Goal: Task Accomplishment & Management: Use online tool/utility

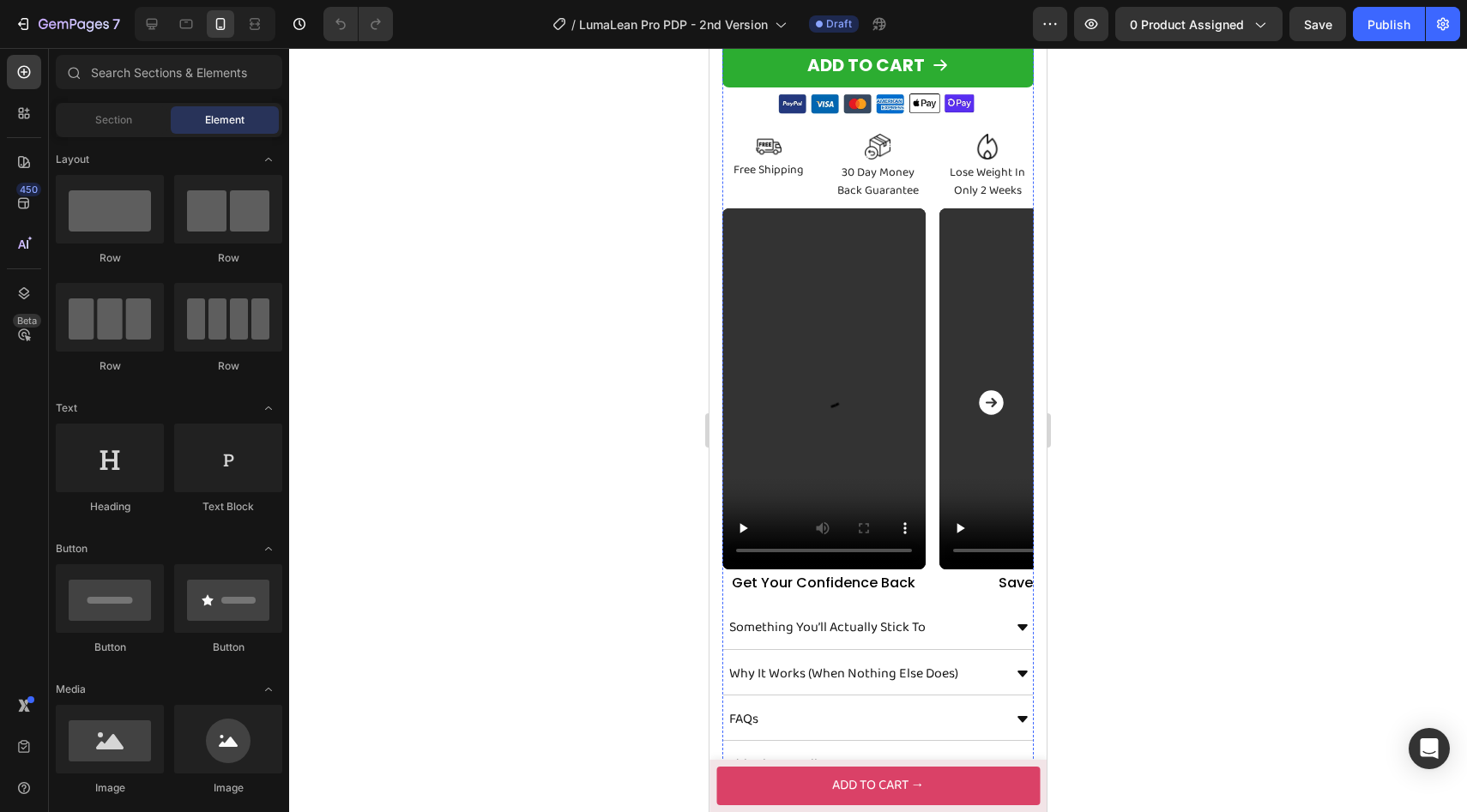
scroll to position [823, 0]
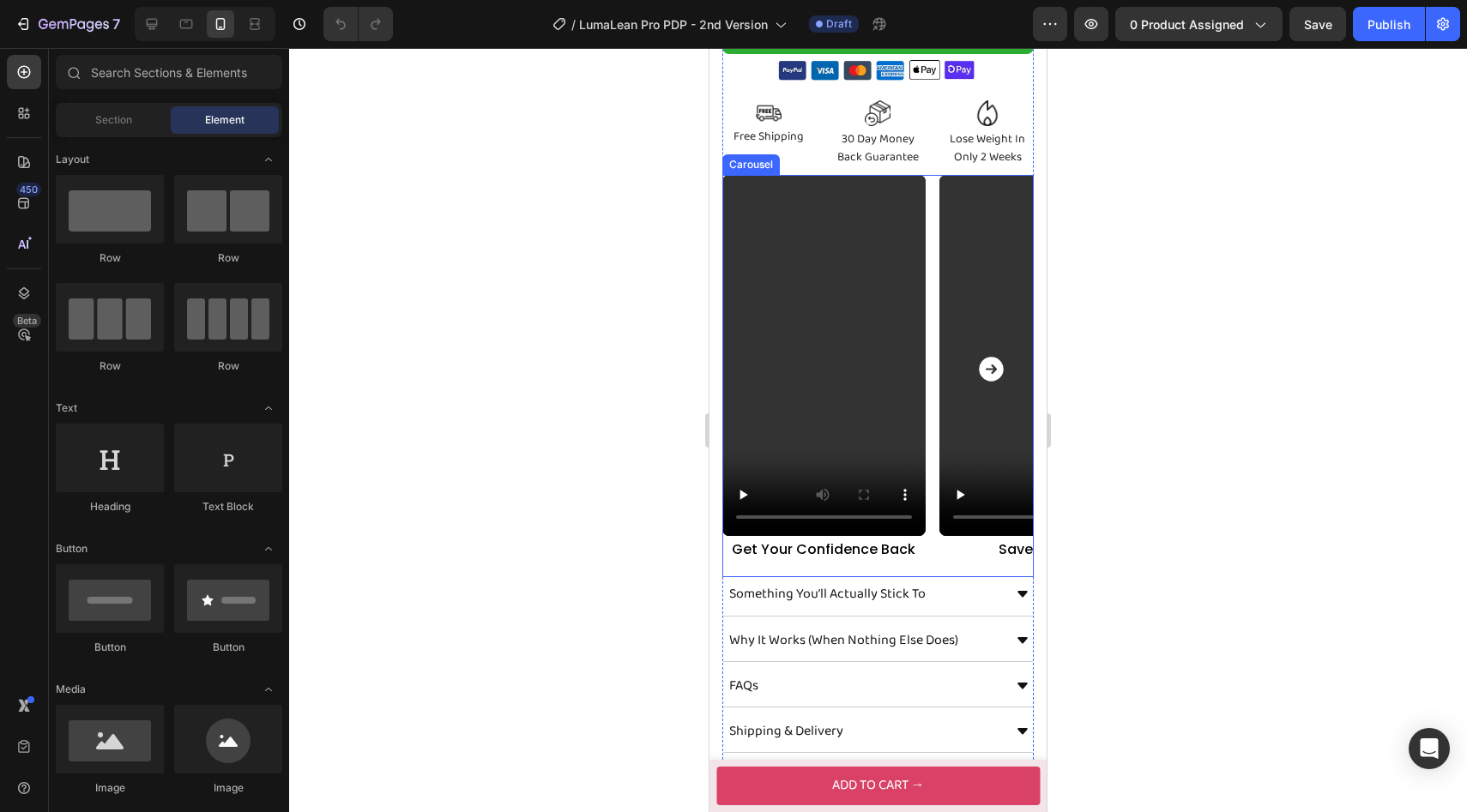
click at [1008, 362] on button "Carousel Next Arrow" at bounding box center [991, 369] width 58 height 58
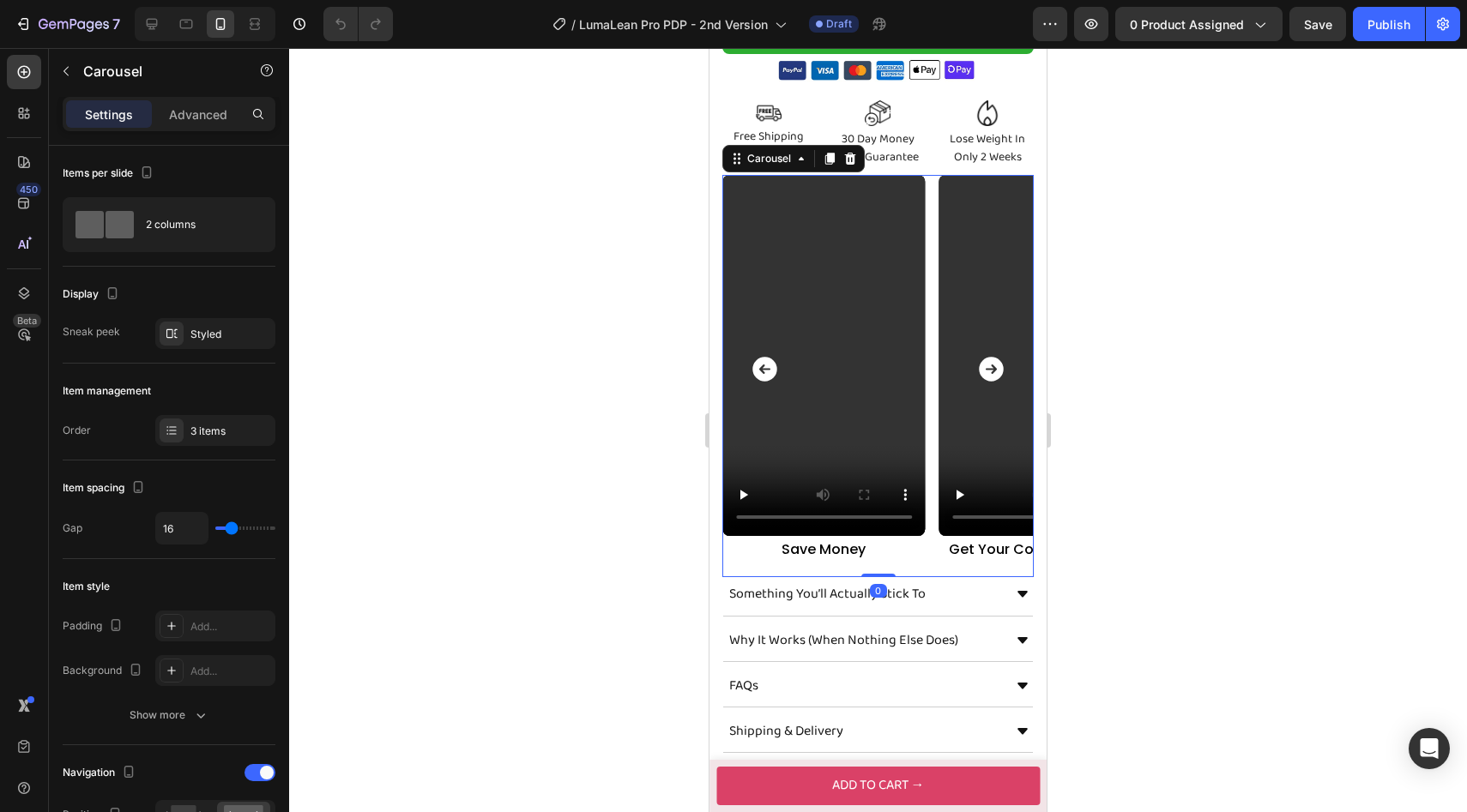
click at [999, 362] on icon "Carousel Next Arrow" at bounding box center [990, 368] width 24 height 24
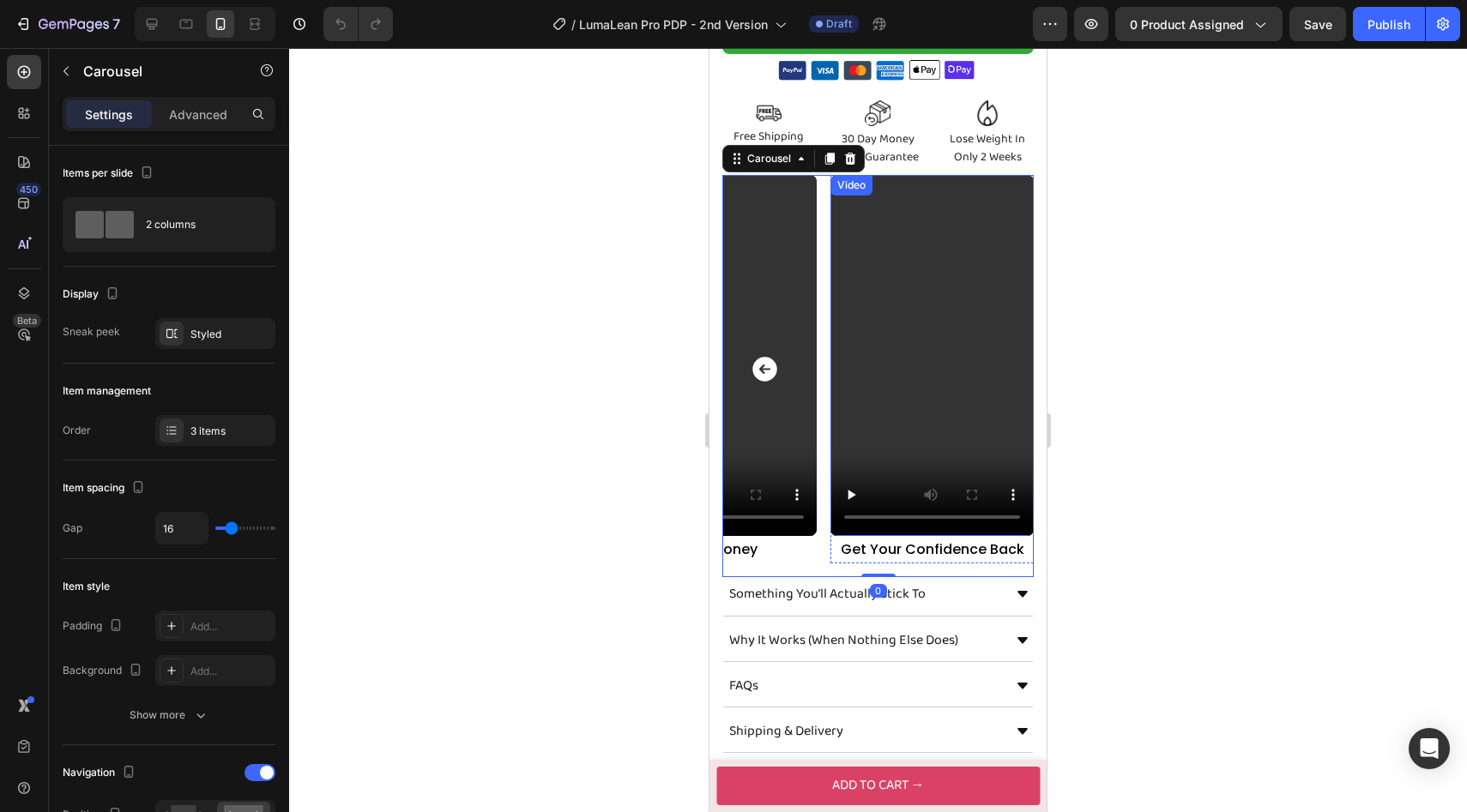
click at [891, 288] on video at bounding box center [932, 355] width 204 height 361
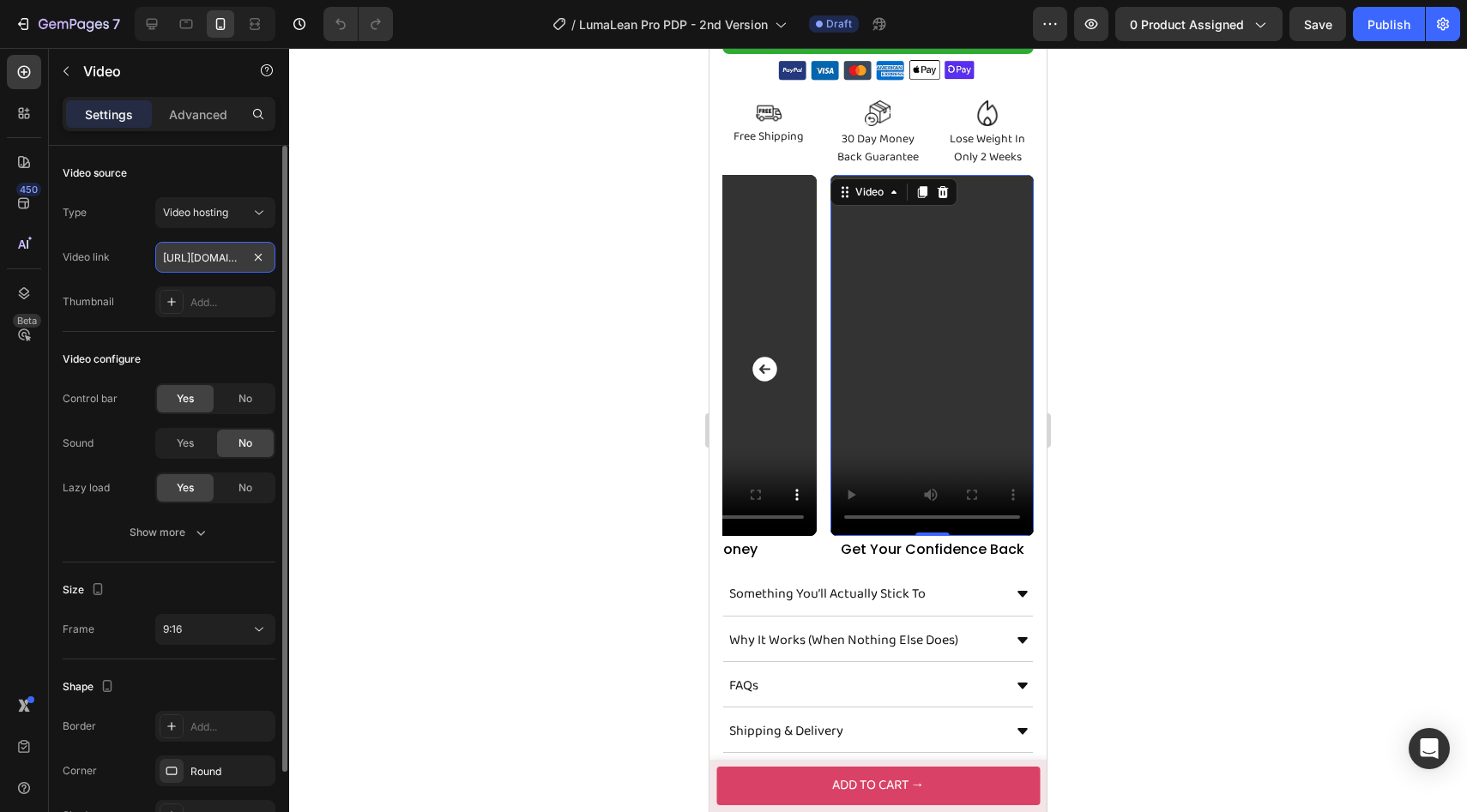
click at [173, 265] on input "[URL][DOMAIN_NAME]" at bounding box center [215, 257] width 120 height 31
type input "[URL][DOMAIN_NAME]"
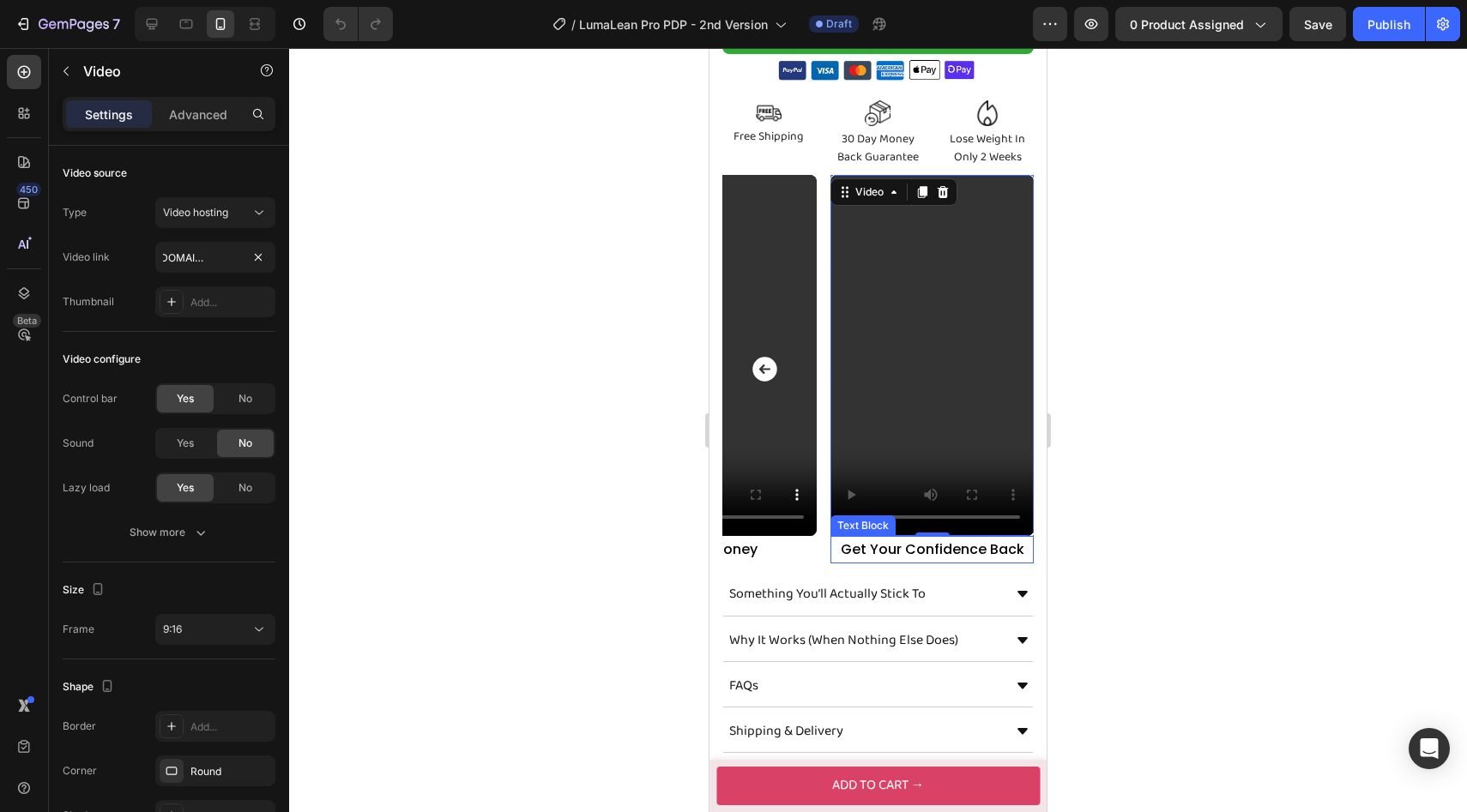
click at [869, 547] on p "Get Your Confidence Back" at bounding box center [932, 550] width 200 height 25
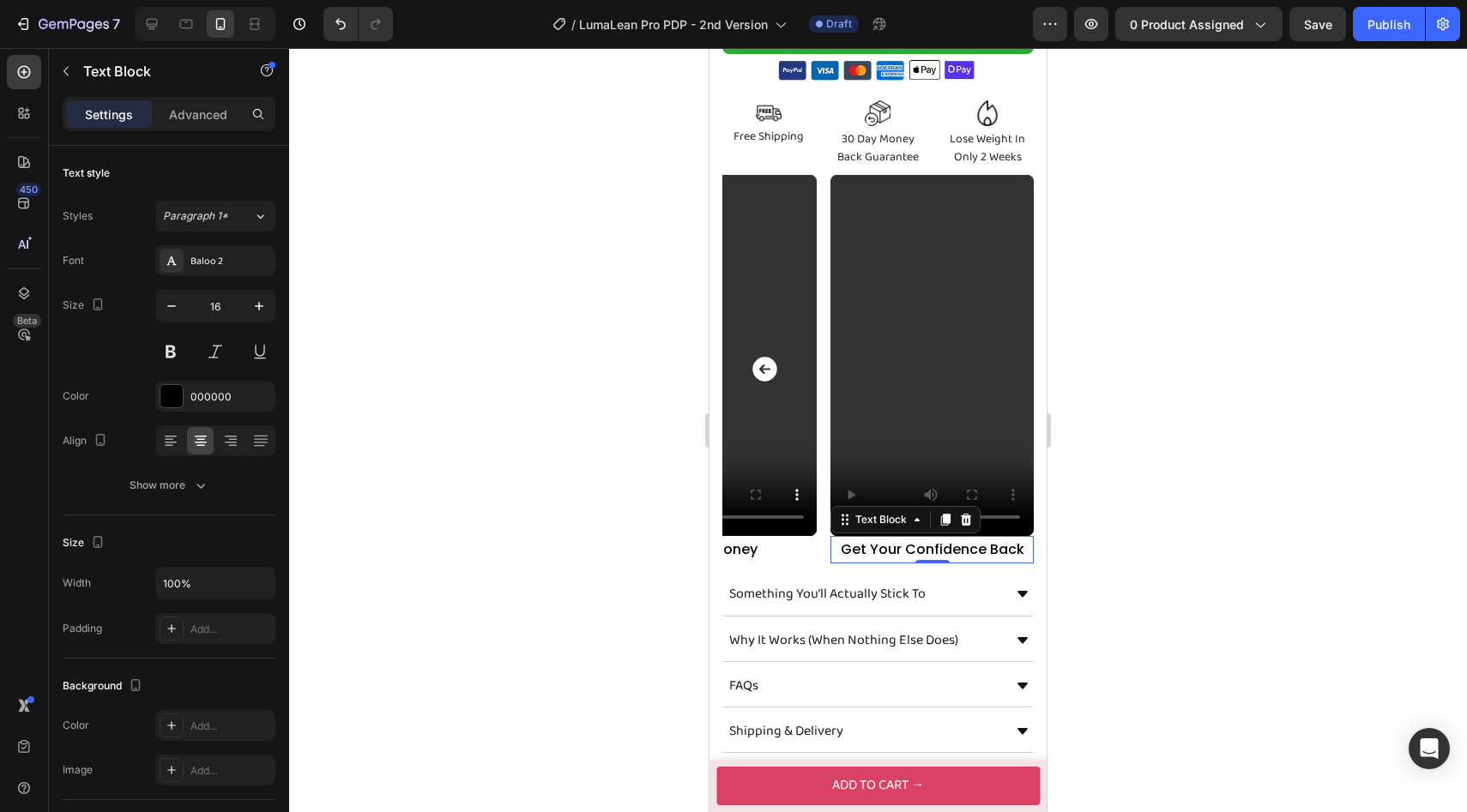
click at [869, 547] on p "Get Your Confidence Back" at bounding box center [932, 550] width 200 height 25
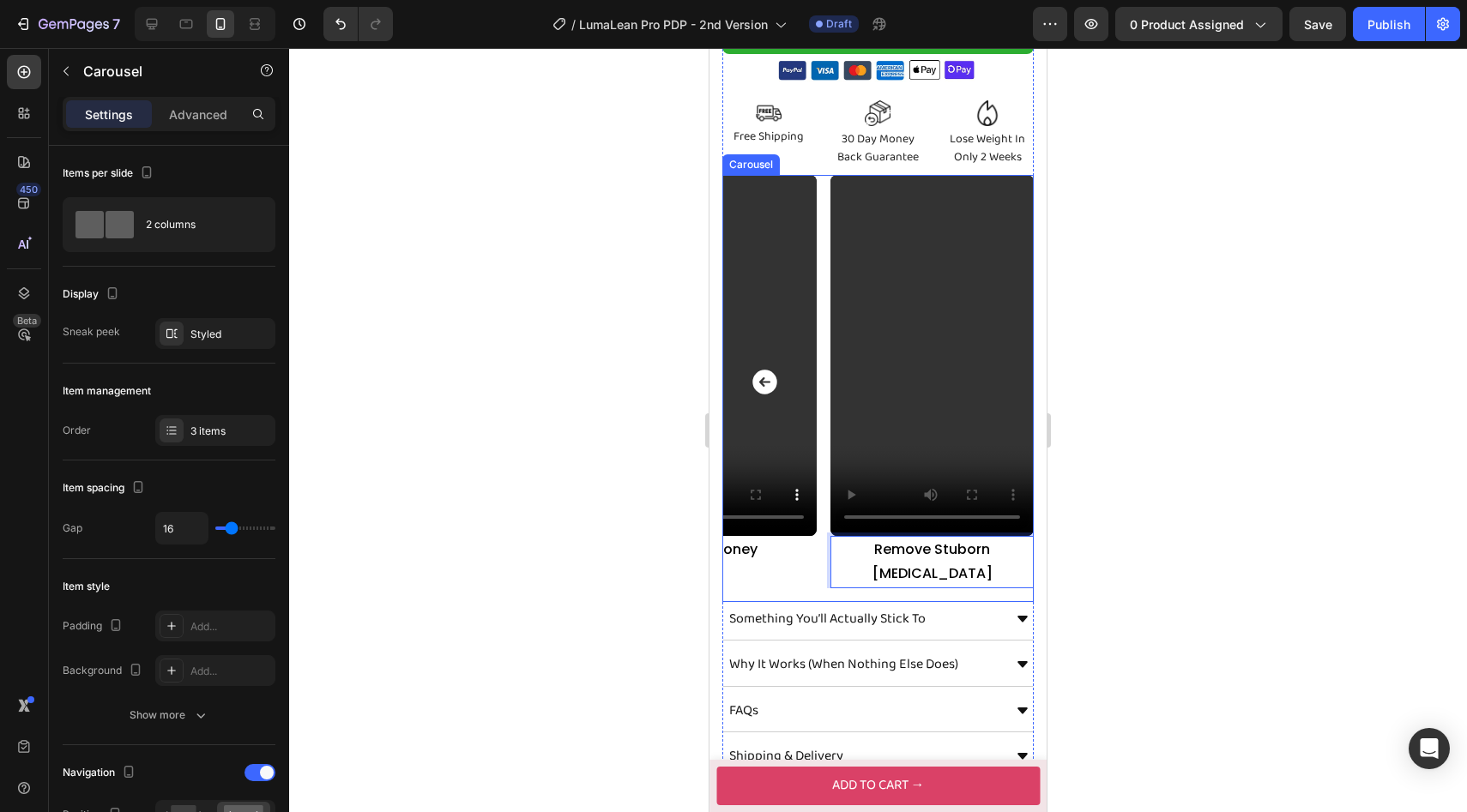
click at [759, 369] on icon "Carousel Back Arrow" at bounding box center [763, 381] width 24 height 24
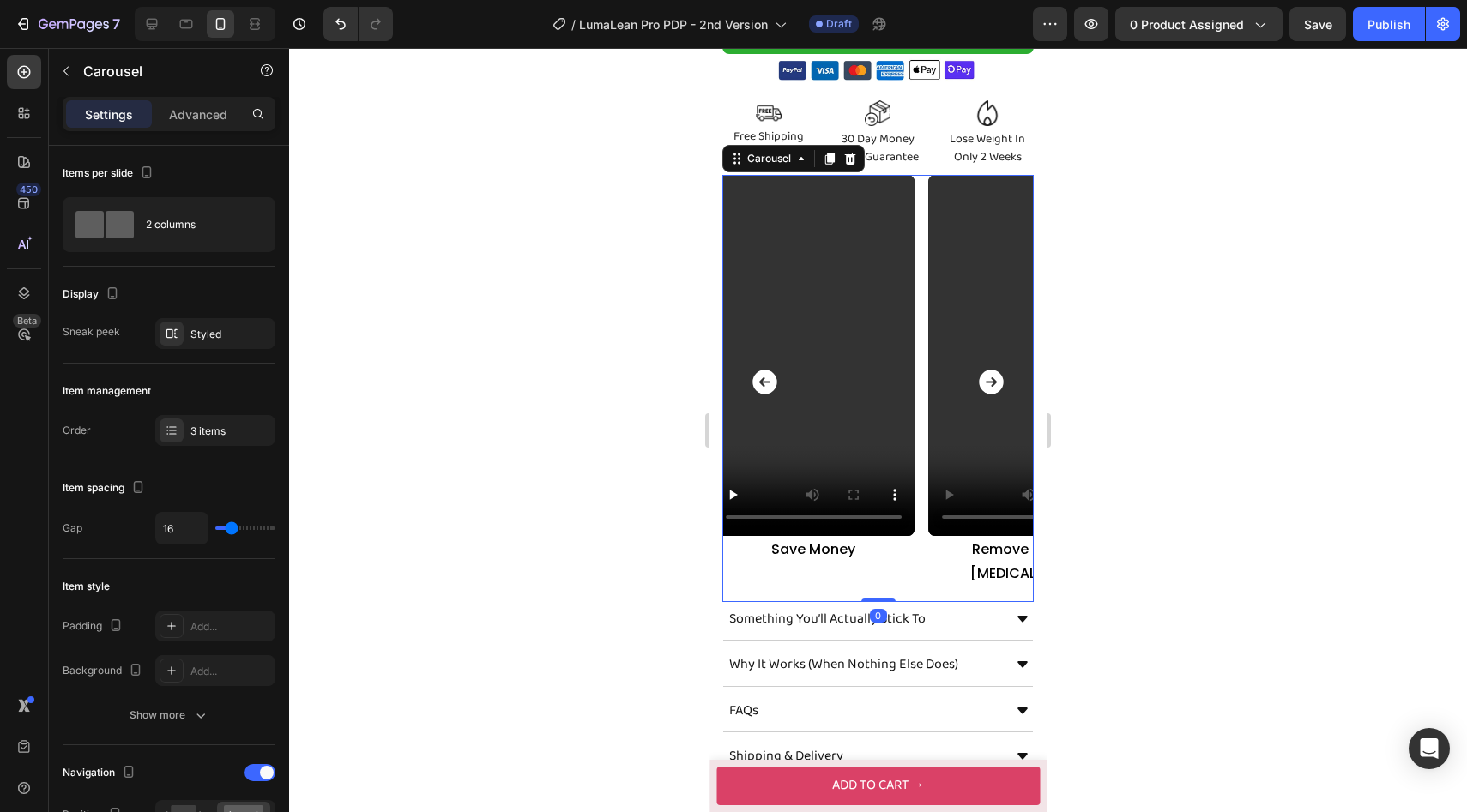
click at [759, 369] on icon "Carousel Back Arrow" at bounding box center [763, 381] width 24 height 24
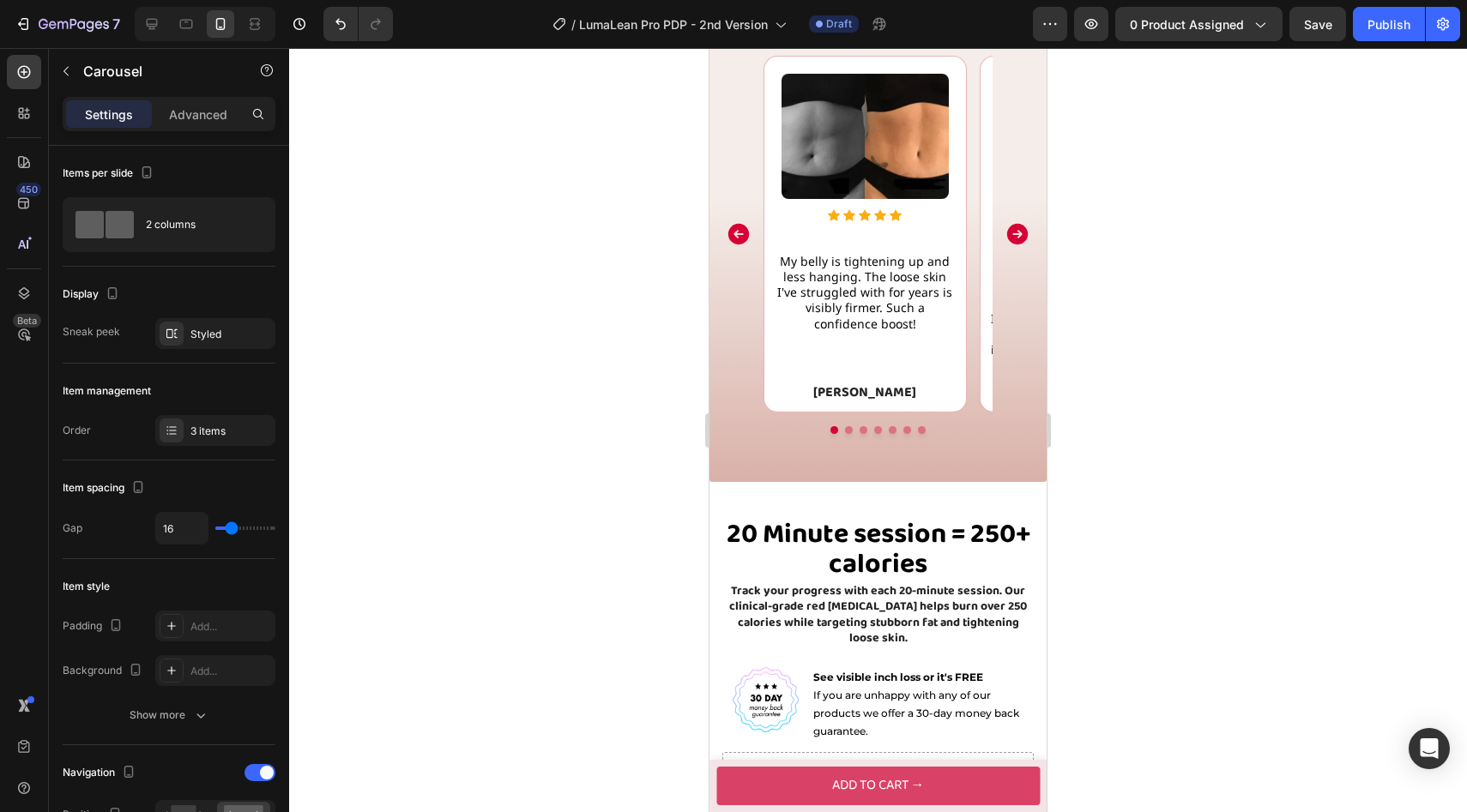
scroll to position [1784, 0]
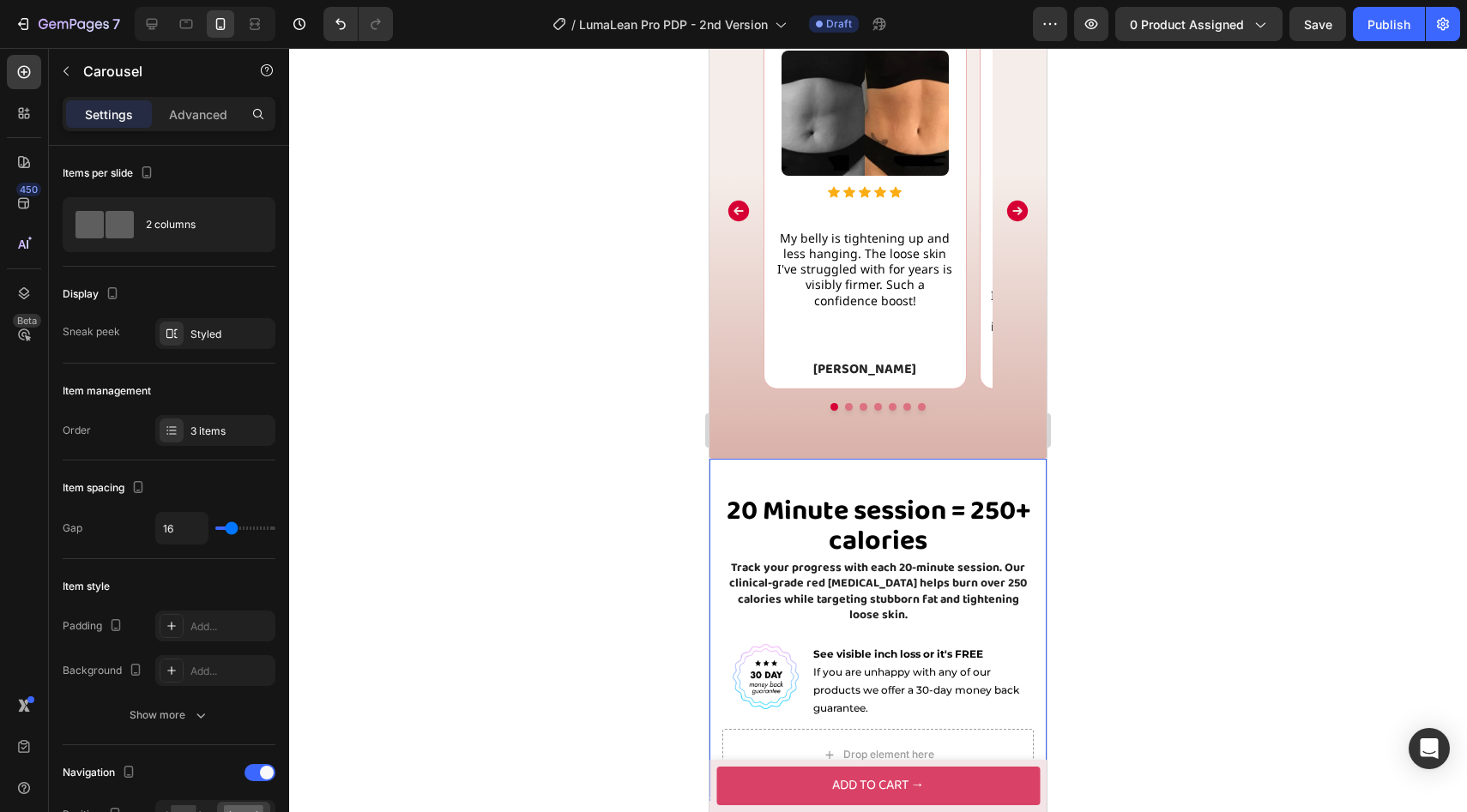
click at [835, 476] on div "20 Minute session = 250+ calories Heading Track your progress with each 20-minu…" at bounding box center [878, 619] width 337 height 322
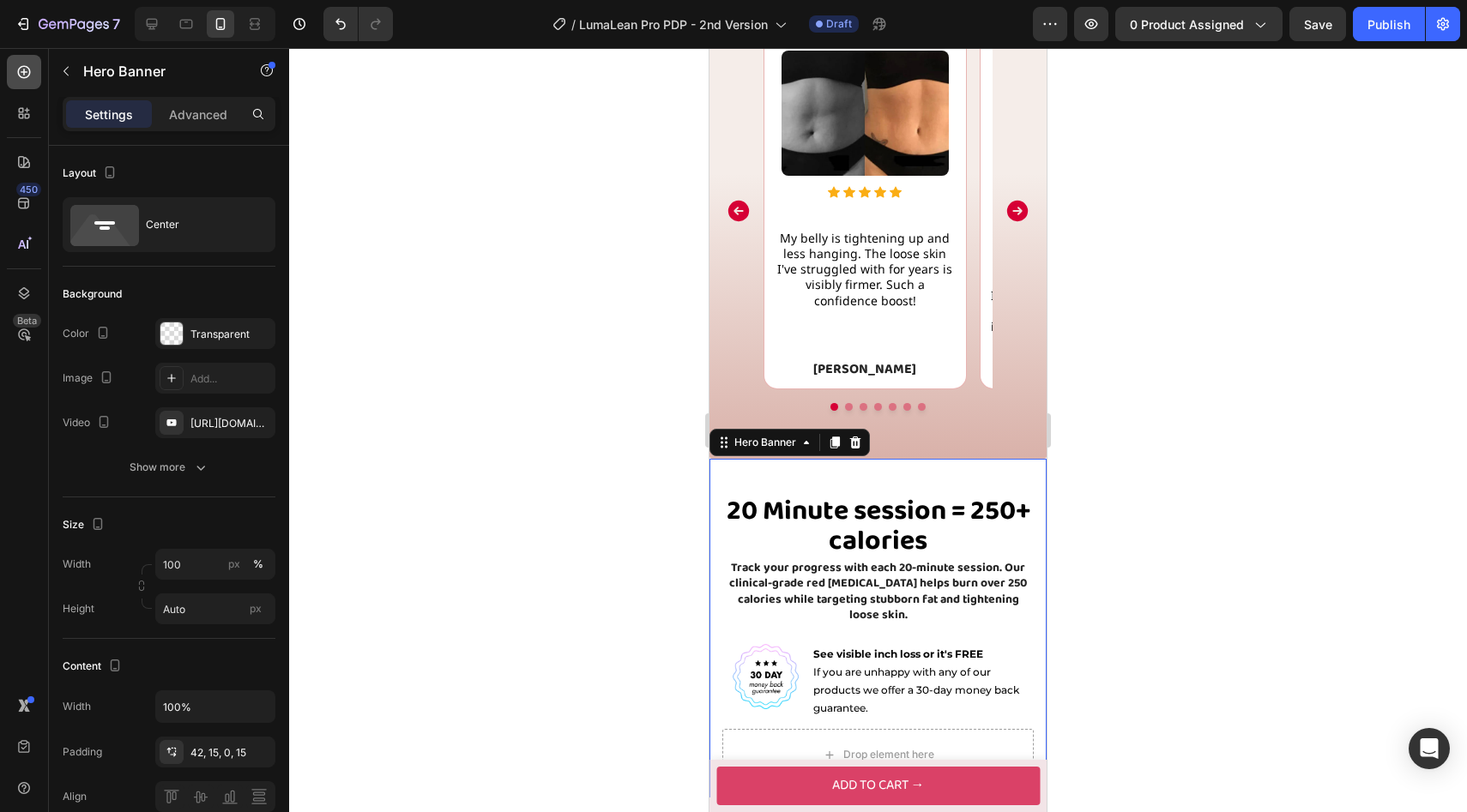
click at [24, 67] on icon at bounding box center [25, 72] width 18 height 18
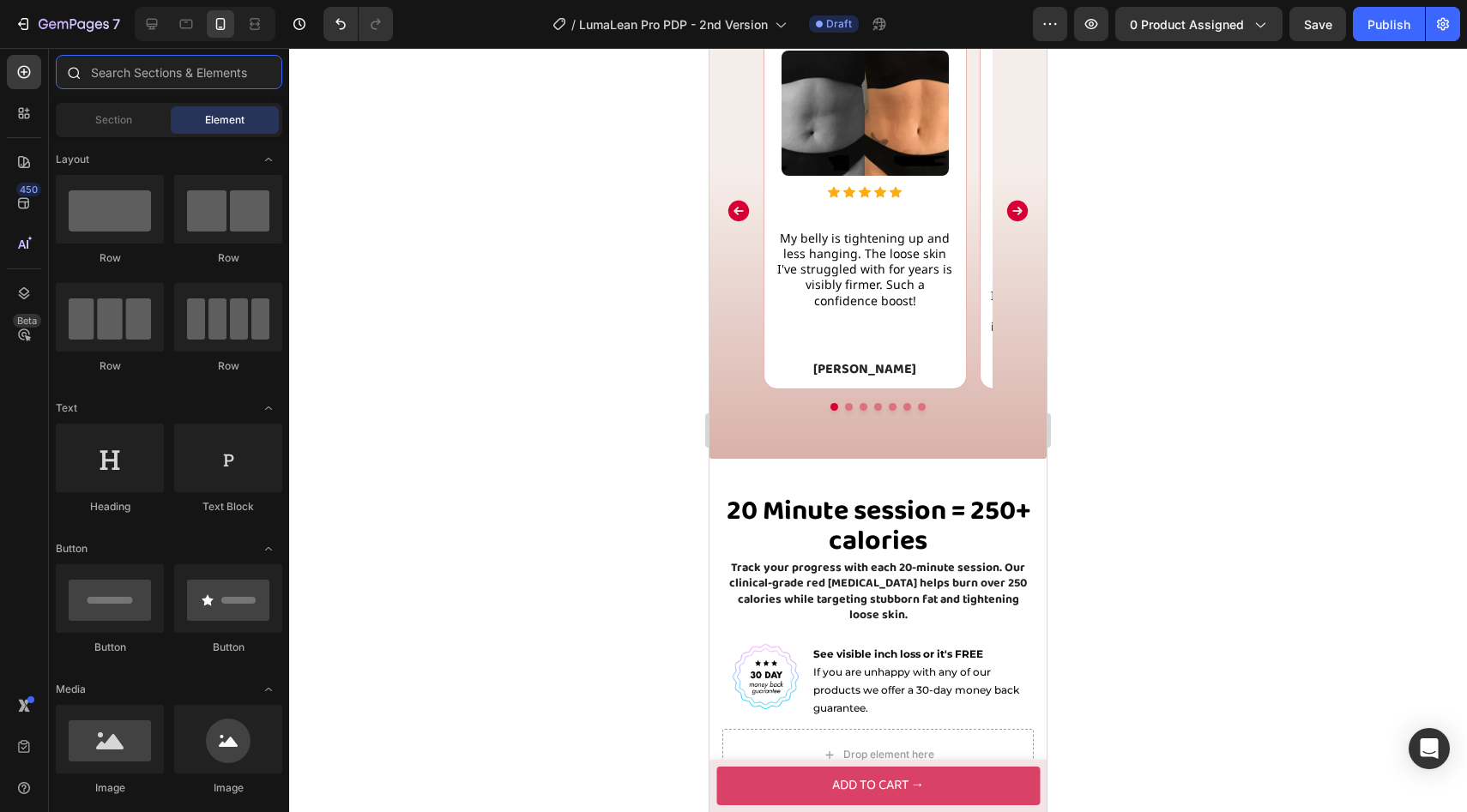
click at [119, 86] on input "text" at bounding box center [169, 72] width 226 height 34
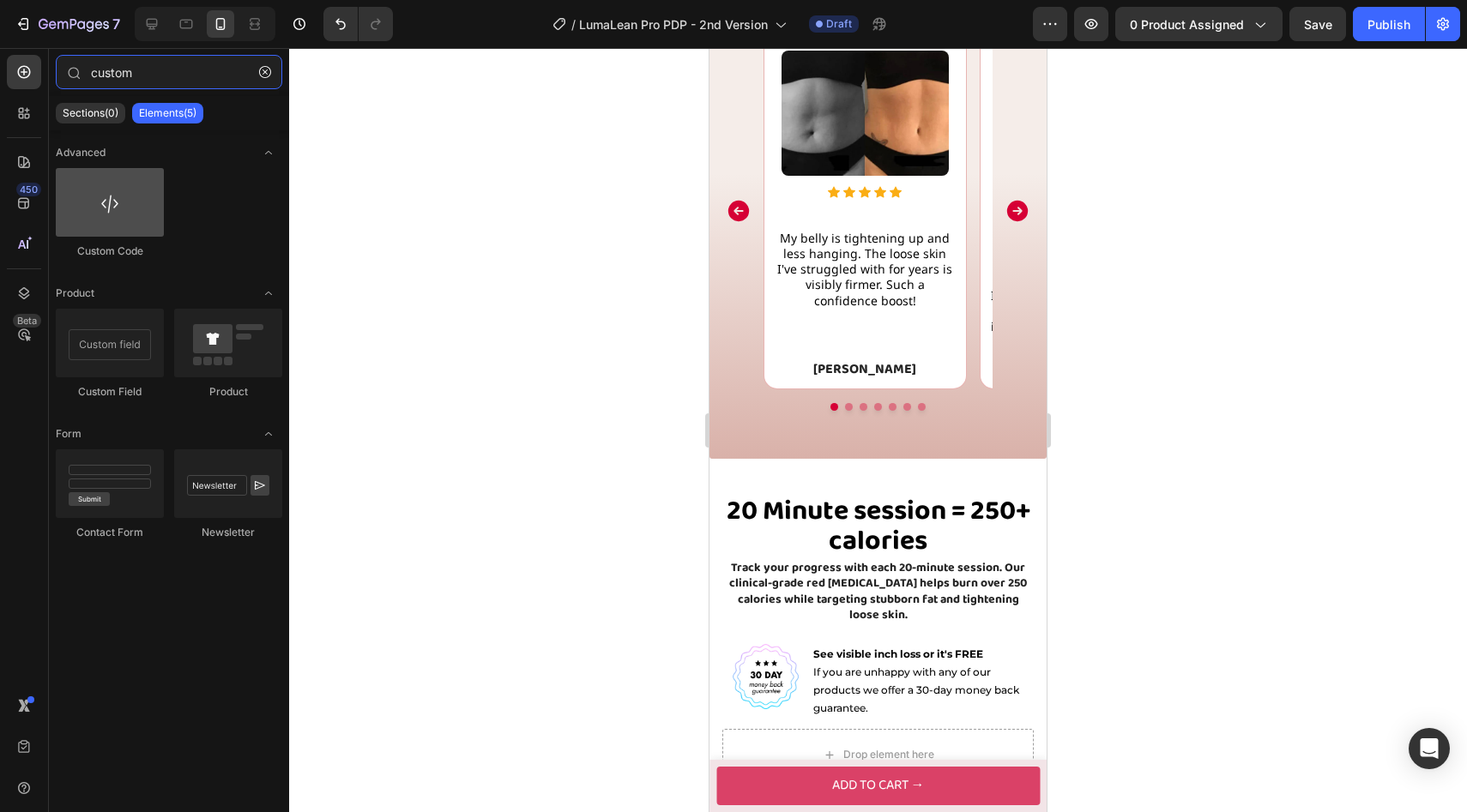
type input "custom"
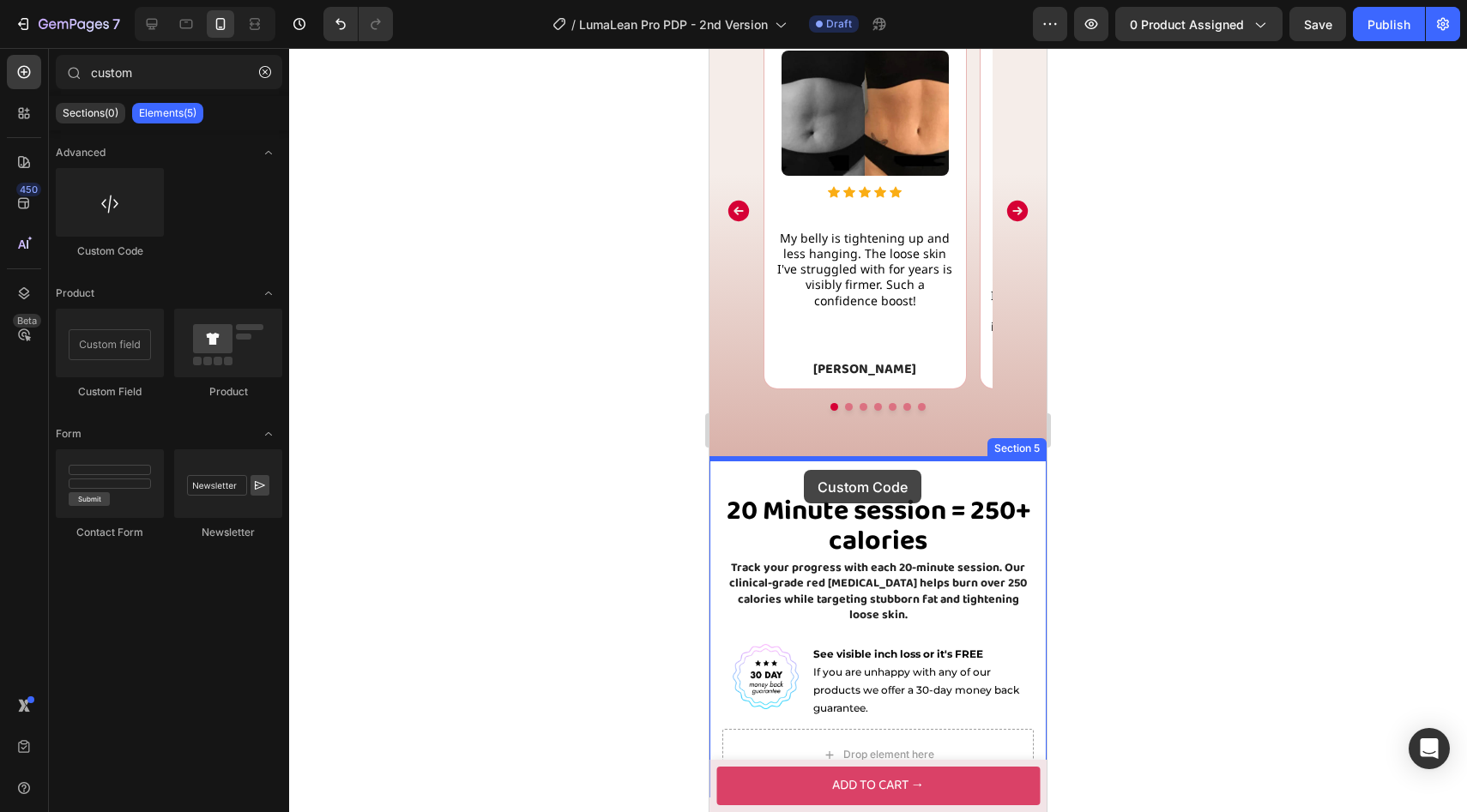
drag, startPoint x: 824, startPoint y: 266, endPoint x: 804, endPoint y: 470, distance: 205.0
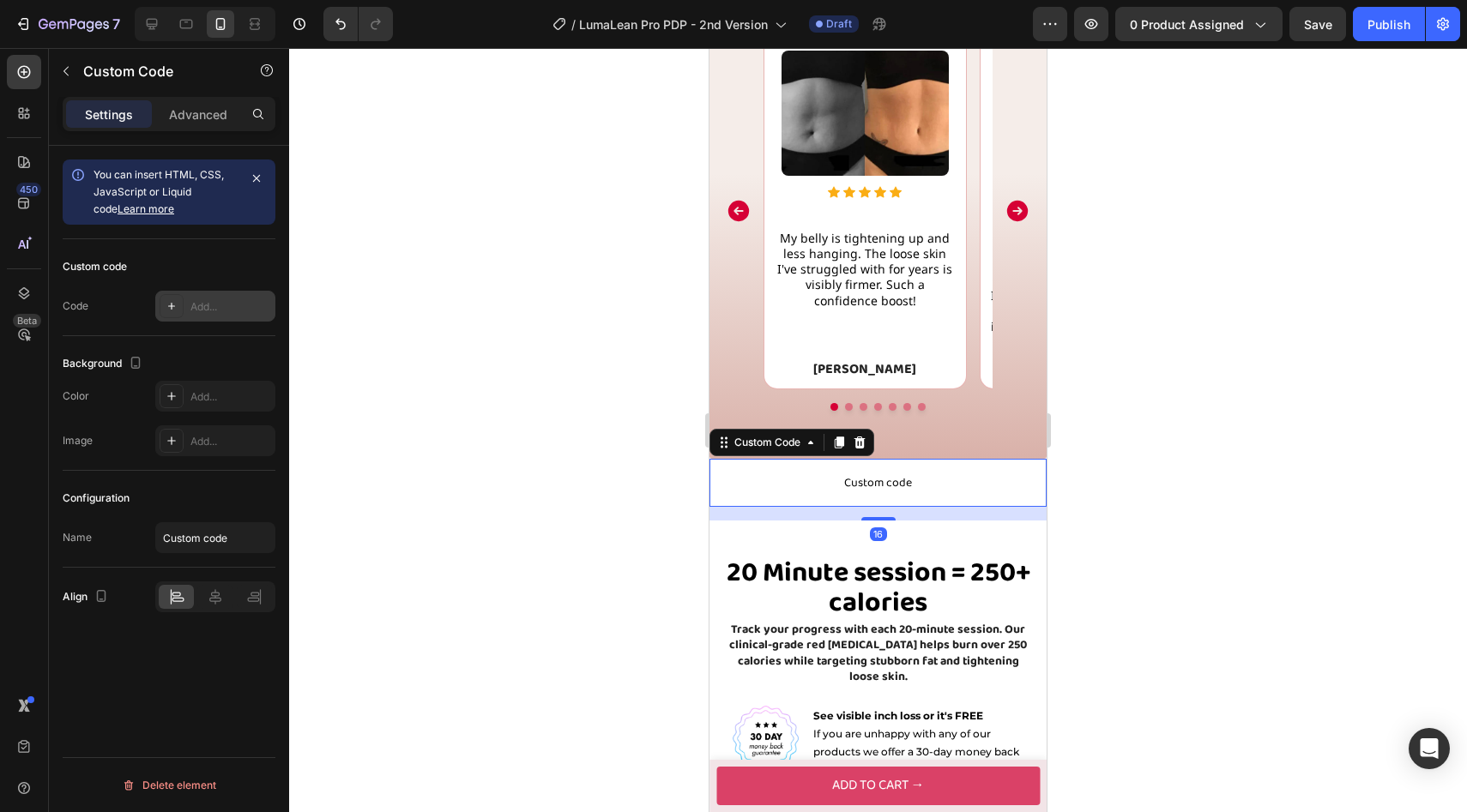
click at [208, 313] on div "Add..." at bounding box center [231, 307] width 81 height 16
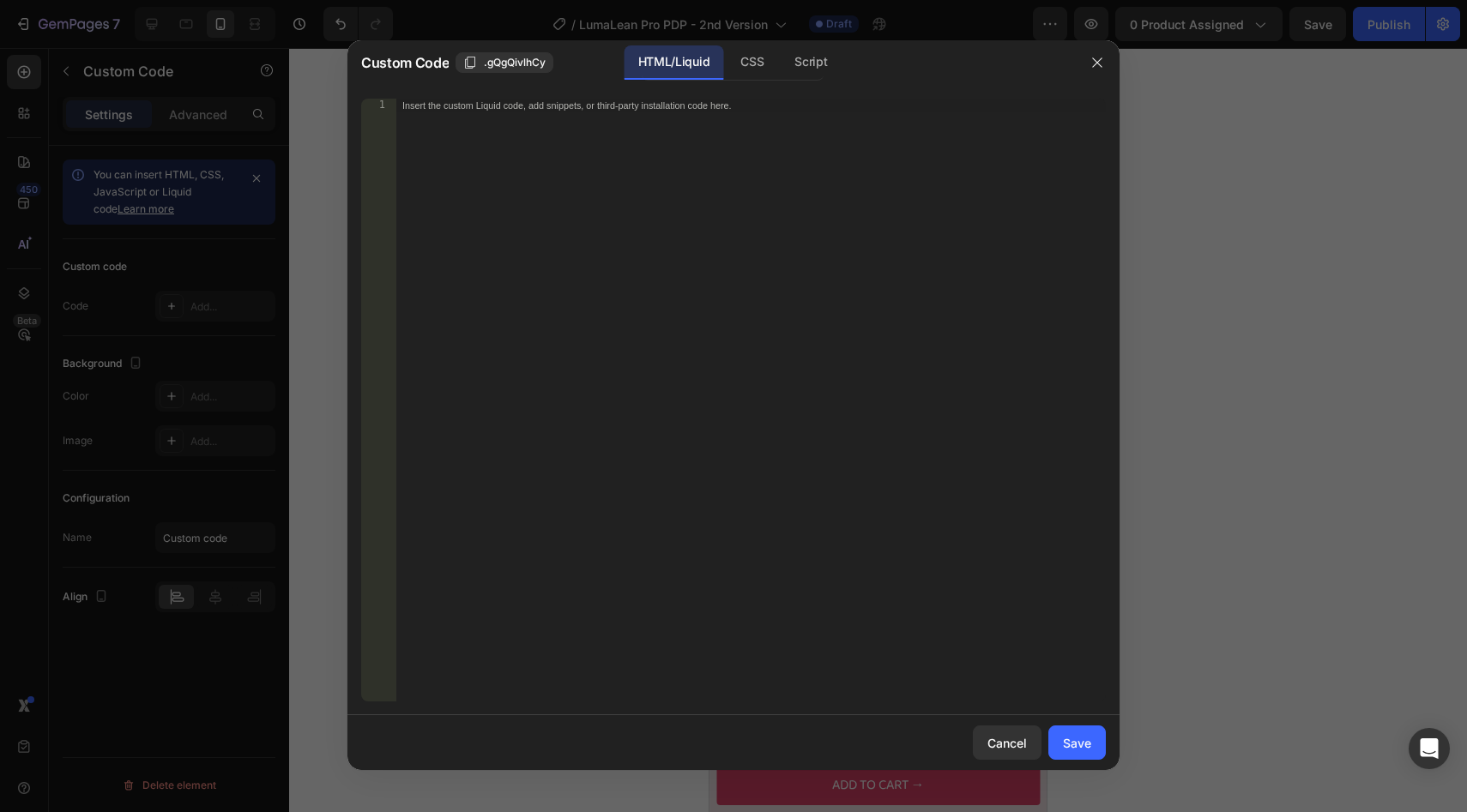
click at [769, 336] on div "Insert the custom Liquid code, add snippets, or third-party installation code h…" at bounding box center [750, 413] width 710 height 630
paste textarea "</style>"
type textarea "</style>"
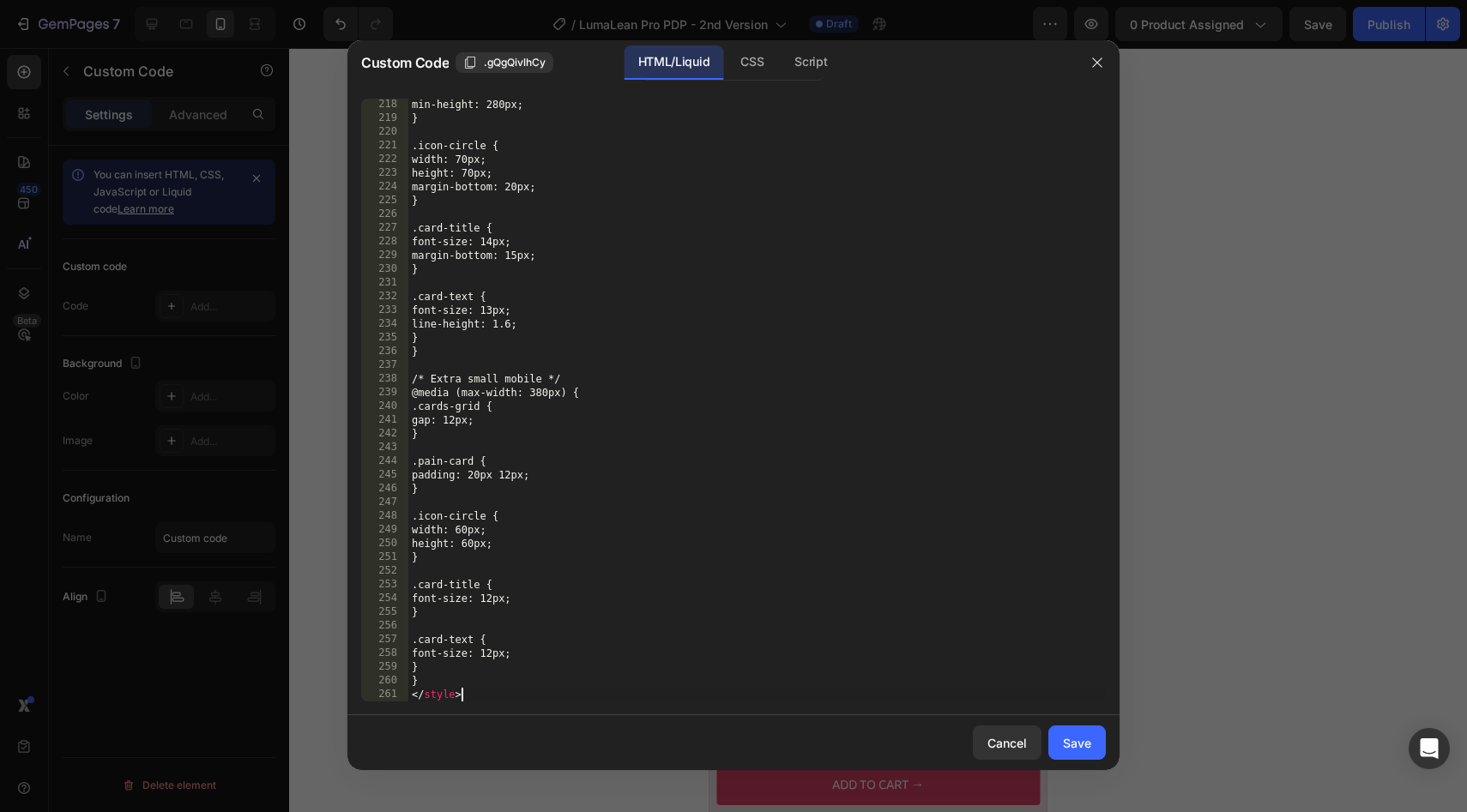
scroll to position [3059, 0]
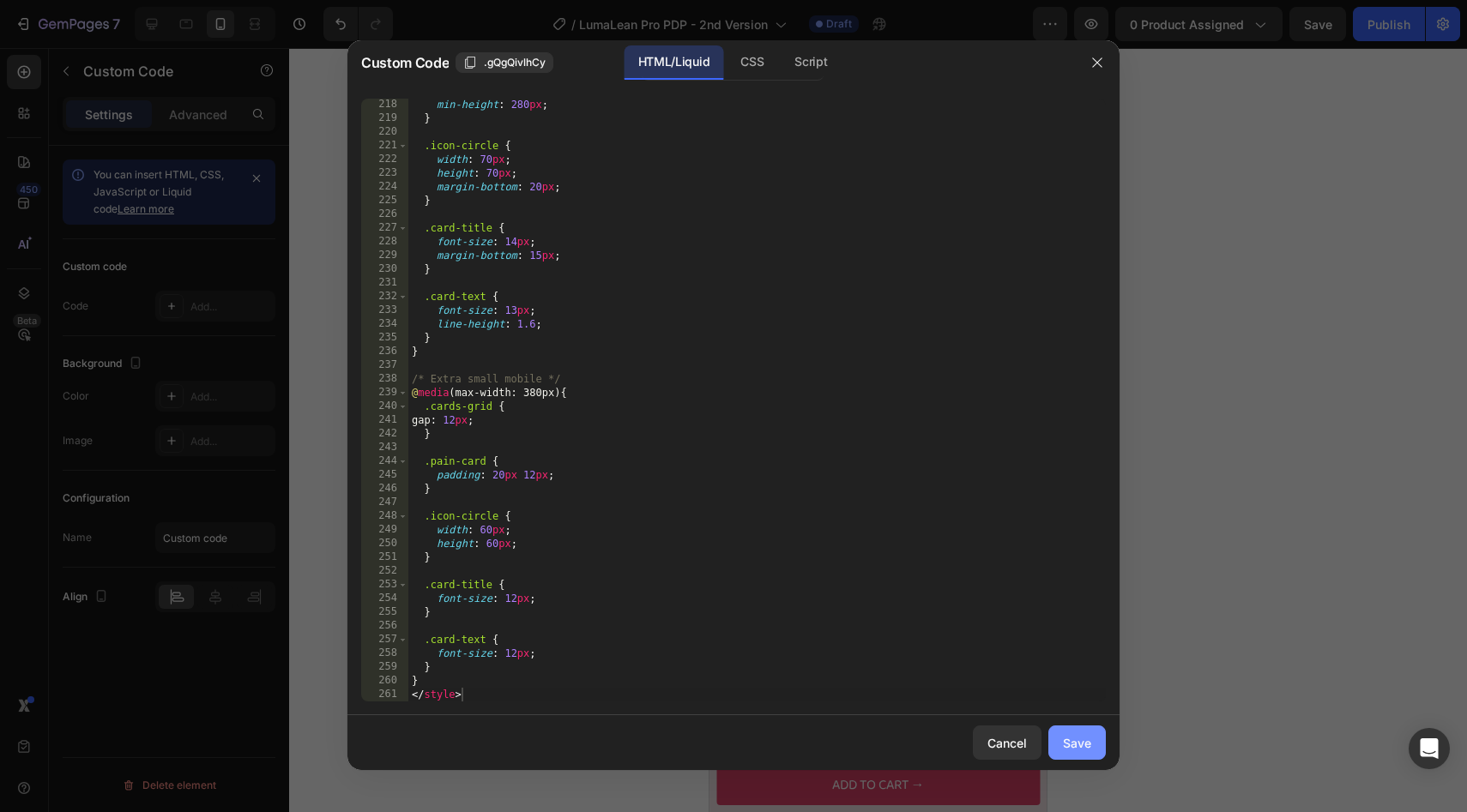
click at [1071, 751] on div "Save" at bounding box center [1077, 743] width 28 height 18
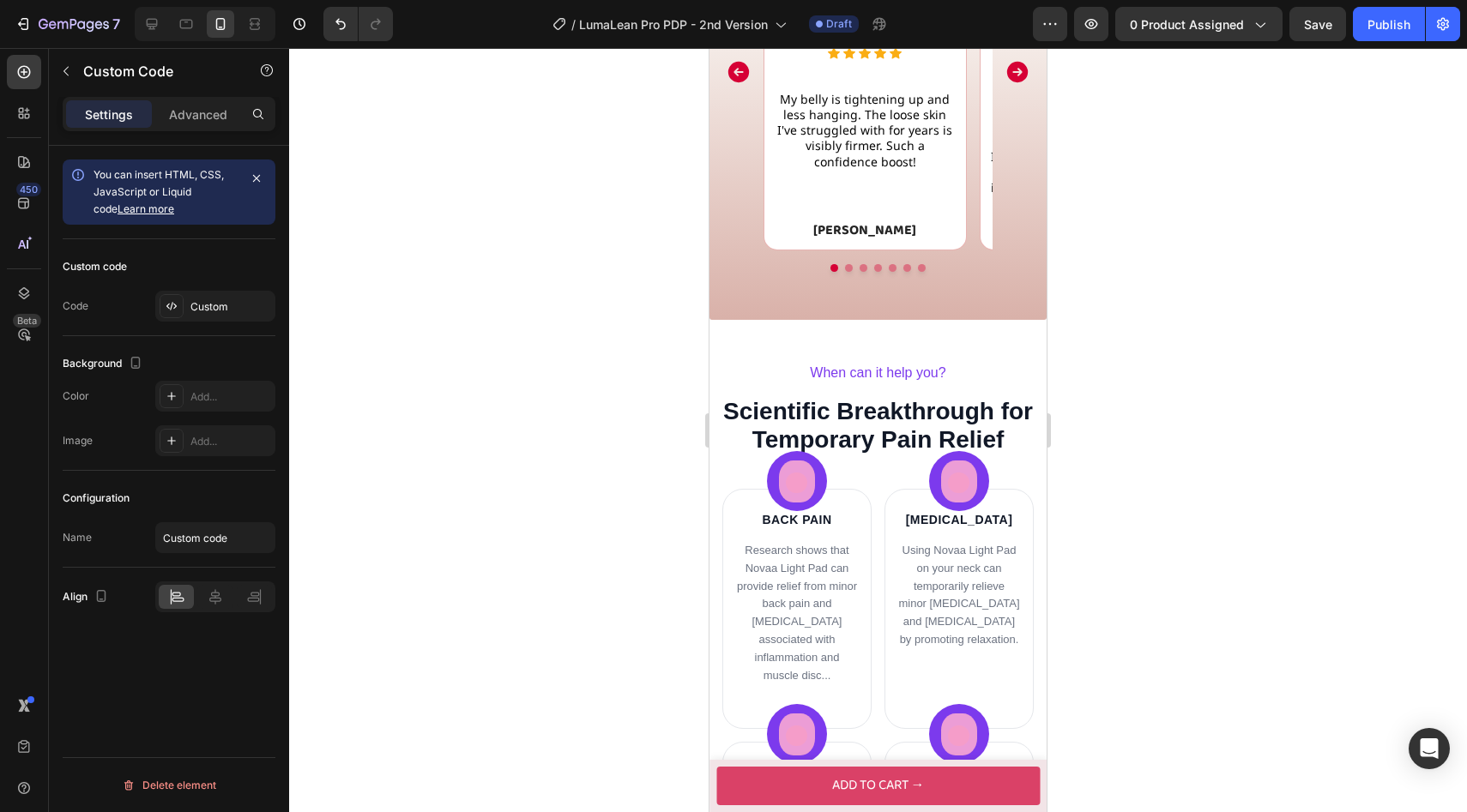
scroll to position [1928, 0]
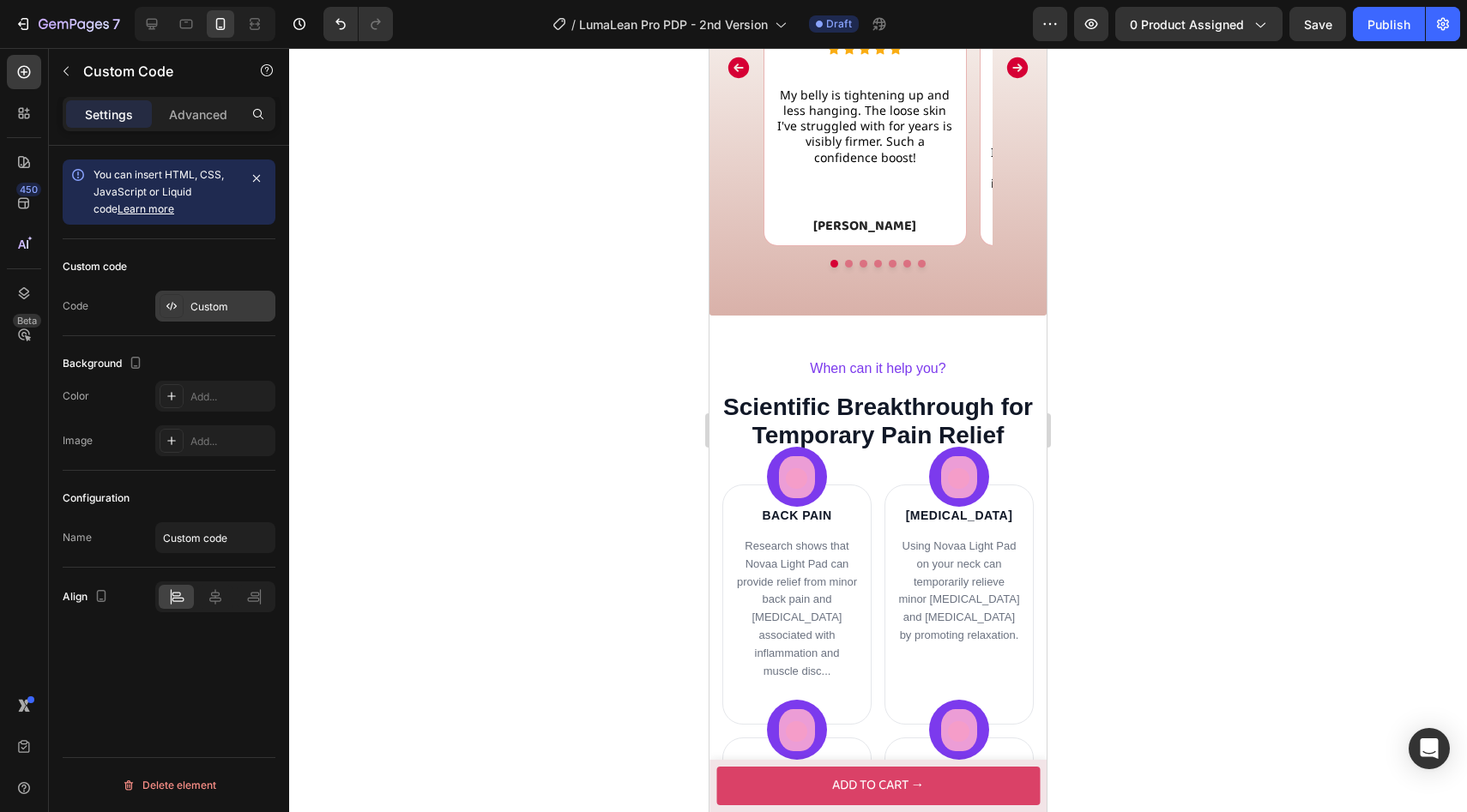
click at [220, 301] on div "Custom" at bounding box center [231, 307] width 81 height 16
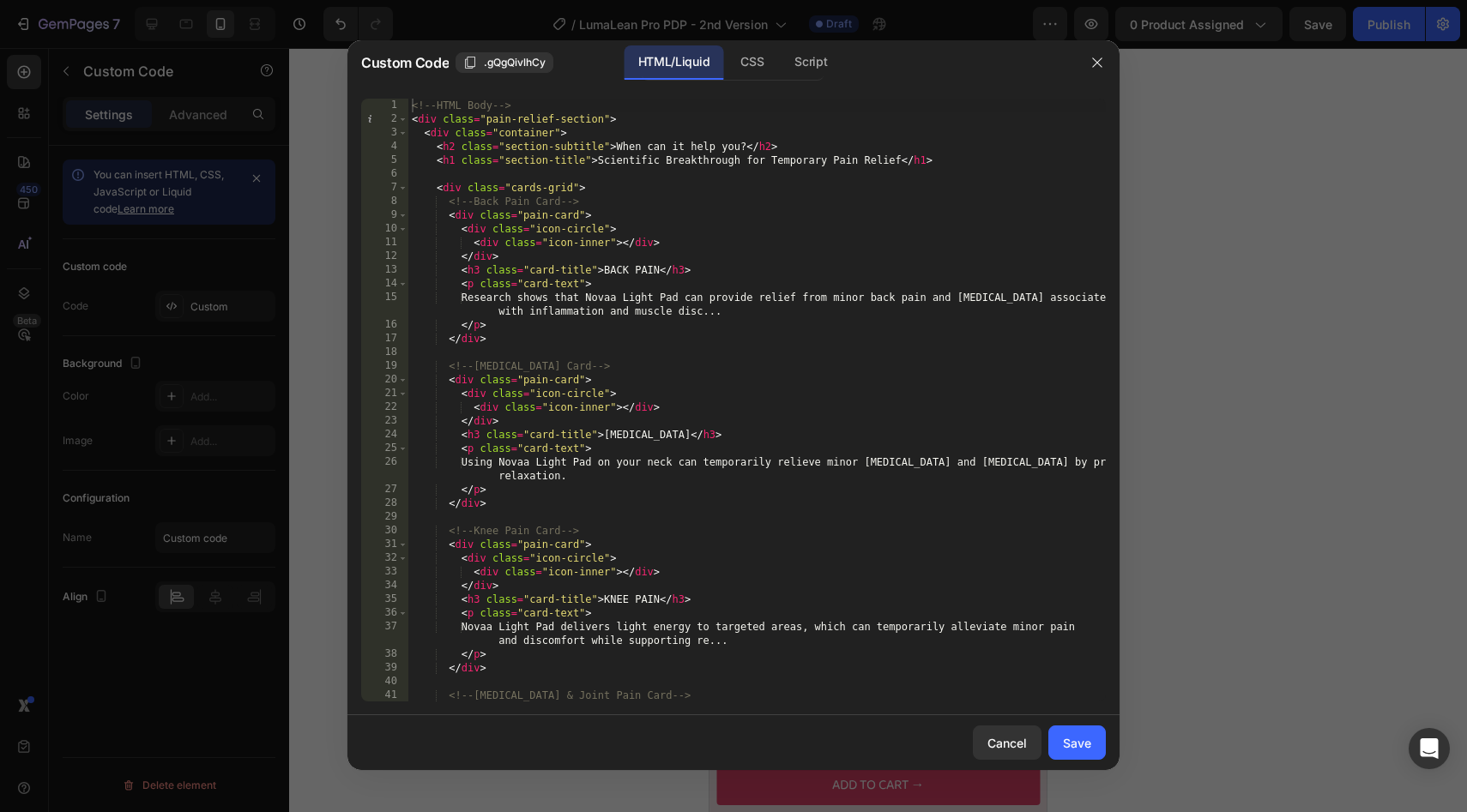
click at [539, 187] on div "<!-- HTML Body --> < div class = "pain-relief-section" > < div class = "contain…" at bounding box center [756, 413] width 698 height 630
drag, startPoint x: 571, startPoint y: 188, endPoint x: 513, endPoint y: 193, distance: 58.2
click at [513, 193] on div "<!-- HTML Body --> < div class = "pain-relief-section" > < div class = "contain…" at bounding box center [756, 413] width 698 height 630
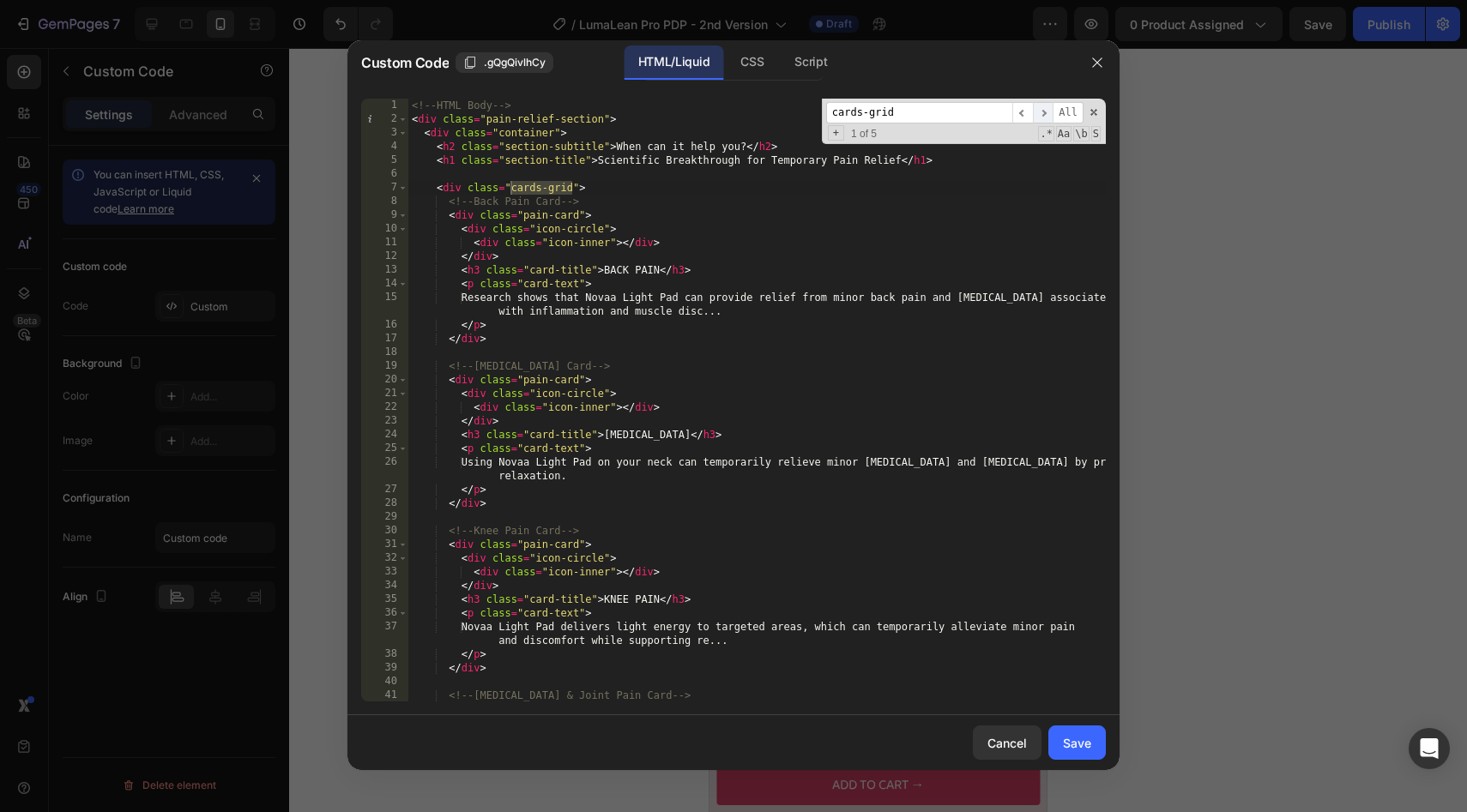
click at [1046, 114] on span "​" at bounding box center [1042, 112] width 20 height 21
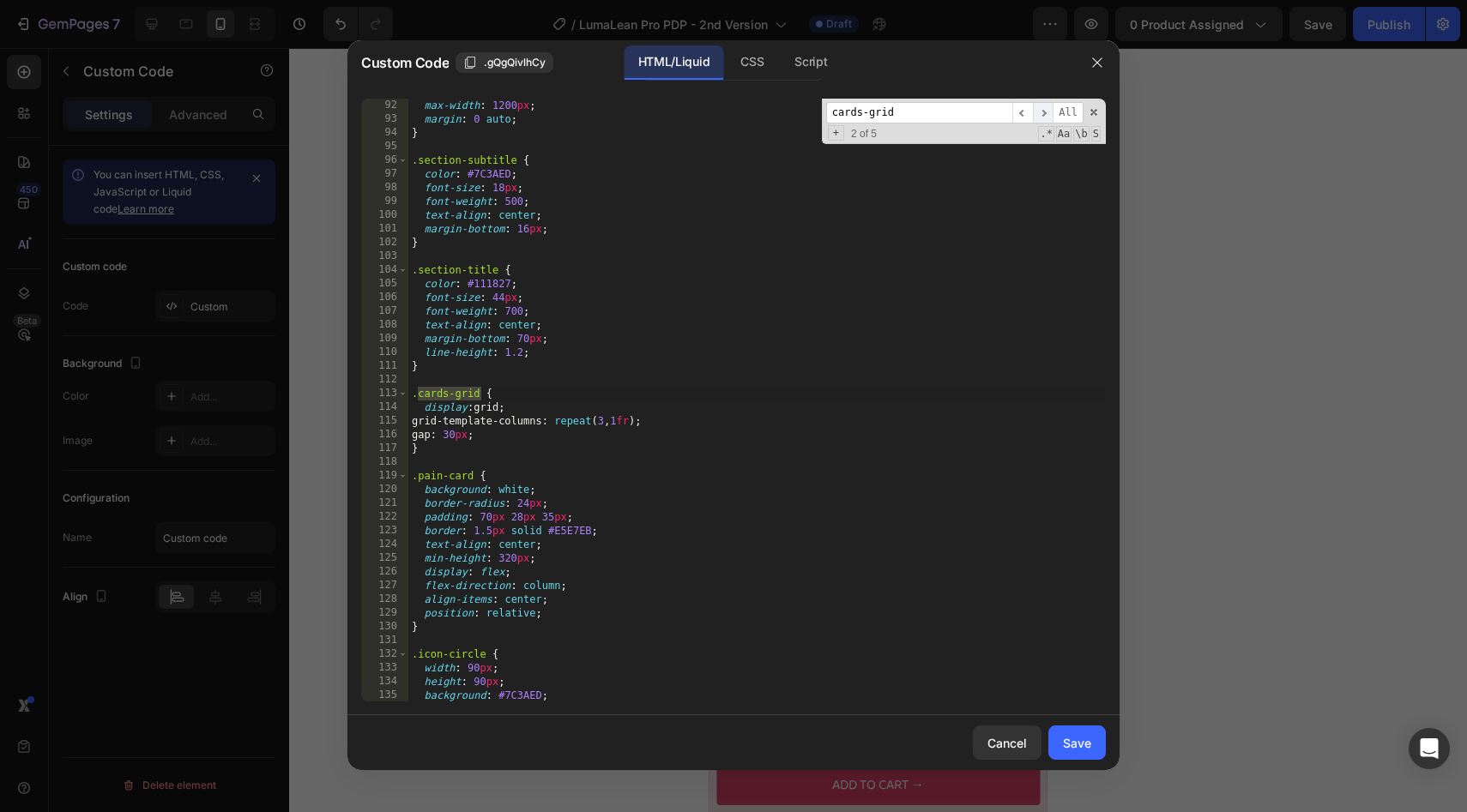
scroll to position [1330, 0]
click at [623, 444] on div "max-width : 1200 px ; margin : 0 auto ; } .section-subtitle { color : #7C3AED ;…" at bounding box center [756, 413] width 698 height 630
click at [605, 435] on div "max-width : 1200 px ; margin : 0 auto ; } .section-subtitle { color : #7C3AED ;…" at bounding box center [756, 413] width 698 height 630
type textarea "gap: 30px;"
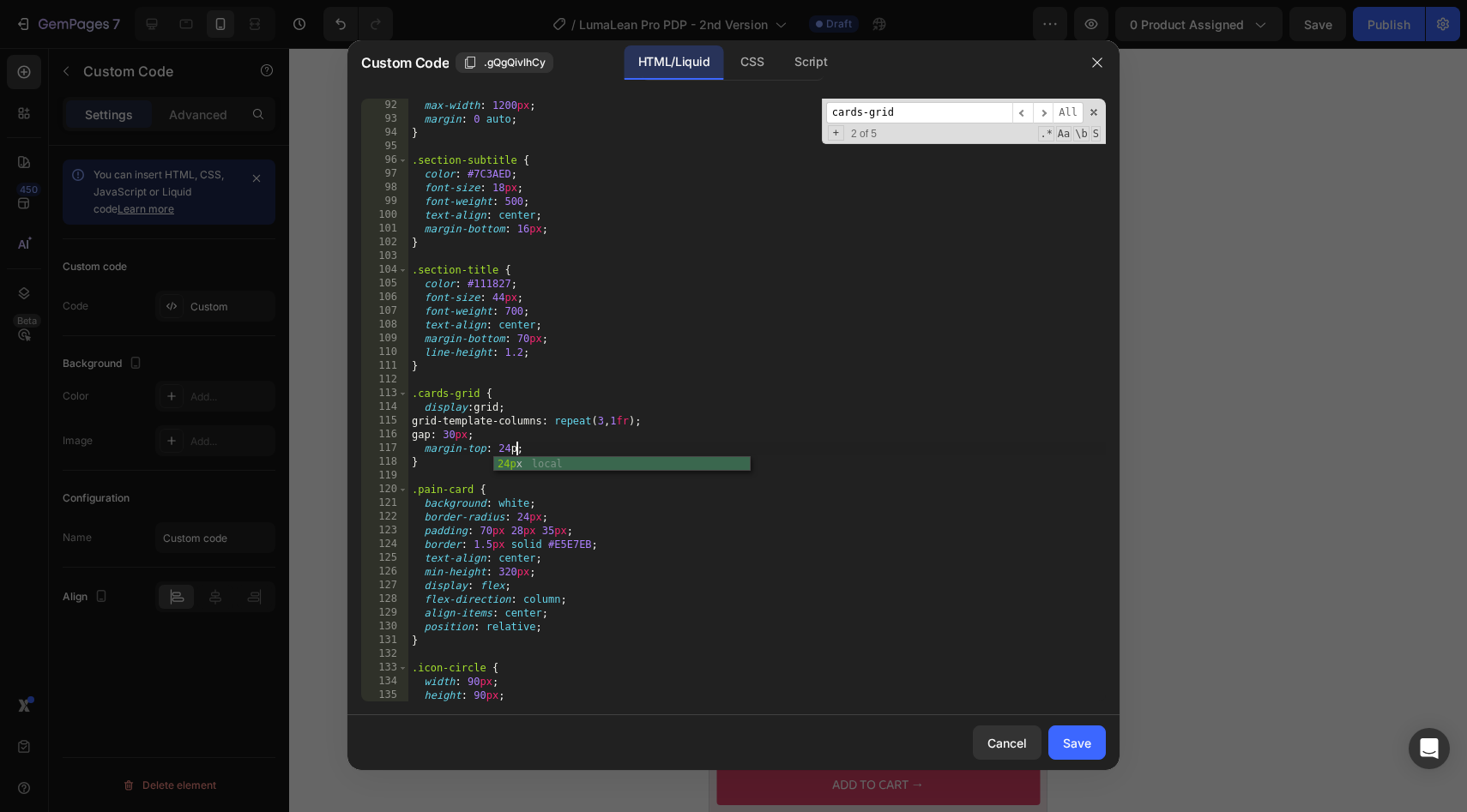
scroll to position [0, 9]
type textarea "margin-top: 24px;"
click at [1091, 756] on button "Save" at bounding box center [1077, 742] width 58 height 34
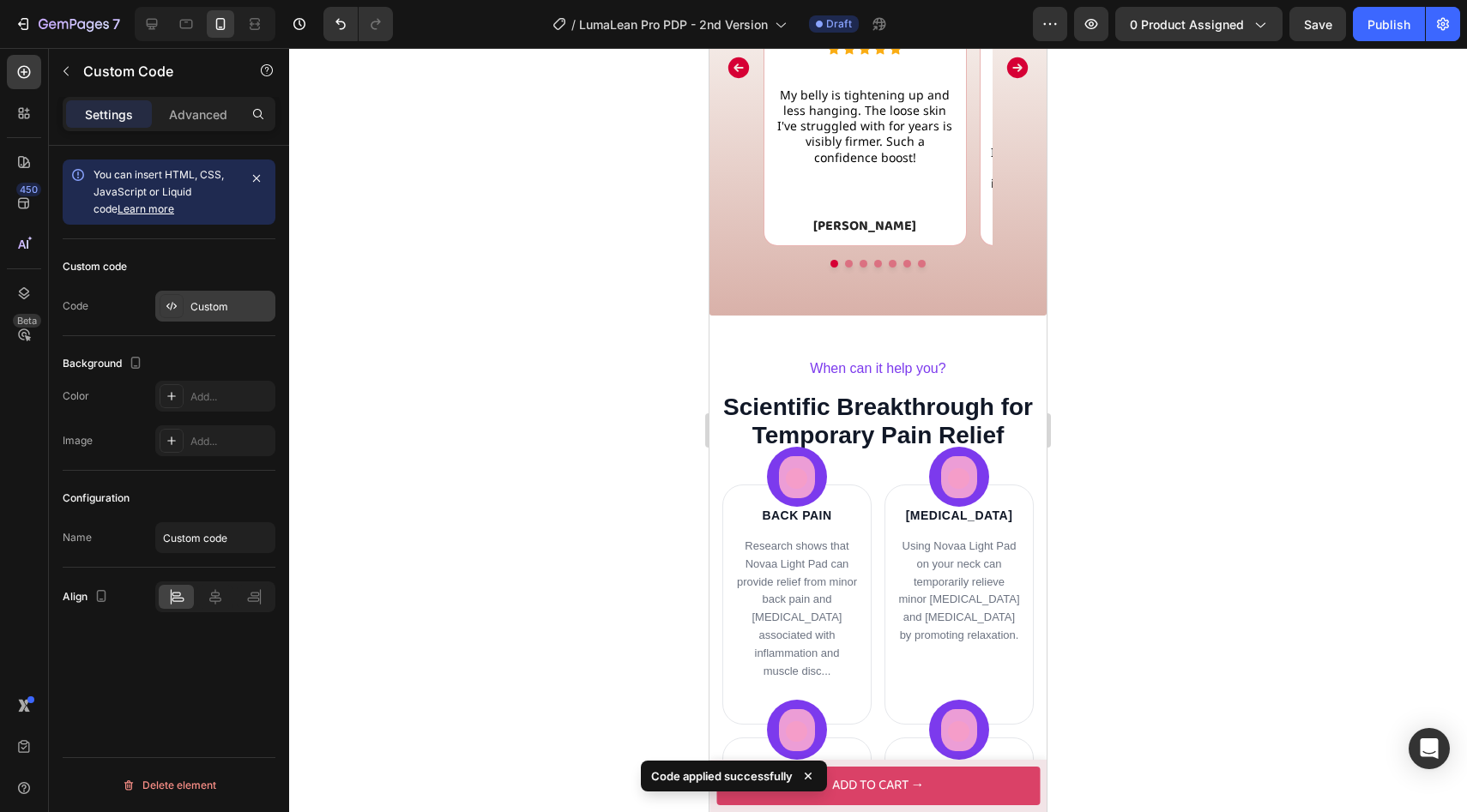
click at [222, 297] on div "Custom" at bounding box center [215, 305] width 120 height 31
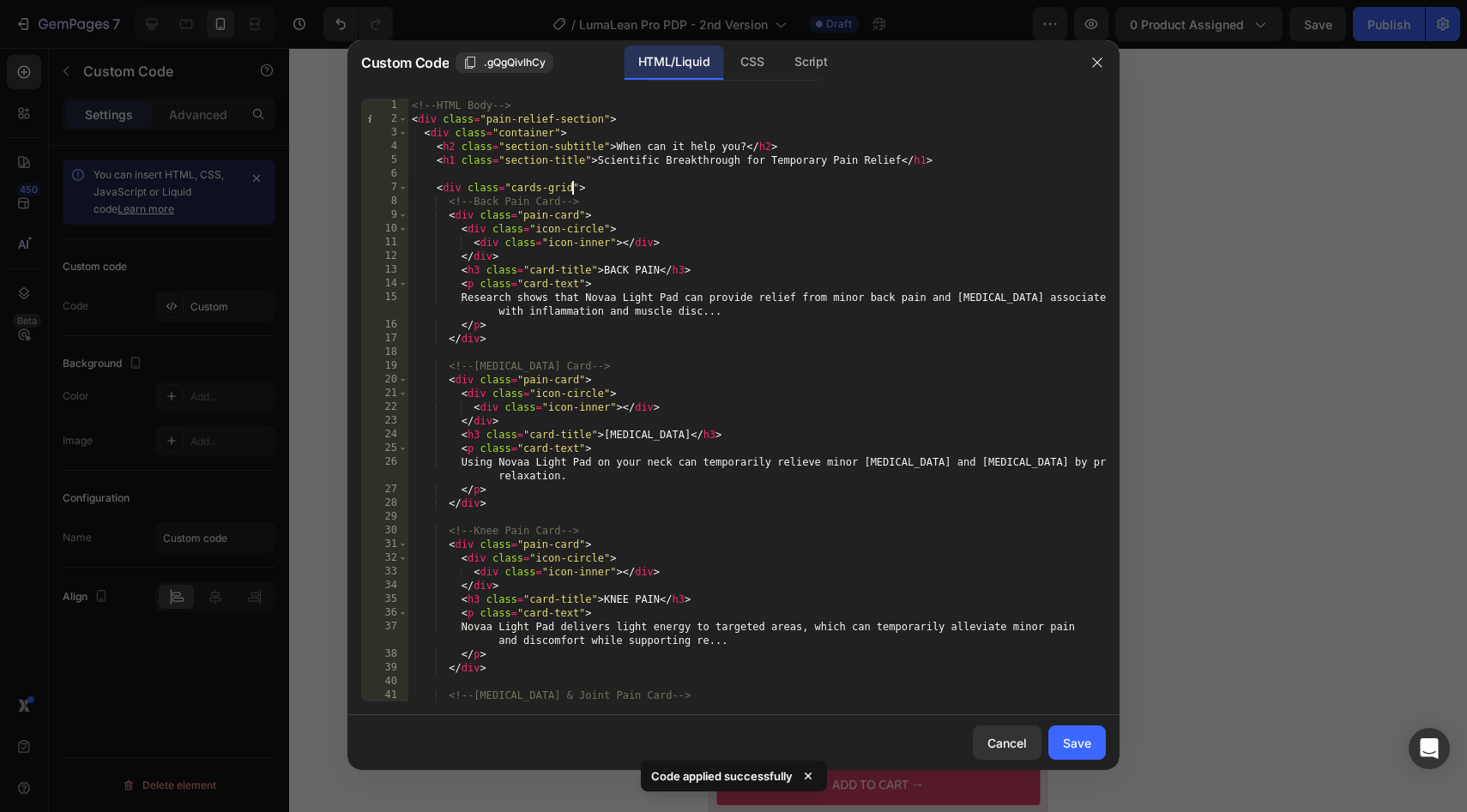
click at [572, 192] on div "<!-- HTML Body --> < div class = "pain-relief-section" > < div class = "contain…" at bounding box center [756, 413] width 698 height 630
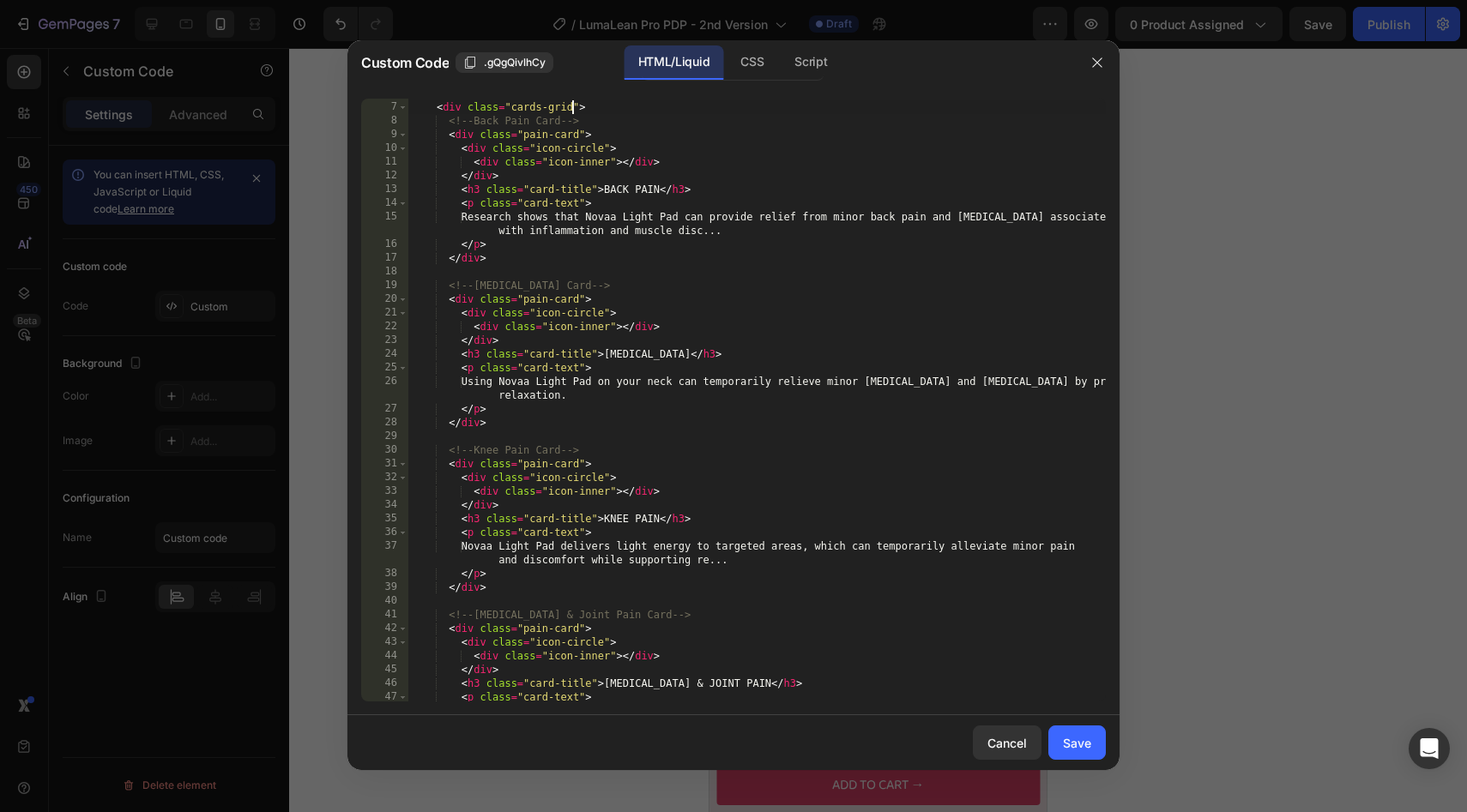
scroll to position [0, 0]
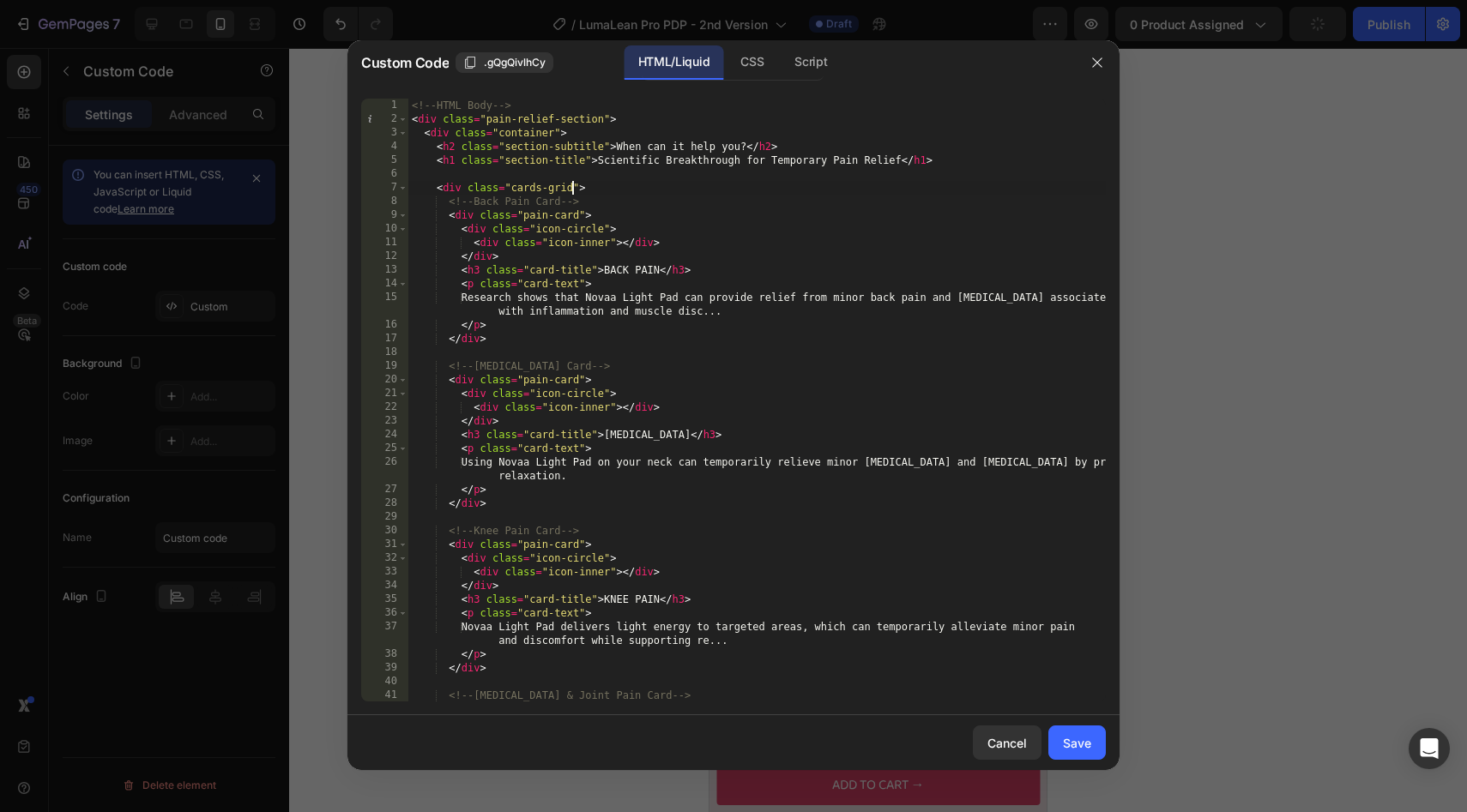
click at [559, 146] on div "<!-- HTML Body --> < div class = "pain-relief-section" > < div class = "contain…" at bounding box center [756, 413] width 698 height 630
click at [556, 166] on div "<!-- HTML Body --> < div class = "pain-relief-section" > < div class = "contain…" at bounding box center [756, 413] width 698 height 630
drag, startPoint x: 585, startPoint y: 163, endPoint x: 505, endPoint y: 163, distance: 80.0
click at [505, 163] on div "<!-- HTML Body --> < div class = "pain-relief-section" > < div class = "contain…" at bounding box center [756, 413] width 698 height 630
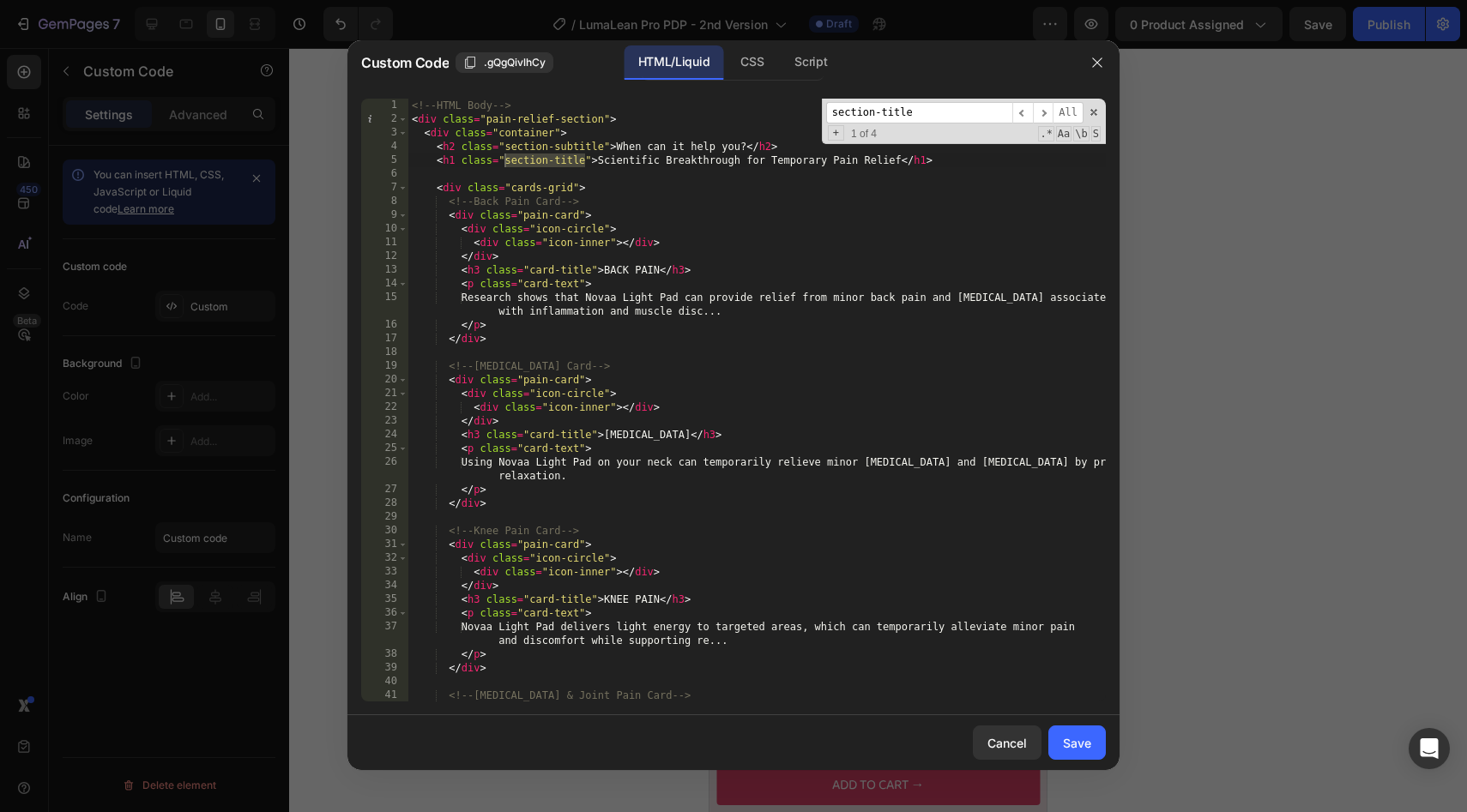
scroll to position [1207, 0]
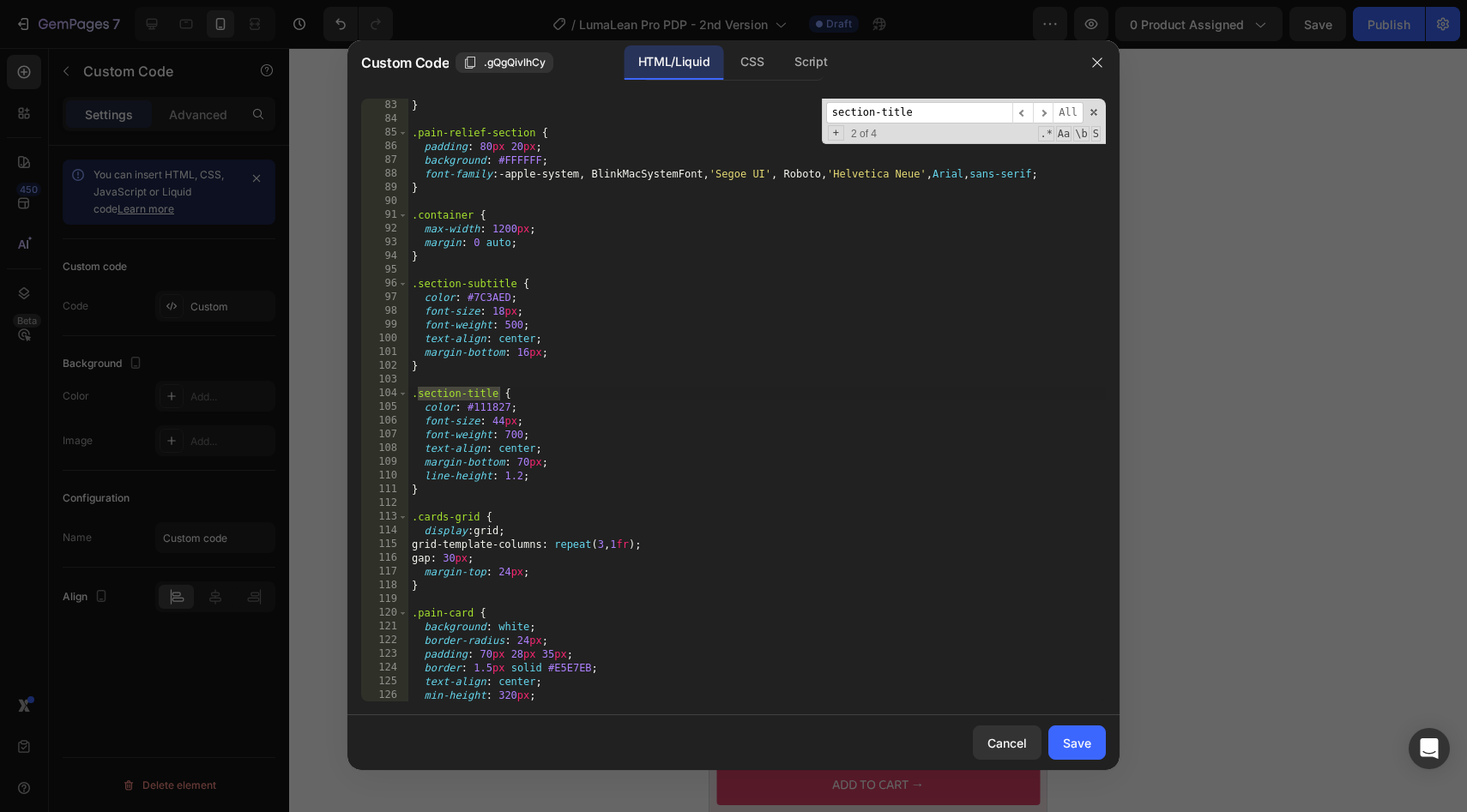
type textarea "line-height: 1.2;"
click at [570, 480] on div "} .pain-relief-section { padding : 80 px 20 px ; background : #FFFFFF ; font-fa…" at bounding box center [756, 413] width 698 height 630
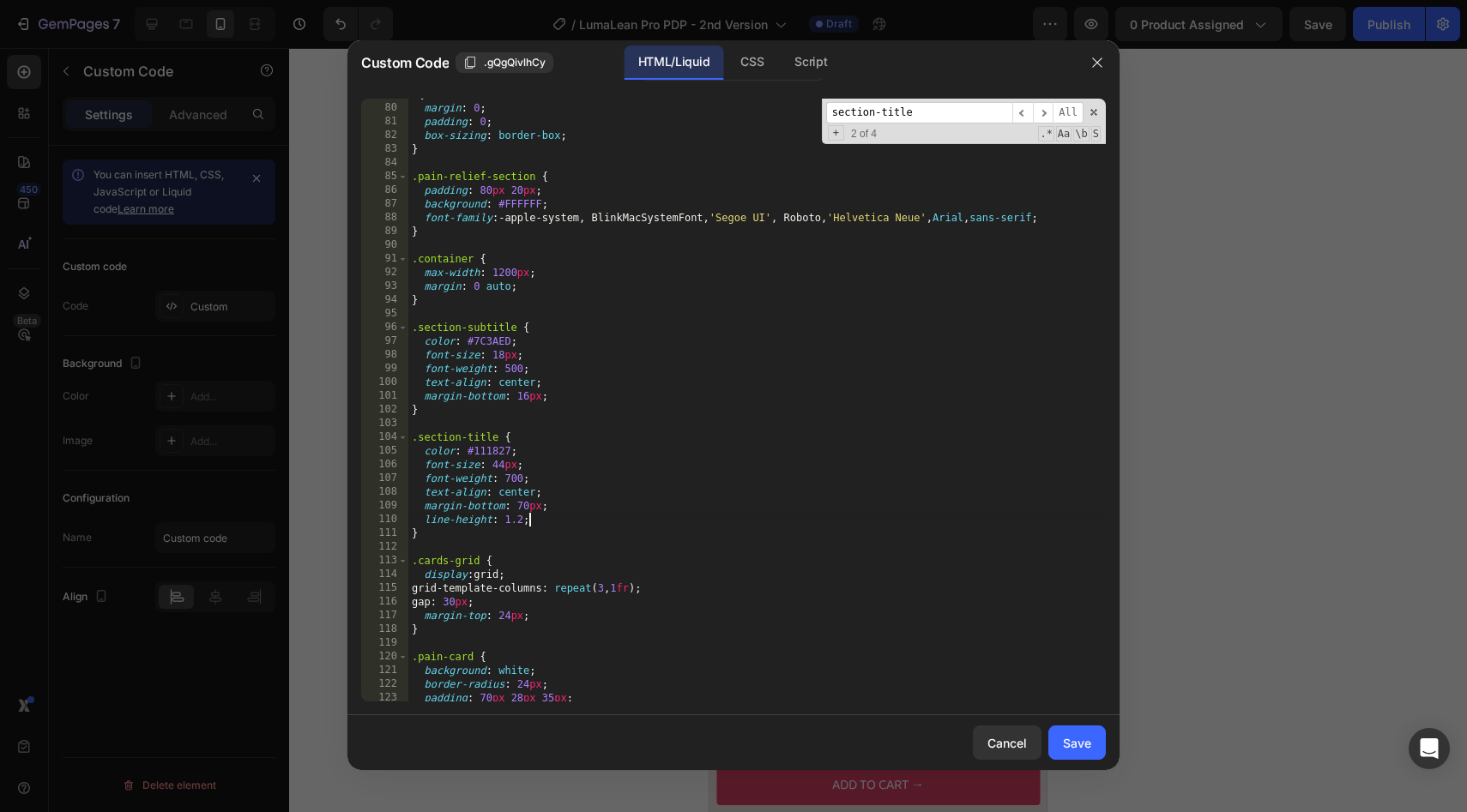
scroll to position [1131, 0]
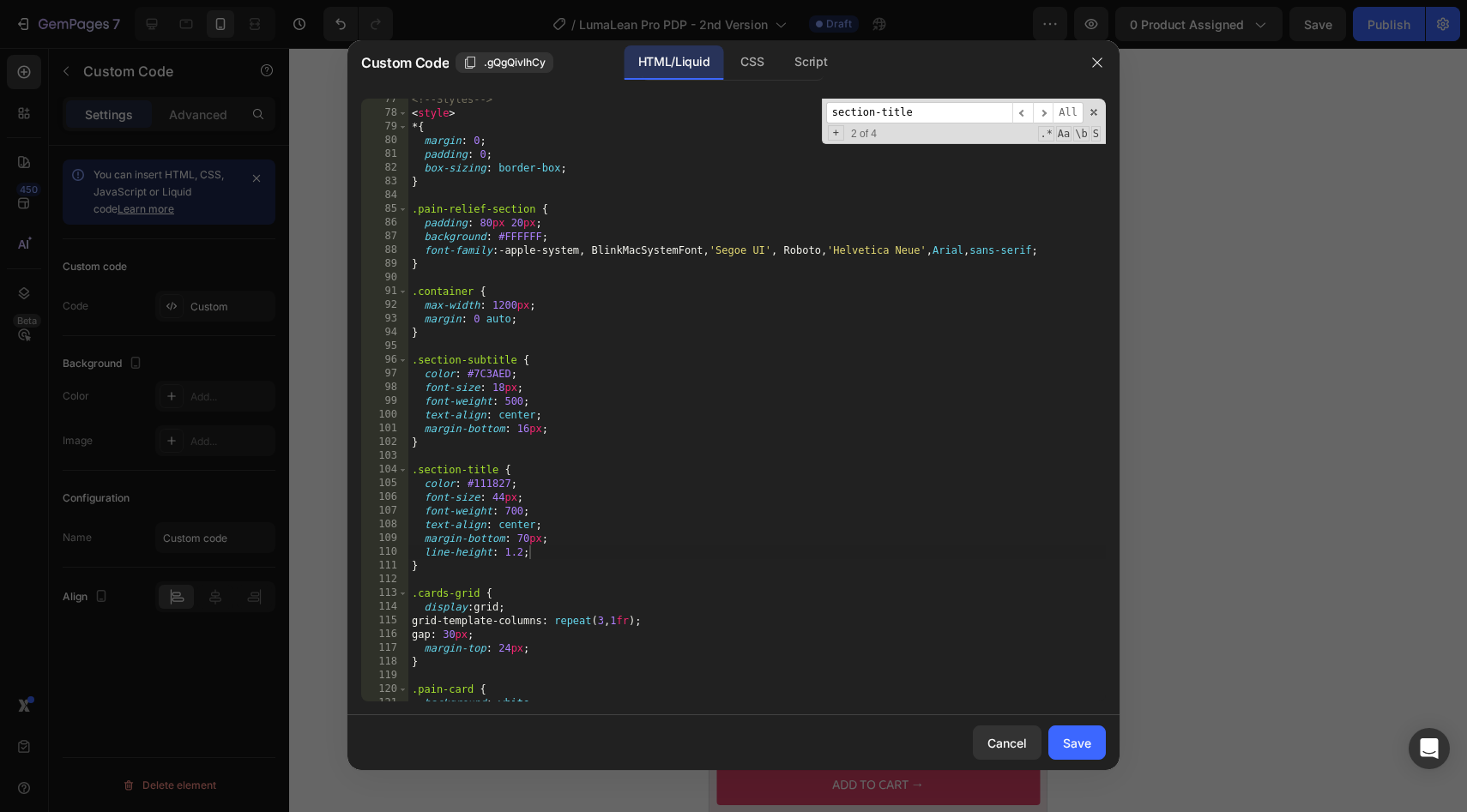
click at [1369, 385] on div at bounding box center [734, 406] width 1467 height 812
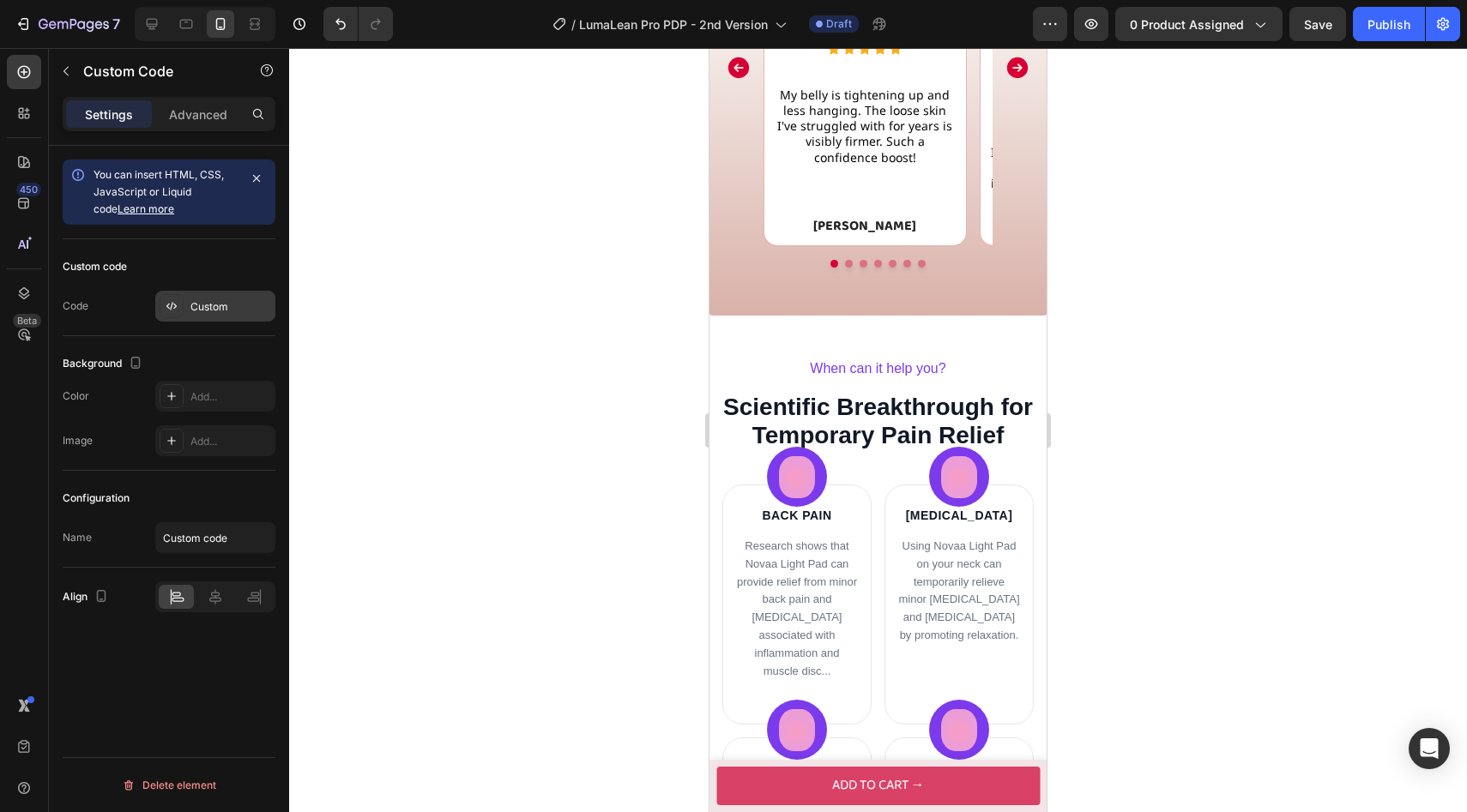
click at [233, 315] on div "Custom" at bounding box center [215, 305] width 120 height 31
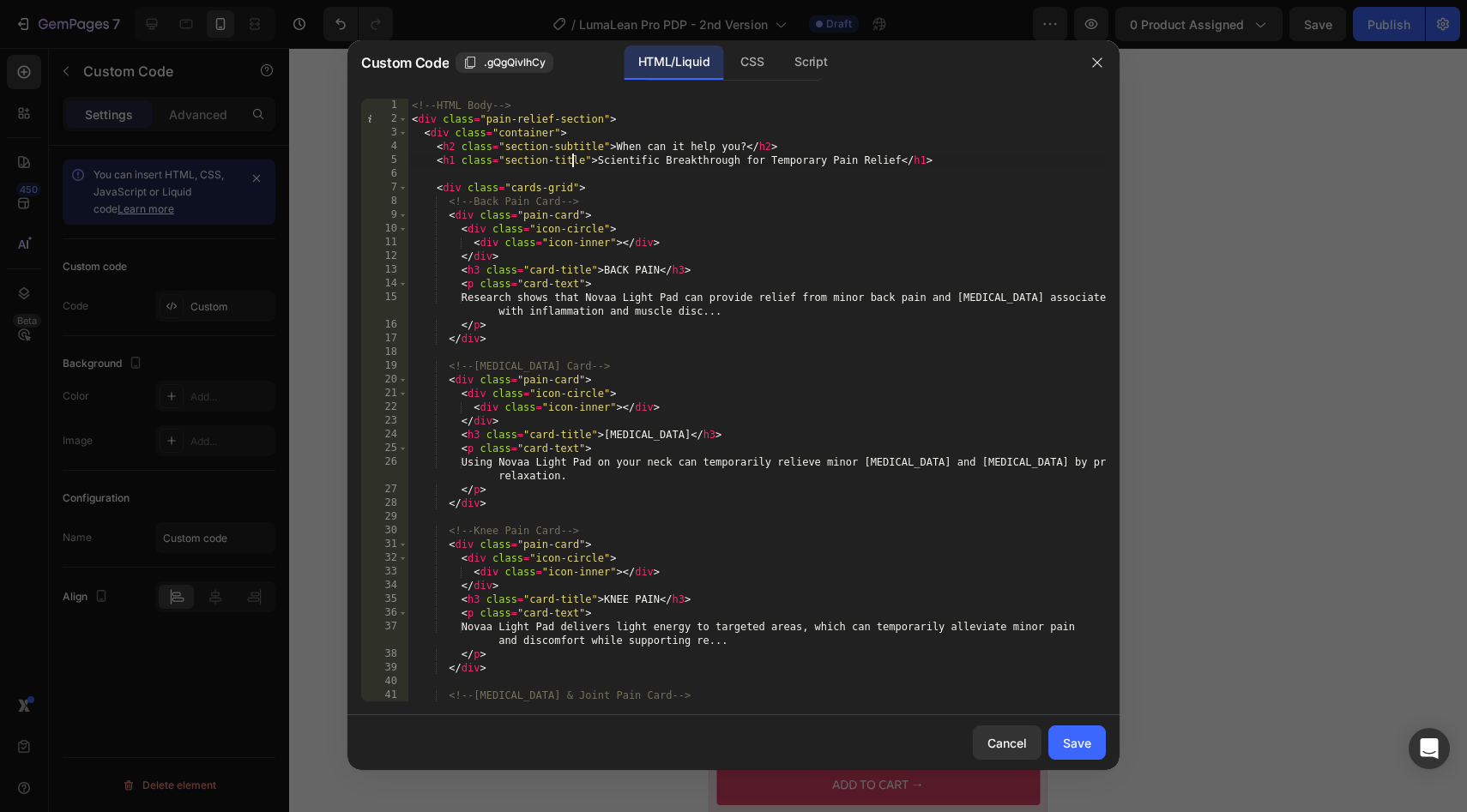
click at [569, 155] on div "<!-- HTML Body --> < div class = "pain-relief-section" > < div class = "contain…" at bounding box center [756, 413] width 698 height 630
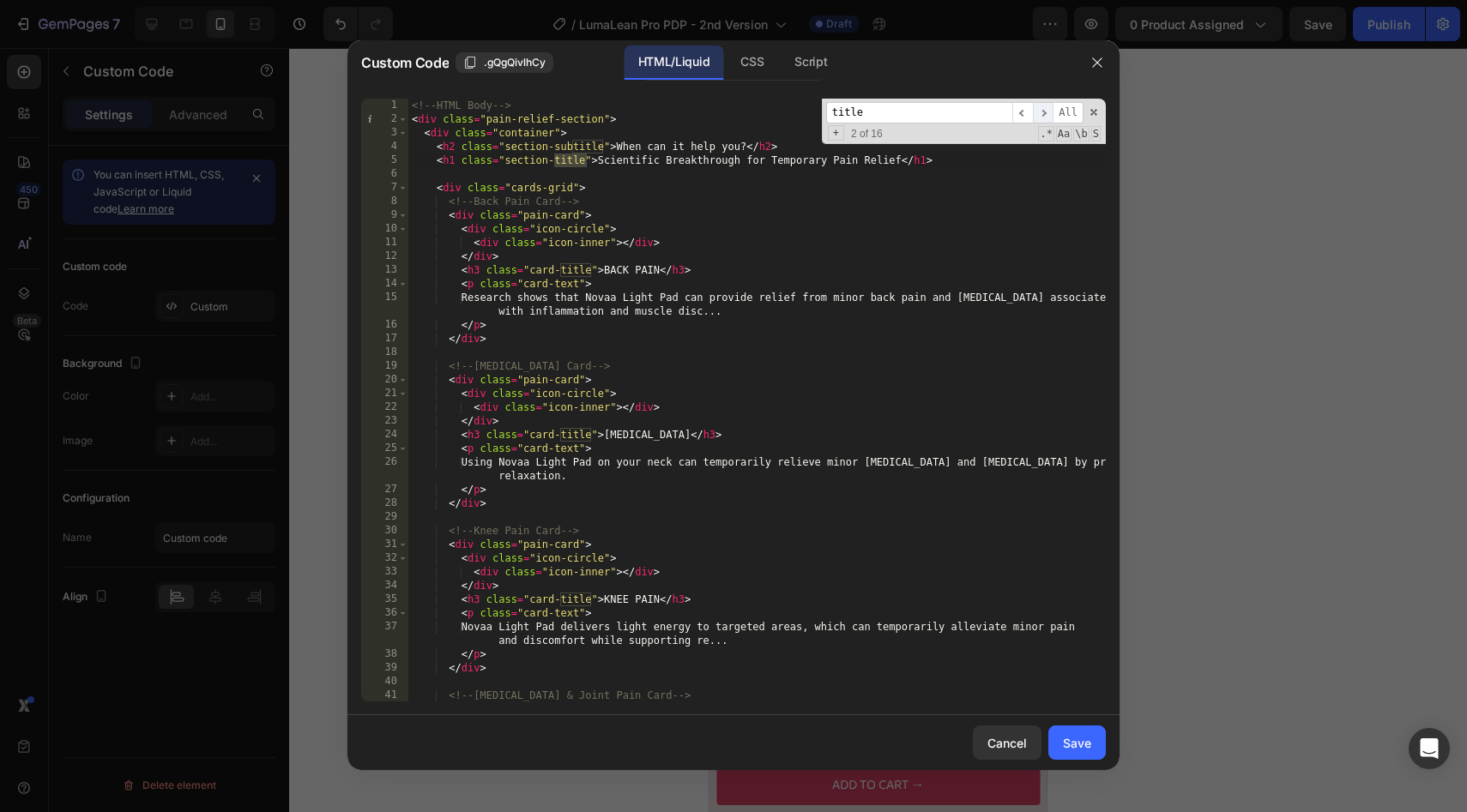
click at [1048, 110] on span "​" at bounding box center [1042, 112] width 20 height 21
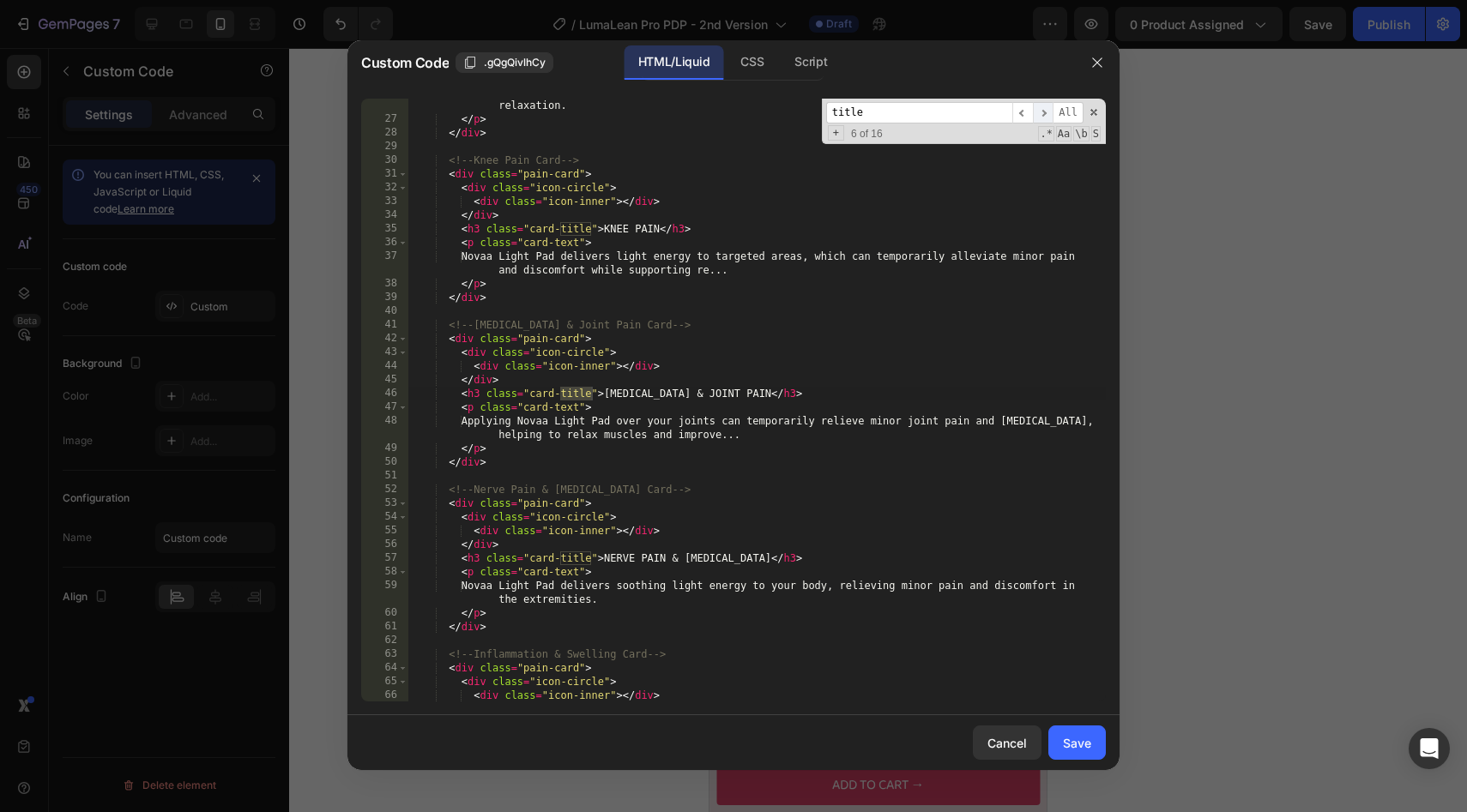
click at [1048, 110] on span "​" at bounding box center [1042, 112] width 20 height 21
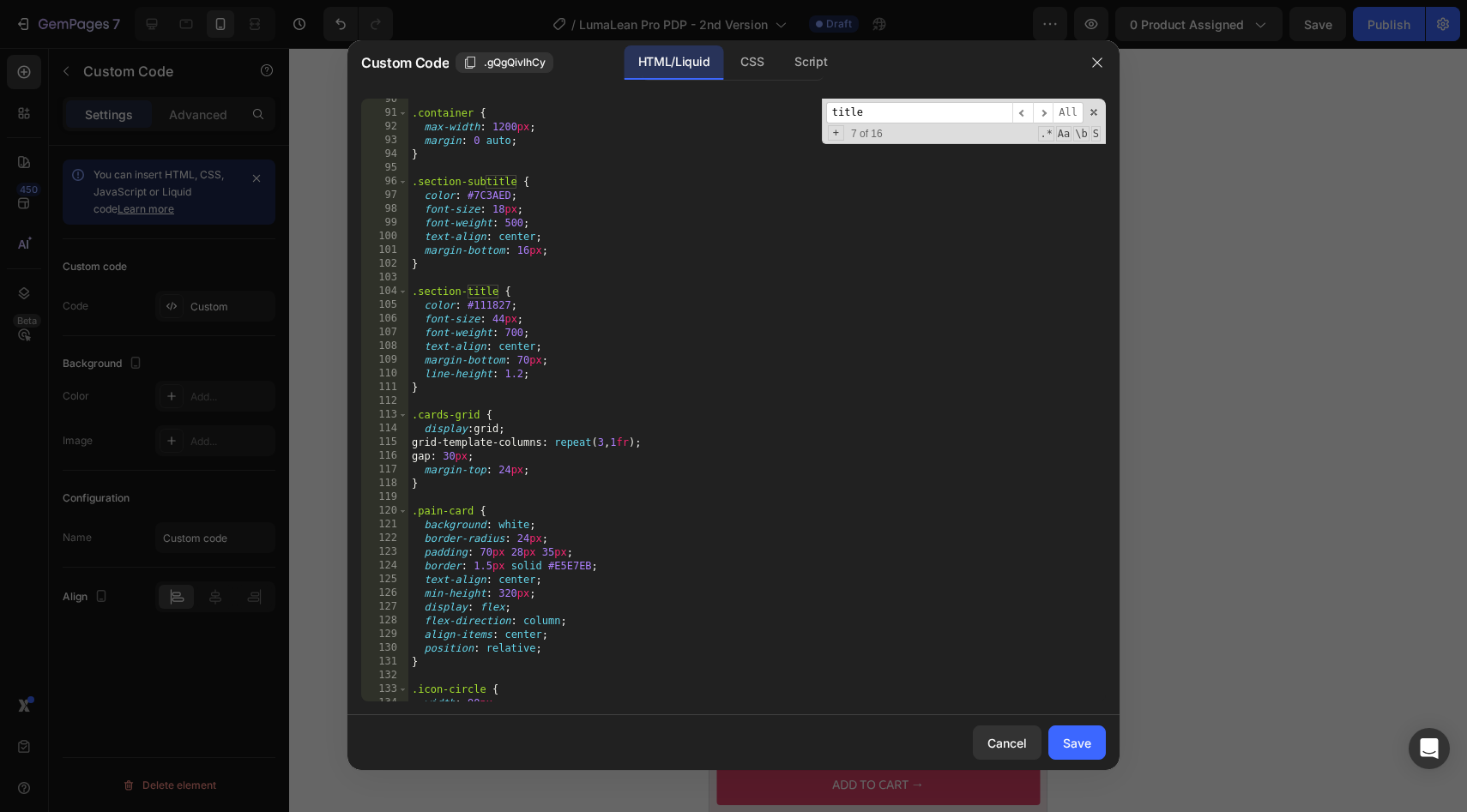
scroll to position [1224, 0]
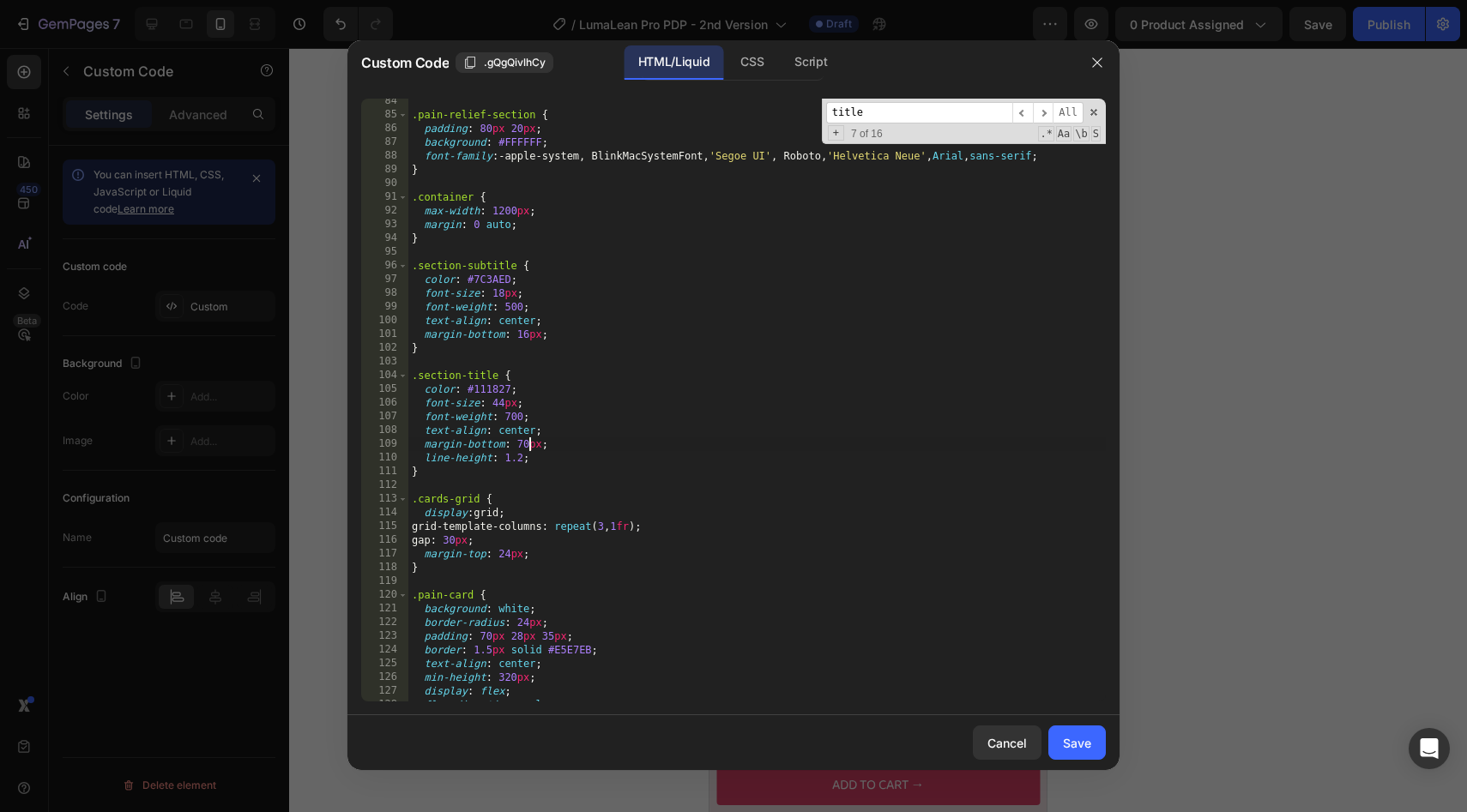
click at [526, 443] on div ".pain-relief-section { padding : 80 px 20 px ; background : #FFFFFF ; font-fami…" at bounding box center [756, 410] width 698 height 630
click at [824, 431] on div ".pain-relief-section { padding : 80 px 20 px ; background : #FFFFFF ; font-fami…" at bounding box center [756, 410] width 698 height 630
type textarea "text-align: center;"
click at [1069, 732] on button "Save" at bounding box center [1077, 742] width 58 height 34
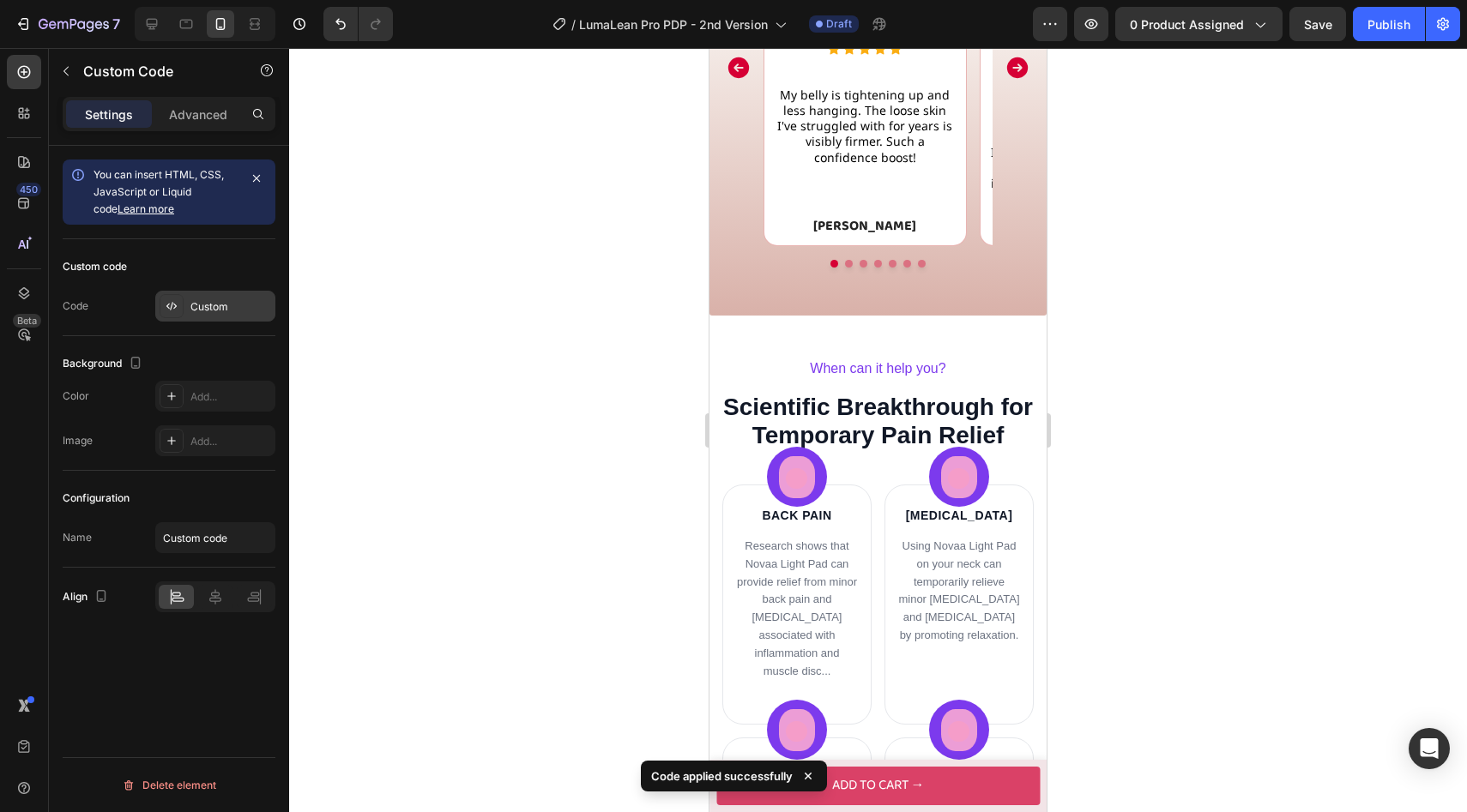
click at [223, 299] on div "Custom" at bounding box center [231, 307] width 81 height 16
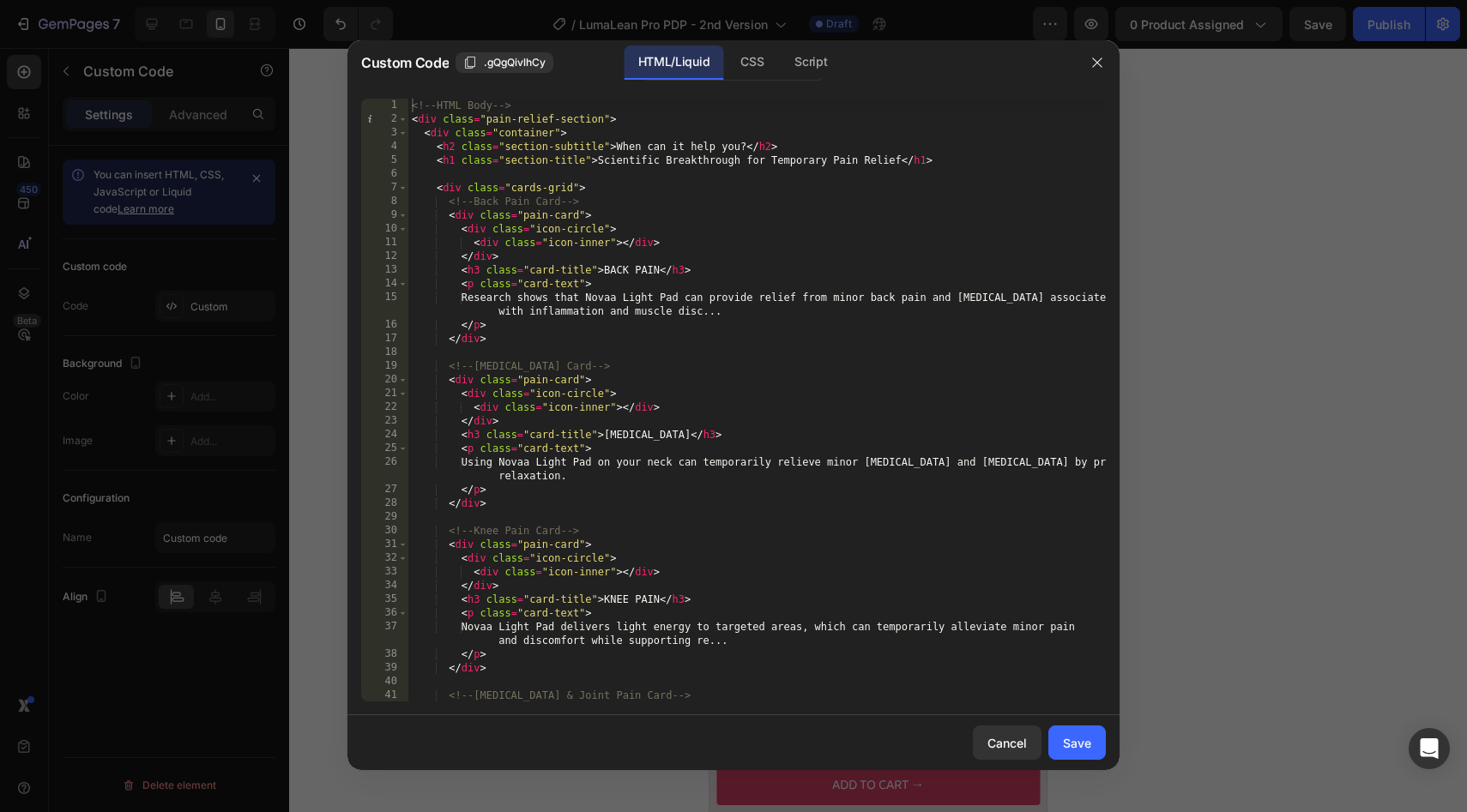
click at [587, 165] on div "<!-- HTML Body --> < div class = "pain-relief-section" > < div class = "contain…" at bounding box center [756, 413] width 698 height 630
click at [605, 160] on div "<!-- HTML Body --> < div class = "pain-relief-section" > < div class = "contain…" at bounding box center [756, 413] width 698 height 630
click at [626, 209] on div "<!-- HTML Body --> < div class = "pain-relief-section" > < div class = "contain…" at bounding box center [756, 413] width 698 height 630
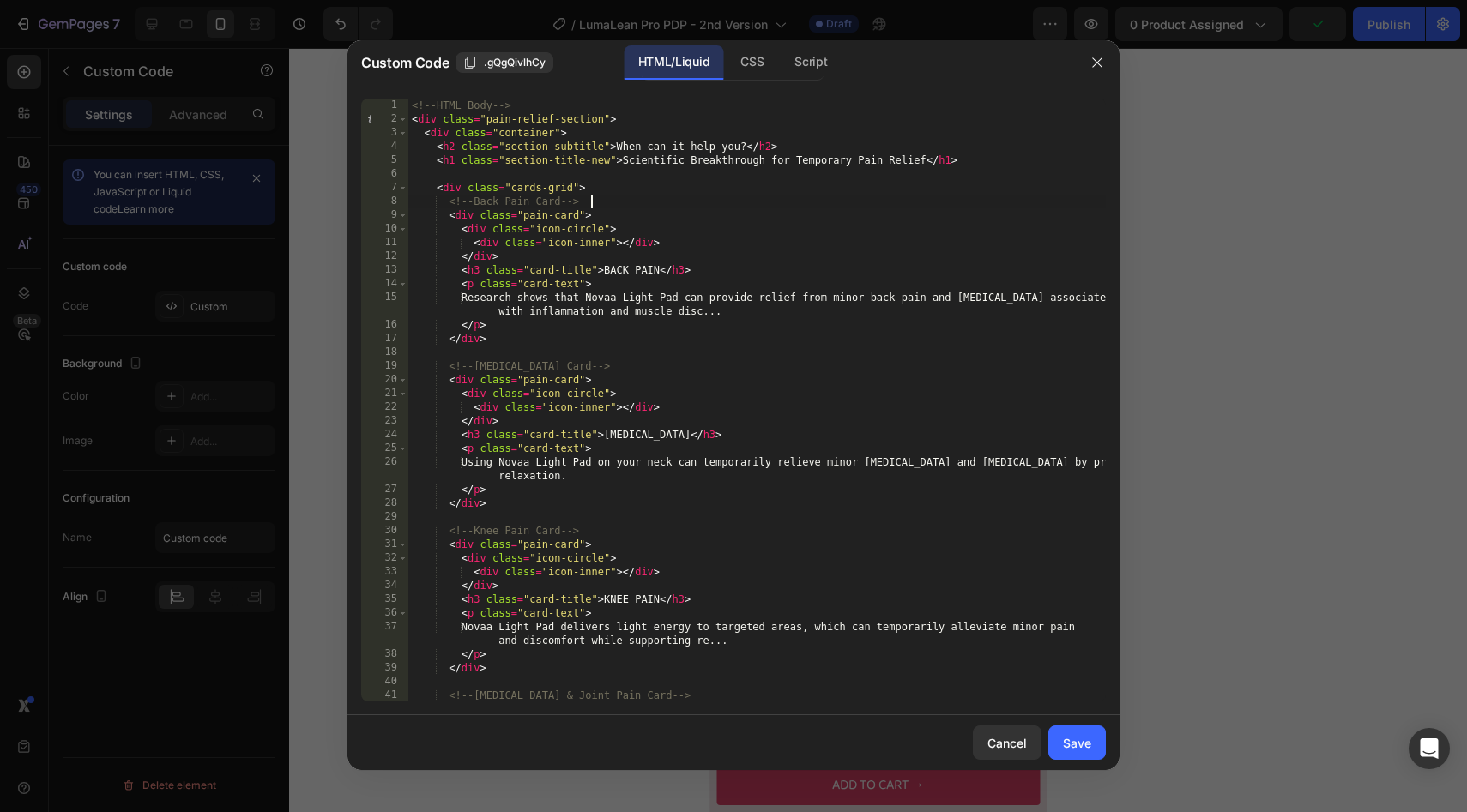
scroll to position [0, 14]
drag, startPoint x: 613, startPoint y: 164, endPoint x: 558, endPoint y: 171, distance: 55.4
click at [558, 171] on div "<!-- HTML Body --> < div class = "pain-relief-section" > < div class = "contain…" at bounding box center [756, 413] width 698 height 630
type textarea "<h1 class="section-title-new">Scientific Breakthrough for Temporary Pain Relief…"
click at [558, 171] on div "<!-- HTML Body --> < div class = "pain-relief-section" > < div class = "contain…" at bounding box center [756, 413] width 698 height 630
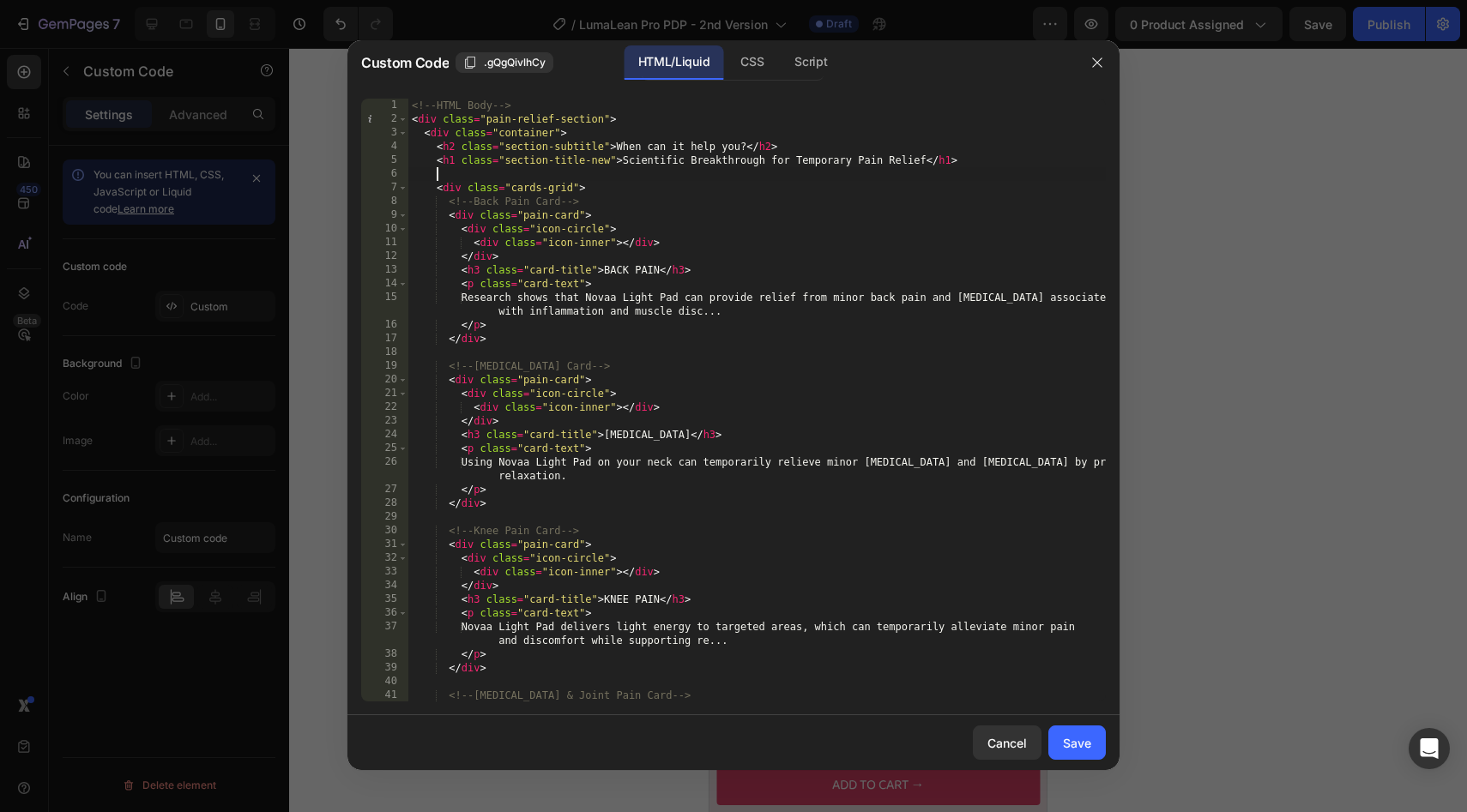
scroll to position [0, 1]
drag, startPoint x: 612, startPoint y: 165, endPoint x: 505, endPoint y: 162, distance: 107.0
click at [505, 162] on div "<!-- HTML Body --> < div class = "pain-relief-section" > < div class = "contain…" at bounding box center [756, 413] width 698 height 630
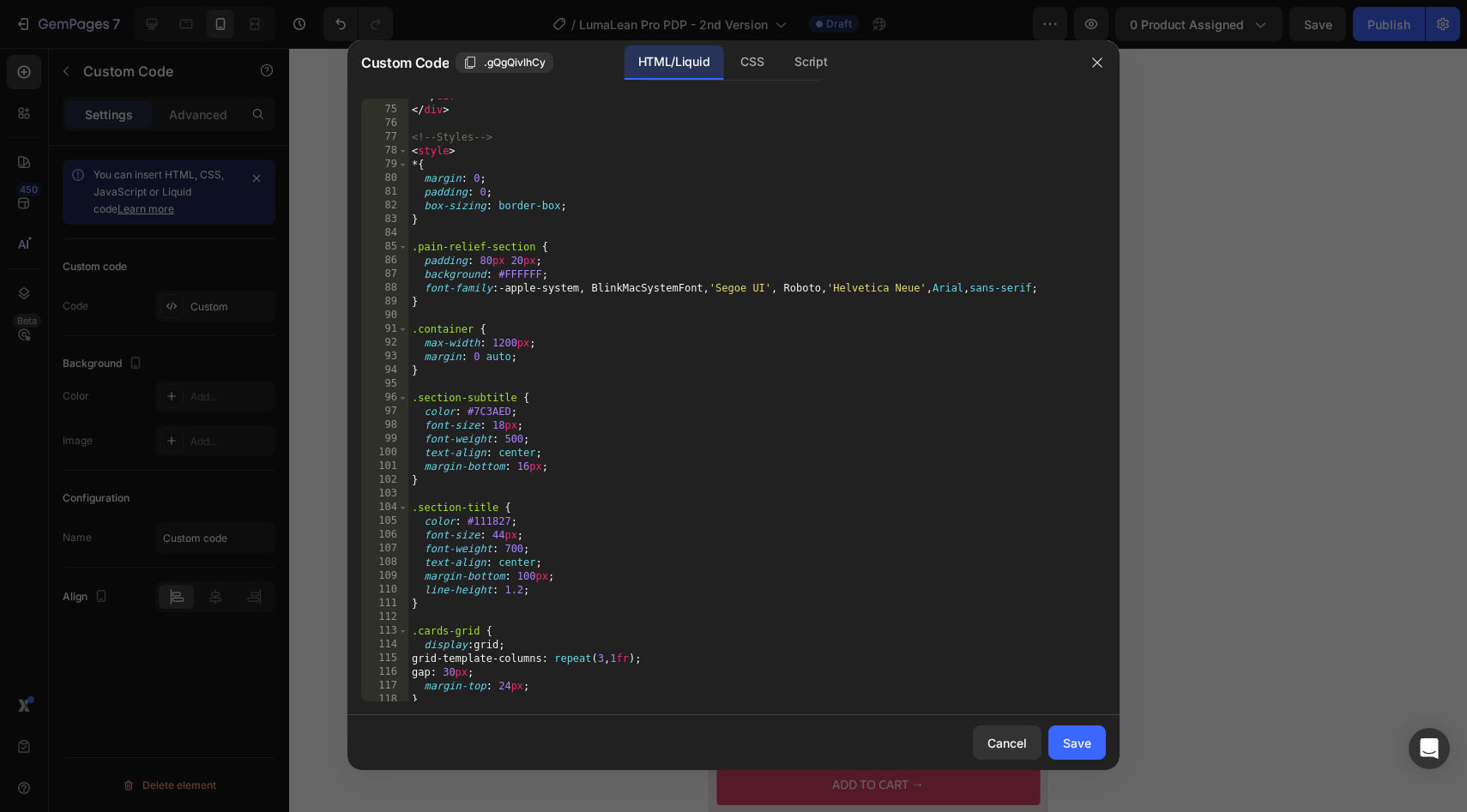
scroll to position [1094, 0]
drag, startPoint x: 501, startPoint y: 509, endPoint x: 420, endPoint y: 511, distance: 81.0
click at [420, 511] on div "</ div > </ div > <!-- Styles --> < style > * { margin : 0 ; padding : 0 ; box-…" at bounding box center [756, 402] width 698 height 630
paste textarea "-new"
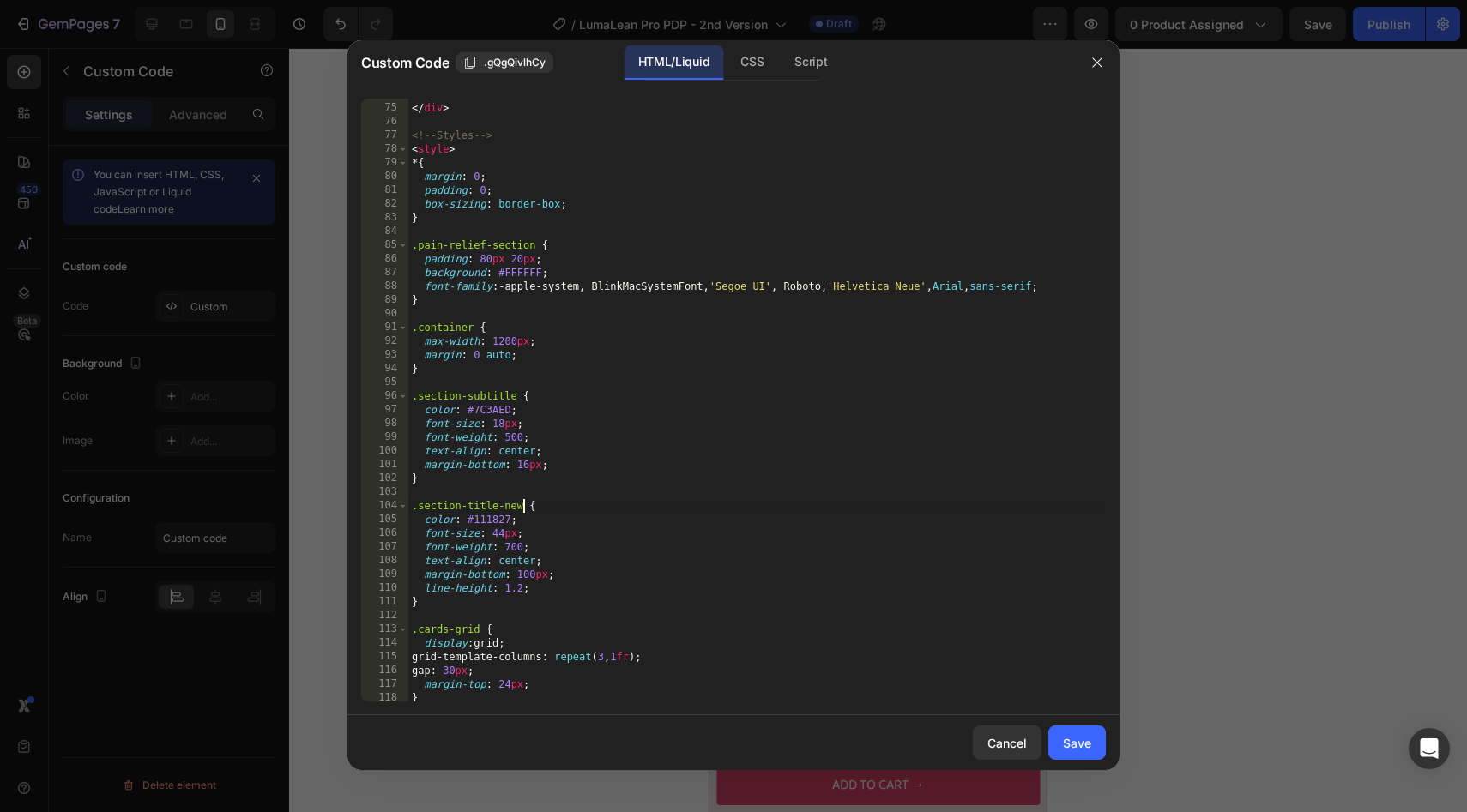
click at [529, 579] on div "</ div > </ div > <!-- Styles --> < style > * { margin : 0 ; padding : 0 ; box-…" at bounding box center [756, 402] width 698 height 630
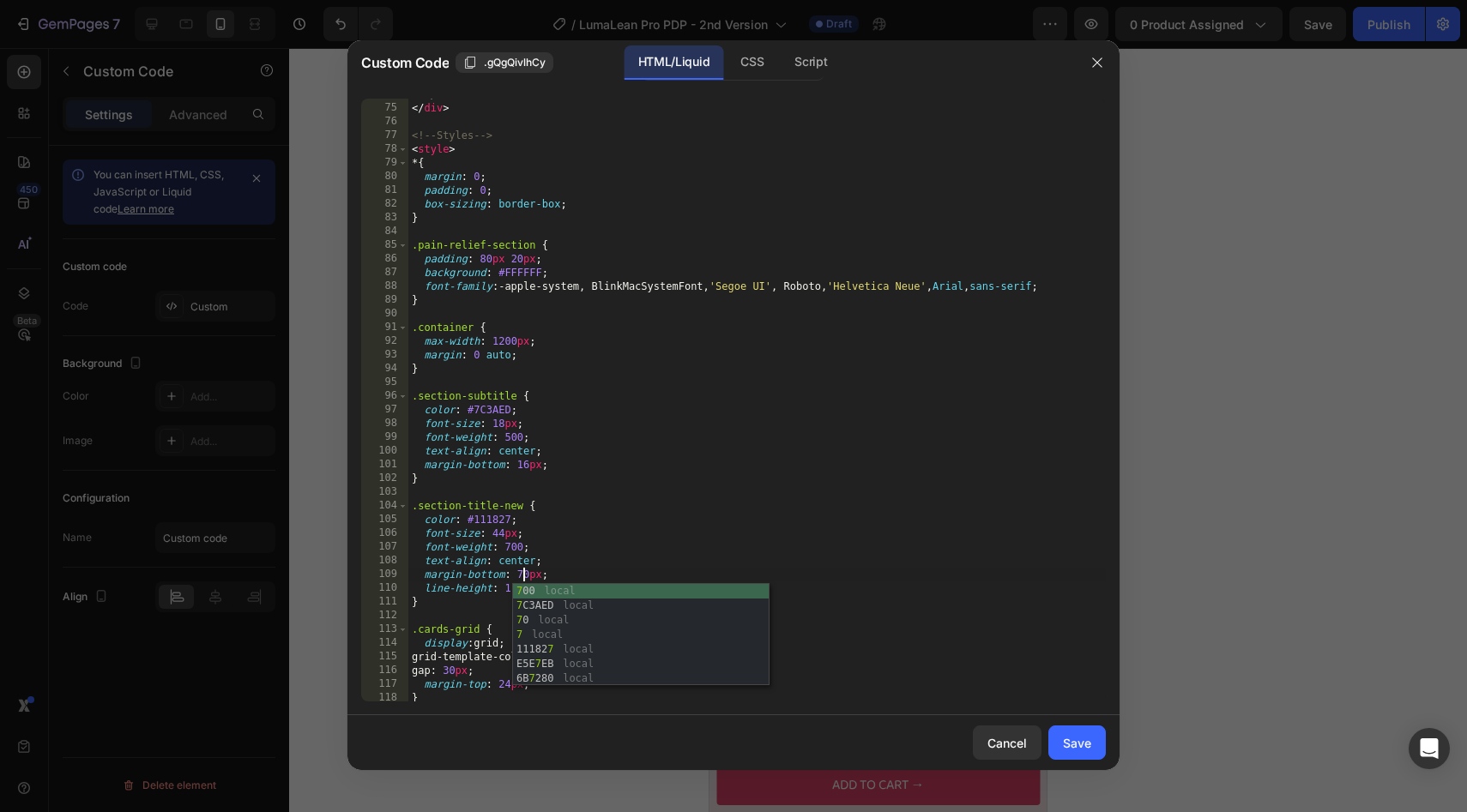
click at [681, 393] on div "</ div > </ div > <!-- Styles --> < style > * { margin : 0 ; padding : 0 ; box-…" at bounding box center [756, 402] width 698 height 630
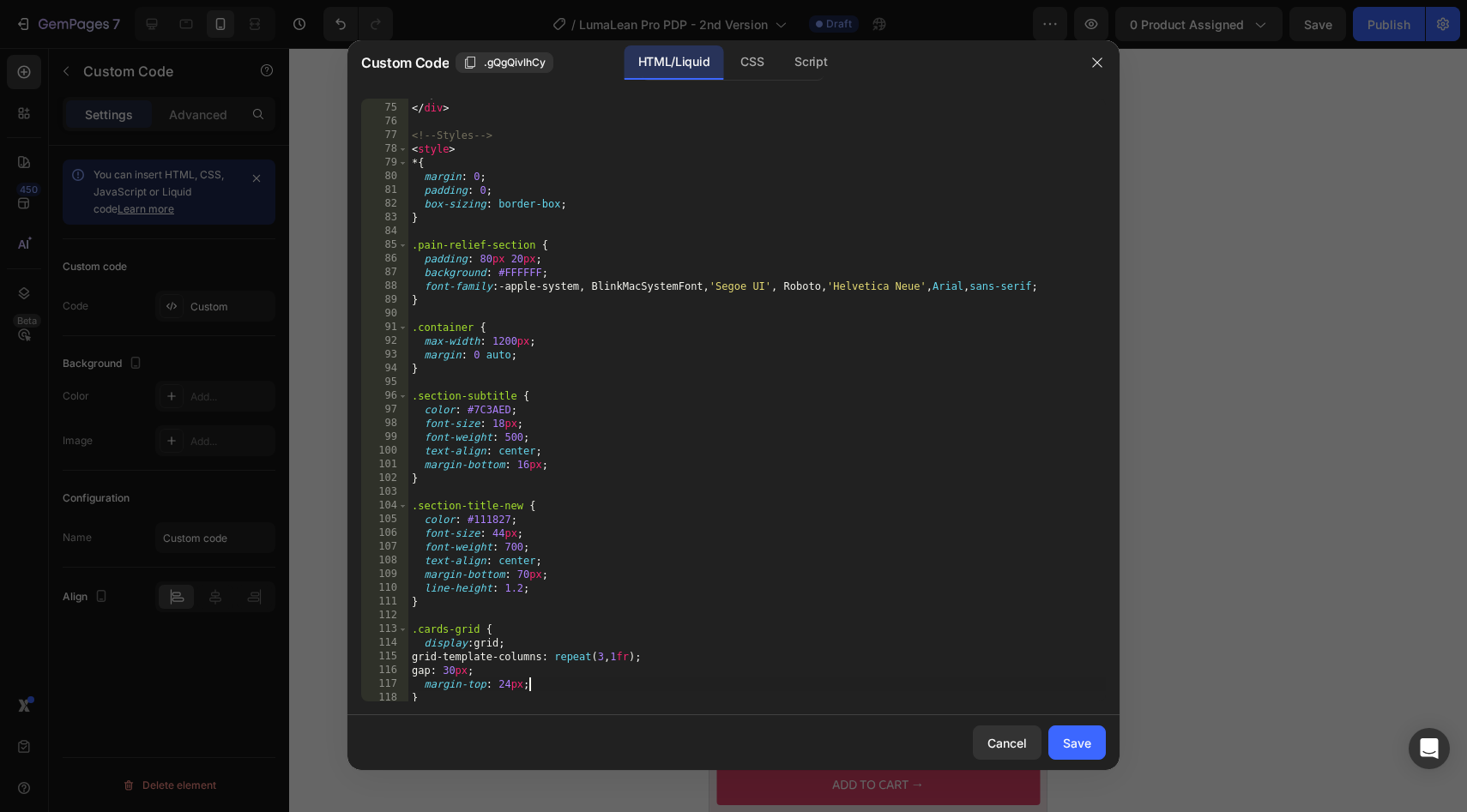
click at [526, 689] on div "</ div > </ div > <!-- Styles --> < style > * { margin : 0 ; padding : 0 ; box-…" at bounding box center [756, 402] width 698 height 630
click at [526, 689] on div "</ div > <!-- Styles --> < style > * { margin : 0 ; padding : 0 ; box-sizing : …" at bounding box center [756, 412] width 698 height 630
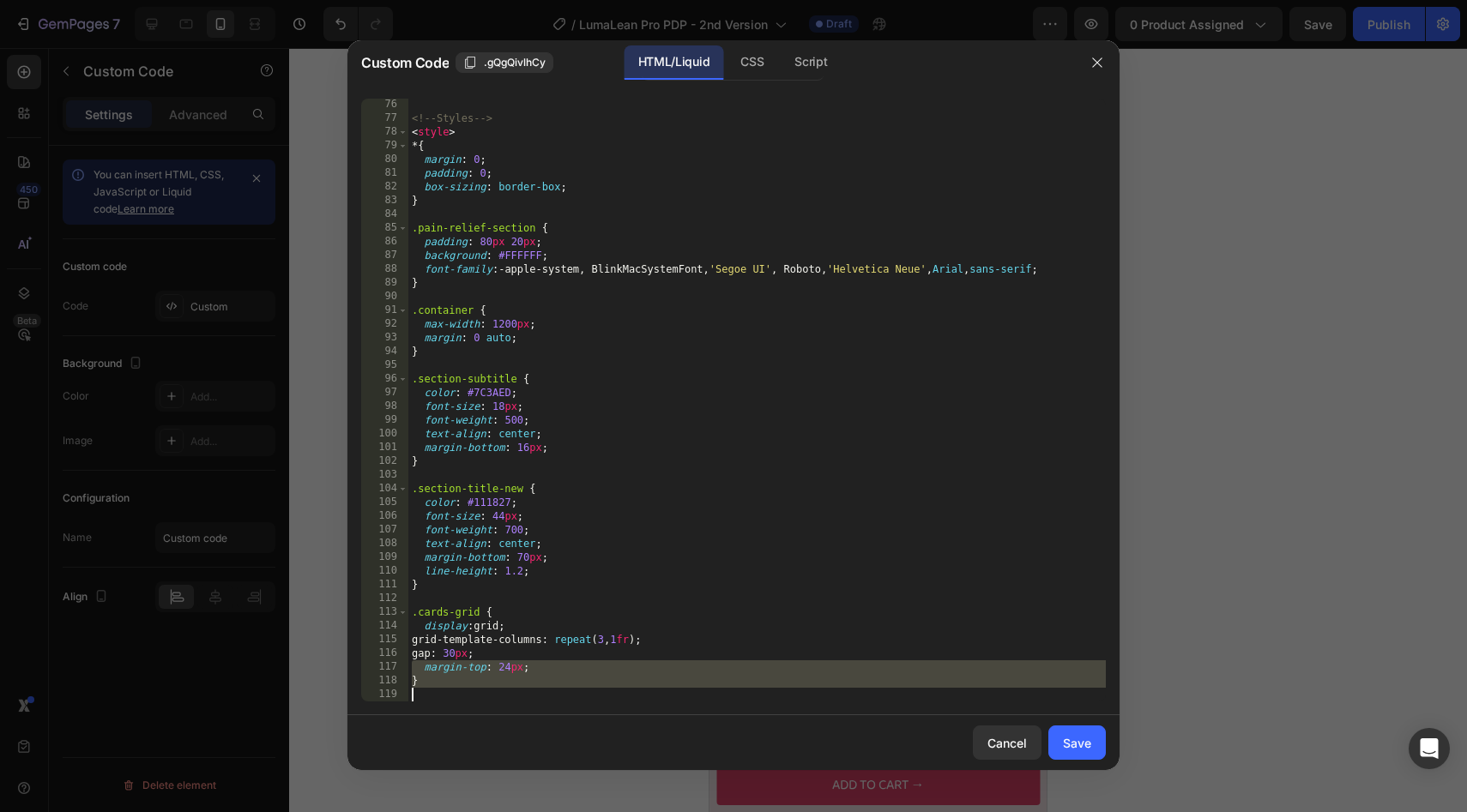
click at [542, 666] on div "<!-- Styles --> < style > * { margin : 0 ; padding : 0 ; box-sizing : border-bo…" at bounding box center [756, 412] width 698 height 630
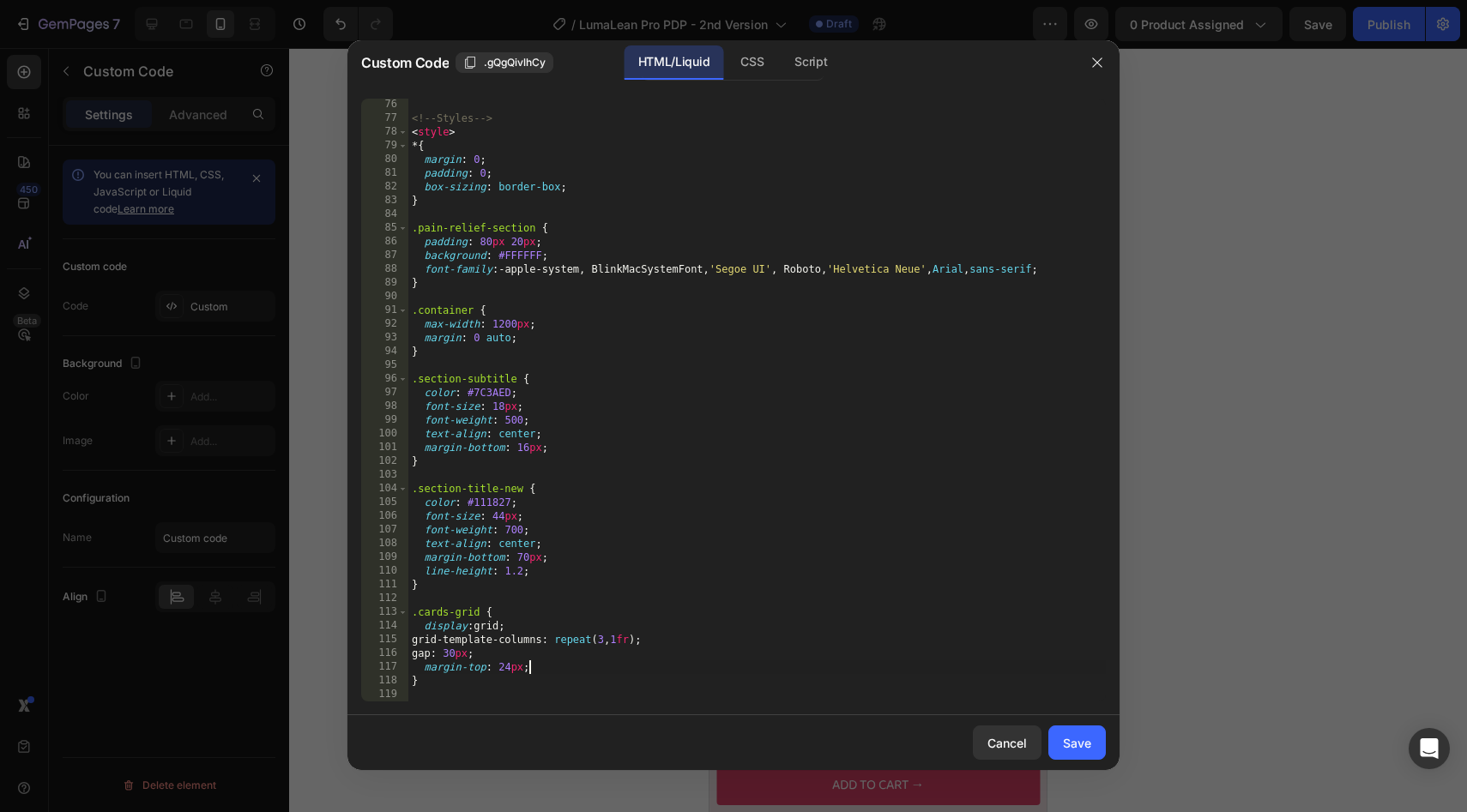
click at [528, 668] on div "<!-- Styles --> < style > * { margin : 0 ; padding : 0 ; box-sizing : border-bo…" at bounding box center [756, 412] width 698 height 630
click at [464, 612] on div "<!-- Styles --> < style > * { margin : 0 ; padding : 0 ; box-sizing : border-bo…" at bounding box center [756, 412] width 698 height 630
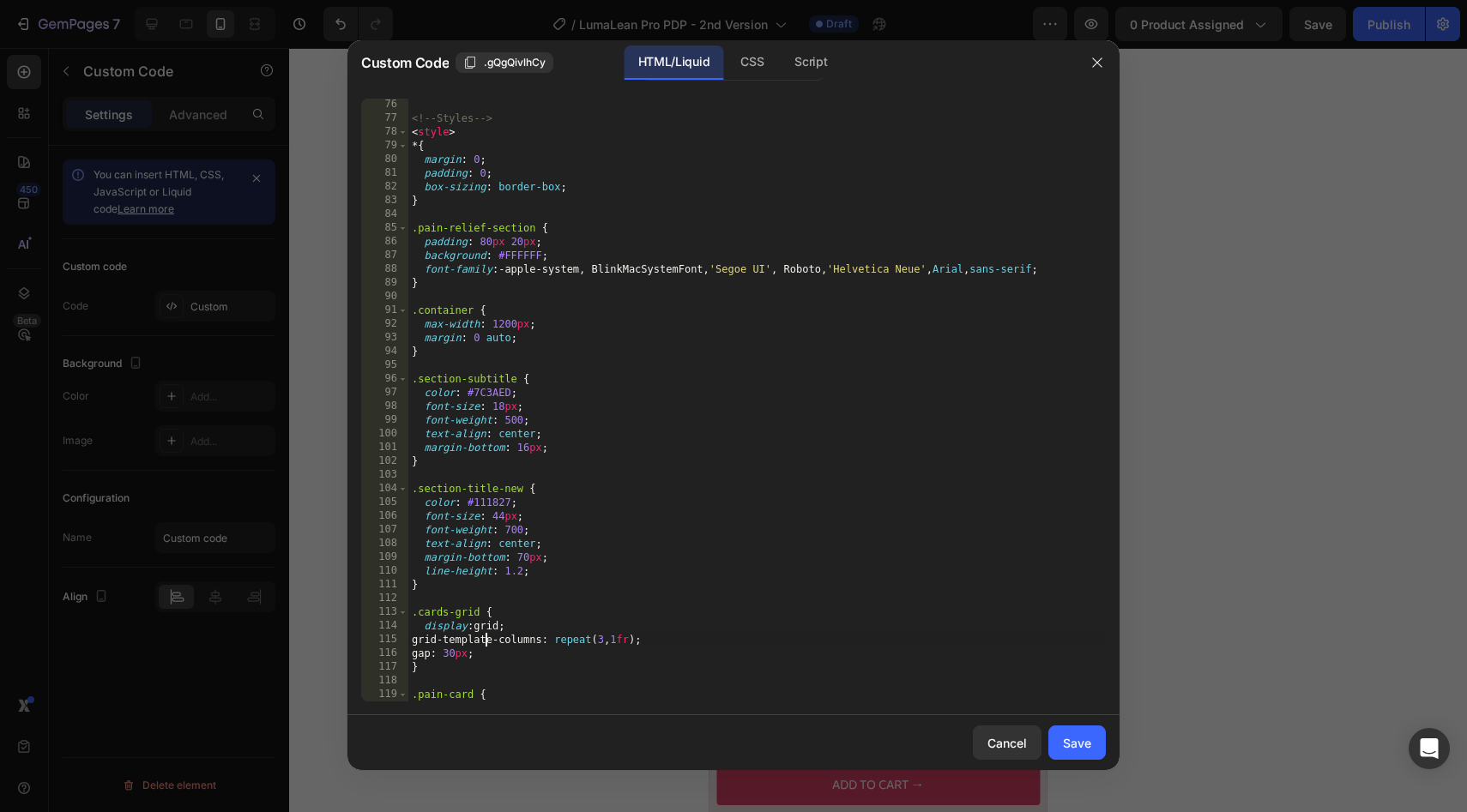
click at [486, 645] on div "<!-- Styles --> < style > * { margin : 0 ; padding : 0 ; box-sizing : border-bo…" at bounding box center [756, 412] width 698 height 630
drag, startPoint x: 482, startPoint y: 615, endPoint x: 421, endPoint y: 616, distance: 61.0
click at [421, 616] on div "<!-- Styles --> < style > * { margin : 0 ; padding : 0 ; box-sizing : border-bo…" at bounding box center [756, 412] width 698 height 630
type textarea ".cards-grid {"
click at [1085, 758] on button "Save" at bounding box center [1077, 742] width 58 height 34
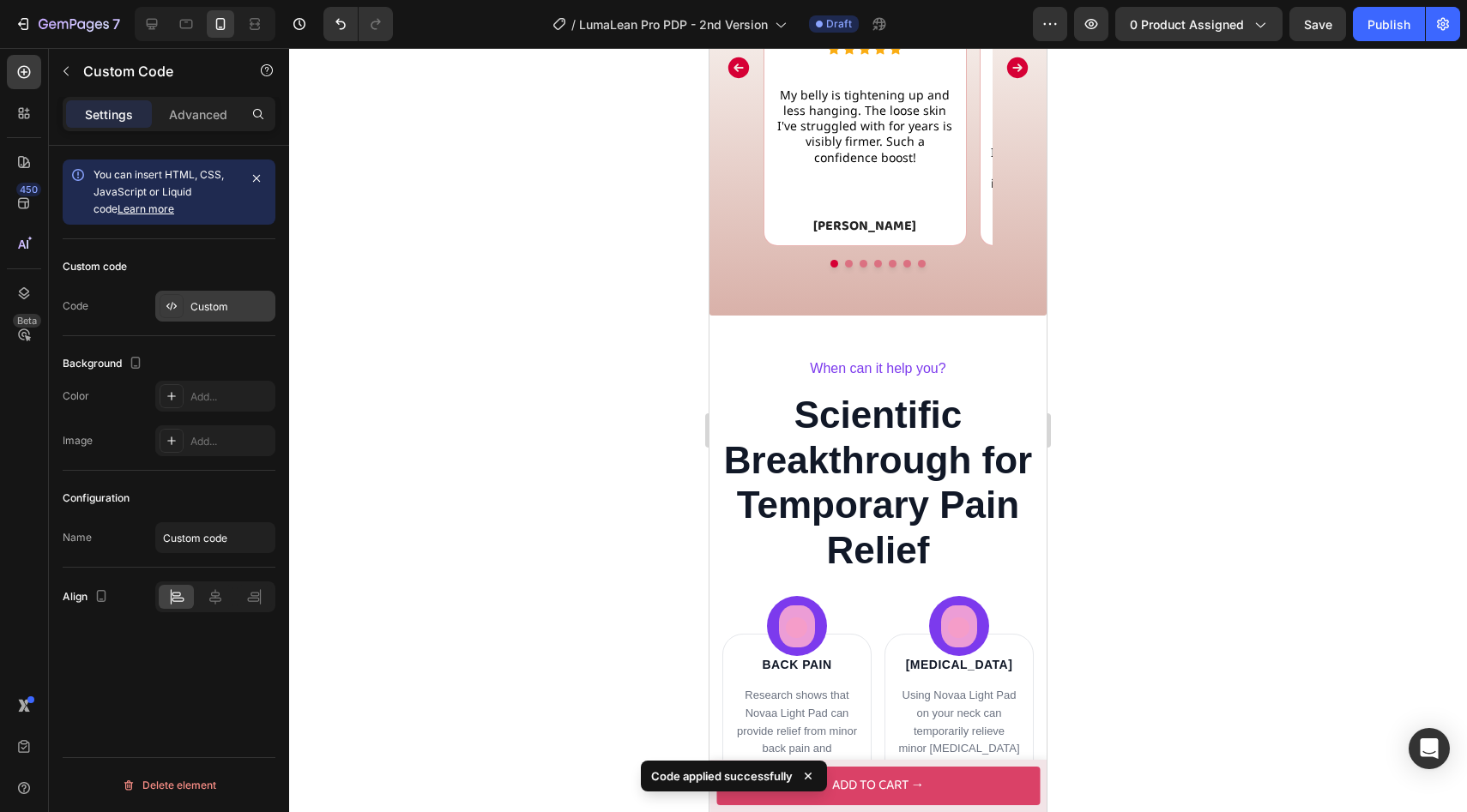
click at [232, 303] on div "Custom" at bounding box center [231, 307] width 81 height 16
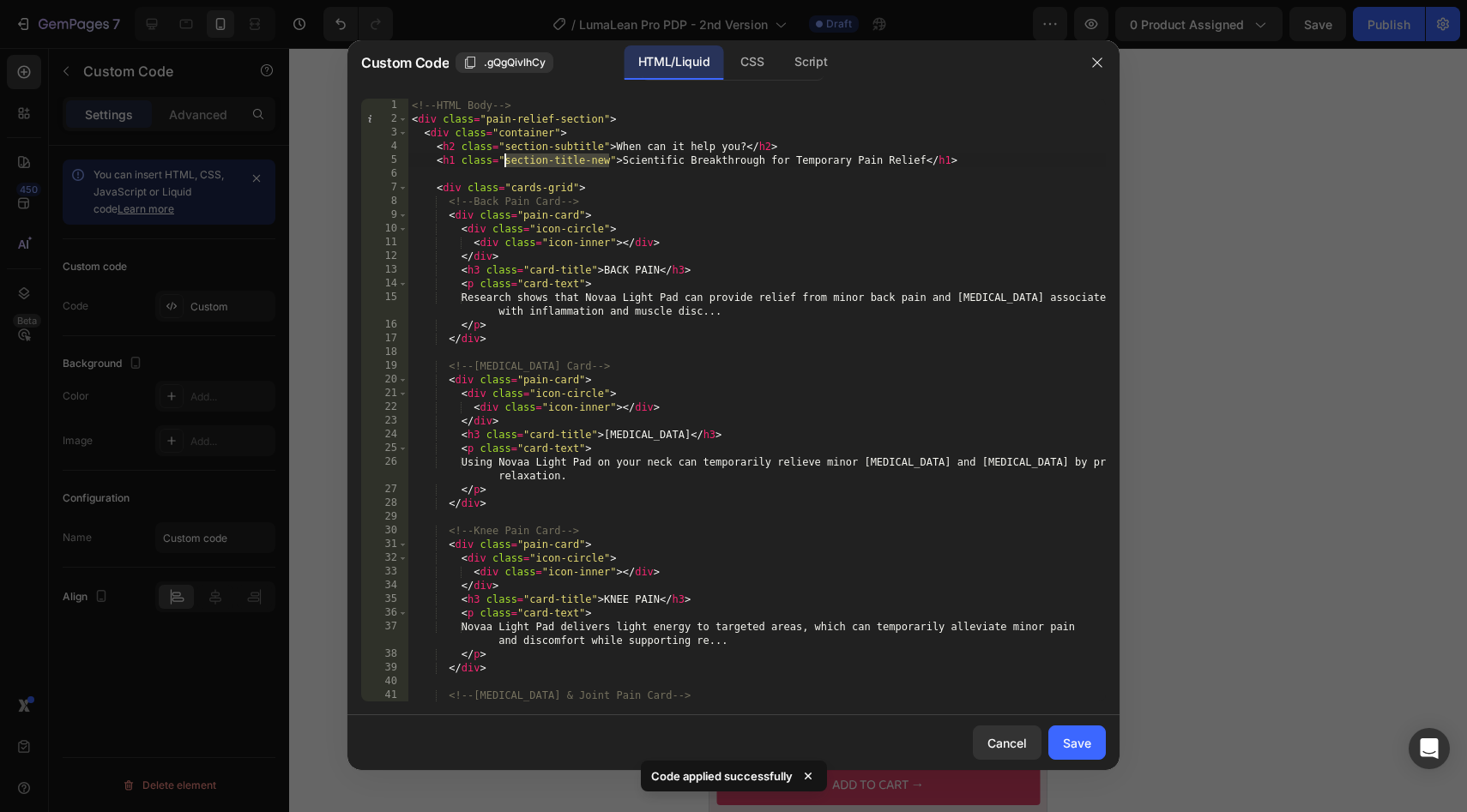
drag, startPoint x: 610, startPoint y: 162, endPoint x: 505, endPoint y: 166, distance: 105.1
click at [505, 166] on div "<!-- HTML Body --> < div class = "pain-relief-section" > < div class = "contain…" at bounding box center [756, 413] width 698 height 630
click at [541, 189] on div "<!-- HTML Body --> < div class = "pain-relief-section" > < div class = "contain…" at bounding box center [756, 413] width 698 height 630
drag, startPoint x: 585, startPoint y: 160, endPoint x: 504, endPoint y: 162, distance: 81.0
click at [504, 162] on div "<!-- HTML Body --> < div class = "pain-relief-section" > < div class = "contain…" at bounding box center [756, 413] width 698 height 630
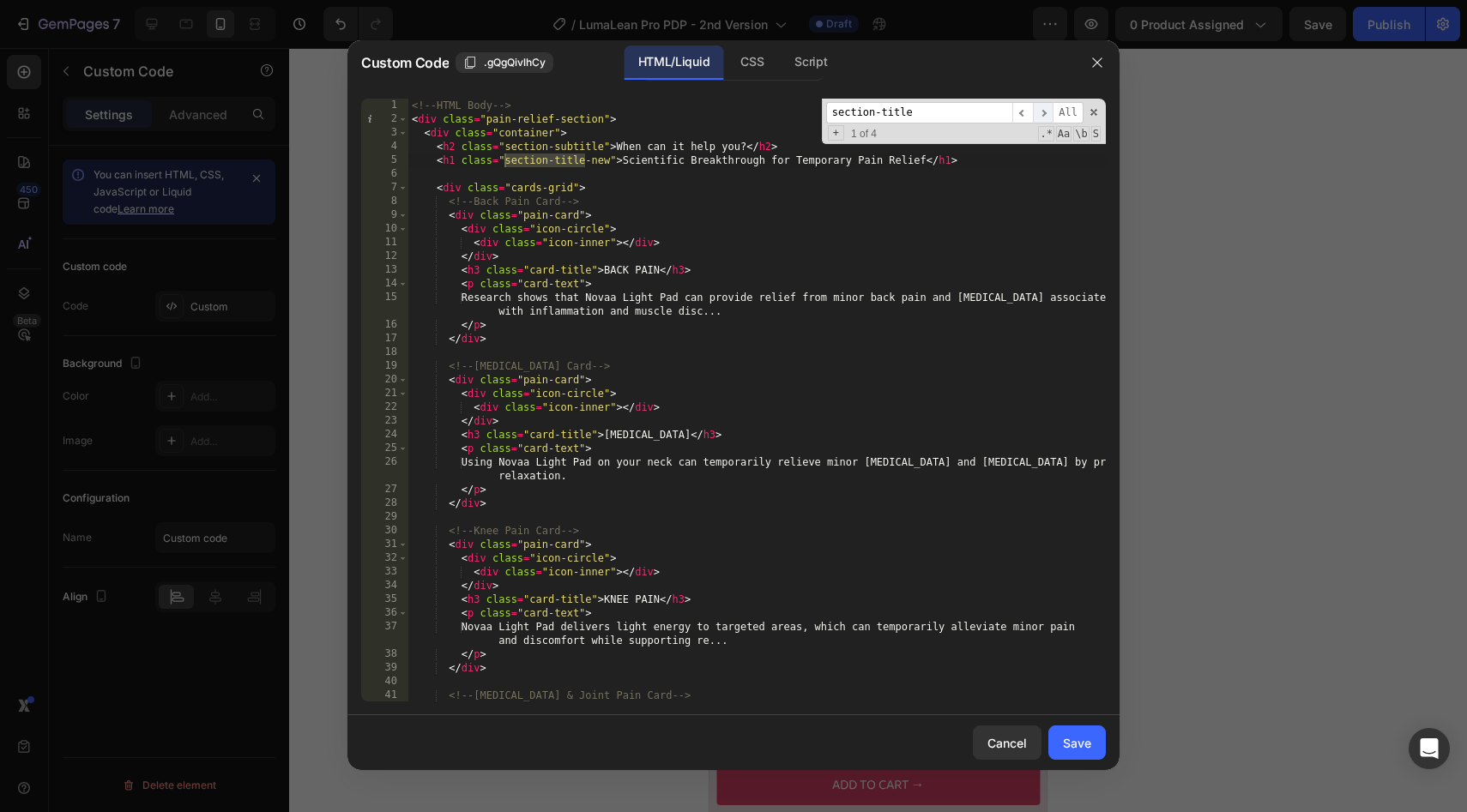
click at [1042, 115] on span "​" at bounding box center [1042, 112] width 20 height 21
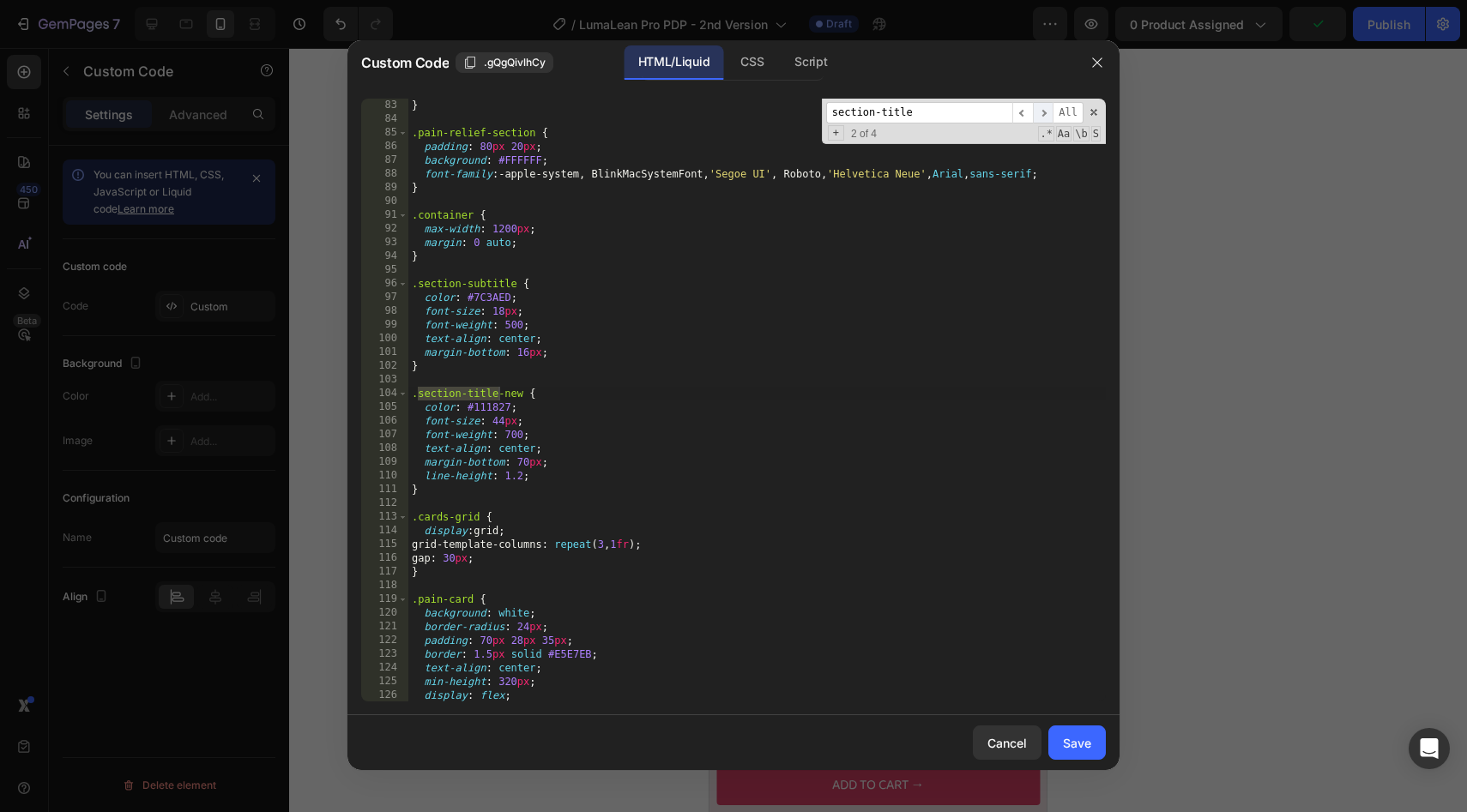
click at [1042, 115] on span "​" at bounding box center [1042, 112] width 20 height 21
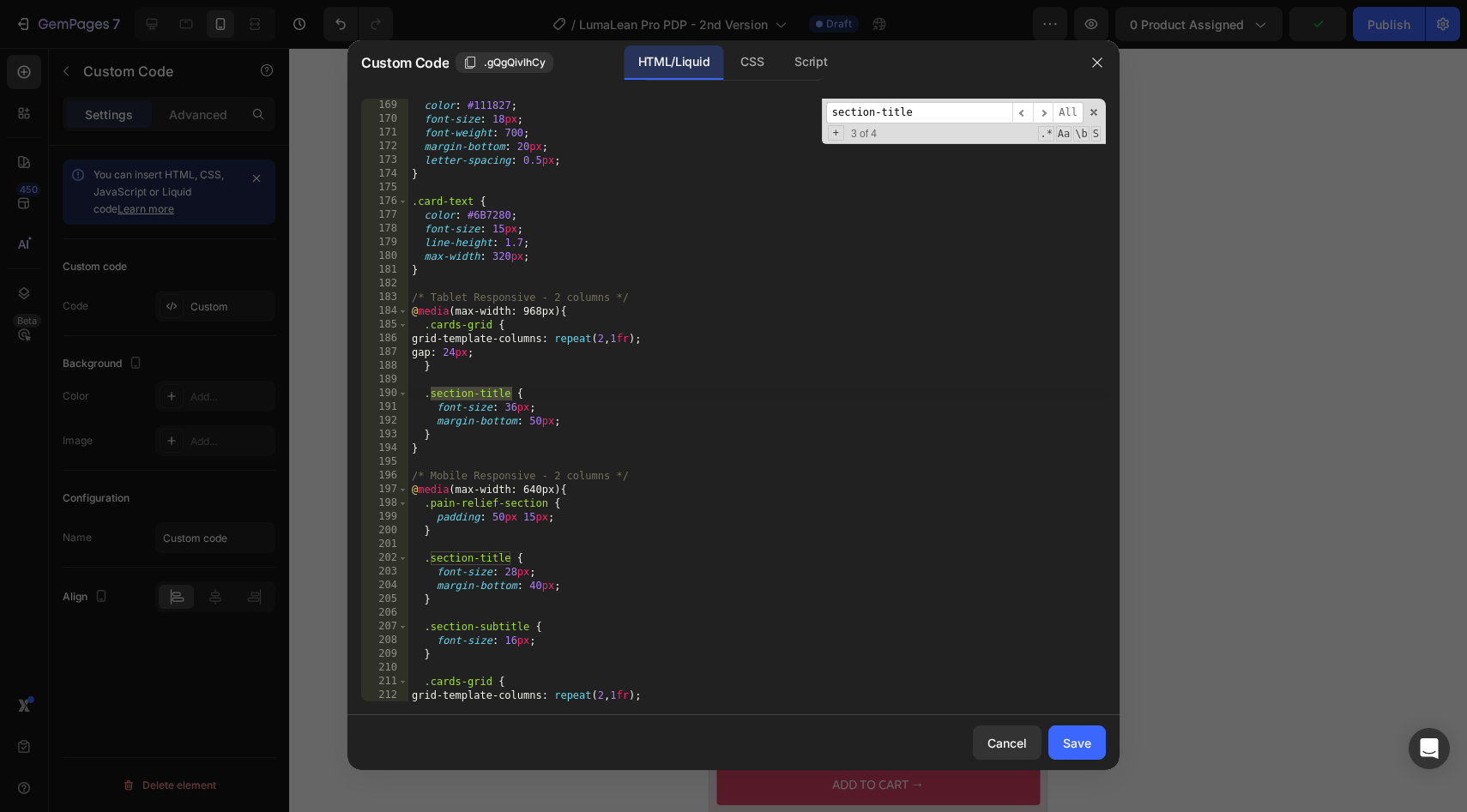
click at [514, 398] on div "color : #111827 ; font-size : 18 px ; font-weight : 700 ; margin-bottom : 20 px…" at bounding box center [756, 413] width 698 height 630
click at [1048, 114] on span "​" at bounding box center [1042, 112] width 20 height 21
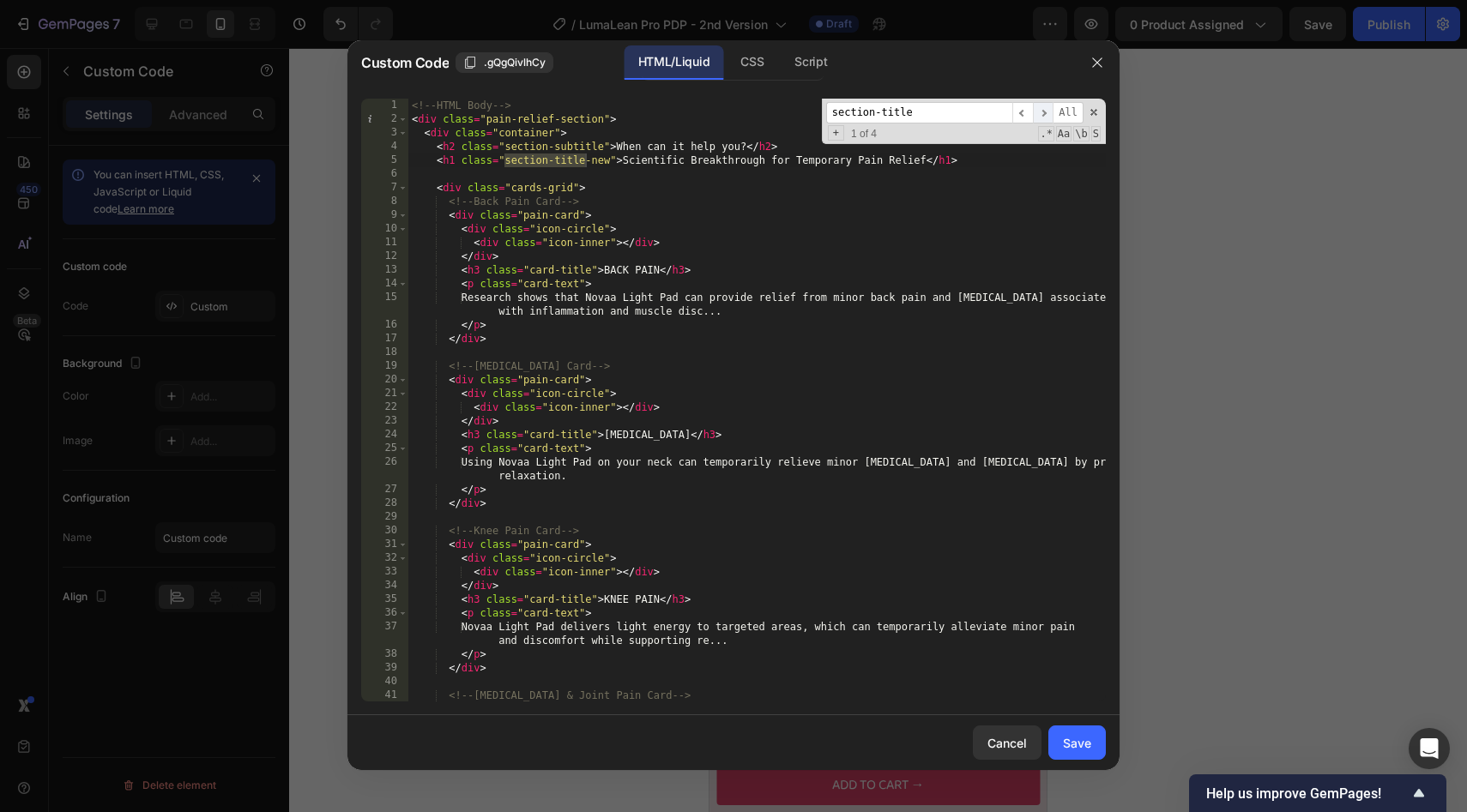
click at [1048, 114] on span "​" at bounding box center [1042, 112] width 20 height 21
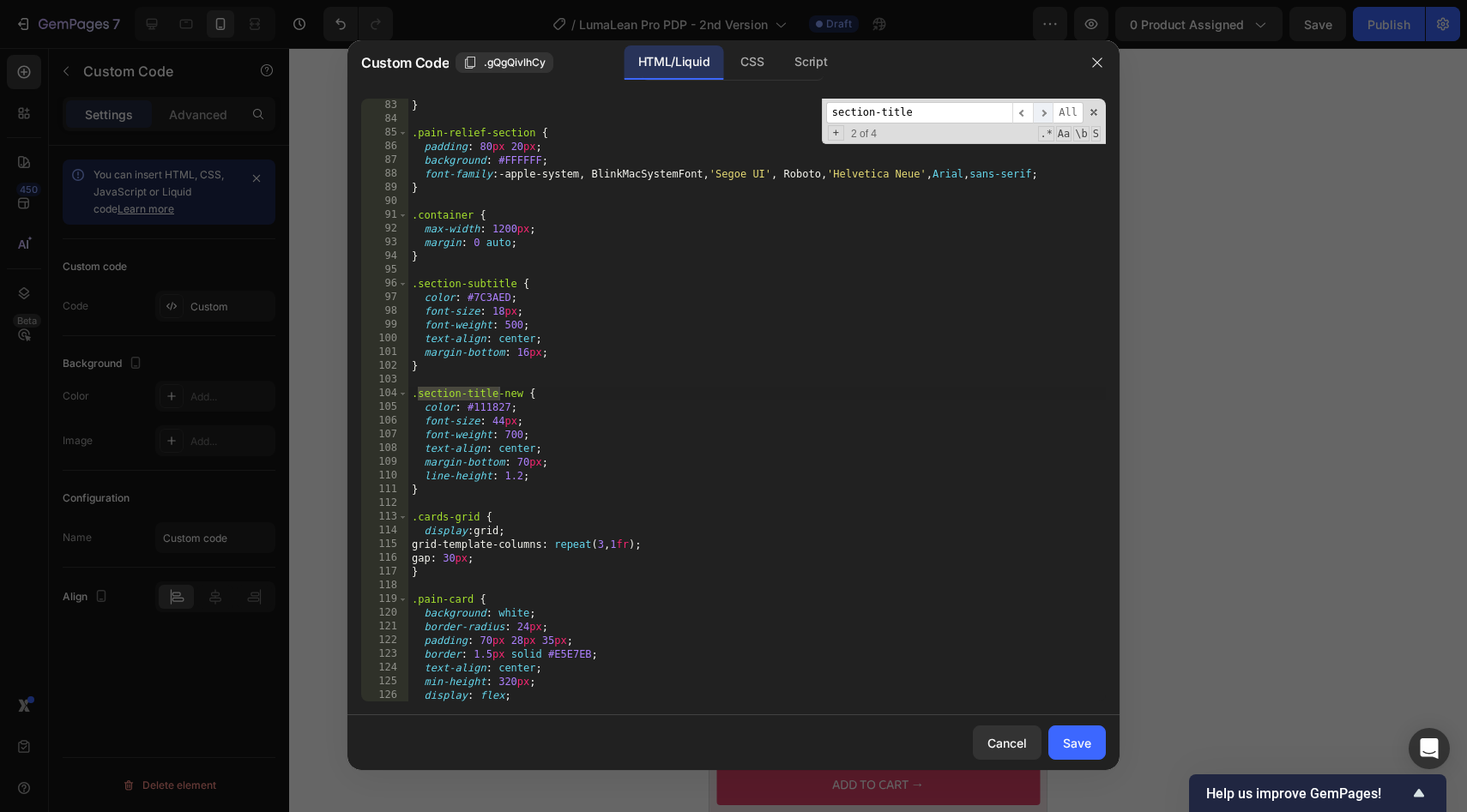
scroll to position [1207, 0]
click at [1048, 114] on span "​" at bounding box center [1042, 112] width 20 height 21
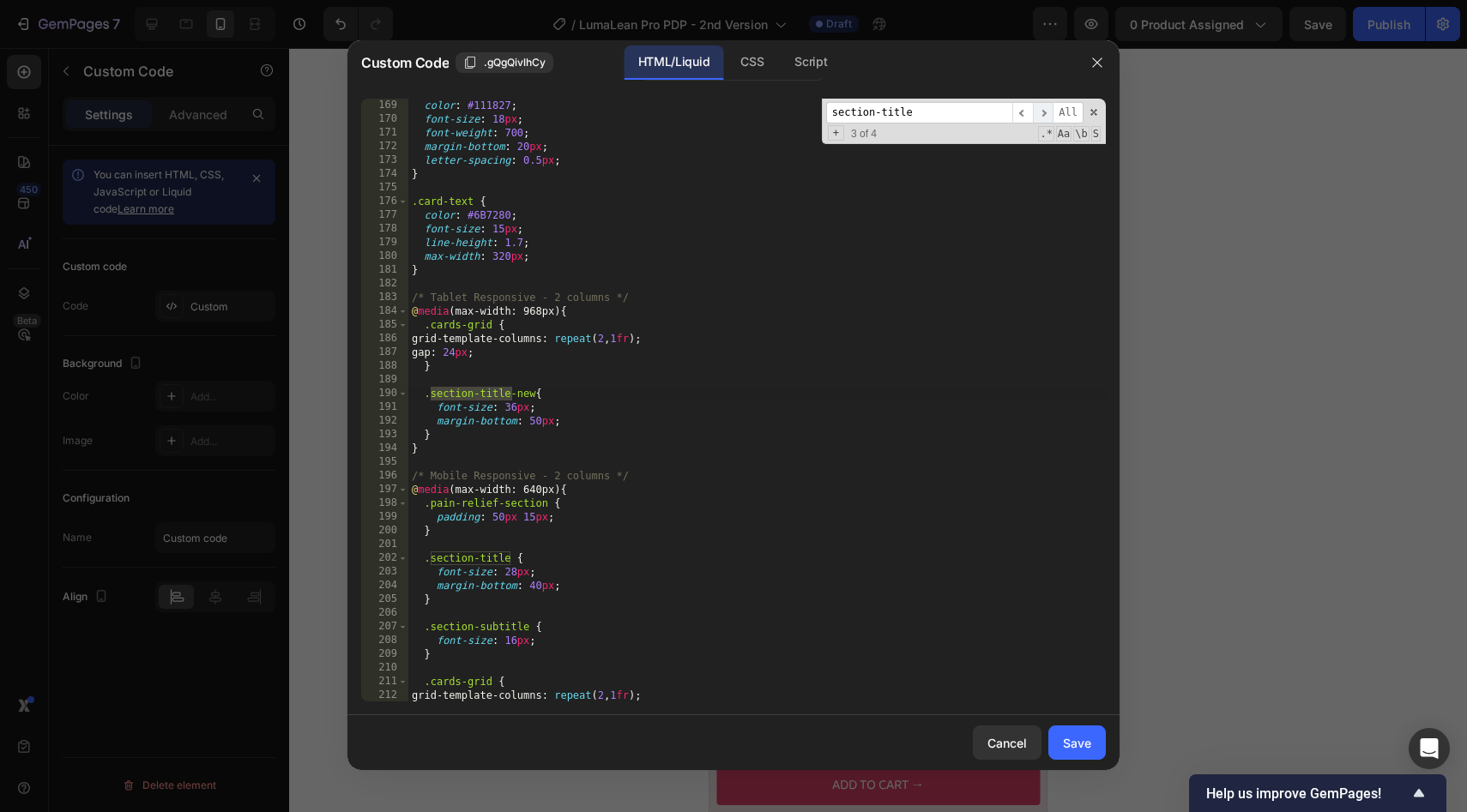
scroll to position [2387, 0]
click at [1048, 114] on span "​" at bounding box center [1042, 112] width 20 height 21
click at [514, 559] on div "color : #111827 ; font-size : 18 px ; font-weight : 700 ; margin-bottom : 20 px…" at bounding box center [756, 413] width 698 height 630
type textarea ".section-title-new {"
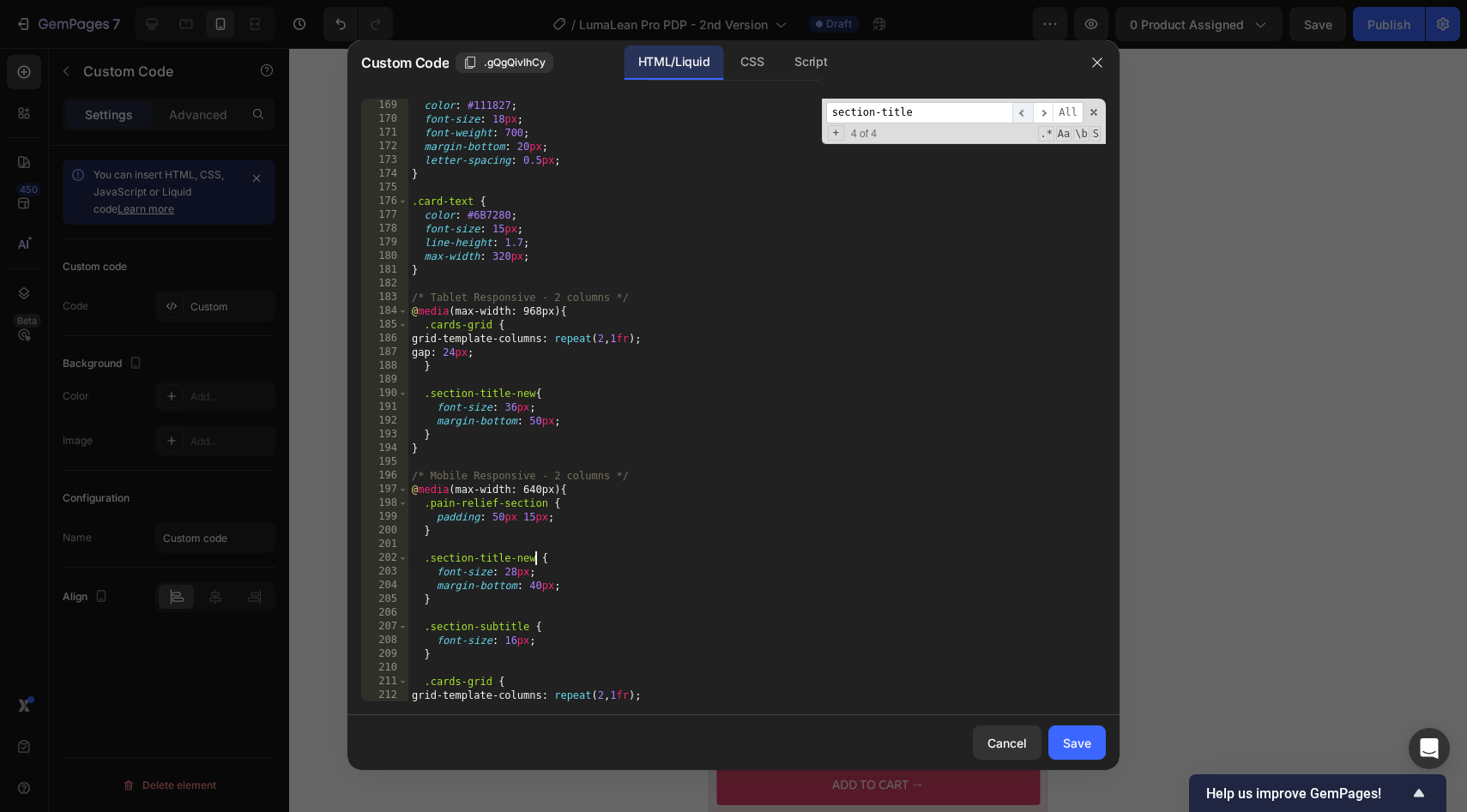
click at [1028, 110] on span "​" at bounding box center [1022, 112] width 20 height 21
click at [1021, 112] on span "​" at bounding box center [1022, 112] width 20 height 21
click at [1036, 112] on span "​" at bounding box center [1042, 112] width 20 height 21
click at [1066, 734] on div "Save" at bounding box center [1077, 743] width 28 height 18
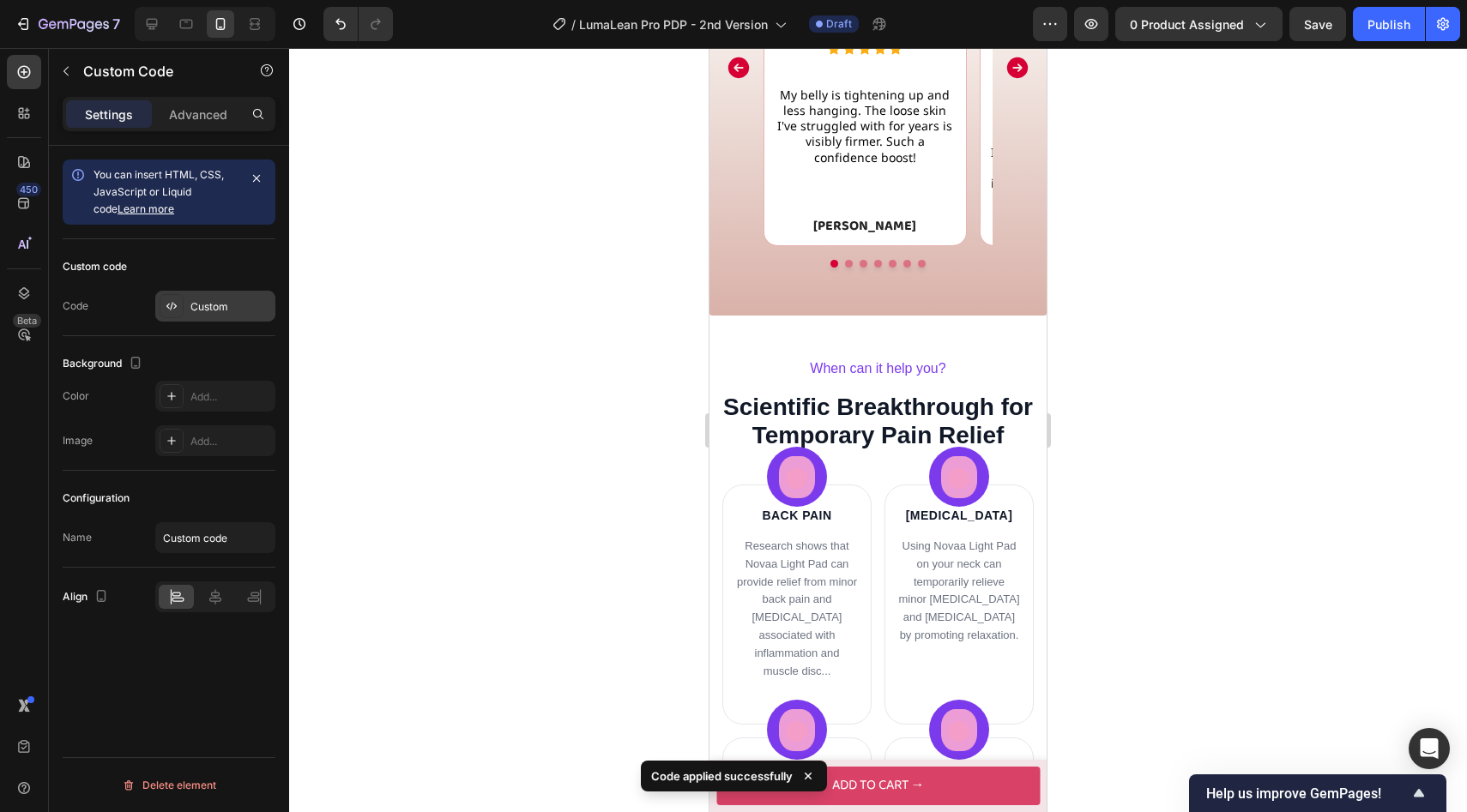
click at [245, 293] on div "Custom" at bounding box center [215, 305] width 120 height 31
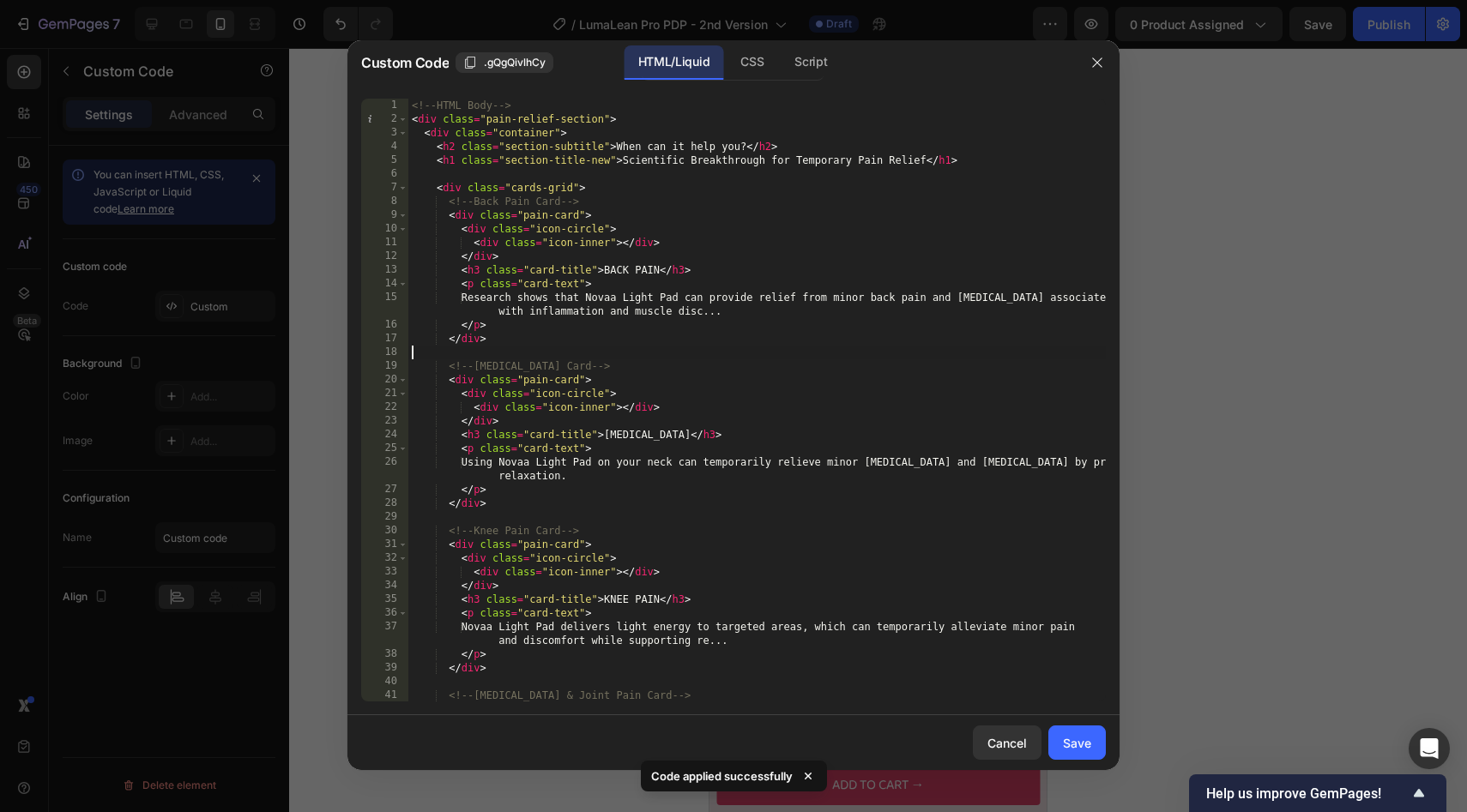
click at [561, 358] on div "<!-- HTML Body --> < div class = "pain-relief-section" > < div class = "contain…" at bounding box center [756, 413] width 698 height 630
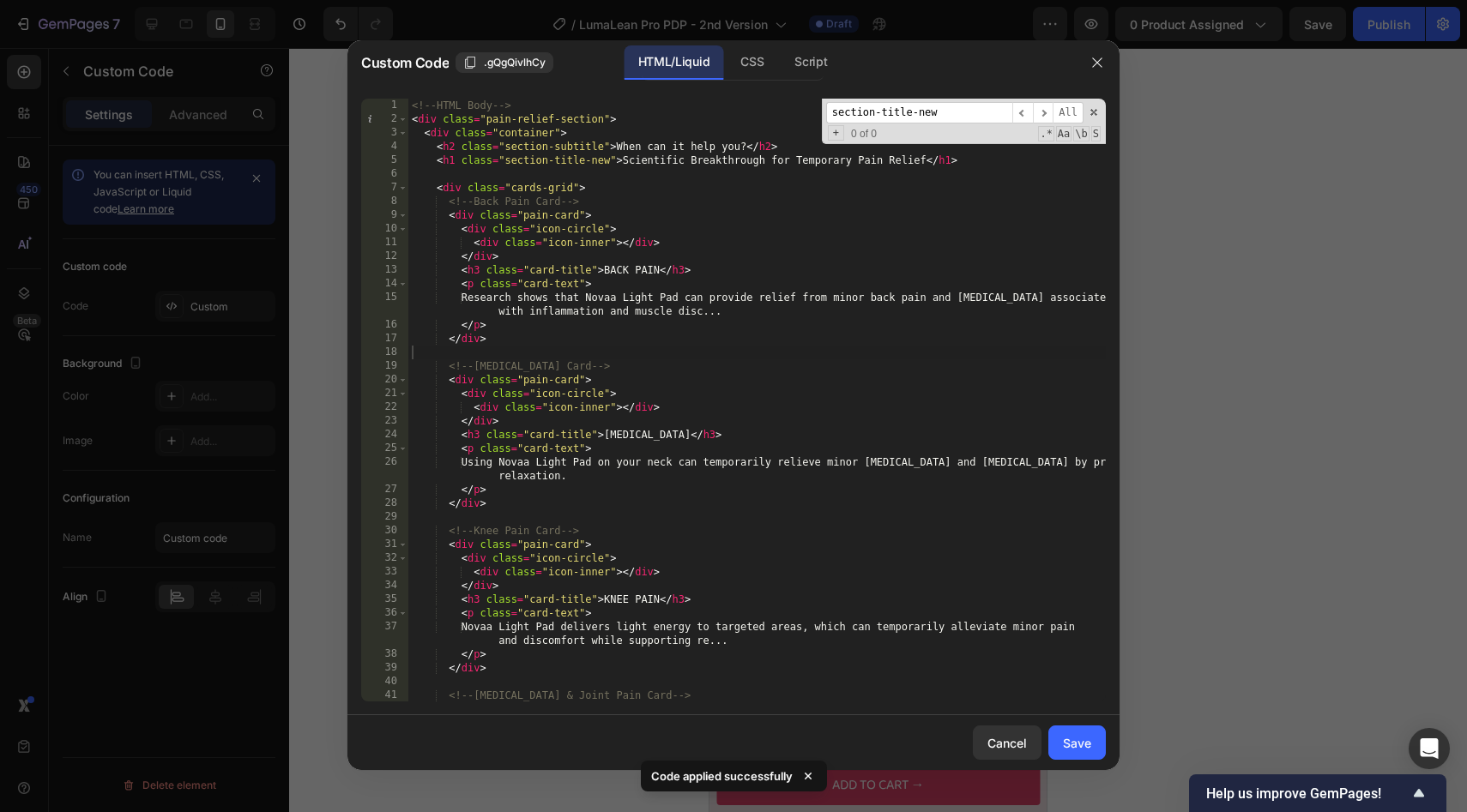
scroll to position [1207, 0]
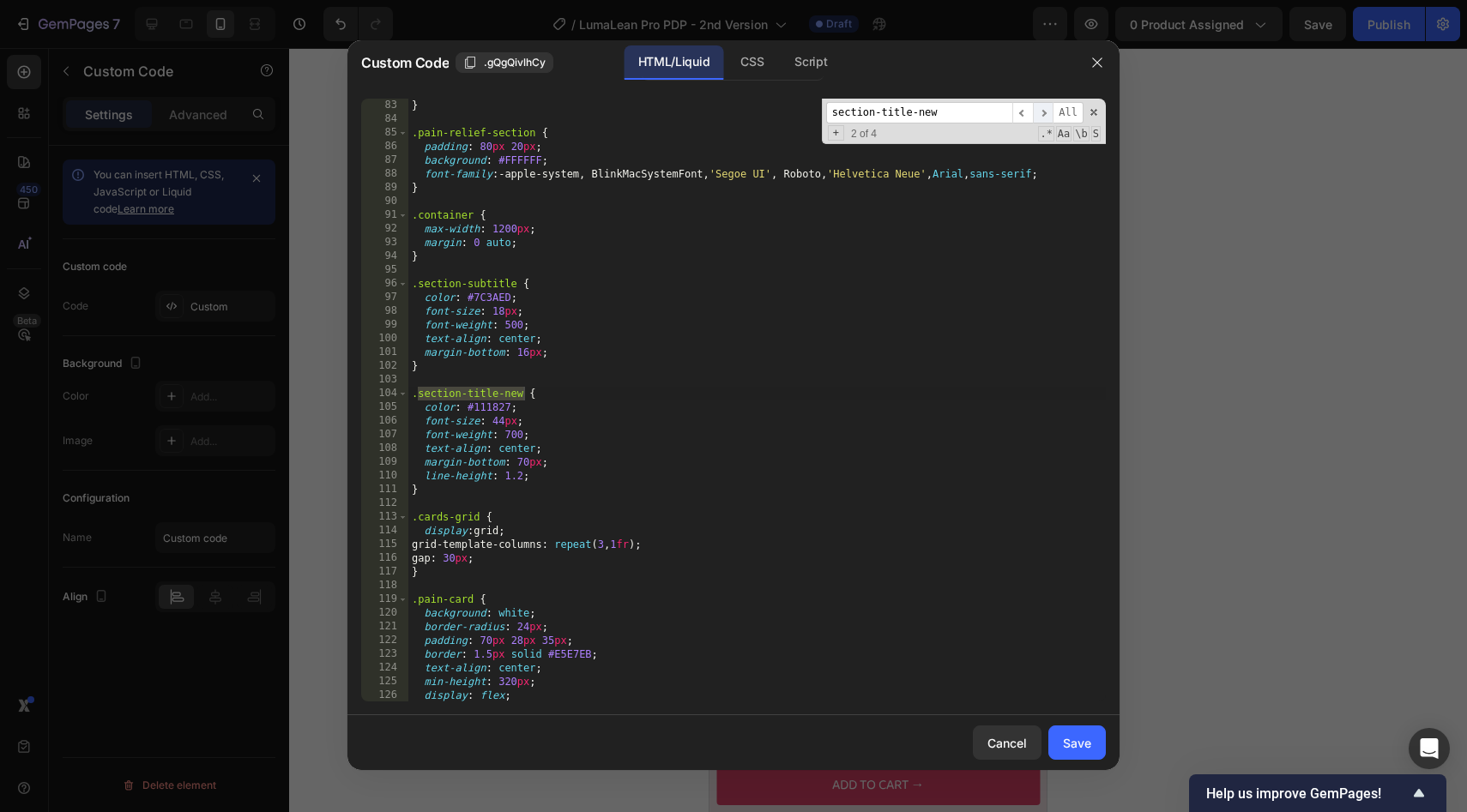
type input "section-title-new"
click at [1042, 113] on span "​" at bounding box center [1042, 112] width 20 height 21
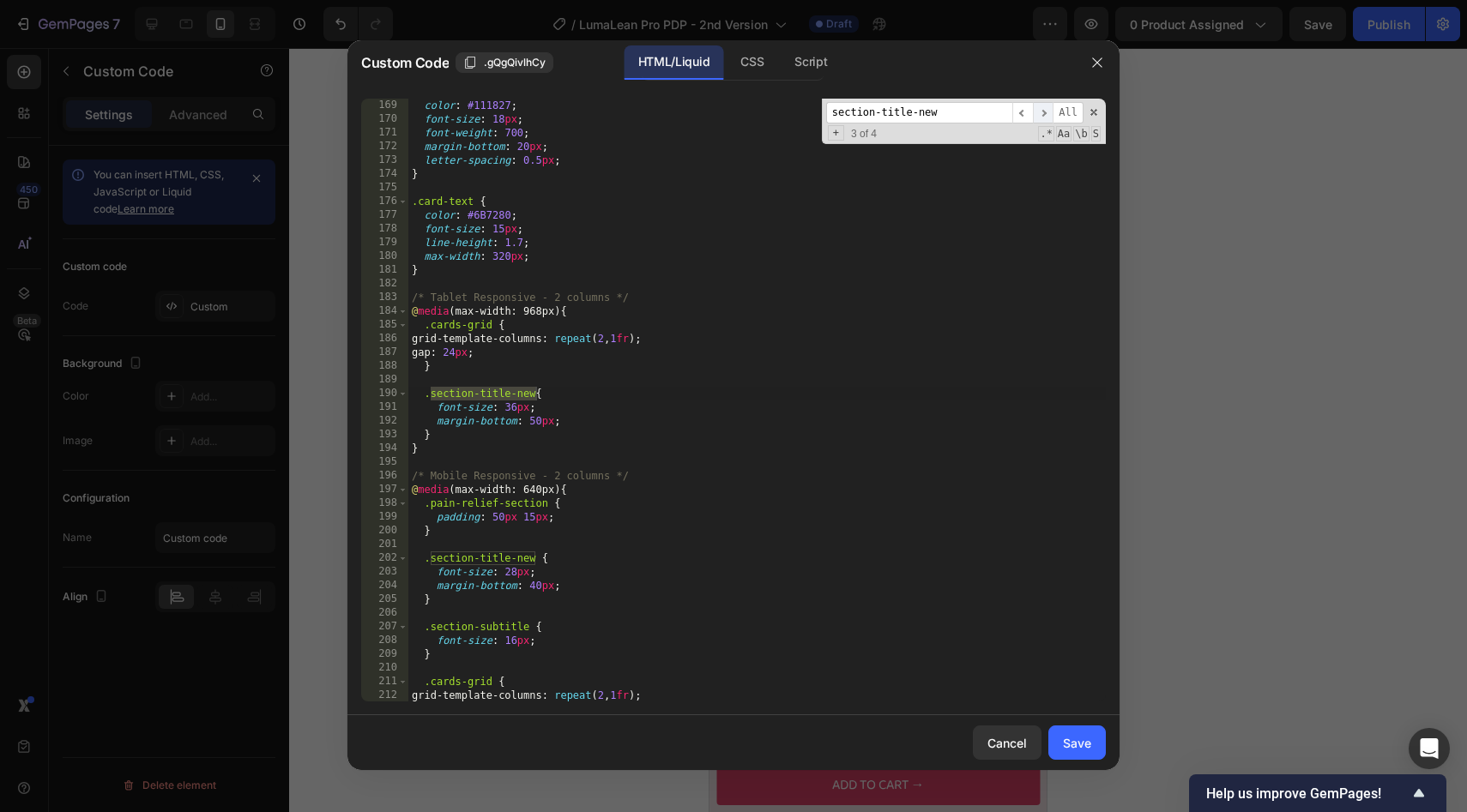
scroll to position [2387, 0]
click at [1042, 113] on span "​" at bounding box center [1042, 112] width 20 height 21
click at [534, 583] on div "color : #111827 ; font-size : 18 px ; font-weight : 700 ; margin-bottom : 20 px…" at bounding box center [756, 413] width 698 height 630
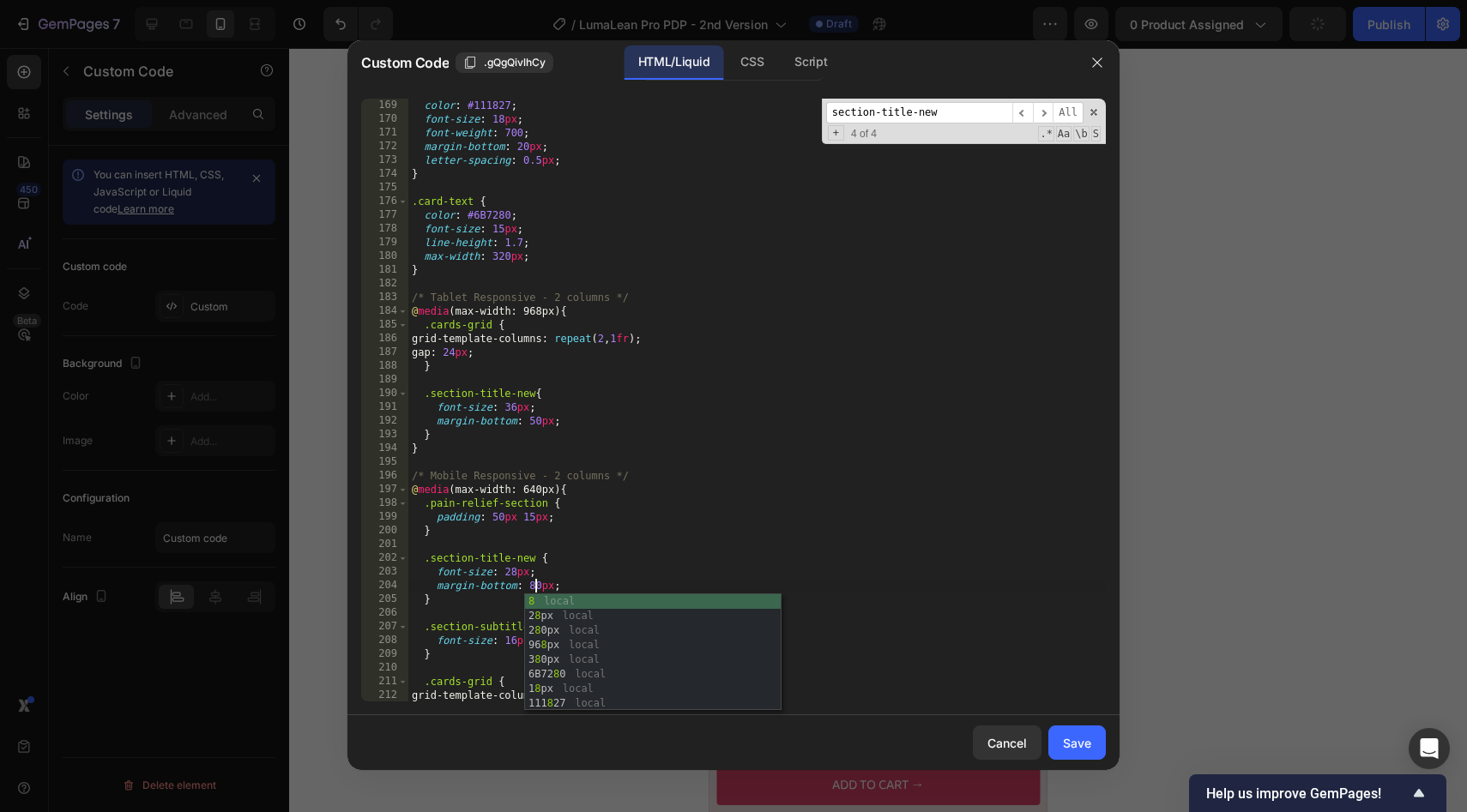
scroll to position [0, 10]
type textarea "margin-bottom: 80px;"
click at [1080, 770] on div "Custom Code .gQgQivlhCy HTML/Liquid CSS Script margin-bottom: 80px; 169 170 171…" at bounding box center [734, 405] width 772 height 730
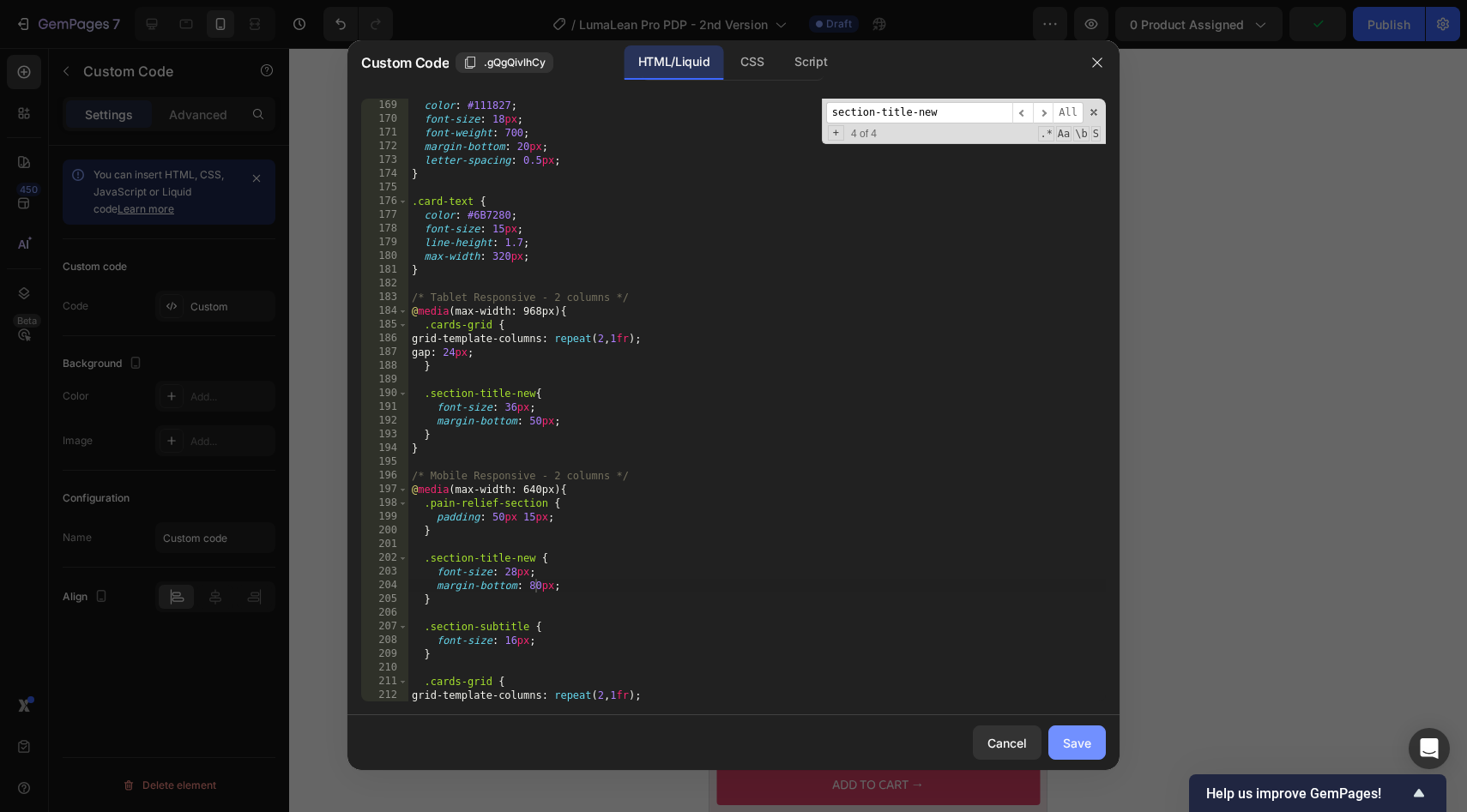
click at [1083, 747] on div "Save" at bounding box center [1077, 743] width 28 height 18
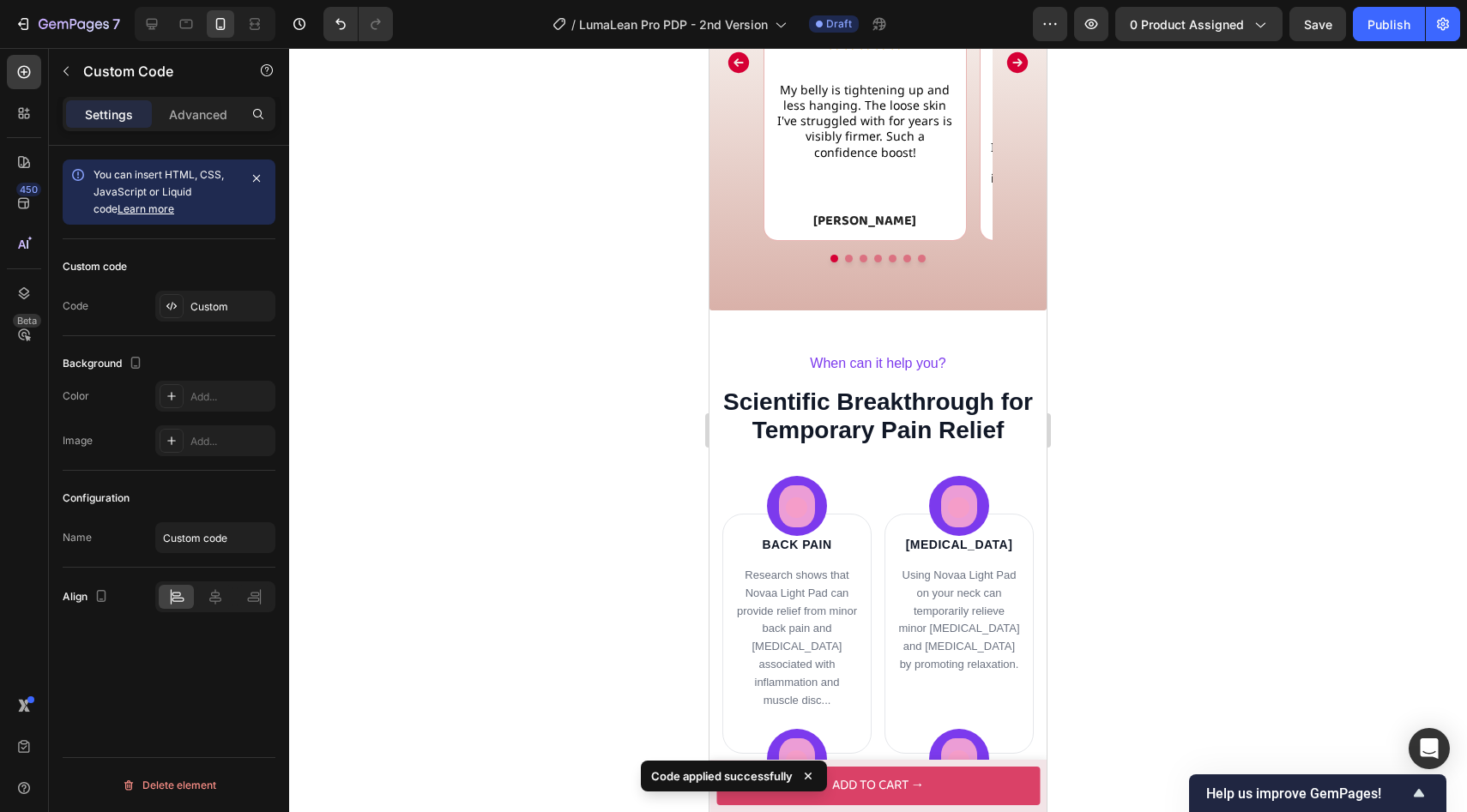
scroll to position [1934, 0]
click at [231, 311] on div "Custom" at bounding box center [231, 307] width 81 height 16
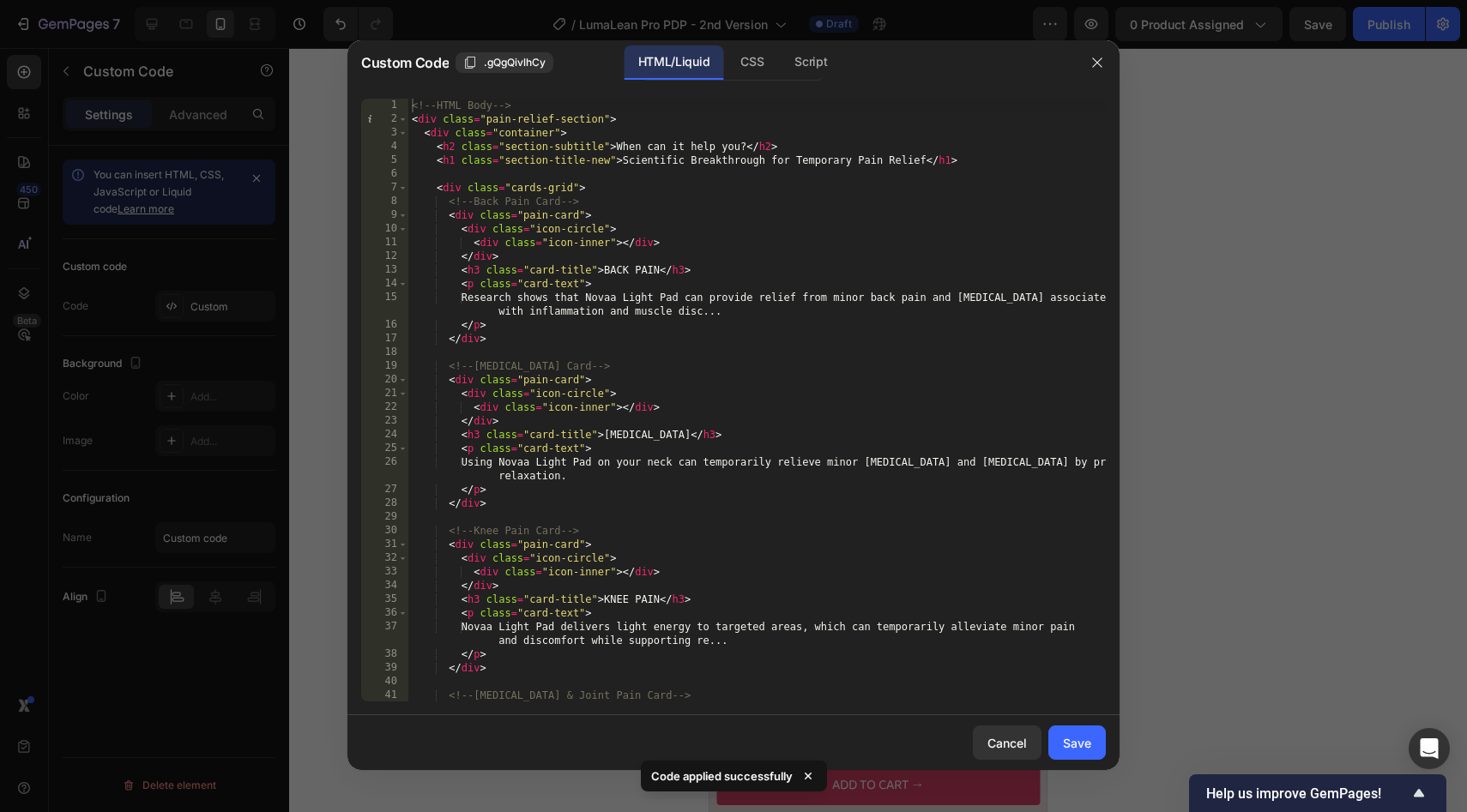
click at [1205, 225] on div at bounding box center [734, 406] width 1467 height 812
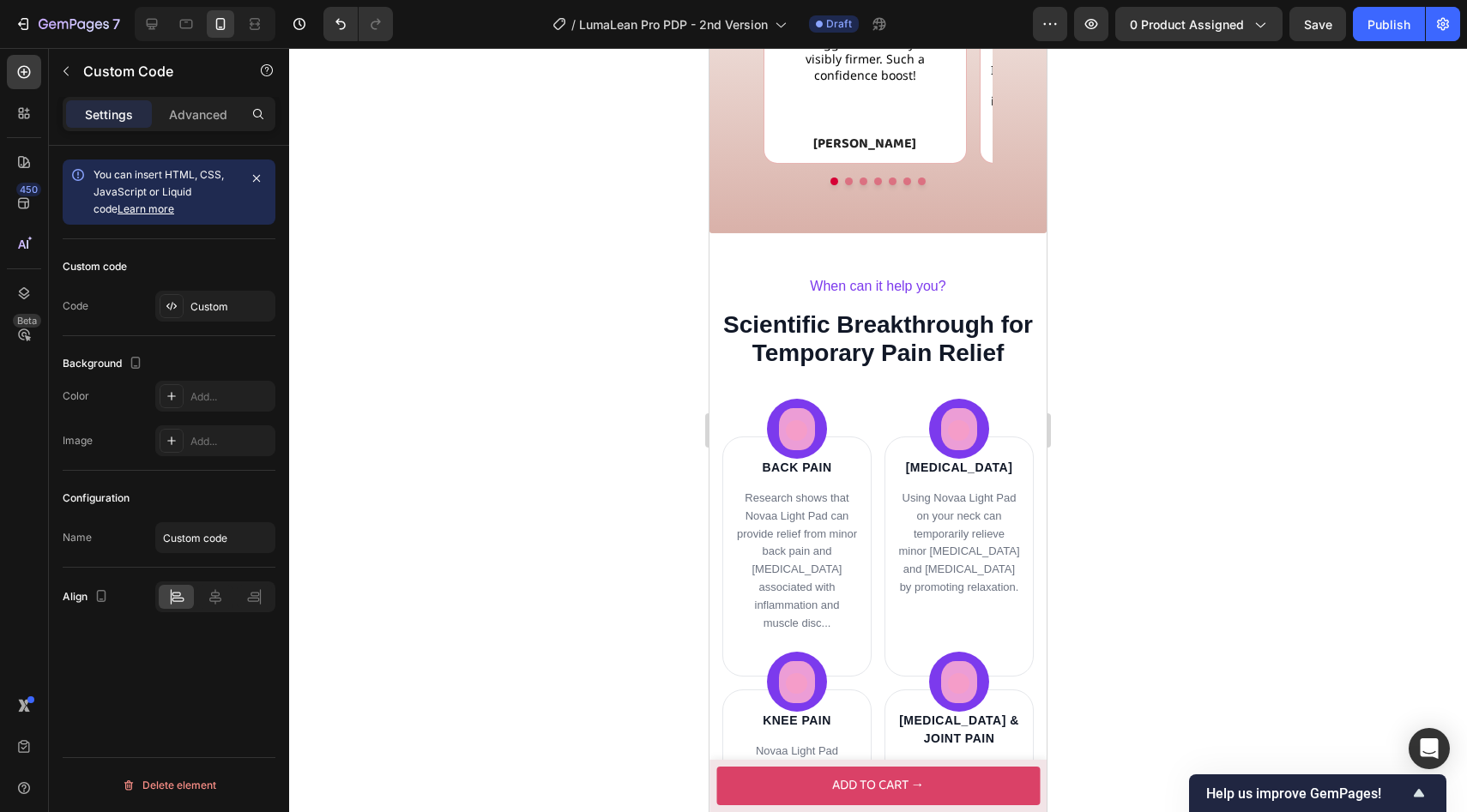
scroll to position [2022, 0]
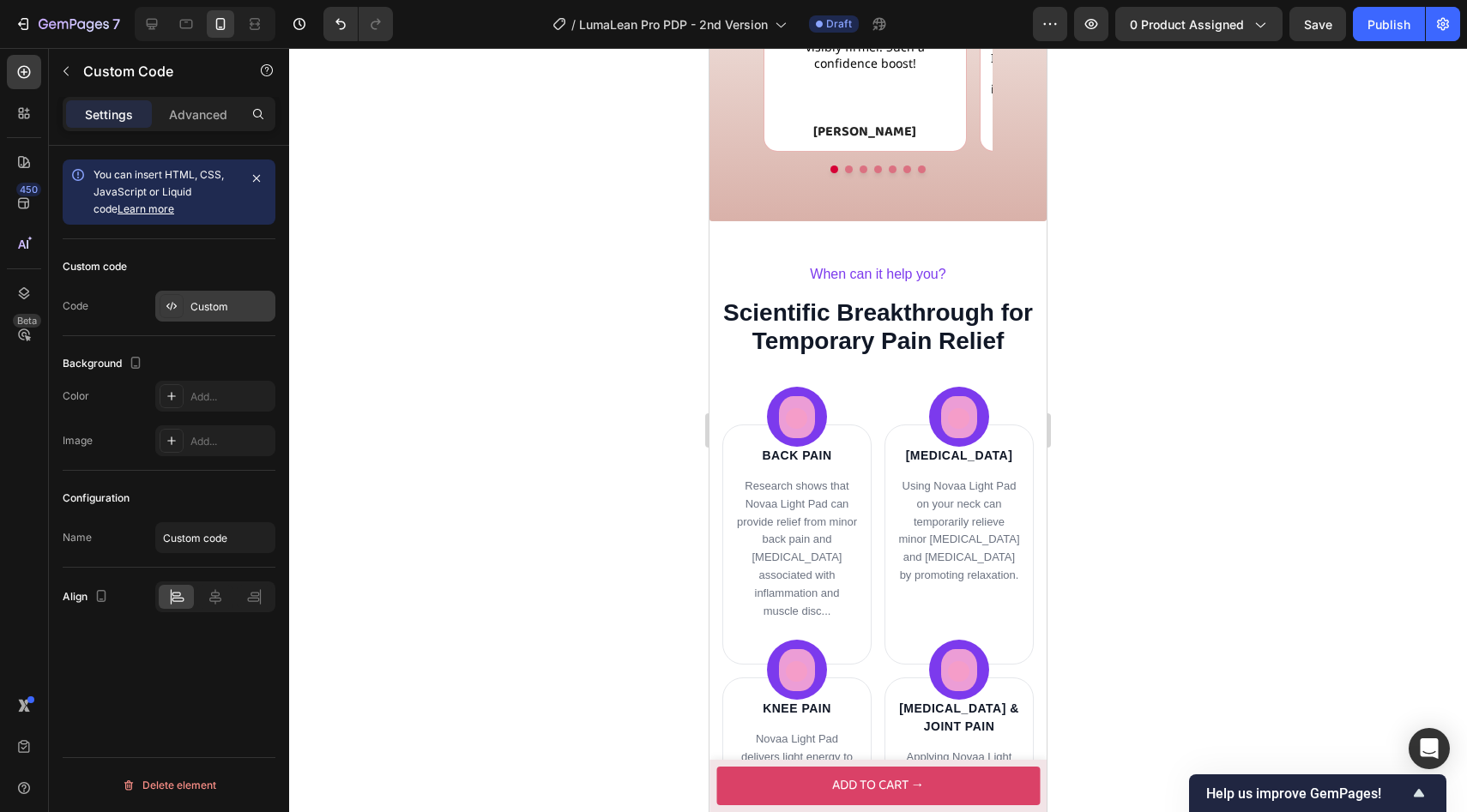
click at [224, 310] on div "Custom" at bounding box center [231, 307] width 81 height 16
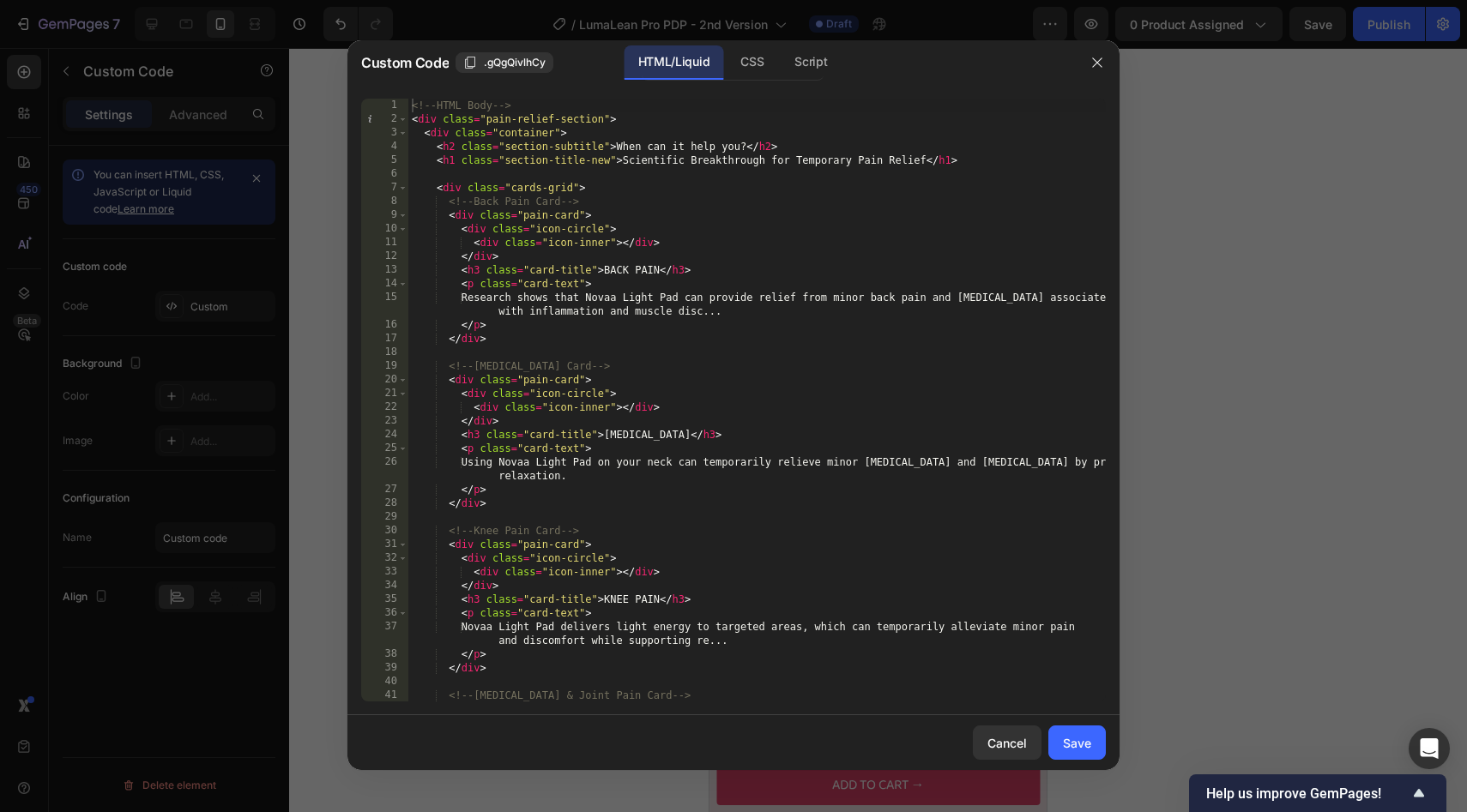
click at [815, 162] on div "<!-- HTML Body --> < div class = "pain-relief-section" > < div class = "contain…" at bounding box center [756, 413] width 698 height 630
click at [867, 184] on div "<!-- HTML Body --> < div class = "pain-relief-section" > < div class = "contain…" at bounding box center [756, 413] width 698 height 630
drag, startPoint x: 925, startPoint y: 162, endPoint x: 796, endPoint y: 161, distance: 129.0
click at [796, 161] on div "<!-- HTML Body --> < div class = "pain-relief-section" > < div class = "contain…" at bounding box center [756, 413] width 698 height 630
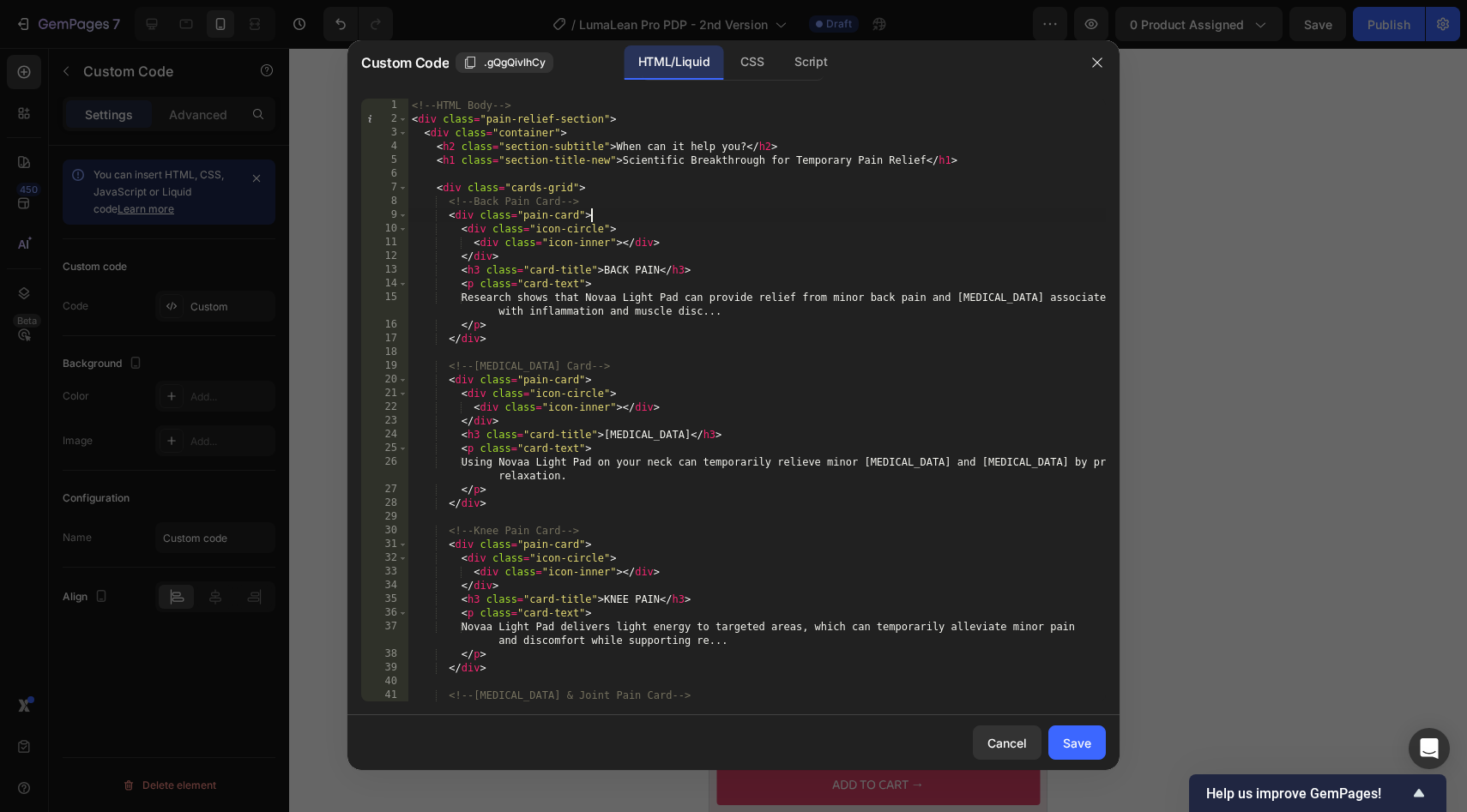
click at [824, 210] on div "<!-- HTML Body --> < div class = "pain-relief-section" > < div class = "contain…" at bounding box center [756, 413] width 698 height 630
drag, startPoint x: 927, startPoint y: 157, endPoint x: 796, endPoint y: 166, distance: 131.3
click at [796, 166] on div "<!-- HTML Body --> < div class = "pain-relief-section" > < div class = "contain…" at bounding box center [756, 413] width 698 height 630
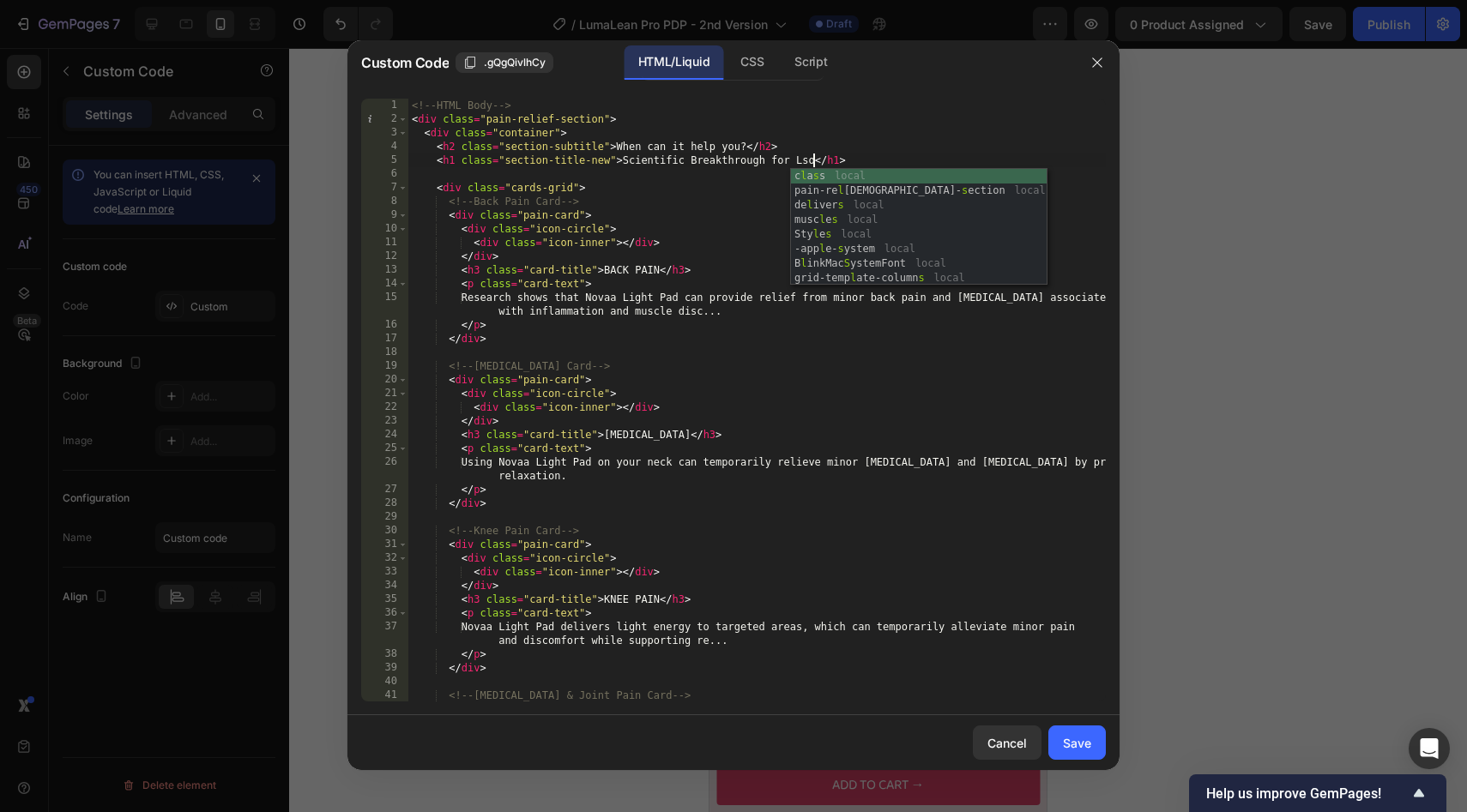
scroll to position [0, 33]
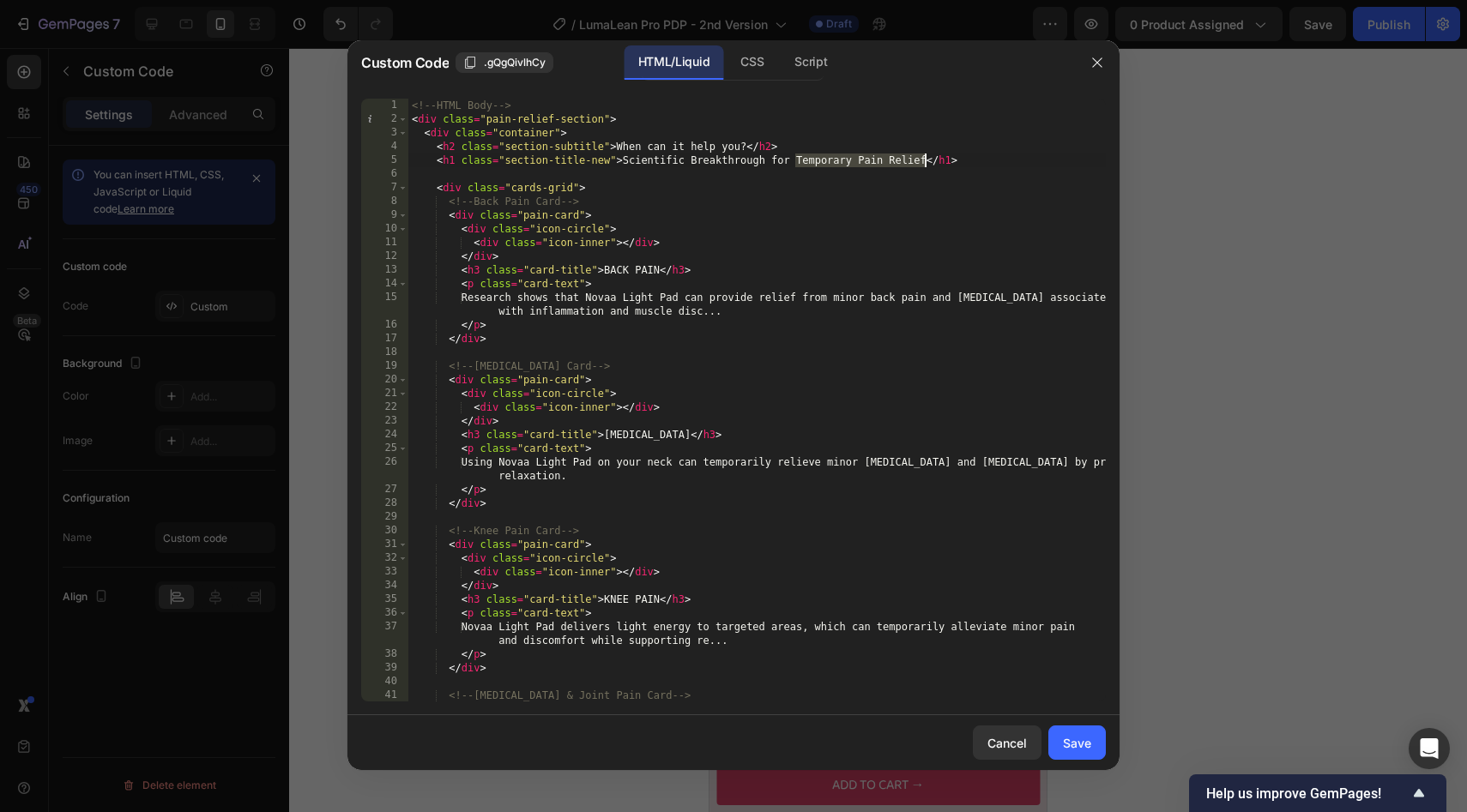
type textarea "<h1 class="section-title-new">Scientific Breakthrough for Temporary Pain Relief…"
click at [849, 92] on div "<h1 class="section-title-new">Scientific Breakthrough for Temporary Pain Relief…" at bounding box center [734, 400] width 772 height 630
click at [1162, 348] on div at bounding box center [734, 406] width 1467 height 812
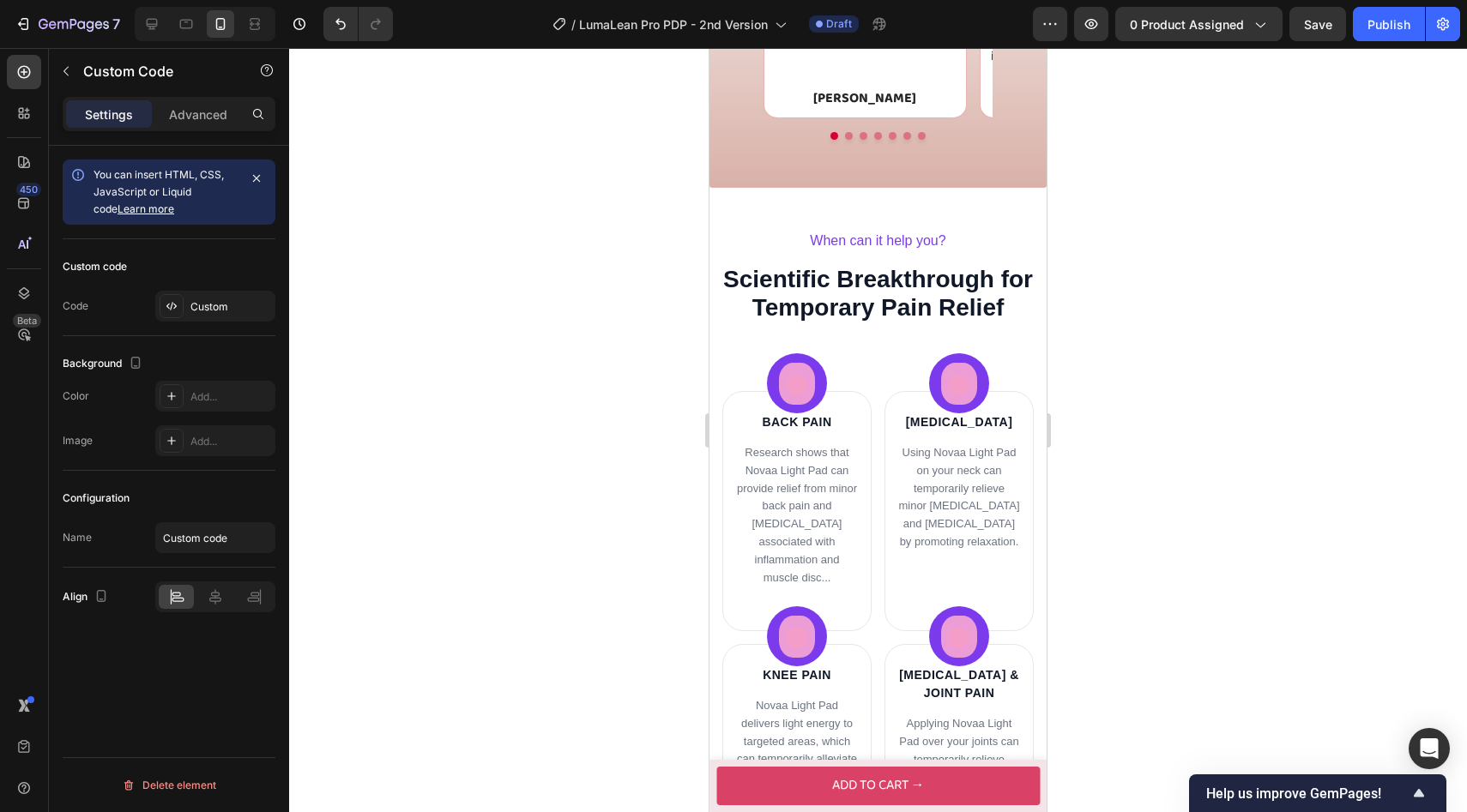
scroll to position [2055, 0]
click at [216, 299] on div "Custom" at bounding box center [231, 307] width 81 height 16
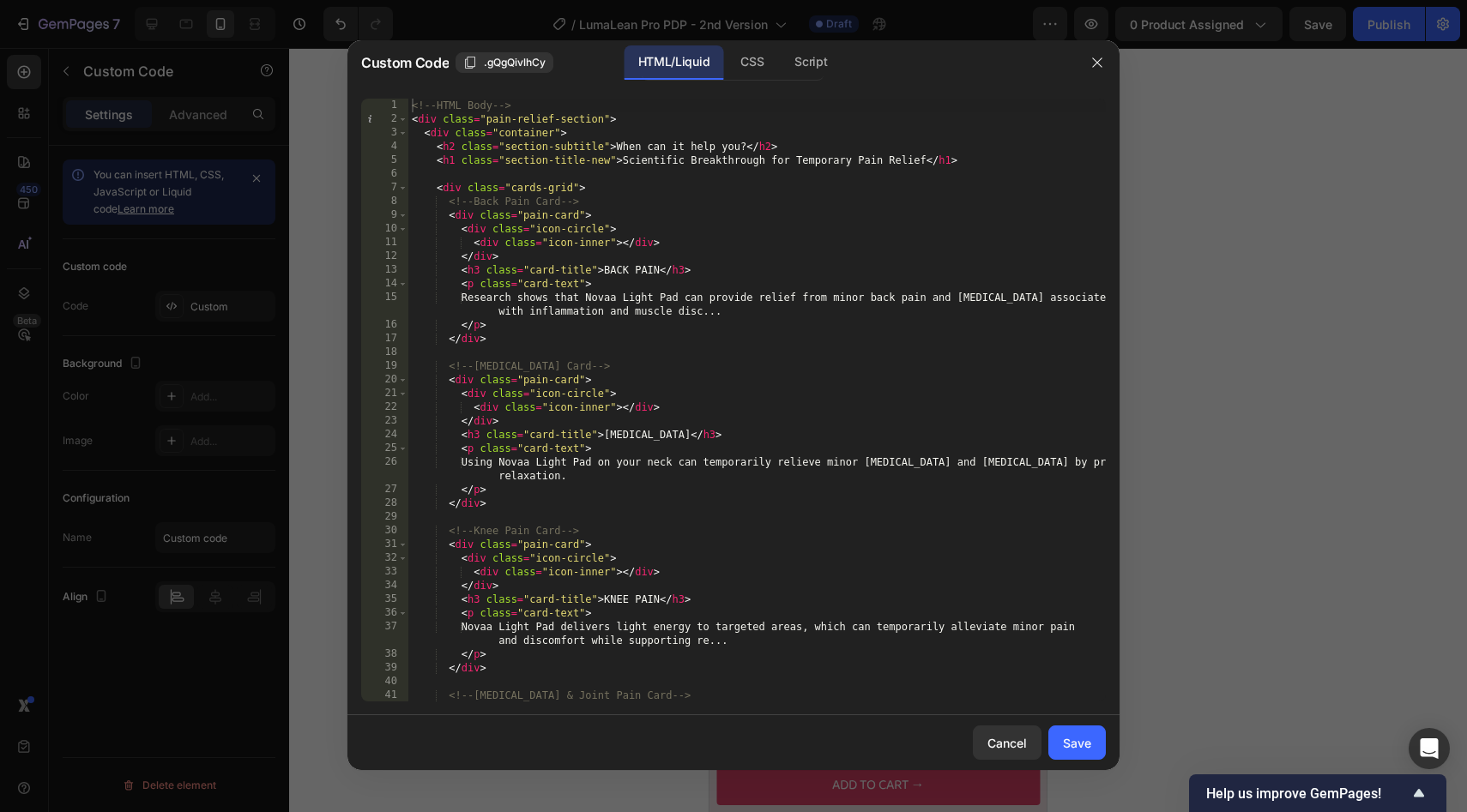
click at [582, 151] on div "<!-- HTML Body --> < div class = "pain-relief-section" > < div class = "contain…" at bounding box center [756, 413] width 698 height 630
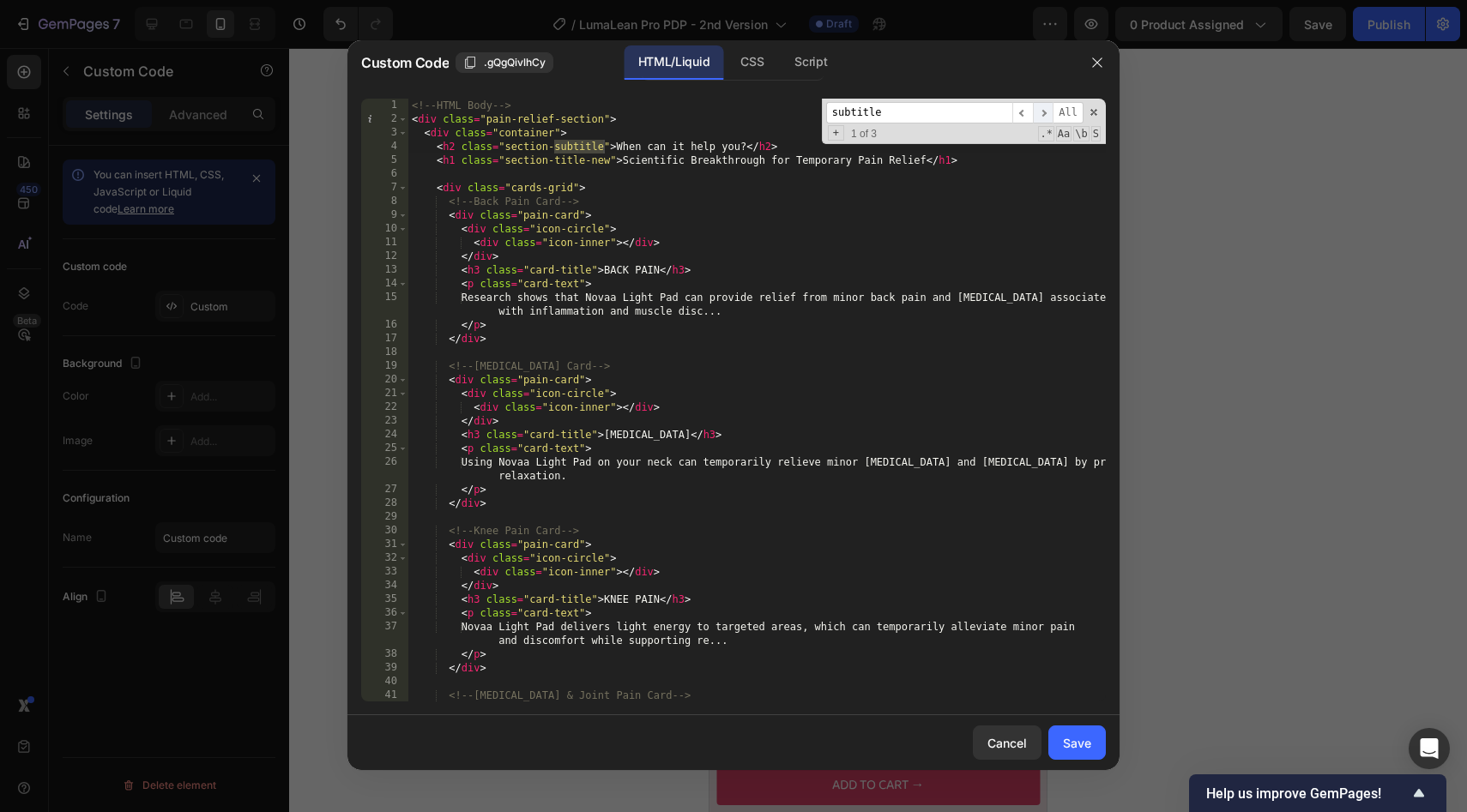
click at [1047, 116] on span "​" at bounding box center [1042, 112] width 20 height 21
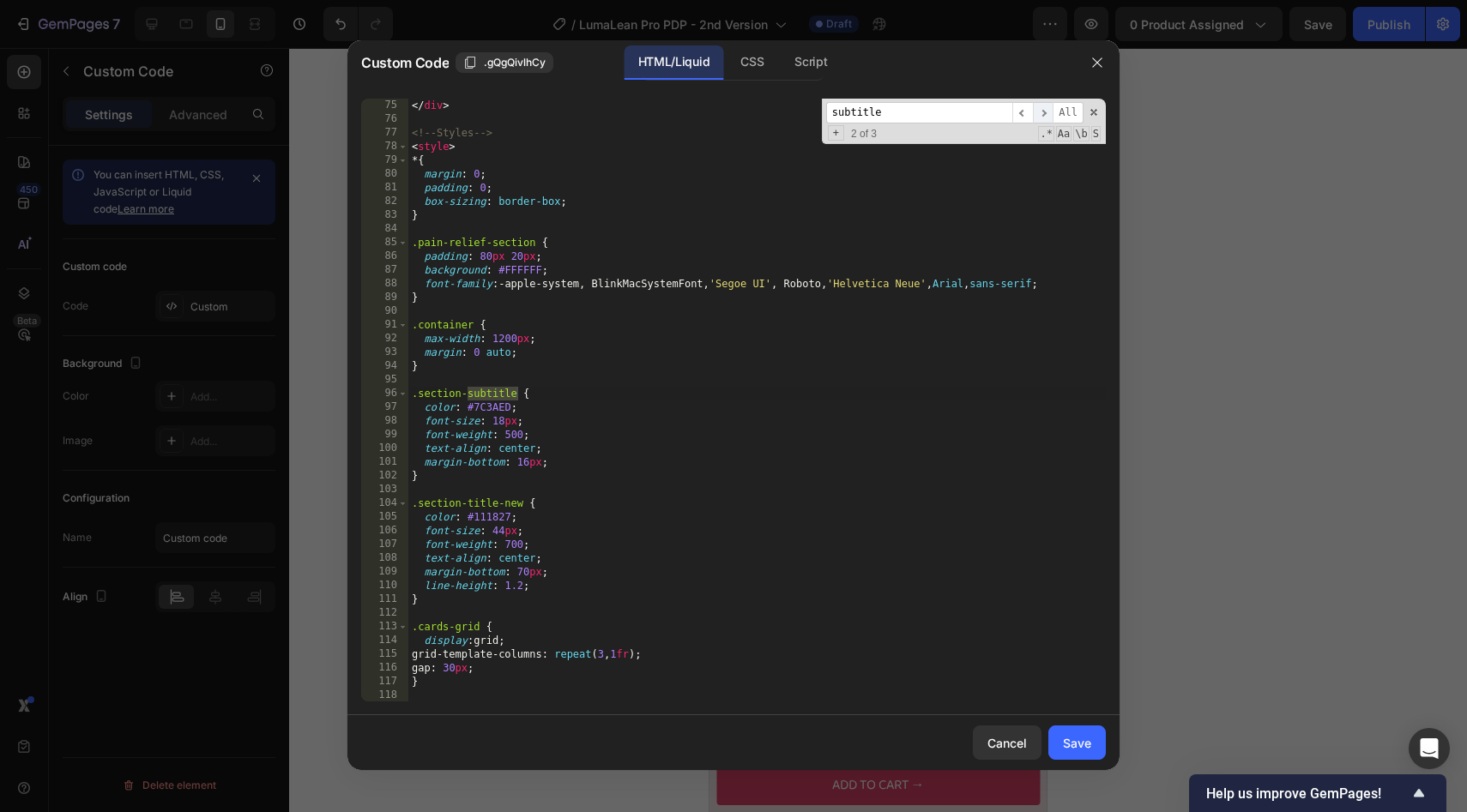
click at [1047, 118] on span "​" at bounding box center [1042, 112] width 20 height 21
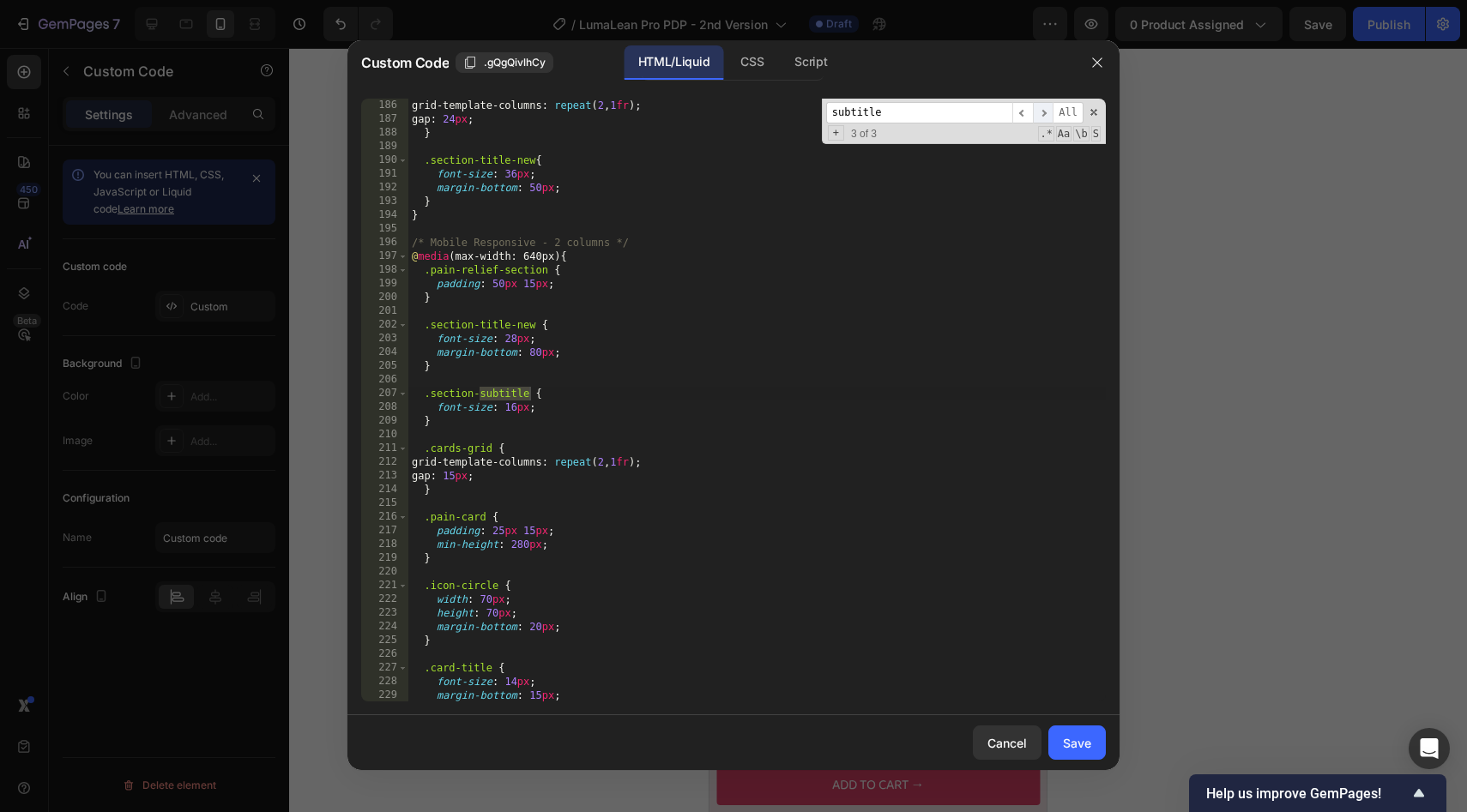
scroll to position [2620, 0]
click at [1020, 110] on span "​" at bounding box center [1022, 112] width 20 height 21
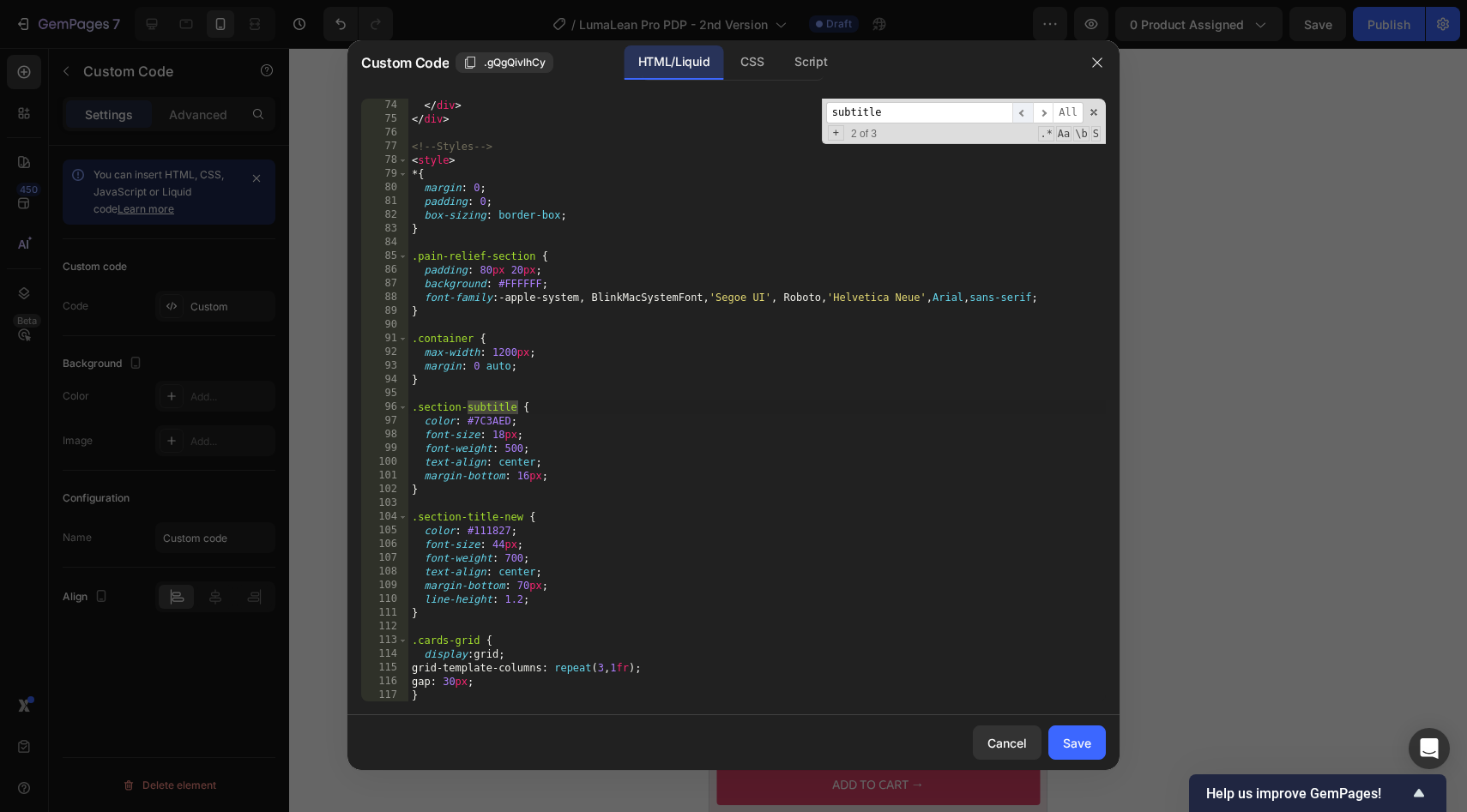
scroll to position [1084, 0]
click at [523, 477] on div "</ div > </ div > <!-- Styles --> < style > * { margin : 0 ; padding : 0 ; box-…" at bounding box center [756, 413] width 698 height 630
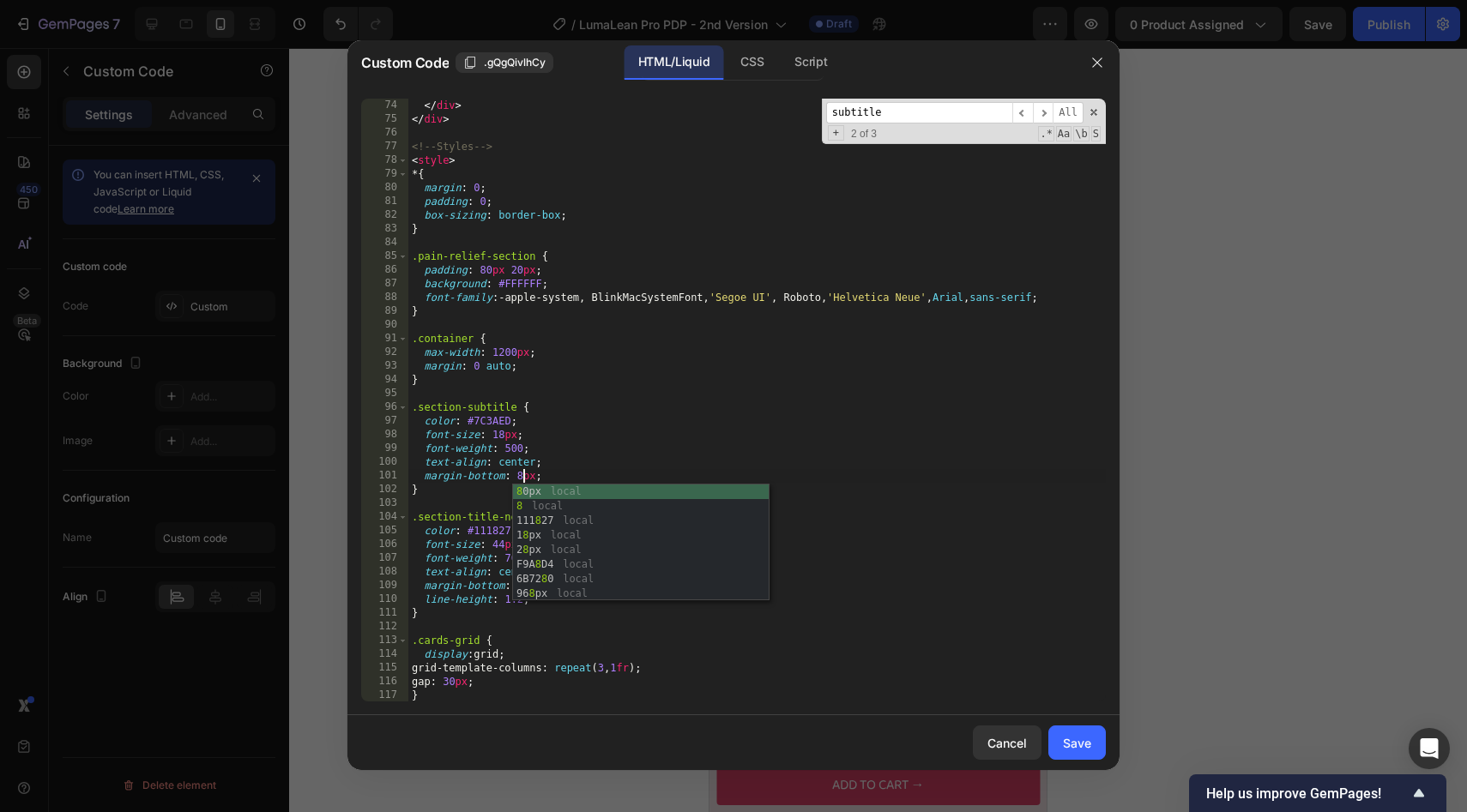
scroll to position [0, 9]
type textarea "margin-bottom: 8px;"
click at [1078, 734] on div "Save" at bounding box center [1077, 743] width 28 height 18
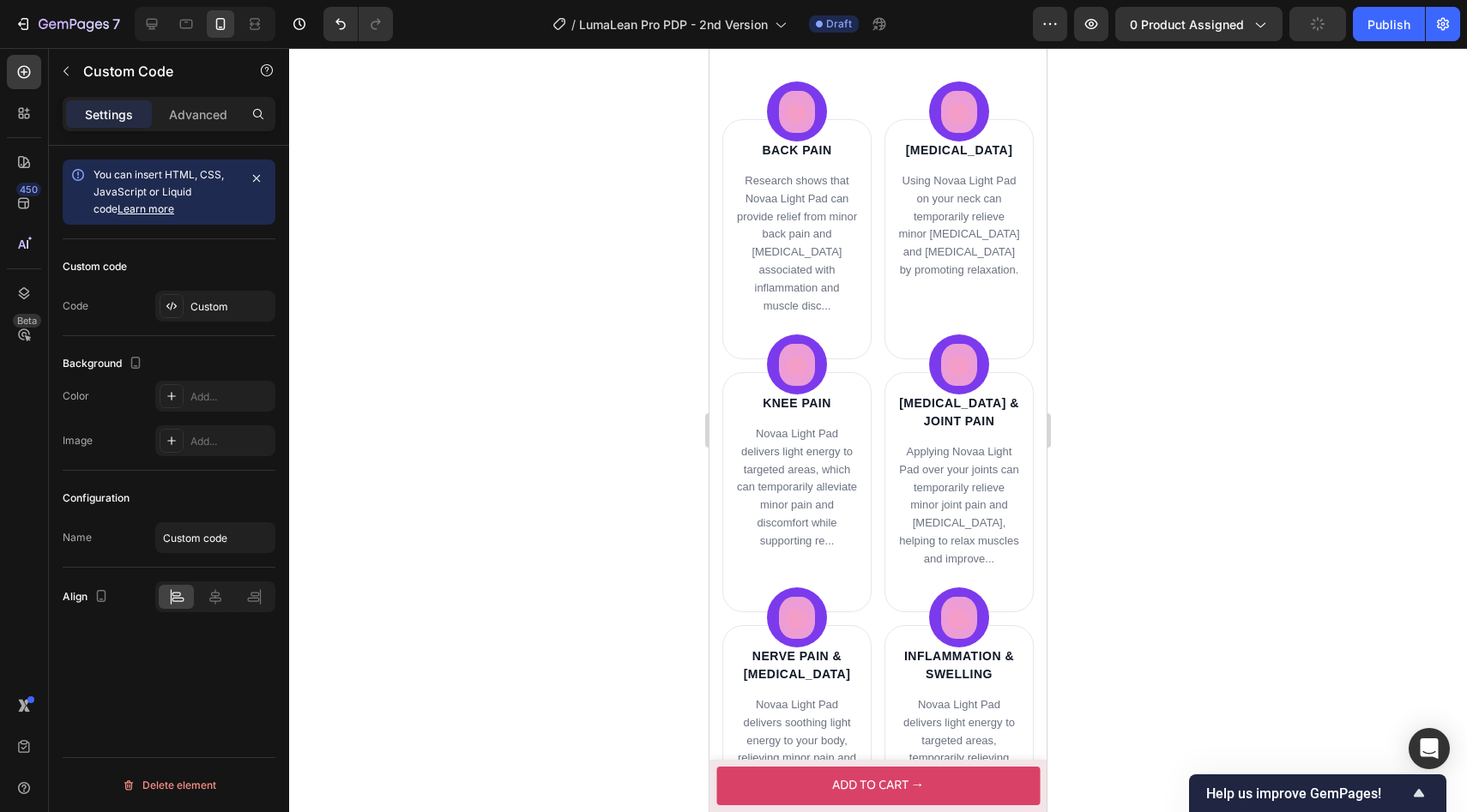
scroll to position [2261, 0]
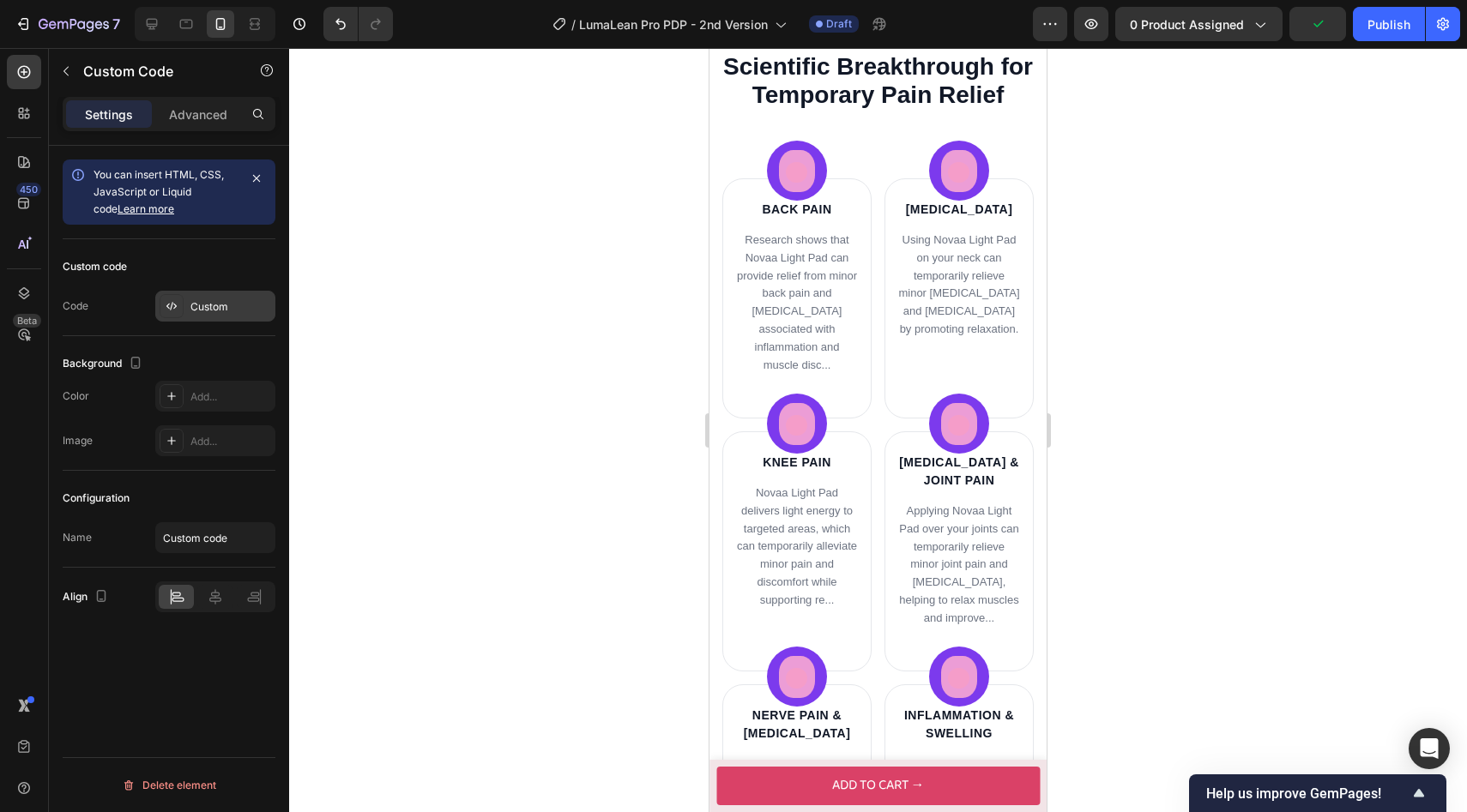
click at [211, 310] on div "Custom" at bounding box center [231, 307] width 81 height 16
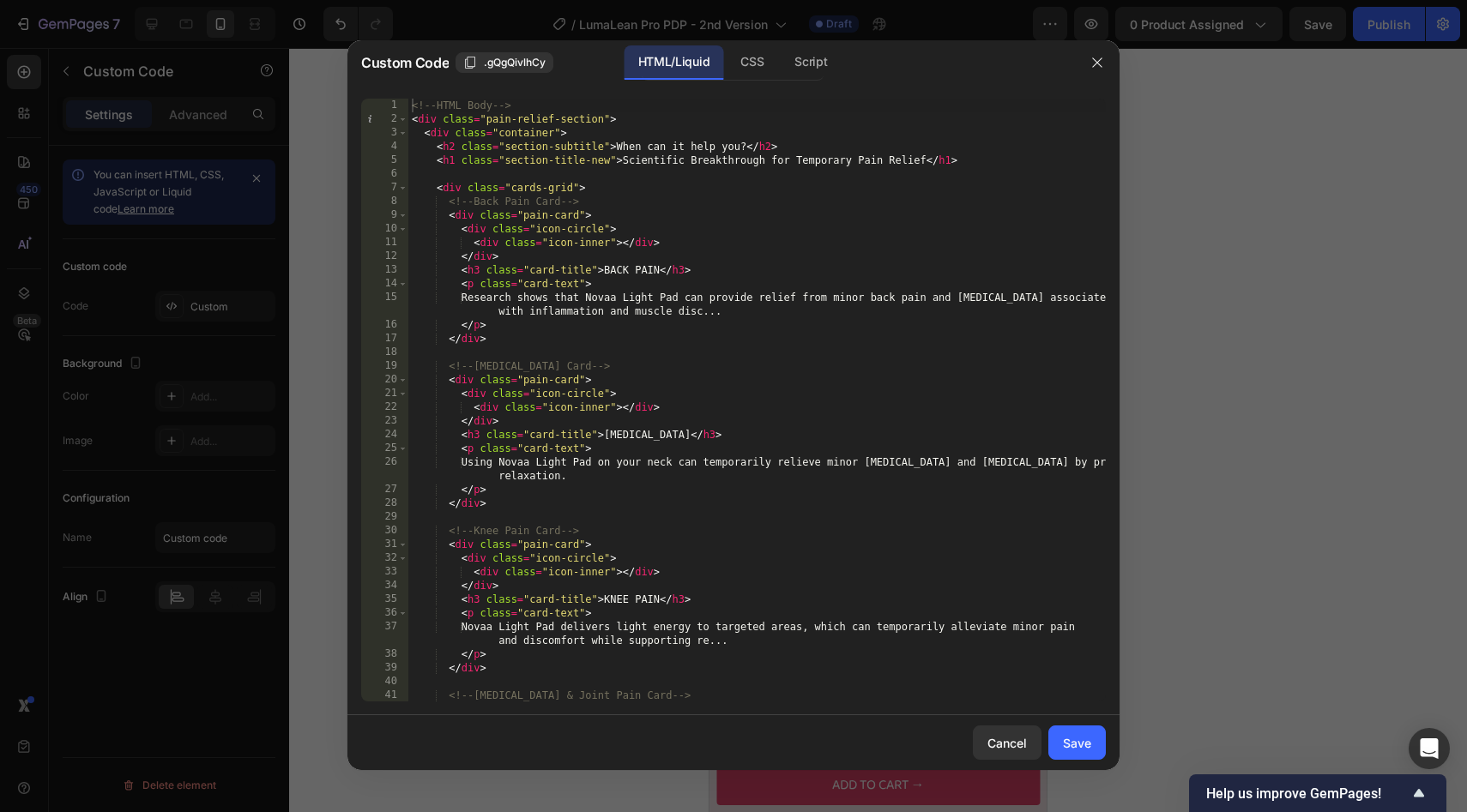
click at [564, 302] on div "<!-- HTML Body --> < div class = "pain-relief-section" > < div class = "contain…" at bounding box center [756, 413] width 698 height 630
drag, startPoint x: 603, startPoint y: 395, endPoint x: 537, endPoint y: 395, distance: 66.0
click at [537, 395] on div "<!-- HTML Body --> < div class = "pain-relief-section" > < div class = "contain…" at bounding box center [756, 413] width 698 height 630
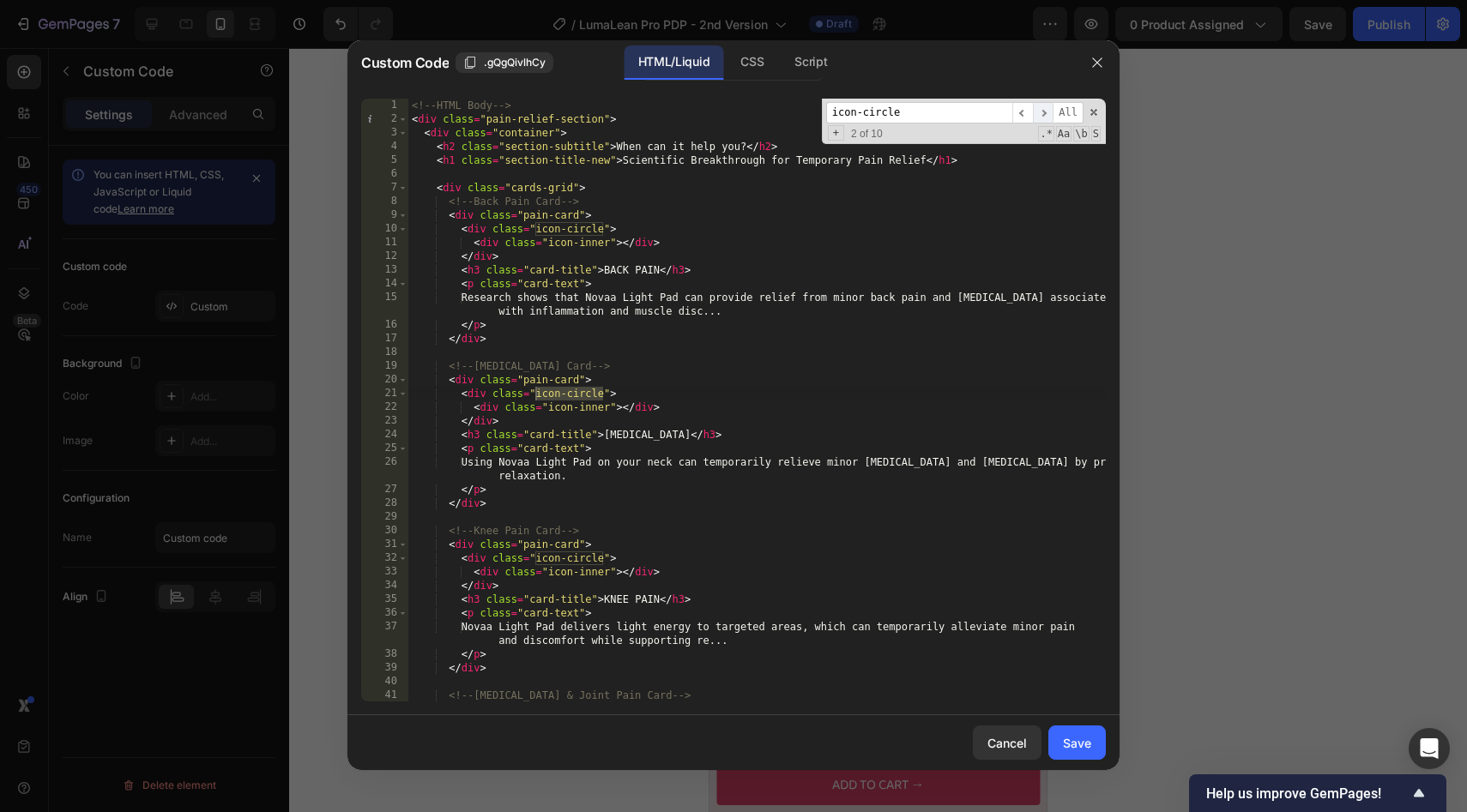
click at [1050, 117] on span "​" at bounding box center [1042, 112] width 20 height 21
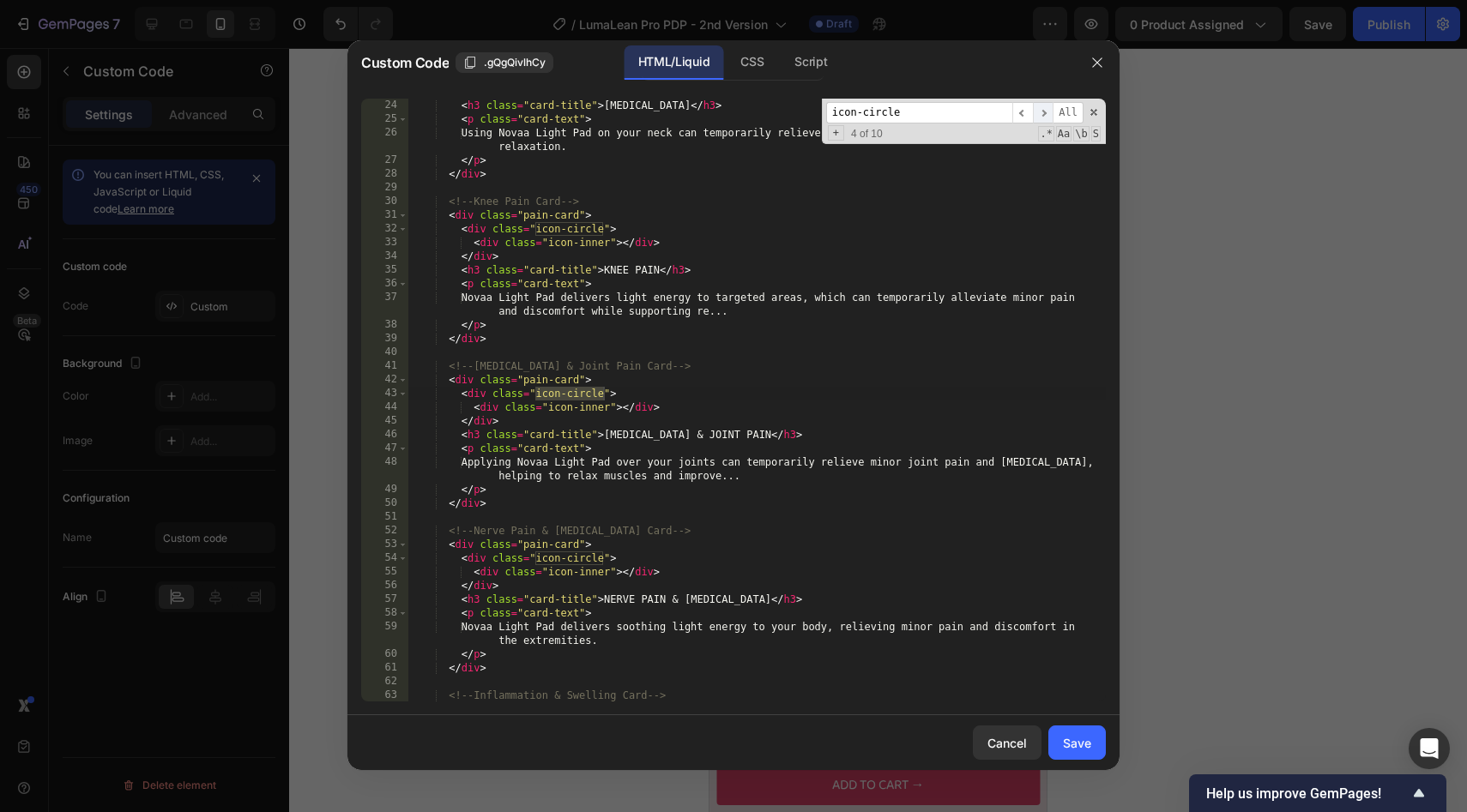
scroll to position [329, 0]
click at [1050, 117] on span "​" at bounding box center [1042, 112] width 20 height 21
click at [1028, 117] on span "​" at bounding box center [1022, 112] width 20 height 21
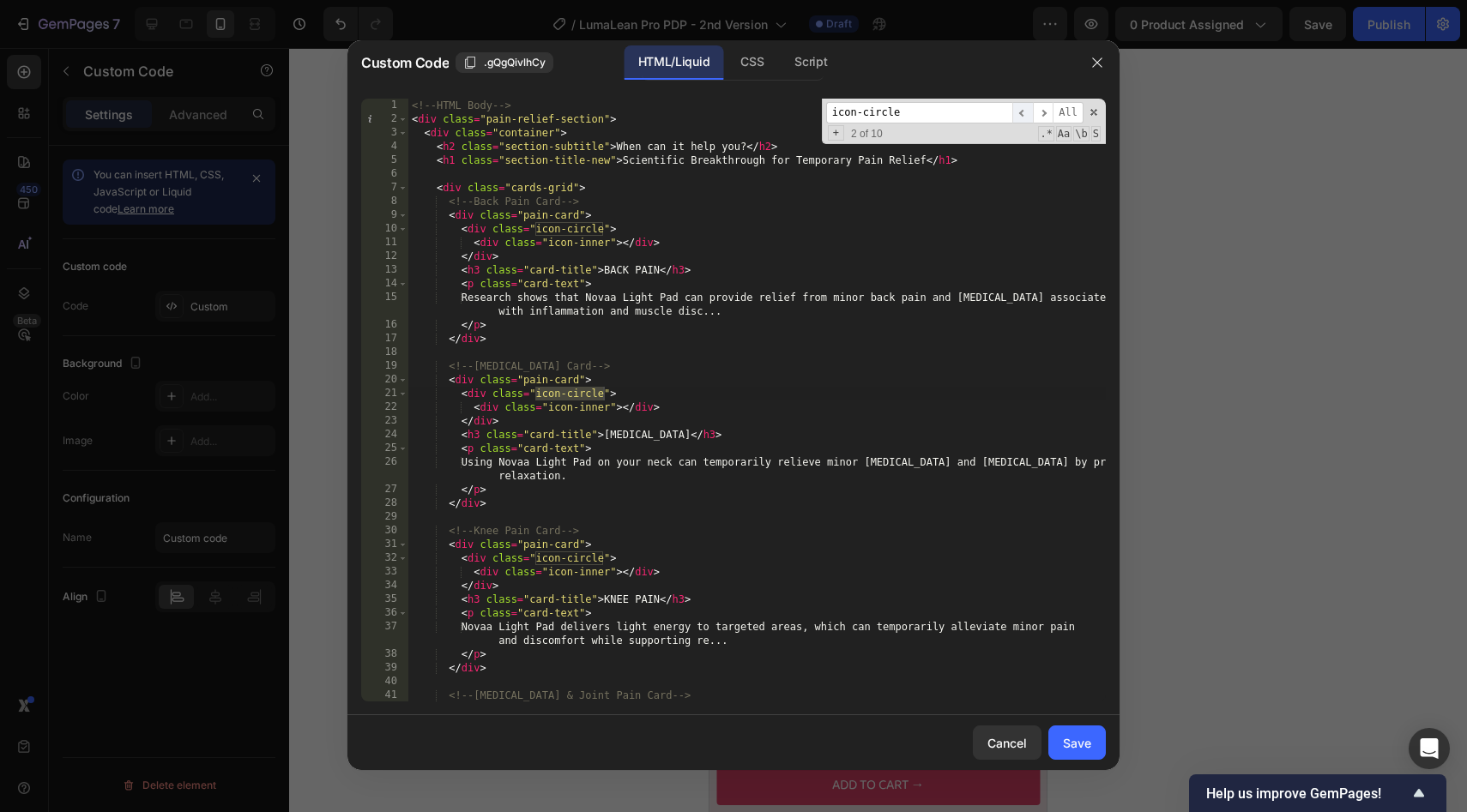
scroll to position [0, 0]
click at [1028, 117] on span "​" at bounding box center [1022, 112] width 20 height 21
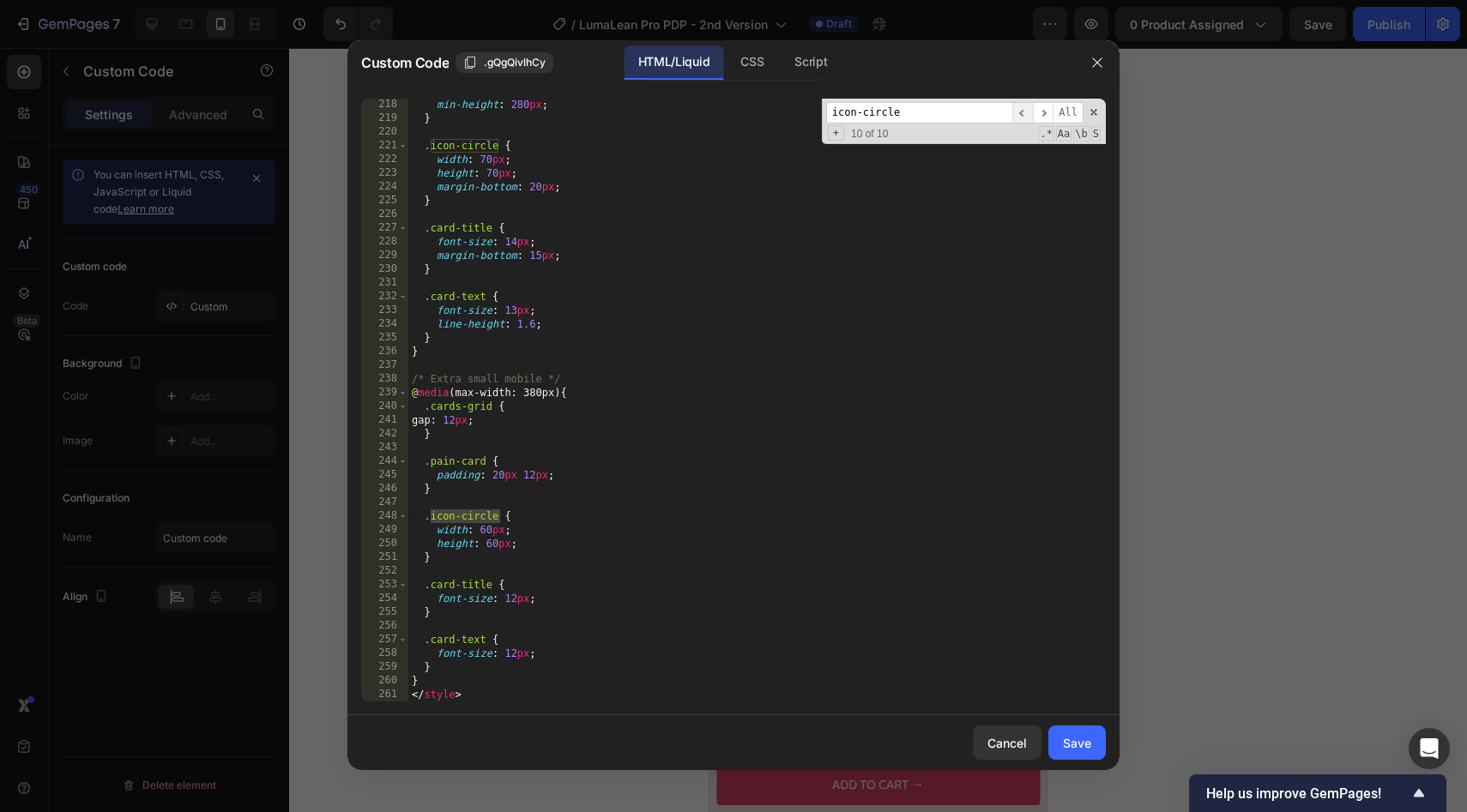
click at [1023, 104] on span "​" at bounding box center [1022, 112] width 20 height 21
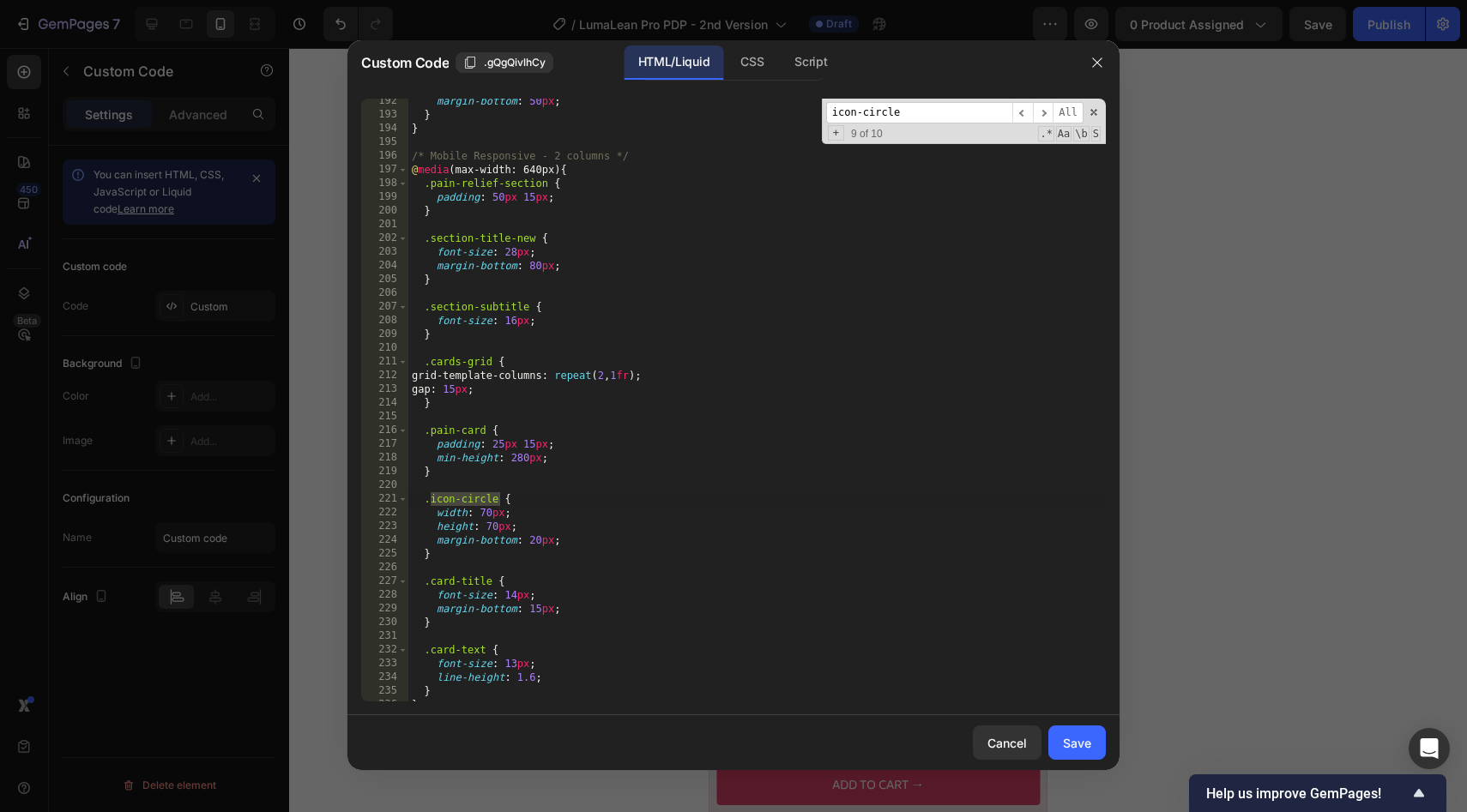
scroll to position [2705, 0]
click at [484, 514] on div "margin-bottom : 50 px ; } } /* Mobile Responsive - 2 columns */ @ media (max-wi…" at bounding box center [756, 410] width 698 height 630
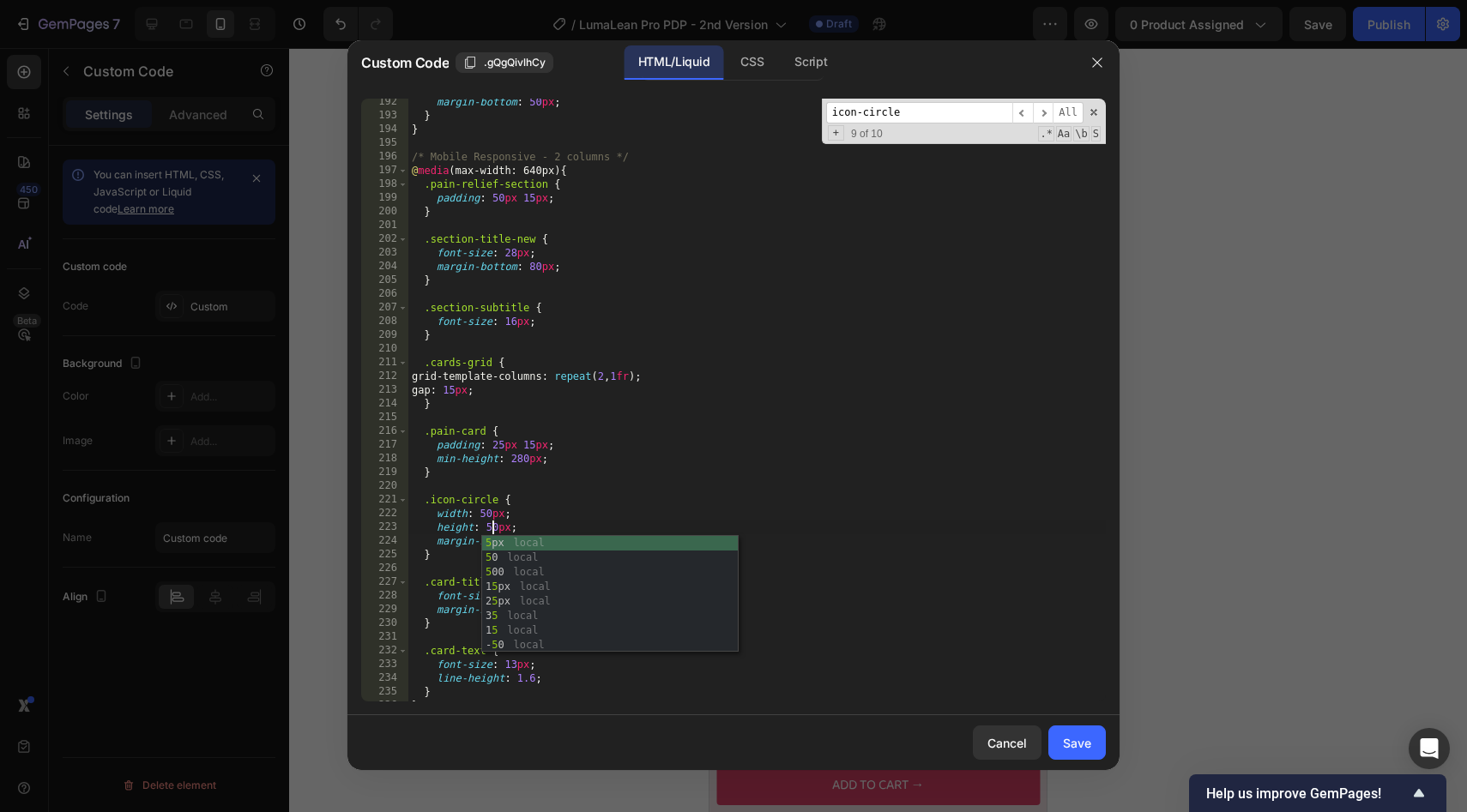
scroll to position [0, 6]
type textarea "height: 50px;"
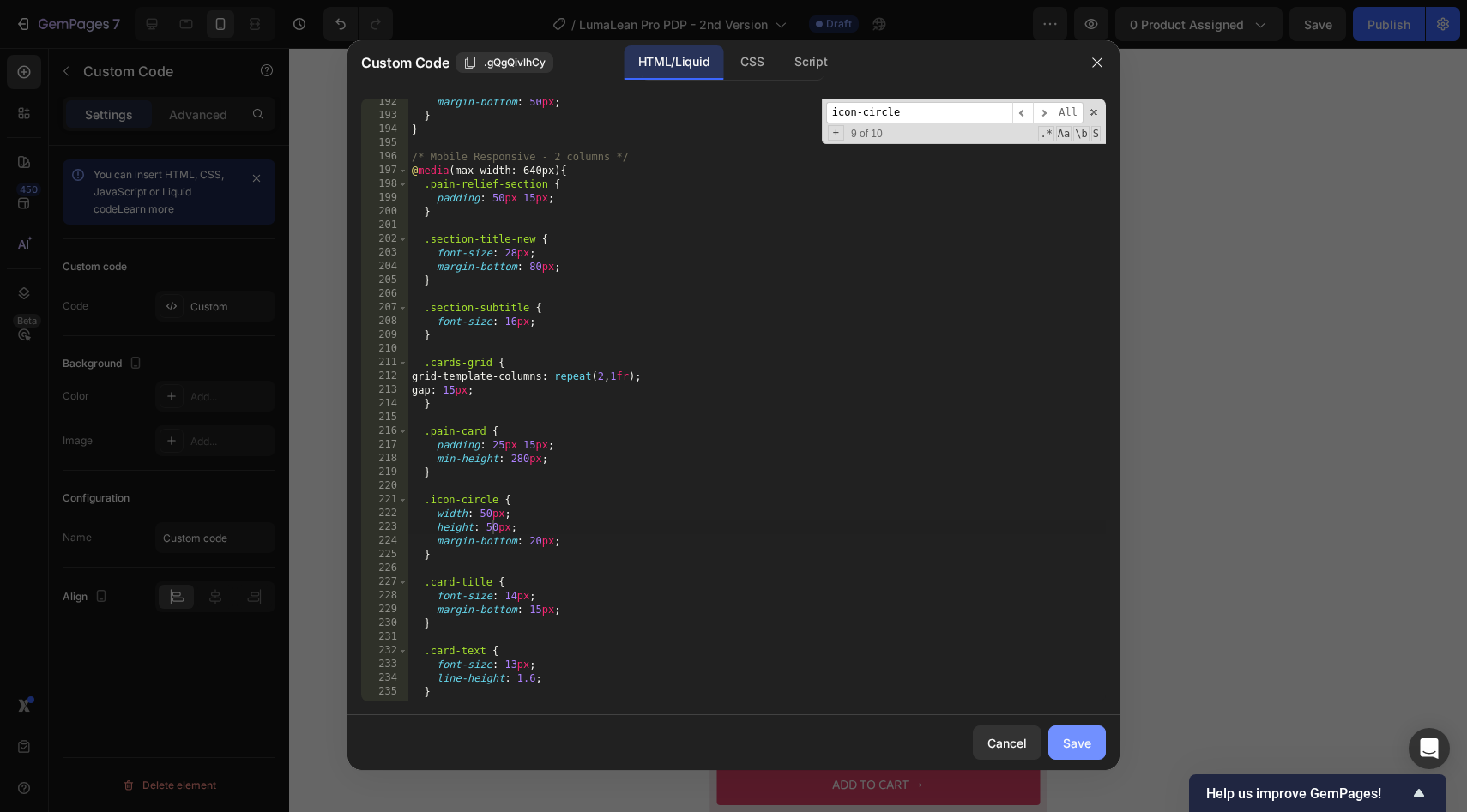
click at [1091, 744] on div "Save" at bounding box center [1077, 743] width 28 height 18
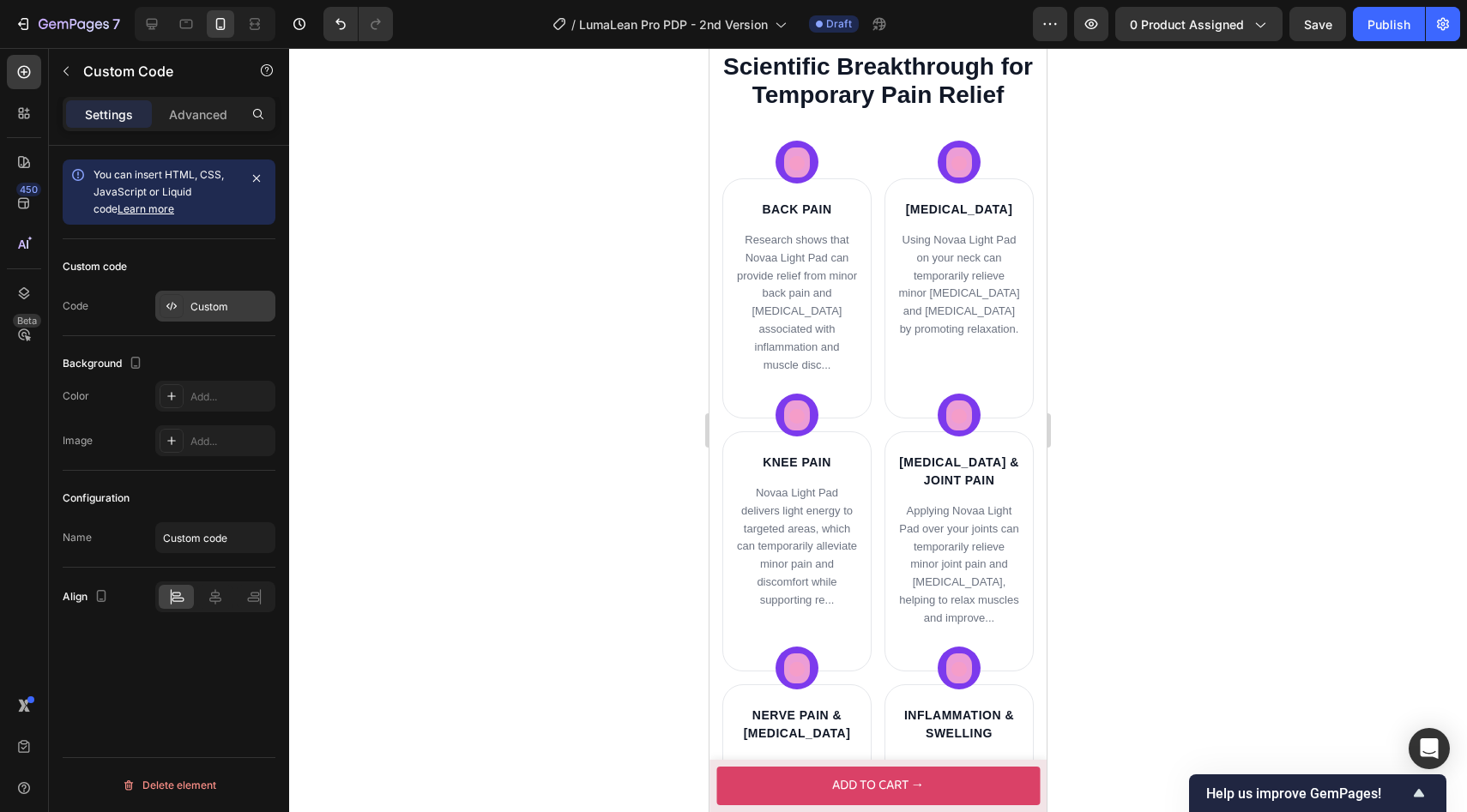
click at [191, 319] on div "Custom" at bounding box center [215, 305] width 120 height 31
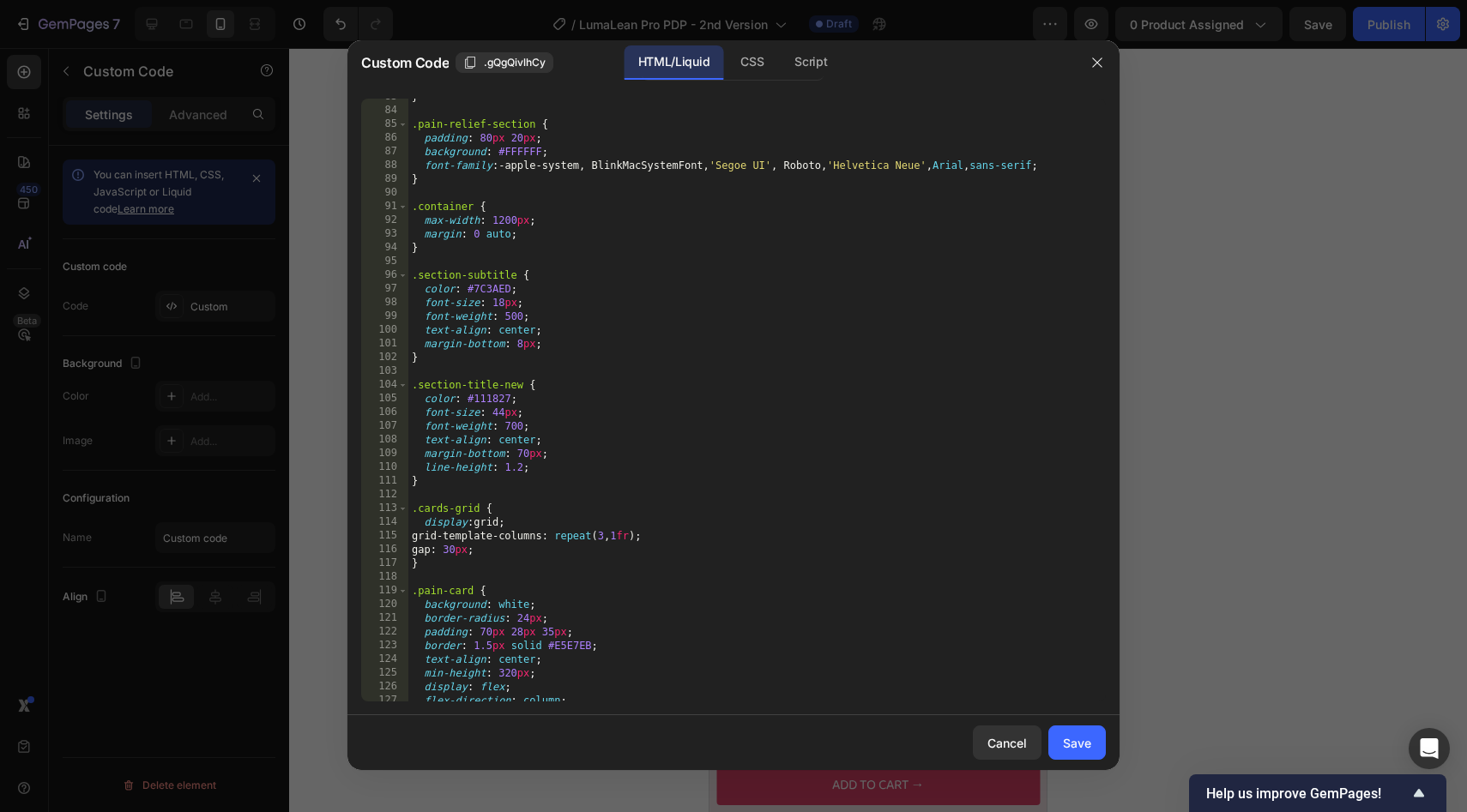
scroll to position [1215, 0]
type textarea "font-weight: 500;"
click at [651, 317] on div "} .pain-relief-section { padding : 80 px 20 px ; background : #FFFFFF ; font-fa…" at bounding box center [756, 405] width 698 height 630
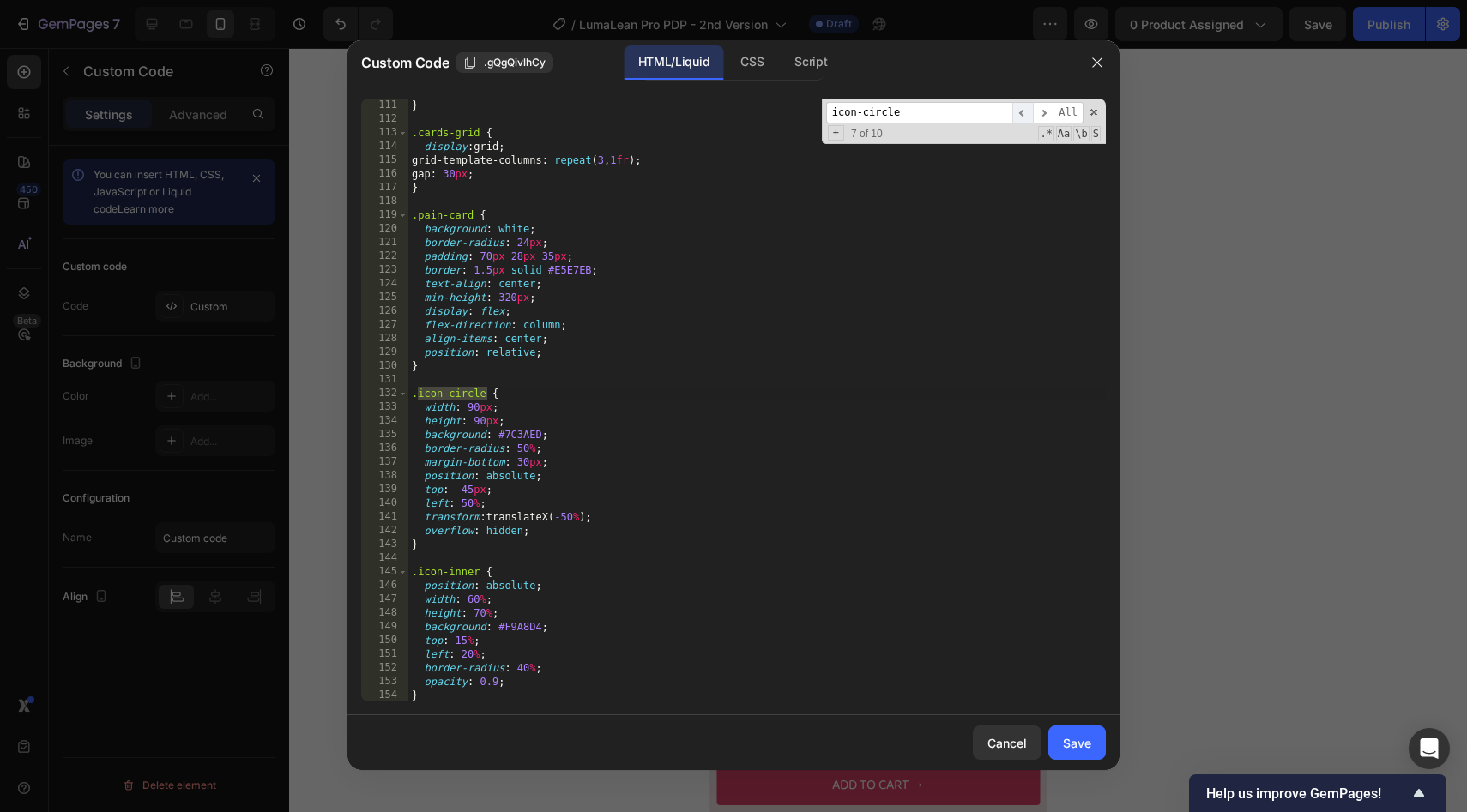
type input "icon-circle"
click at [1020, 111] on span "​" at bounding box center [1022, 112] width 20 height 21
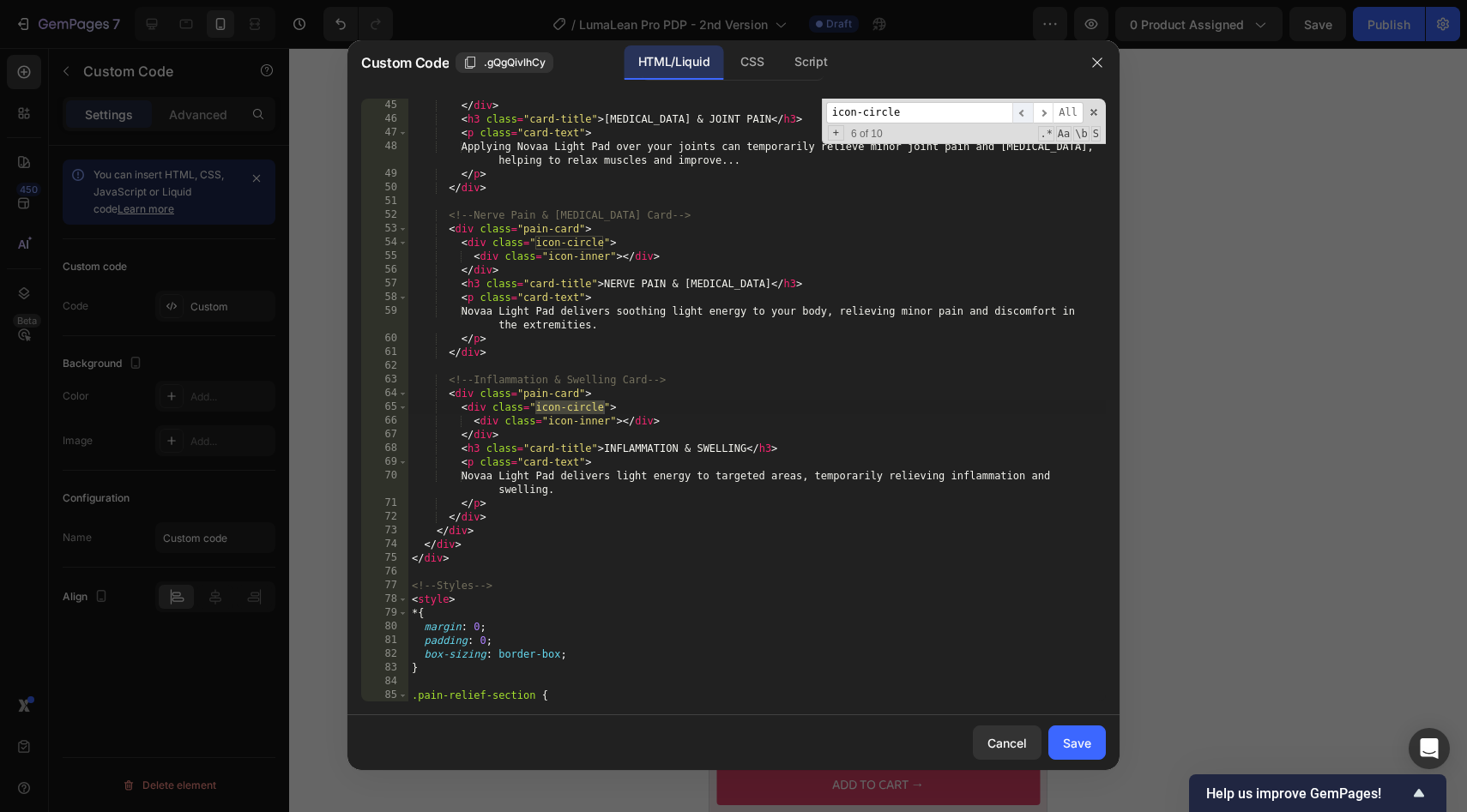
scroll to position [645, 0]
click at [1044, 117] on span "​" at bounding box center [1042, 112] width 20 height 21
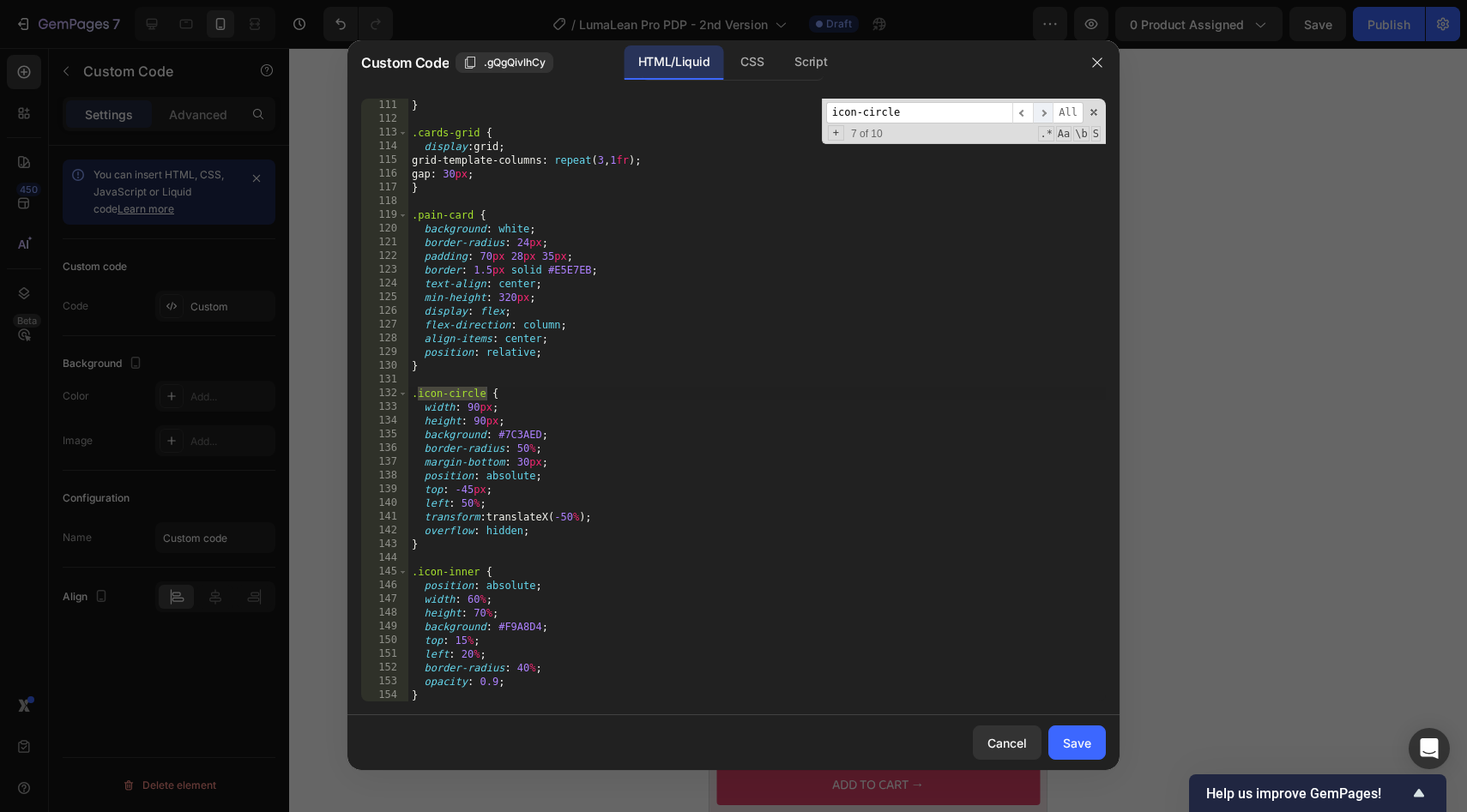
click at [1041, 109] on span "​" at bounding box center [1042, 112] width 20 height 21
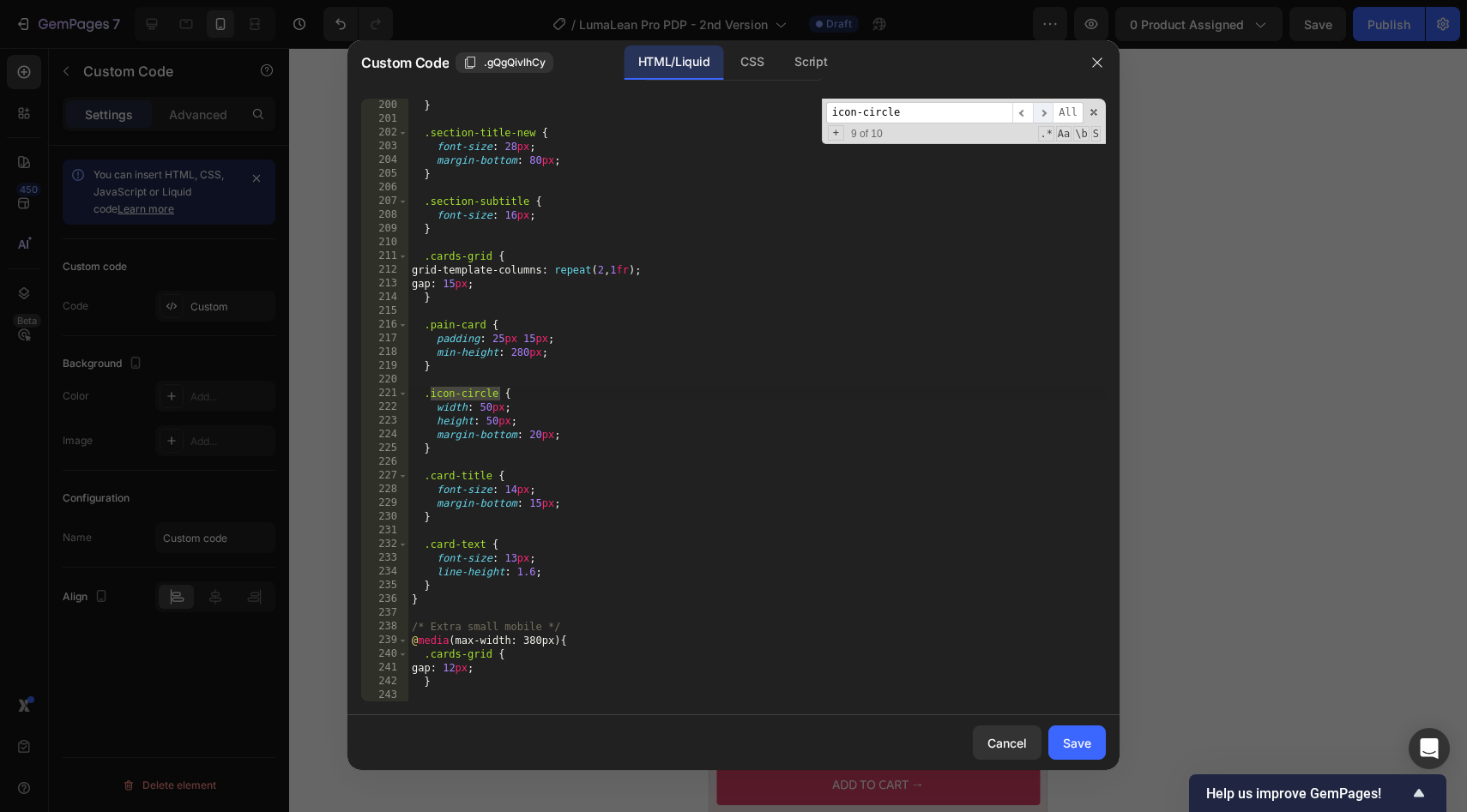
click at [1041, 109] on span "​" at bounding box center [1042, 112] width 20 height 21
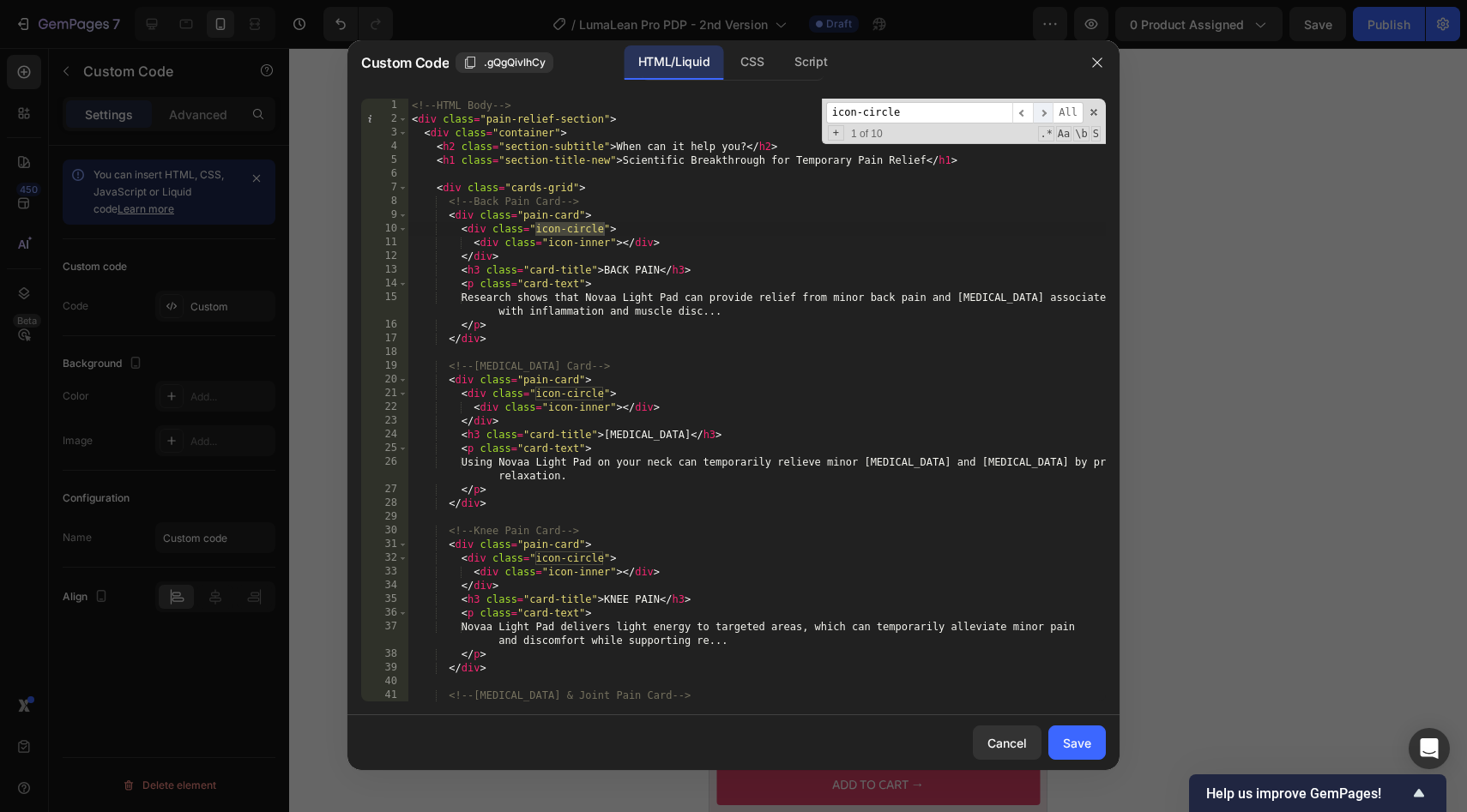
scroll to position [0, 0]
click at [1011, 111] on input "icon-circle" at bounding box center [919, 112] width 186 height 21
click at [1013, 111] on span "​" at bounding box center [1022, 112] width 20 height 21
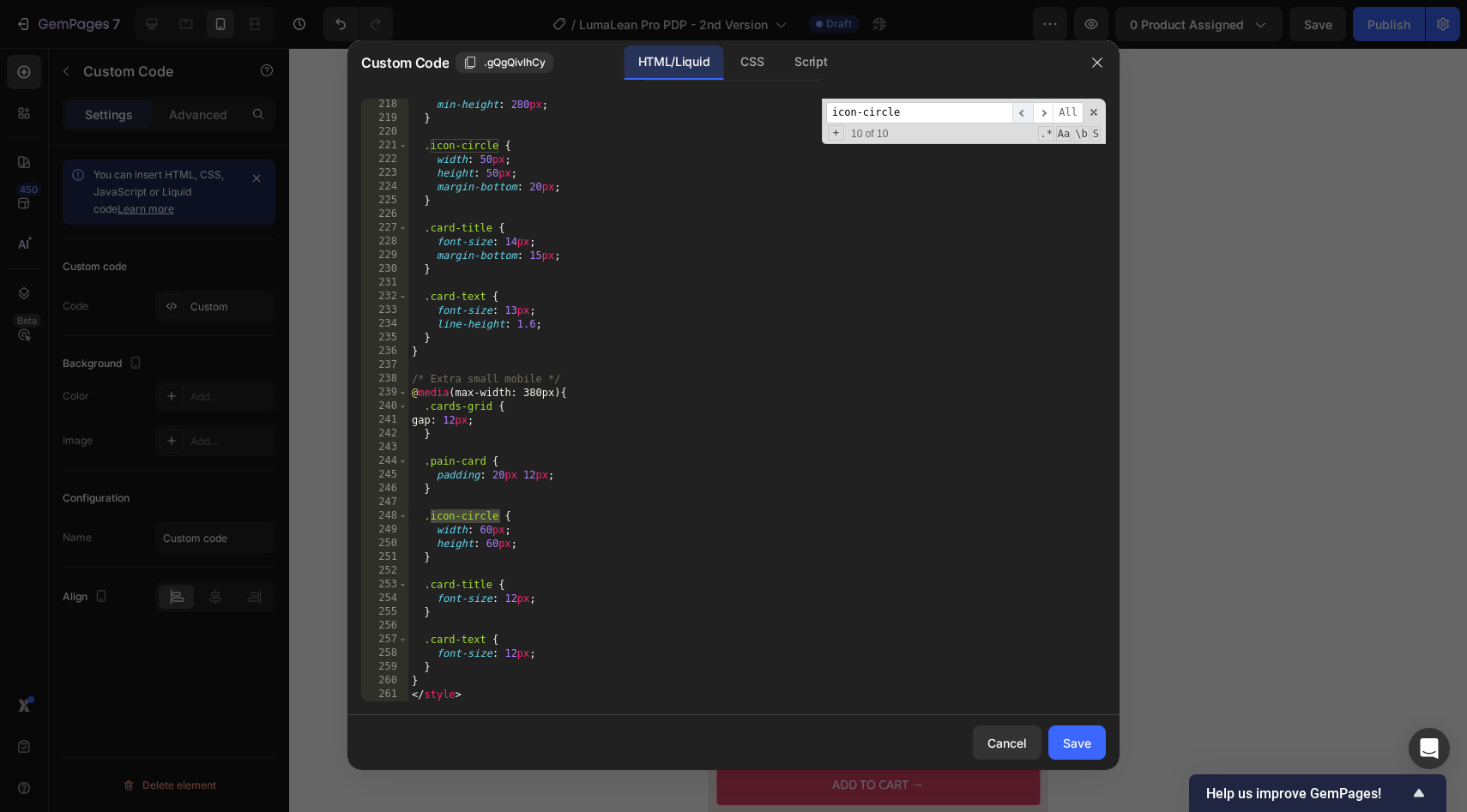
click at [1013, 111] on span "​" at bounding box center [1022, 112] width 20 height 21
click at [1020, 110] on span "​" at bounding box center [1022, 112] width 20 height 21
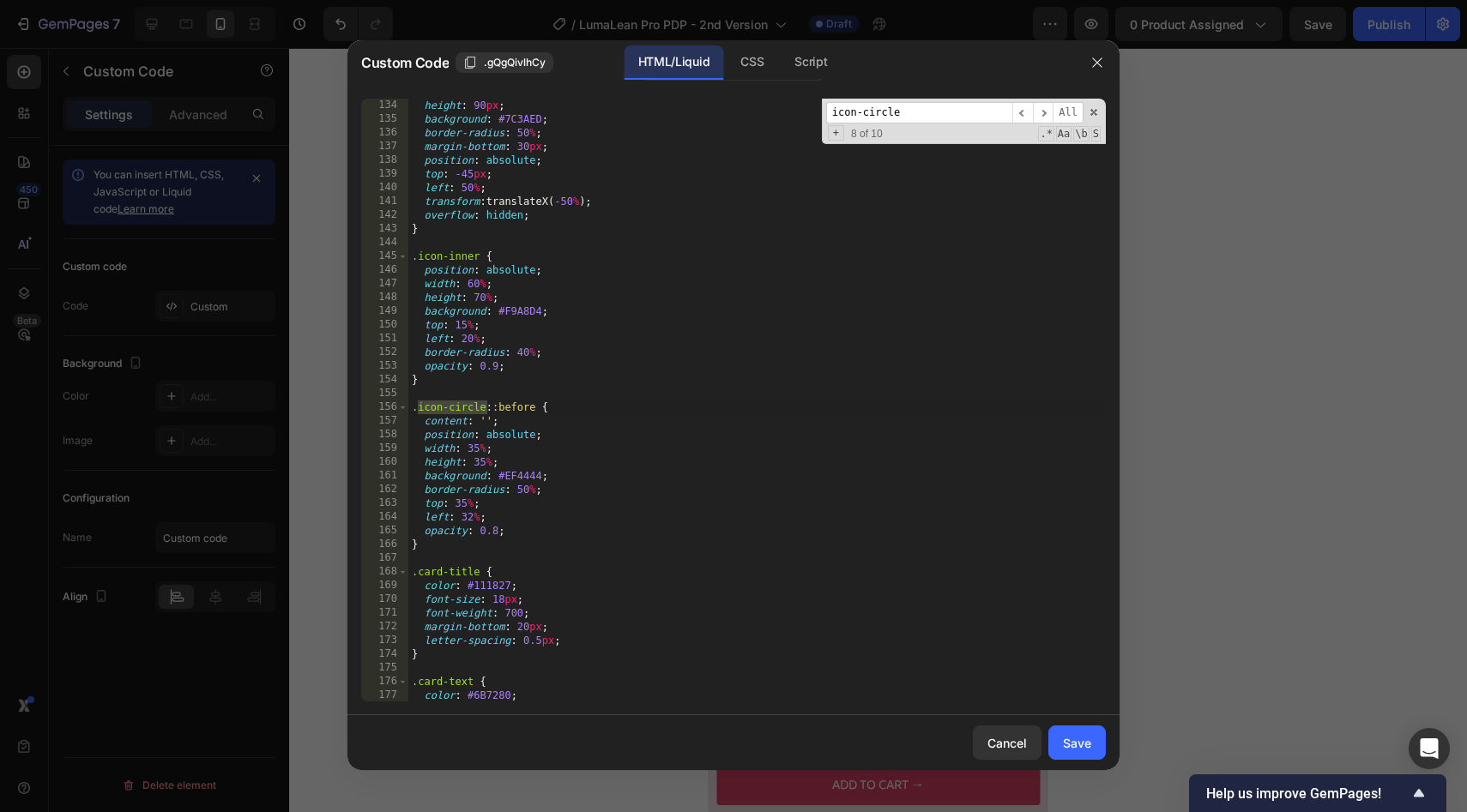
click at [466, 506] on div "height : 90 px ; background : #7C3AED ; border-radius : 50 % ; margin-bottom : …" at bounding box center [756, 413] width 698 height 630
drag, startPoint x: 534, startPoint y: 411, endPoint x: 419, endPoint y: 410, distance: 115.0
click at [419, 410] on div "height : 90 px ; background : #7C3AED ; border-radius : 50 % ; margin-bottom : …" at bounding box center [756, 413] width 698 height 630
type textarea ".icon-circle::before {"
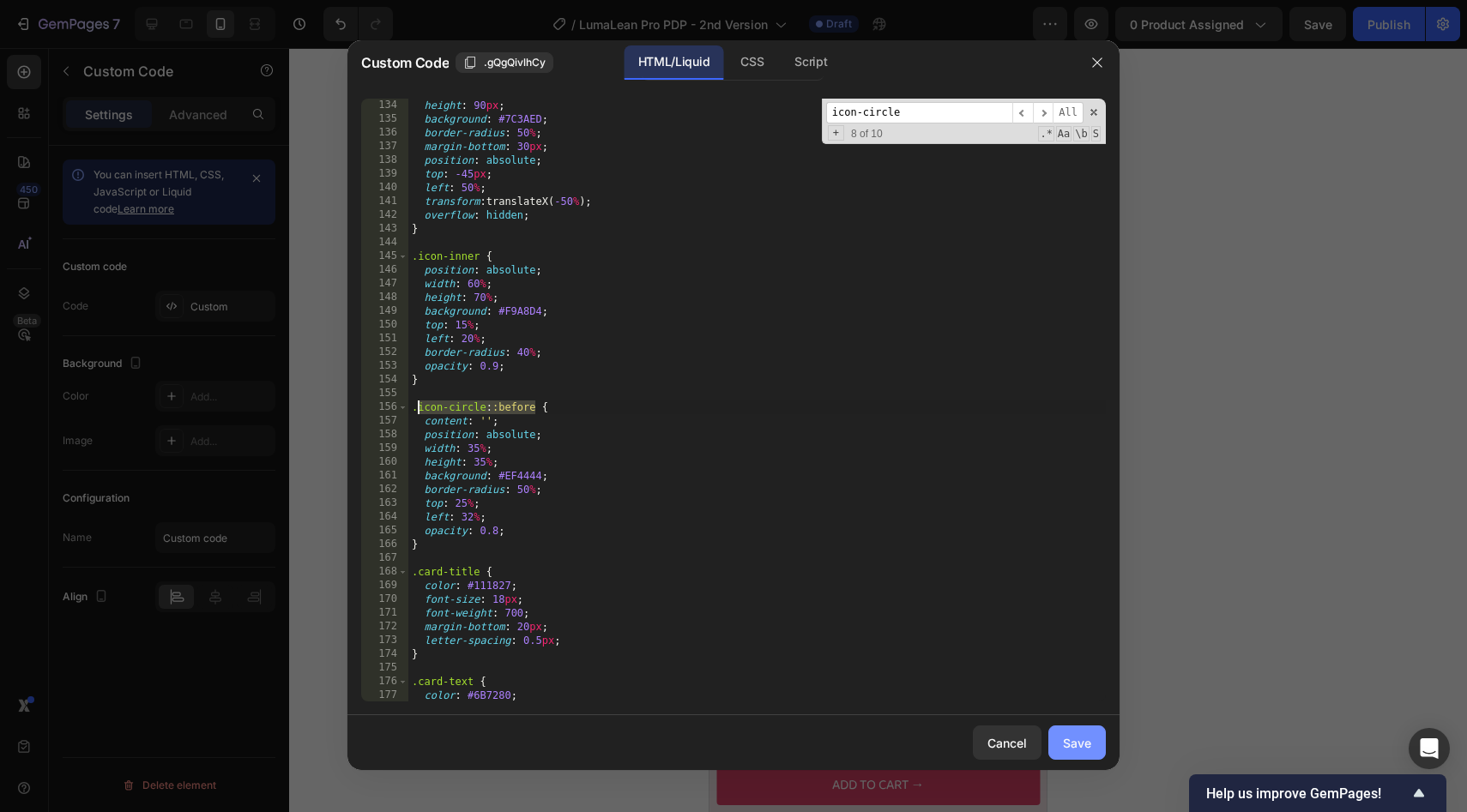
click at [1059, 735] on button "Save" at bounding box center [1077, 742] width 58 height 34
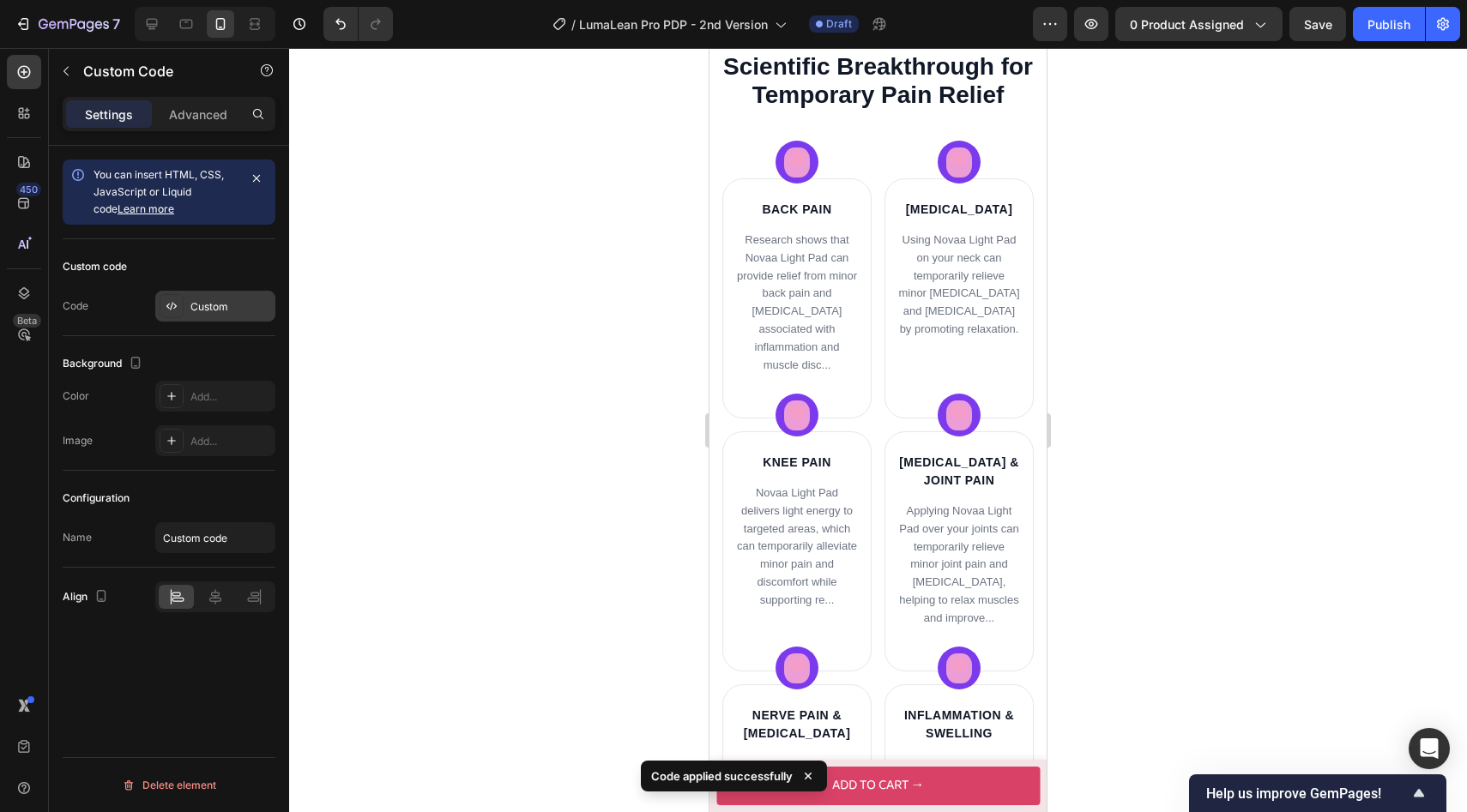
click at [219, 305] on div "Custom" at bounding box center [231, 307] width 81 height 16
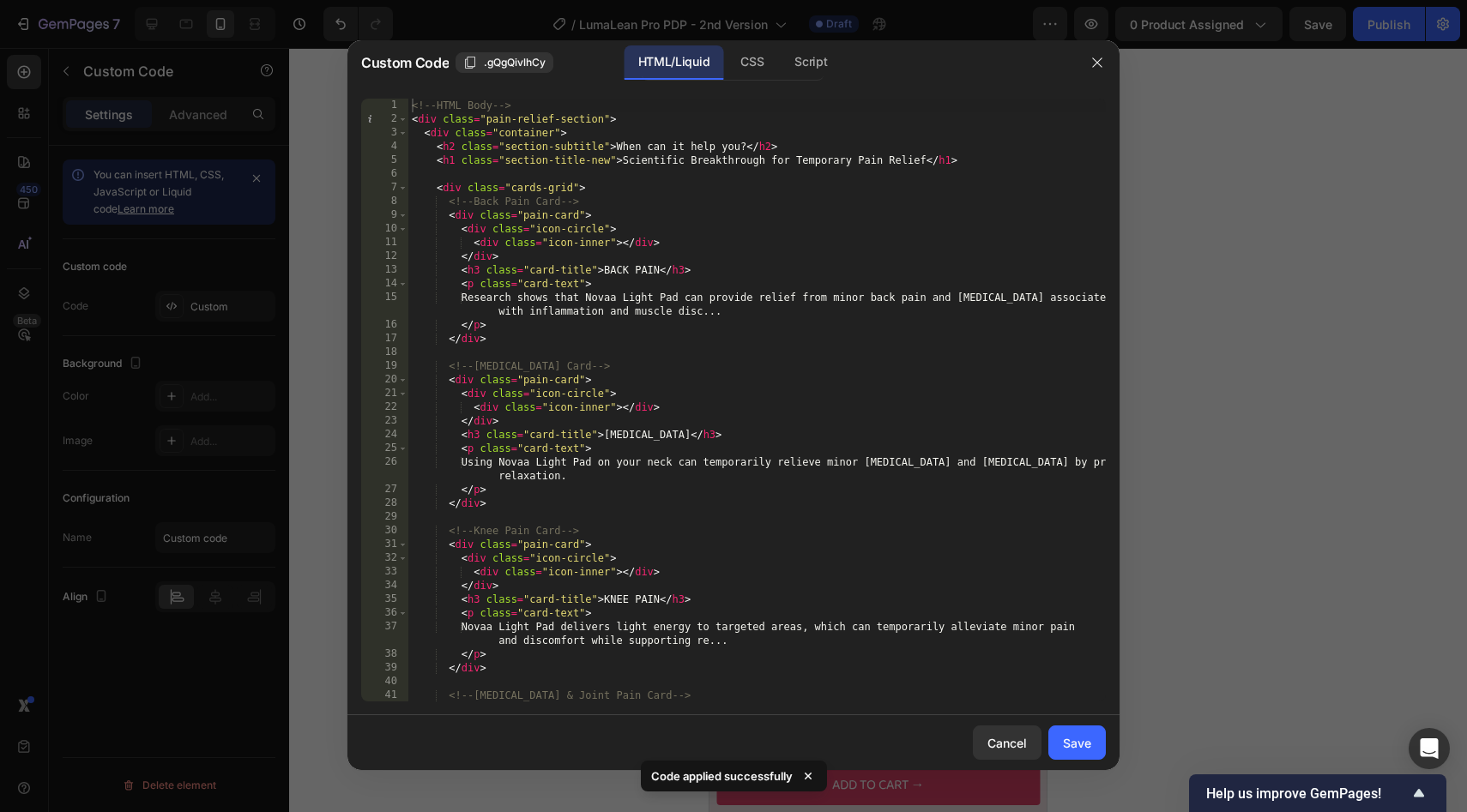
type textarea "</div>"
click at [598, 423] on div "<!-- HTML Body --> < div class = "pain-relief-section" > < div class = "contain…" at bounding box center [756, 413] width 698 height 630
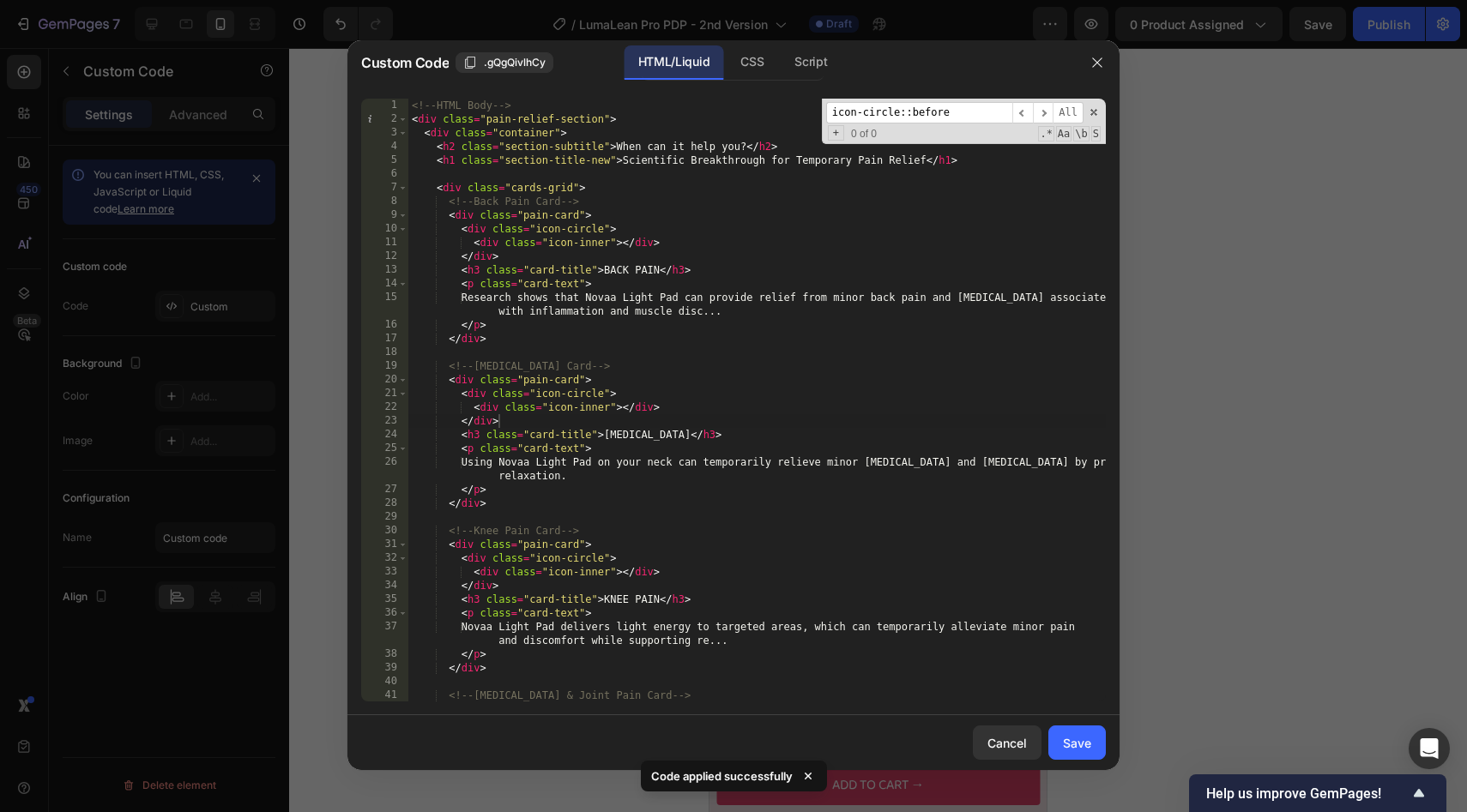
scroll to position [1920, 0]
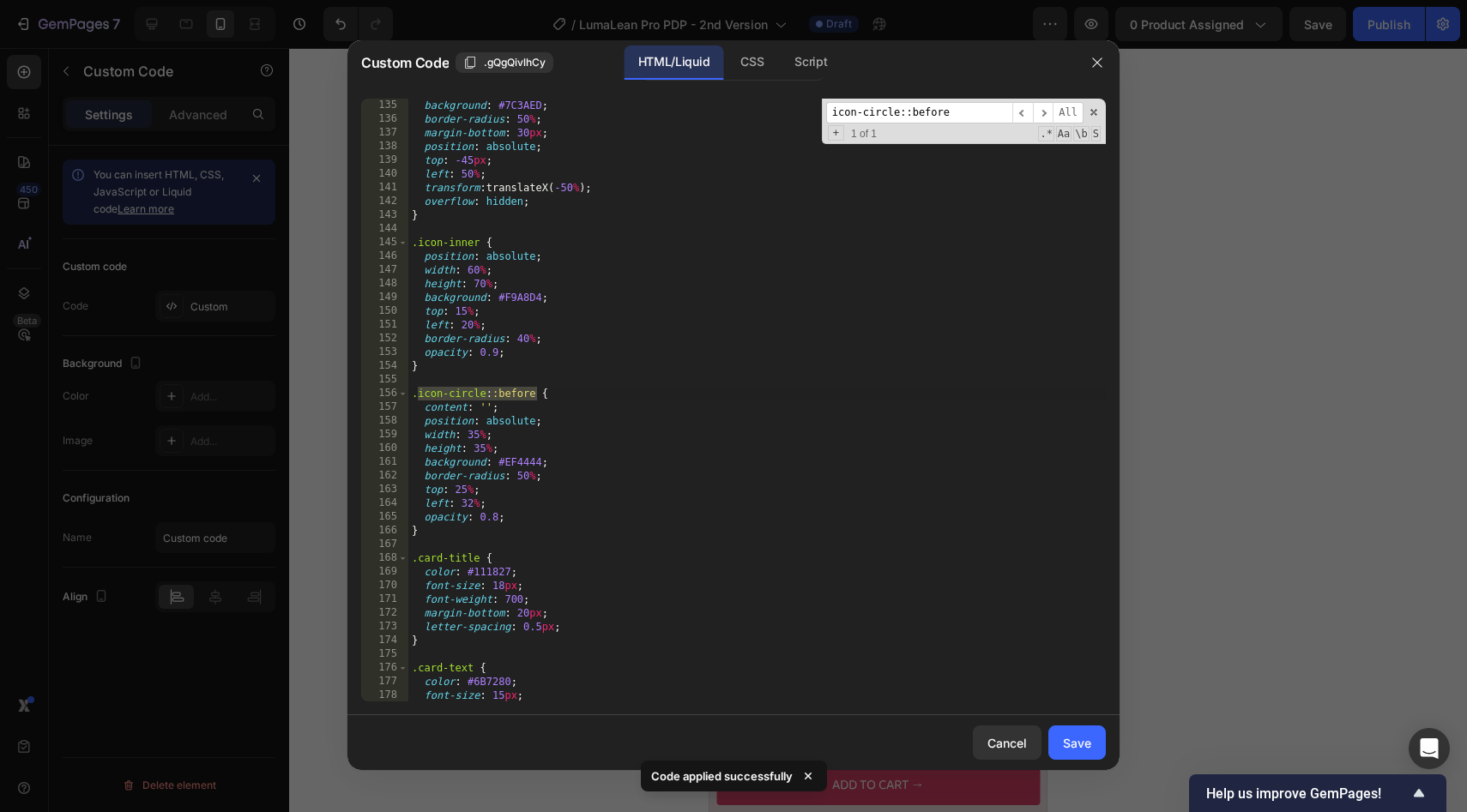
type input "icon-circle::before"
click at [461, 484] on div "background : #7C3AED ; border-radius : 50 % ; margin-bottom : 30 px ; position …" at bounding box center [756, 413] width 698 height 630
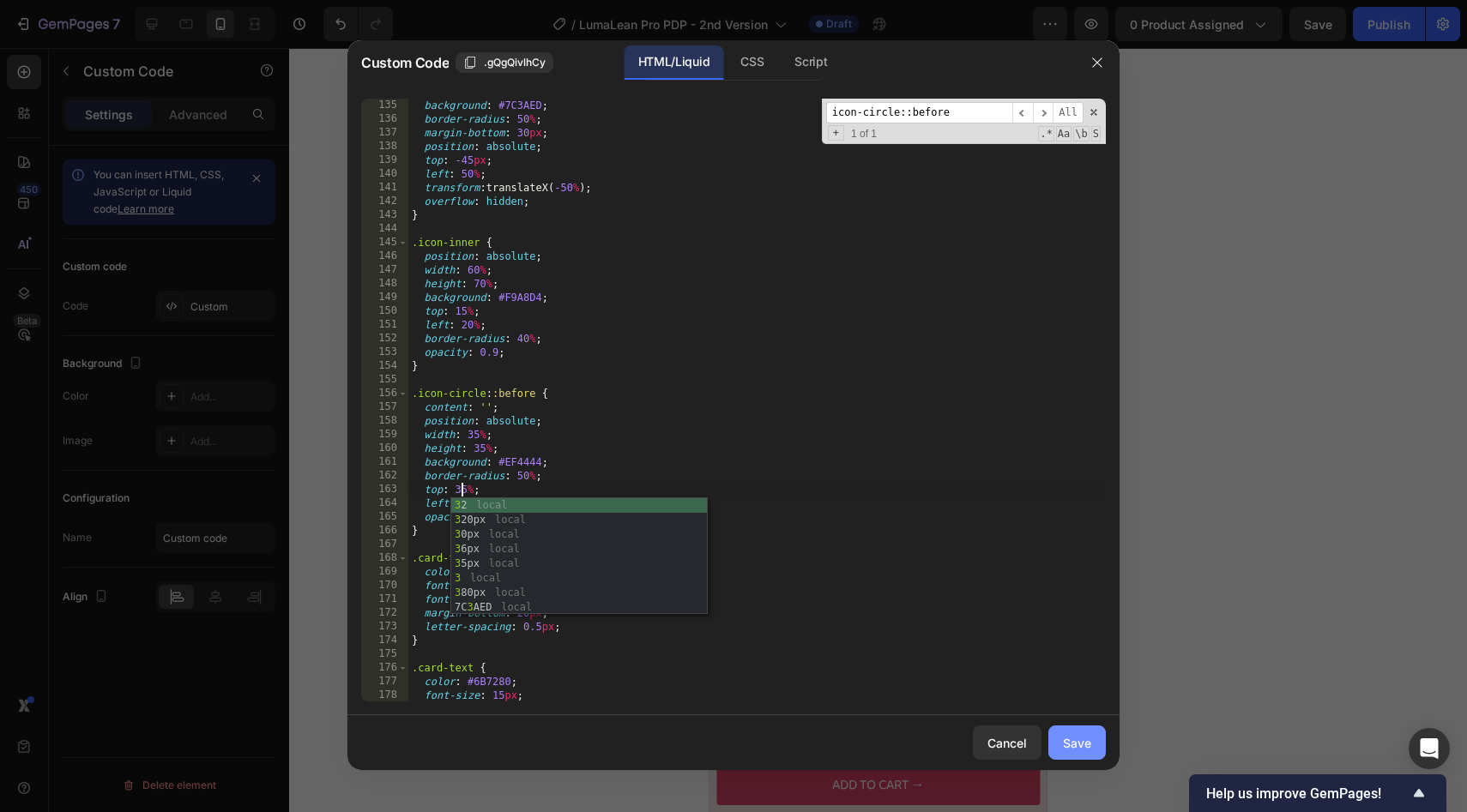
type textarea "top: 35%;"
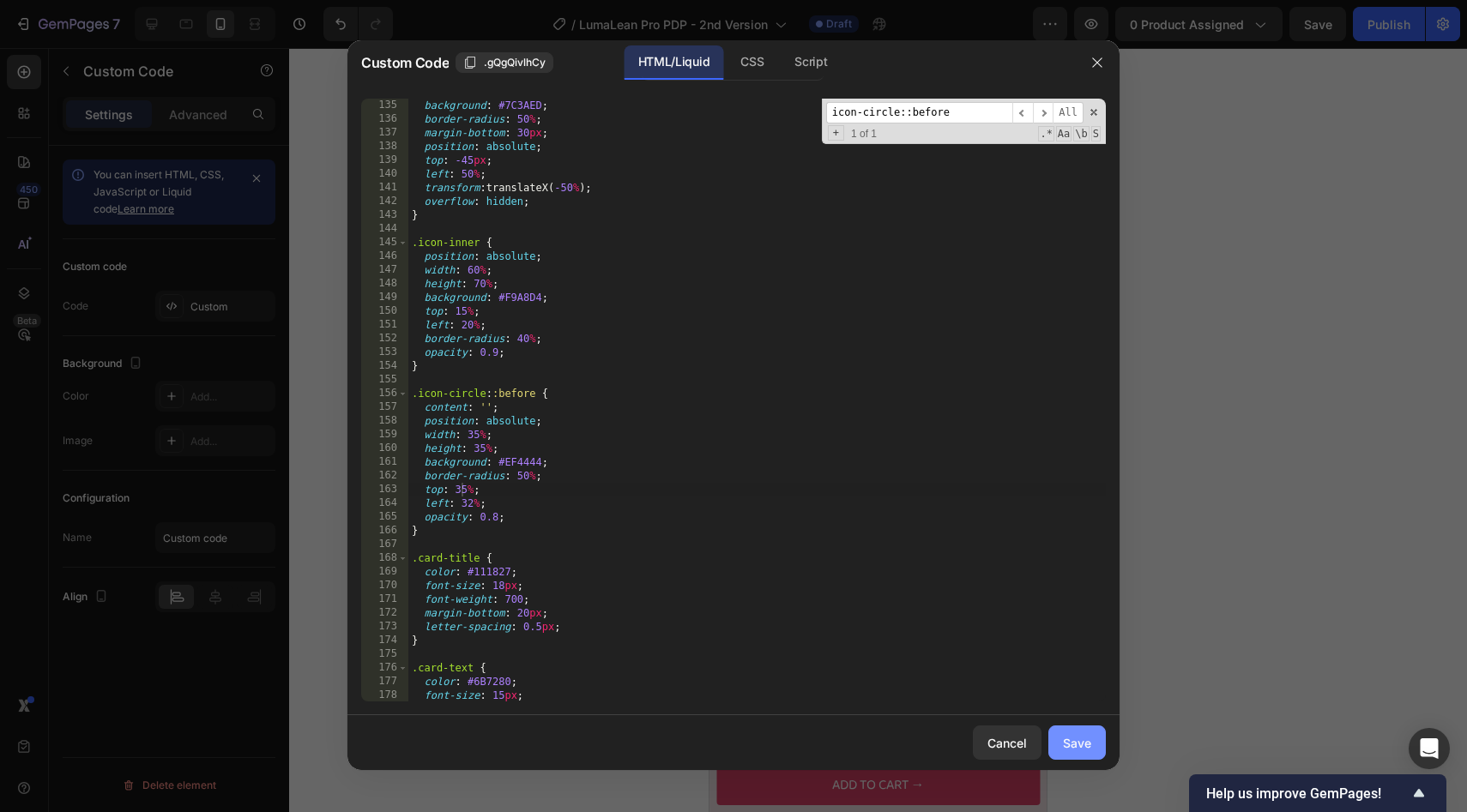
click at [1056, 737] on button "Save" at bounding box center [1077, 742] width 58 height 34
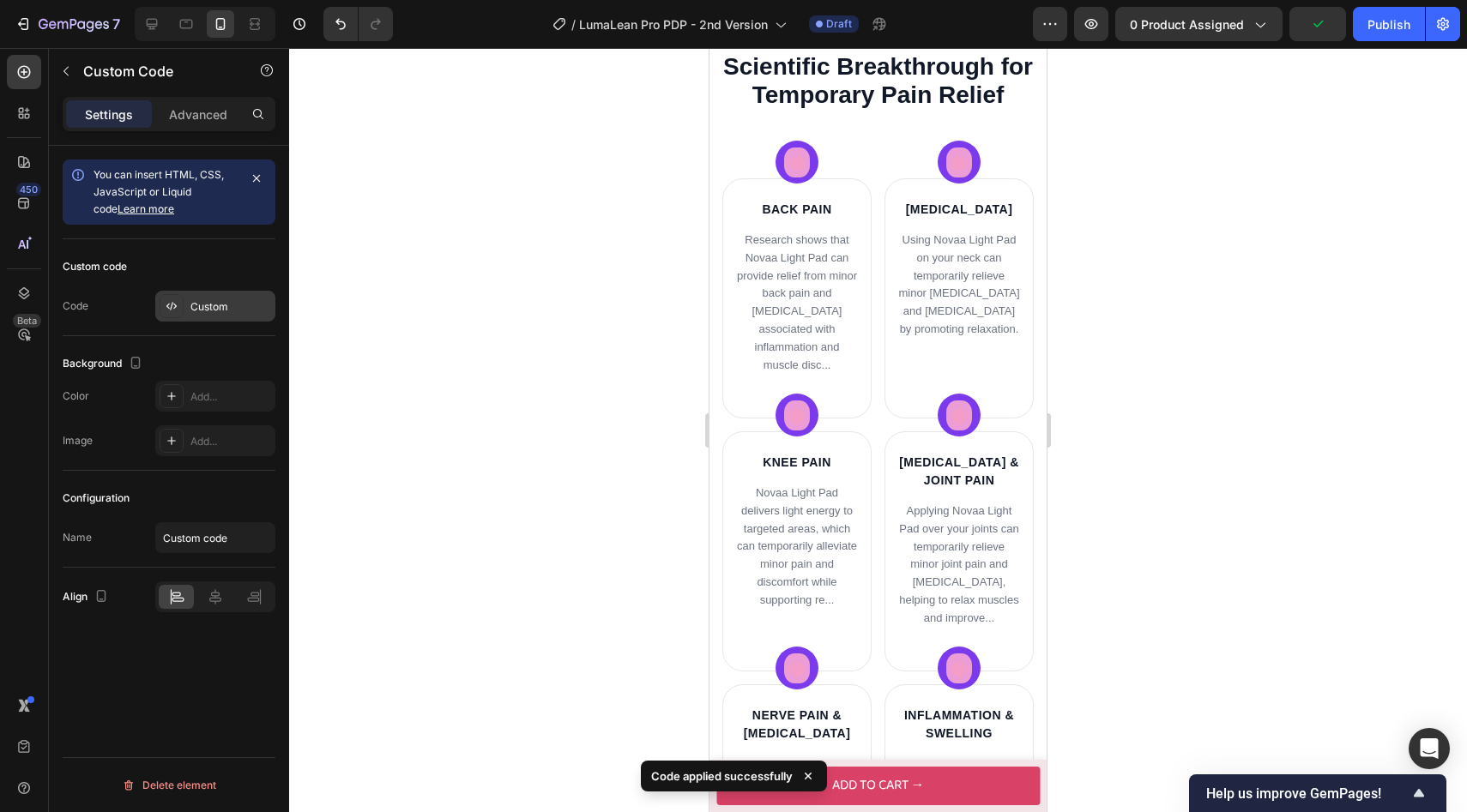
click at [235, 312] on div "Custom" at bounding box center [231, 307] width 81 height 16
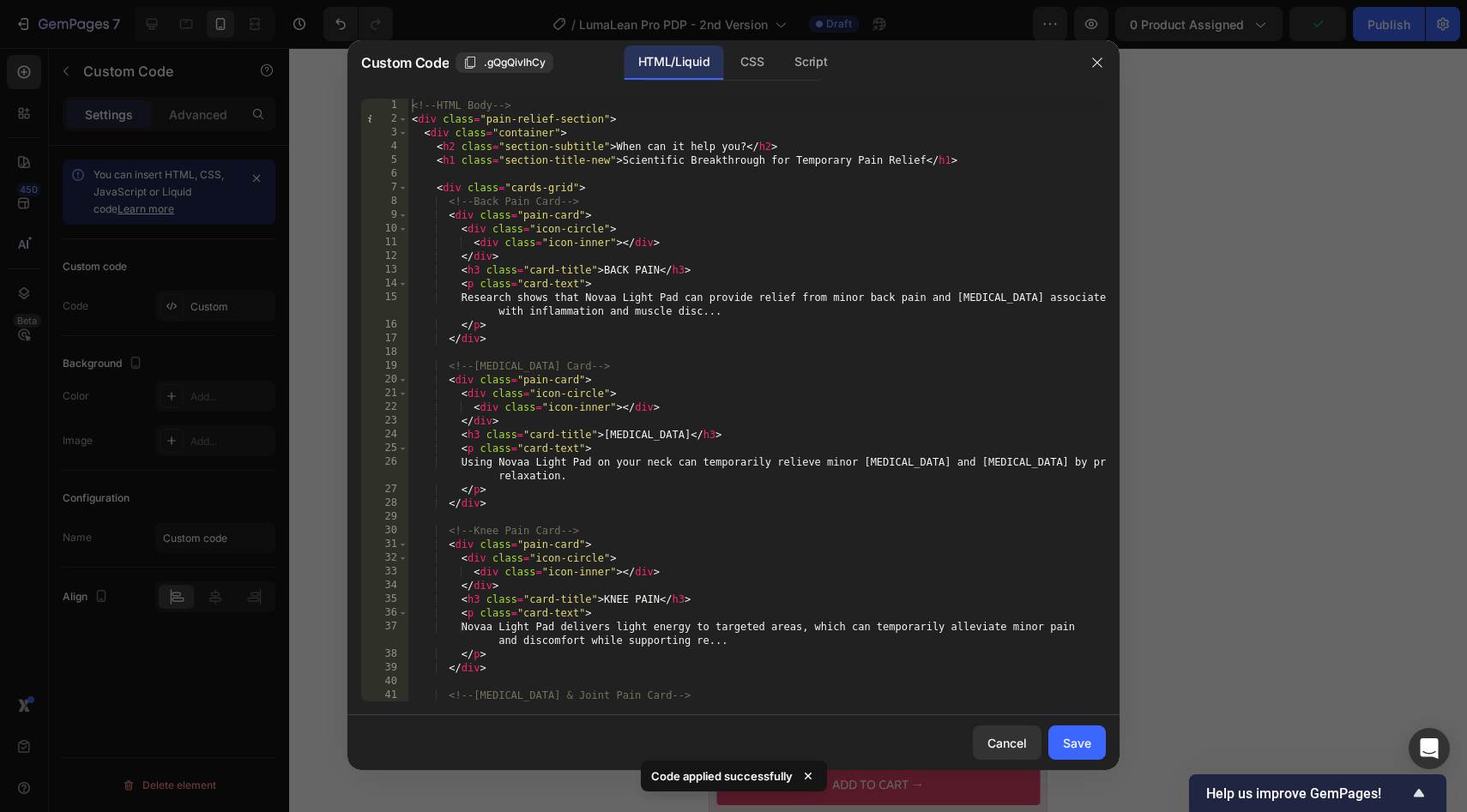
type textarea "<div class="icon-circle">"
click at [639, 394] on div "<!-- HTML Body --> < div class = "pain-relief-section" > < div class = "contain…" at bounding box center [756, 413] width 698 height 630
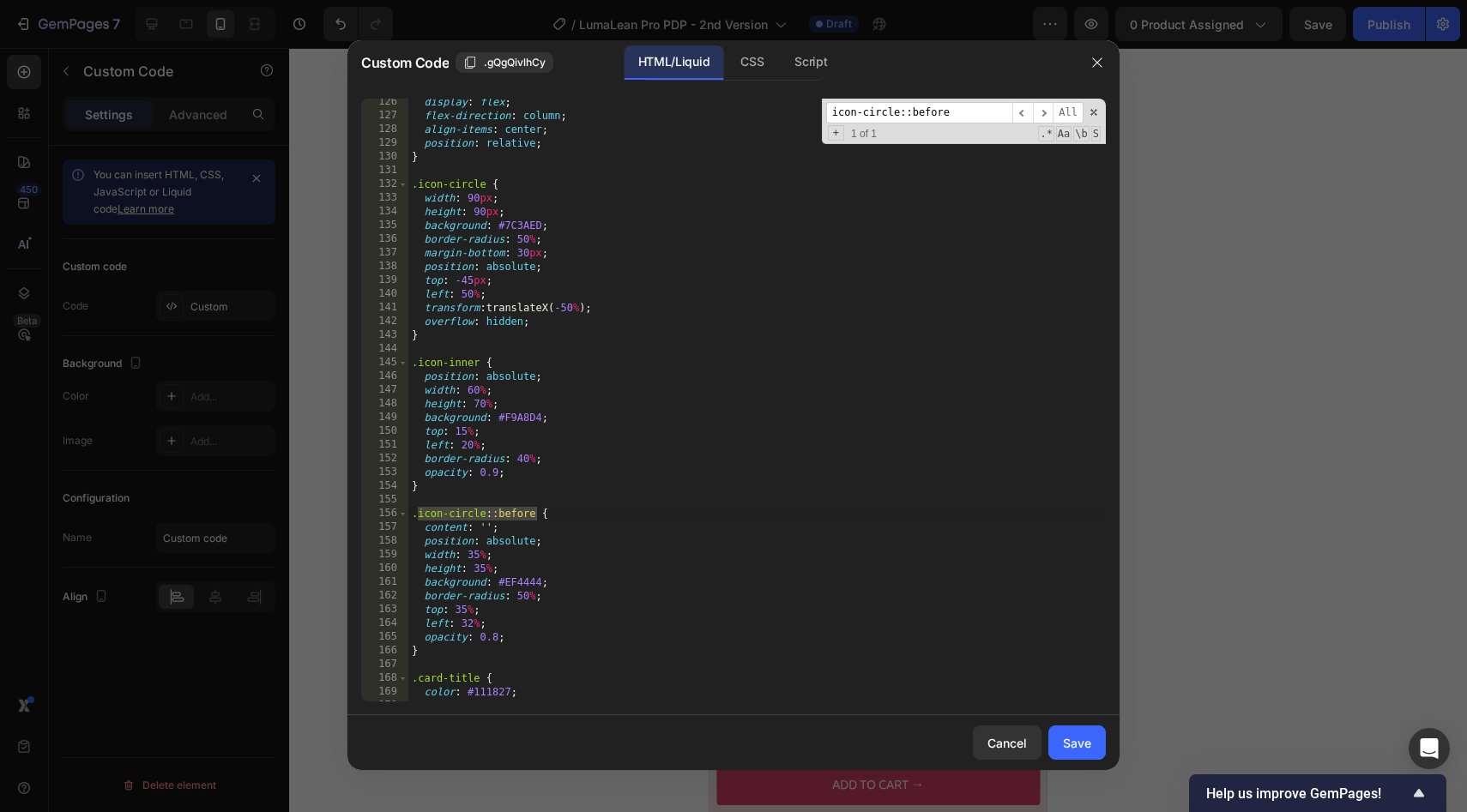
scroll to position [1797, 0]
type input "icon-circle::before"
click at [467, 287] on div "min-height : 320 px ; display : flex ; flex-direction : column ; align-items : …" at bounding box center [756, 400] width 698 height 630
type textarea "top: -25px;"
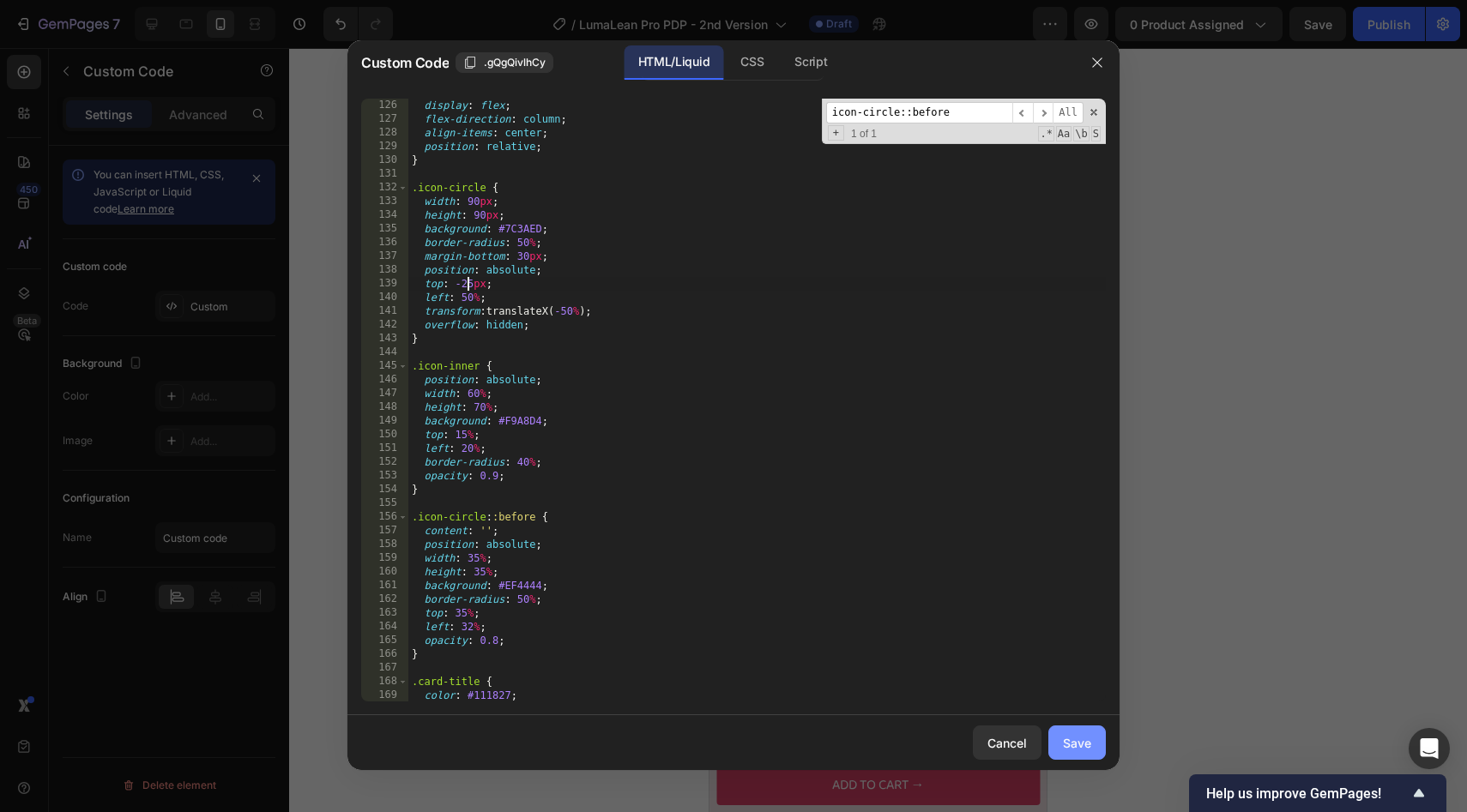
click at [1073, 740] on div "Save" at bounding box center [1077, 743] width 28 height 18
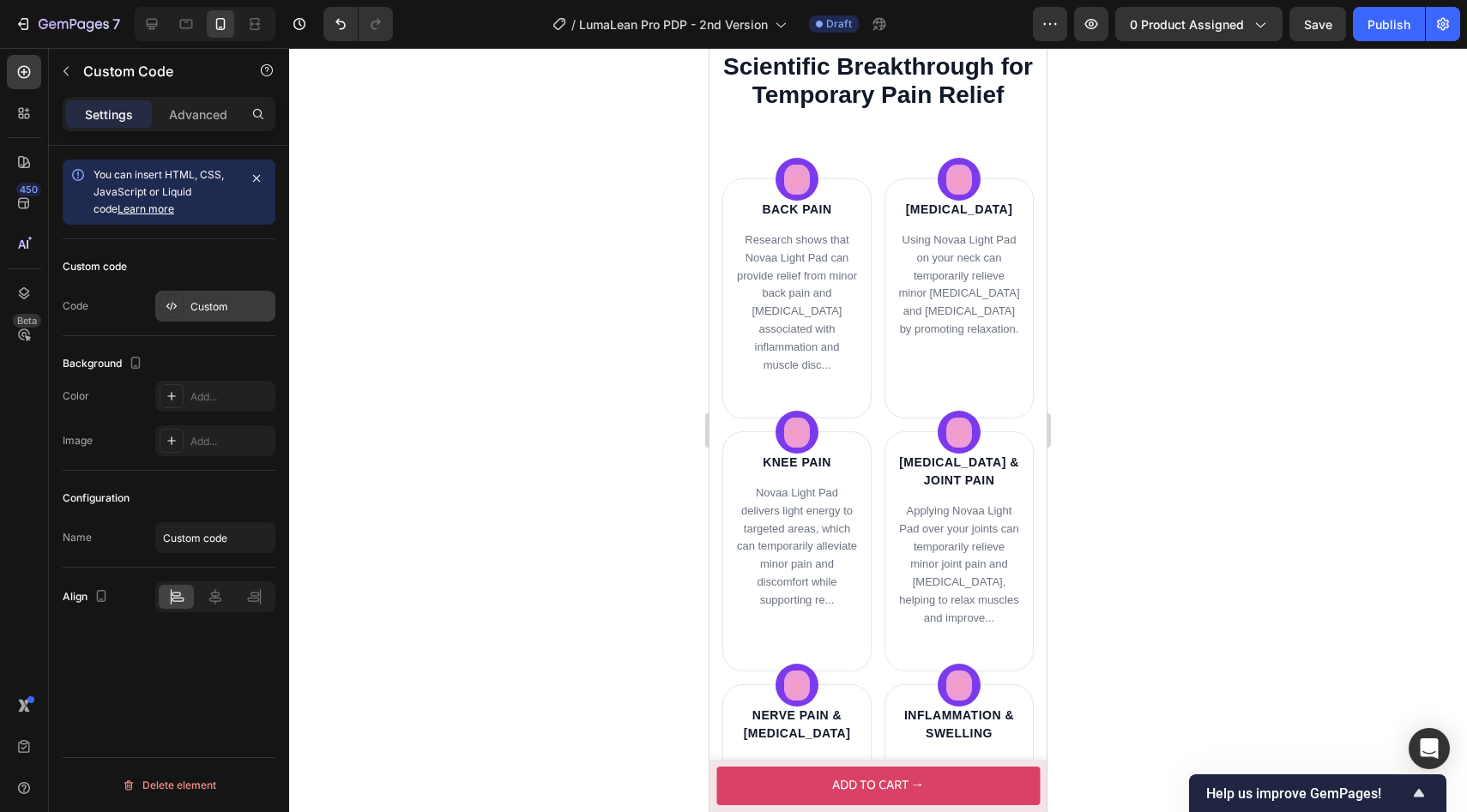
click at [203, 303] on div "Custom" at bounding box center [231, 307] width 81 height 16
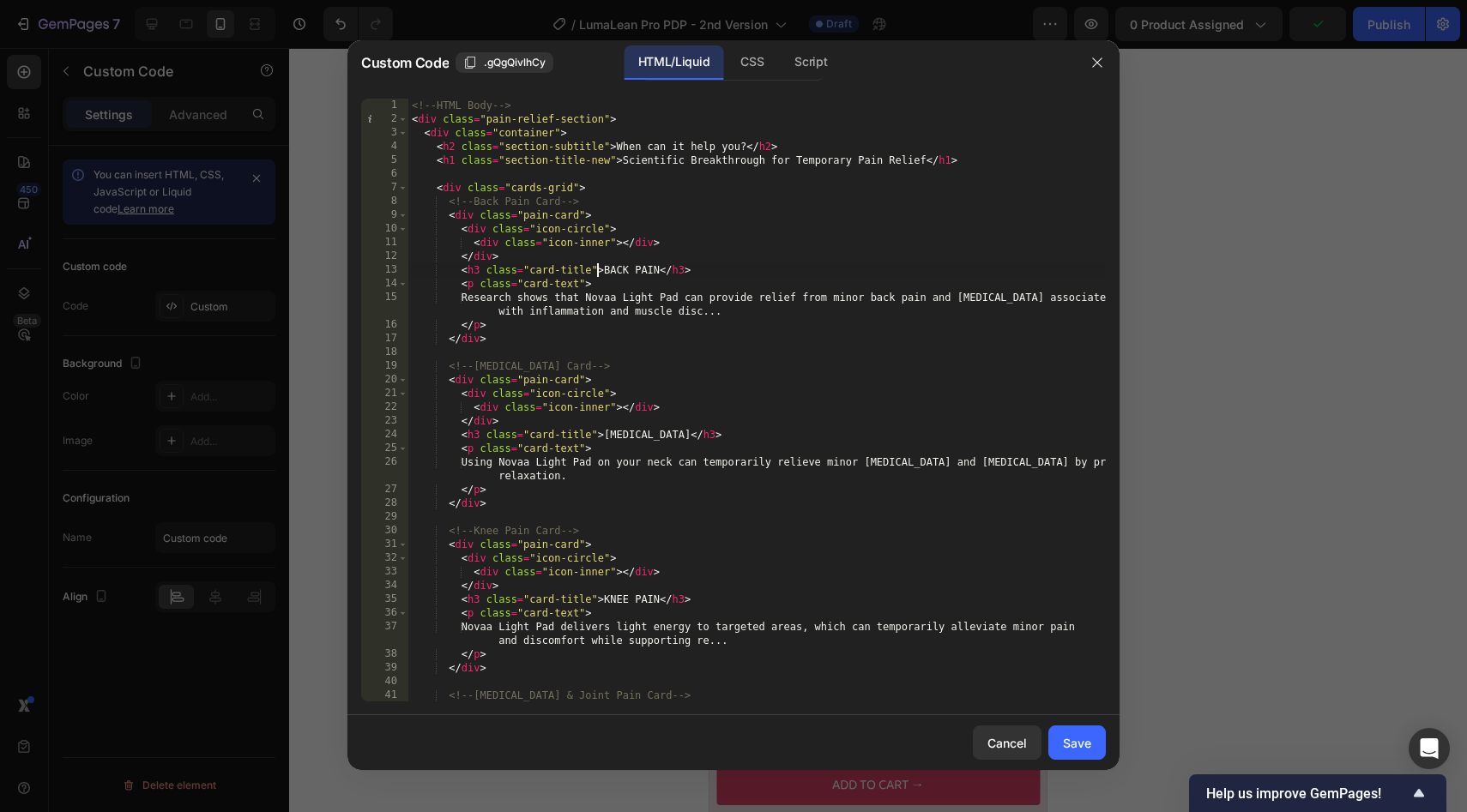
click at [595, 270] on div "<!-- HTML Body --> < div class = "pain-relief-section" > < div class = "contain…" at bounding box center [756, 413] width 698 height 630
drag, startPoint x: 592, startPoint y: 270, endPoint x: 531, endPoint y: 271, distance: 61.0
click at [531, 271] on div "<!-- HTML Body --> < div class = "pain-relief-section" > < div class = "contain…" at bounding box center [756, 413] width 698 height 630
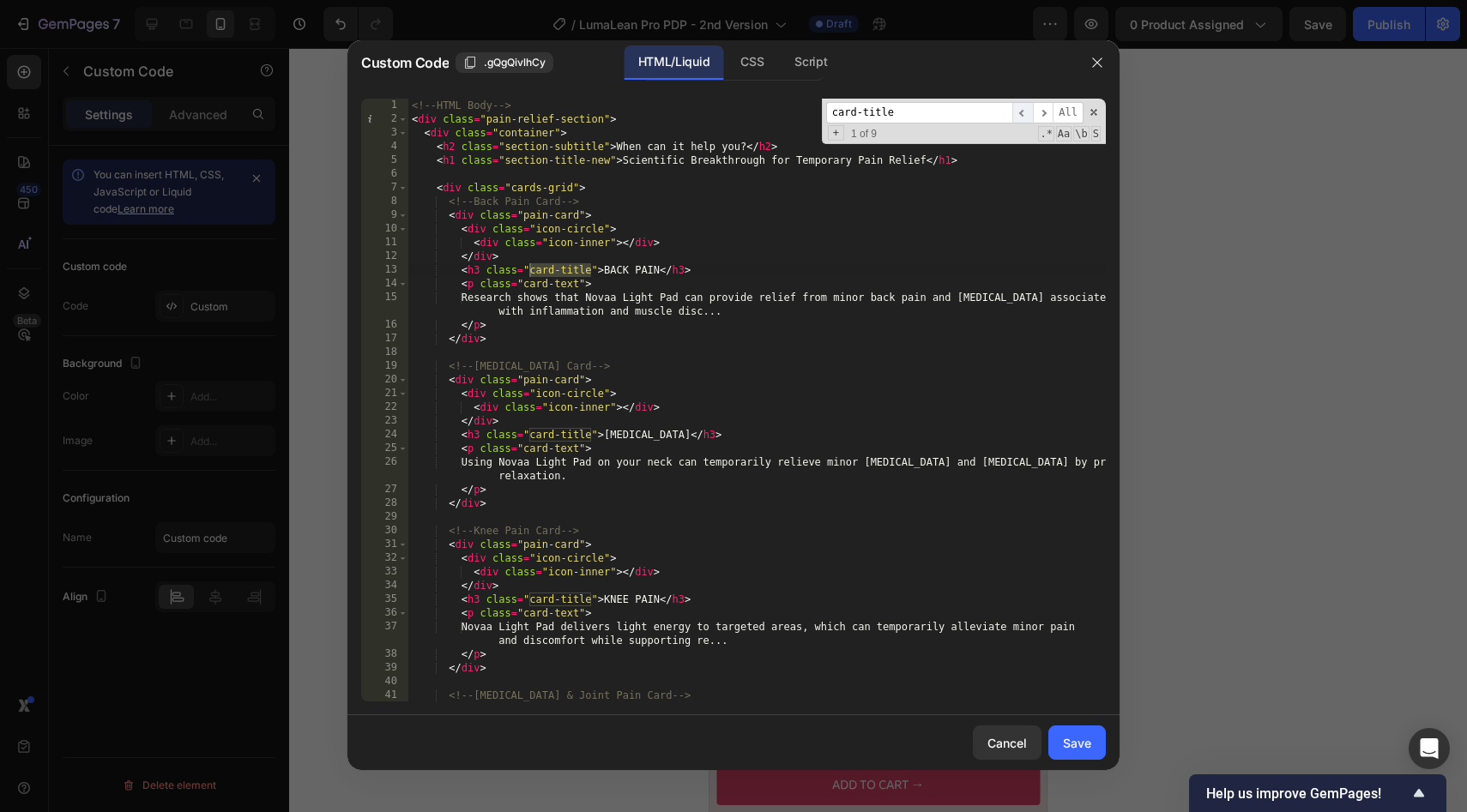
click at [1027, 115] on span "​" at bounding box center [1022, 112] width 20 height 21
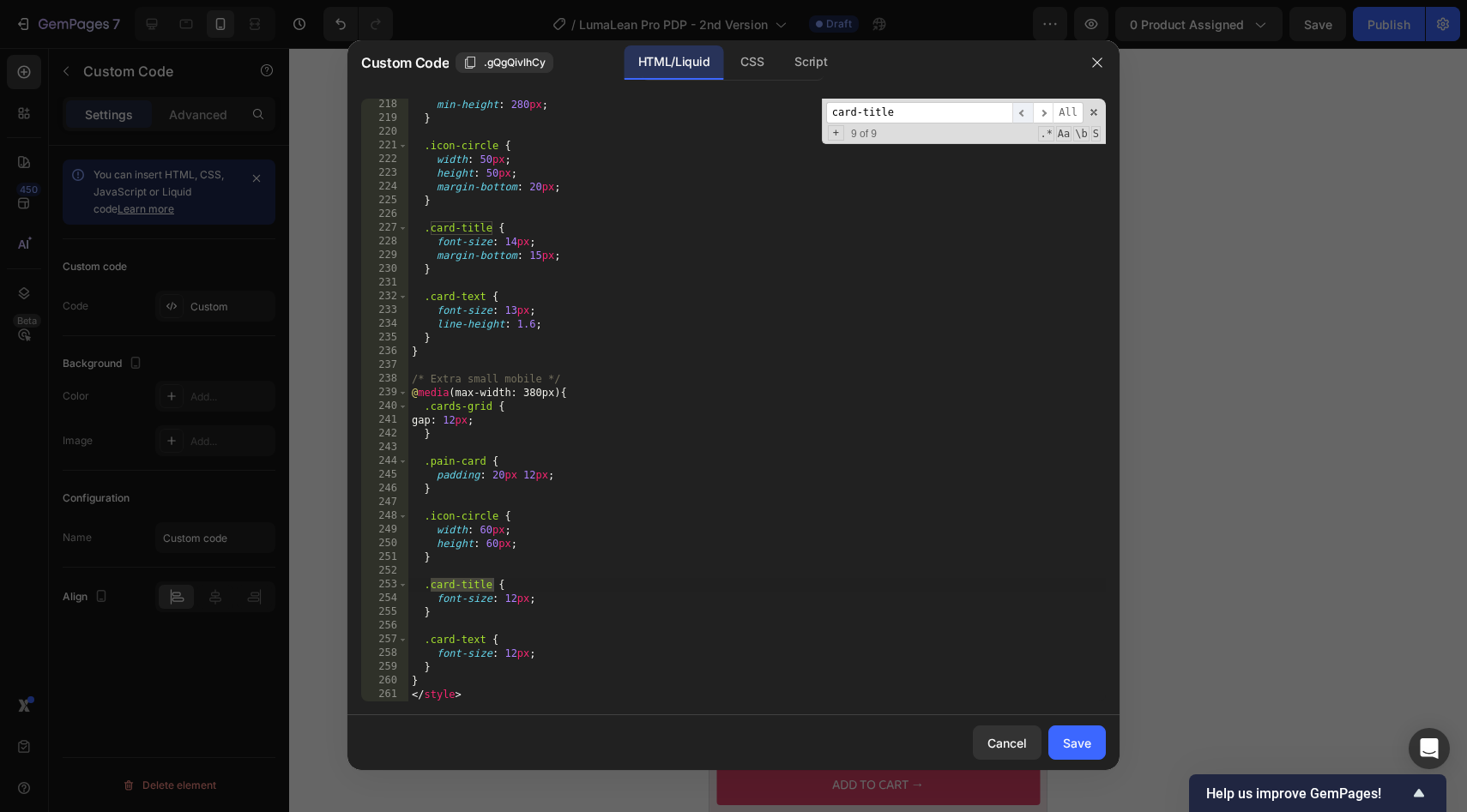
click at [1027, 115] on span "​" at bounding box center [1022, 112] width 20 height 21
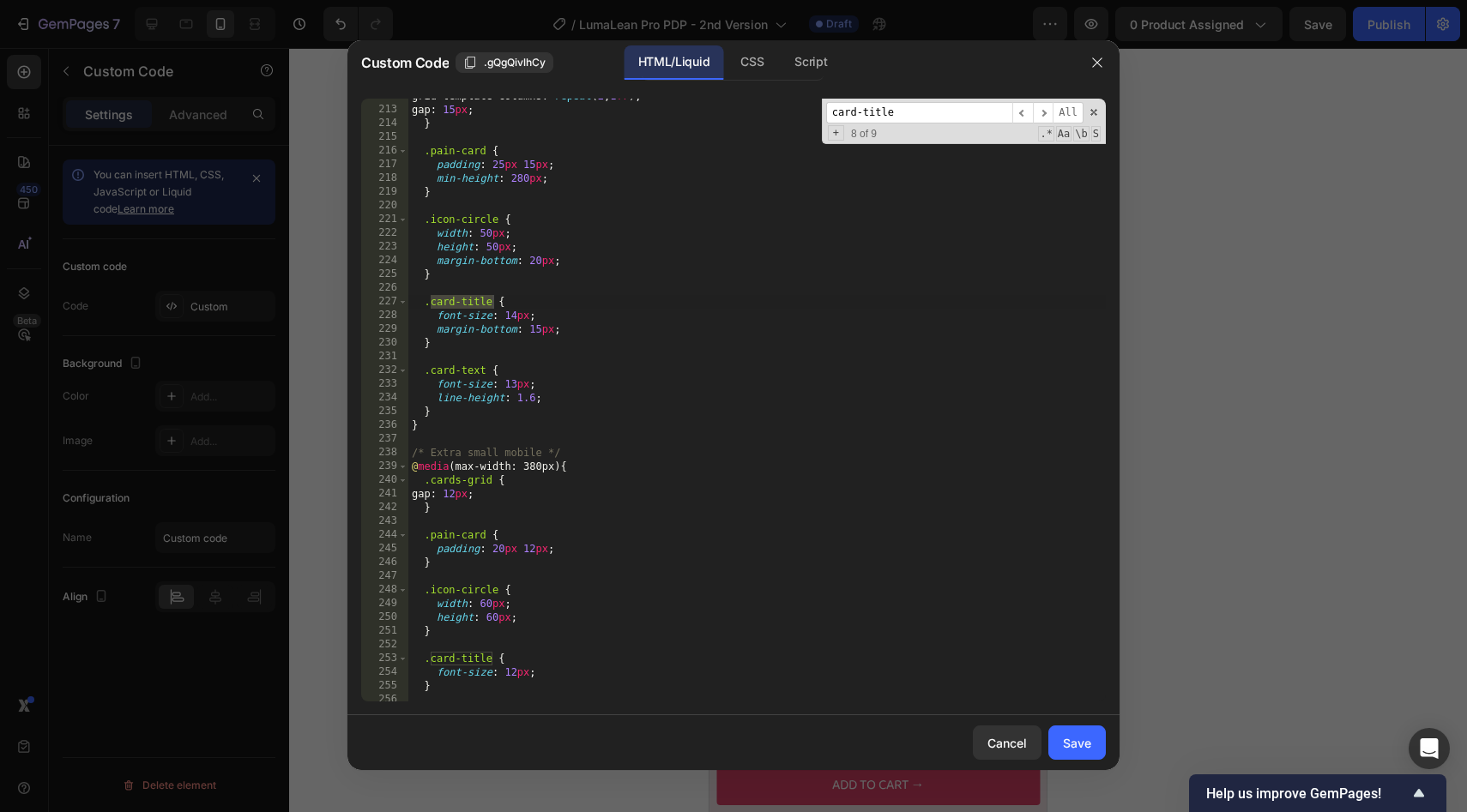
scroll to position [2986, 0]
click at [538, 332] on div "grid-template-columns : repeat ( 2 , 1 fr ) ; gap : 15 px ; } .pain-card { padd…" at bounding box center [756, 404] width 698 height 630
type textarea "margin-bottom: 5px;"
click at [1057, 739] on button "Save" at bounding box center [1077, 742] width 58 height 34
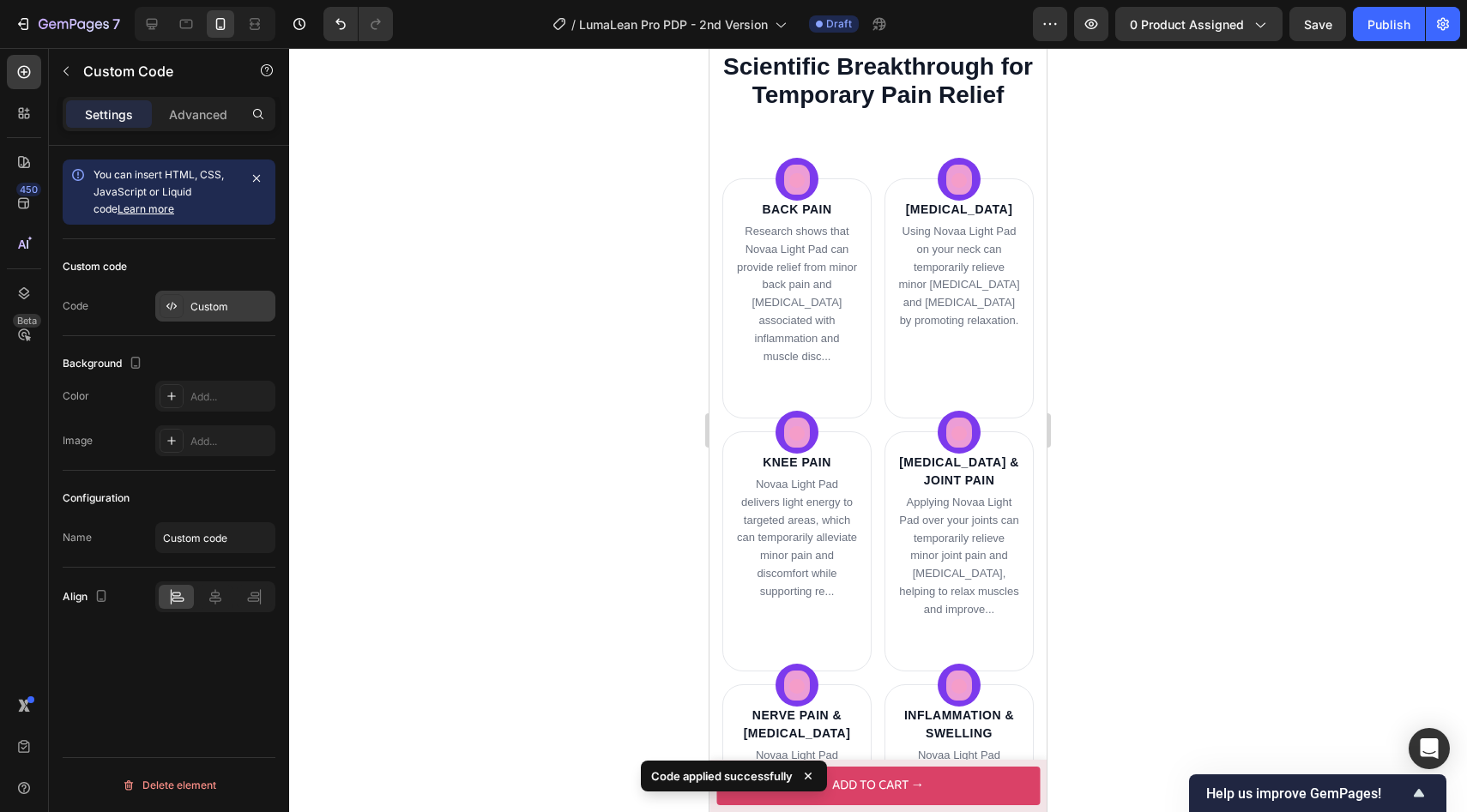
click at [212, 303] on div "Custom" at bounding box center [231, 307] width 81 height 16
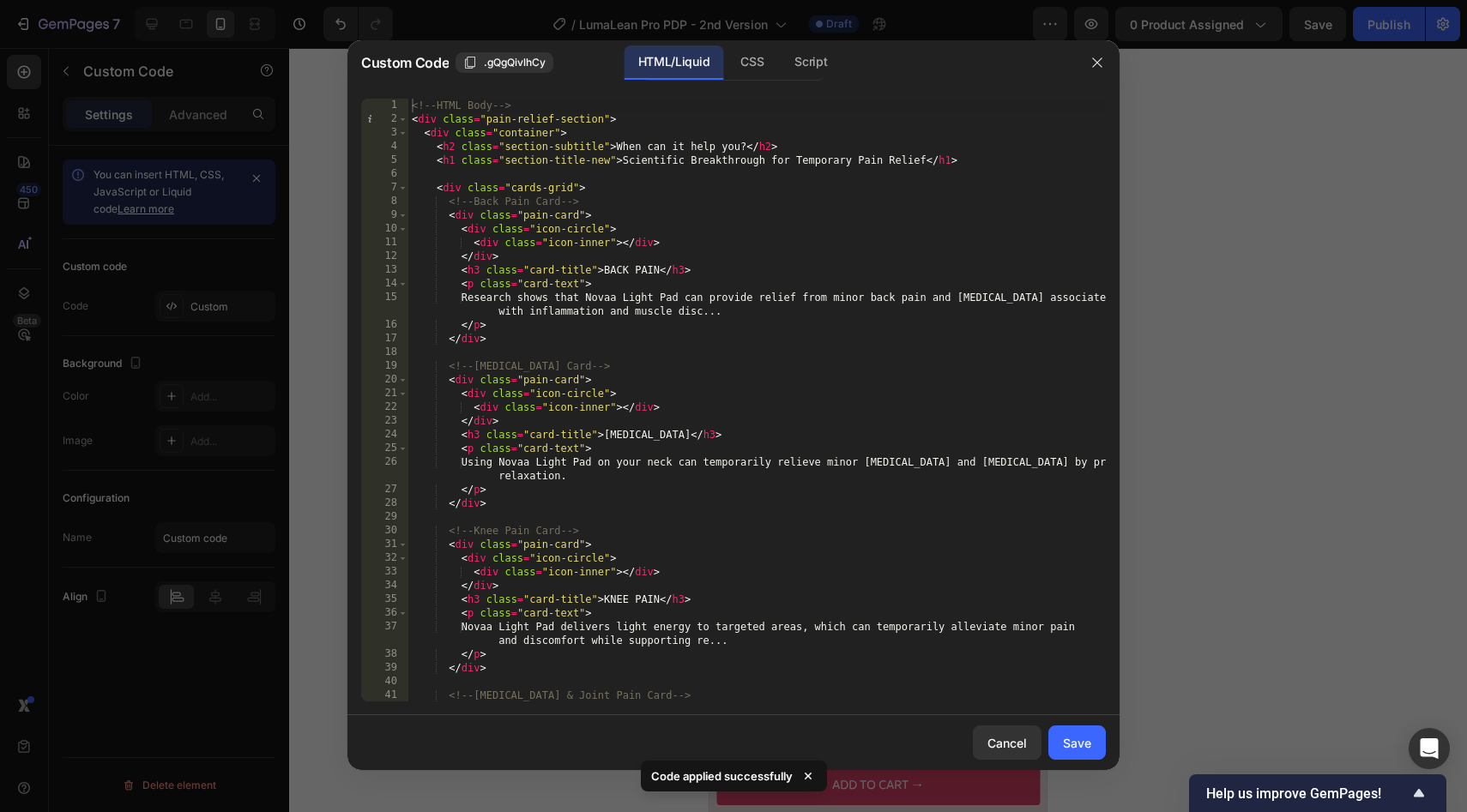
click at [705, 354] on div "<!-- HTML Body --> < div class = "pain-relief-section" > < div class = "contain…" at bounding box center [756, 413] width 698 height 630
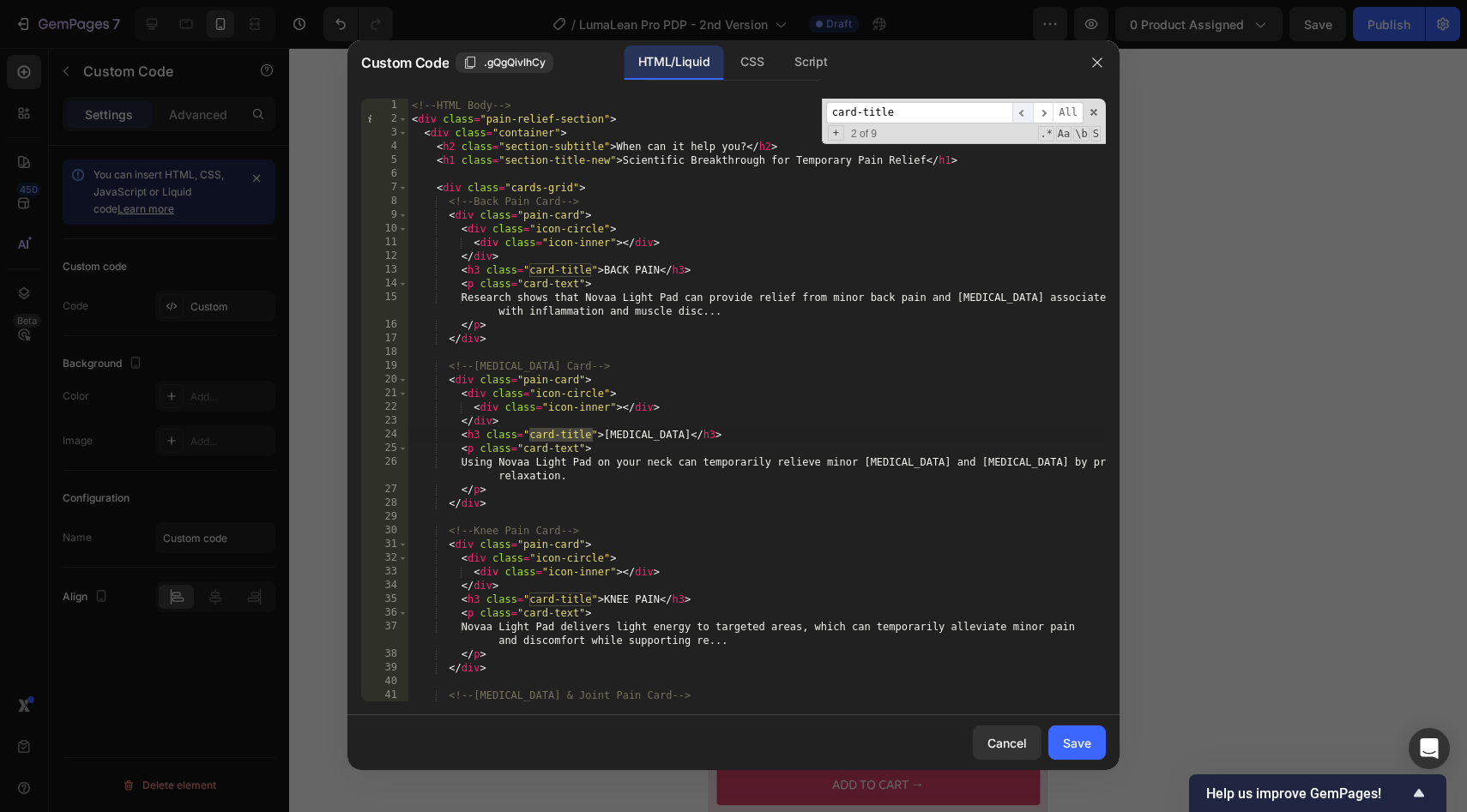
type input "card-title"
click at [1028, 117] on span "​" at bounding box center [1022, 112] width 20 height 21
click at [1040, 115] on span "​" at bounding box center [1042, 112] width 20 height 21
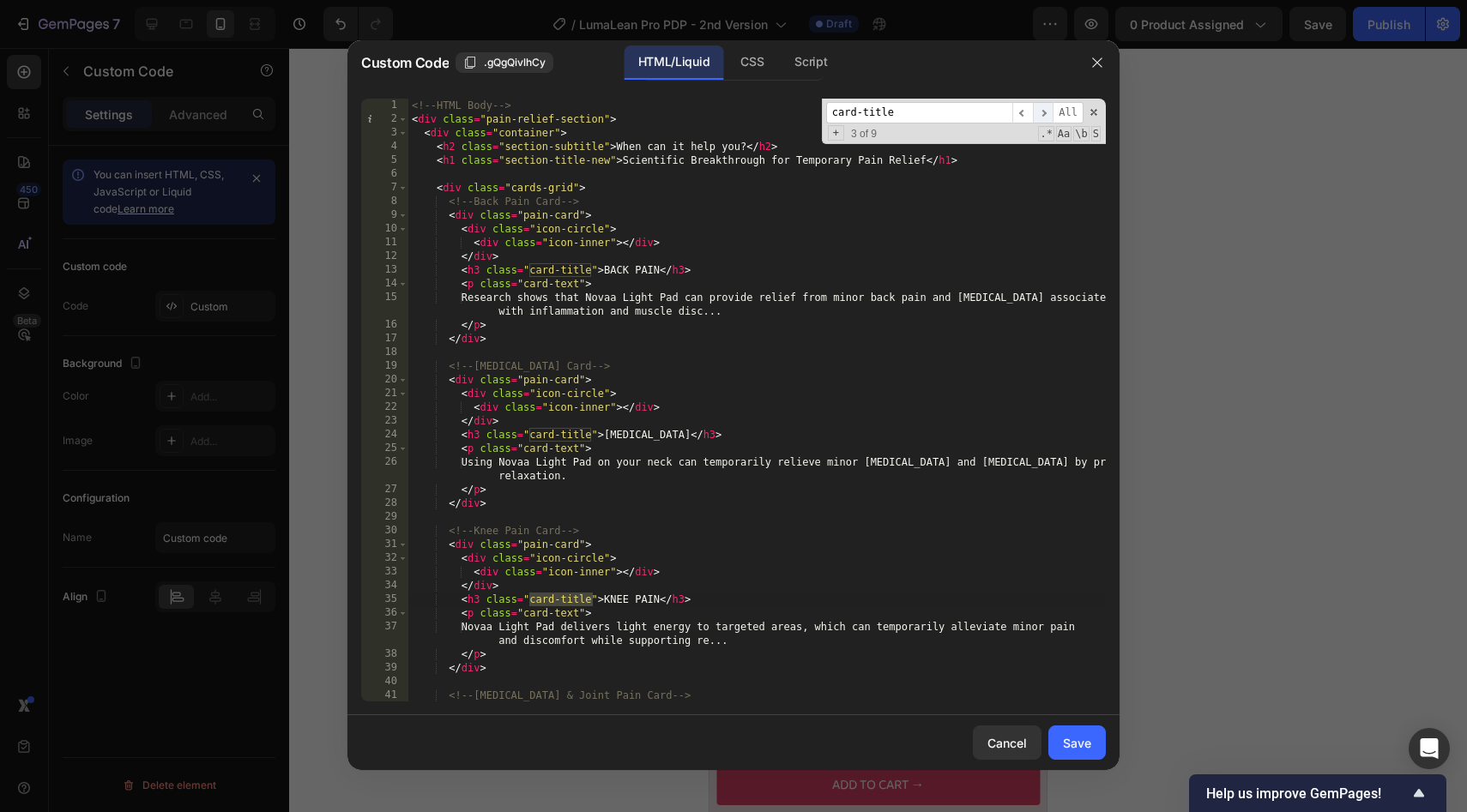
click at [1040, 115] on span "​" at bounding box center [1042, 112] width 20 height 21
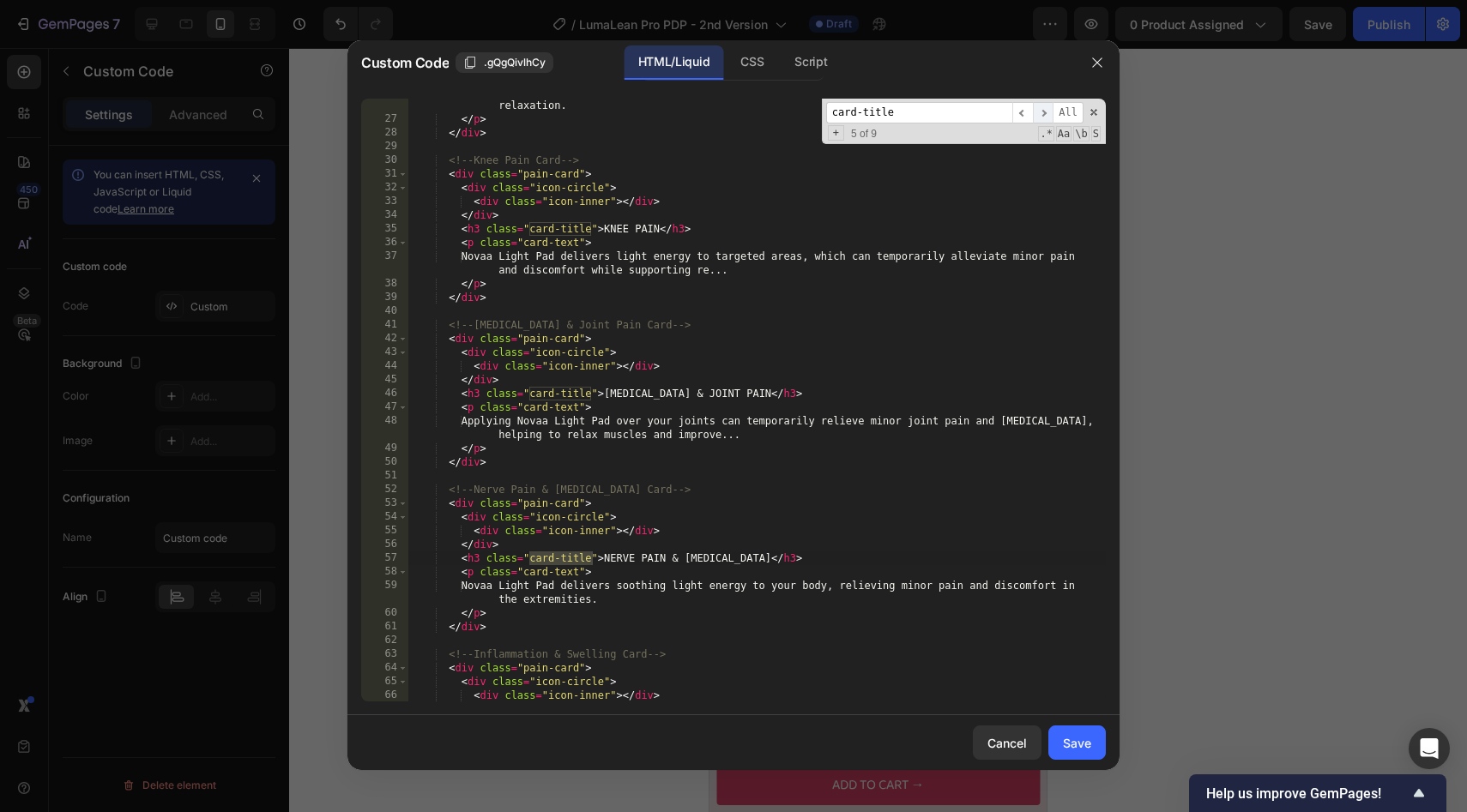
click at [1040, 115] on span "​" at bounding box center [1042, 112] width 20 height 21
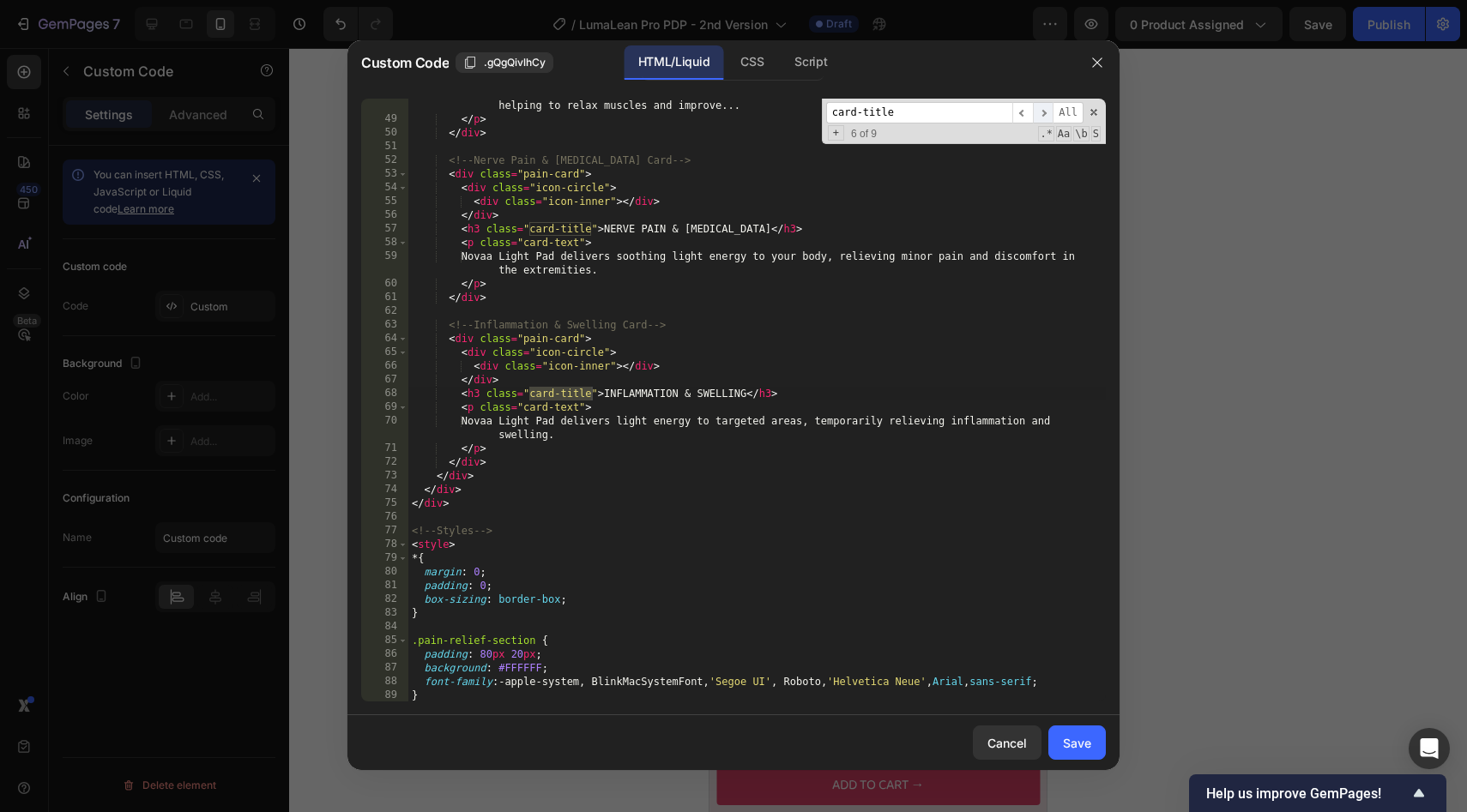
click at [1040, 115] on span "​" at bounding box center [1042, 112] width 20 height 21
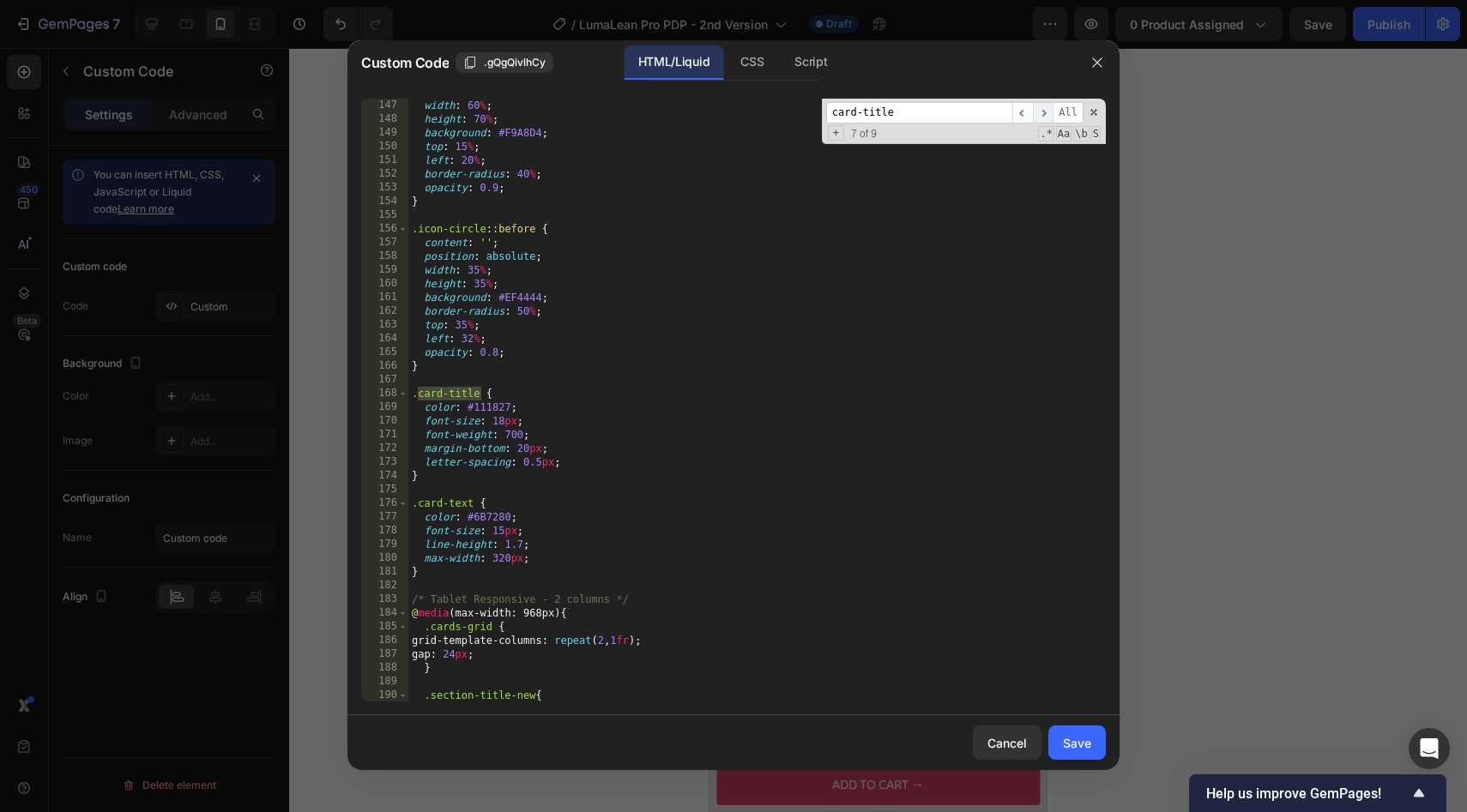
scroll to position [2085, 0]
drag, startPoint x: 563, startPoint y: 463, endPoint x: 510, endPoint y: 463, distance: 53.0
click at [510, 463] on div "width : 60 % ; height : 70 % ; background : #F9A8D4 ; top : 15 % ; left : 20 % …" at bounding box center [756, 413] width 698 height 630
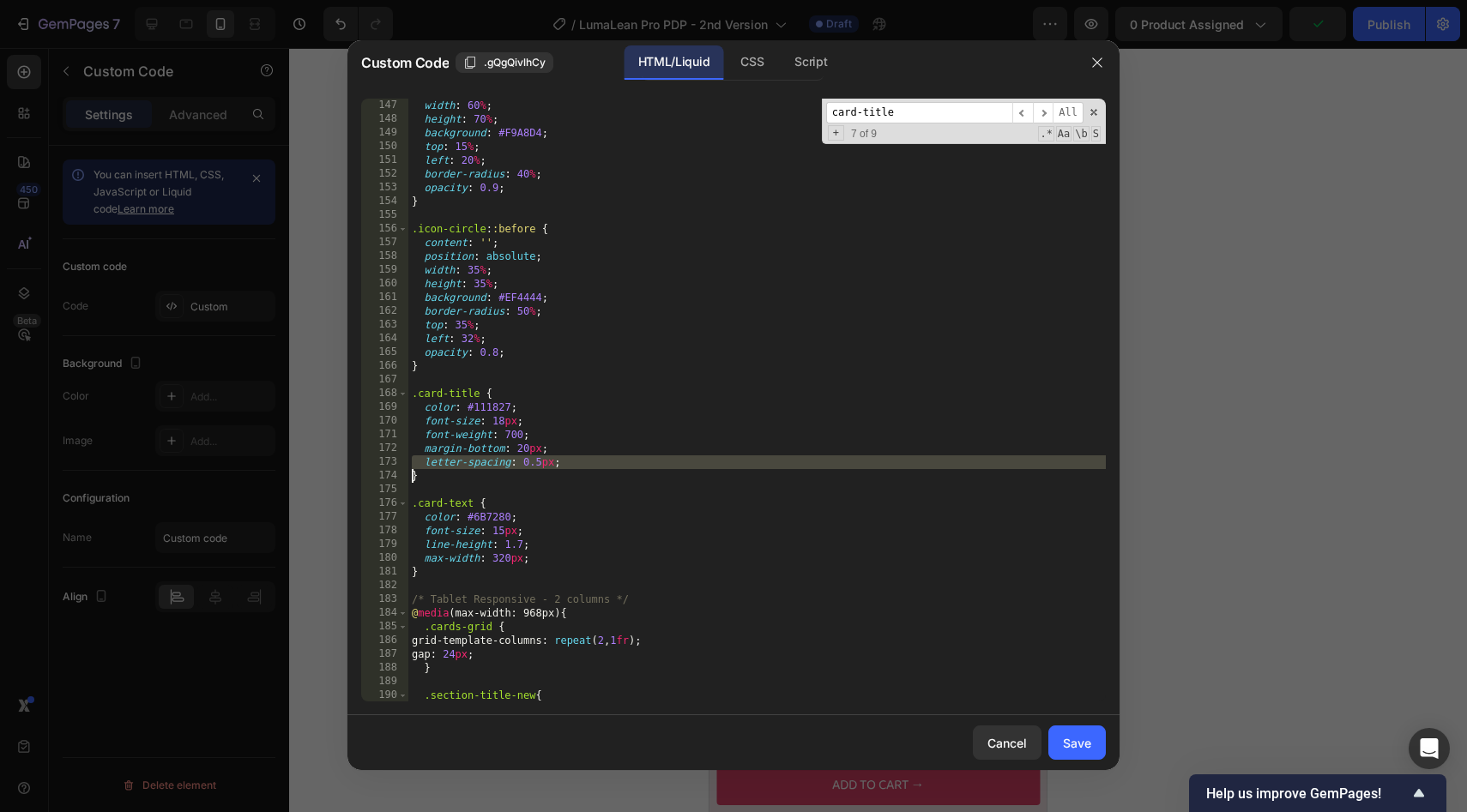
click at [510, 463] on div "width : 60 % ; height : 70 % ; background : #F9A8D4 ; top : 15 % ; left : 20 % …" at bounding box center [756, 413] width 698 height 630
type textarea "}"
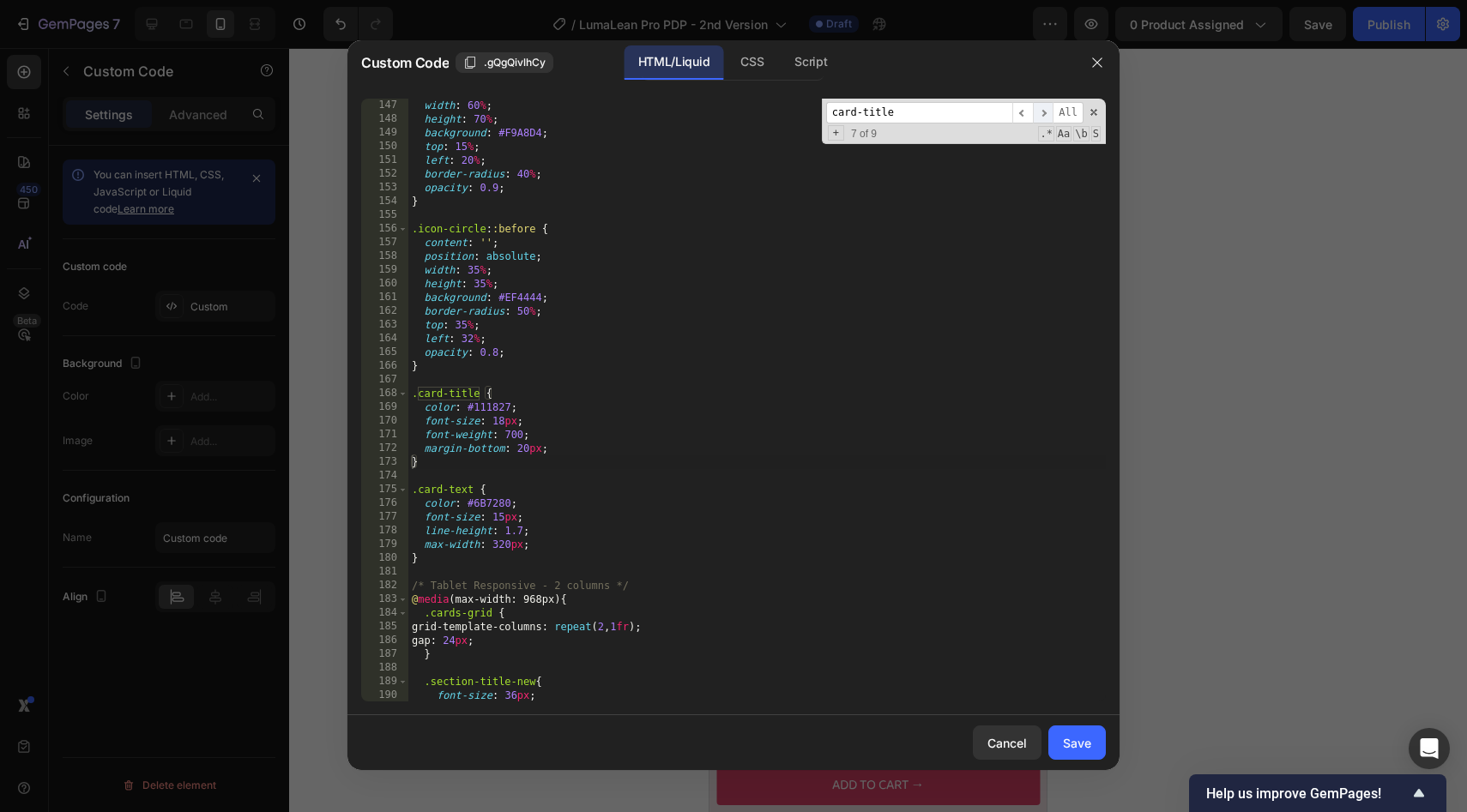
click at [1047, 112] on span "​" at bounding box center [1042, 112] width 20 height 21
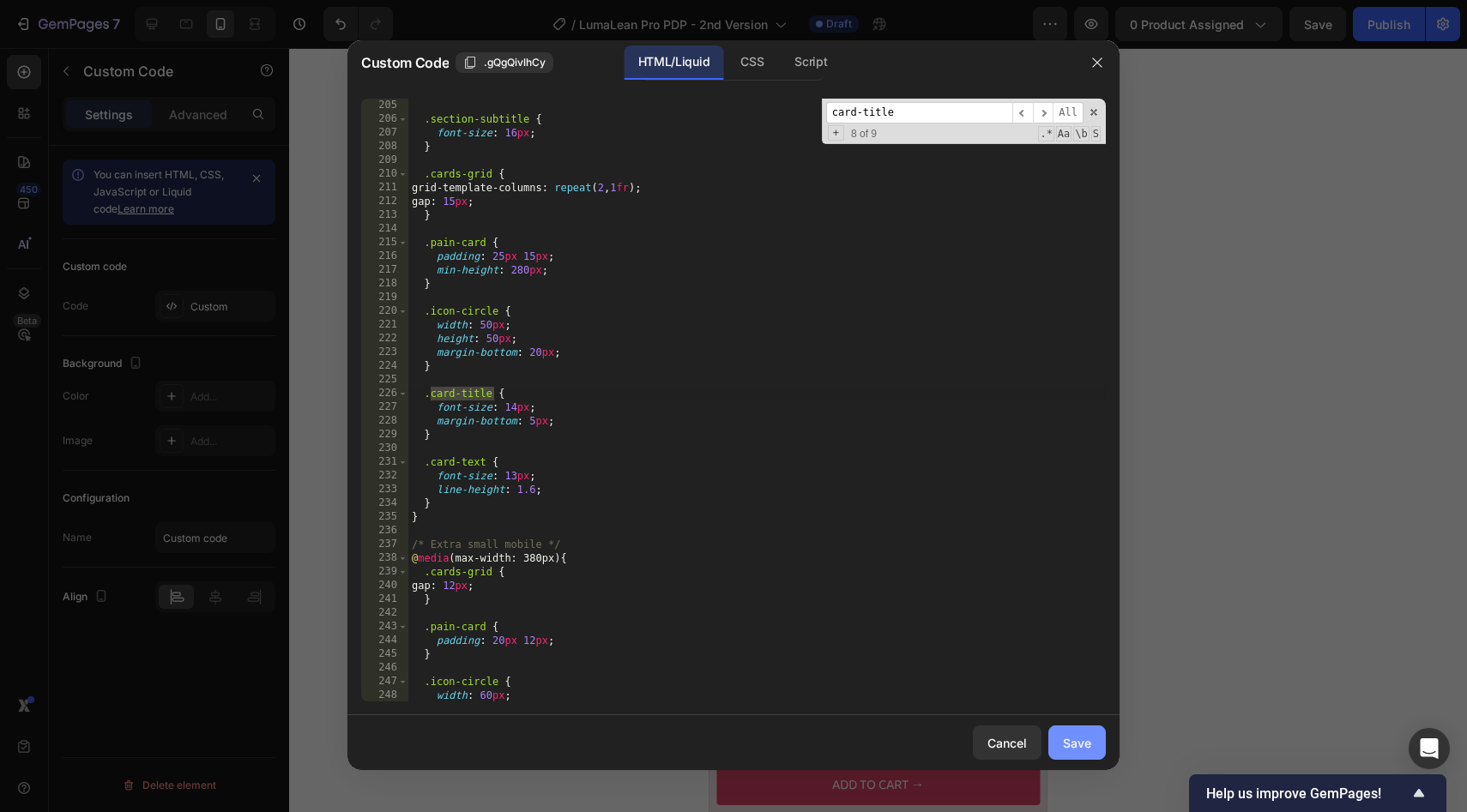
click at [1084, 753] on button "Save" at bounding box center [1077, 742] width 58 height 34
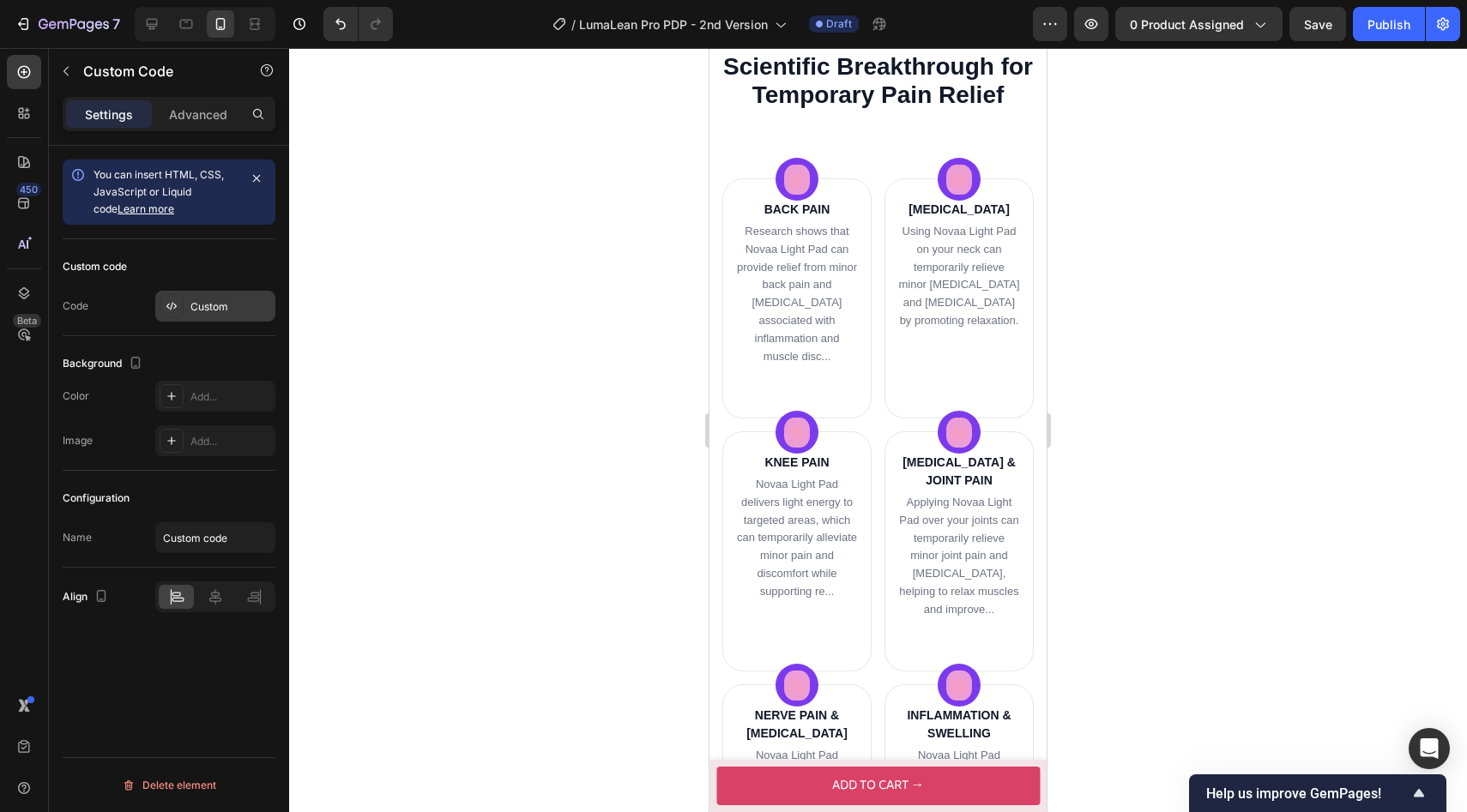
click at [215, 315] on div "Custom" at bounding box center [215, 305] width 120 height 31
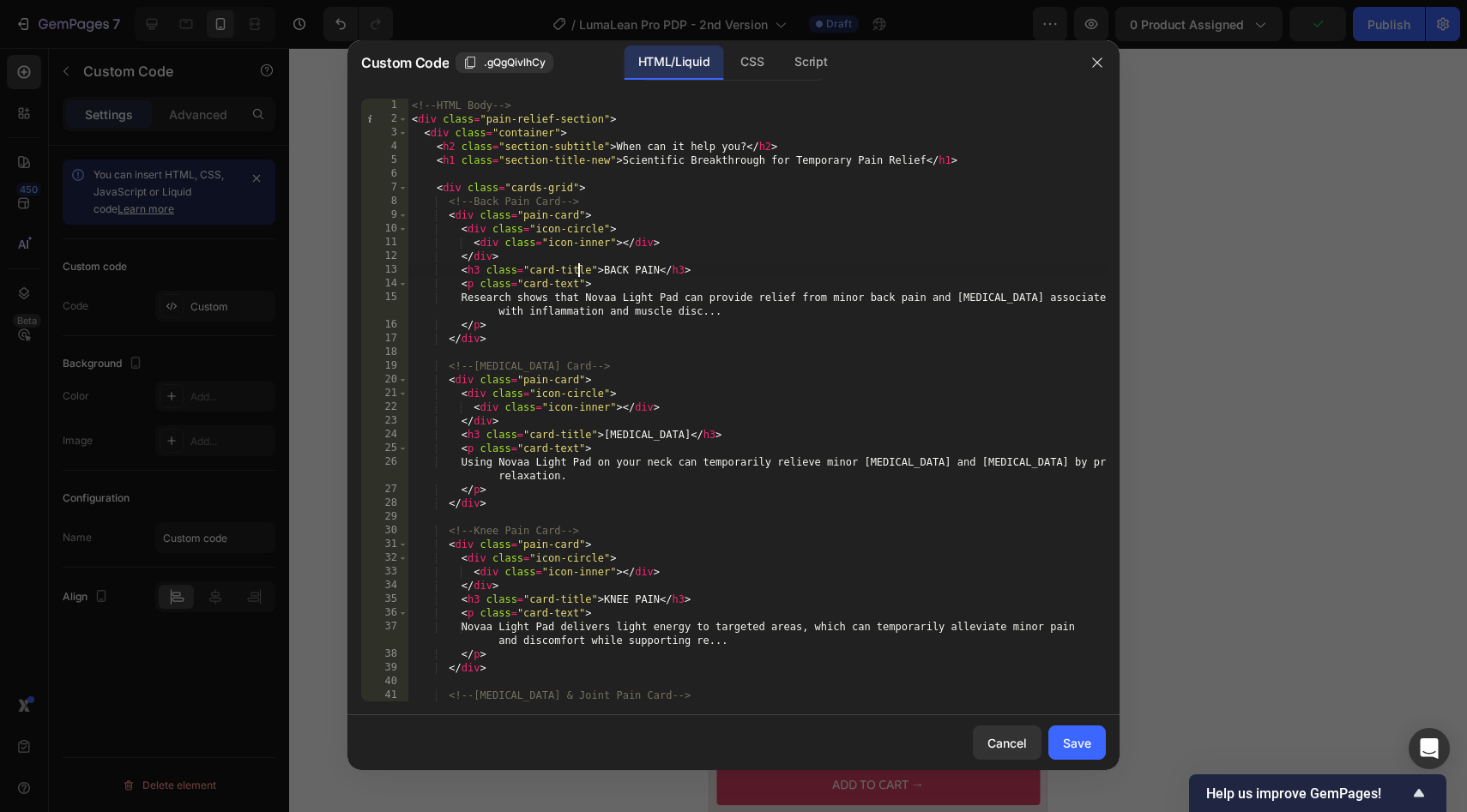
click at [580, 274] on div "<!-- HTML Body --> < div class = "pain-relief-section" > < div class = "contain…" at bounding box center [756, 413] width 698 height 630
click at [612, 309] on div "<!-- HTML Body --> < div class = "pain-relief-section" > < div class = "contain…" at bounding box center [756, 413] width 698 height 630
click at [592, 274] on div "<!-- HTML Body --> < div class = "pain-relief-section" > < div class = "contain…" at bounding box center [756, 413] width 698 height 630
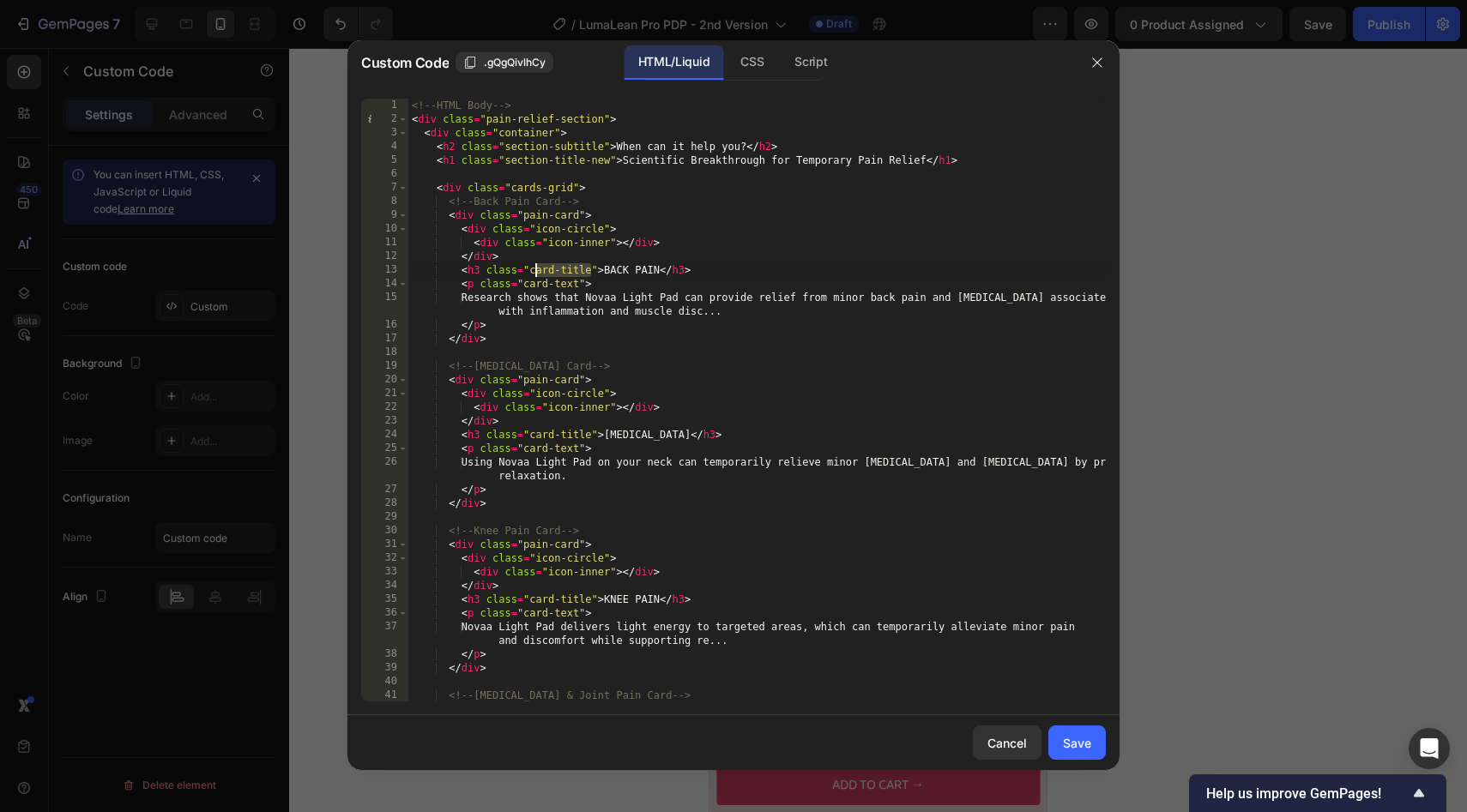
drag, startPoint x: 594, startPoint y: 268, endPoint x: 533, endPoint y: 270, distance: 61.0
click at [533, 270] on div "<!-- HTML Body --> < div class = "pain-relief-section" > < div class = "contain…" at bounding box center [756, 413] width 698 height 630
drag, startPoint x: 579, startPoint y: 291, endPoint x: 550, endPoint y: 291, distance: 29.0
click at [550, 291] on div "<!-- HTML Body --> < div class = "pain-relief-section" > < div class = "contain…" at bounding box center [756, 413] width 698 height 630
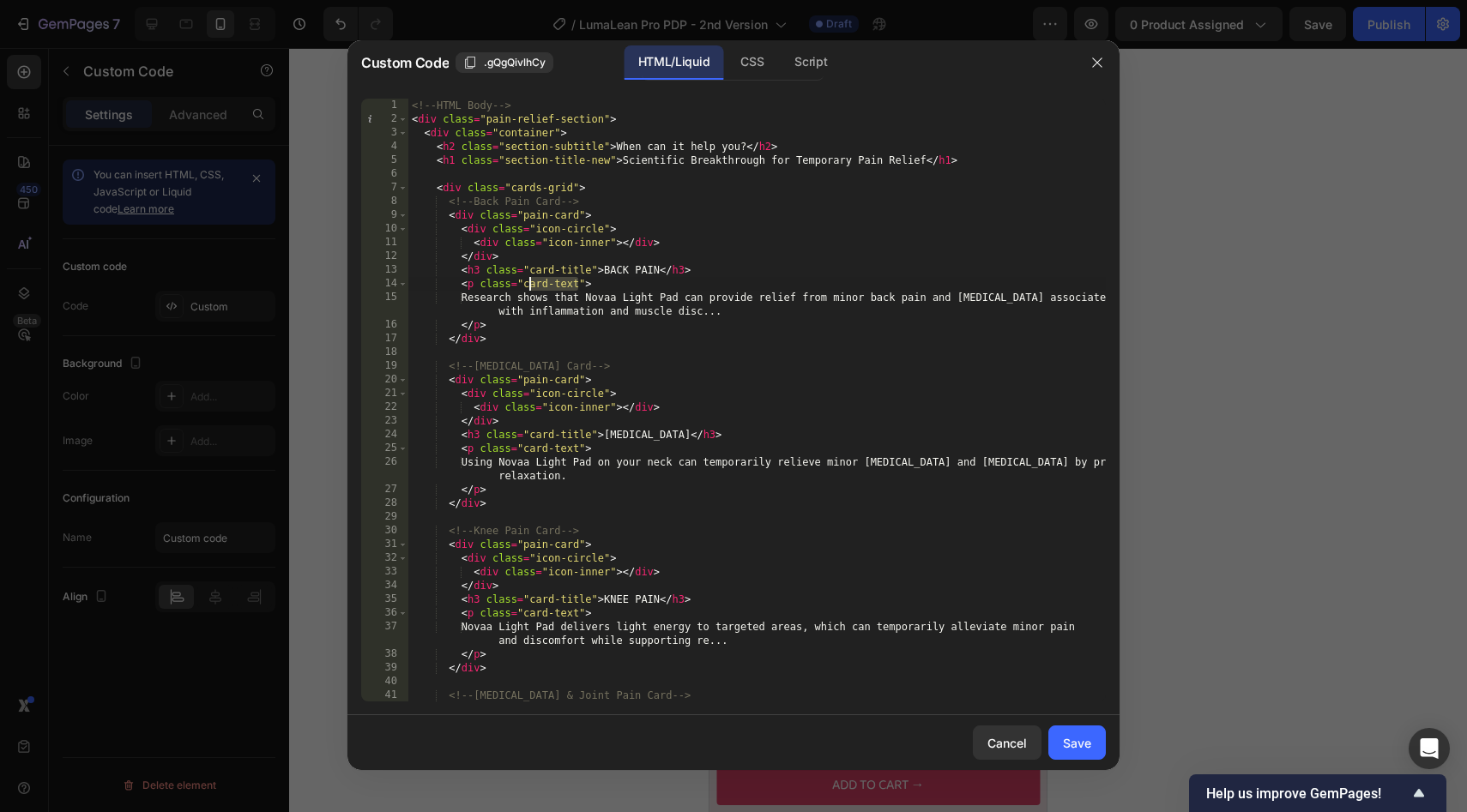
drag, startPoint x: 577, startPoint y: 285, endPoint x: 526, endPoint y: 285, distance: 51.0
click at [526, 285] on div "<!-- HTML Body --> < div class = "pain-relief-section" > < div class = "contain…" at bounding box center [756, 413] width 698 height 630
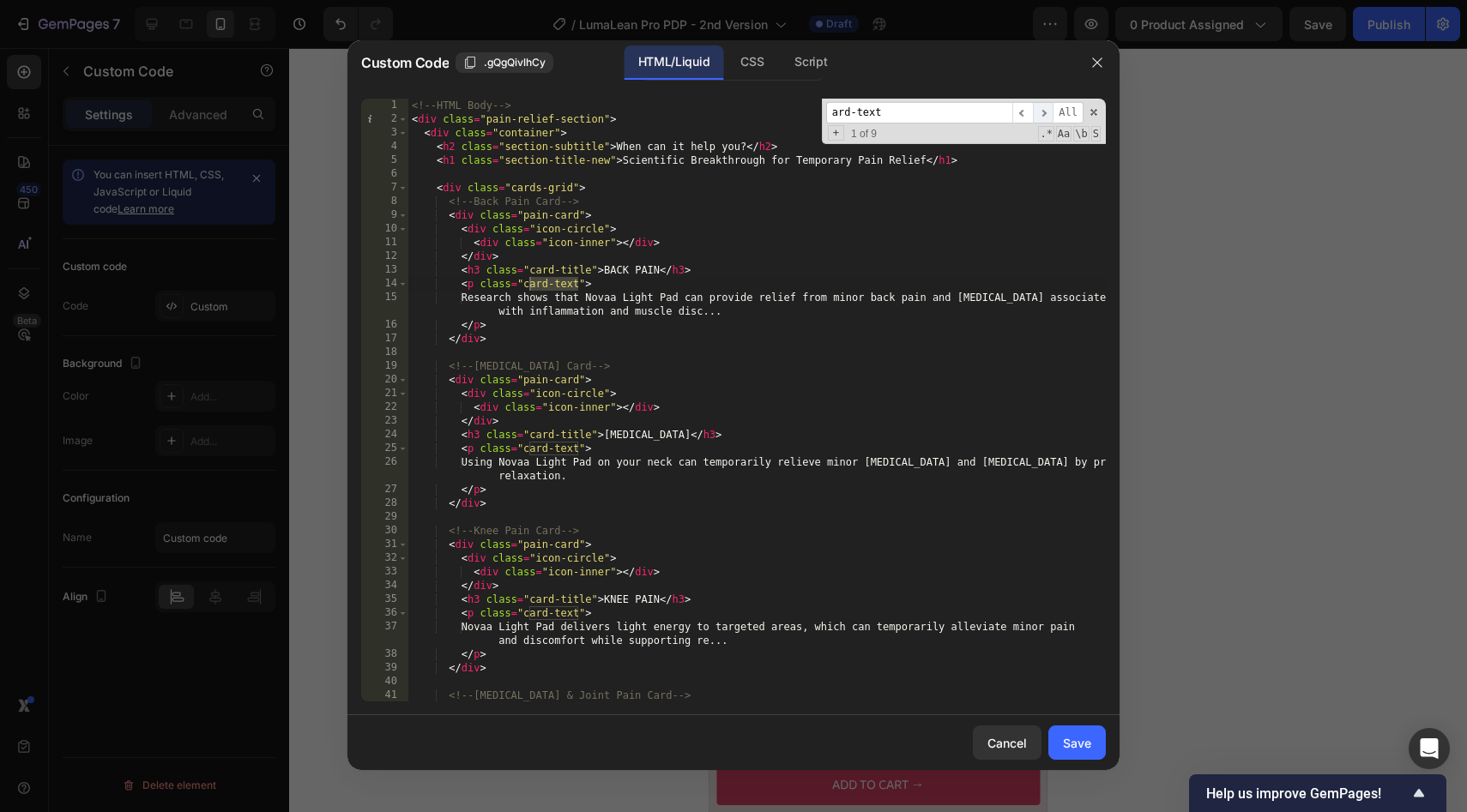
click at [1038, 107] on span "​" at bounding box center [1042, 112] width 20 height 21
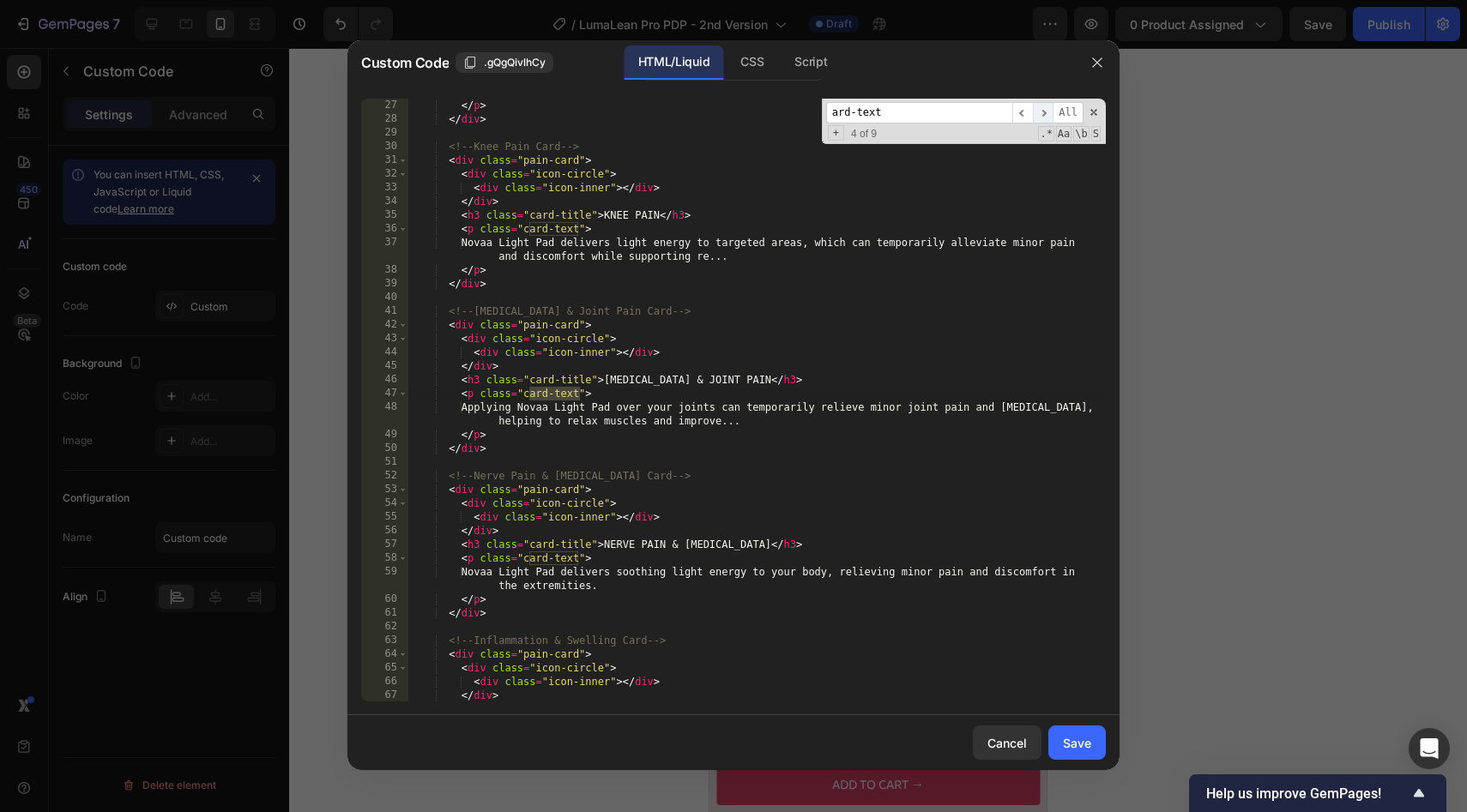
click at [1038, 107] on span "​" at bounding box center [1042, 112] width 20 height 21
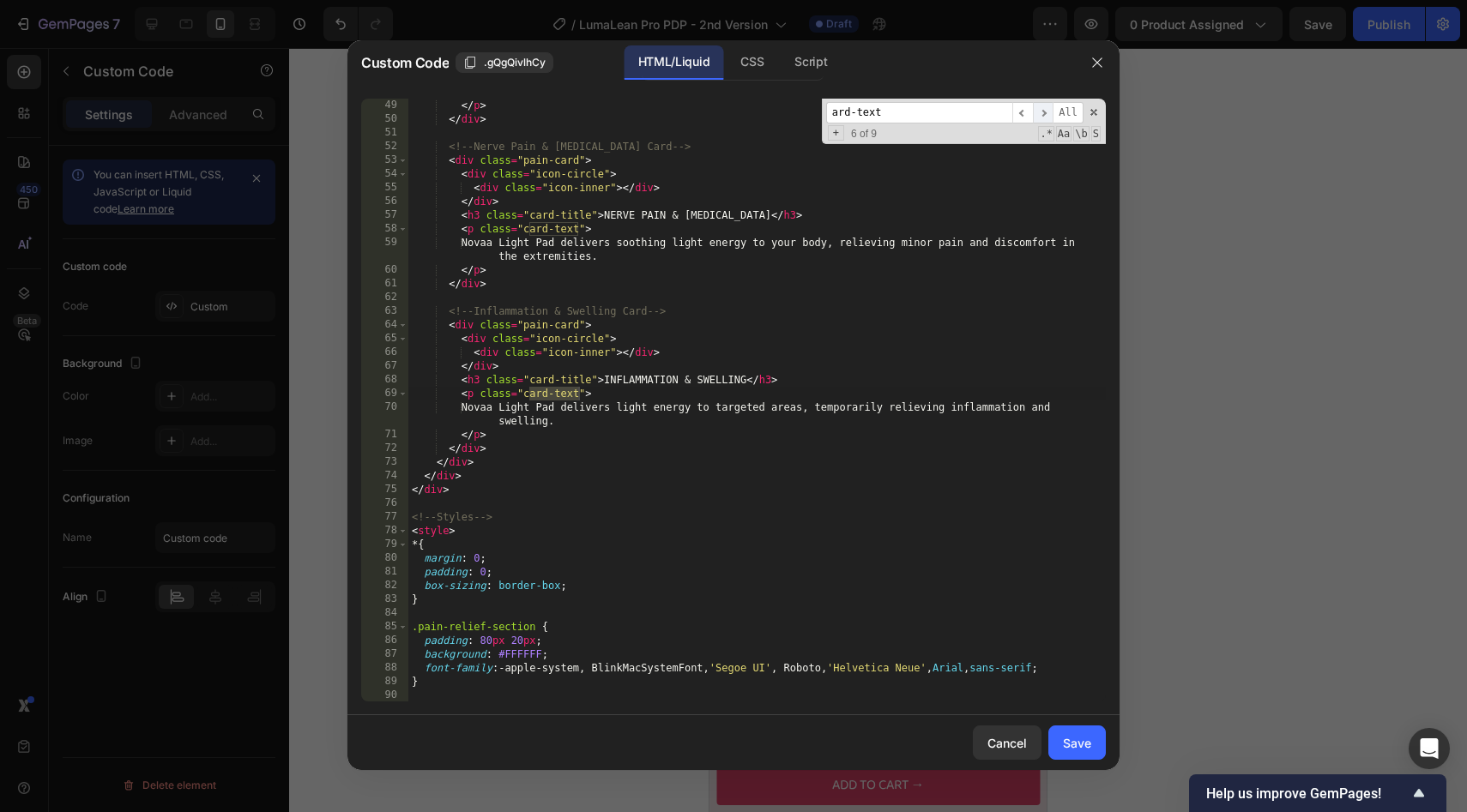
click at [1038, 107] on span "​" at bounding box center [1042, 112] width 20 height 21
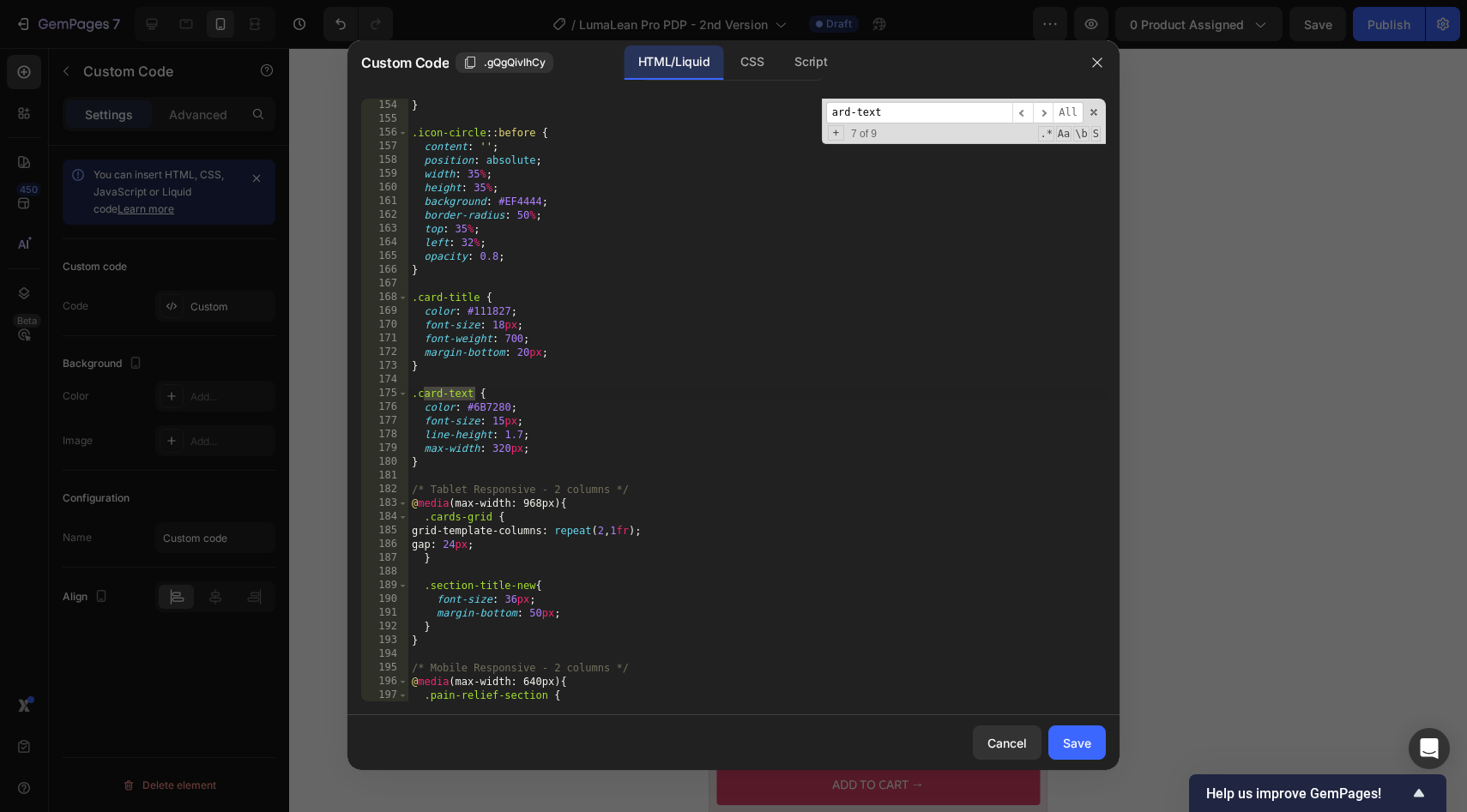
click at [538, 435] on div "} .icon-circle : :before { content : ' ' ; position : absolute ; width : 35 % ;…" at bounding box center [756, 413] width 698 height 630
click at [1040, 109] on span "​" at bounding box center [1042, 112] width 20 height 21
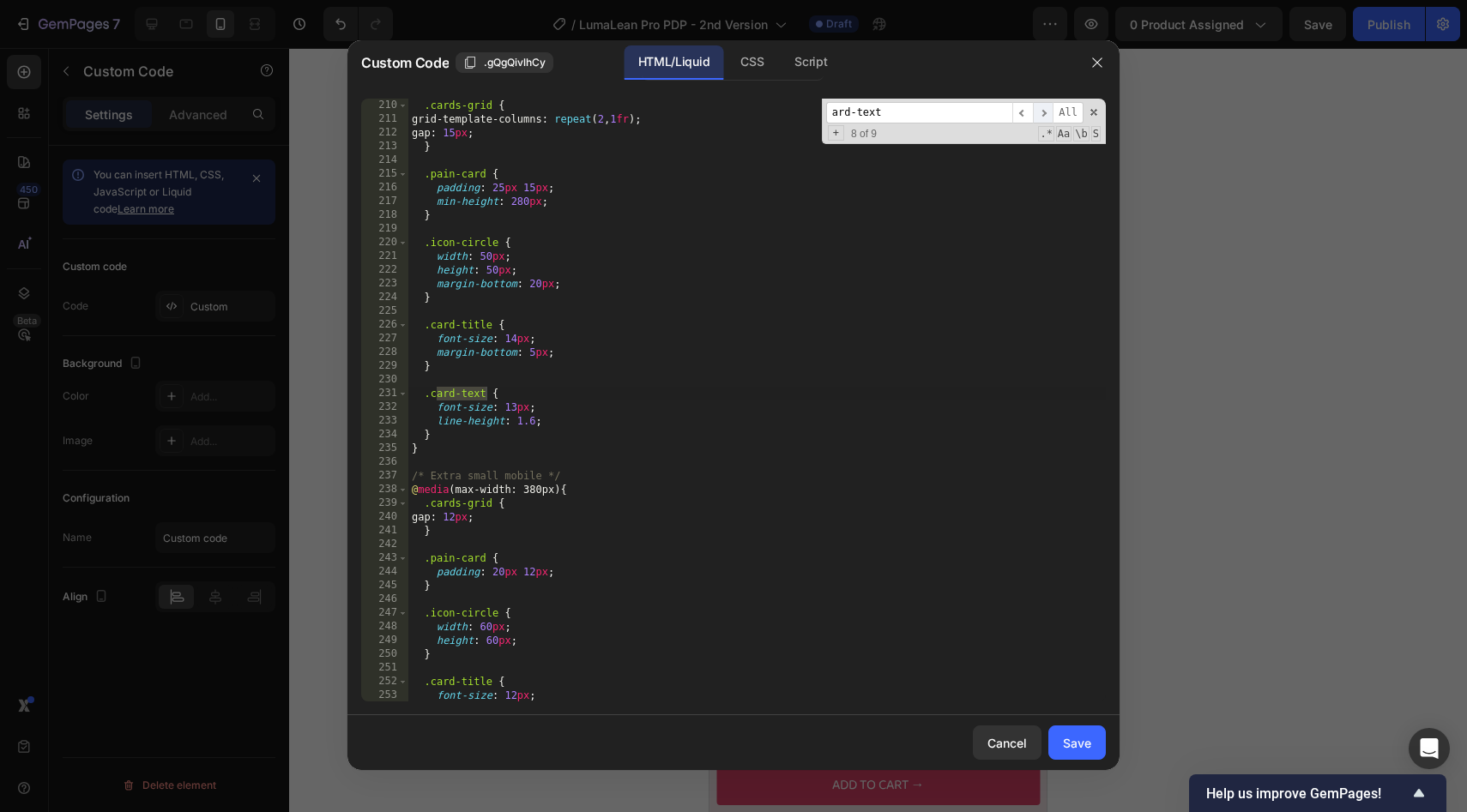
click at [1040, 109] on span "​" at bounding box center [1042, 112] width 20 height 21
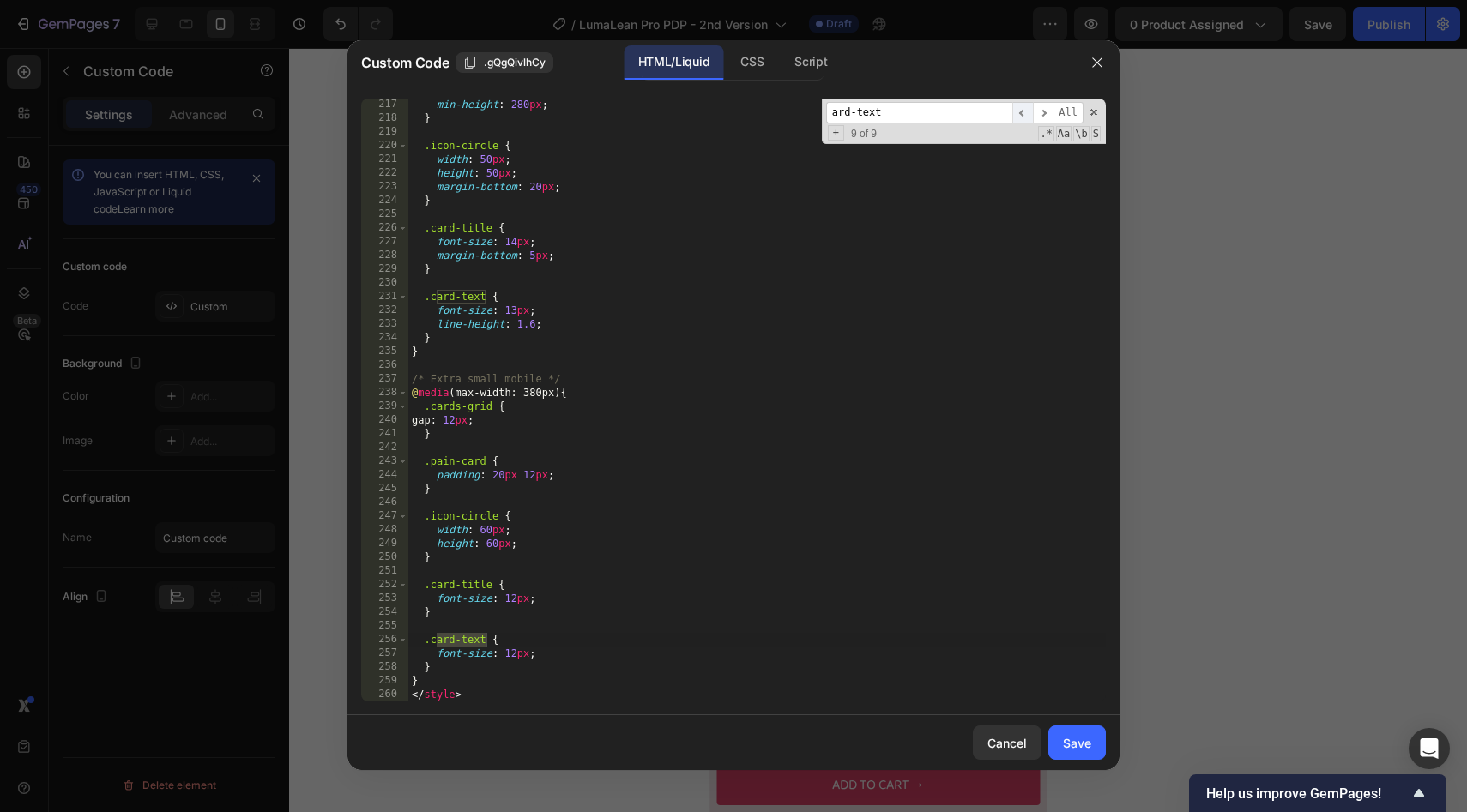
click at [1021, 112] on span "​" at bounding box center [1022, 112] width 20 height 21
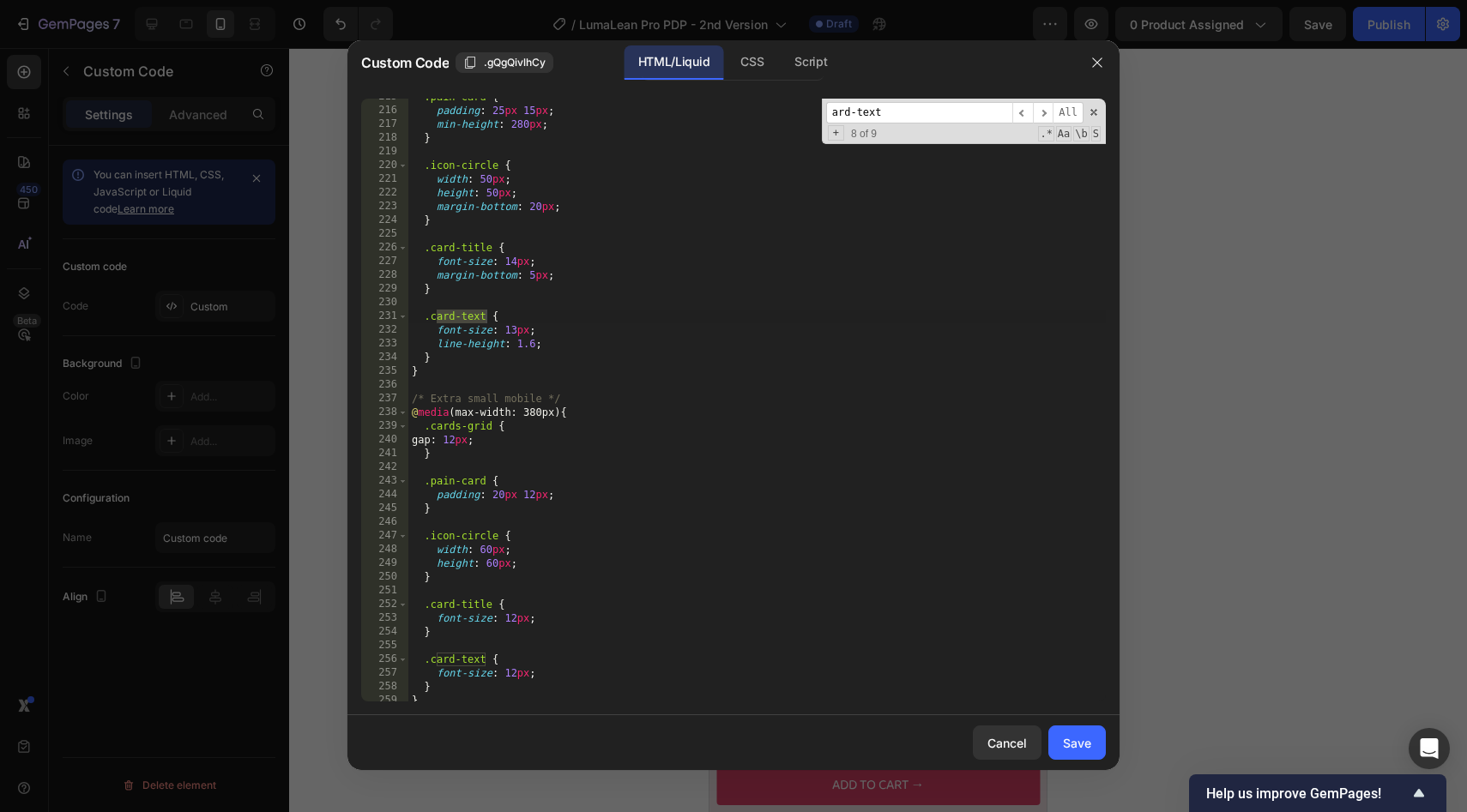
scroll to position [3025, 0]
click at [1019, 107] on span "​" at bounding box center [1022, 112] width 20 height 21
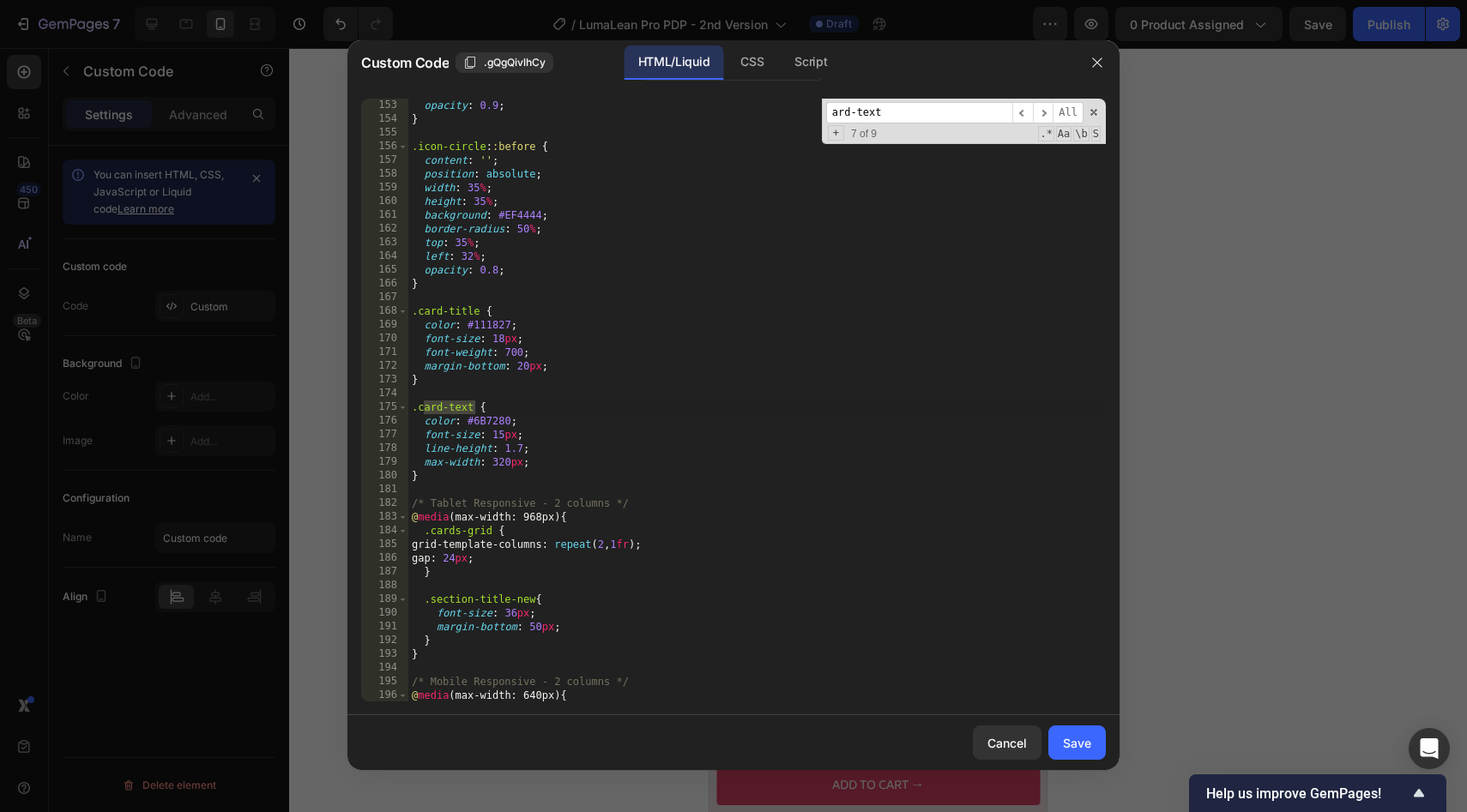
click at [545, 424] on div "opacity : 0.9 ; } .icon-circle : :before { content : ' ' ; position : absolute …" at bounding box center [756, 413] width 698 height 630
type textarea "font-size: 15px;"
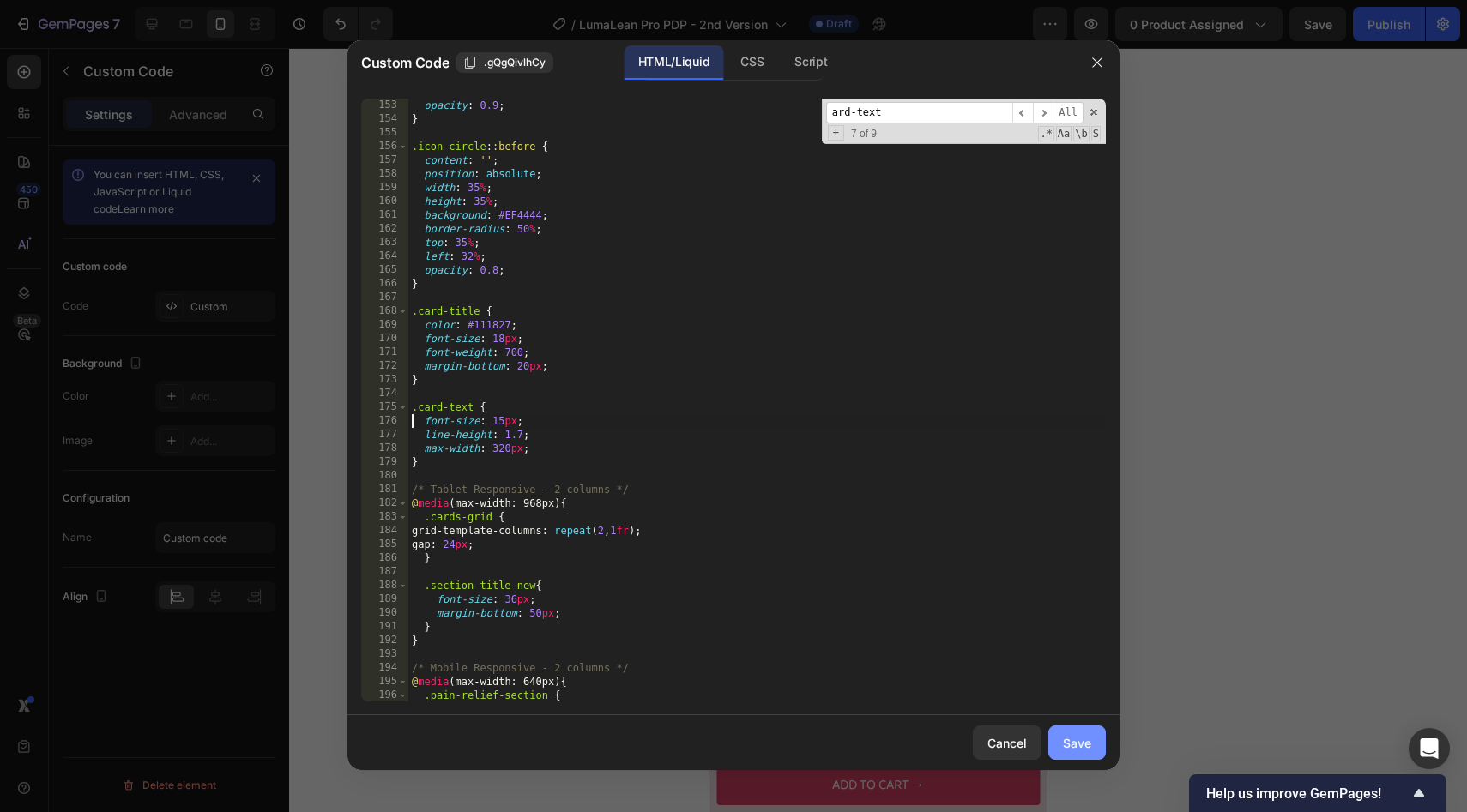
click at [1085, 749] on div "Save" at bounding box center [1077, 743] width 28 height 18
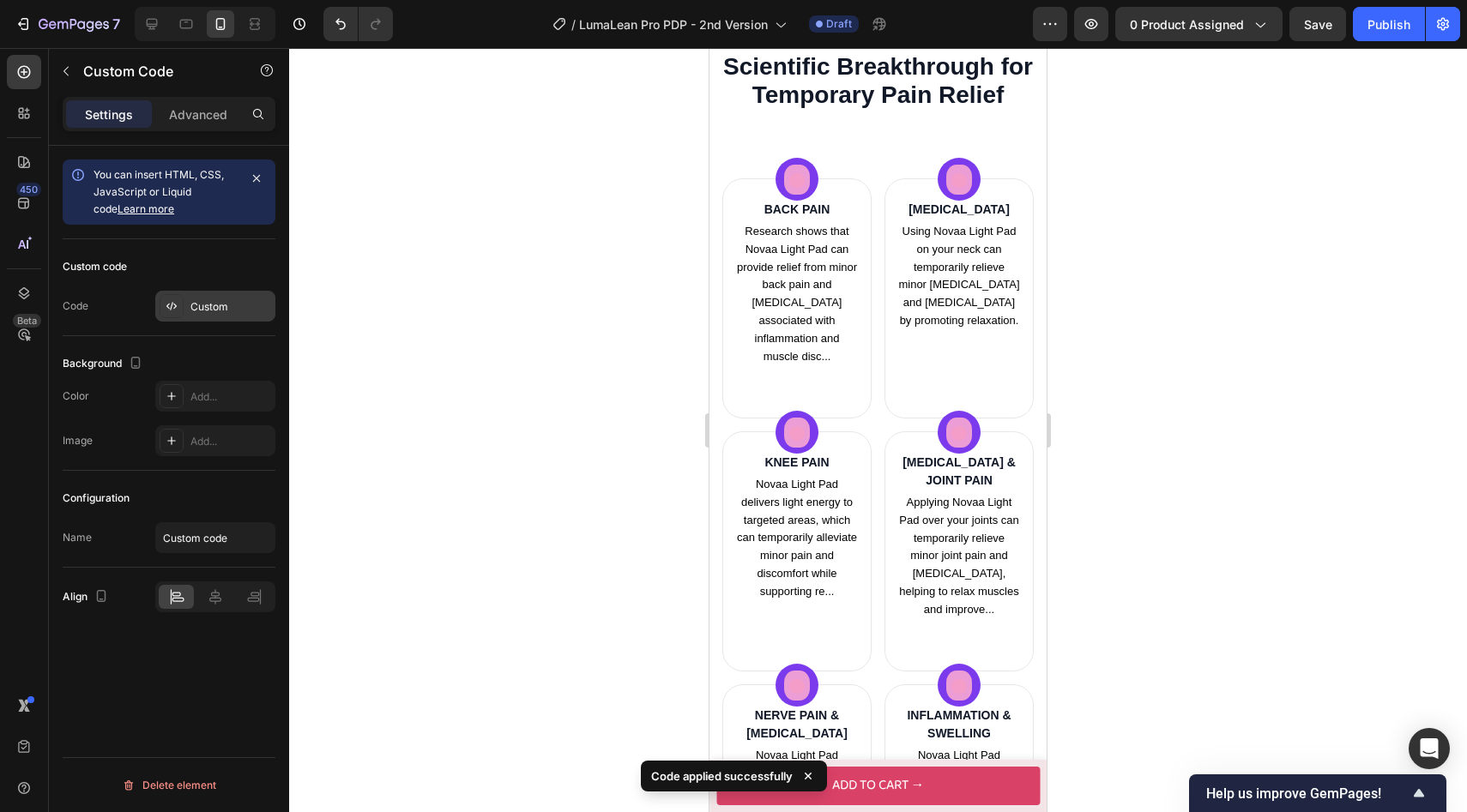
click at [232, 307] on div "Custom" at bounding box center [231, 307] width 81 height 16
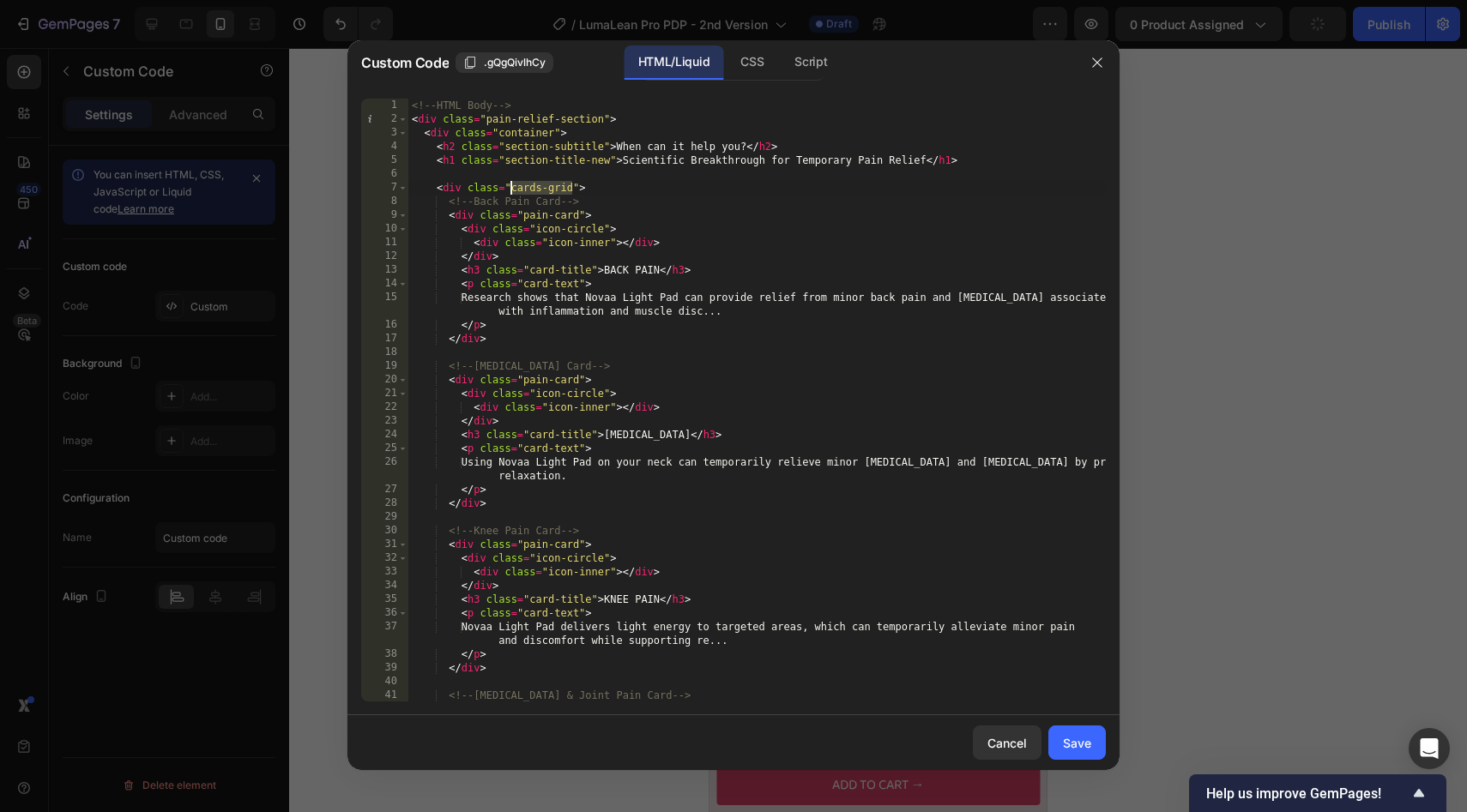
drag, startPoint x: 571, startPoint y: 190, endPoint x: 509, endPoint y: 190, distance: 62.0
click at [509, 190] on div "<!-- HTML Body --> < div class = "pain-relief-section" > < div class = "contain…" at bounding box center [756, 413] width 698 height 630
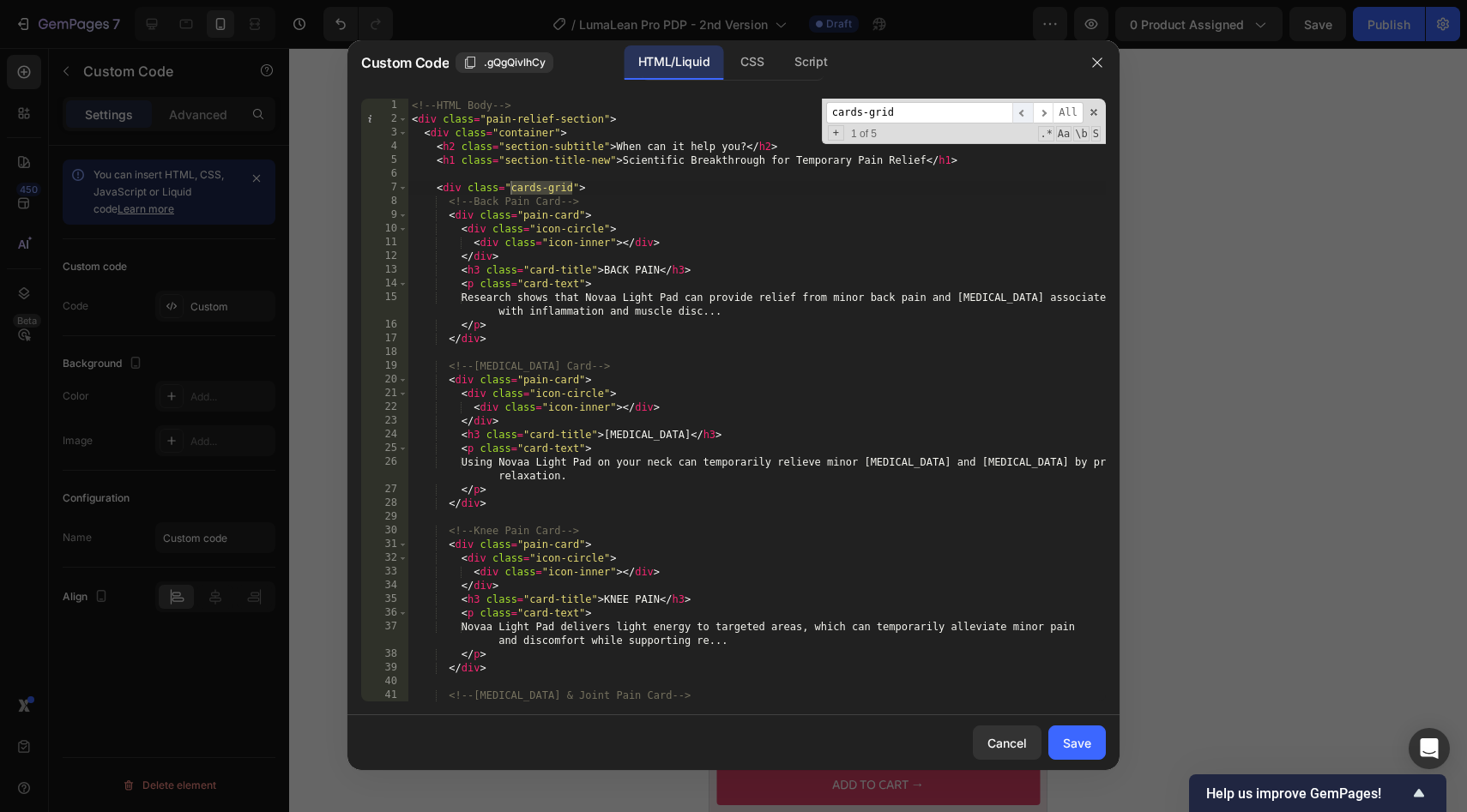
click at [1025, 110] on span "​" at bounding box center [1022, 112] width 20 height 21
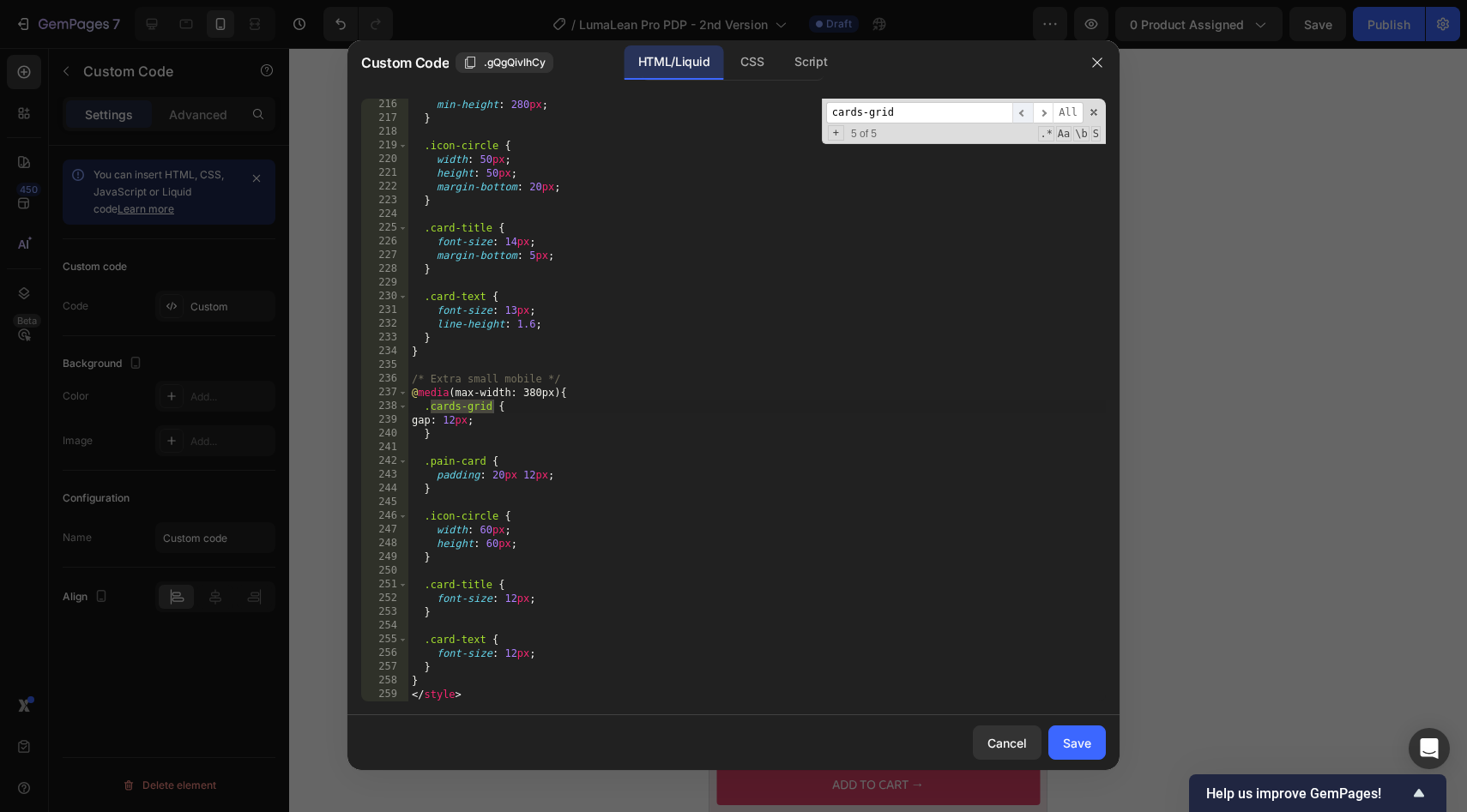
click at [1025, 110] on span "​" at bounding box center [1022, 112] width 20 height 21
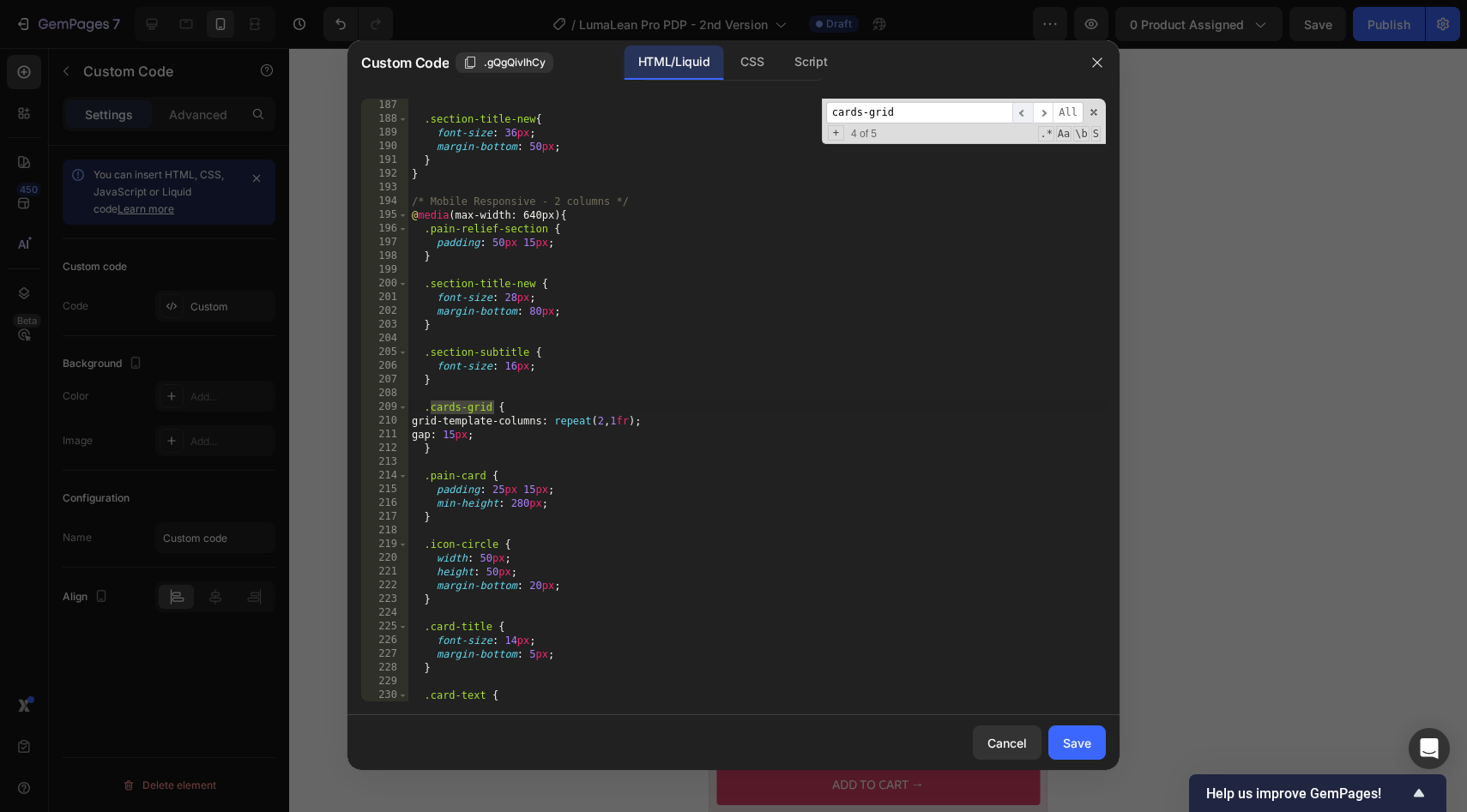
scroll to position [2633, 0]
click at [478, 441] on div ".section-title-new { font-size : 36 px ; margin-bottom : 50 px ; } } /* Mobile …" at bounding box center [756, 413] width 698 height 630
type textarea "gap: 30px;"
click at [1074, 741] on div "Save" at bounding box center [1077, 743] width 28 height 18
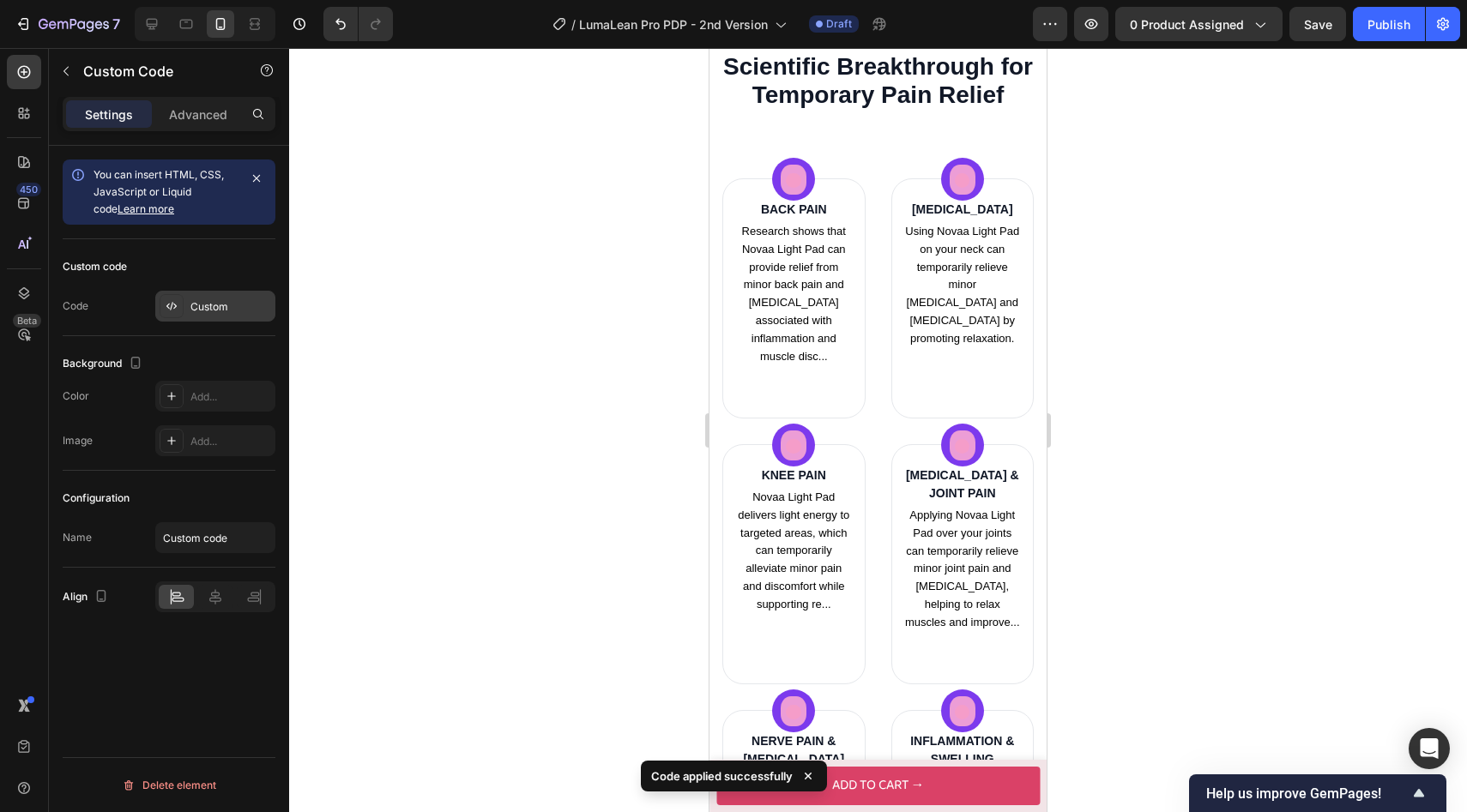
click at [192, 295] on div "Custom" at bounding box center [215, 305] width 120 height 31
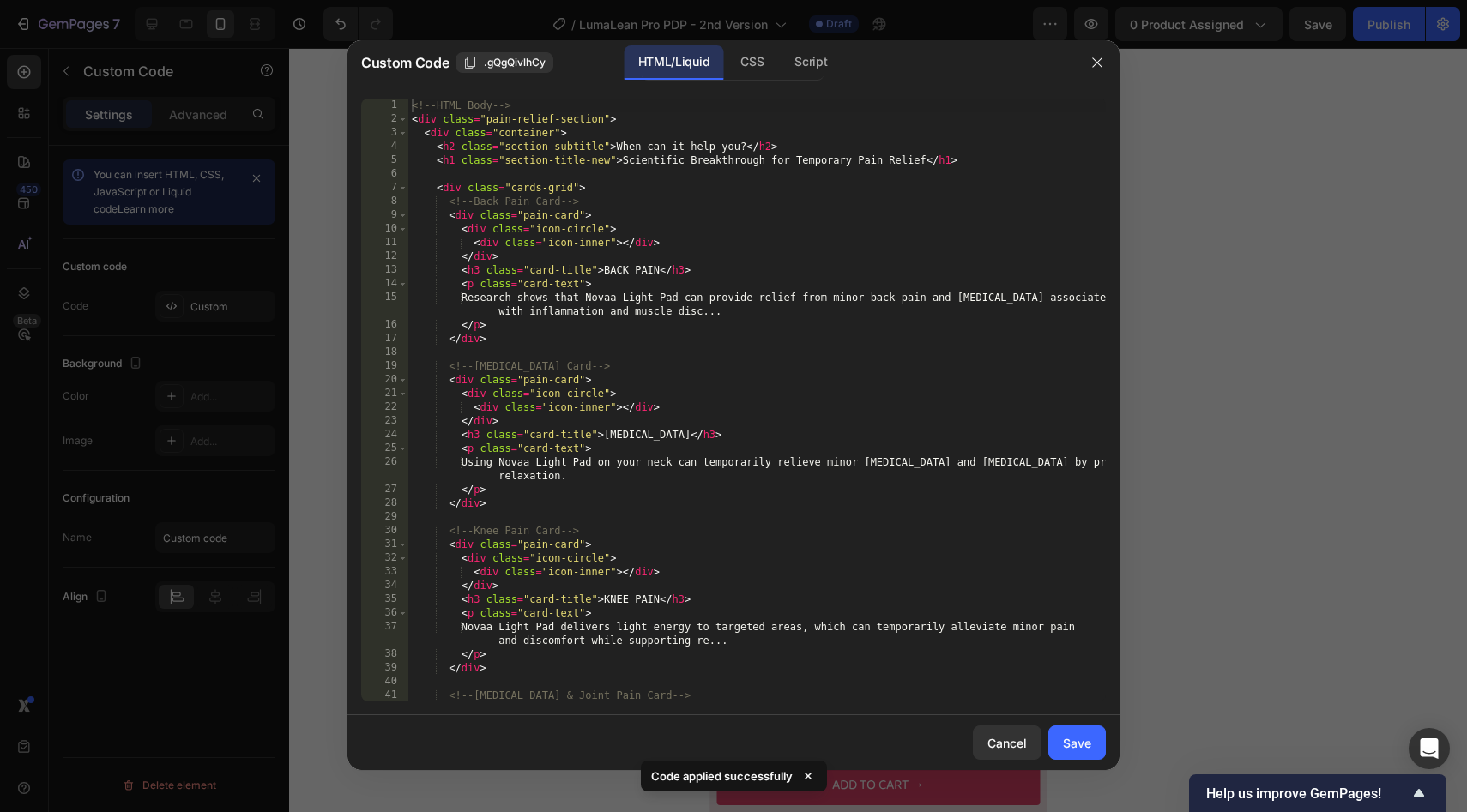
type textarea "<!-- [MEDICAL_DATA] Card -->"
click at [715, 361] on div "<!-- HTML Body --> < div class = "pain-relief-section" > < div class = "contain…" at bounding box center [756, 413] width 698 height 630
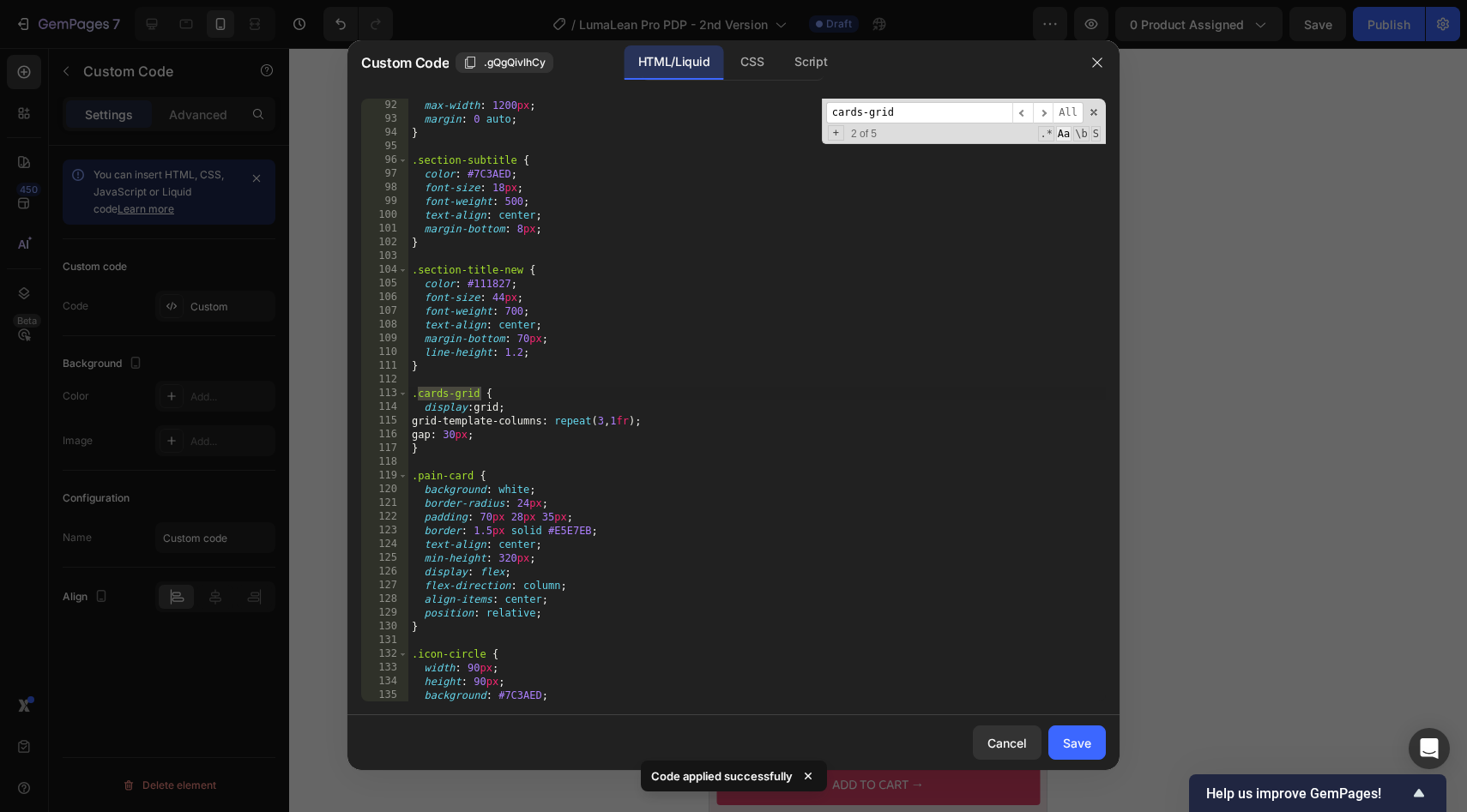
scroll to position [1330, 0]
type input "cards-grid"
click at [498, 433] on div "max-width : 1200 px ; margin : 0 auto ; } .section-subtitle { color : #7C3AED ;…" at bounding box center [756, 413] width 698 height 630
click at [462, 440] on div "max-width : 1200 px ; margin : 0 auto ; } .section-subtitle { color : #7C3AED ;…" at bounding box center [756, 413] width 698 height 630
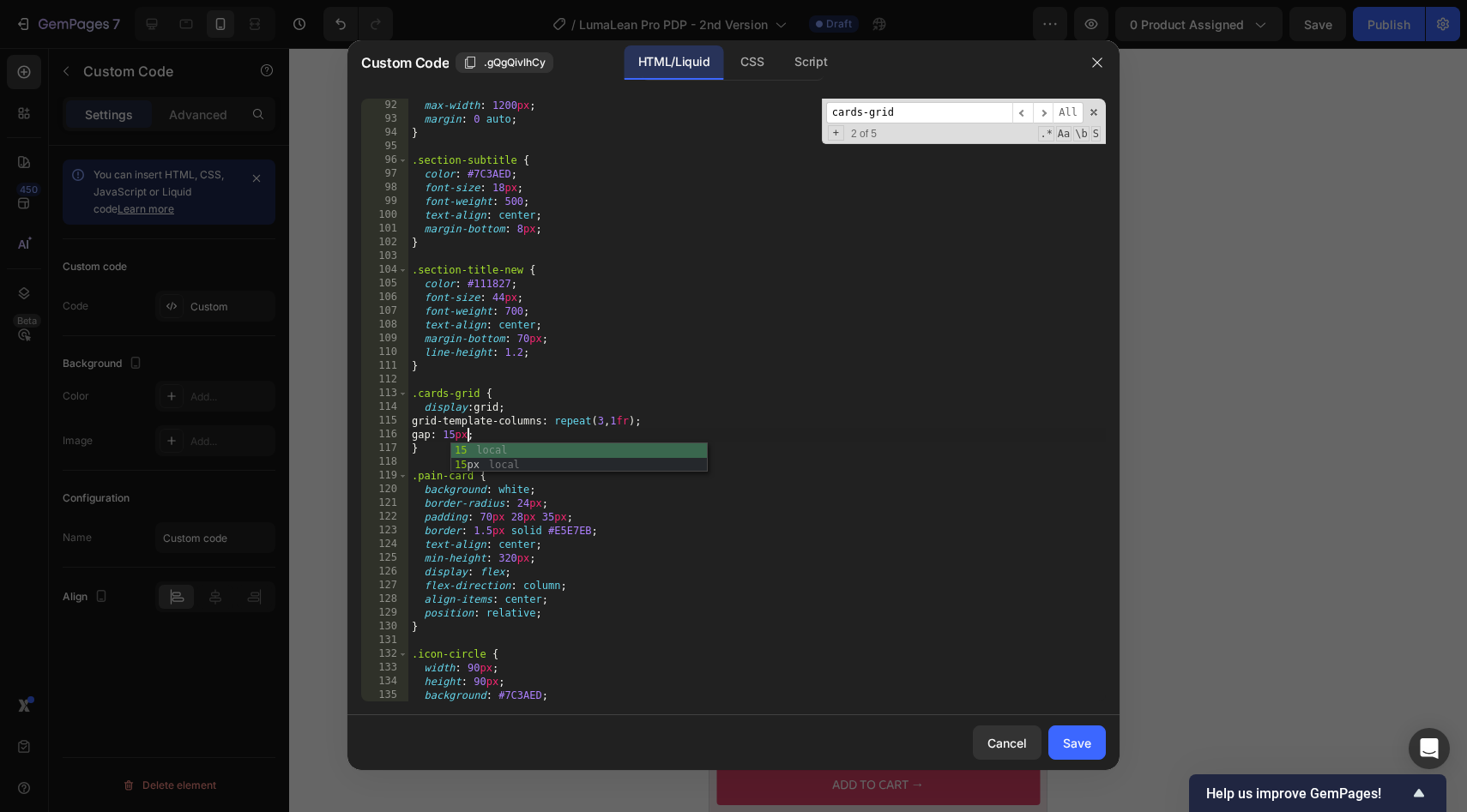
scroll to position [0, 4]
click at [593, 368] on div "max-width : 1200 px ; margin : 0 auto ; } .section-subtitle { color : #7C3AED ;…" at bounding box center [756, 413] width 698 height 630
type textarea "}"
click at [1090, 741] on div "Save" at bounding box center [1077, 743] width 28 height 18
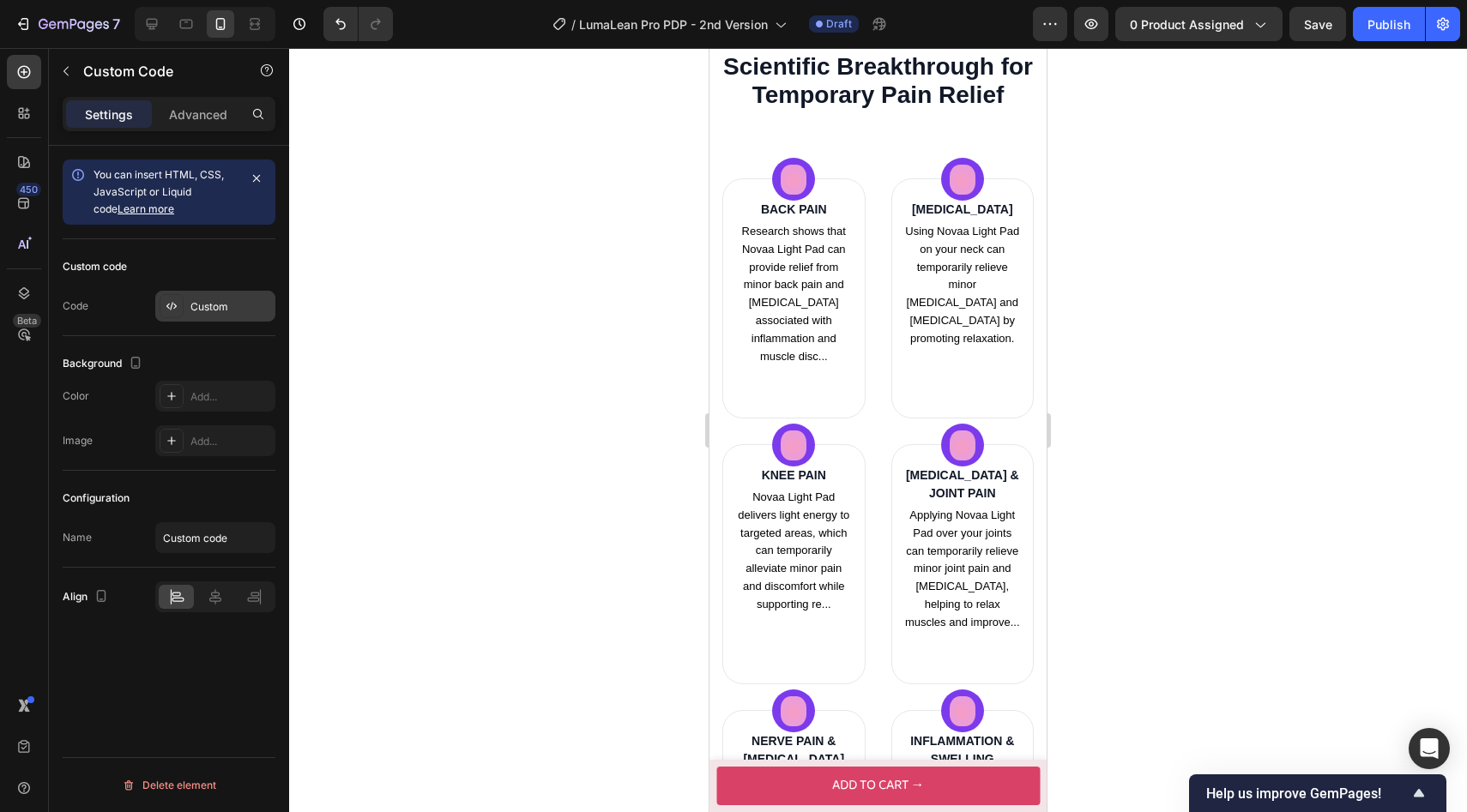
click at [216, 300] on div "Custom" at bounding box center [231, 307] width 81 height 16
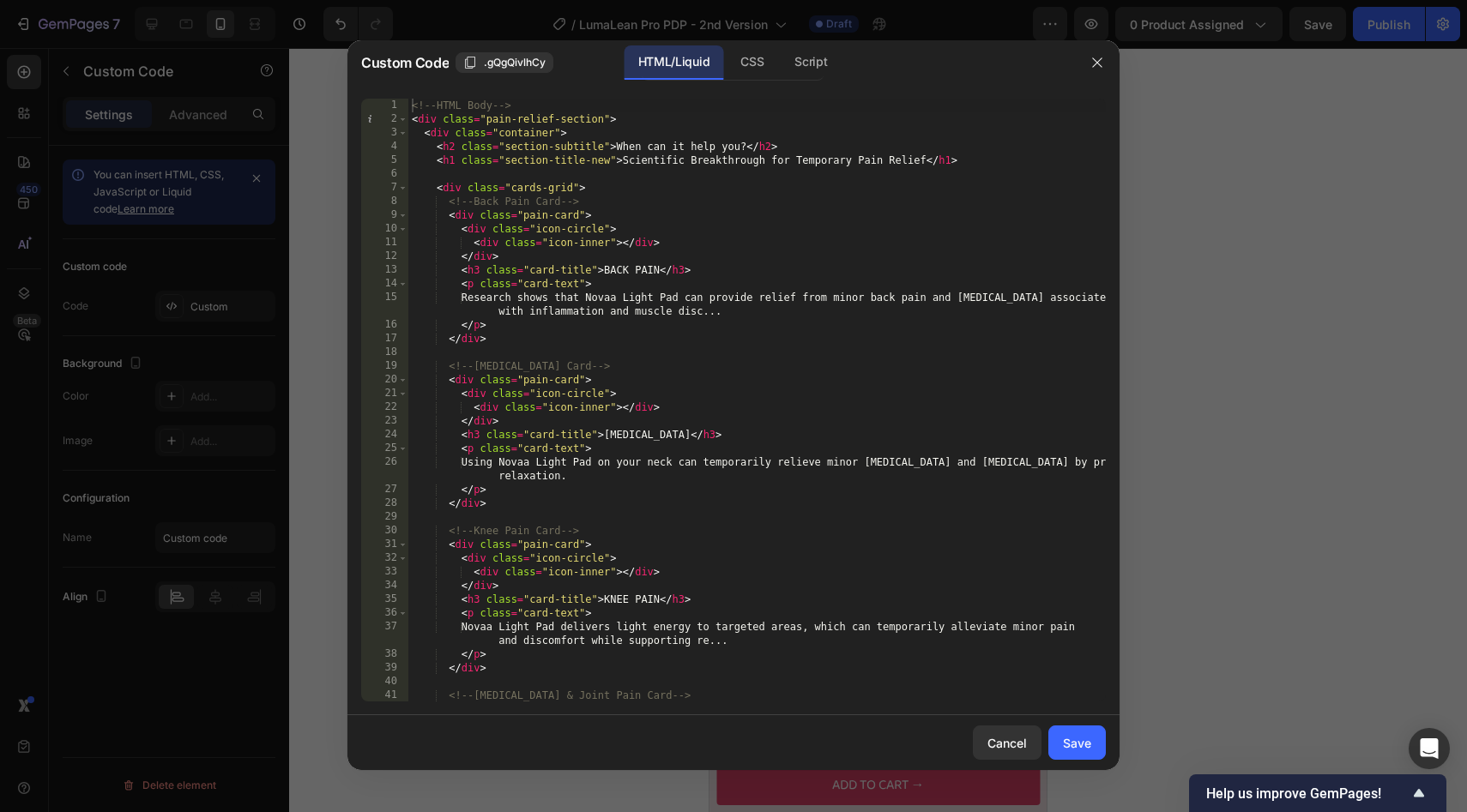
type textarea "</p>"
click at [598, 487] on div "<!-- HTML Body --> < div class = "pain-relief-section" > < div class = "contain…" at bounding box center [756, 413] width 698 height 630
click at [333, 410] on div at bounding box center [734, 406] width 1467 height 812
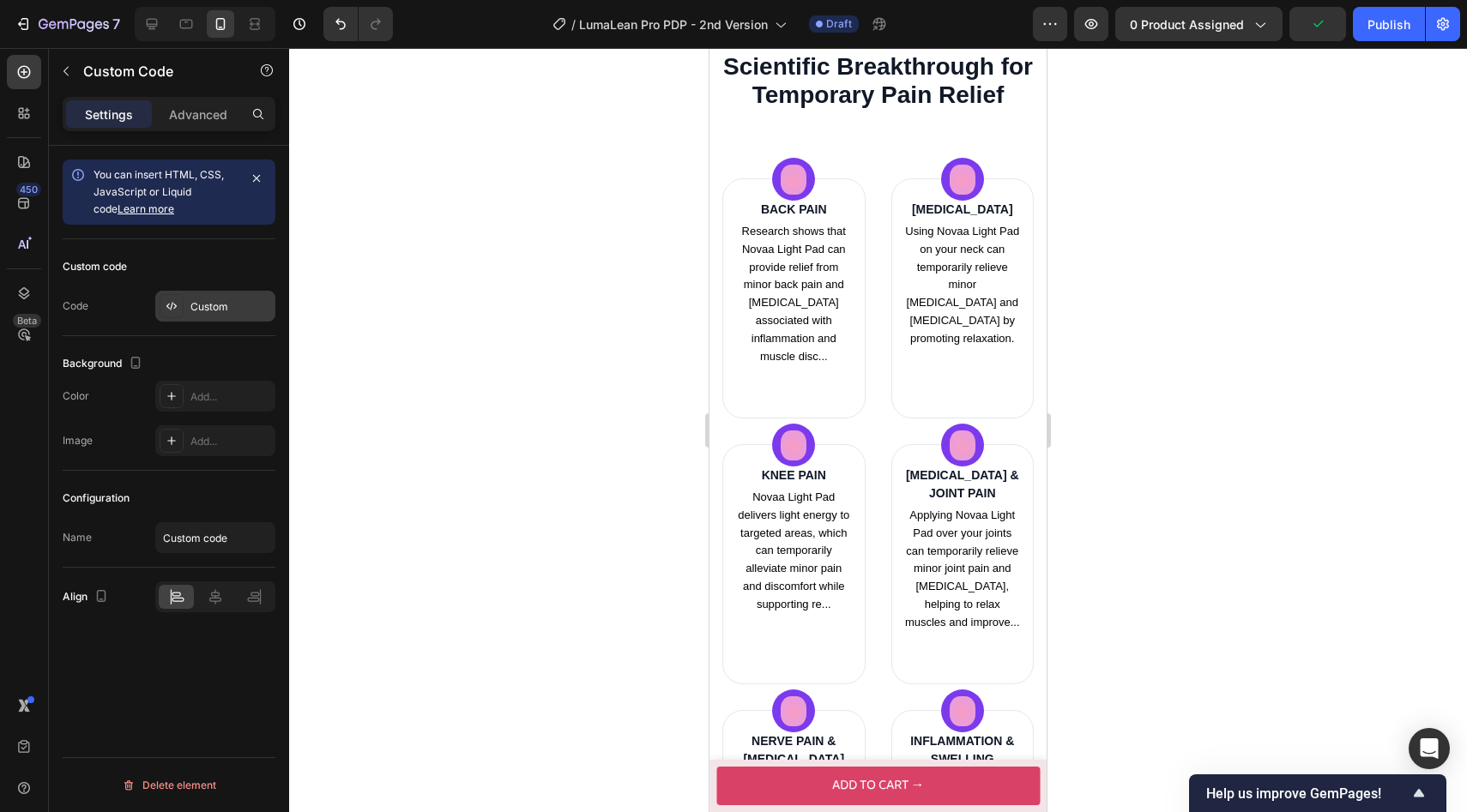
click at [204, 316] on div "Custom" at bounding box center [215, 305] width 120 height 31
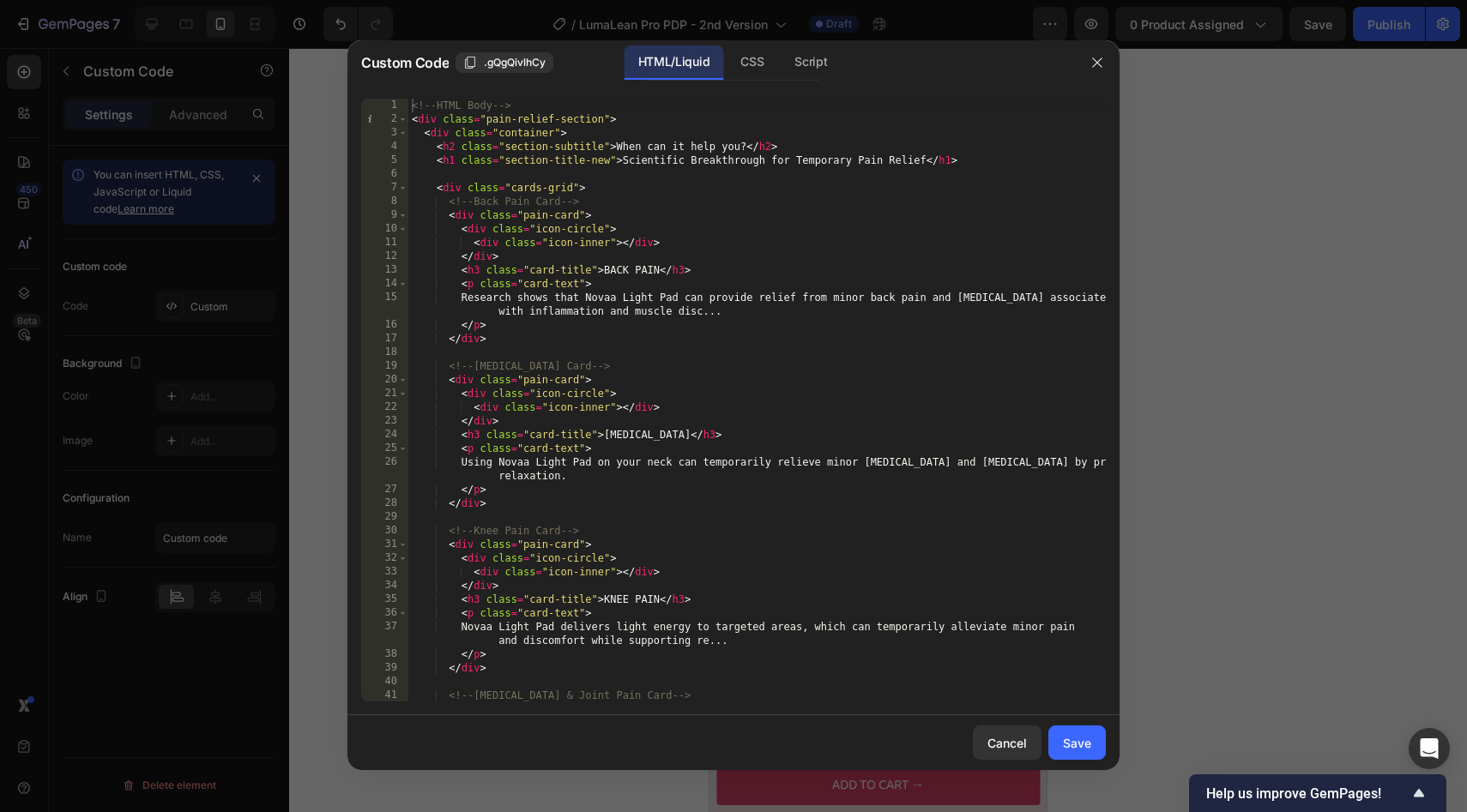
type textarea "</div>"
click at [529, 345] on div "<!-- HTML Body --> < div class = "pain-relief-section" > < div class = "contain…" at bounding box center [756, 413] width 698 height 630
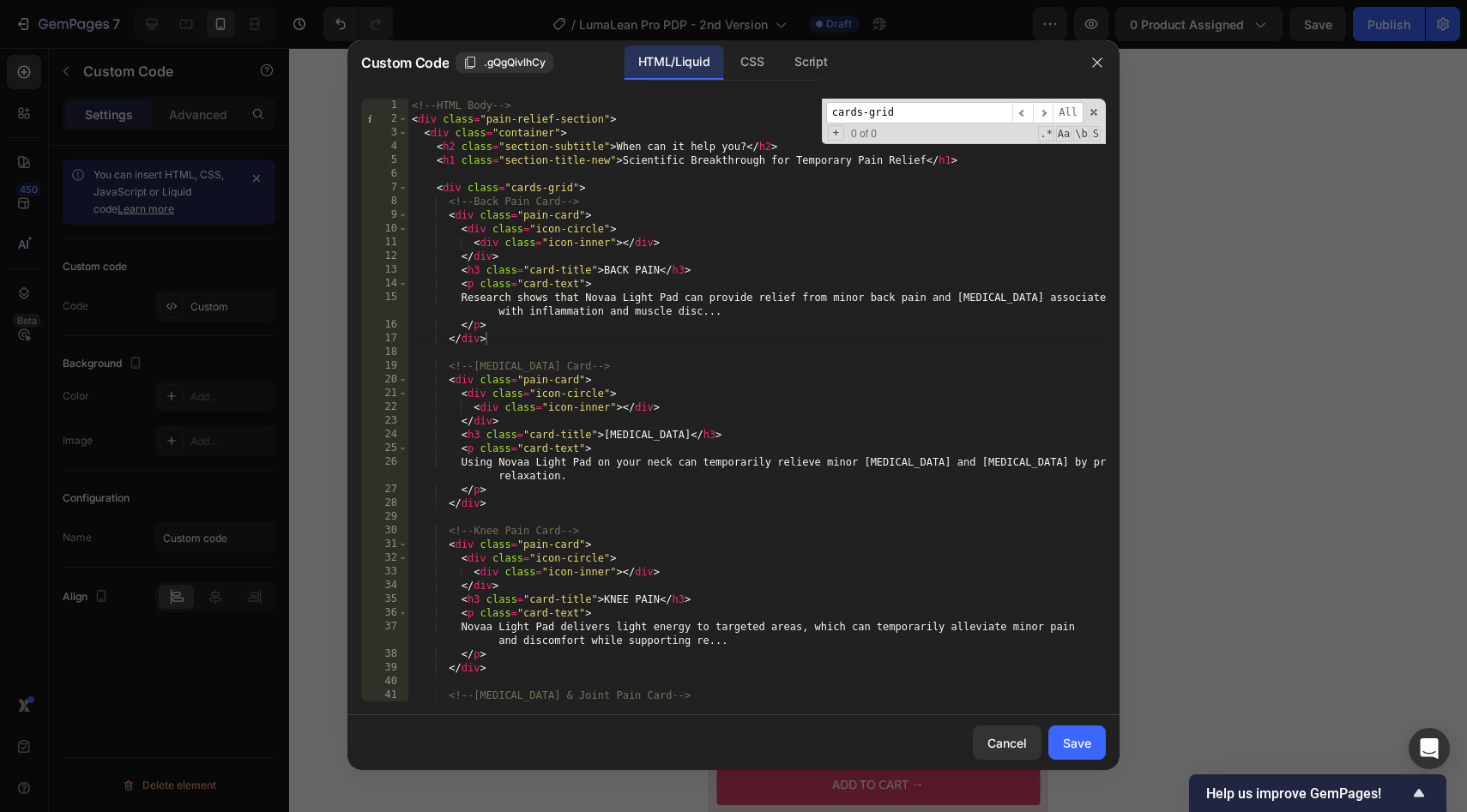
scroll to position [1330, 0]
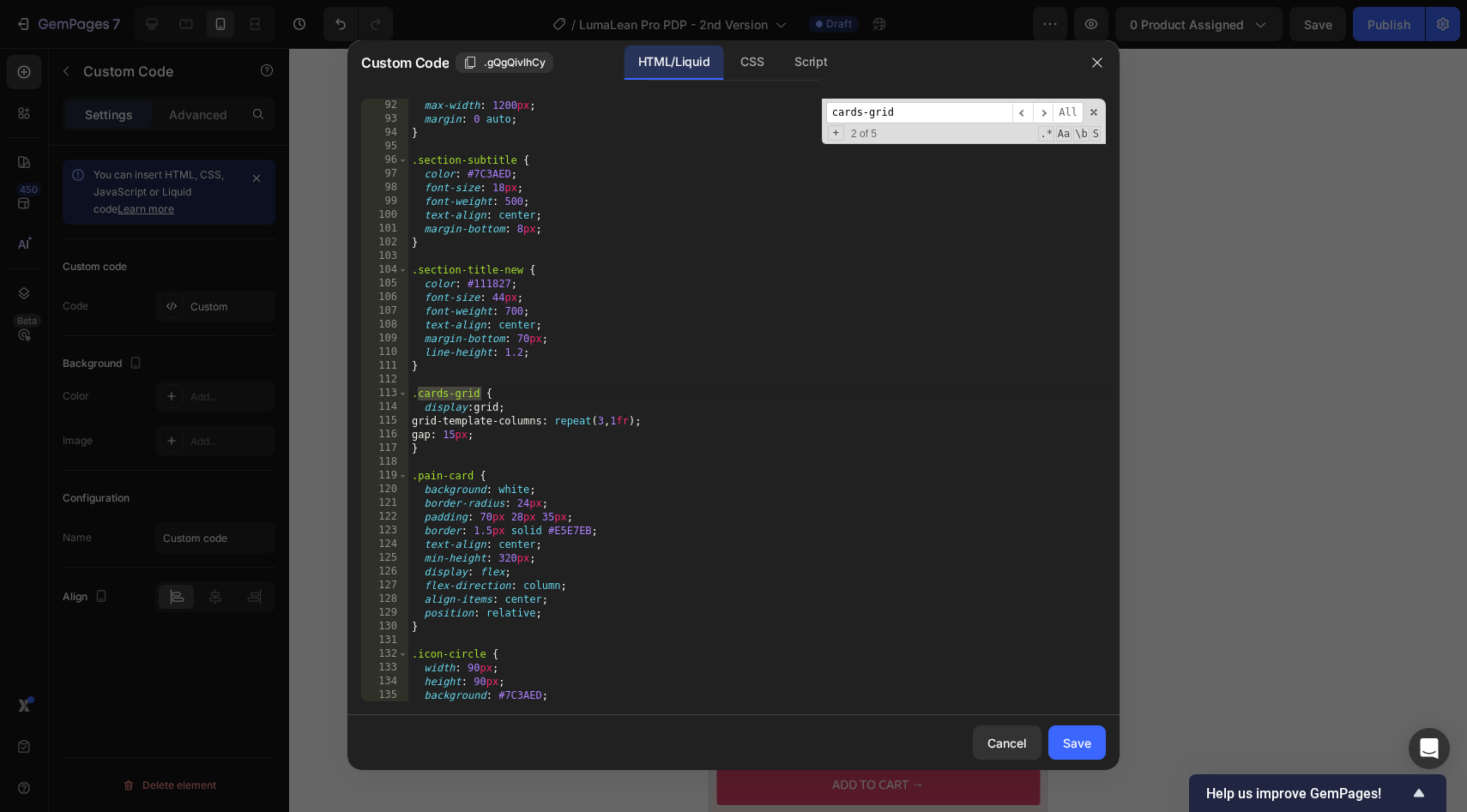
type input "cards-grid"
click at [469, 439] on div "max-width : 1200 px ; margin : 0 auto ; } .section-subtitle { color : #7C3AED ;…" at bounding box center [756, 413] width 698 height 630
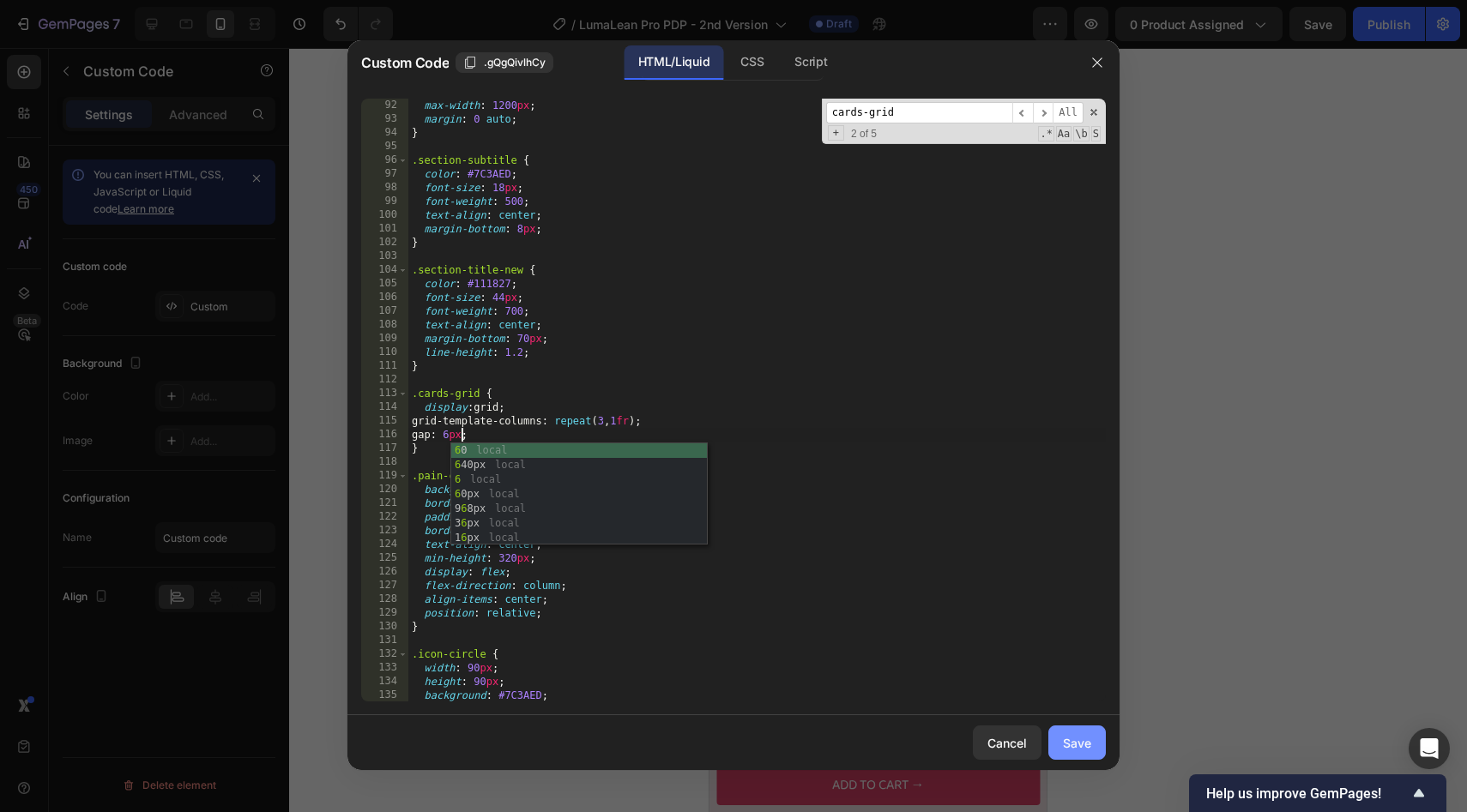
type textarea "gap: 6px;"
click at [1067, 739] on div "Save" at bounding box center [1077, 743] width 28 height 18
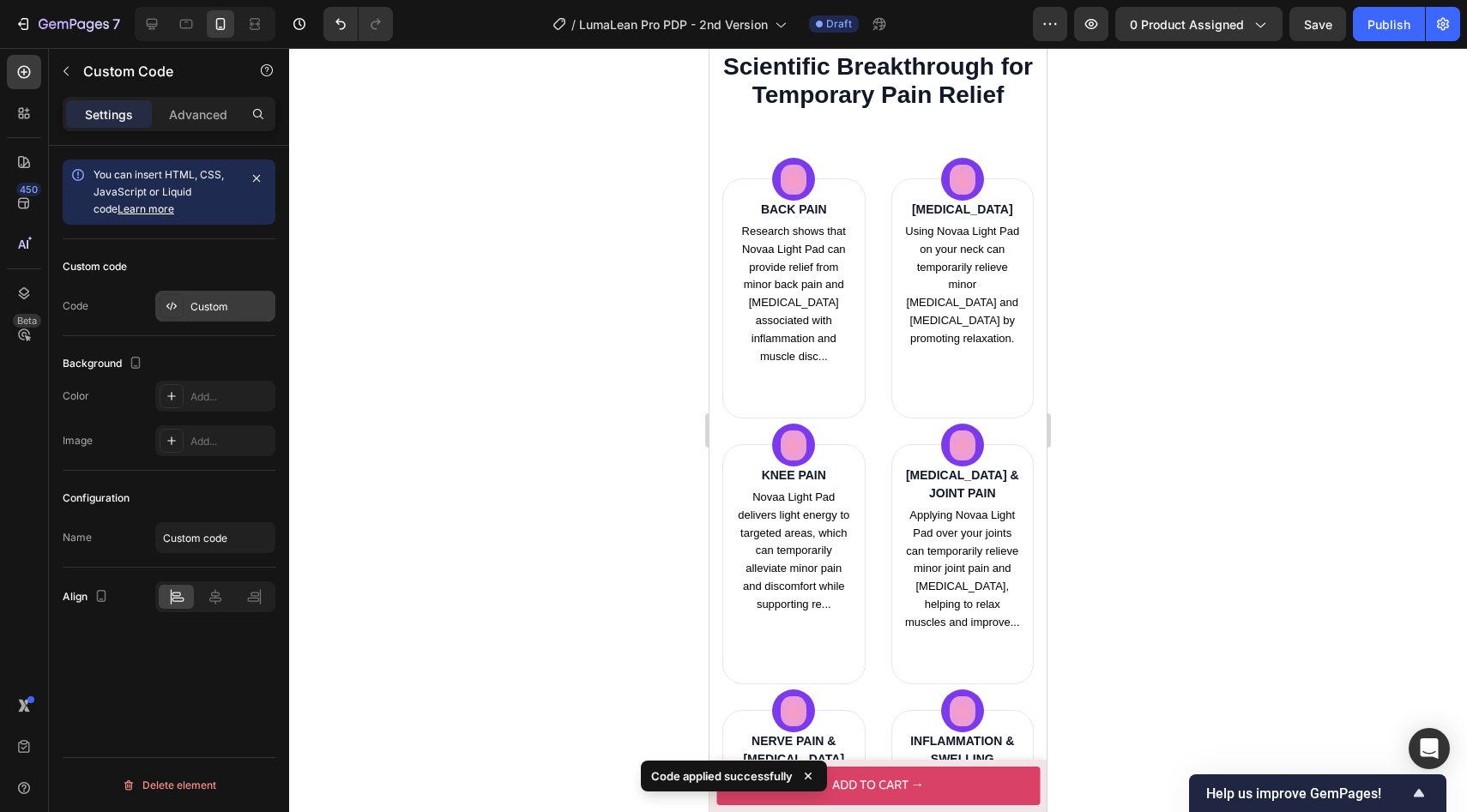
click at [235, 301] on div "Custom" at bounding box center [231, 307] width 81 height 16
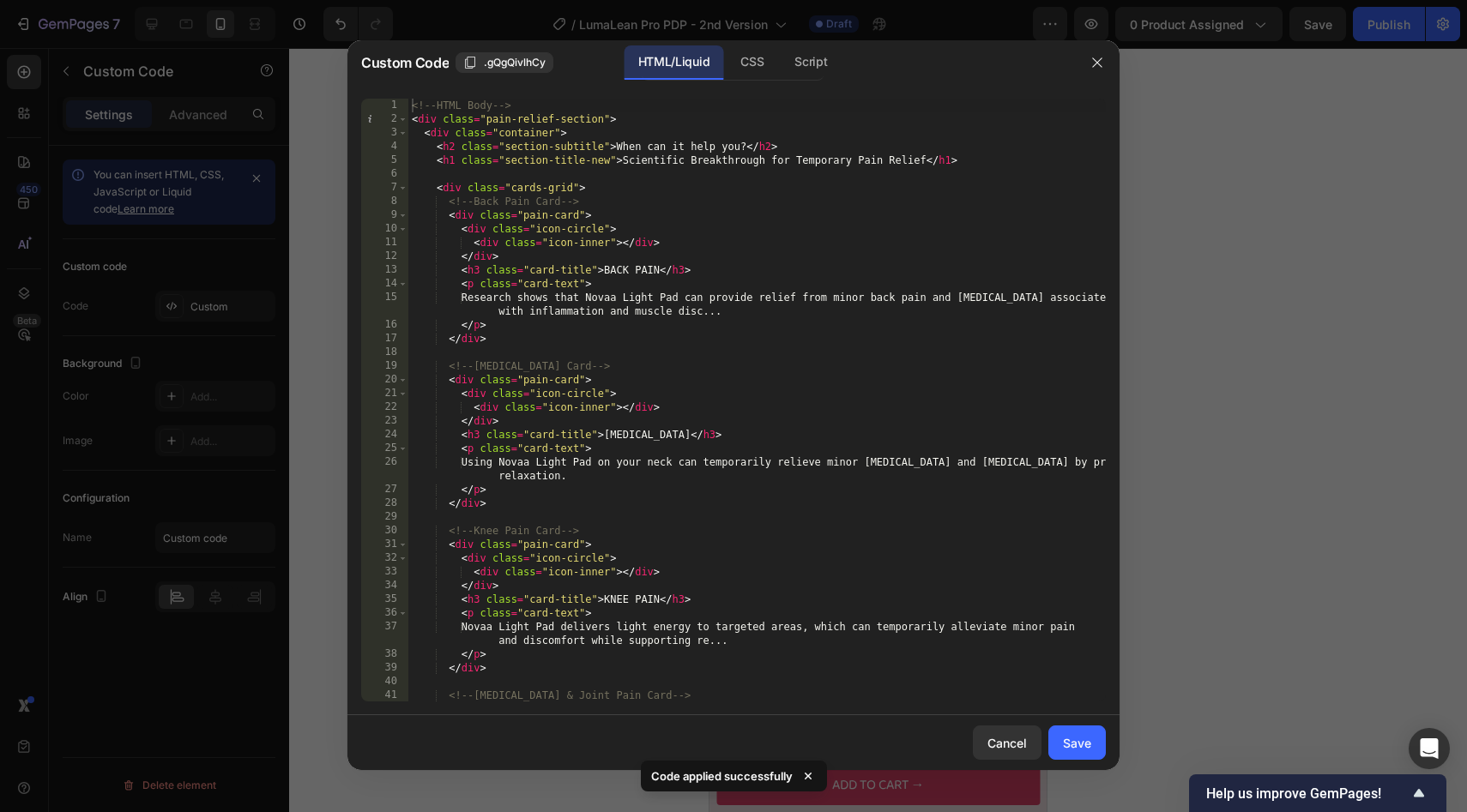
click at [549, 189] on div "<!-- HTML Body --> < div class = "pain-relief-section" > < div class = "contain…" at bounding box center [756, 413] width 698 height 630
click at [403, 216] on span at bounding box center [403, 216] width 10 height 14
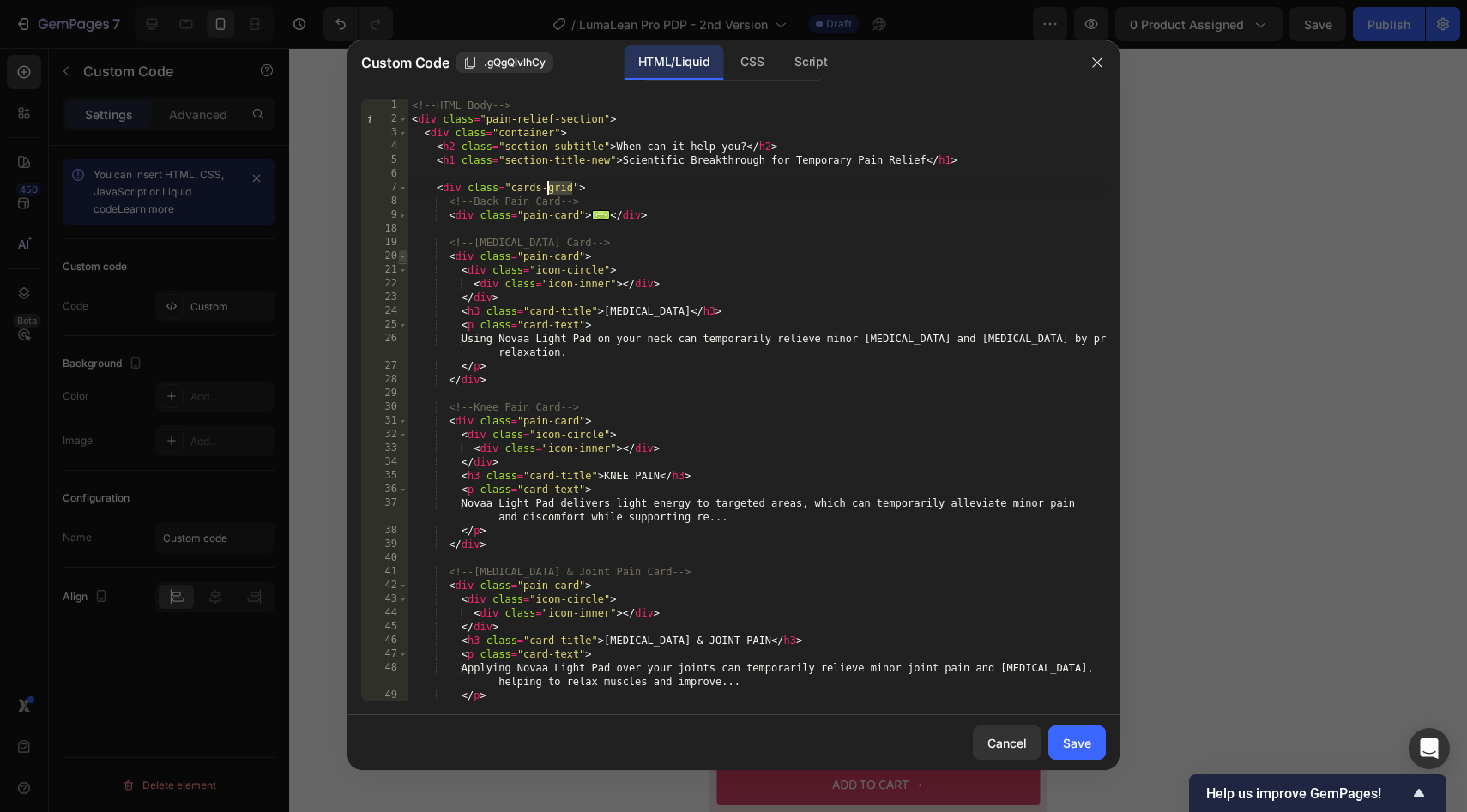
click at [403, 255] on span at bounding box center [403, 256] width 10 height 14
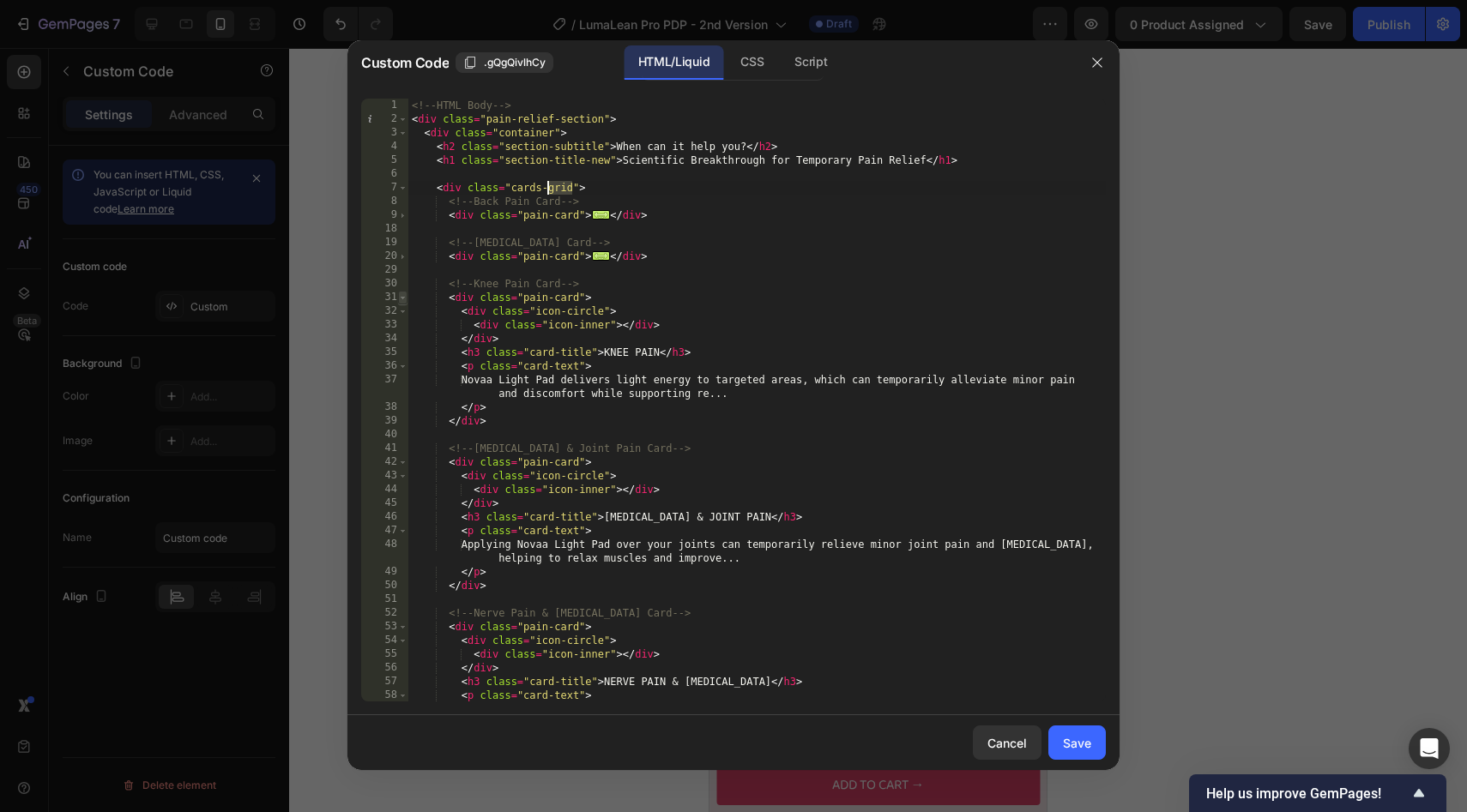
click at [403, 296] on span at bounding box center [403, 297] width 10 height 14
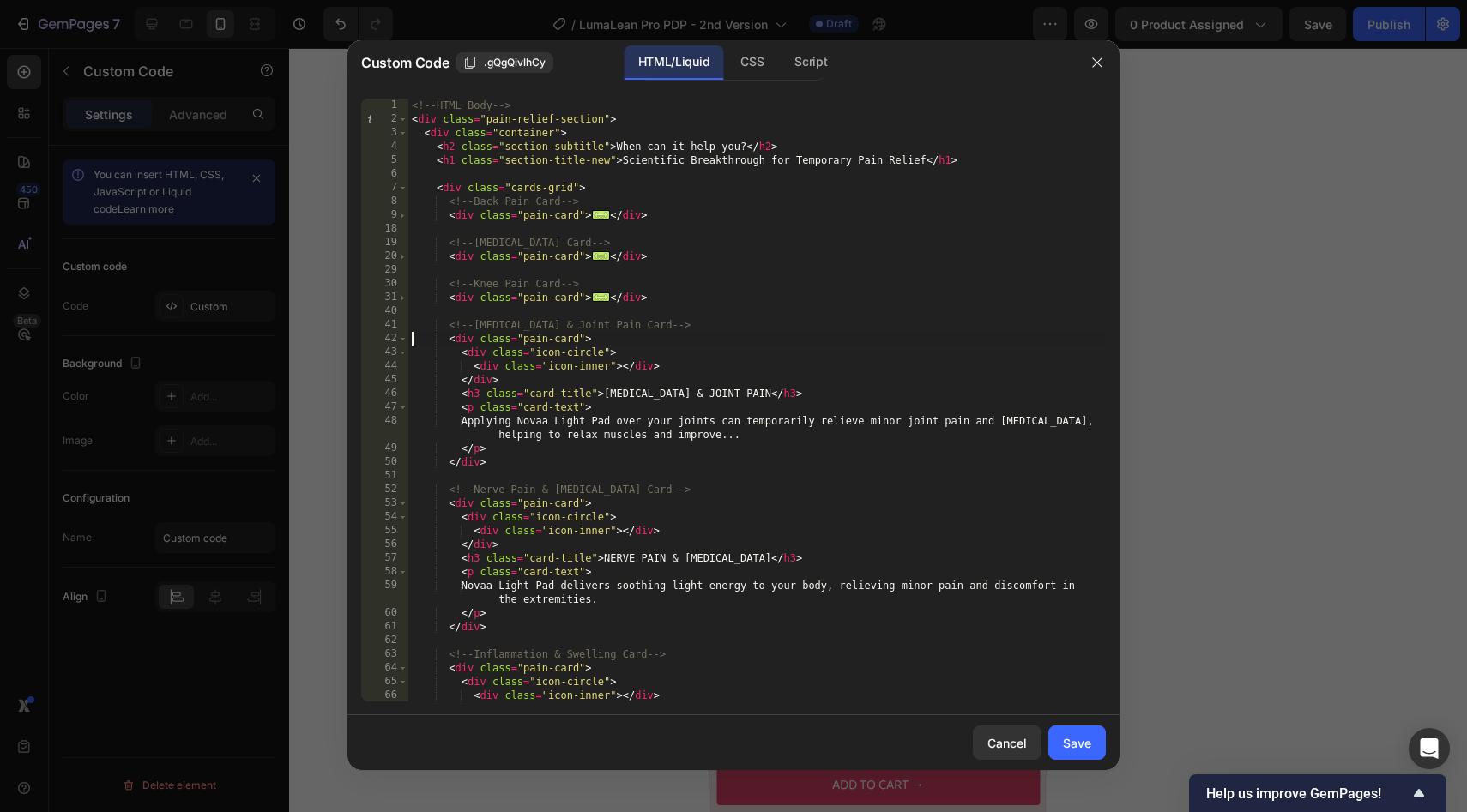
click at [410, 332] on div "<!-- HTML Body --> < div class = "pain-relief-section" > < div class = "contain…" at bounding box center [756, 413] width 698 height 630
click at [409, 334] on div "<!-- HTML Body --> < div class = "pain-relief-section" > < div class = "contain…" at bounding box center [756, 413] width 698 height 630
click at [403, 337] on span at bounding box center [403, 338] width 10 height 14
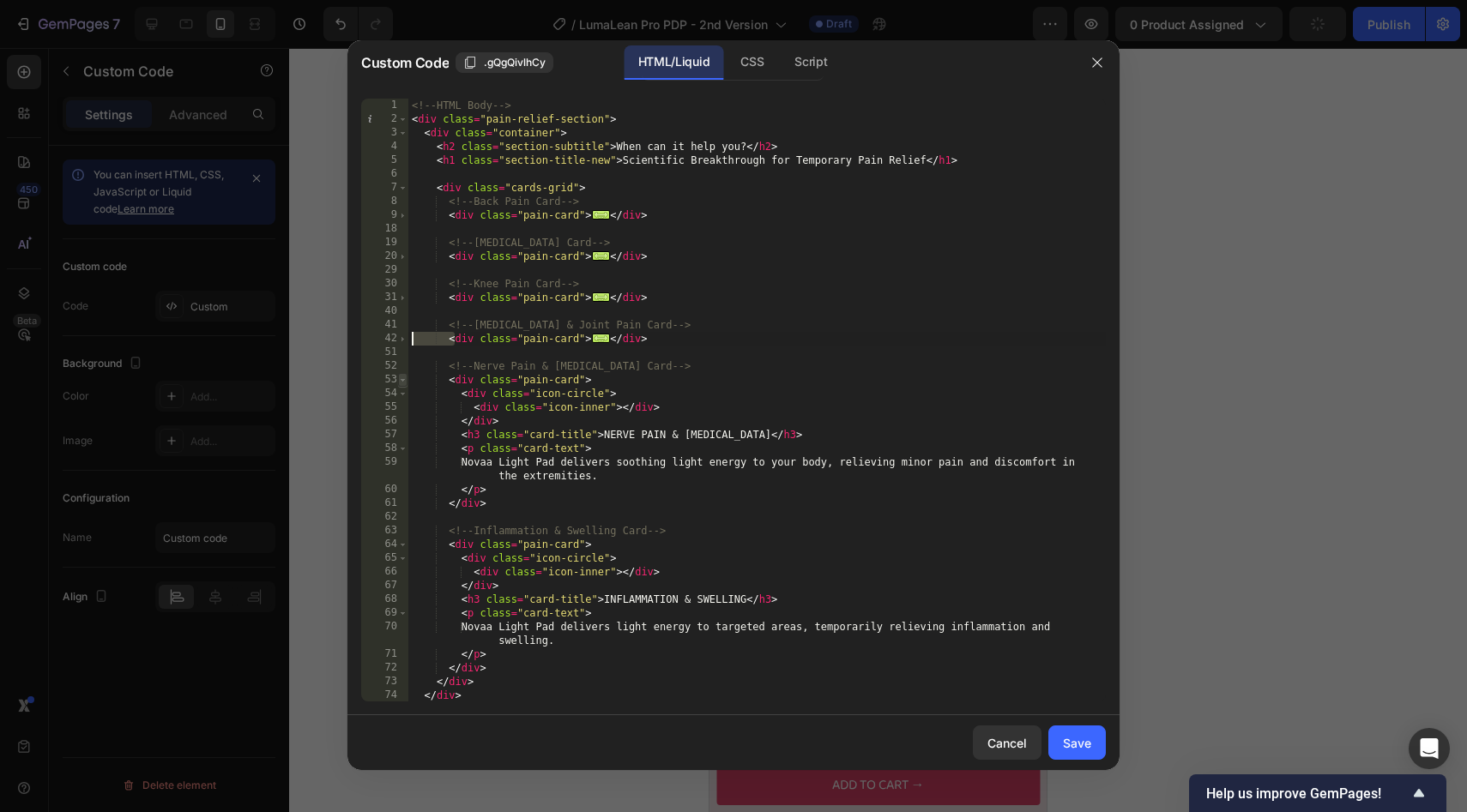
click at [404, 383] on span at bounding box center [403, 380] width 10 height 14
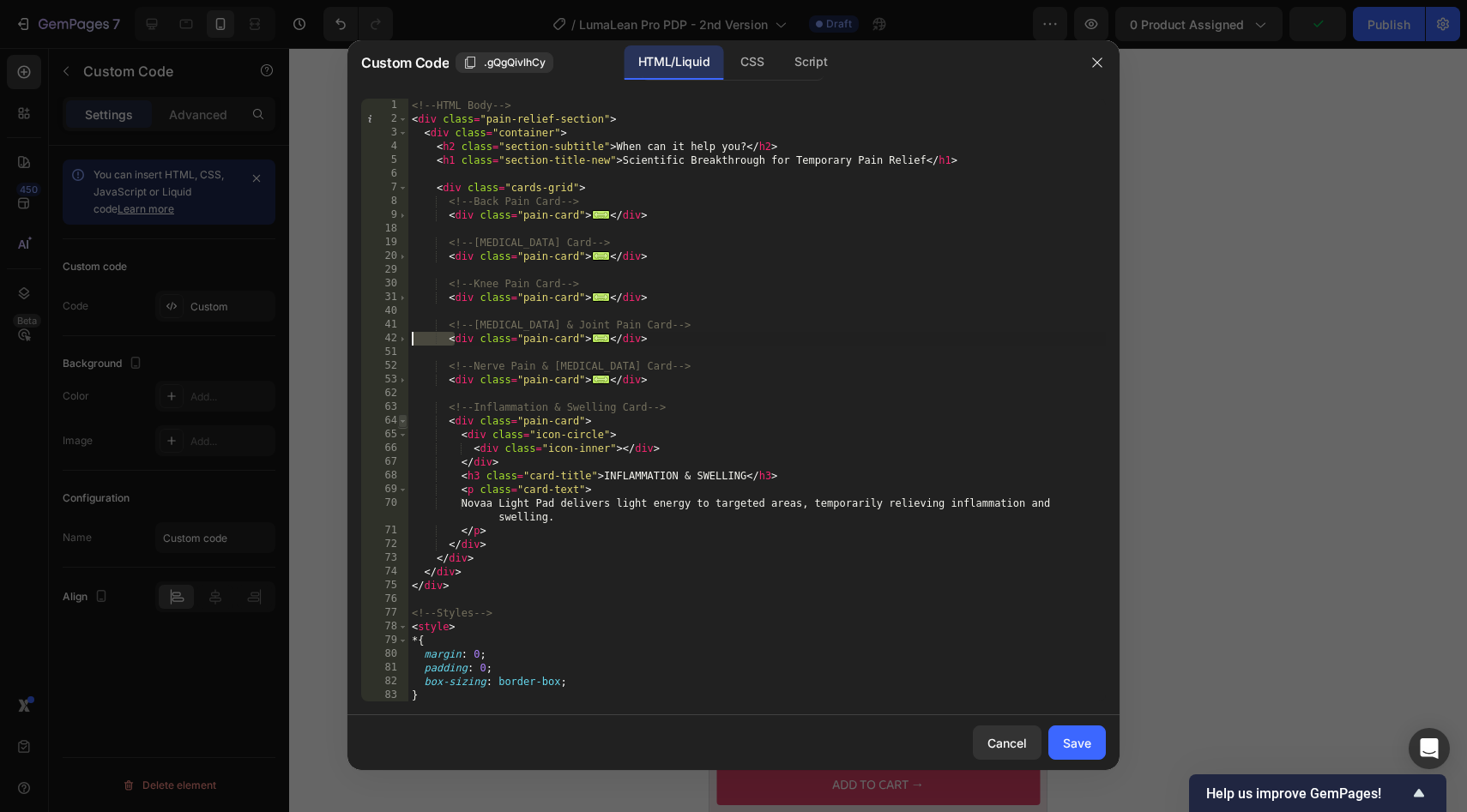
click at [404, 424] on span at bounding box center [403, 421] width 10 height 14
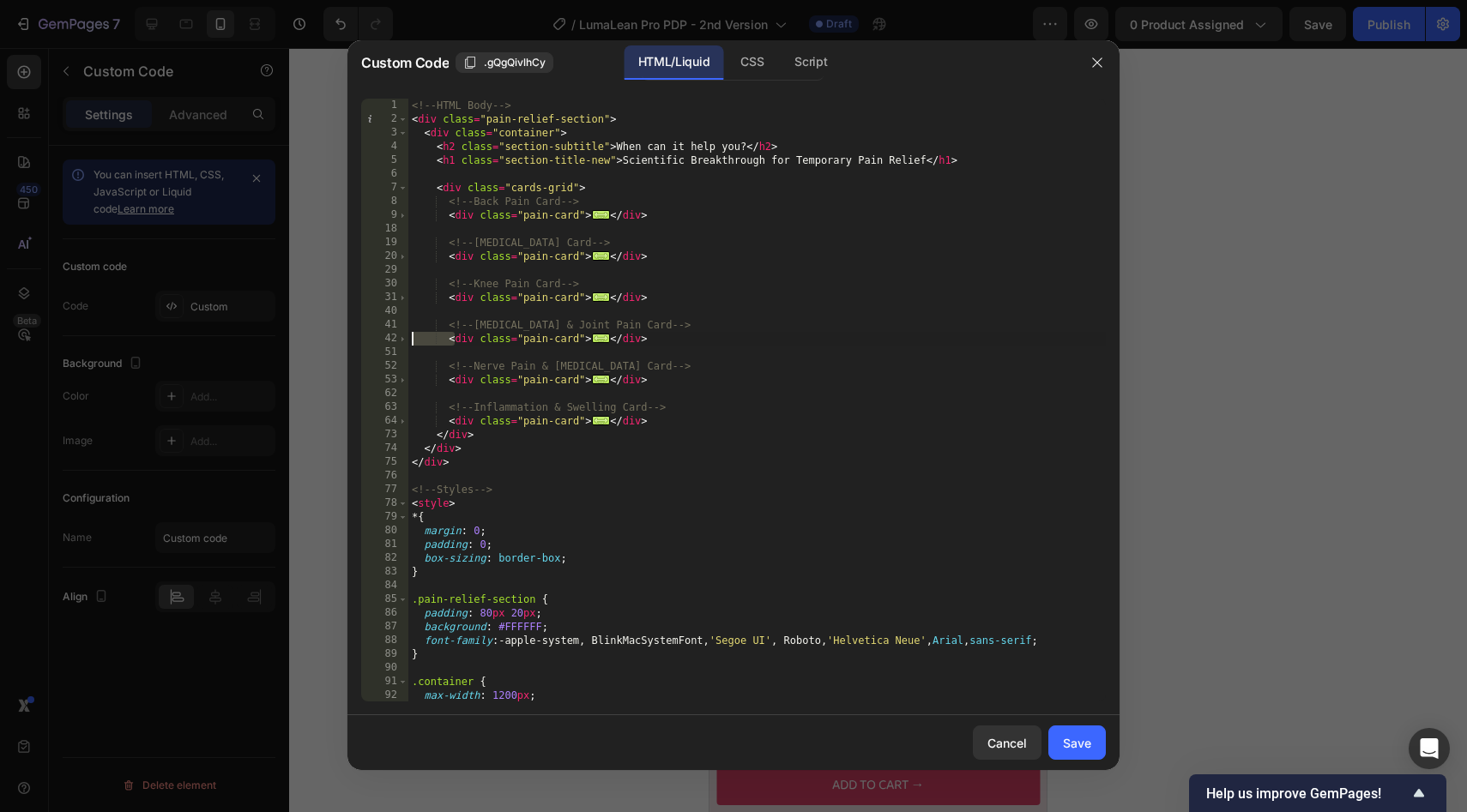
click at [543, 203] on div "<!-- HTML Body --> < div class = "pain-relief-section" > < div class = "contain…" at bounding box center [756, 413] width 698 height 630
drag, startPoint x: 573, startPoint y: 184, endPoint x: 512, endPoint y: 183, distance: 61.0
click at [512, 183] on div "<!-- HTML Body --> < div class = "pain-relief-section" > < div class = "contain…" at bounding box center [756, 413] width 698 height 630
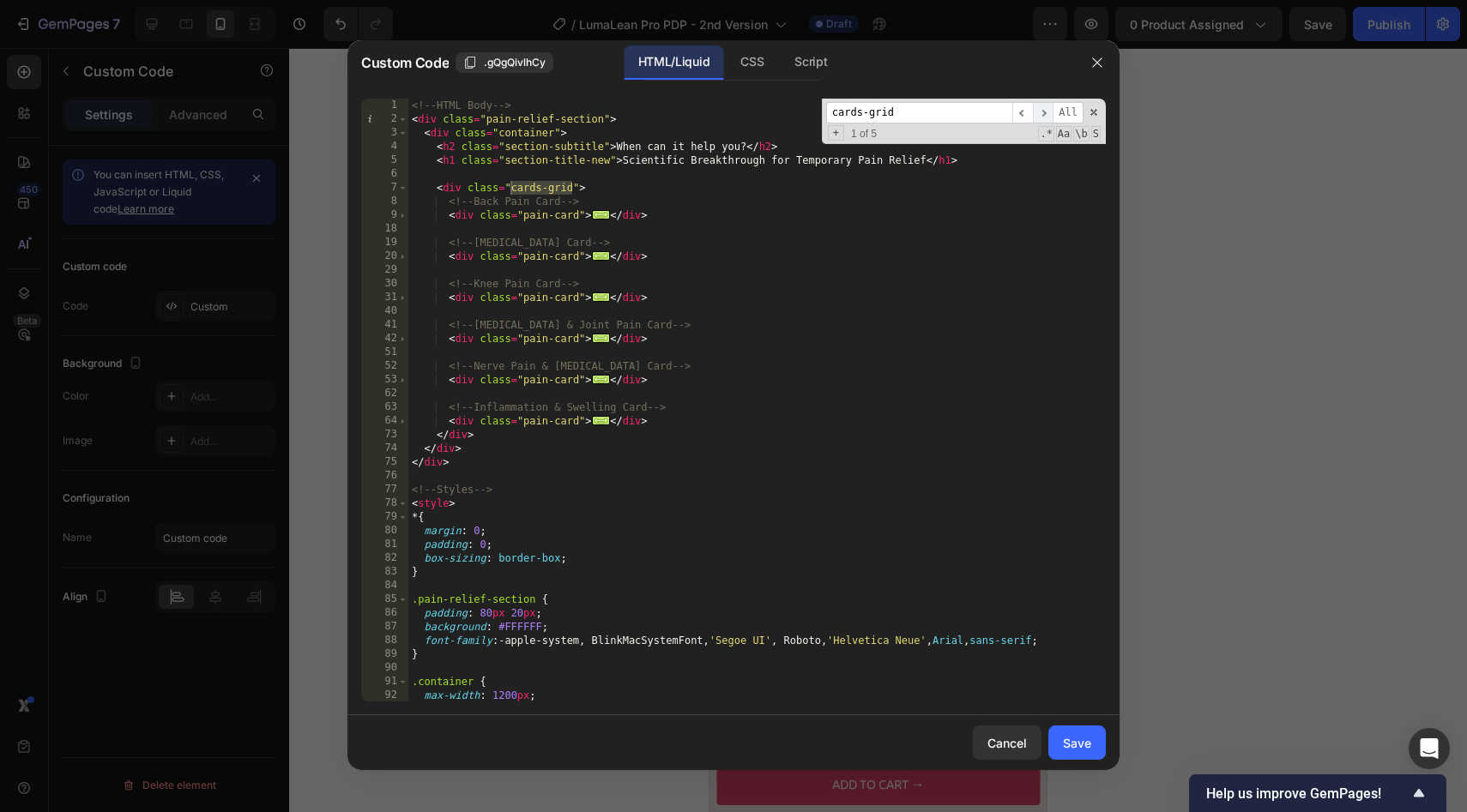
click at [1043, 108] on span "​" at bounding box center [1042, 112] width 20 height 21
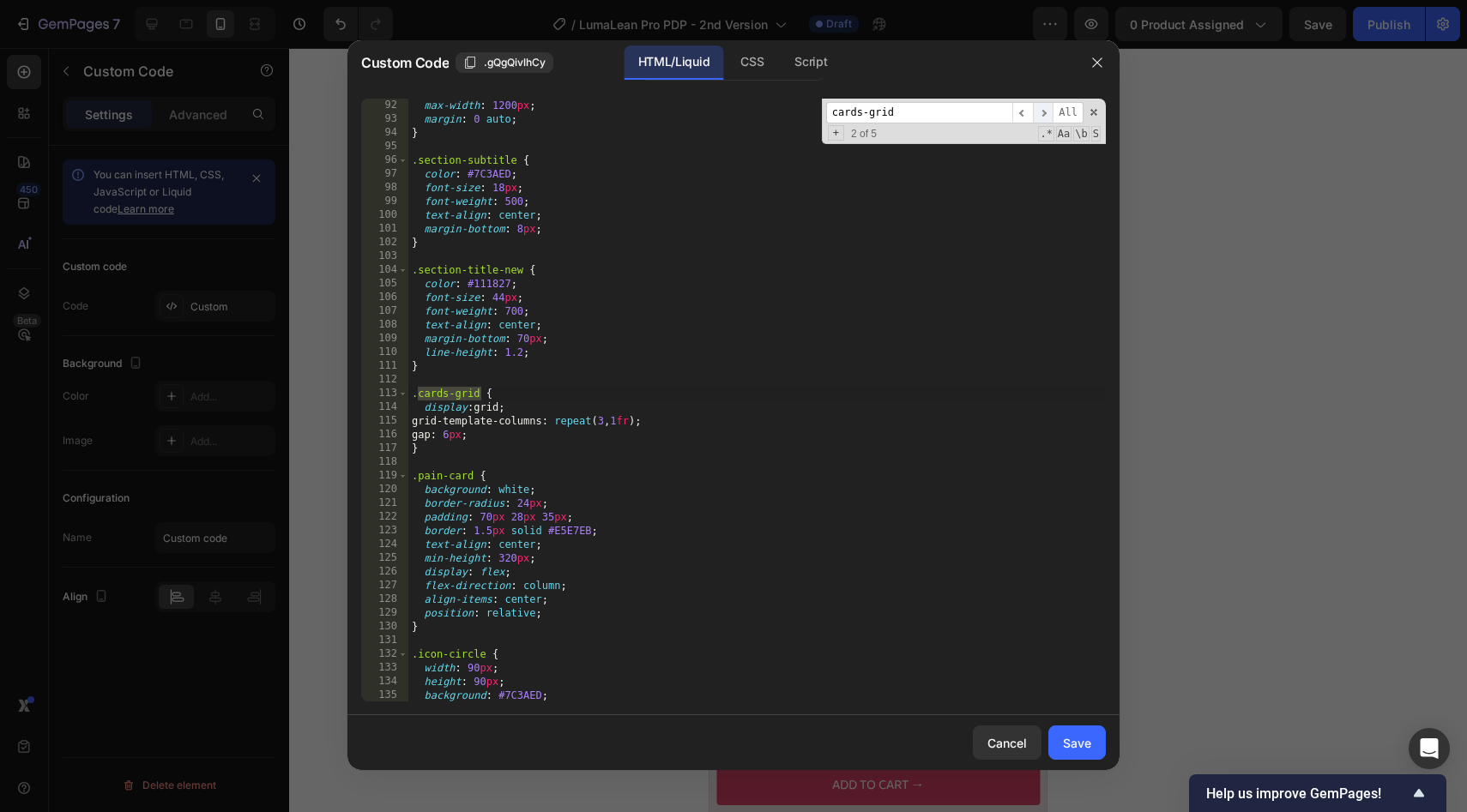
click at [1043, 108] on span "​" at bounding box center [1042, 112] width 20 height 21
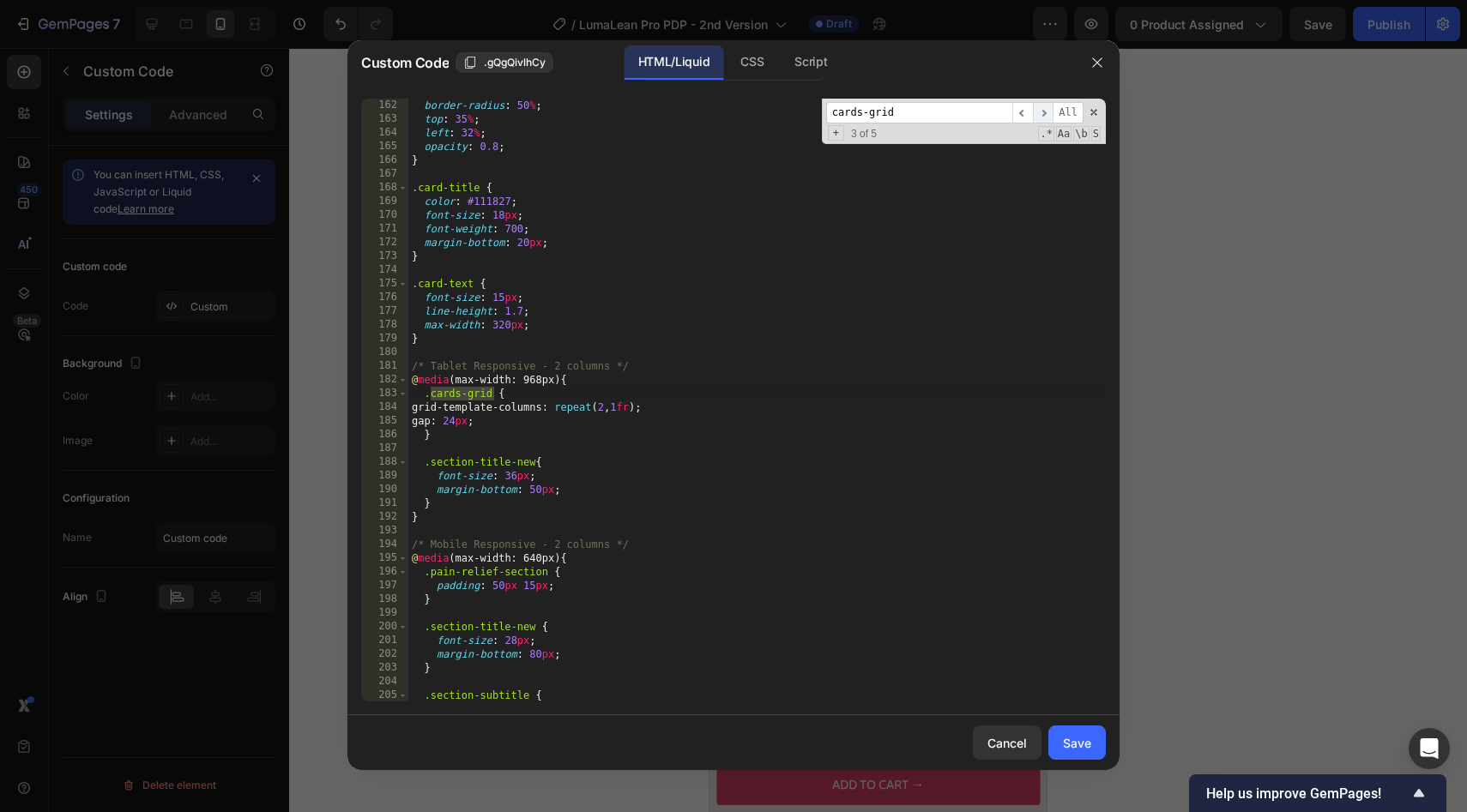
scroll to position [1550, 0]
click at [480, 420] on div "border-radius : 50 % ; top : 35 % ; left : 32 % ; opacity : 0.8 ; } .card-title…" at bounding box center [756, 413] width 698 height 630
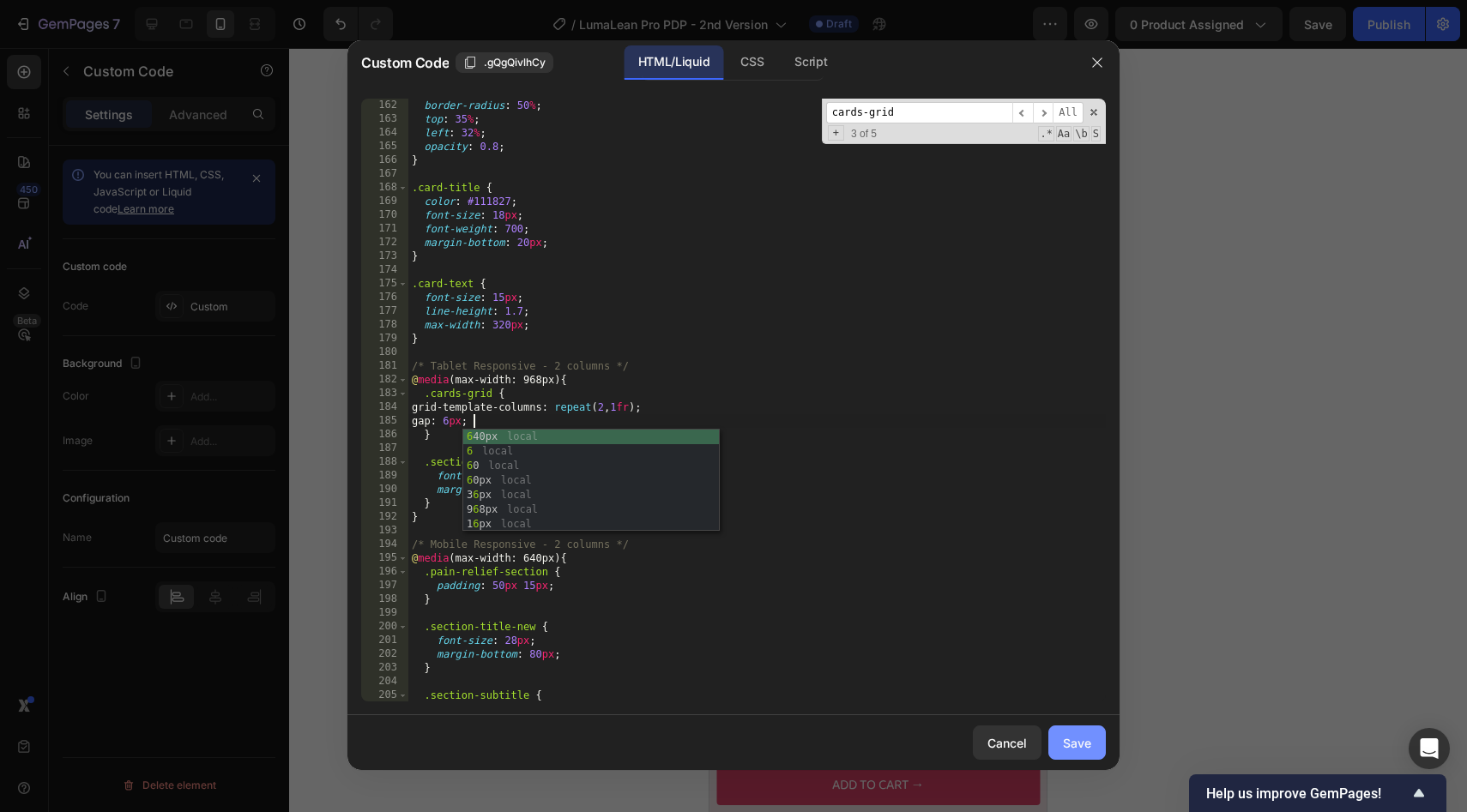
type textarea "gap: 6px;"
click at [1056, 734] on button "Save" at bounding box center [1077, 742] width 58 height 34
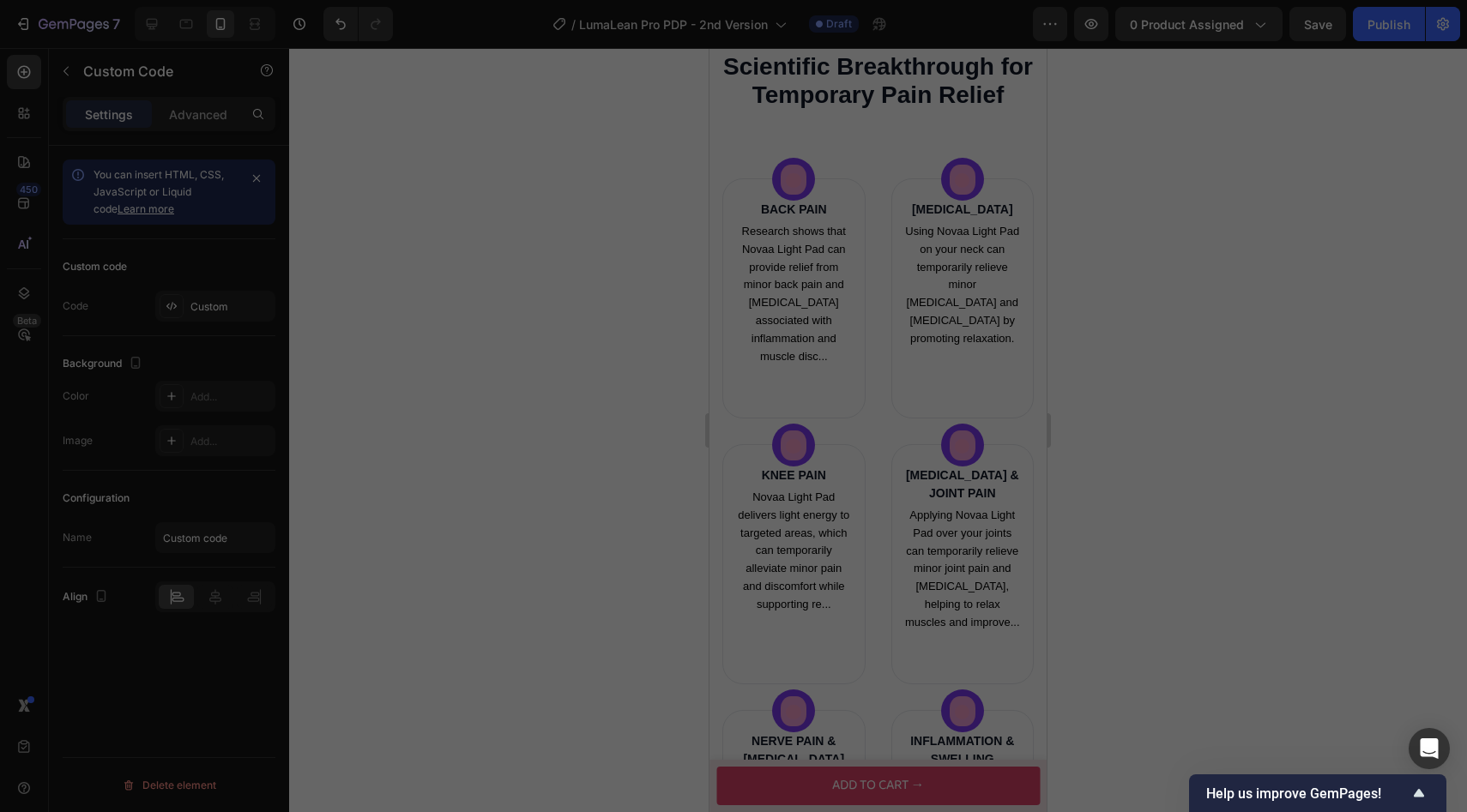
scroll to position [2290, 0]
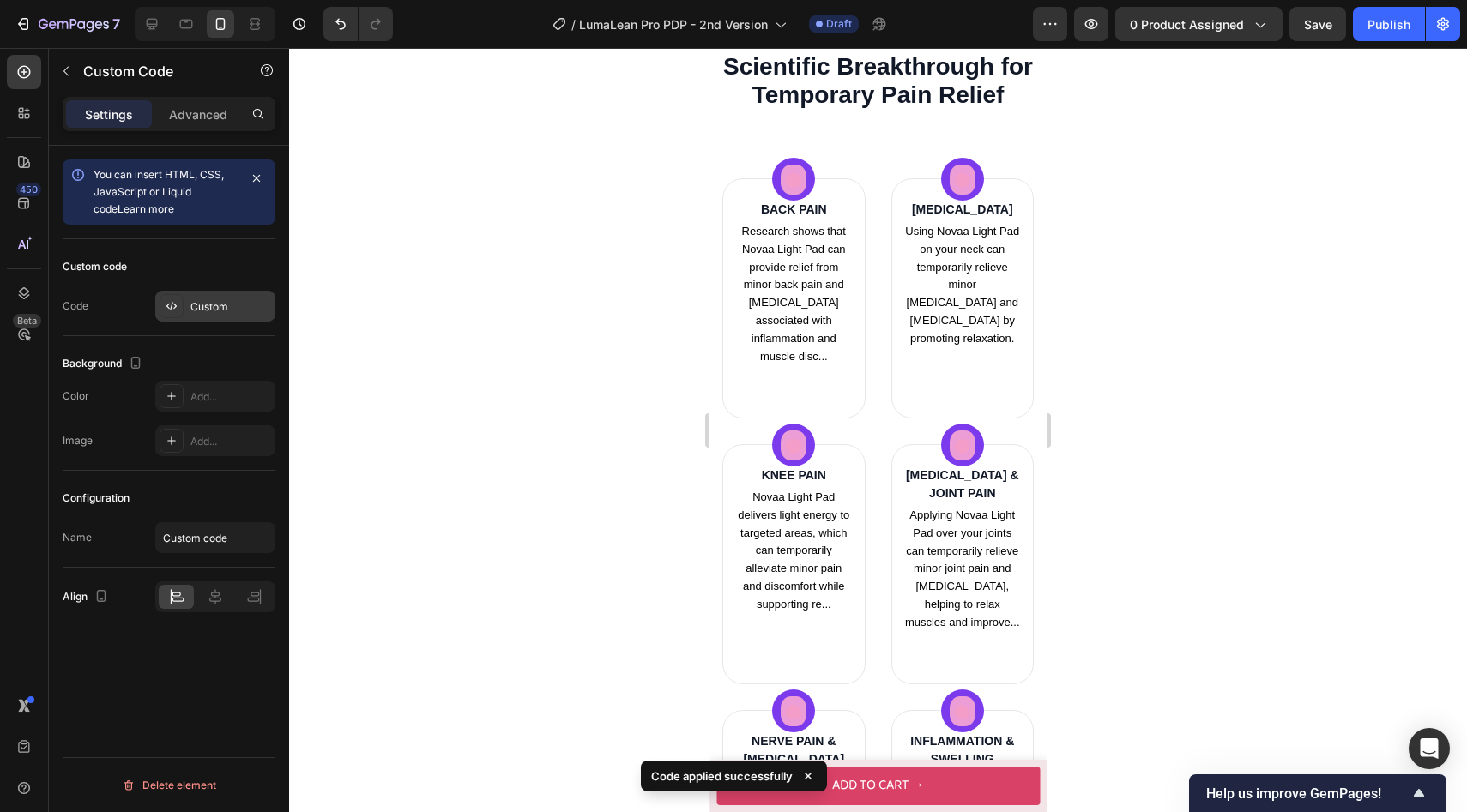
click at [205, 303] on div "Custom" at bounding box center [231, 307] width 81 height 16
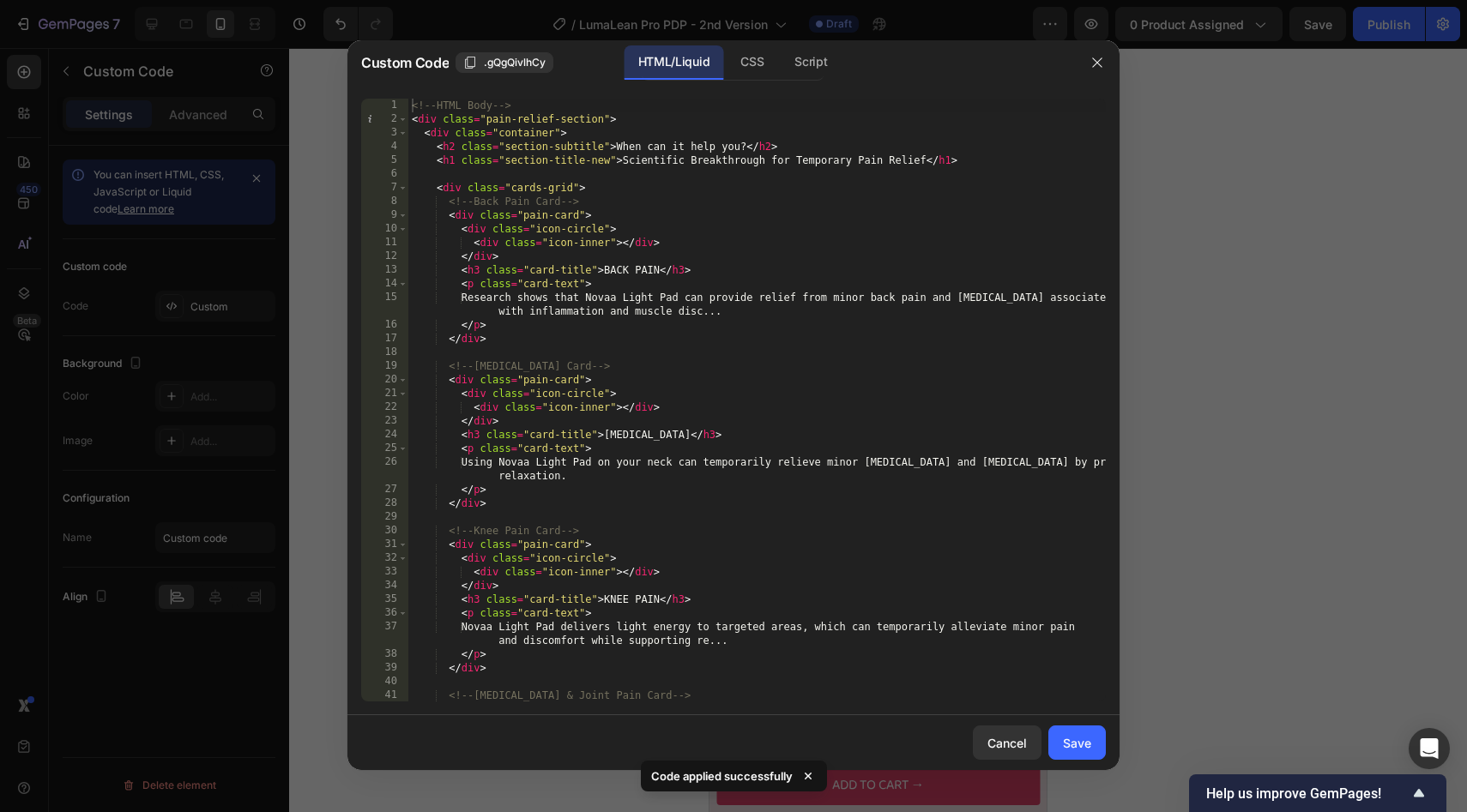
type textarea "</p>"
click at [619, 331] on div "<!-- HTML Body --> < div class = "pain-relief-section" > < div class = "contain…" at bounding box center [756, 413] width 698 height 630
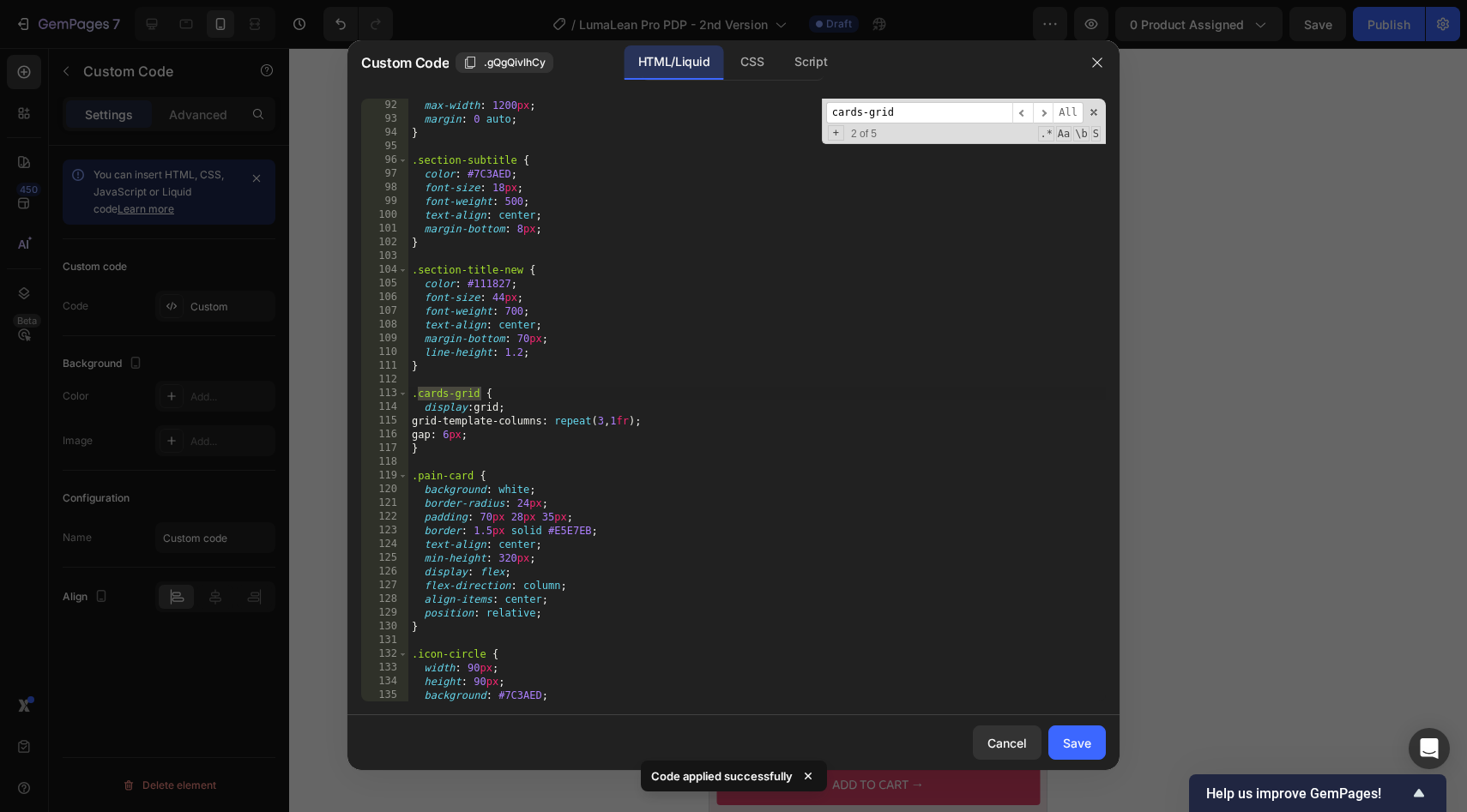
scroll to position [1330, 0]
type input "cards-grid"
click at [1046, 114] on span "​" at bounding box center [1042, 112] width 20 height 21
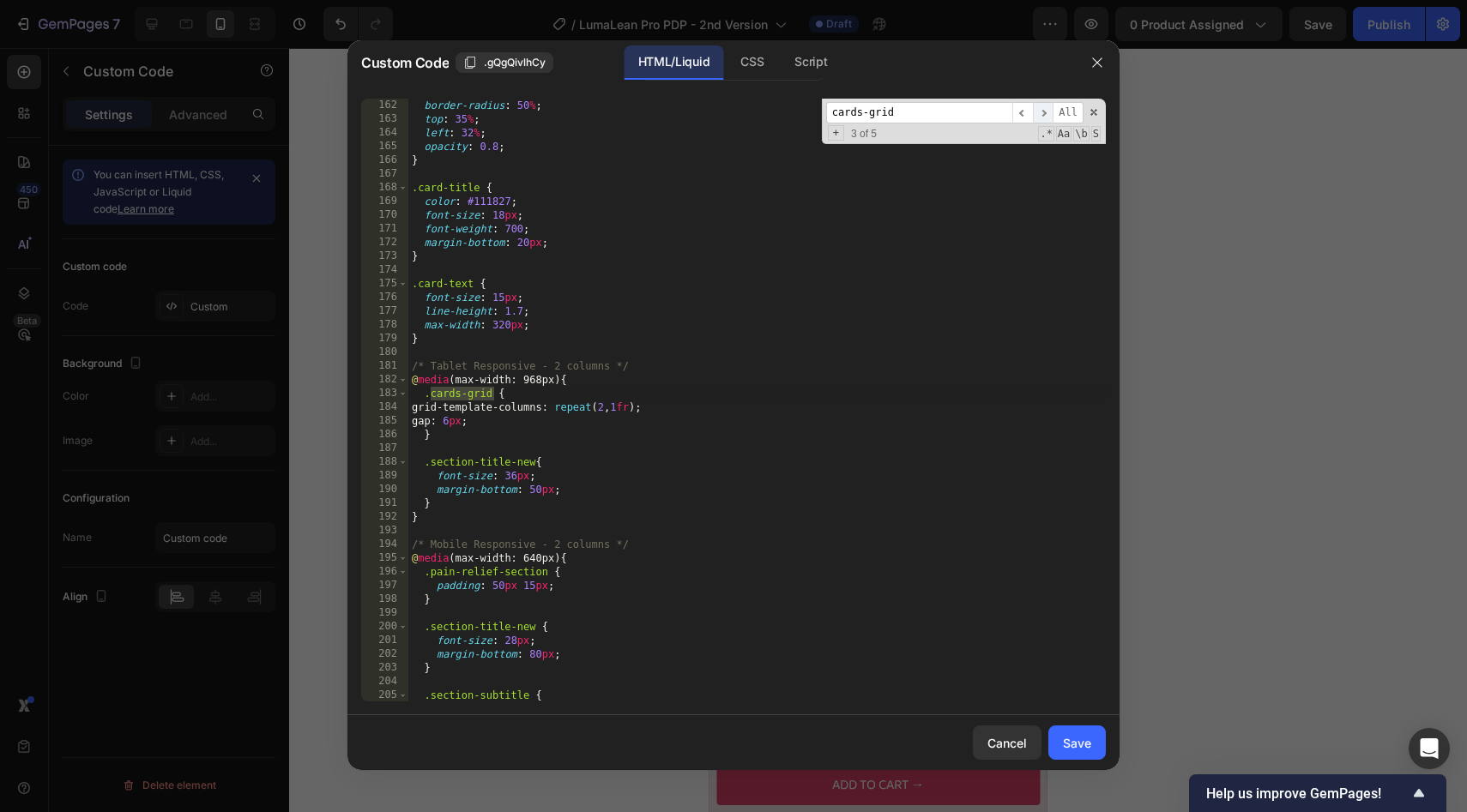
click at [1046, 114] on span "​" at bounding box center [1042, 112] width 20 height 21
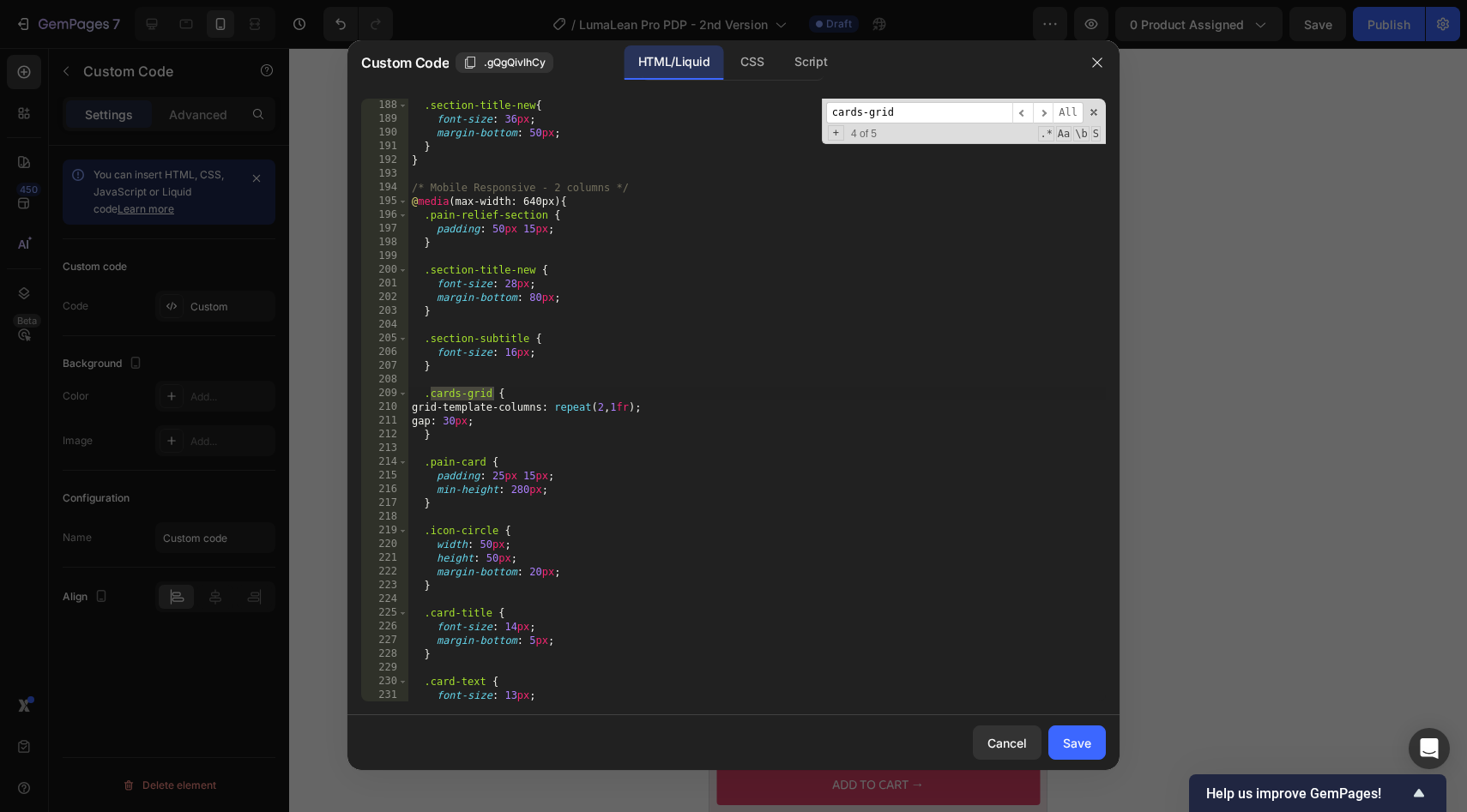
click at [480, 421] on div ".section-title-new { font-size : 36 px ; margin-bottom : 50 px ; } } /* Mobile …" at bounding box center [756, 413] width 698 height 630
type textarea "gap: 15px;"
click at [1070, 741] on div "Save" at bounding box center [1077, 743] width 28 height 18
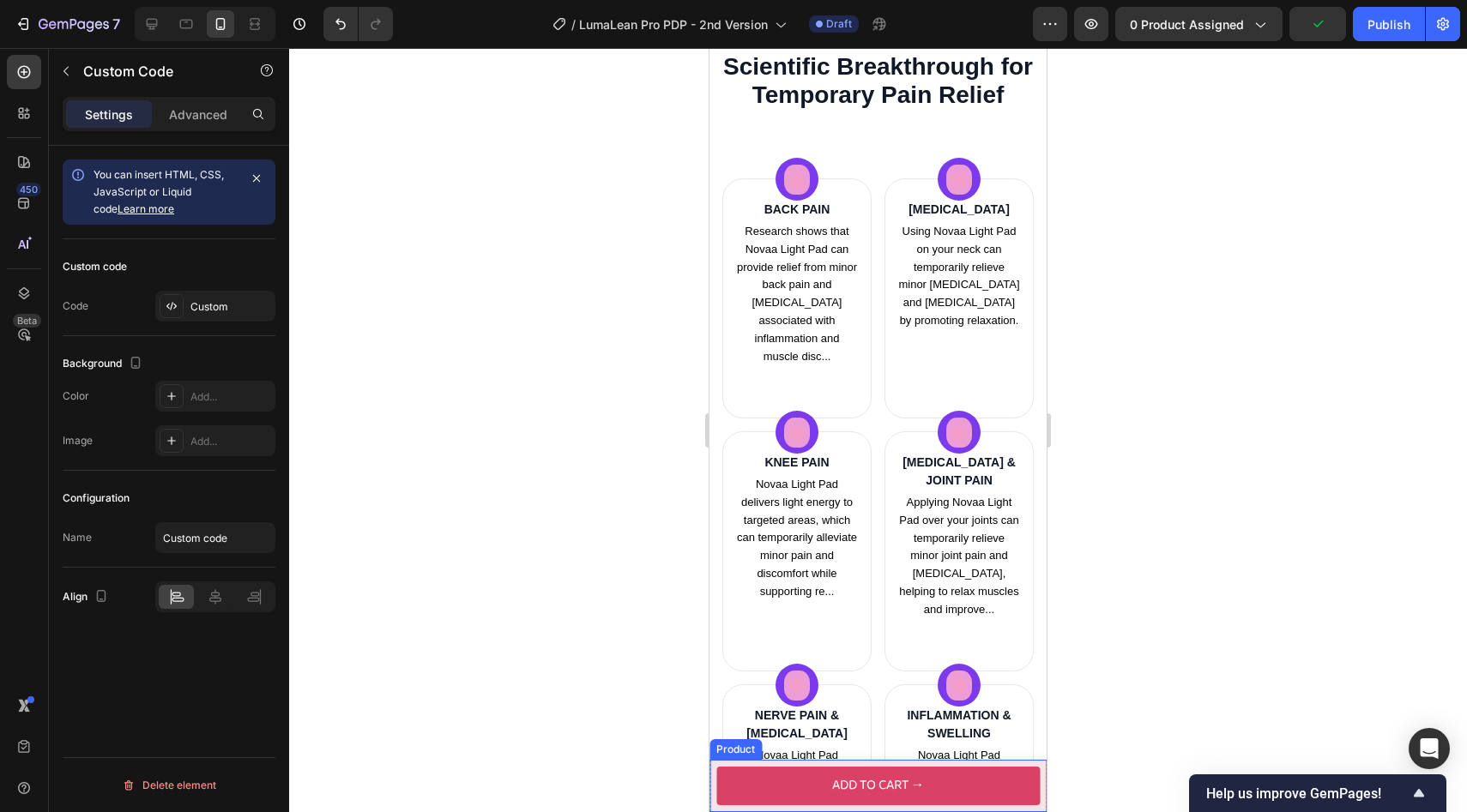
click at [713, 774] on div "Product Images LumaLean Pro Product Title $109.95 Product Price Product Price R…" at bounding box center [878, 786] width 337 height 53
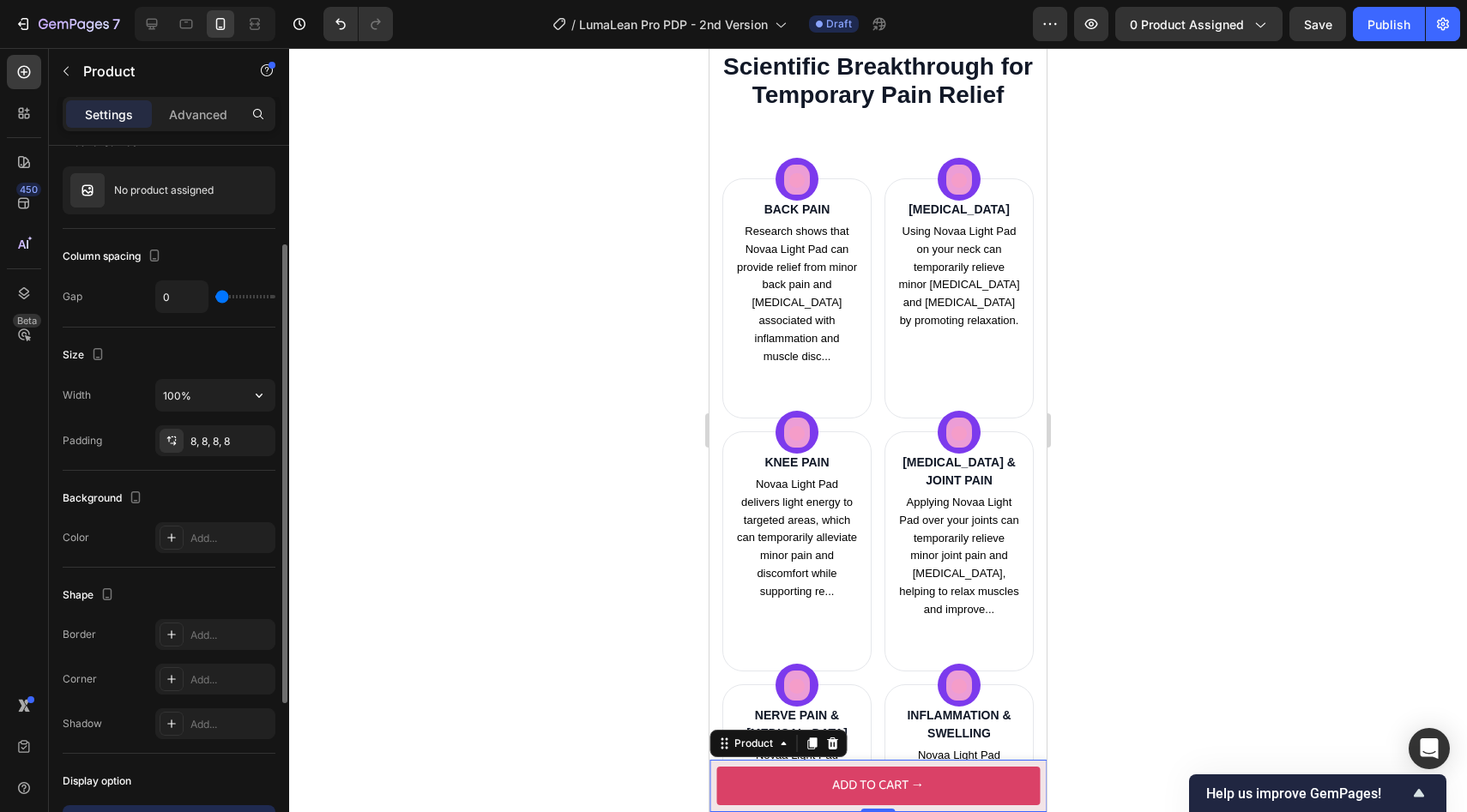
scroll to position [153, 0]
click at [726, 744] on icon at bounding box center [726, 744] width 3 height 3
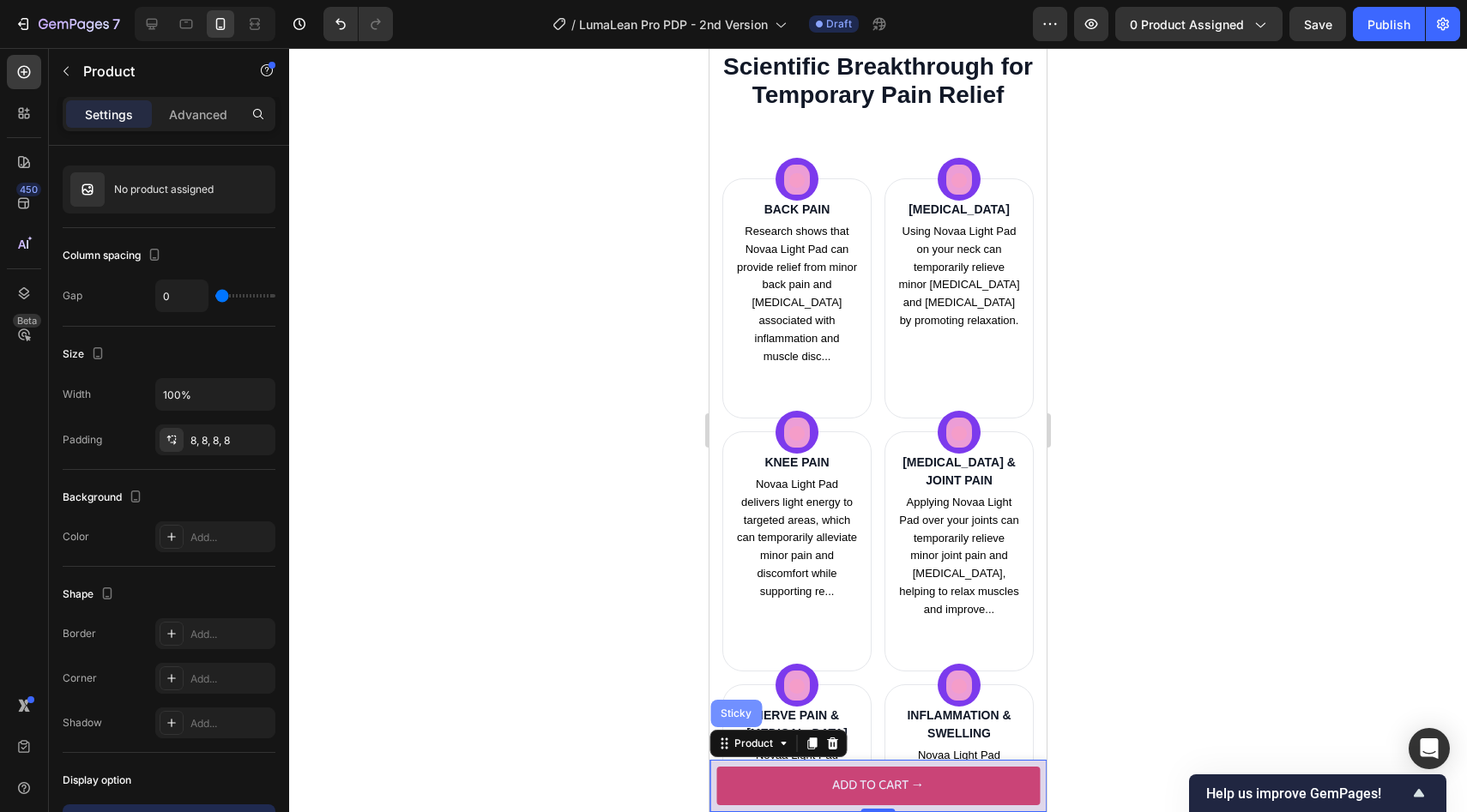
click at [725, 716] on div "Sticky" at bounding box center [735, 714] width 38 height 11
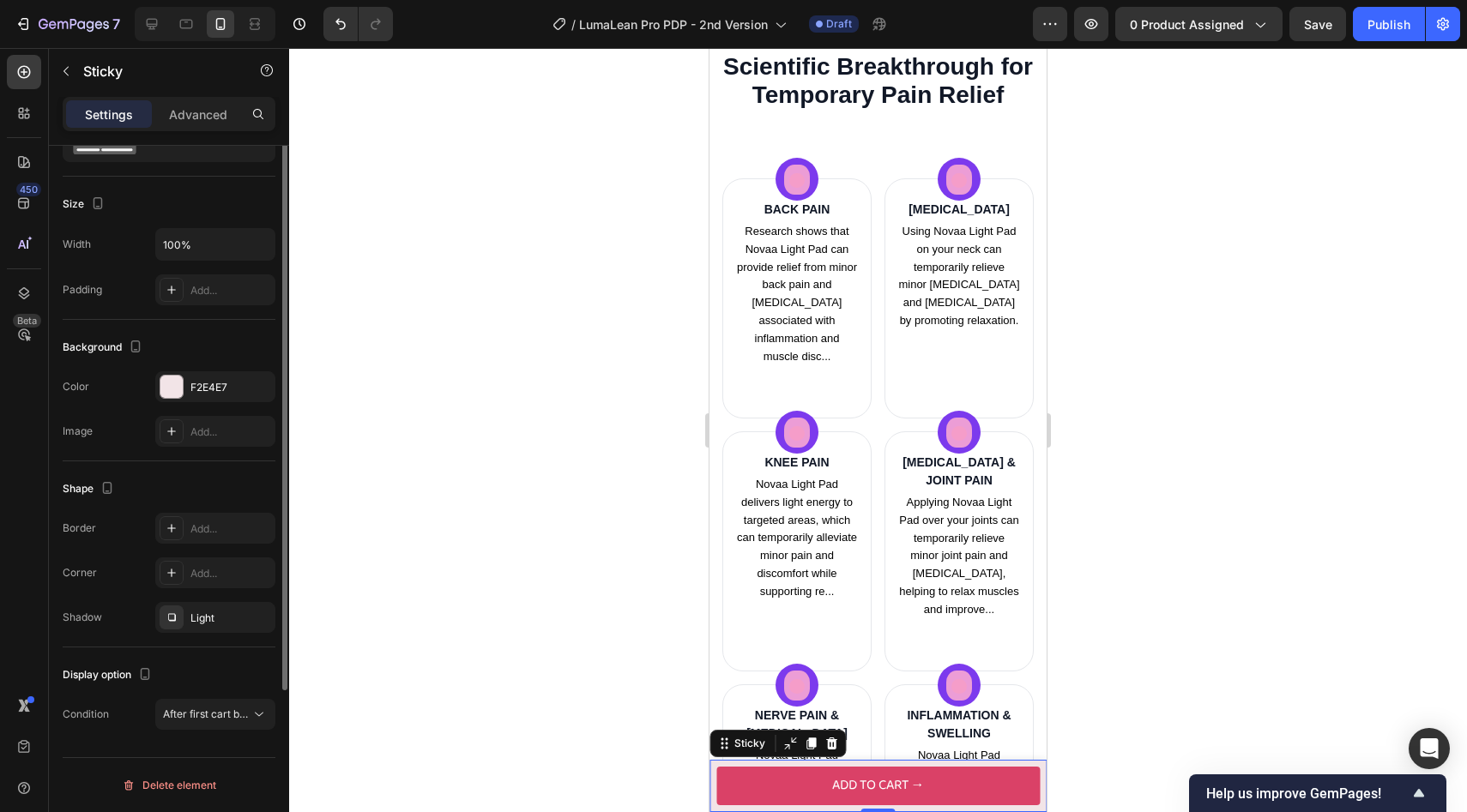
scroll to position [0, 0]
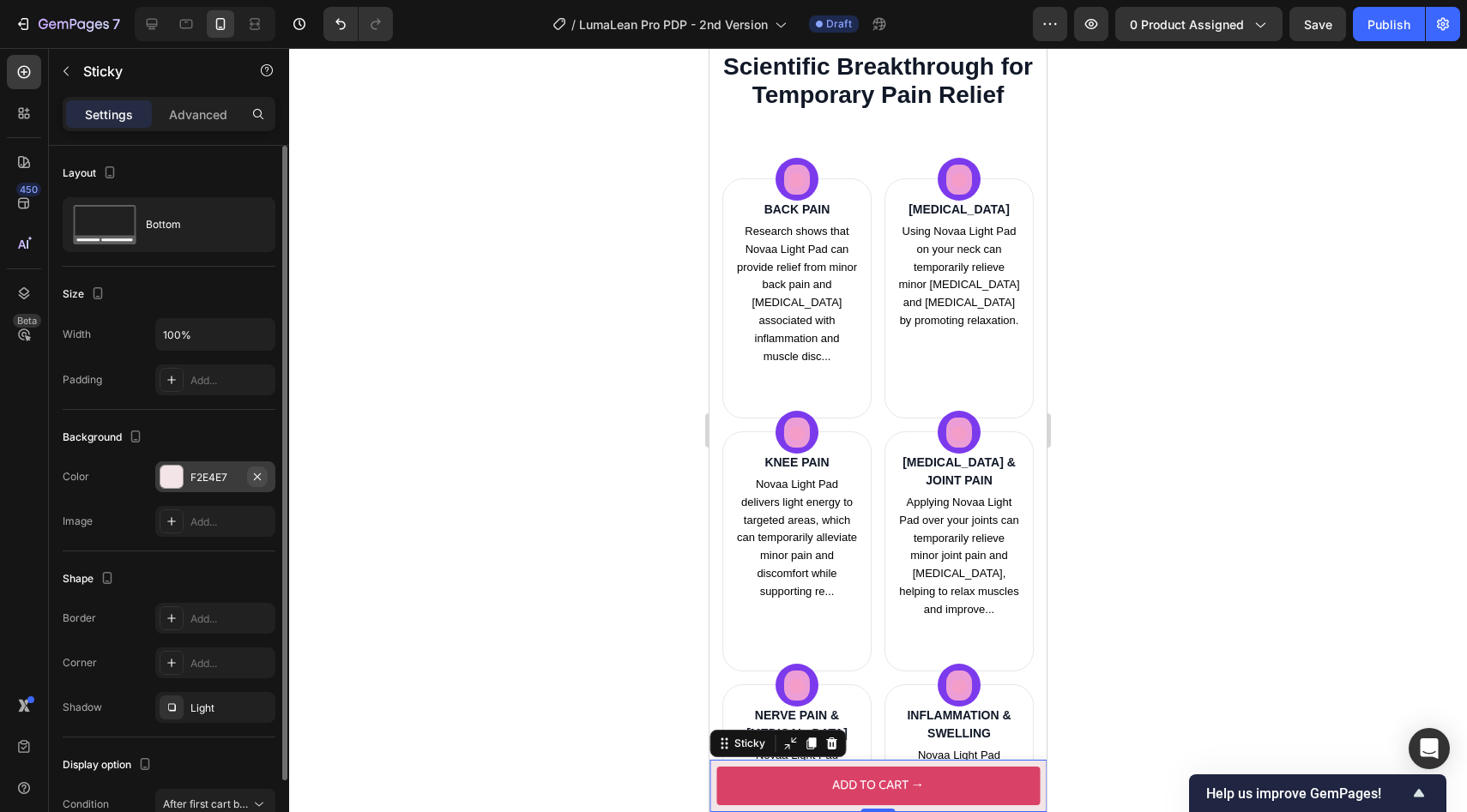
click at [256, 475] on icon "button" at bounding box center [257, 476] width 7 height 7
click at [557, 514] on div at bounding box center [877, 430] width 1177 height 764
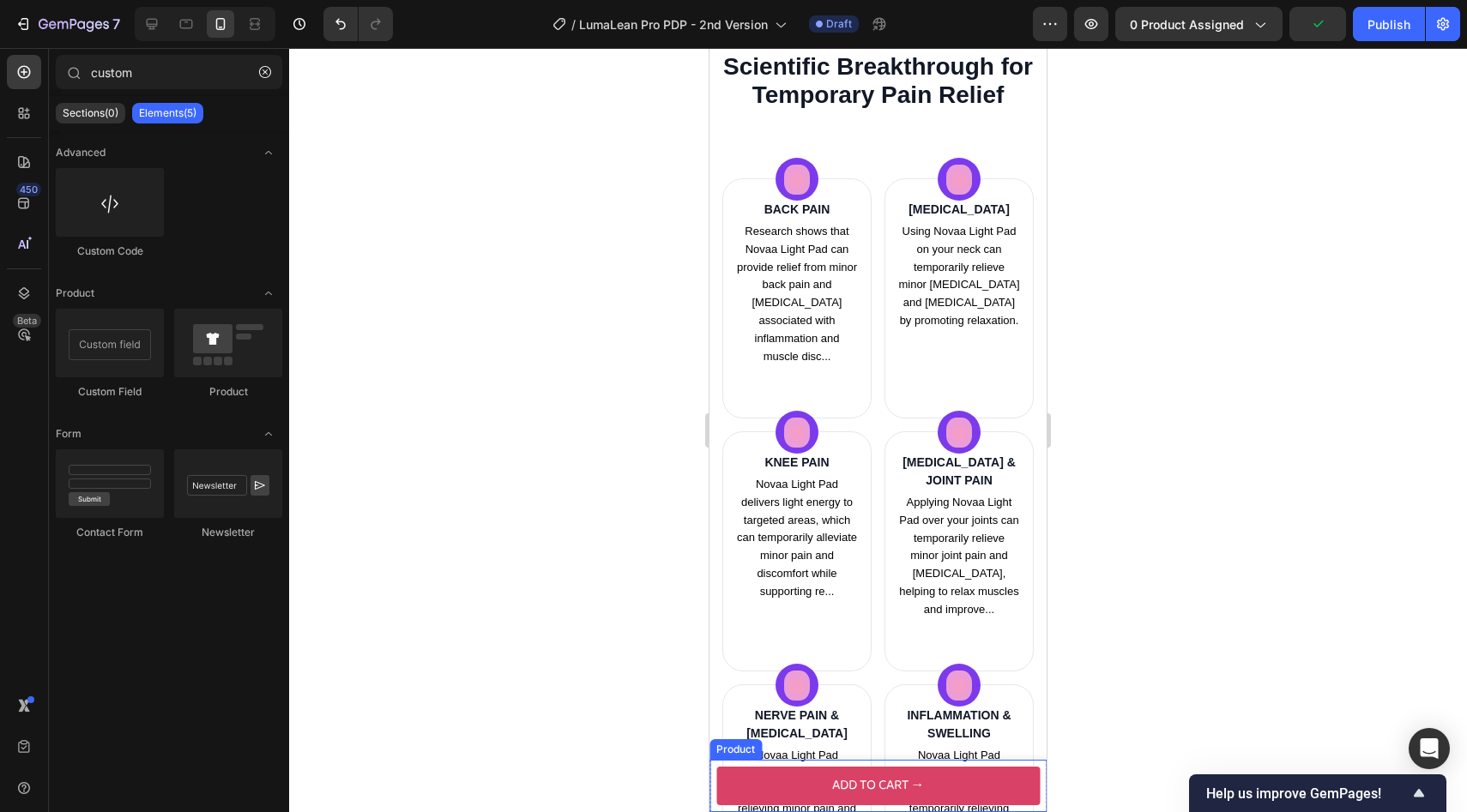
click at [711, 766] on div "Product Images LumaLean Pro Product Title $109.95 Product Price Product Price R…" at bounding box center [878, 786] width 337 height 53
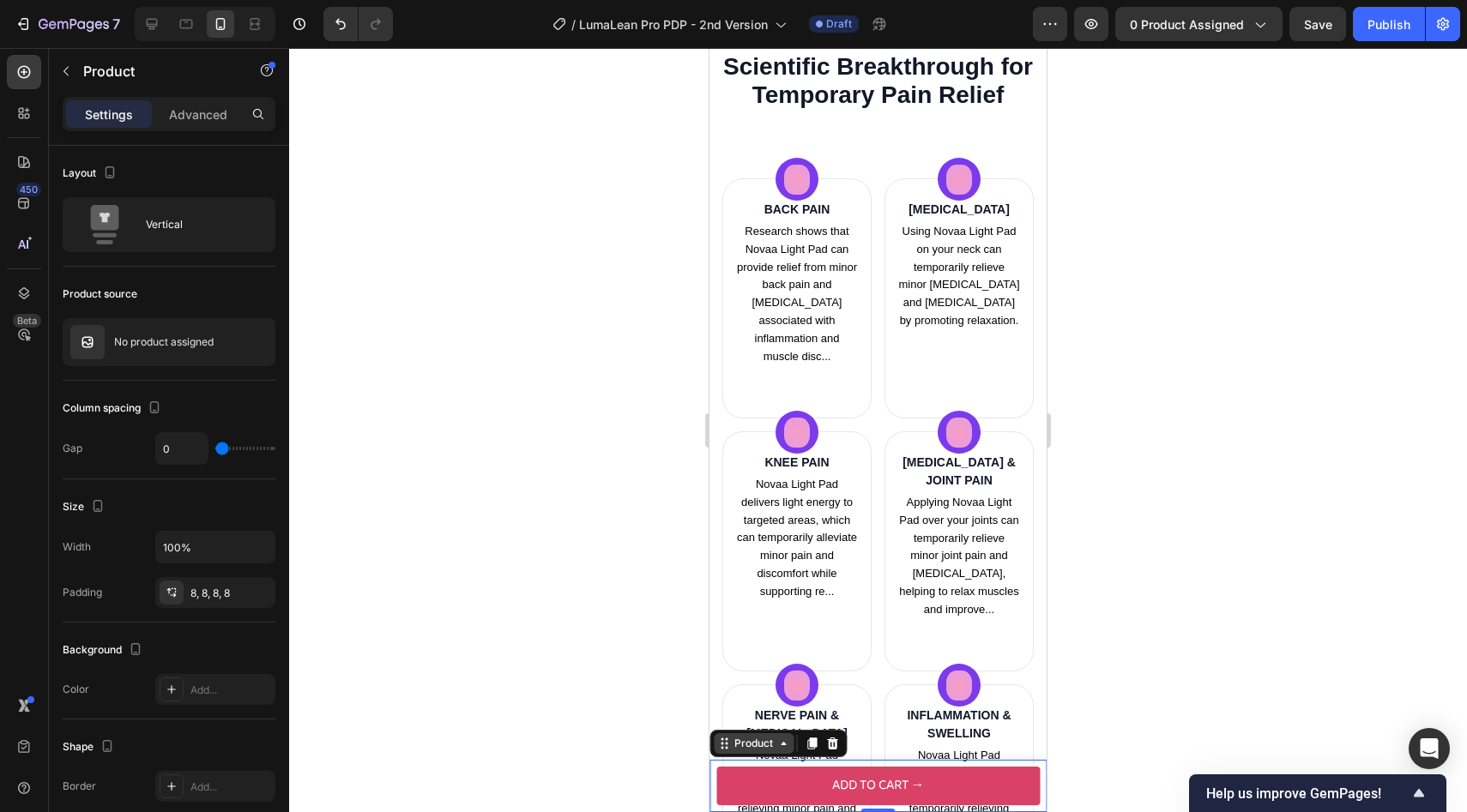
click at [722, 743] on icon at bounding box center [724, 744] width 14 height 14
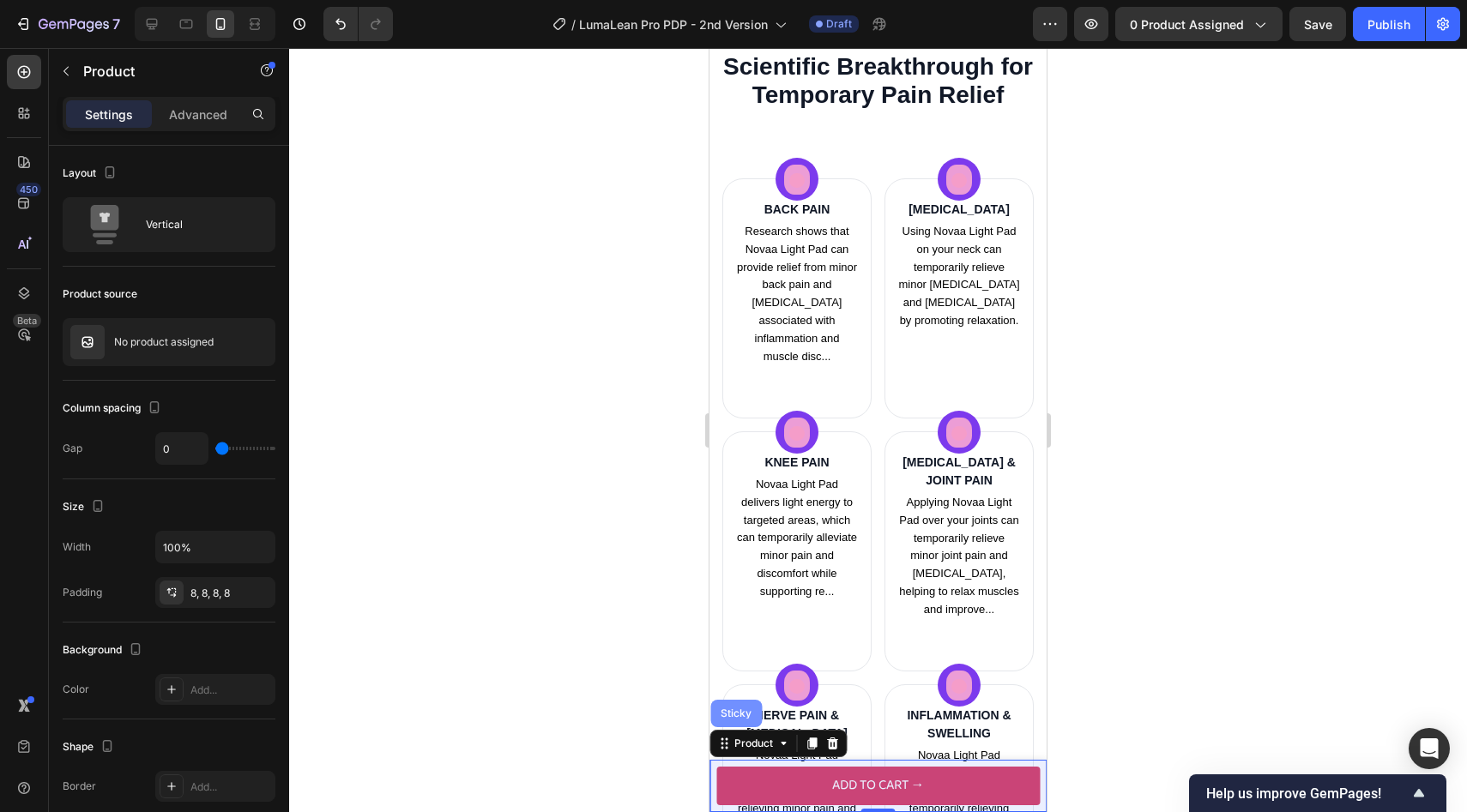
click at [731, 723] on div "Sticky" at bounding box center [735, 713] width 52 height 27
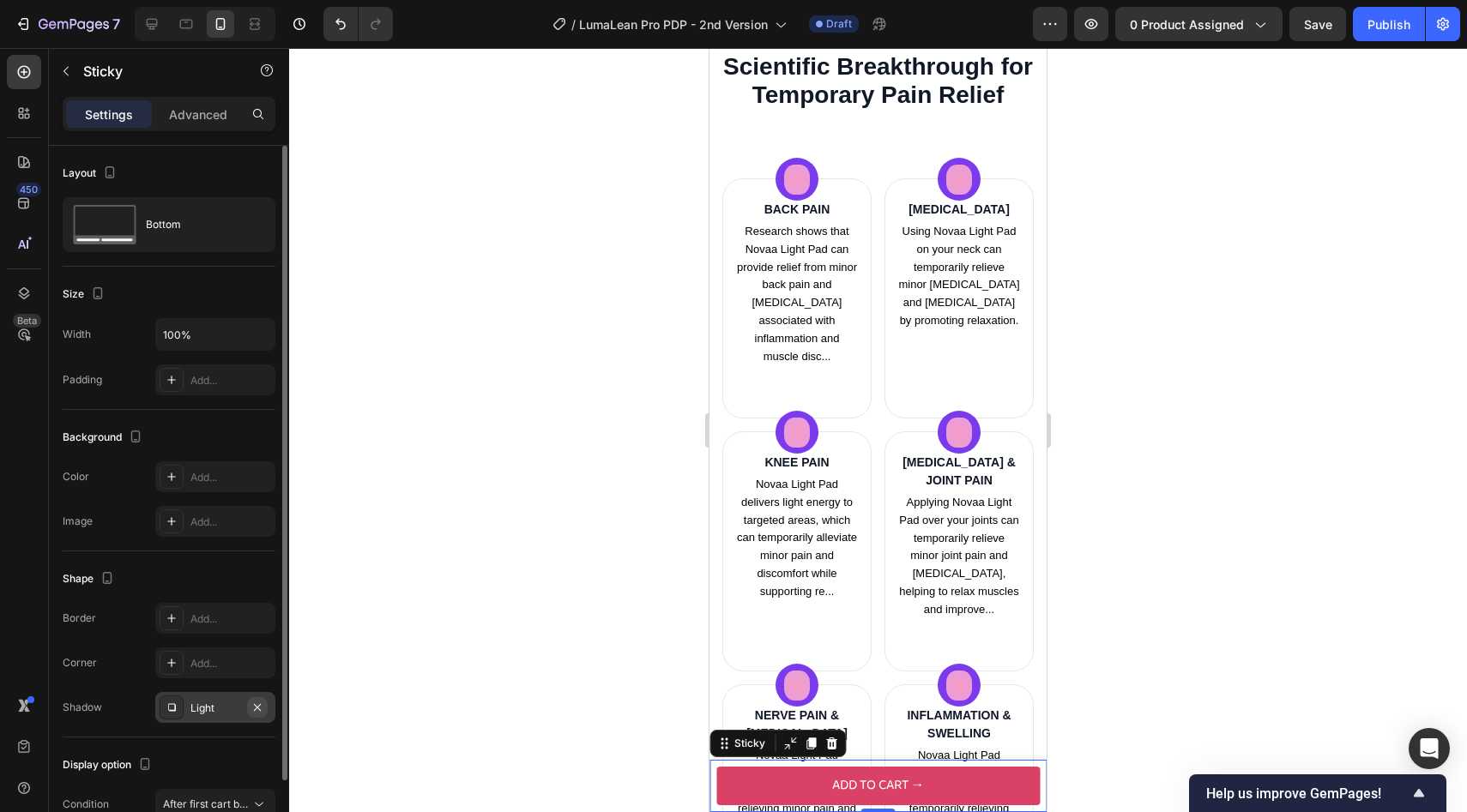
click at [252, 702] on icon "button" at bounding box center [257, 708] width 14 height 14
click at [519, 509] on div at bounding box center [877, 430] width 1177 height 764
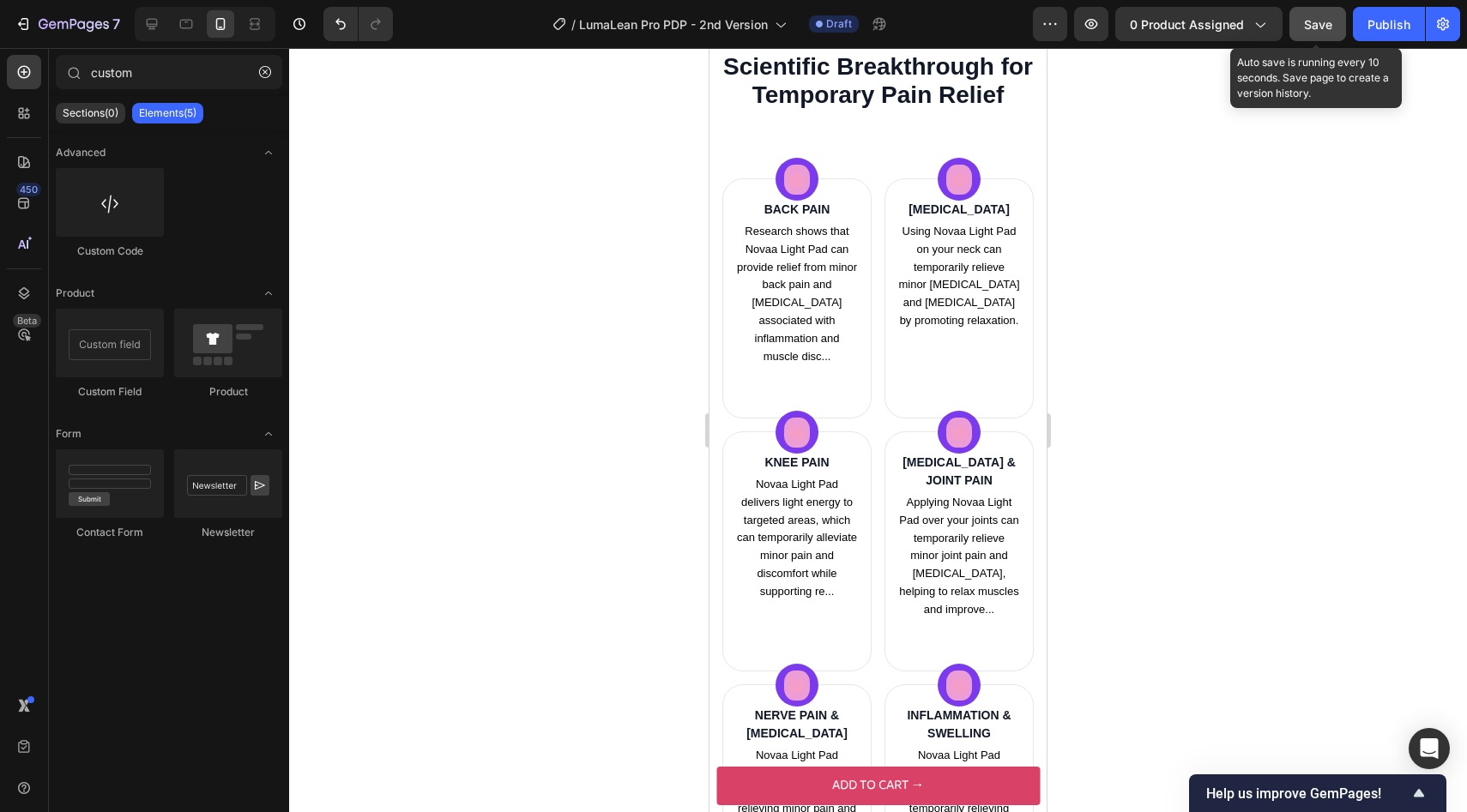
click at [1311, 27] on span "Save" at bounding box center [1318, 25] width 28 height 15
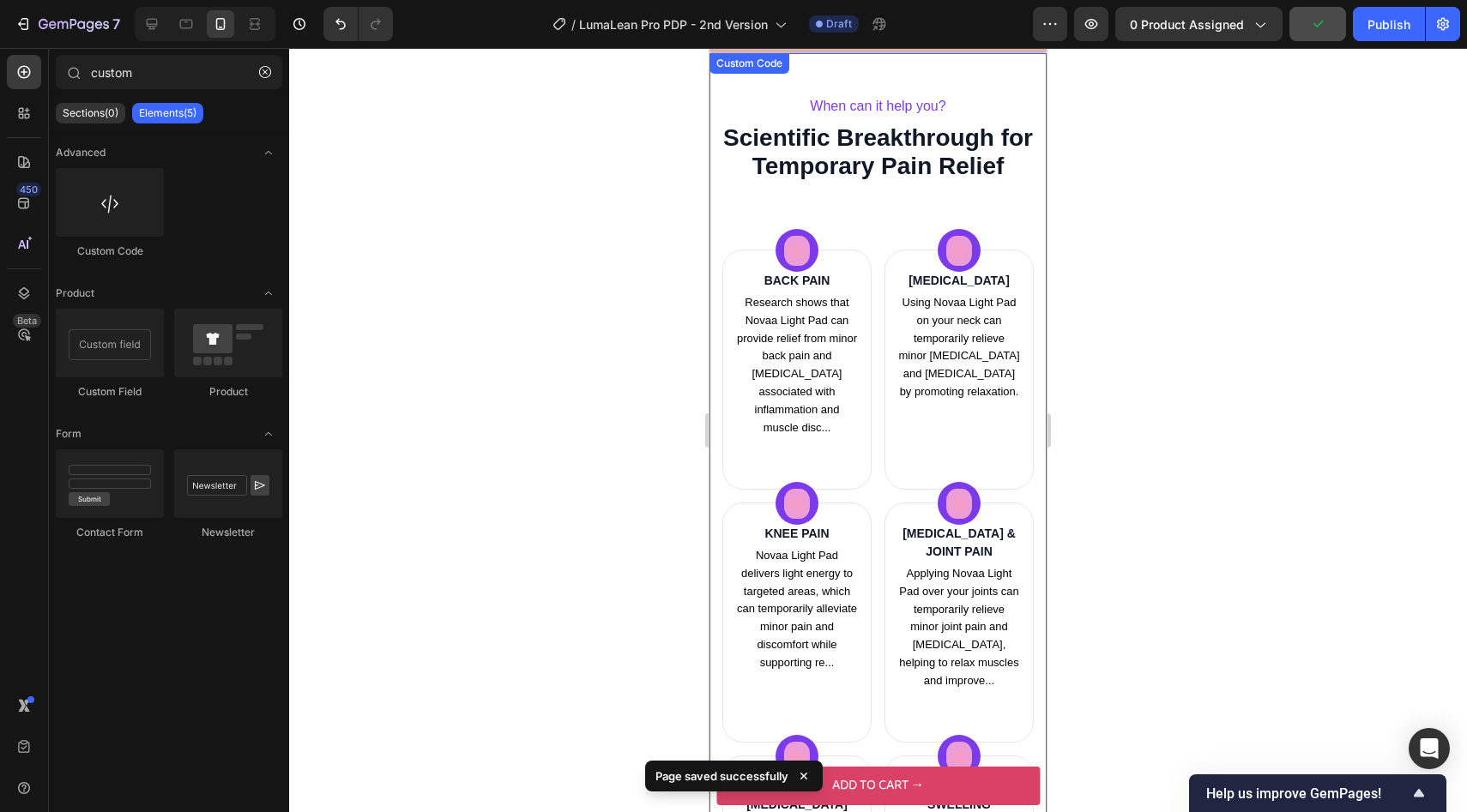
scroll to position [2070, 0]
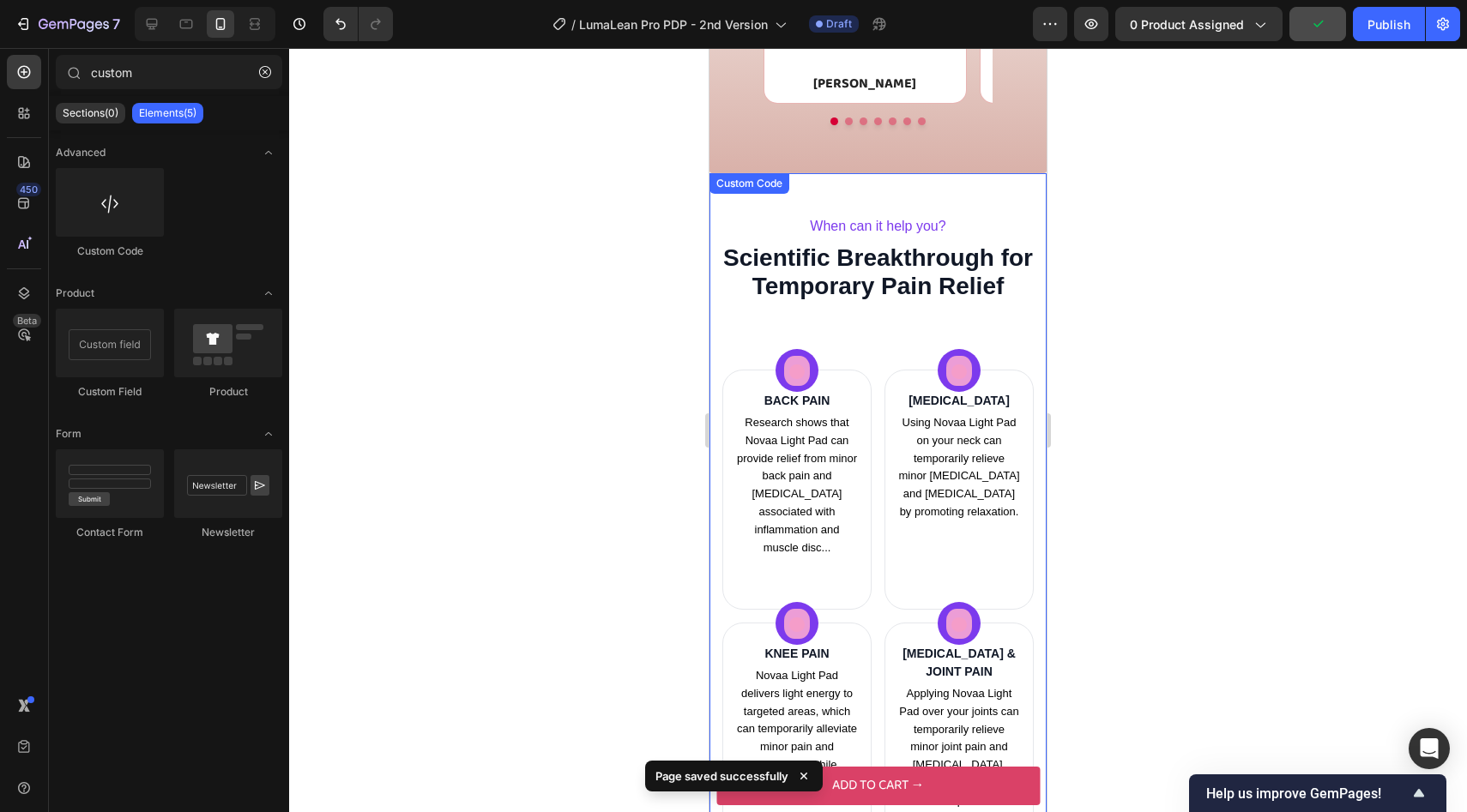
click at [879, 293] on h1 "Scientific Breakthrough for Temporary Pain Relief" at bounding box center [877, 273] width 311 height 58
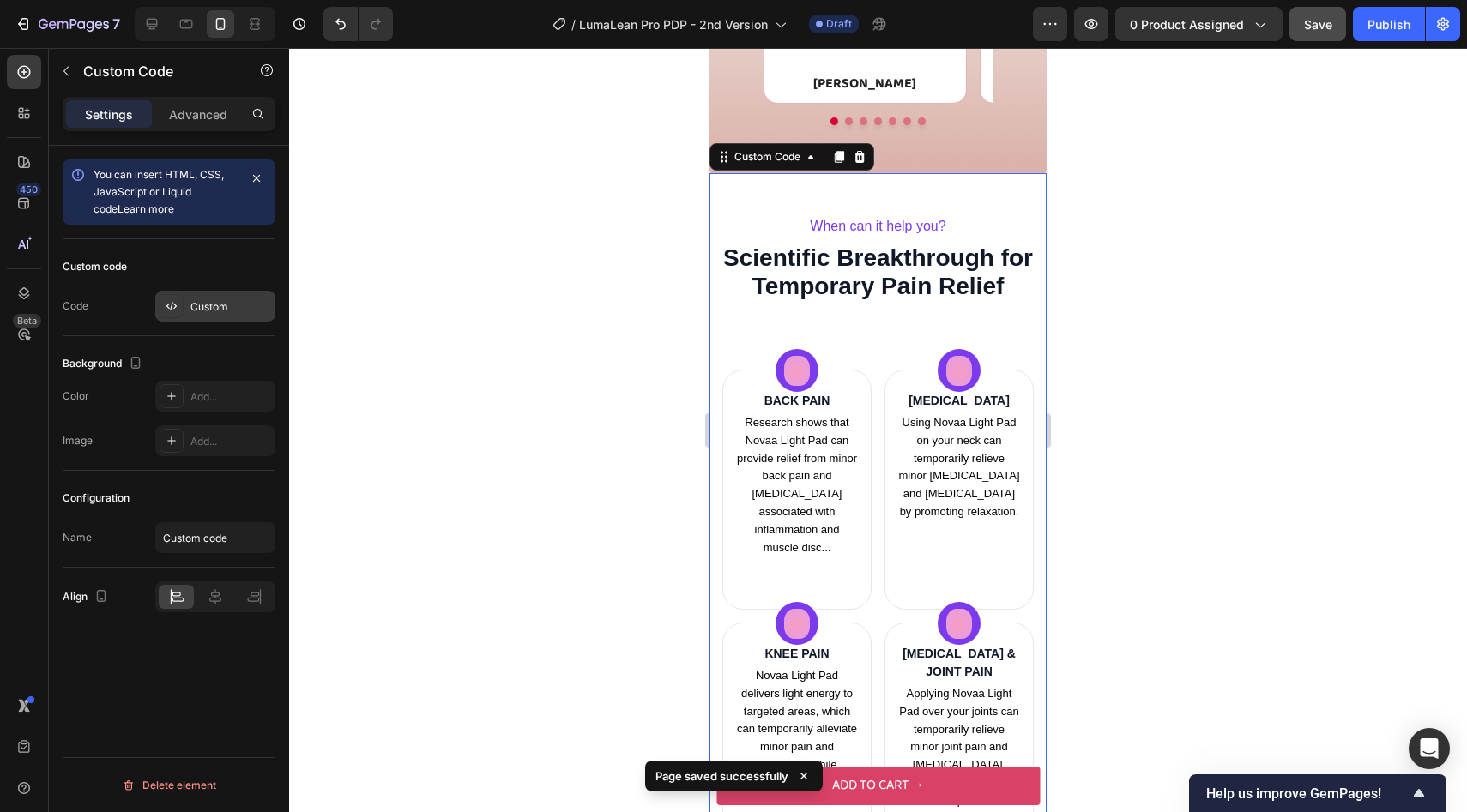
click at [210, 316] on div "Custom" at bounding box center [215, 305] width 120 height 31
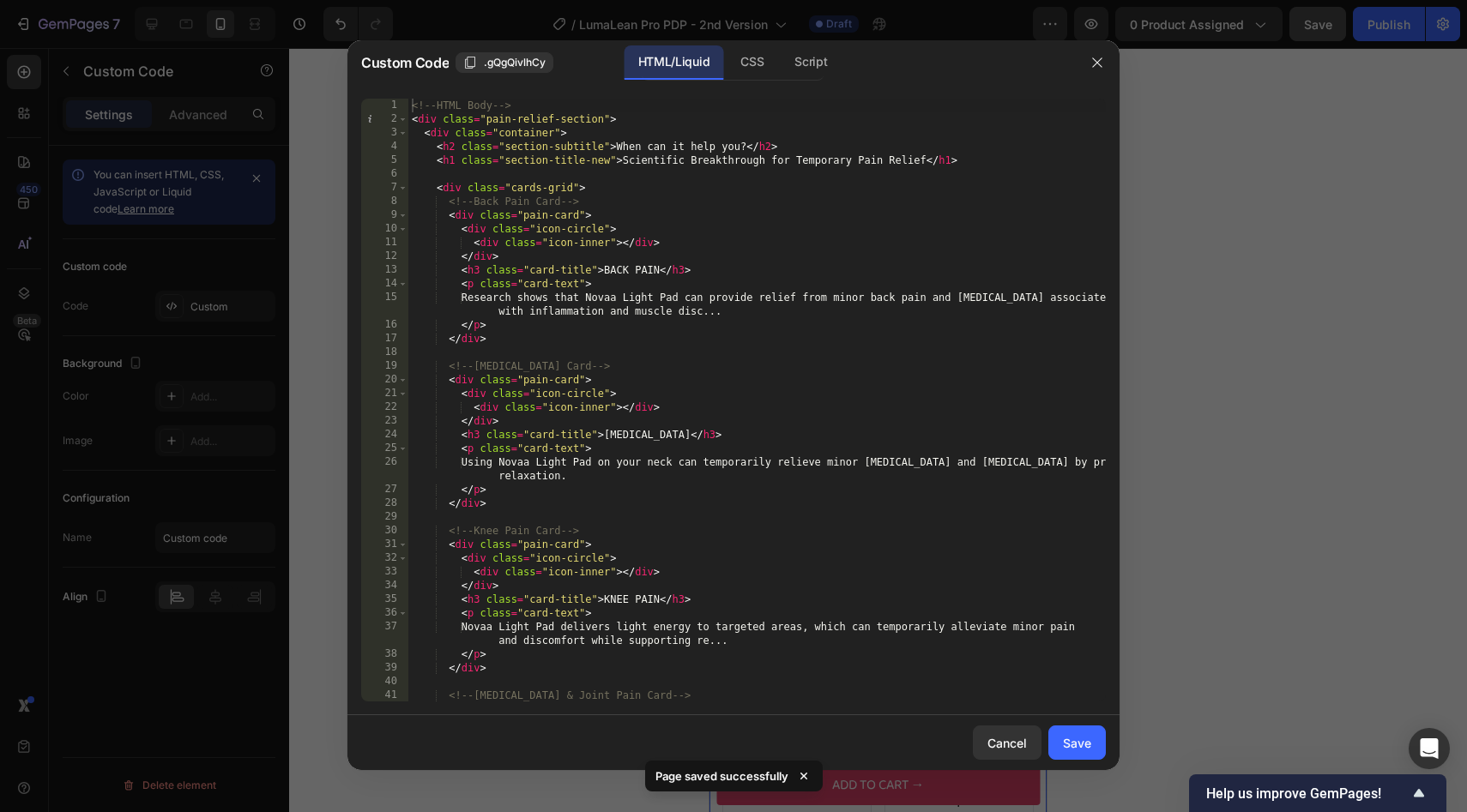
type textarea "</div>"
click at [669, 345] on div "<!-- HTML Body --> < div class = "pain-relief-section" > < div class = "contain…" at bounding box center [756, 413] width 698 height 630
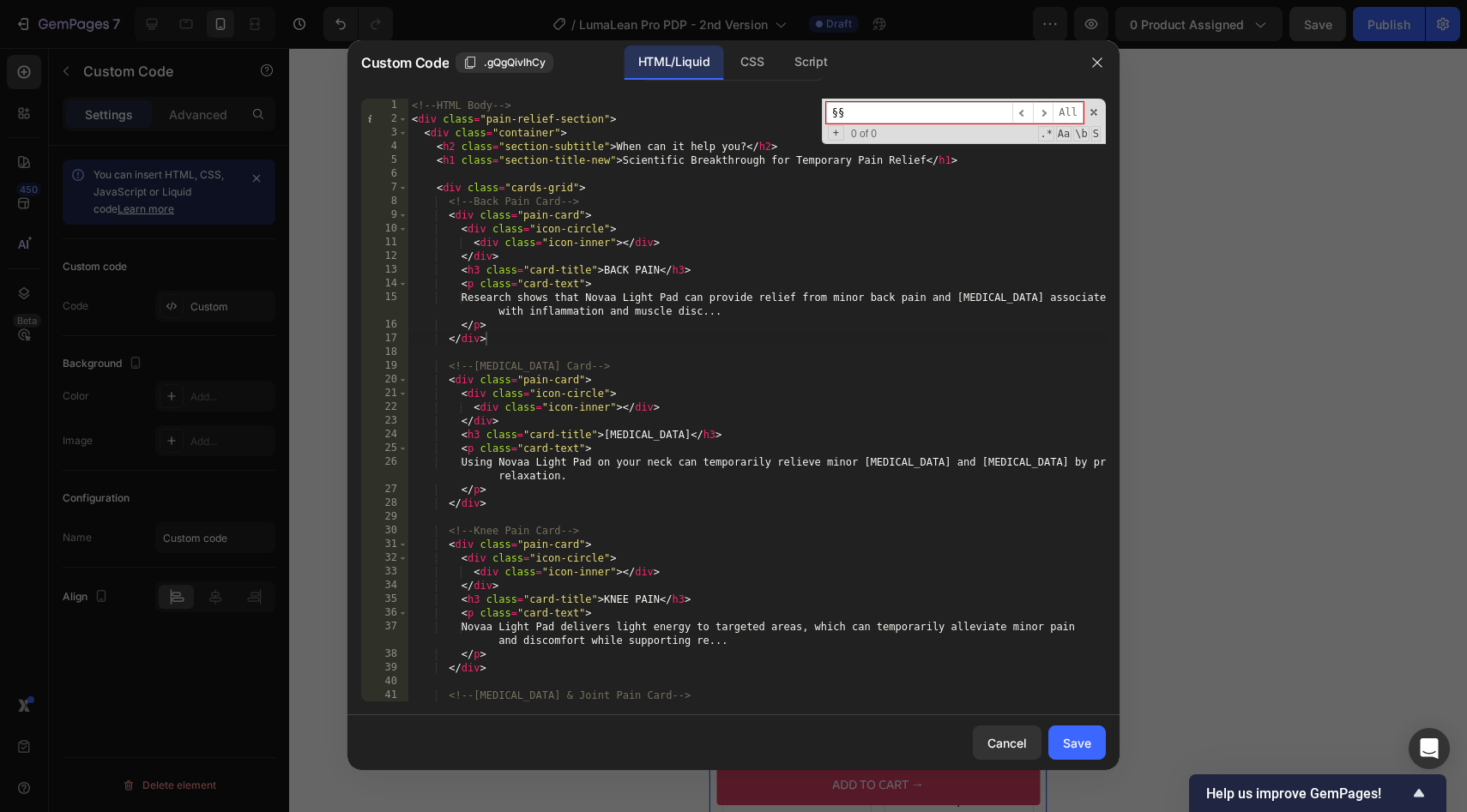
type input "§"
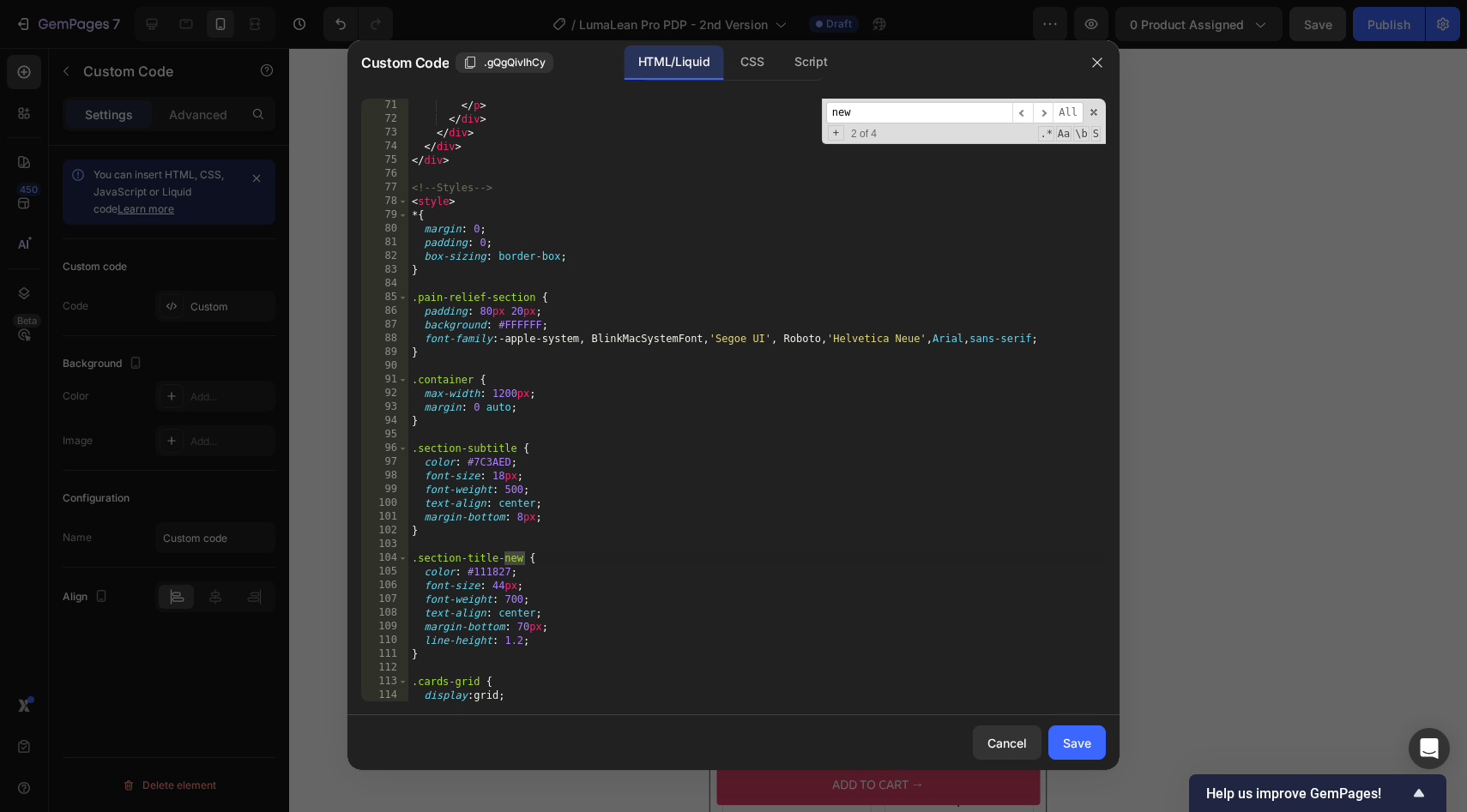
type input "new"
click at [520, 622] on div "</ p > </ div > </ div > </ div > </ div > <!-- Styles --> < style > * { margin…" at bounding box center [756, 413] width 698 height 630
click at [1042, 105] on span "​" at bounding box center [1042, 112] width 20 height 21
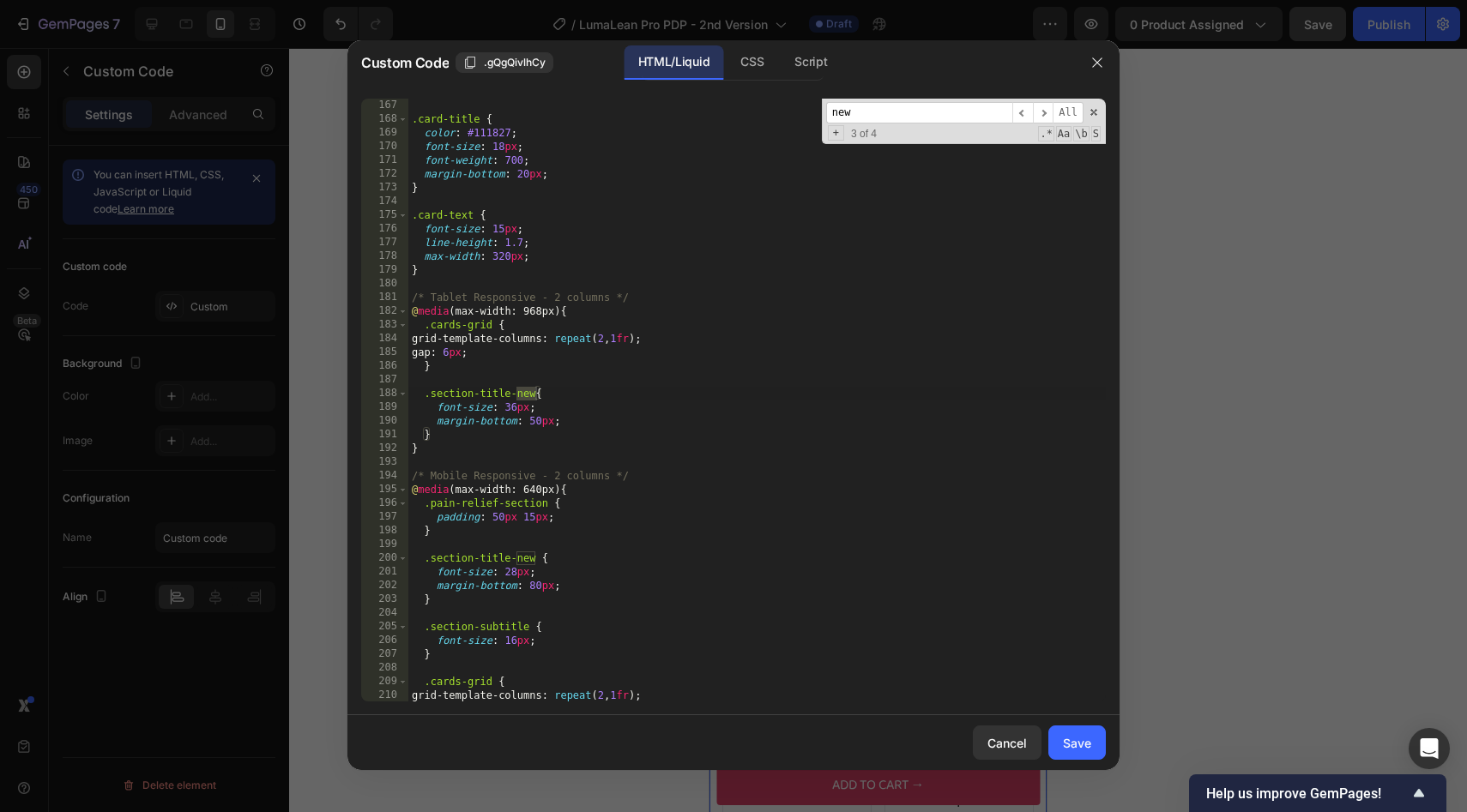
click at [535, 588] on div ".card-title { color : #111827 ; font-size : 18 px ; font-weight : 700 ; margin-…" at bounding box center [756, 413] width 698 height 630
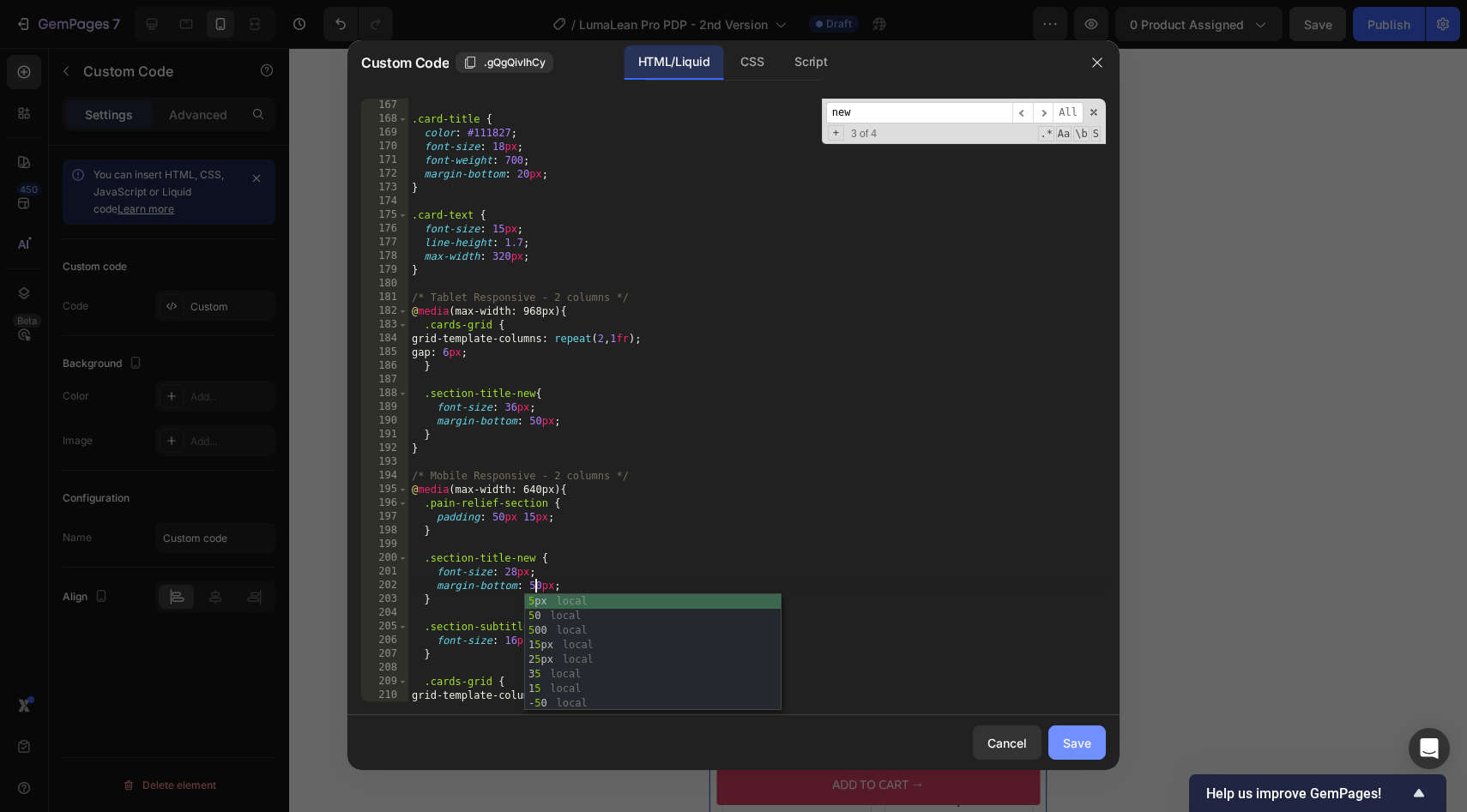
type textarea "margin-bottom: 50px;"
click at [1089, 736] on div "Save" at bounding box center [1077, 743] width 28 height 18
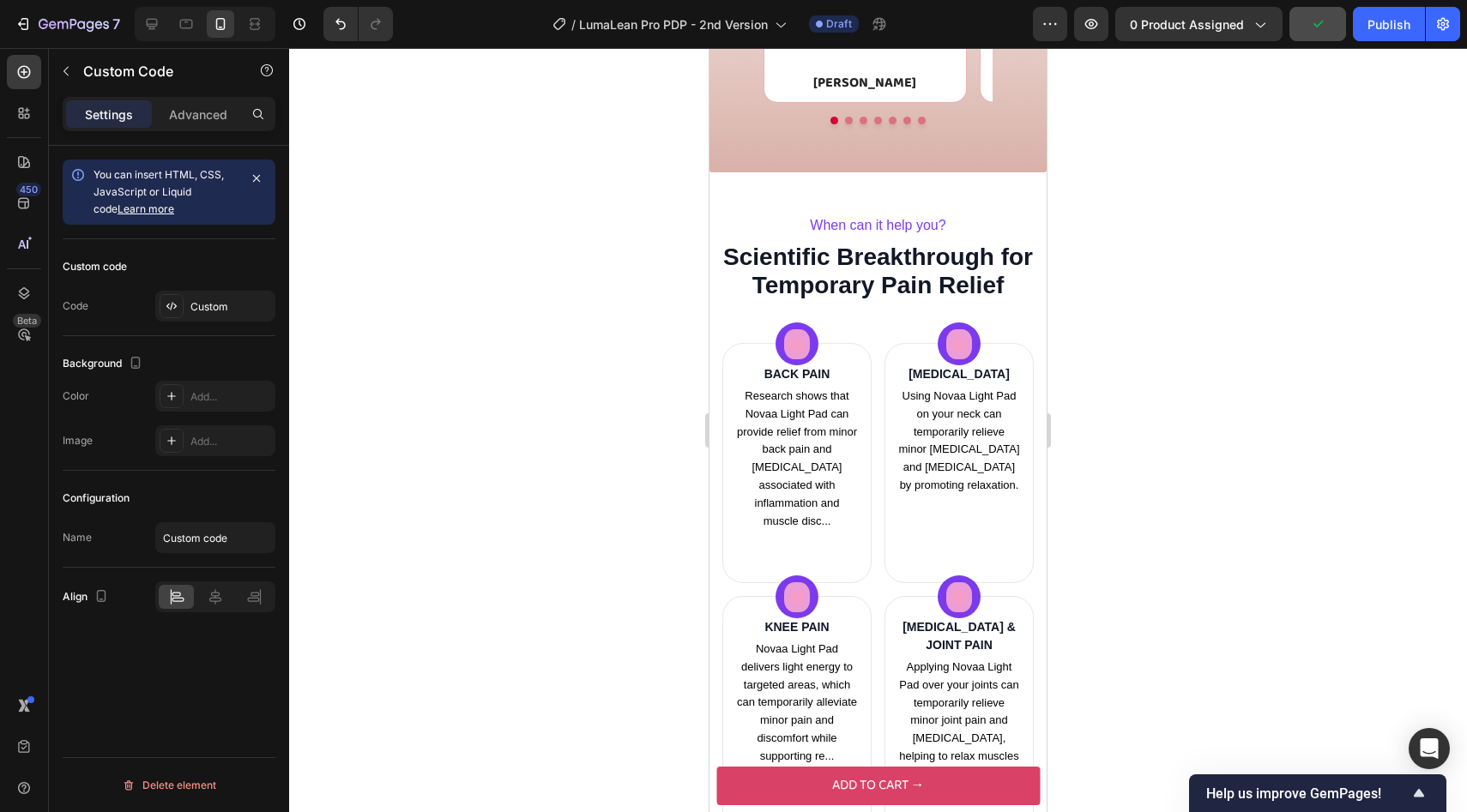
scroll to position [2089, 0]
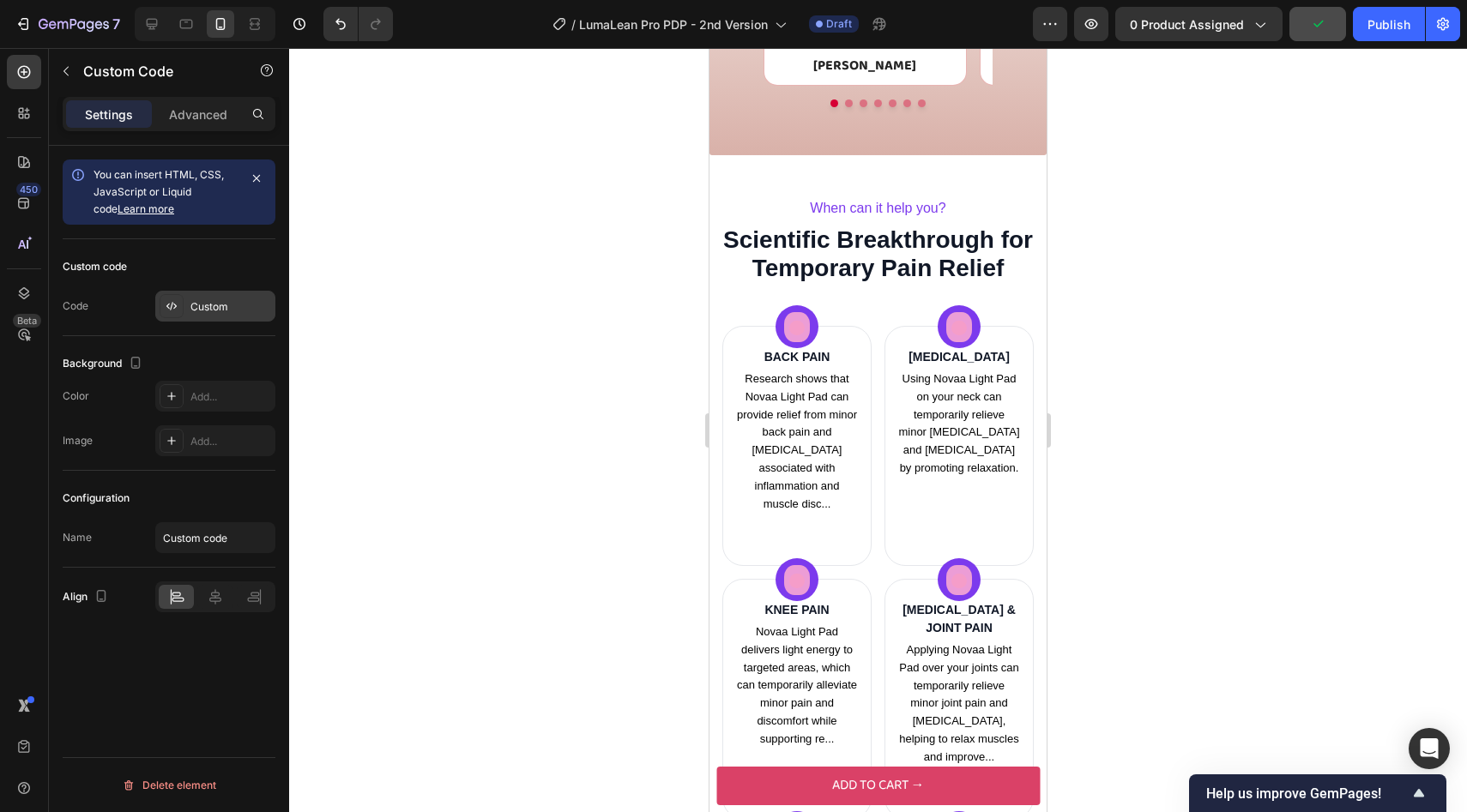
click at [230, 317] on div "Custom" at bounding box center [215, 305] width 120 height 31
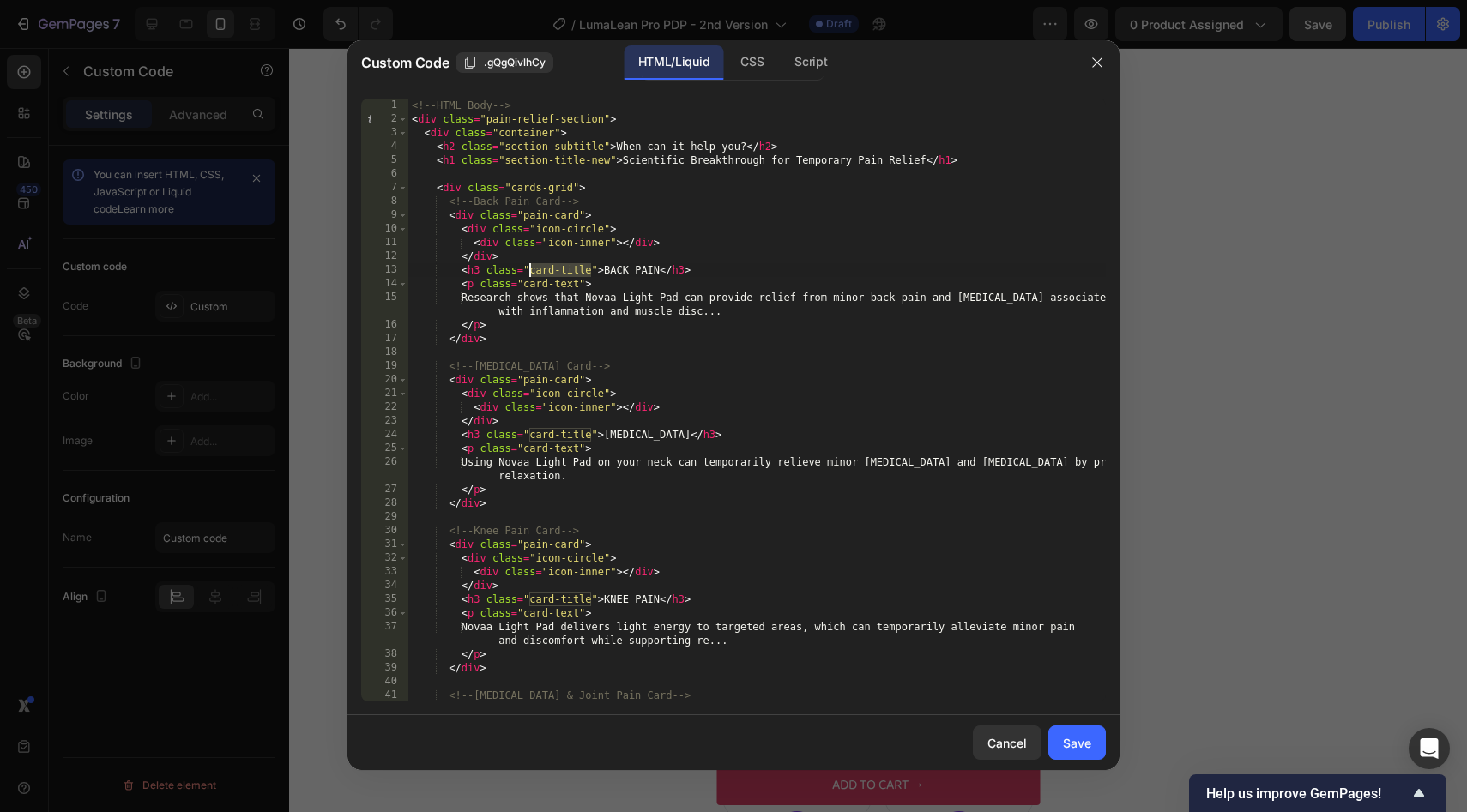
drag, startPoint x: 592, startPoint y: 273, endPoint x: 531, endPoint y: 274, distance: 61.0
click at [531, 274] on div "<!-- HTML Body --> < div class = "pain-relief-section" > < div class = "contain…" at bounding box center [756, 413] width 698 height 630
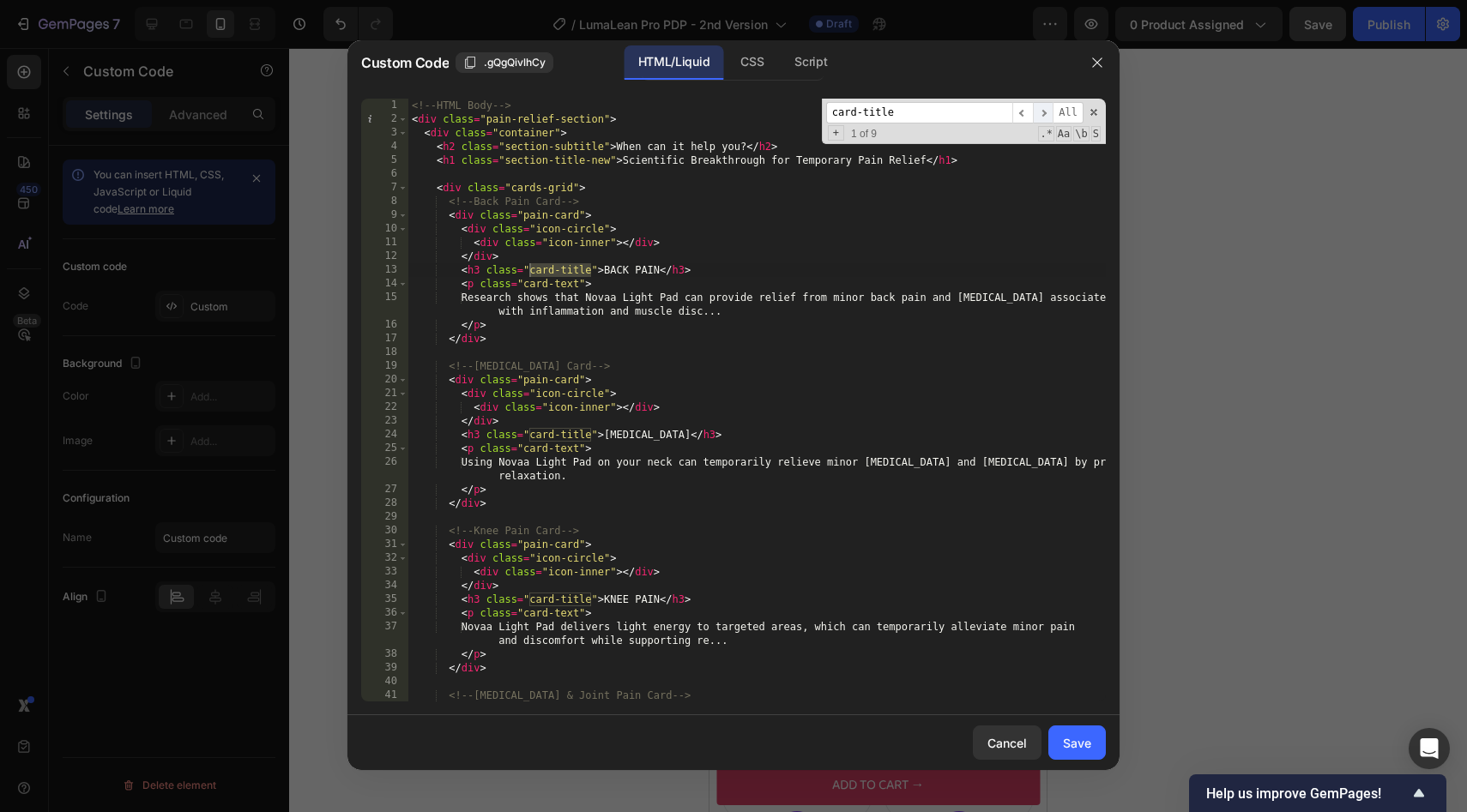
click at [1044, 108] on span "​" at bounding box center [1042, 112] width 20 height 21
click at [1006, 114] on input "card-title" at bounding box center [919, 112] width 186 height 21
click at [1017, 113] on span "​" at bounding box center [1022, 112] width 20 height 21
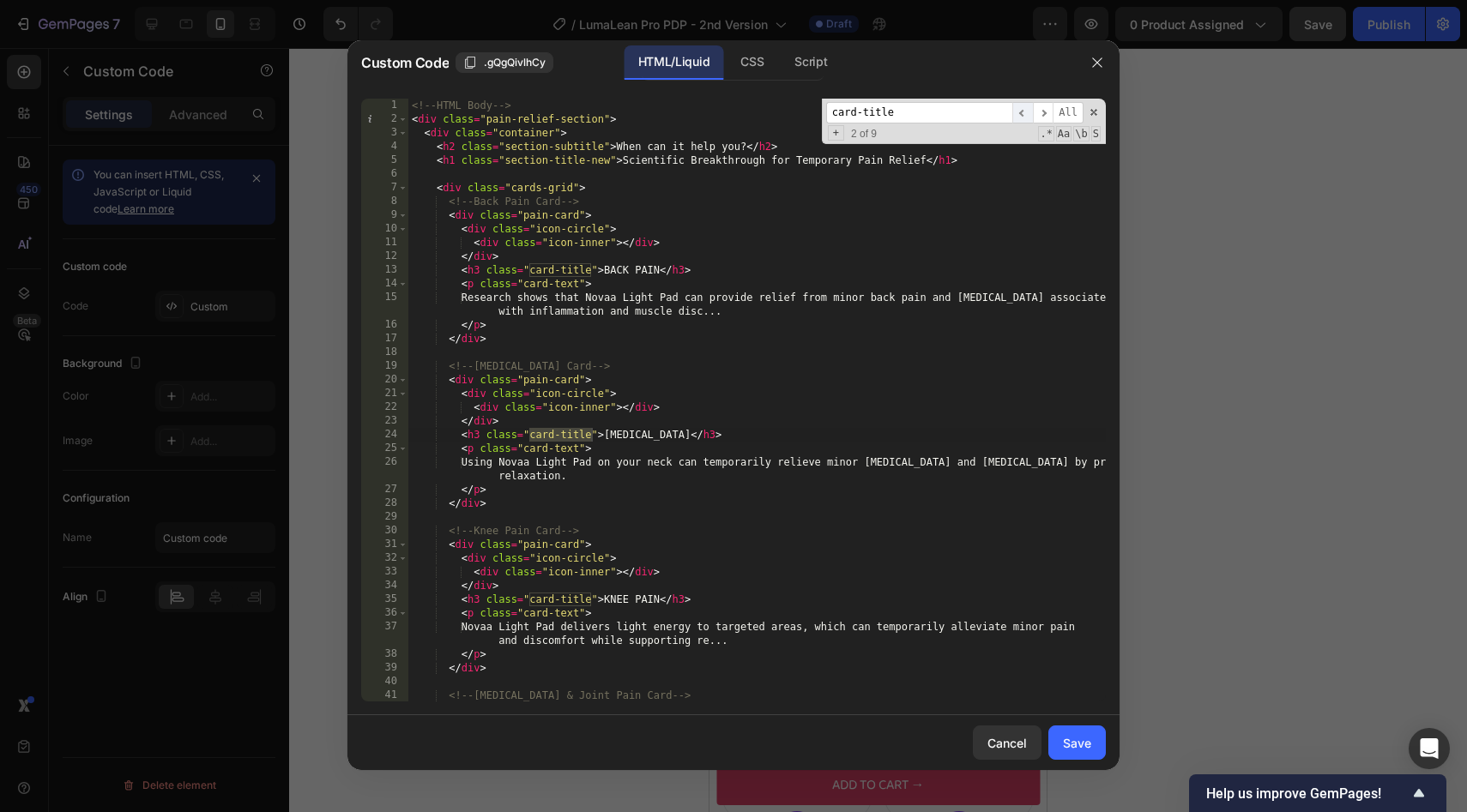
click at [1017, 113] on span "​" at bounding box center [1022, 112] width 20 height 21
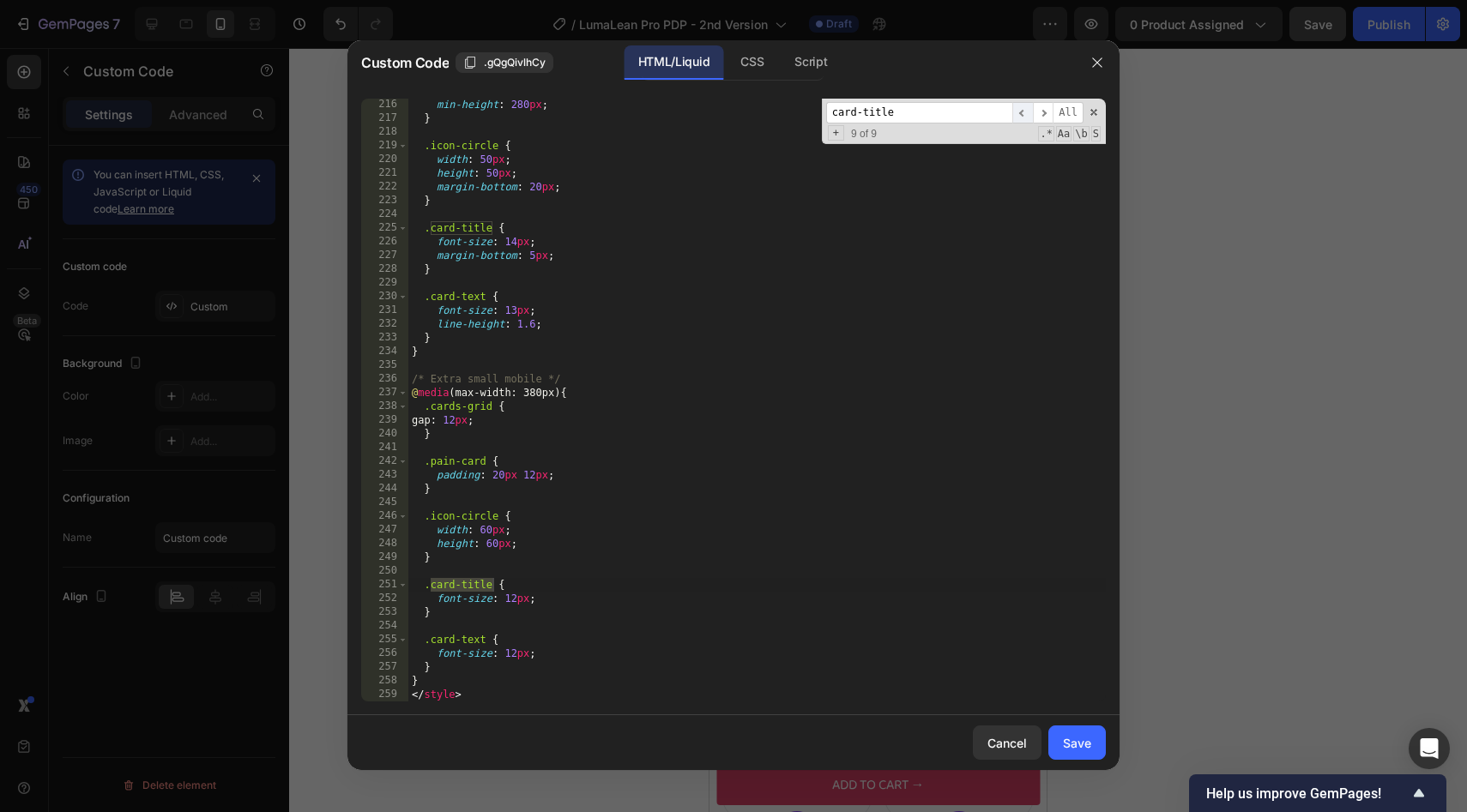
click at [1017, 113] on span "​" at bounding box center [1022, 112] width 20 height 21
type textarea "margin-bottom: 5px;"
click at [533, 257] on div "min-height : 280 px ; } .icon-circle { width : 50 px ; height : 50 px ; margin-…" at bounding box center [756, 412] width 698 height 630
click at [606, 256] on div "min-height : 280 px ; } .icon-circle { width : 50 px ; height : 50 px ; margin-…" at bounding box center [756, 412] width 698 height 630
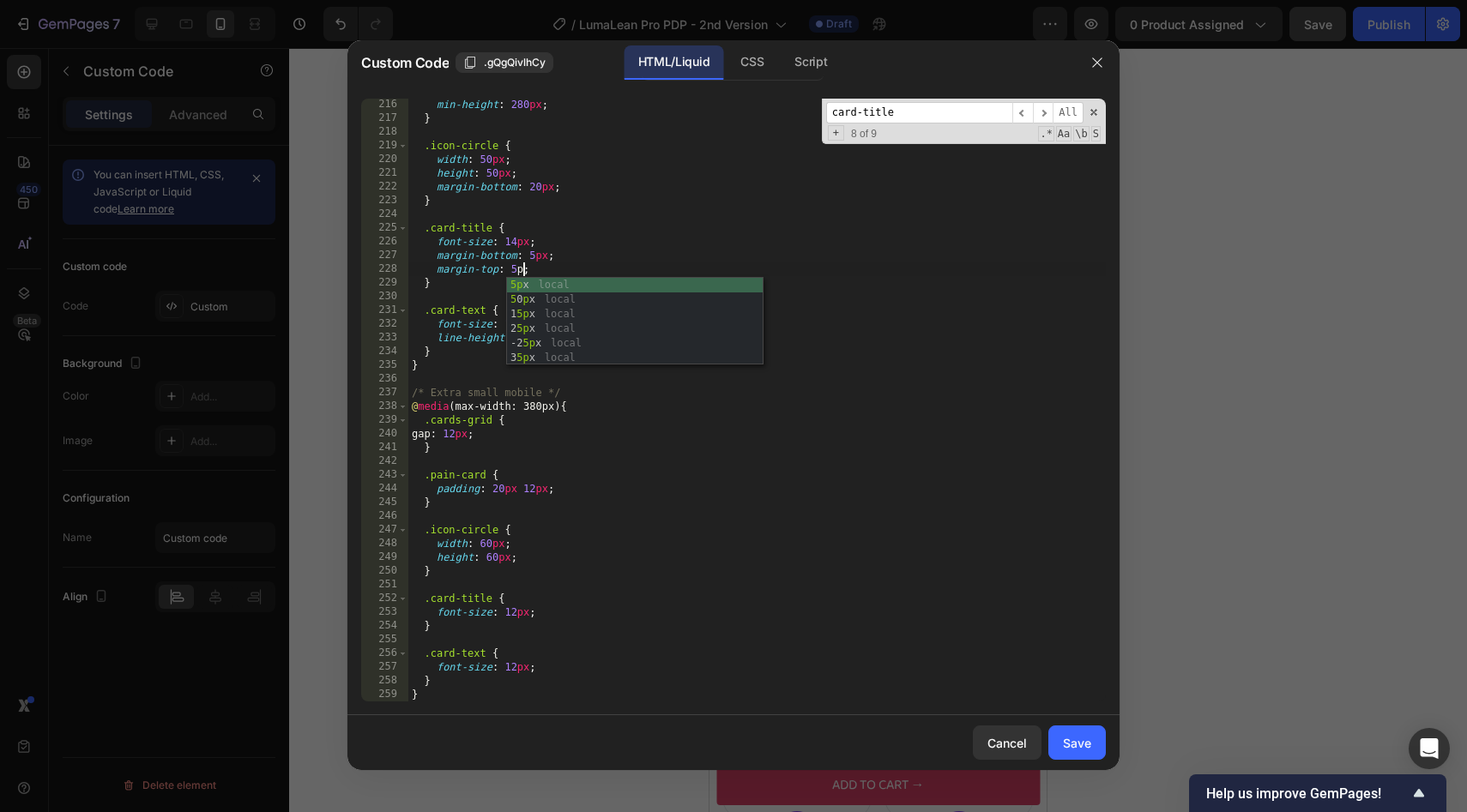
scroll to position [0, 10]
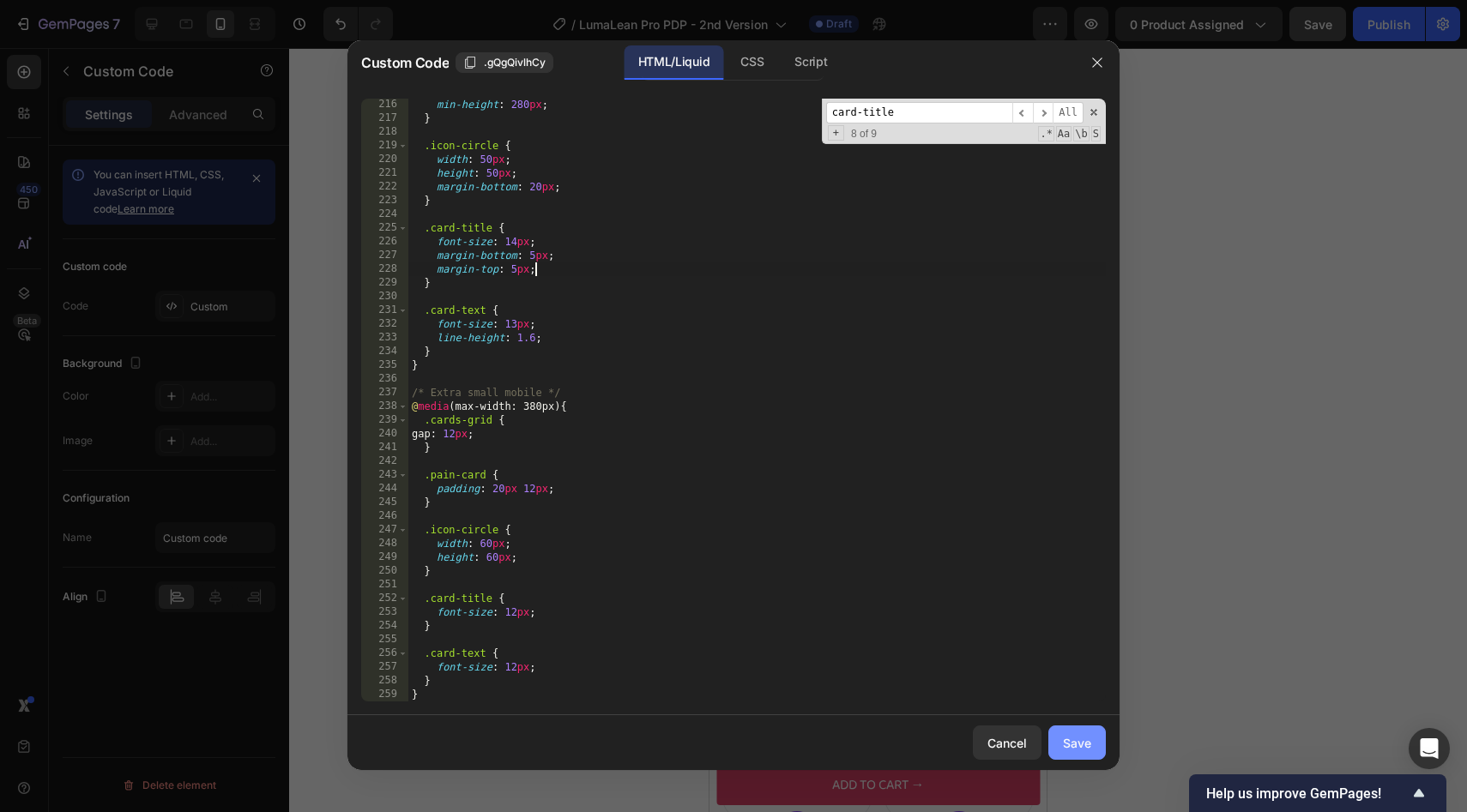
type textarea "margin-top: 5px;"
click at [1090, 744] on div "Save" at bounding box center [1077, 743] width 28 height 18
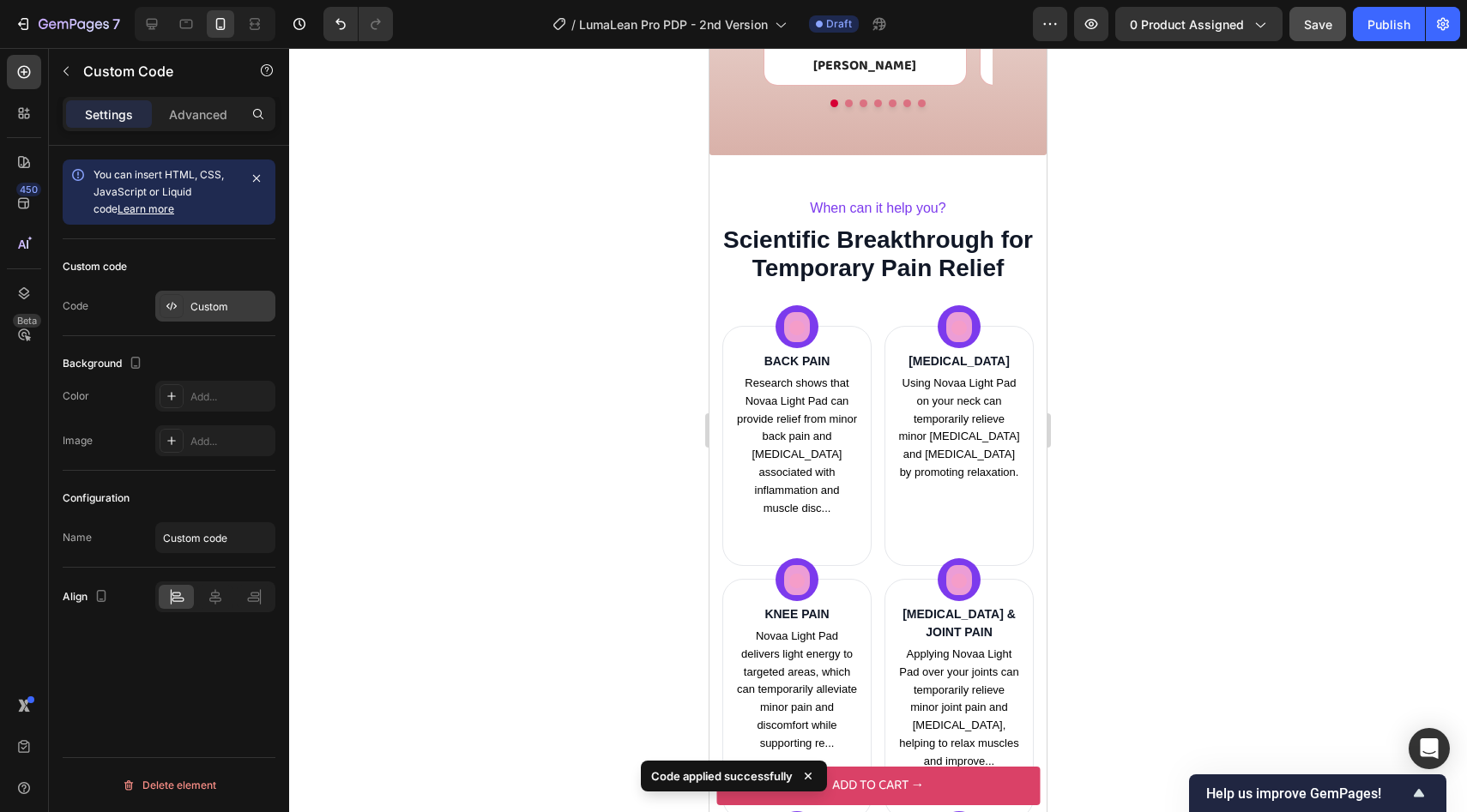
click at [221, 311] on div "Custom" at bounding box center [231, 307] width 81 height 16
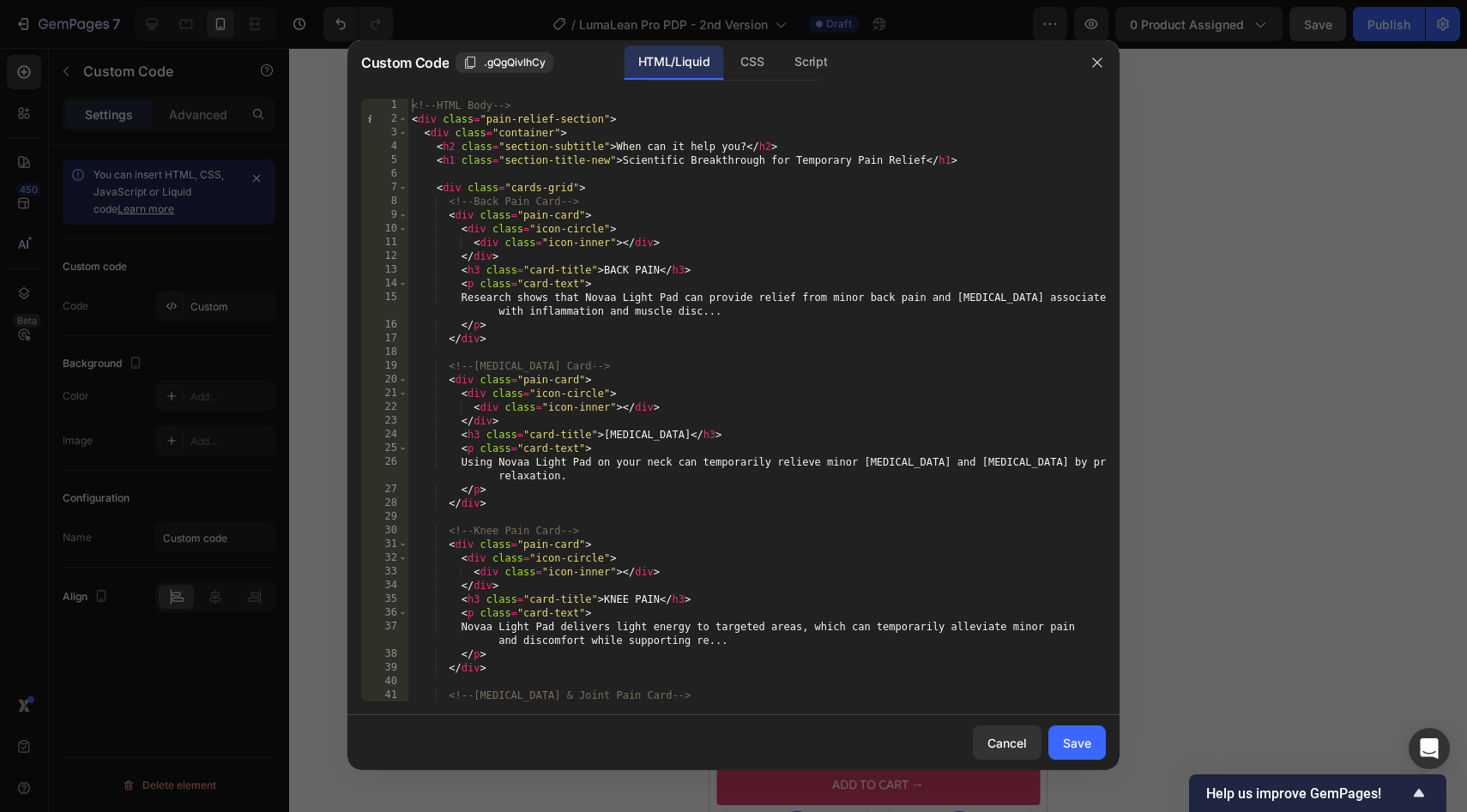
click at [1251, 105] on div at bounding box center [734, 406] width 1467 height 812
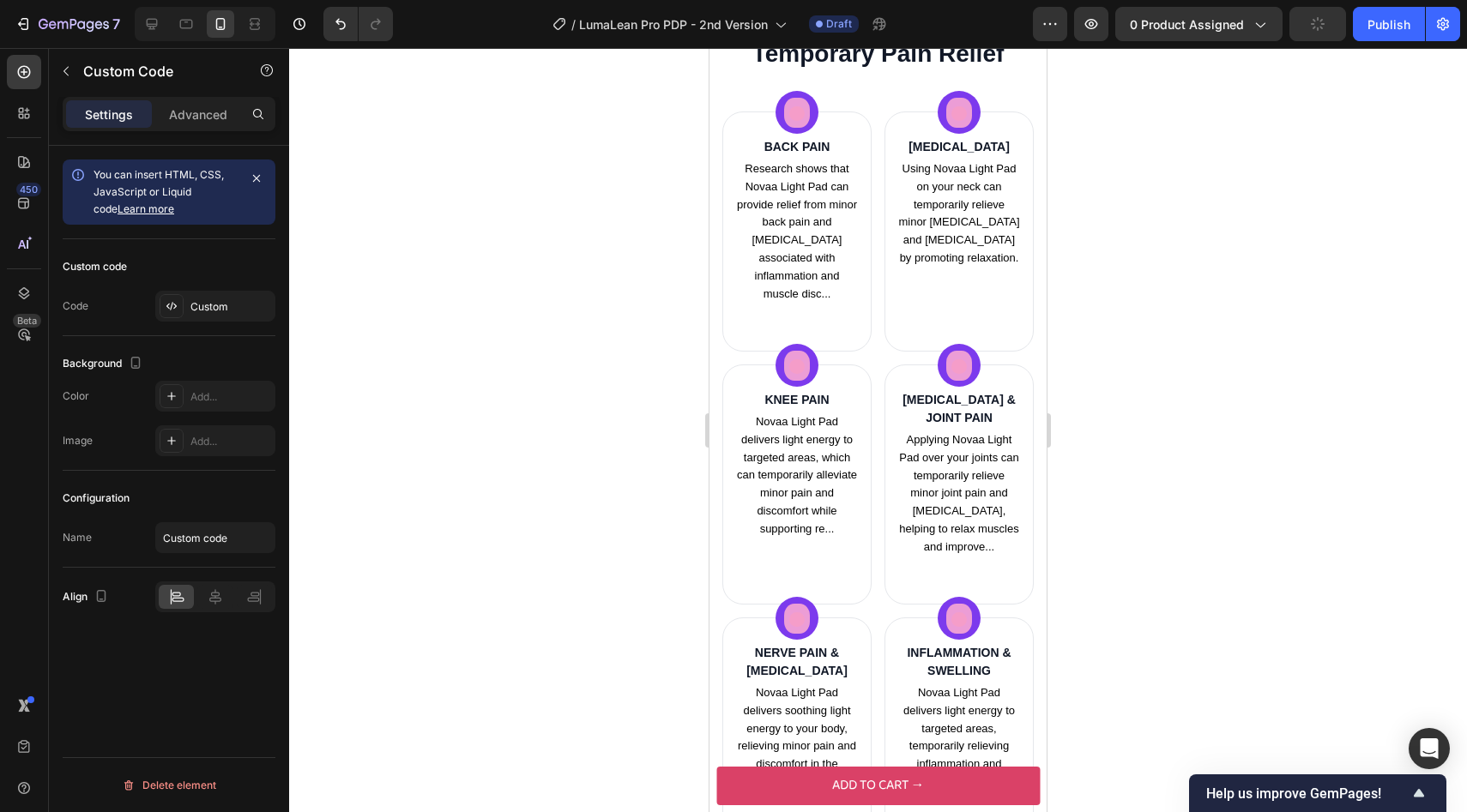
scroll to position [2304, 0]
click at [231, 310] on div "Custom" at bounding box center [231, 307] width 81 height 16
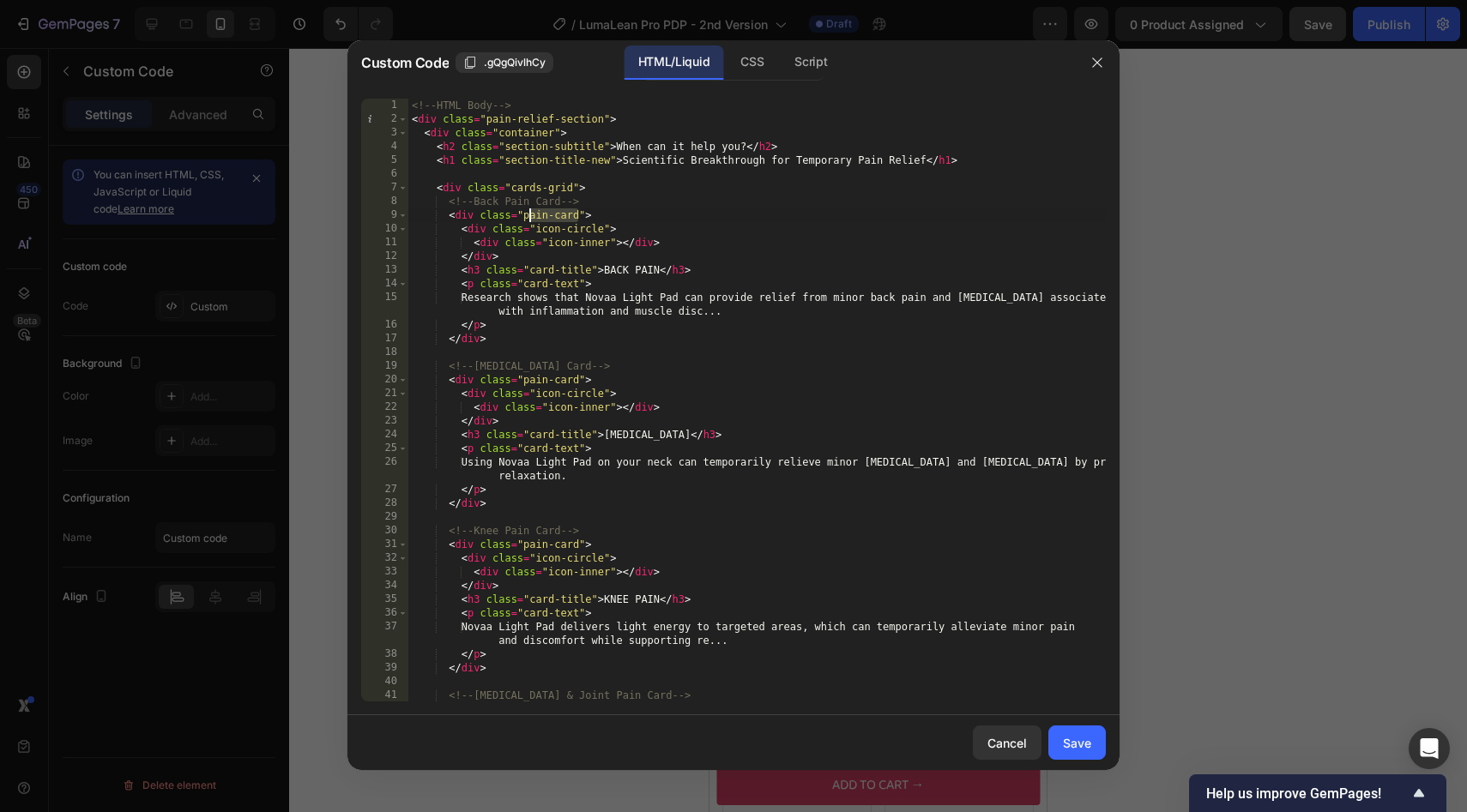
drag, startPoint x: 580, startPoint y: 216, endPoint x: 526, endPoint y: 216, distance: 54.0
click at [526, 216] on div "<!-- HTML Body --> < div class = "pain-relief-section" > < div class = "contain…" at bounding box center [756, 413] width 698 height 630
click at [536, 217] on div "<!-- HTML Body --> < div class = "pain-relief-section" > < div class = "contain…" at bounding box center [756, 413] width 698 height 630
drag, startPoint x: 522, startPoint y: 217, endPoint x: 577, endPoint y: 220, distance: 55.1
click at [577, 220] on div "<!-- HTML Body --> < div class = "pain-relief-section" > < div class = "contain…" at bounding box center [756, 413] width 698 height 630
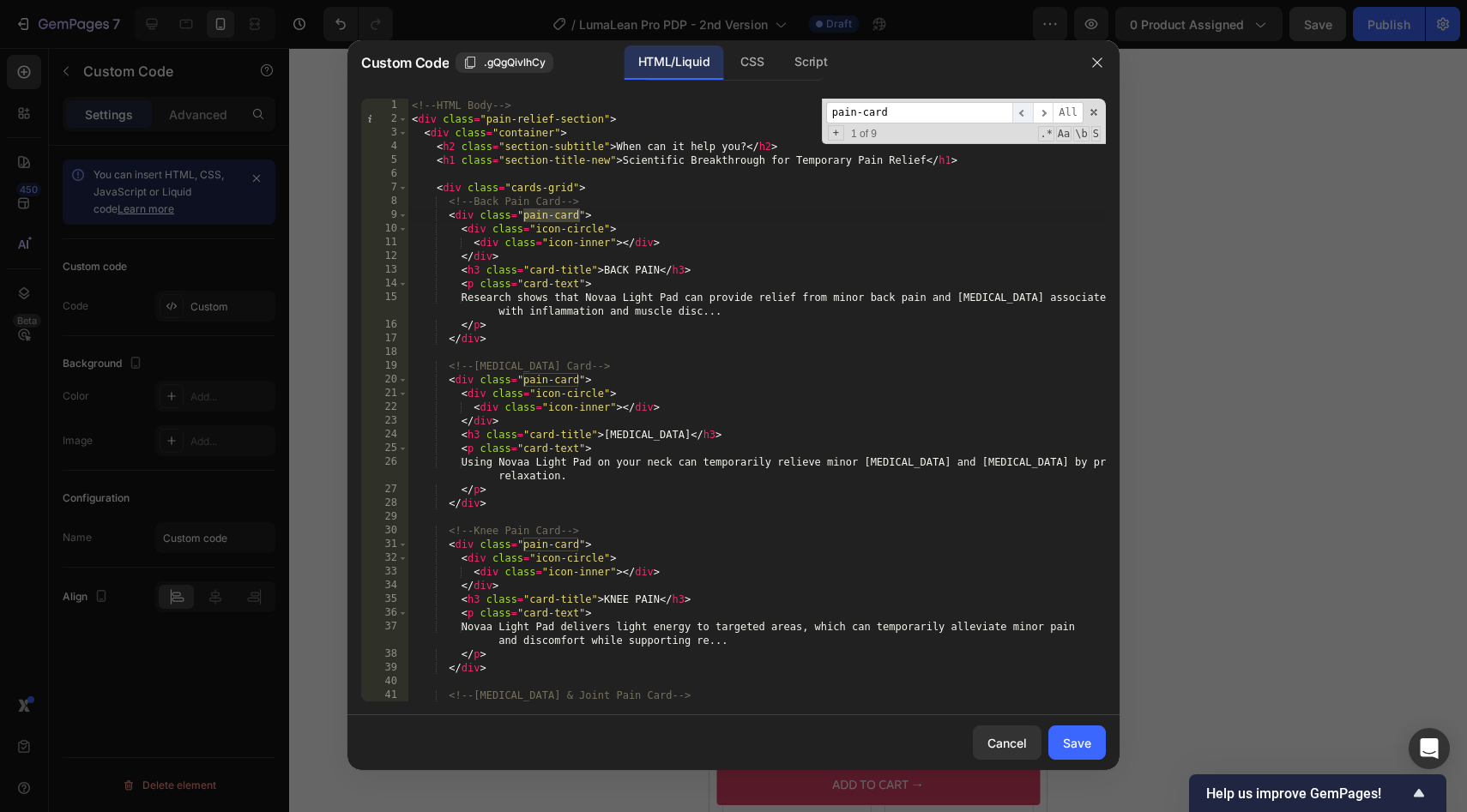
click at [1027, 108] on span "​" at bounding box center [1022, 112] width 20 height 21
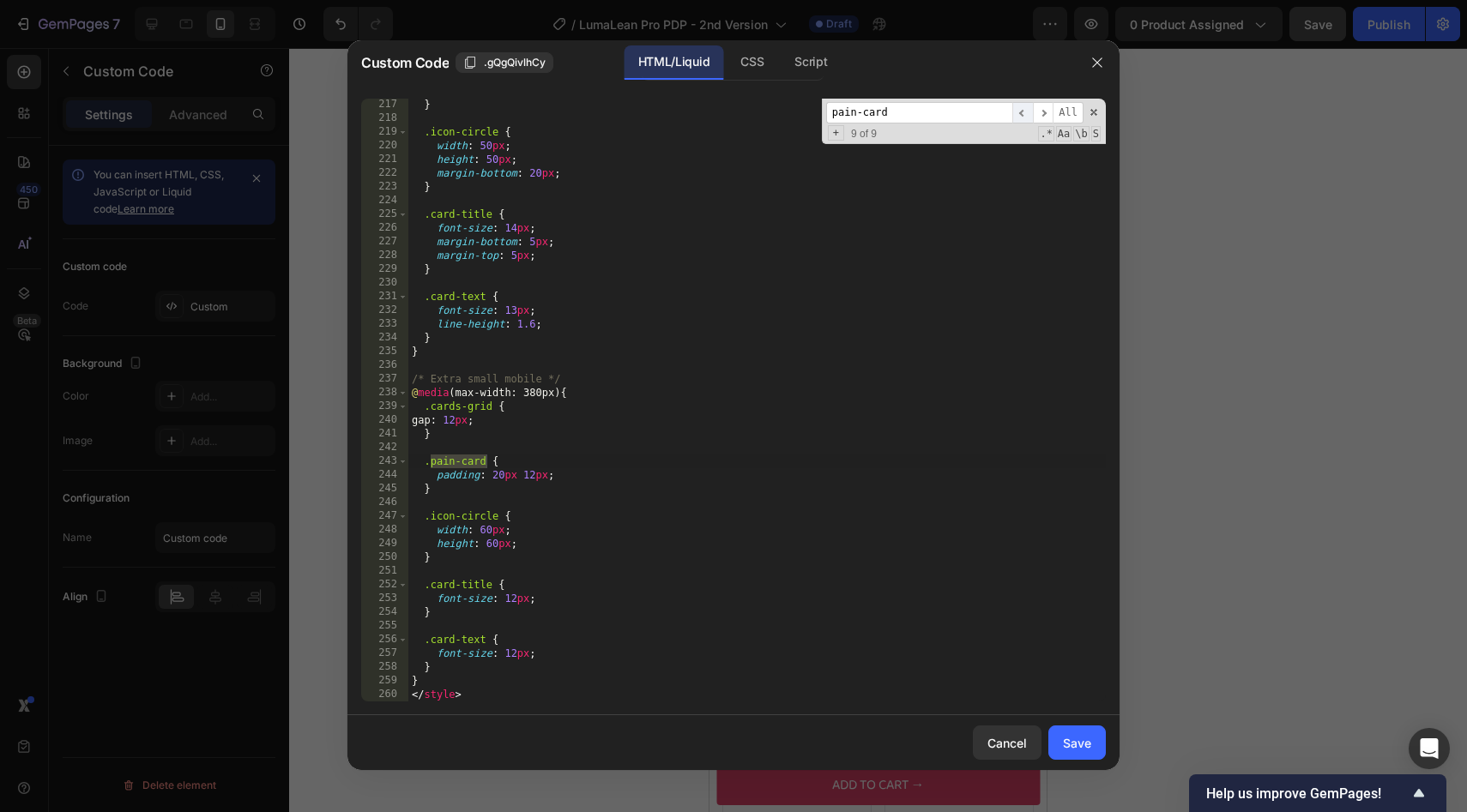
click at [1027, 108] on span "​" at bounding box center [1022, 112] width 20 height 21
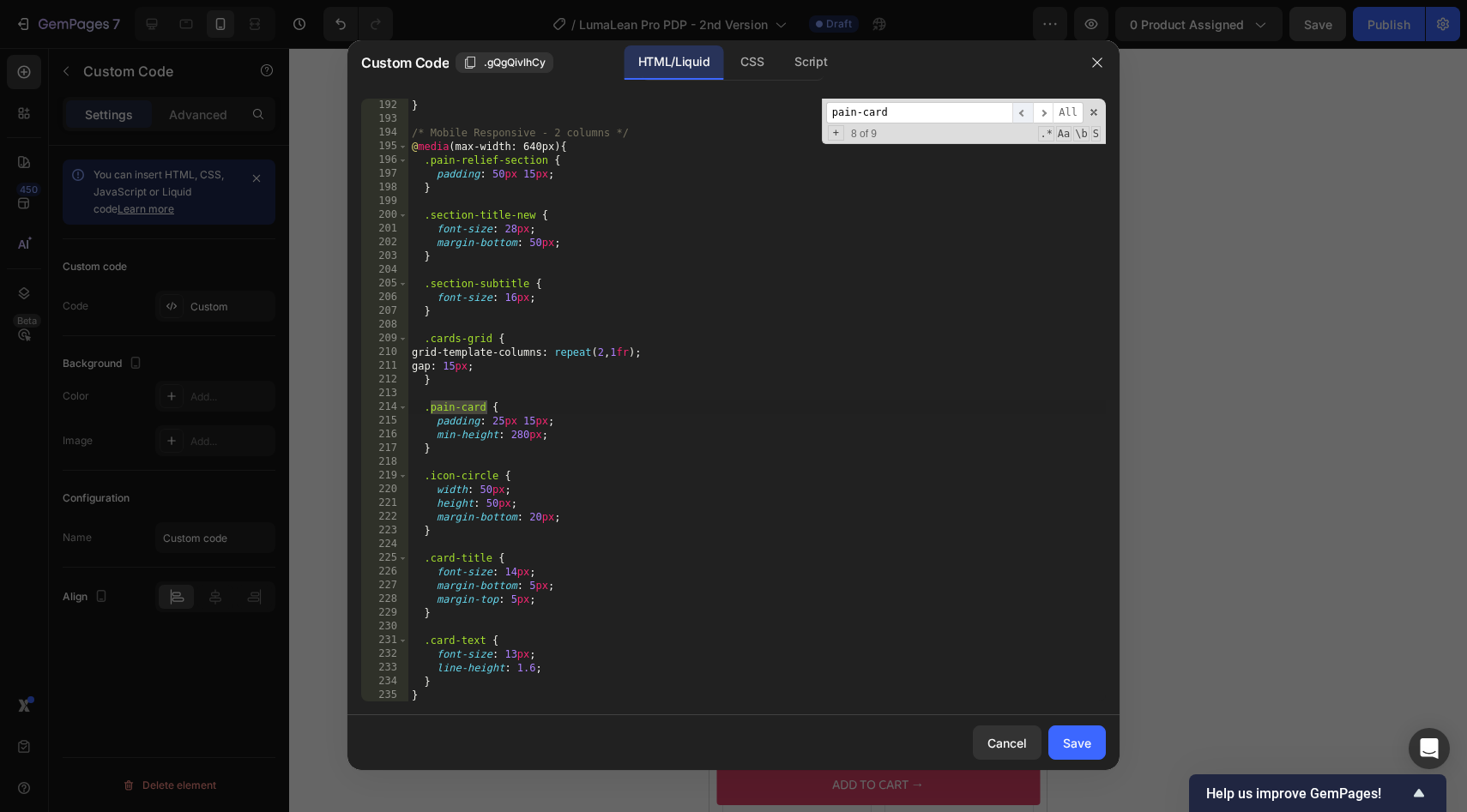
scroll to position [2703, 0]
click at [686, 419] on div "} /* Mobile Responsive - 2 columns */ @ media (max-width: 640px) { .pain-relief…" at bounding box center [756, 413] width 698 height 630
click at [661, 426] on div "} /* Mobile Responsive - 2 columns */ @ media (max-width: 640px) { .pain-relief…" at bounding box center [756, 413] width 698 height 630
click at [660, 431] on div "} /* Mobile Responsive - 2 columns */ @ media (max-width: 640px) { .pain-relief…" at bounding box center [756, 413] width 698 height 630
type textarea "min-height: 280px;"
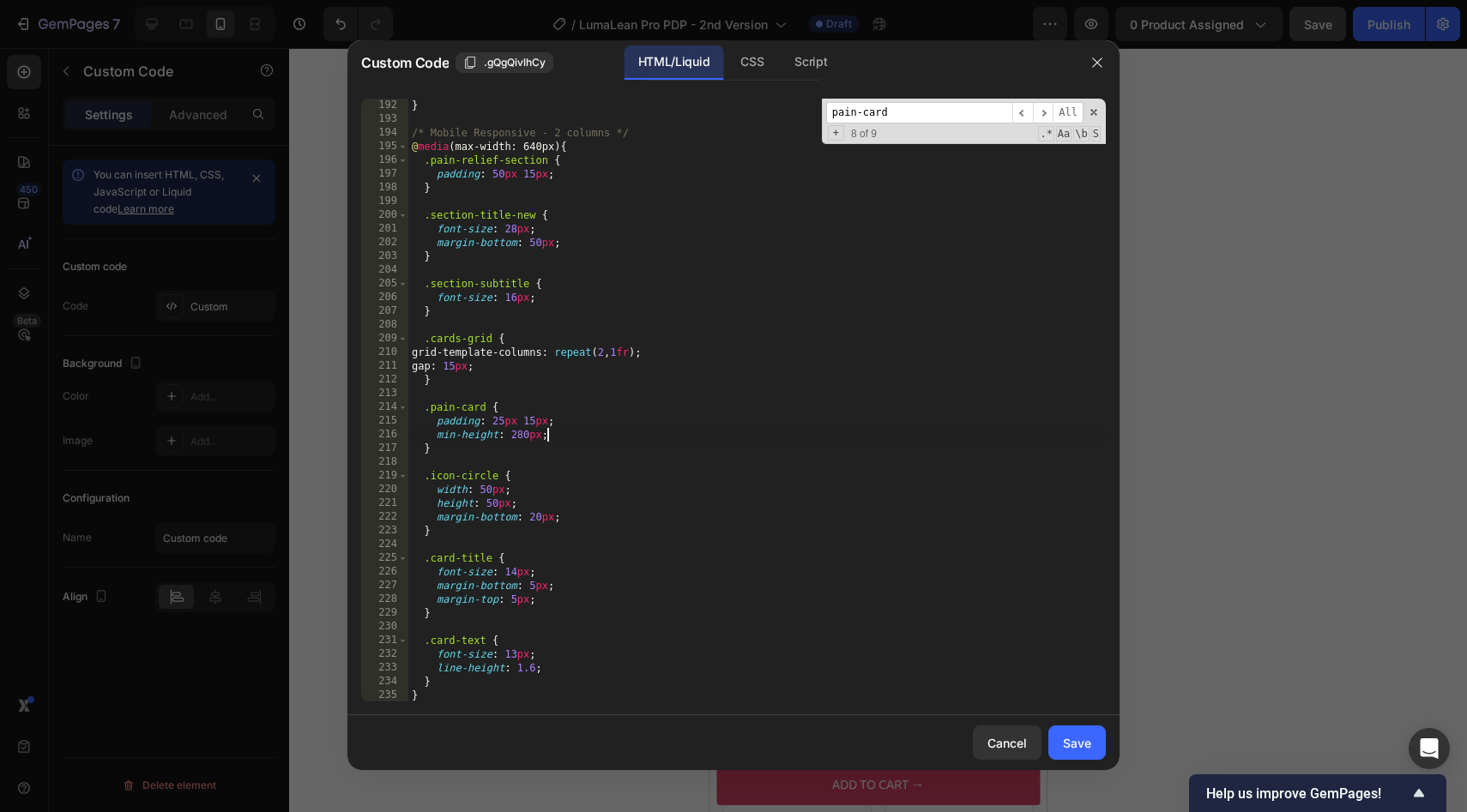
click at [592, 438] on div "} /* Mobile Responsive - 2 columns */ @ media (max-width: 640px) { .pain-relief…" at bounding box center [756, 413] width 698 height 630
click at [547, 441] on div "} /* Mobile Responsive - 2 columns */ @ media (max-width: 640px) { .pain-relief…" at bounding box center [756, 413] width 698 height 630
drag, startPoint x: 540, startPoint y: 441, endPoint x: 510, endPoint y: 440, distance: 30.0
click at [510, 440] on div "} /* Mobile Responsive - 2 columns */ @ media (max-width: 640px) { .pain-relief…" at bounding box center [756, 413] width 698 height 630
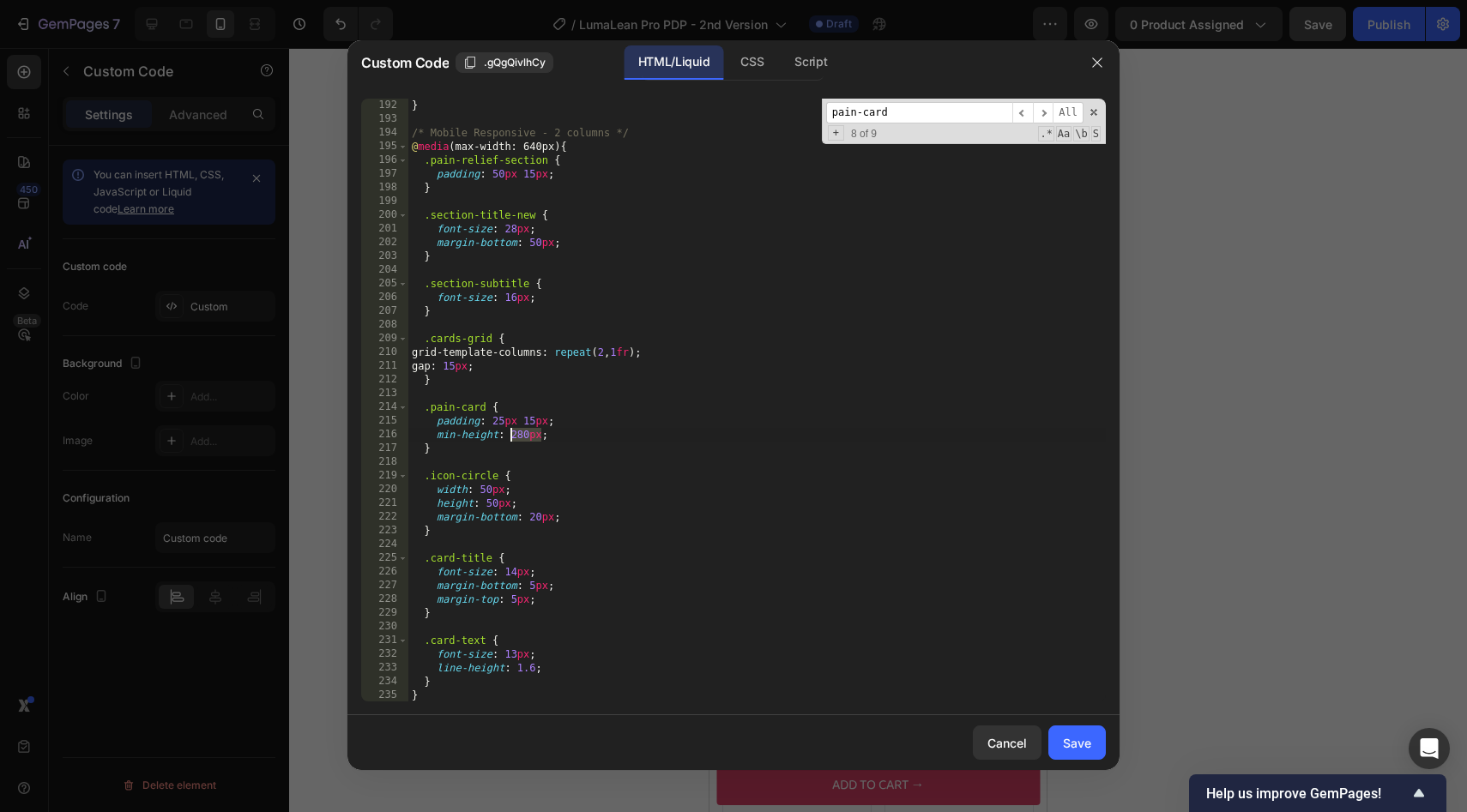
scroll to position [2700, 0]
click at [566, 438] on div "} } /* Mobile Responsive - 2 columns */ @ media (max-width: 640px) { .pain-reli…" at bounding box center [756, 402] width 698 height 630
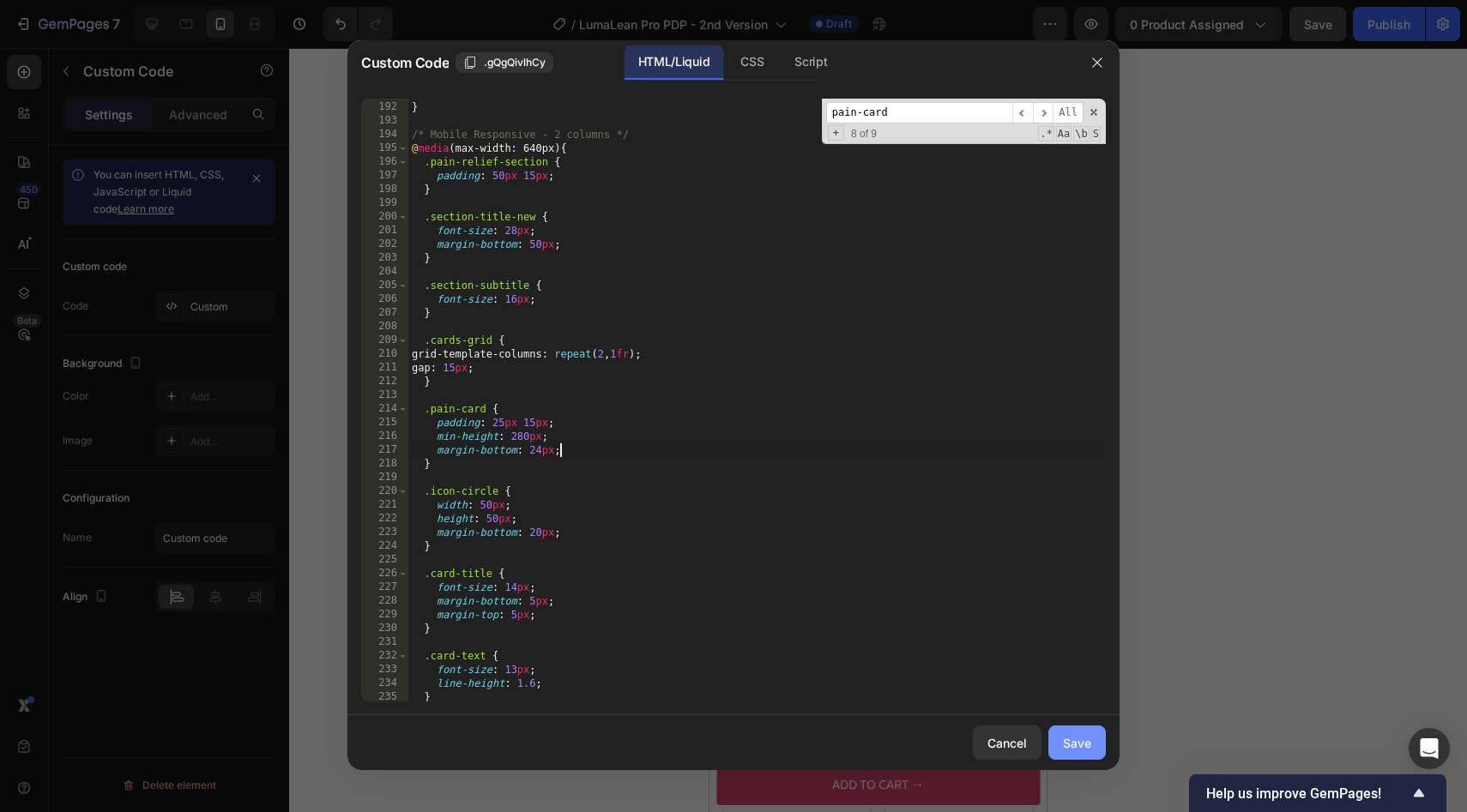
type textarea "margin-bottom: 24px;"
click at [1080, 731] on button "Save" at bounding box center [1077, 742] width 58 height 34
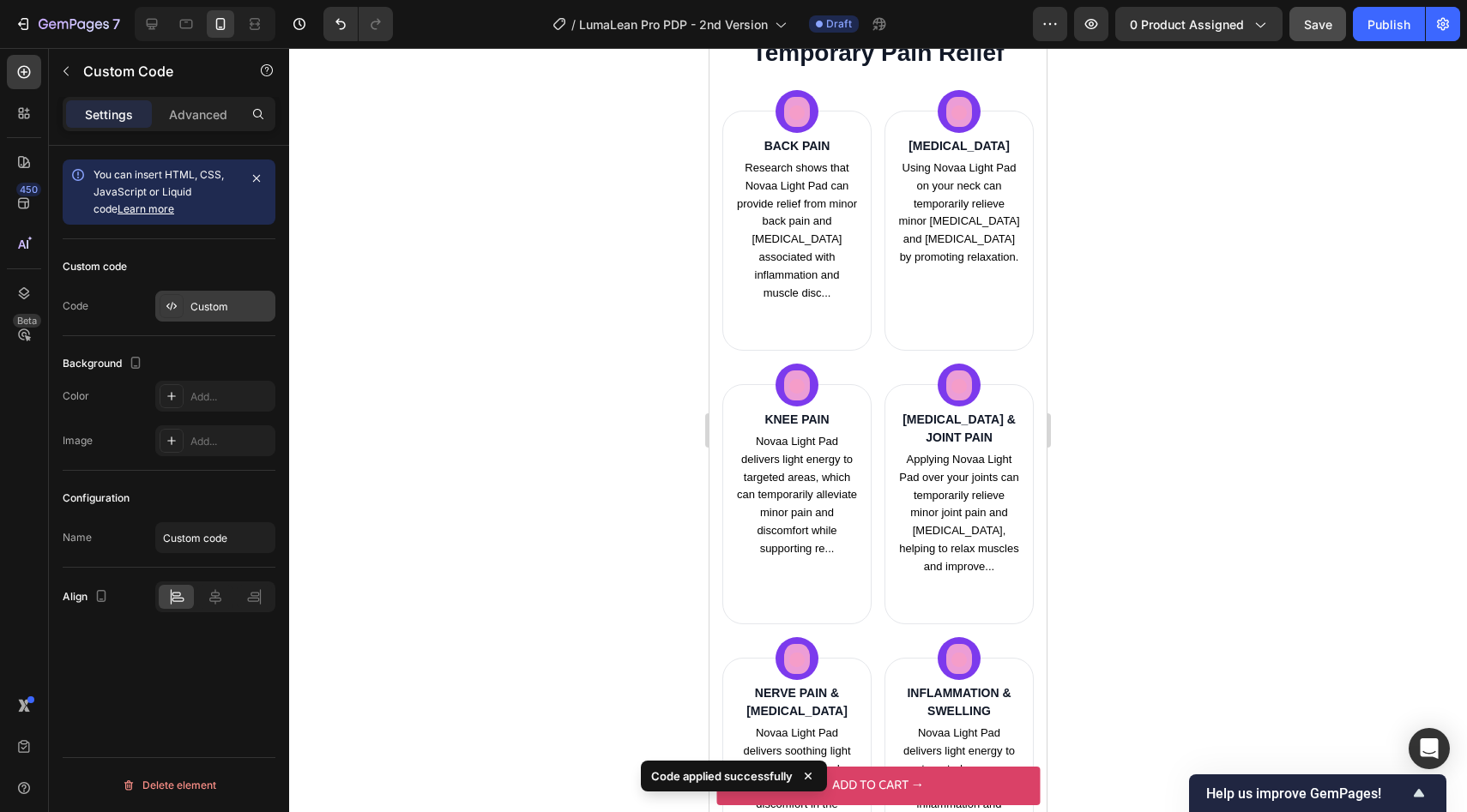
click at [219, 313] on div "Custom" at bounding box center [231, 307] width 81 height 16
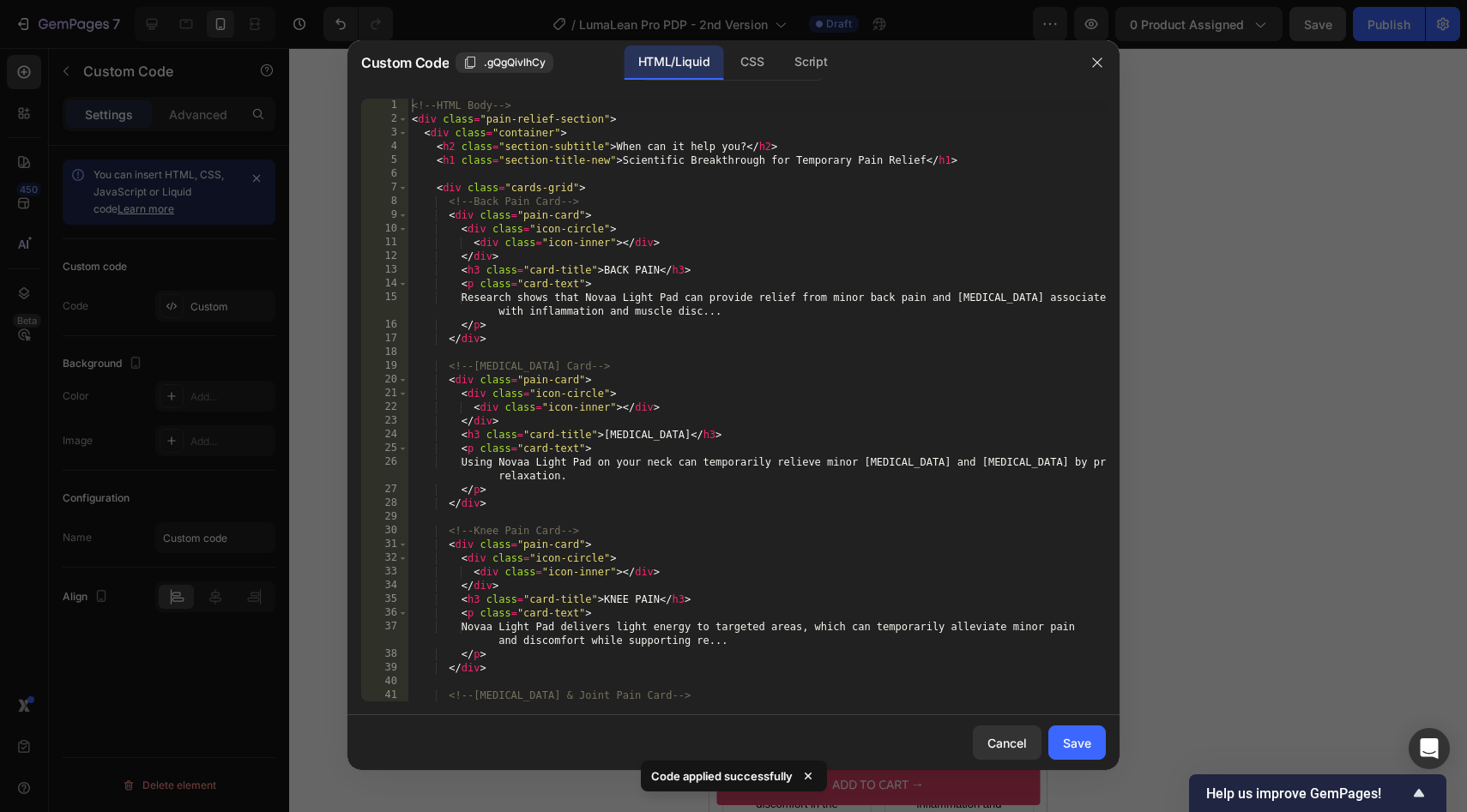
type textarea "<div class="icon-circle">"
click at [672, 399] on div "<!-- HTML Body --> < div class = "pain-relief-section" > < div class = "contain…" at bounding box center [756, 413] width 698 height 630
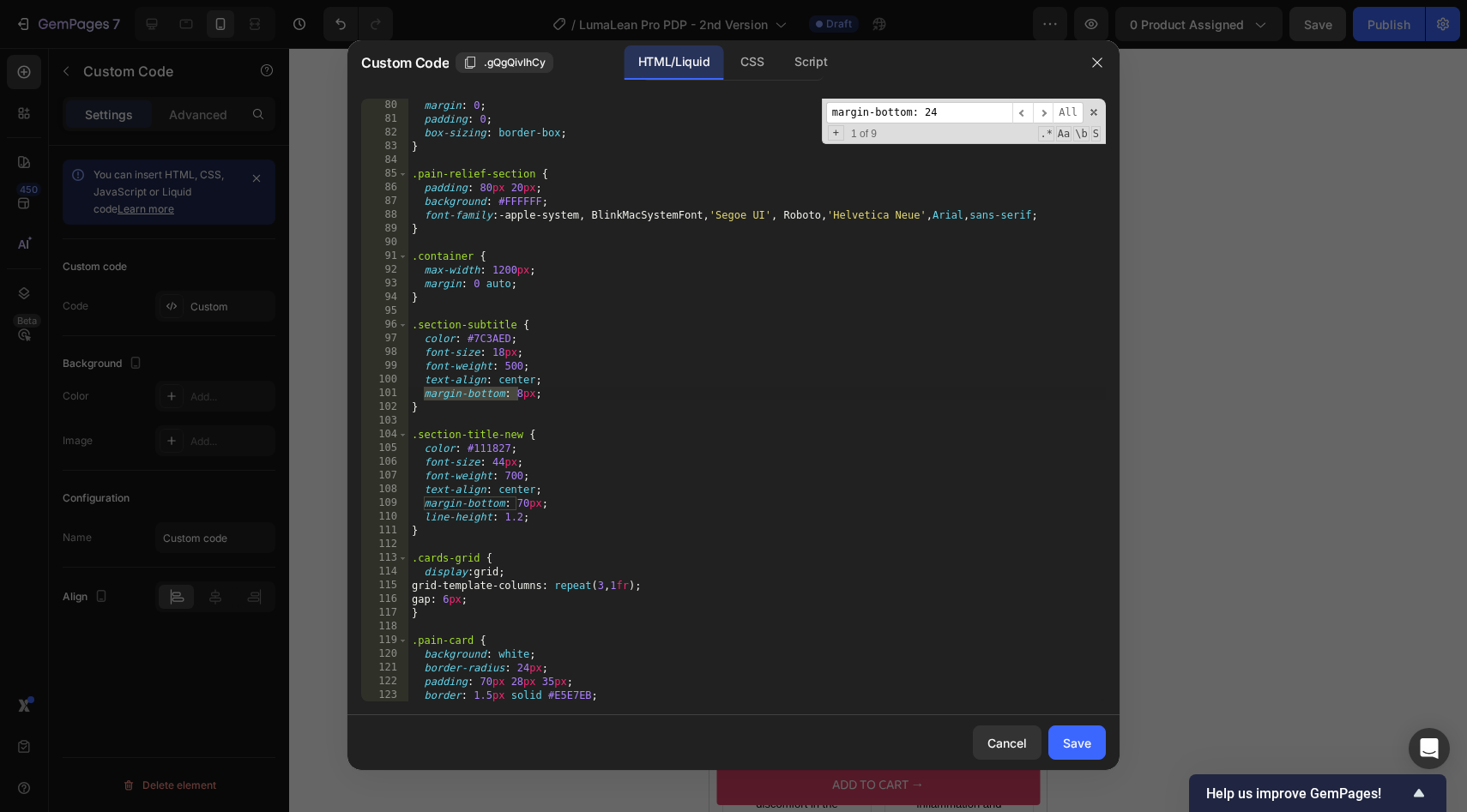
scroll to position [2757, 0]
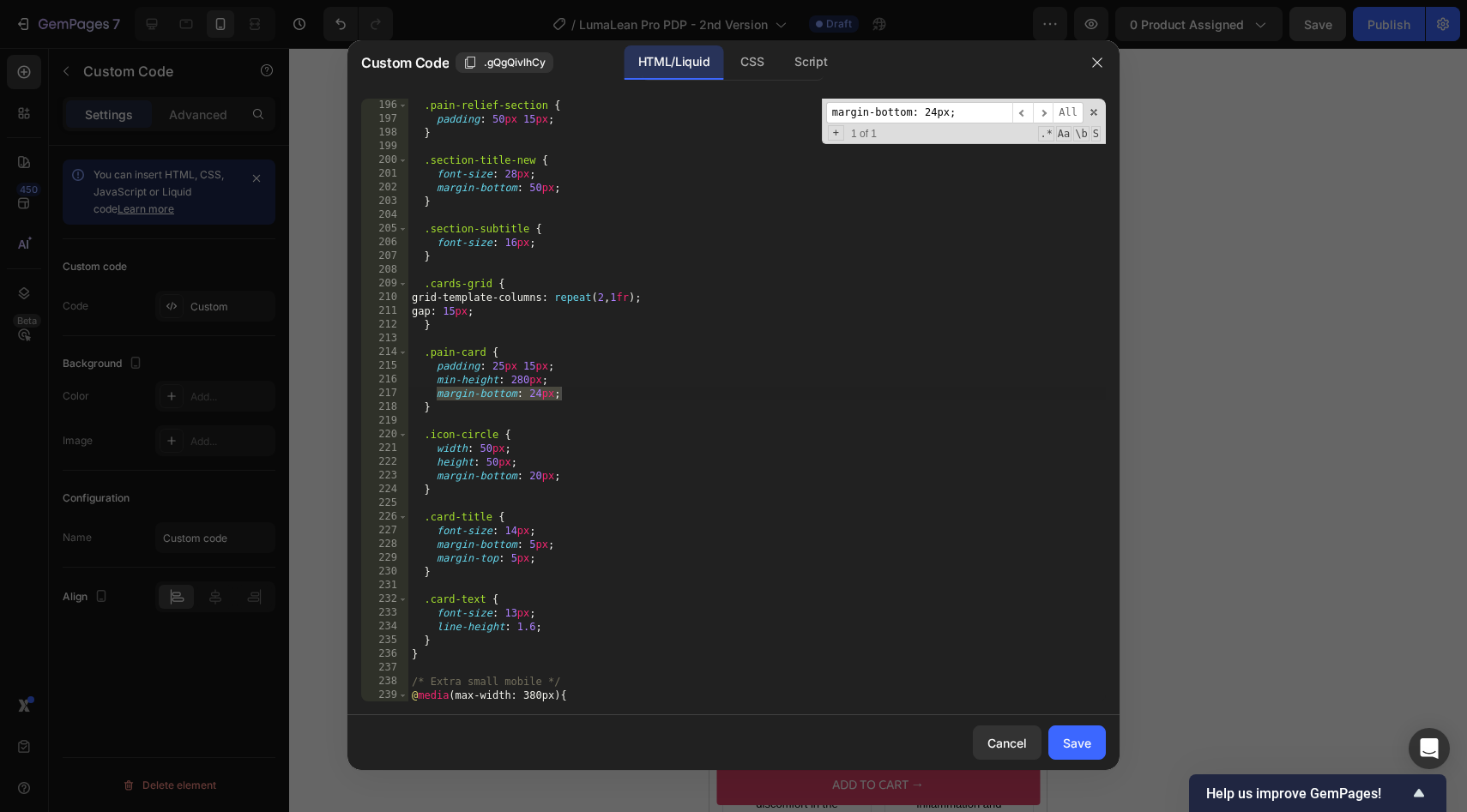
type input "margin-bottom: 24px;"
click at [537, 395] on div ".pain-relief-section { padding : 50 px 15 px ; } .section-title-new { font-size…" at bounding box center [756, 413] width 698 height 630
type textarea "margin-bottom: 16px;"
click at [1063, 744] on div "Save" at bounding box center [1077, 743] width 28 height 18
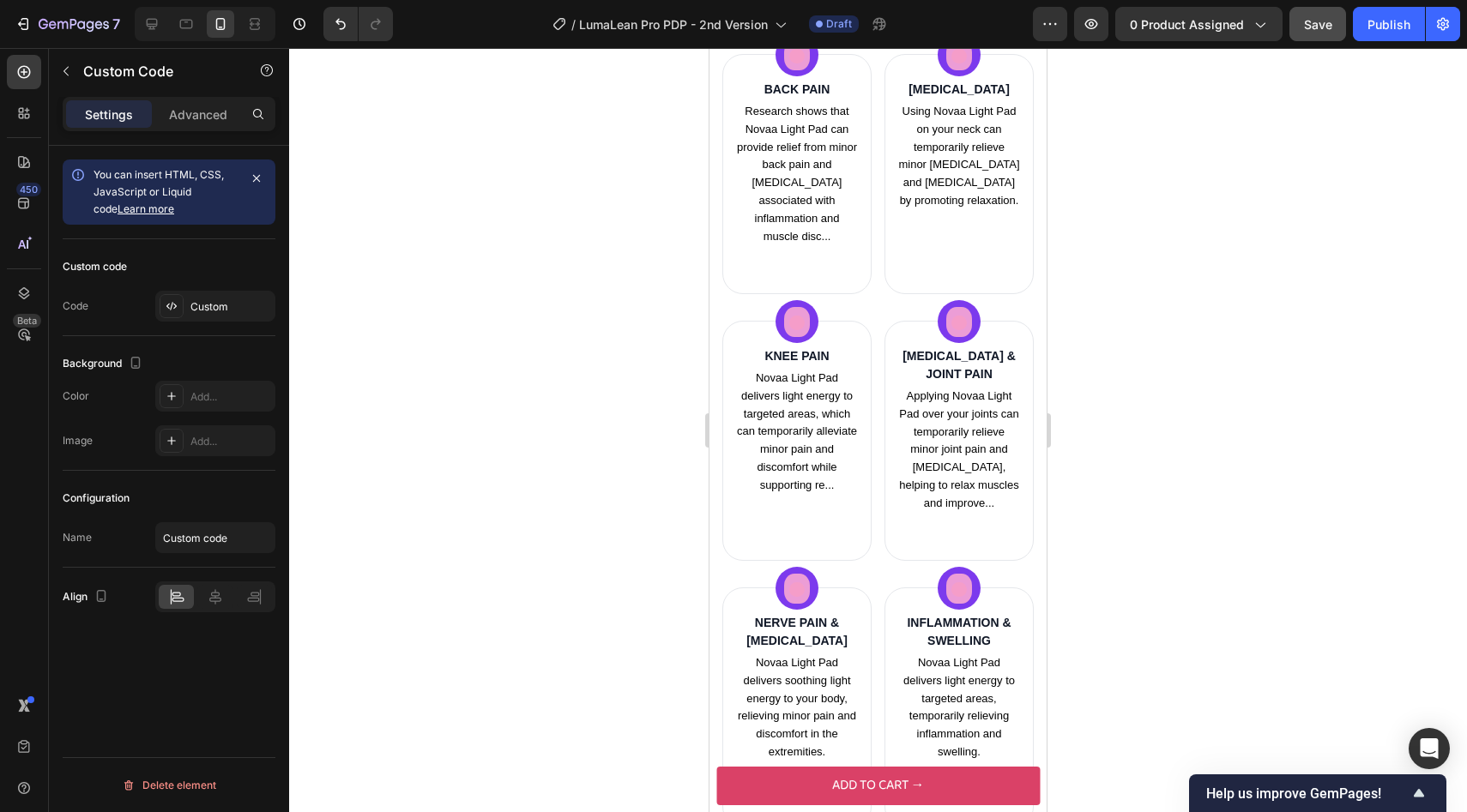
scroll to position [2361, 0]
click at [248, 314] on div "Custom" at bounding box center [215, 305] width 120 height 31
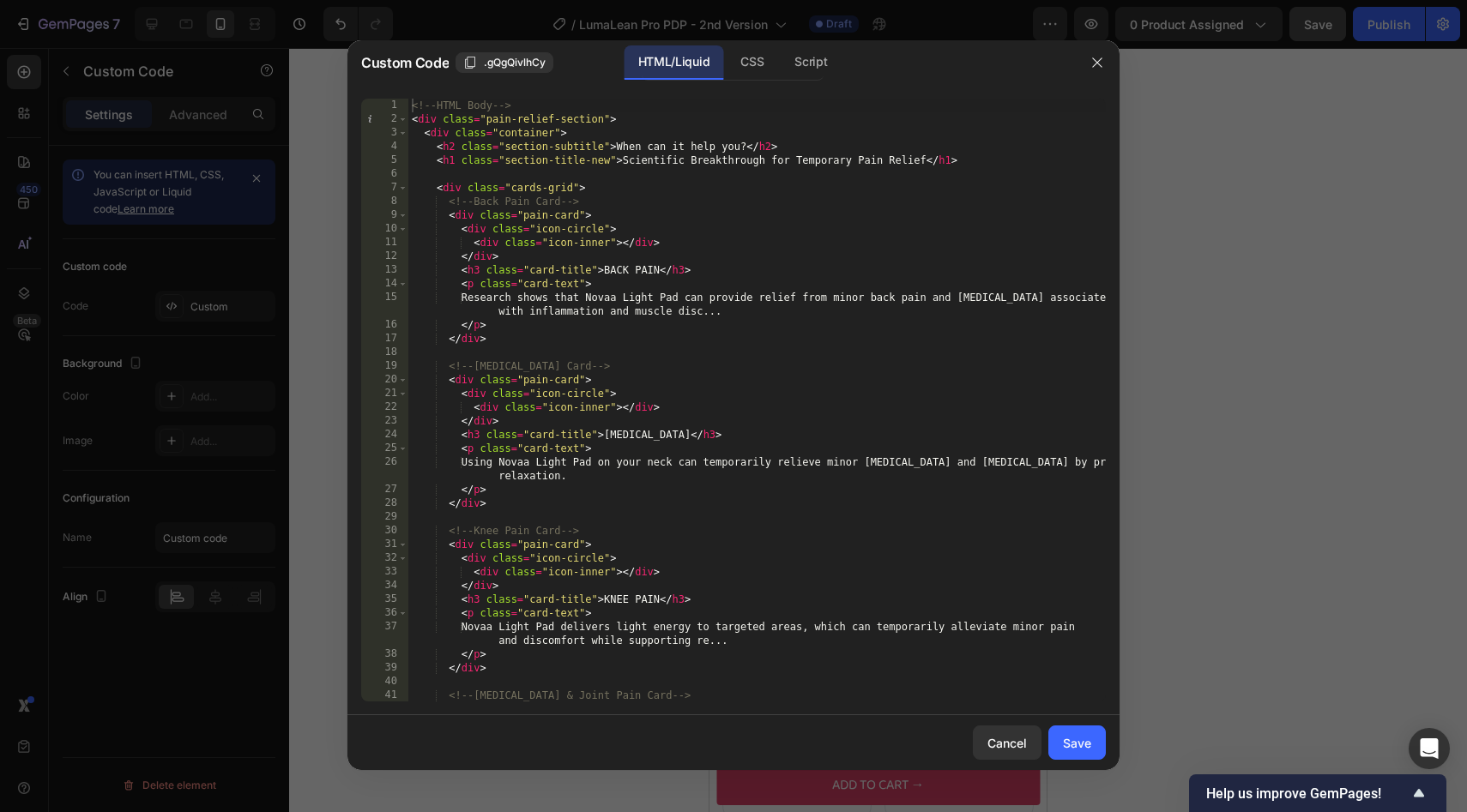
type textarea "<!-- Back Pain Card -->"
click at [592, 203] on div "<!-- HTML Body --> < div class = "pain-relief-section" > < div class = "contain…" at bounding box center [756, 413] width 698 height 630
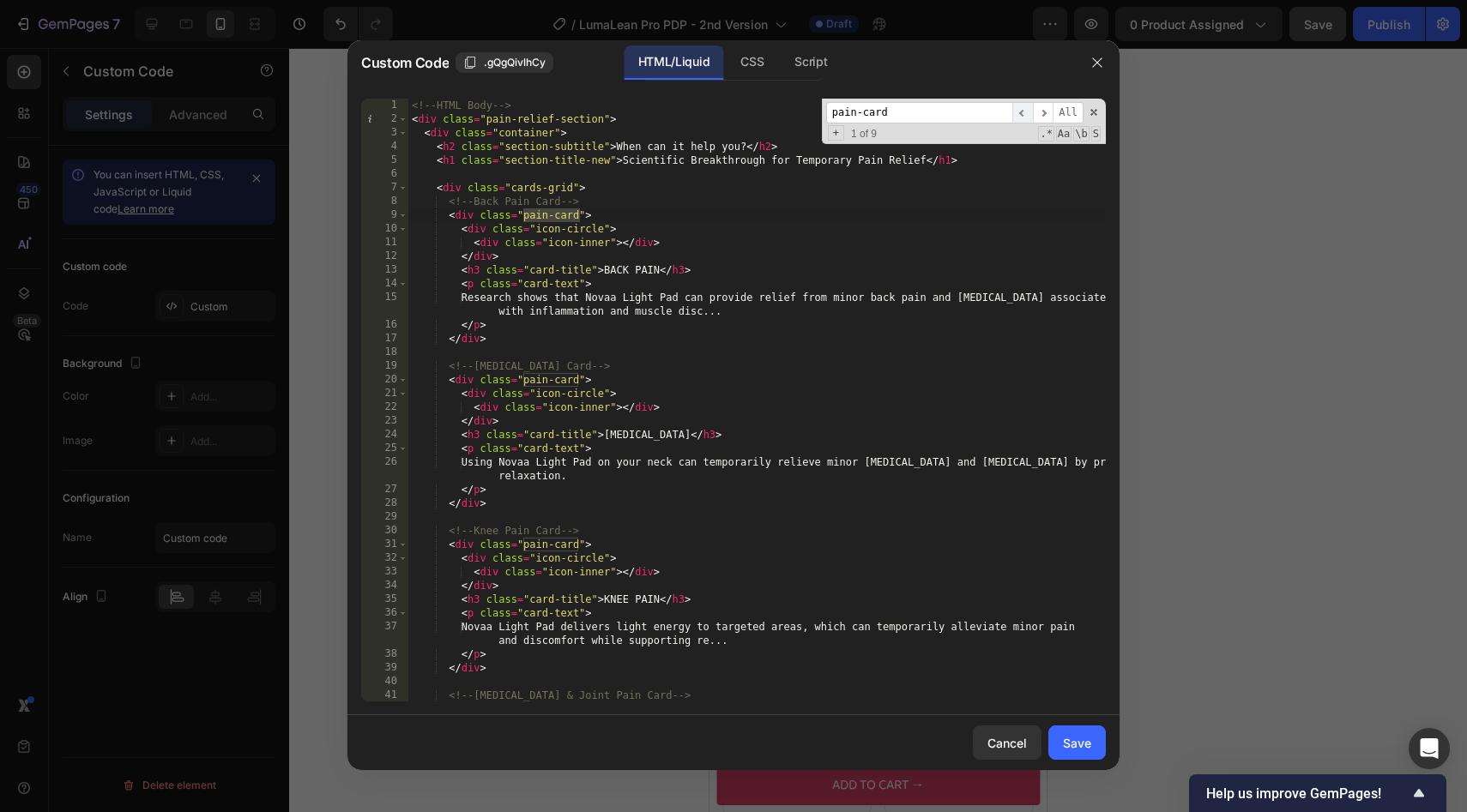
type input "pain-card"
click at [1023, 110] on span "​" at bounding box center [1022, 112] width 20 height 21
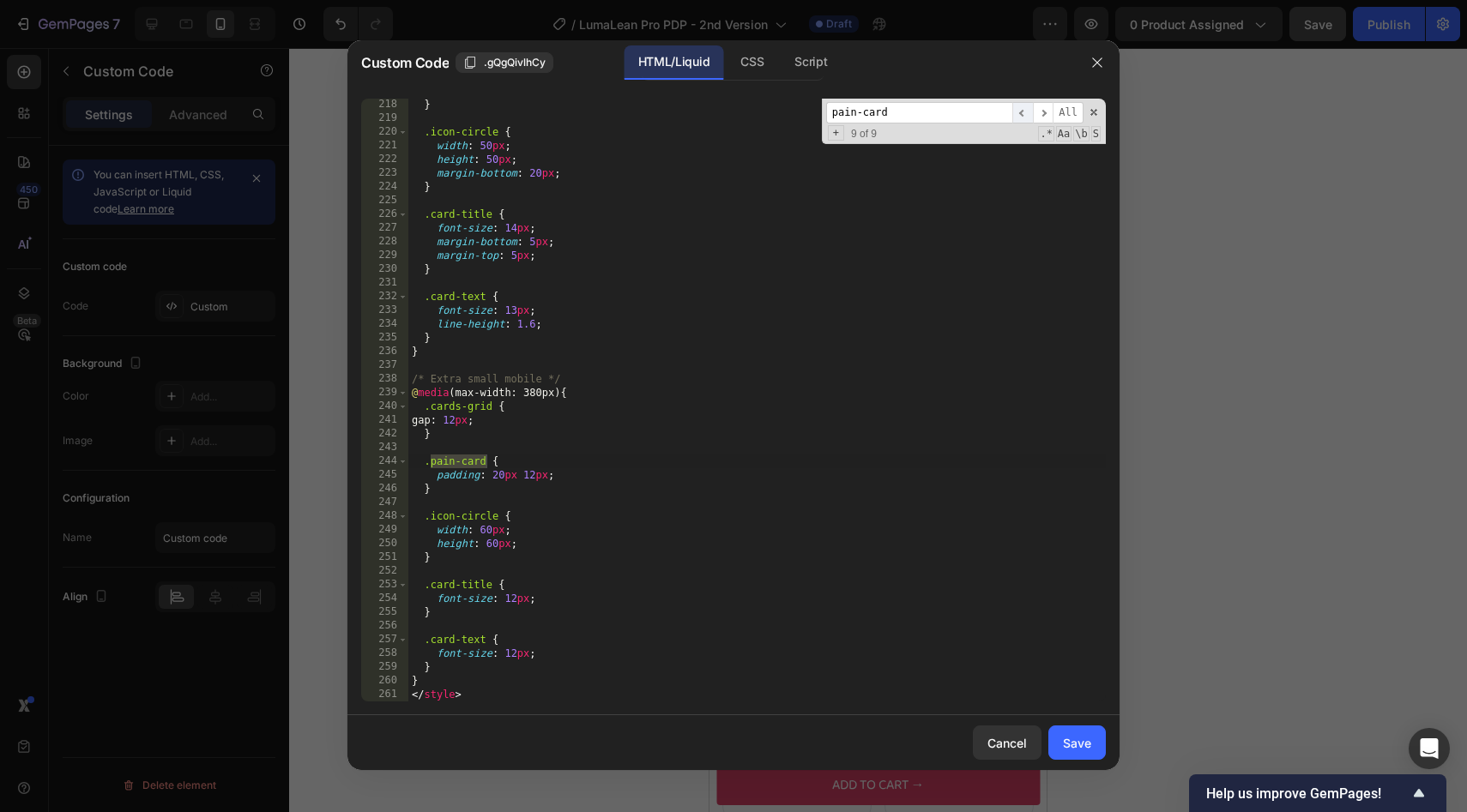
click at [1023, 110] on span "​" at bounding box center [1022, 112] width 20 height 21
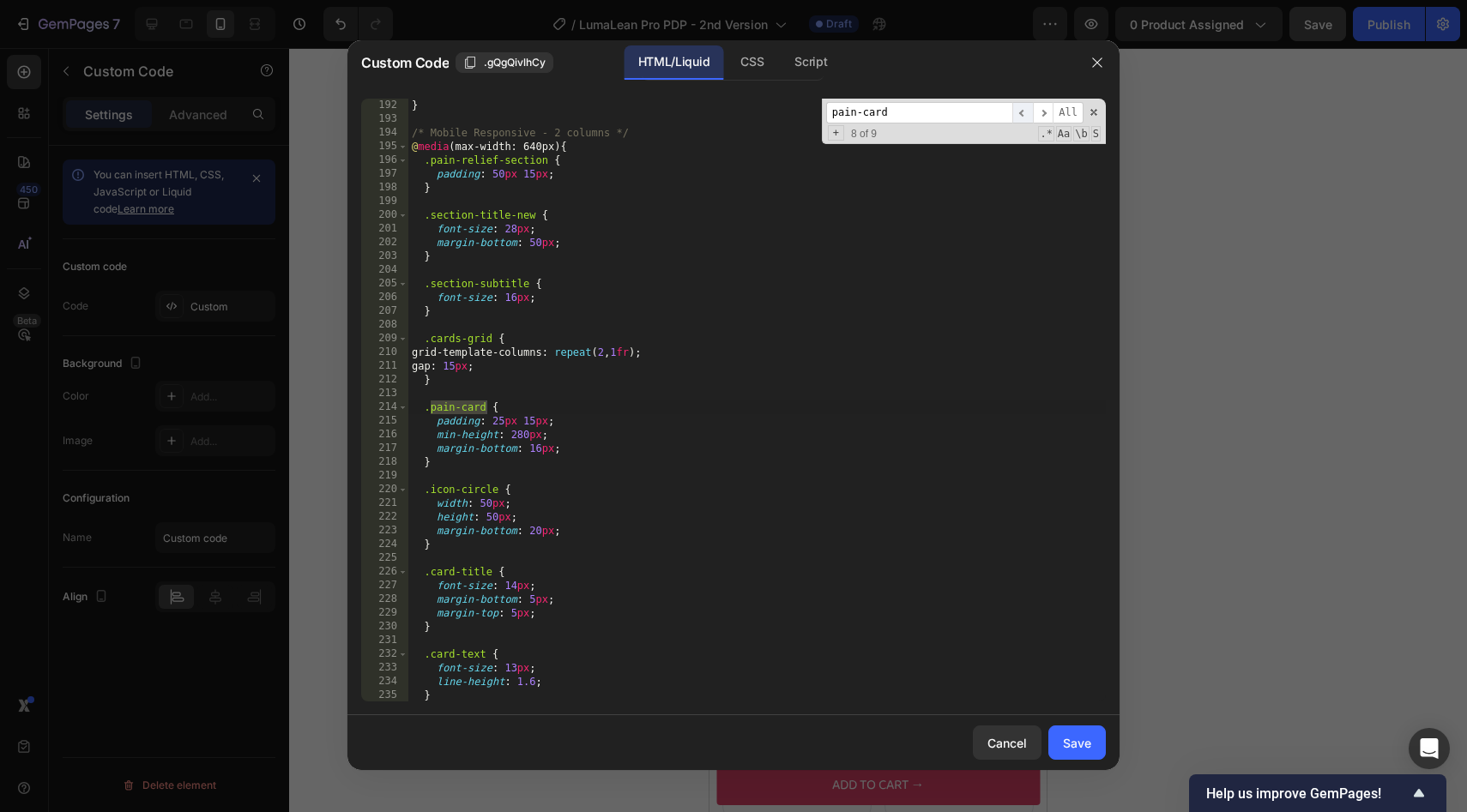
scroll to position [2703, 0]
click at [1023, 109] on span "​" at bounding box center [1022, 112] width 20 height 21
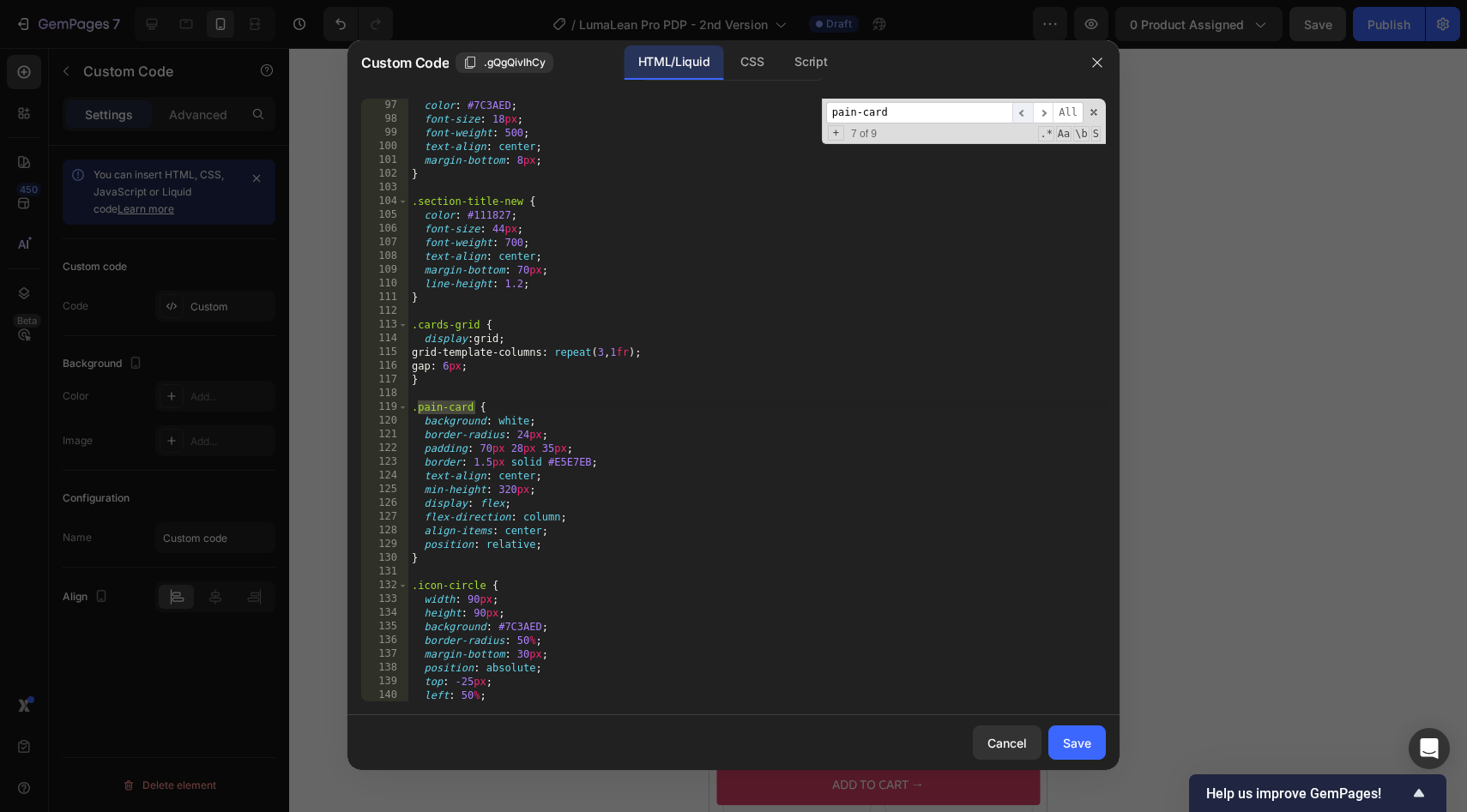
scroll to position [1400, 0]
click at [1042, 110] on span "​" at bounding box center [1042, 112] width 20 height 21
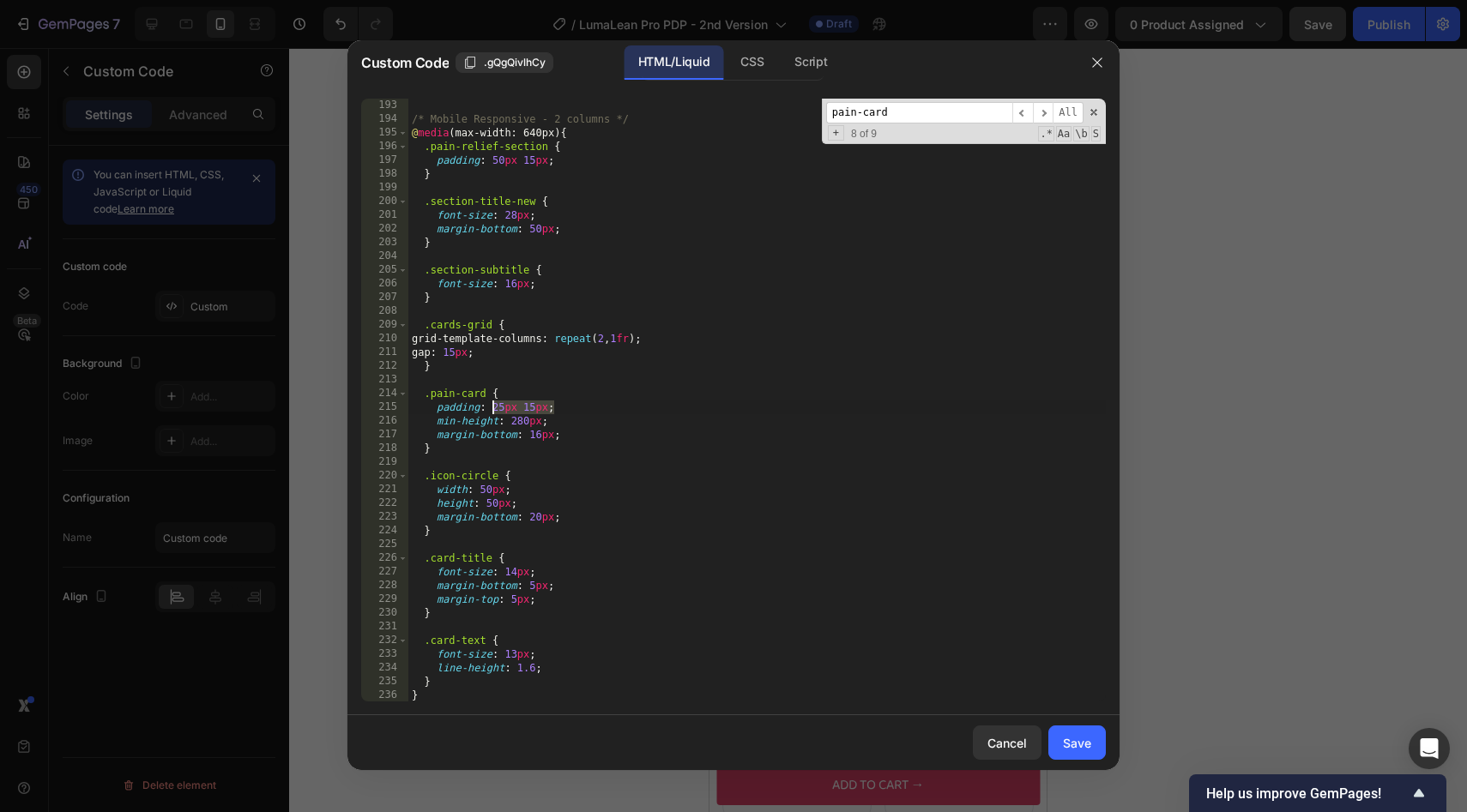
drag, startPoint x: 564, startPoint y: 405, endPoint x: 494, endPoint y: 404, distance: 70.0
click at [494, 404] on div "/* Mobile Responsive - 2 columns */ @ media (max-width: 640px) { .pain-relief-s…" at bounding box center [756, 413] width 698 height 630
type textarea "padding: 15px;"
click at [1087, 753] on button "Save" at bounding box center [1077, 742] width 58 height 34
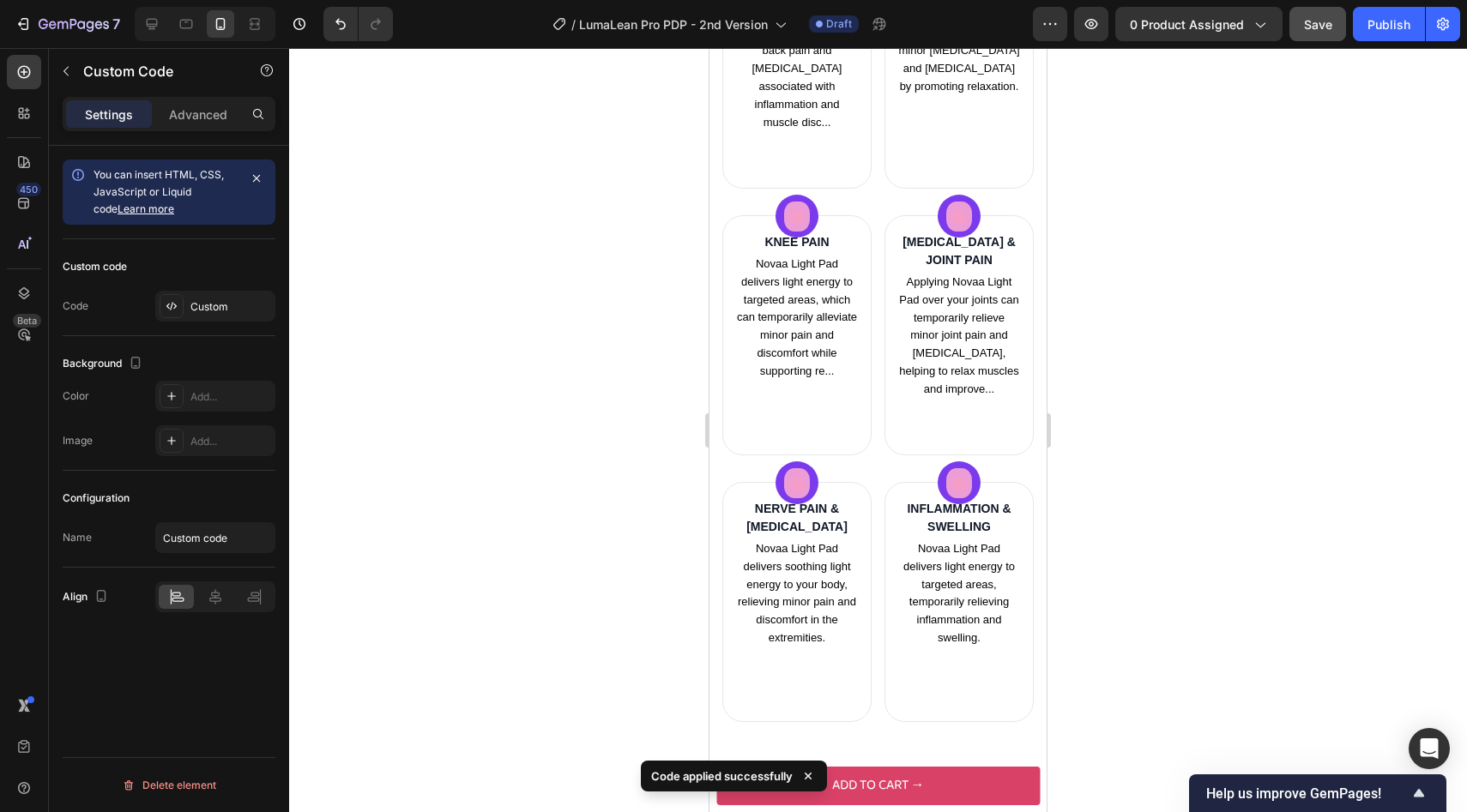
scroll to position [2503, 0]
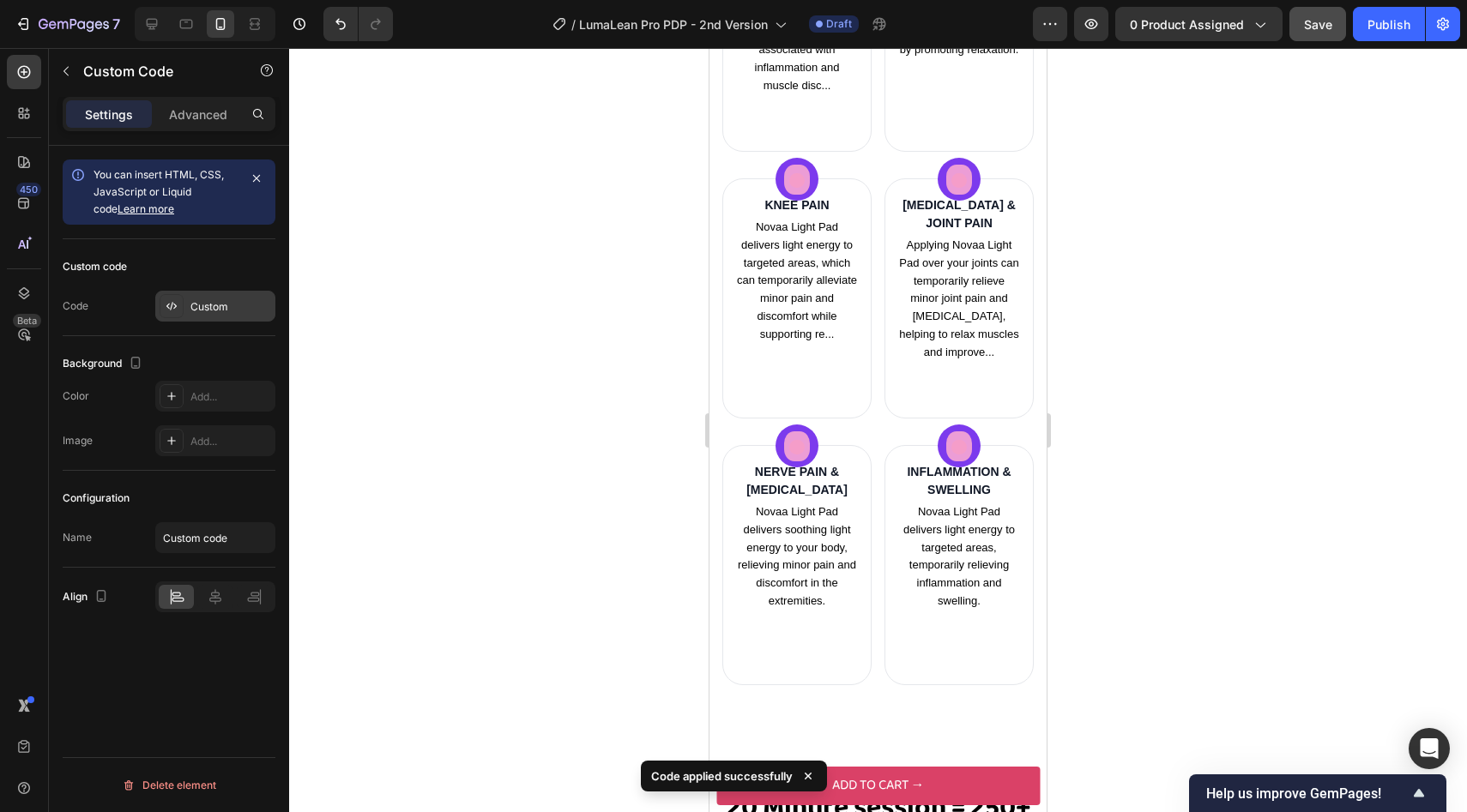
click at [194, 314] on div "Custom" at bounding box center [215, 305] width 120 height 31
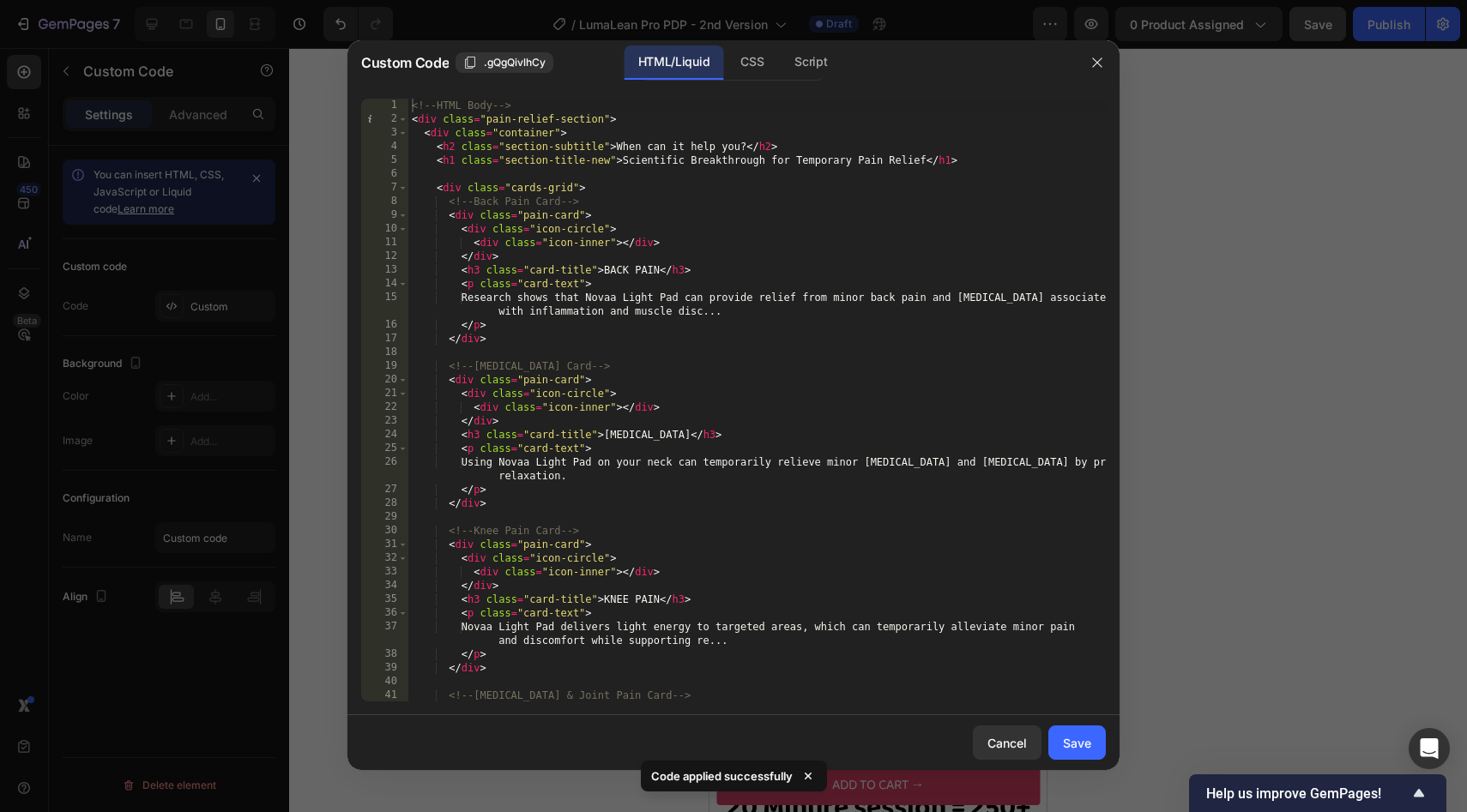
type textarea "</p>"
click at [588, 324] on div "<!-- HTML Body --> < div class = "pain-relief-section" > < div class = "contain…" at bounding box center [756, 413] width 698 height 630
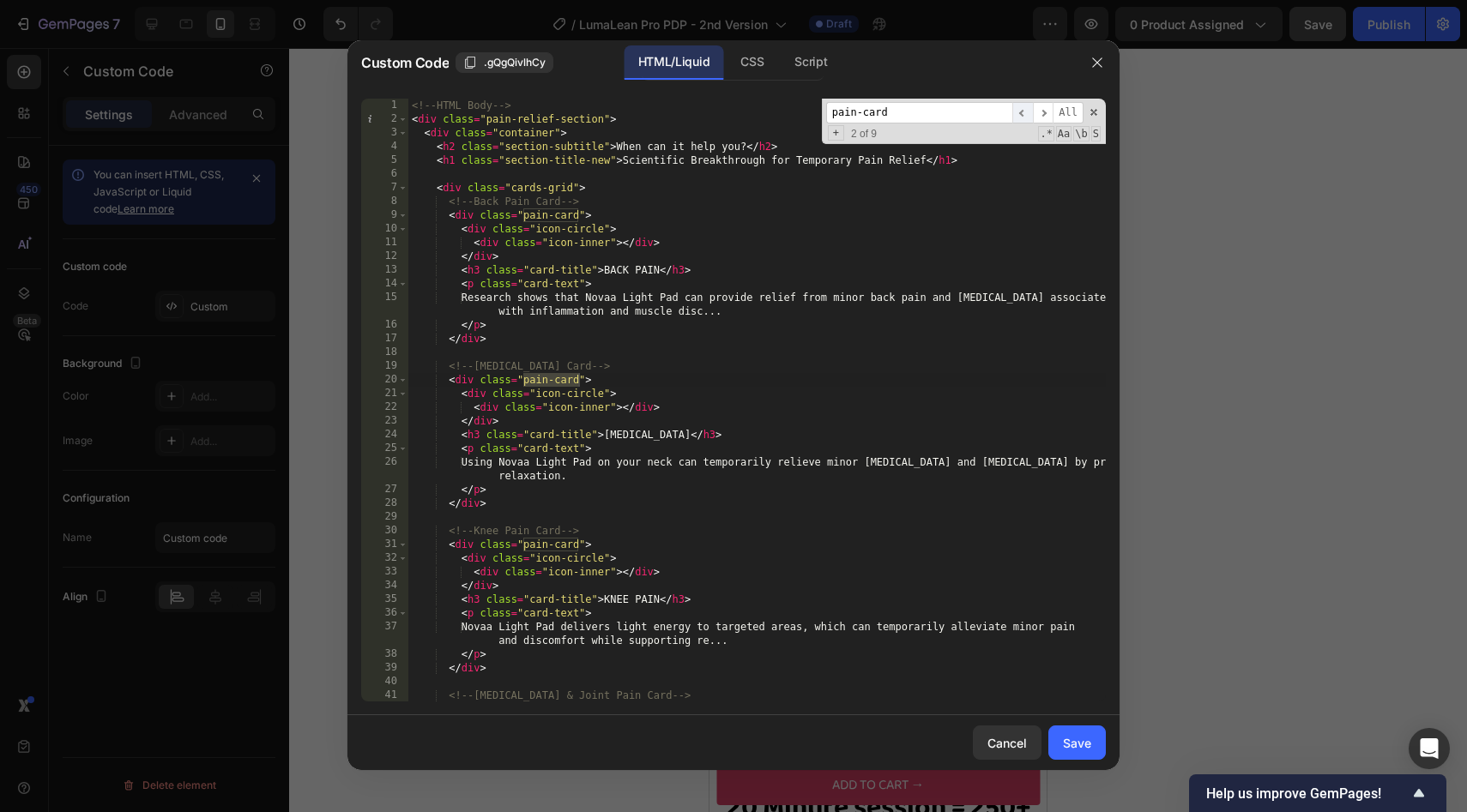
type input "pain-card"
click at [1024, 104] on span "​" at bounding box center [1022, 112] width 20 height 21
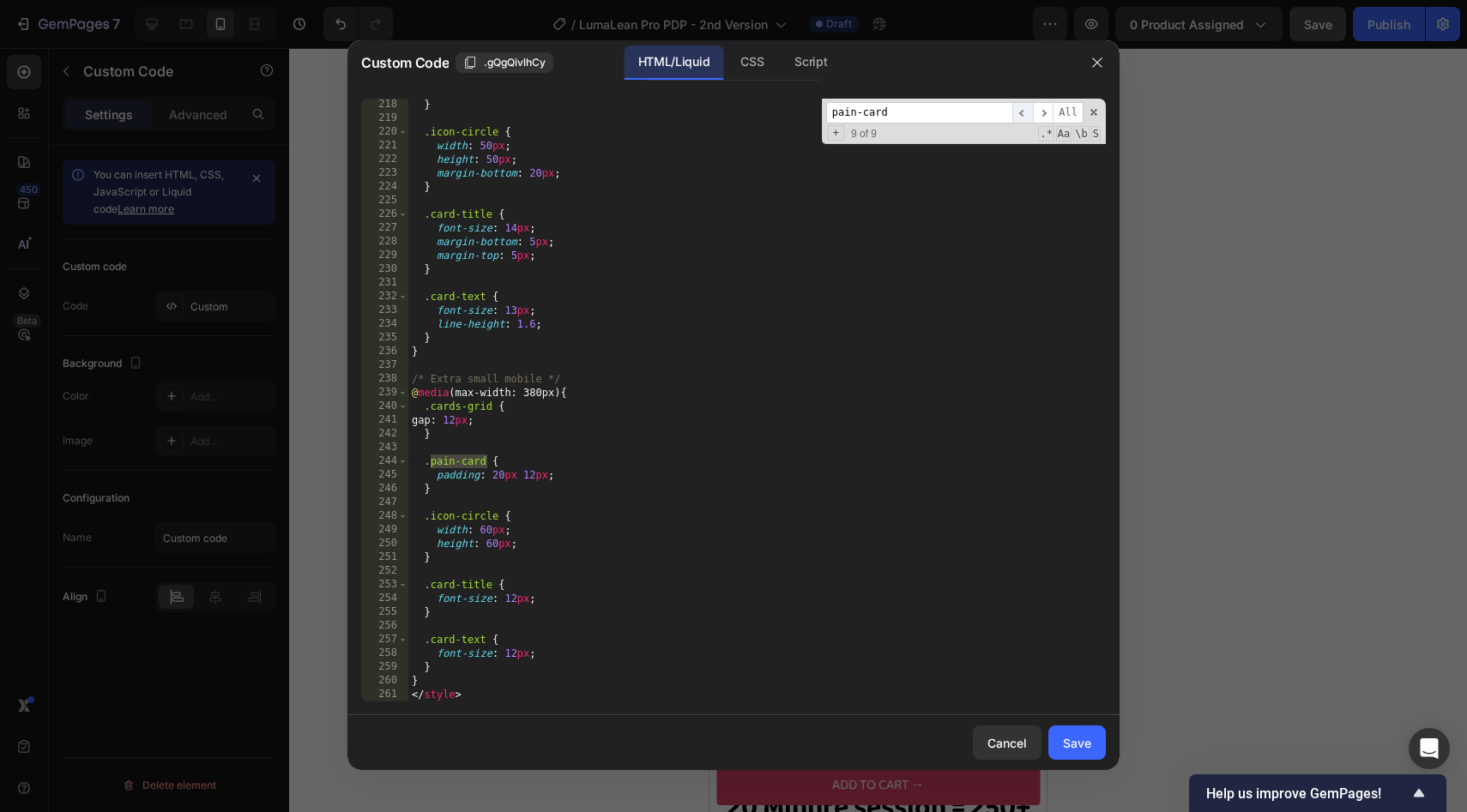
click at [1024, 104] on span "​" at bounding box center [1022, 112] width 20 height 21
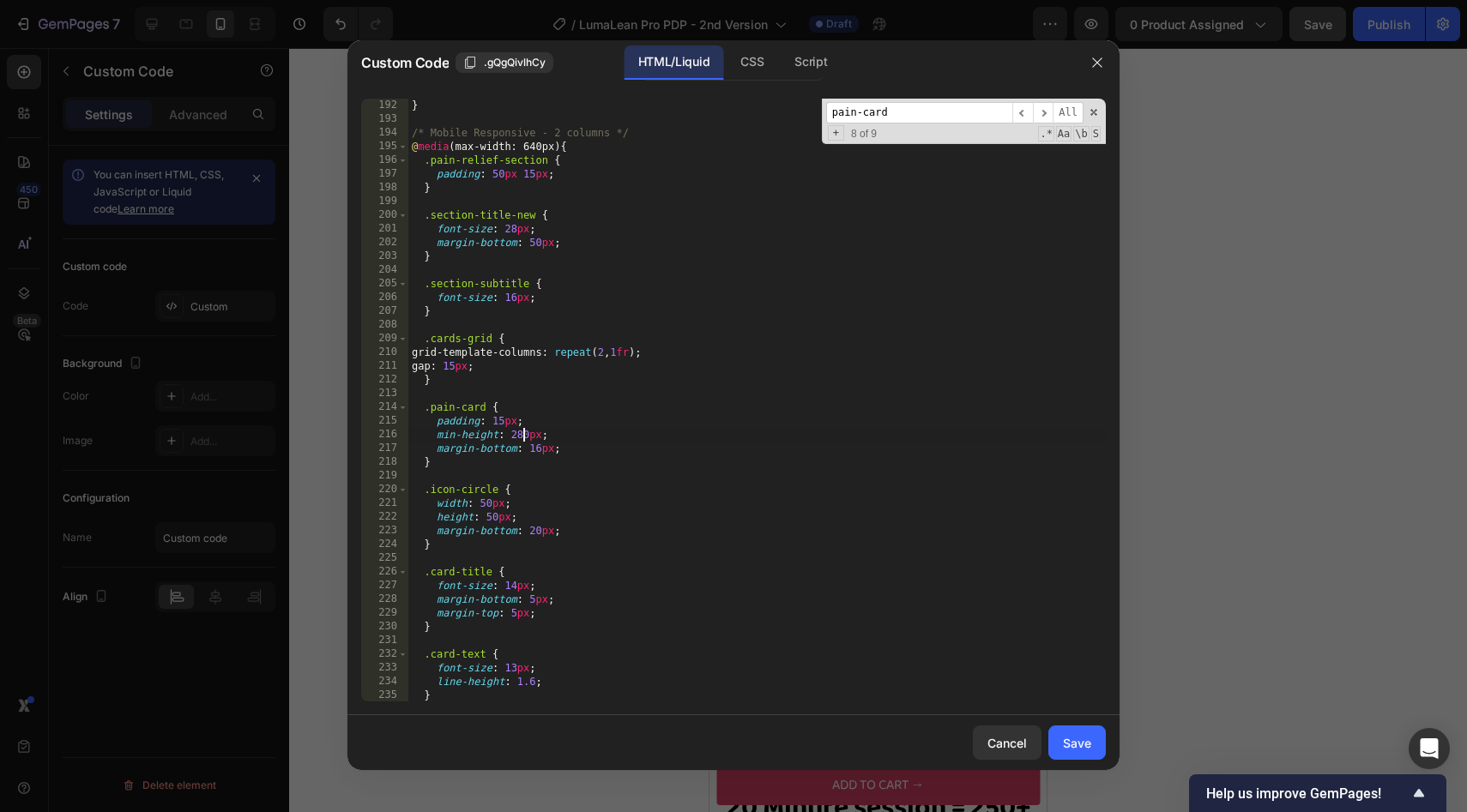
click at [523, 438] on div "} /* Mobile Responsive - 2 columns */ @ media (max-width: 640px) { .pain-relief…" at bounding box center [756, 413] width 698 height 630
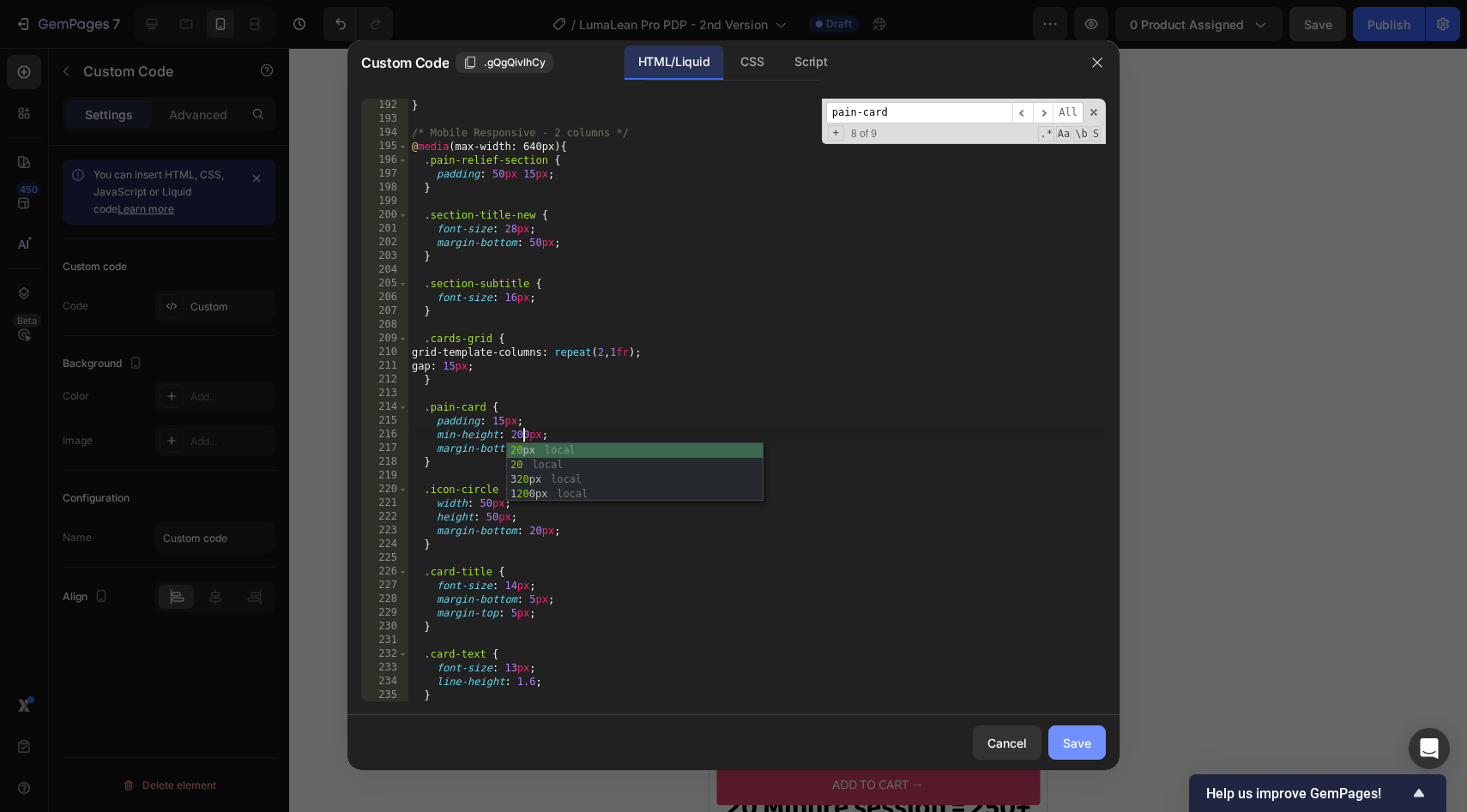
type textarea "min-height: 200px;"
click at [1082, 740] on div "Save" at bounding box center [1077, 743] width 28 height 18
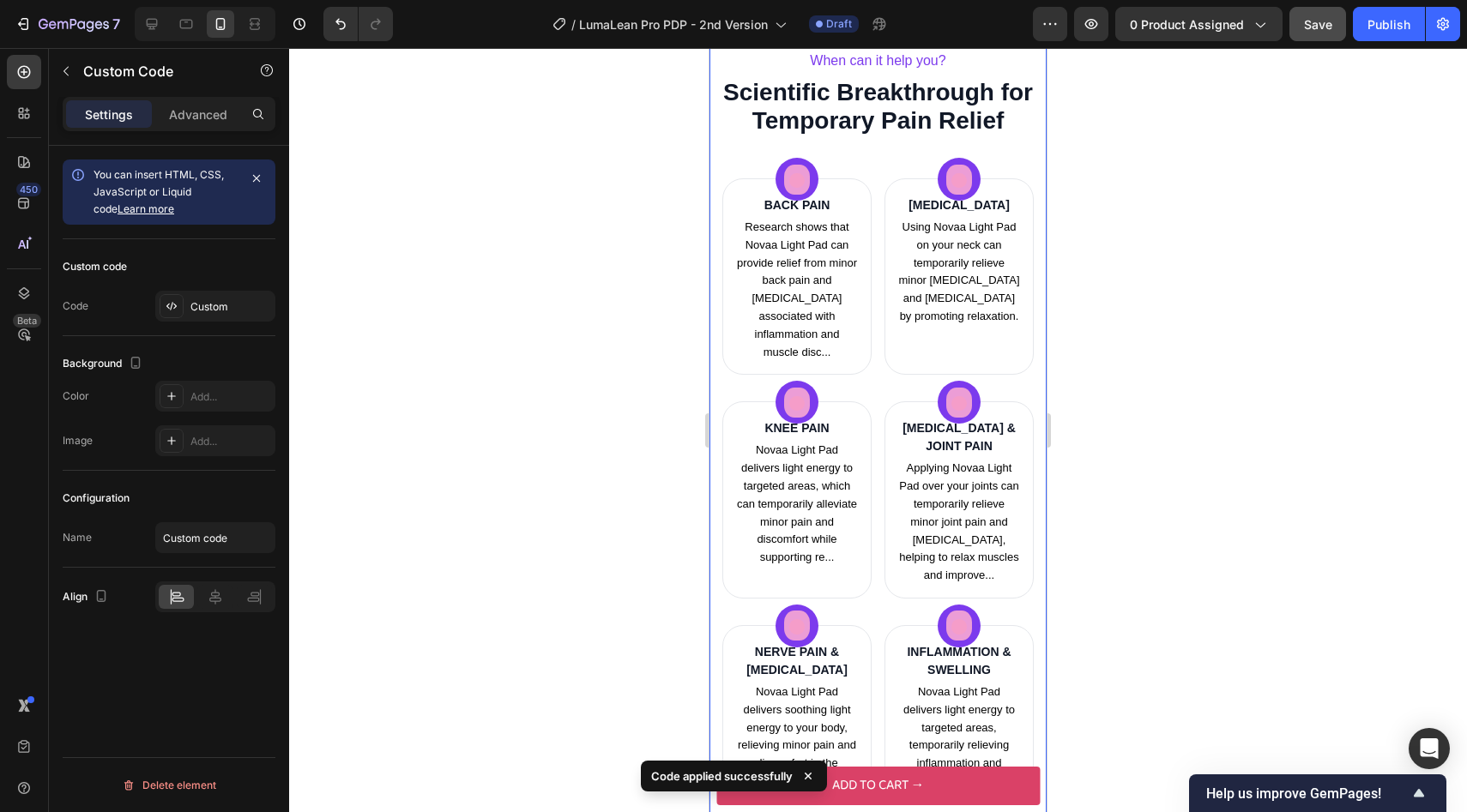
scroll to position [2220, 0]
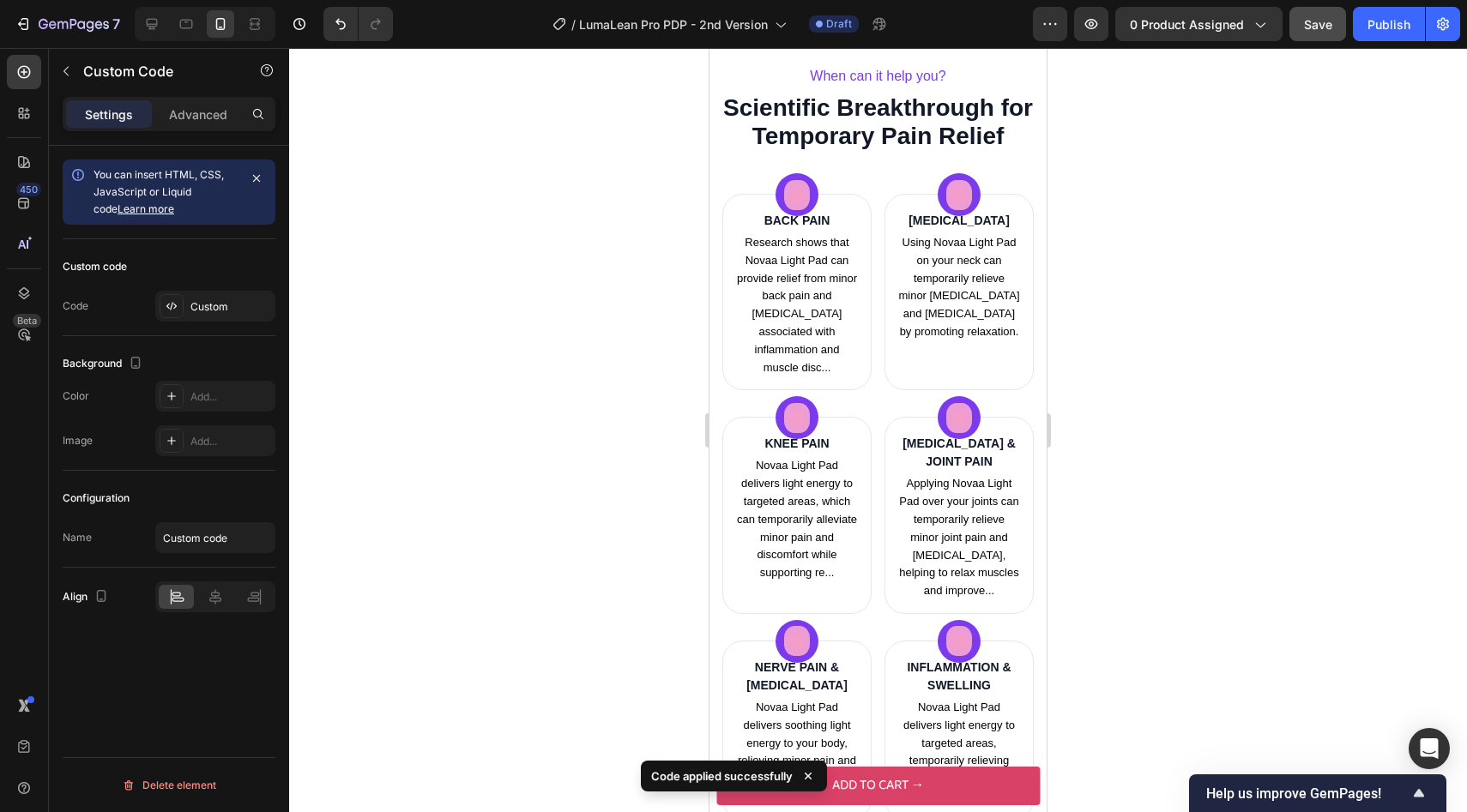
click at [217, 323] on div "Custom code Code Custom" at bounding box center [168, 288] width 212 height 96
click at [217, 318] on div "Custom" at bounding box center [215, 305] width 120 height 31
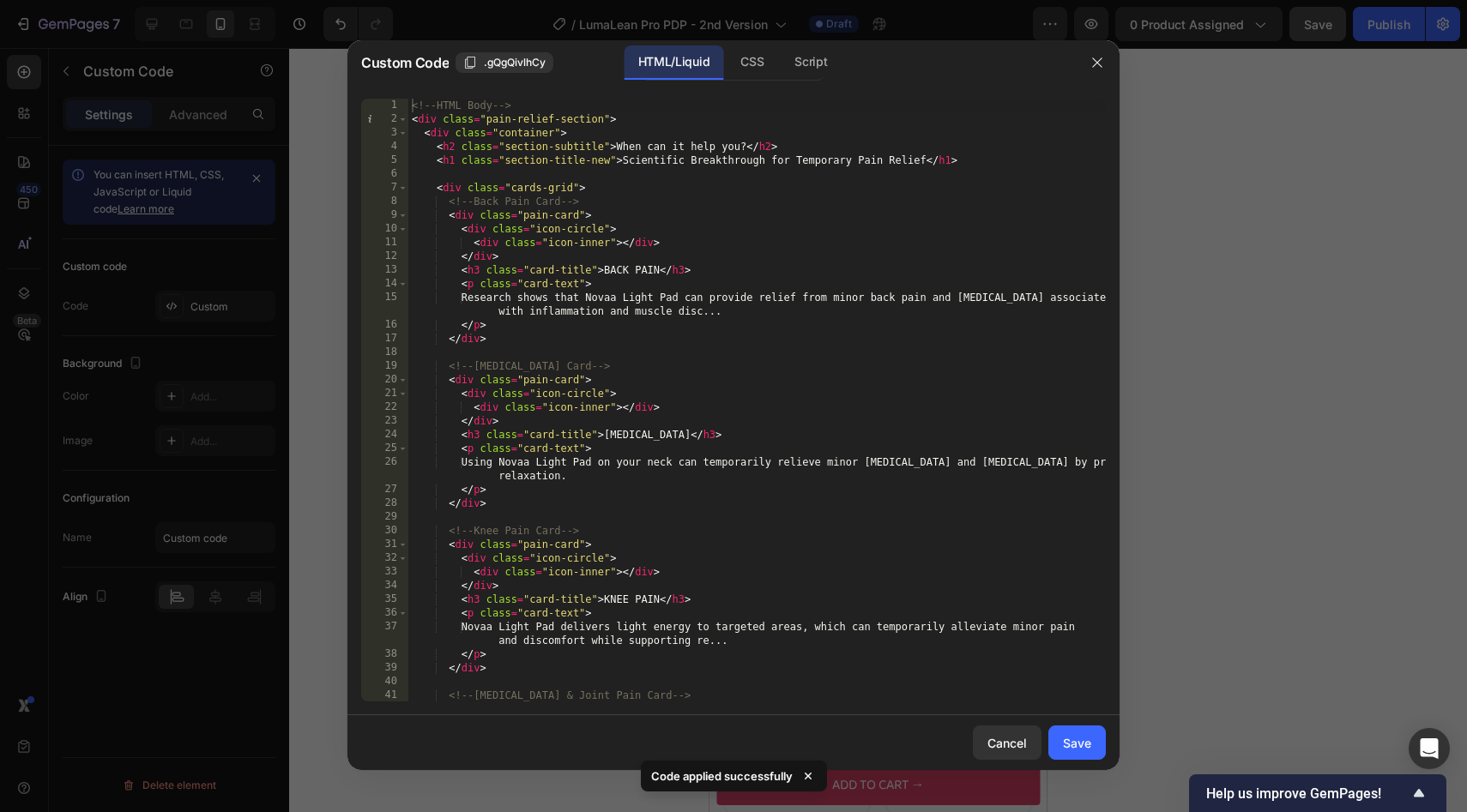
type textarea "<!-- [MEDICAL_DATA] Card -->"
click at [680, 361] on div "<!-- HTML Body --> < div class = "pain-relief-section" > < div class = "contain…" at bounding box center [756, 413] width 698 height 630
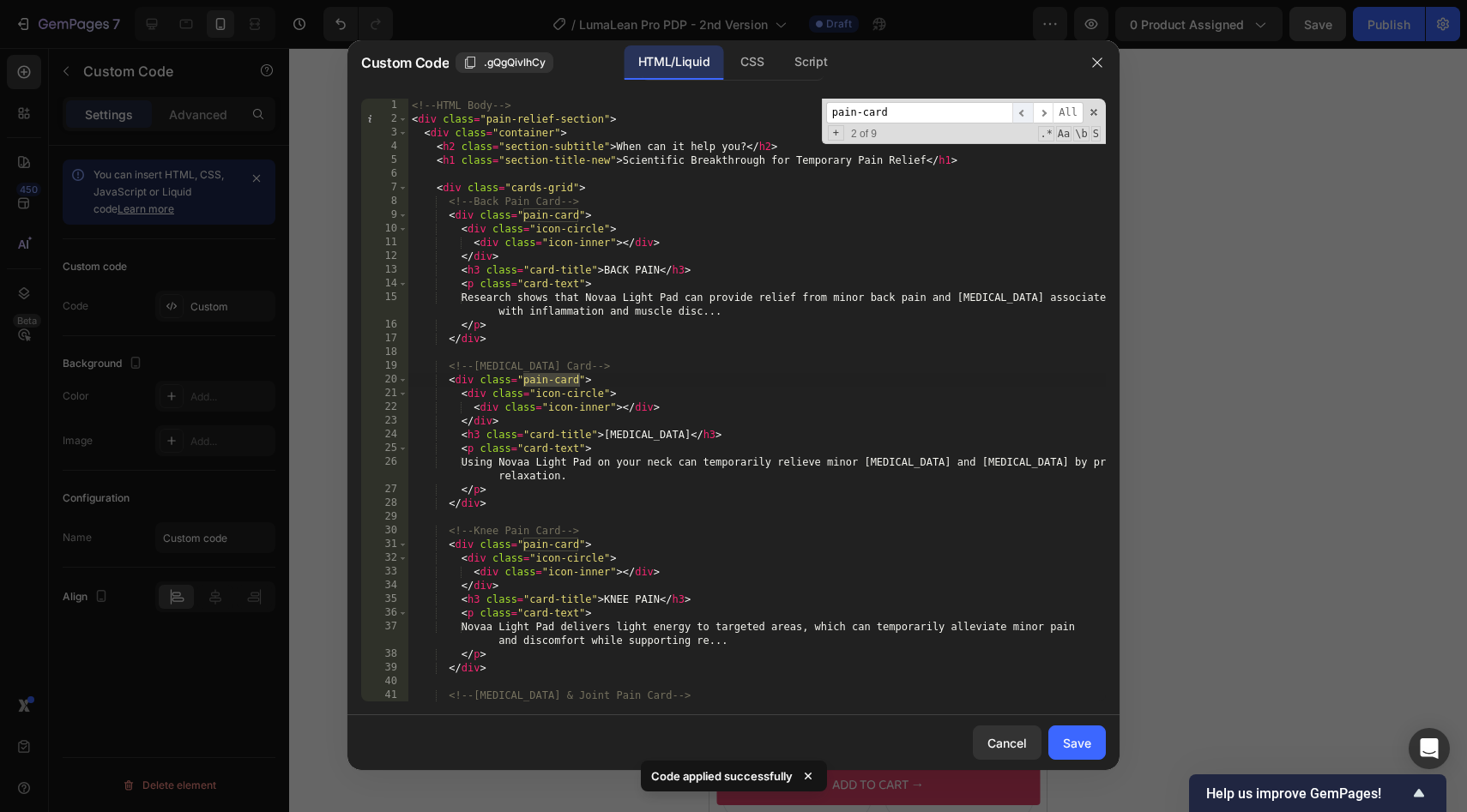
type input "pain-card"
click at [1027, 109] on span "​" at bounding box center [1022, 112] width 20 height 21
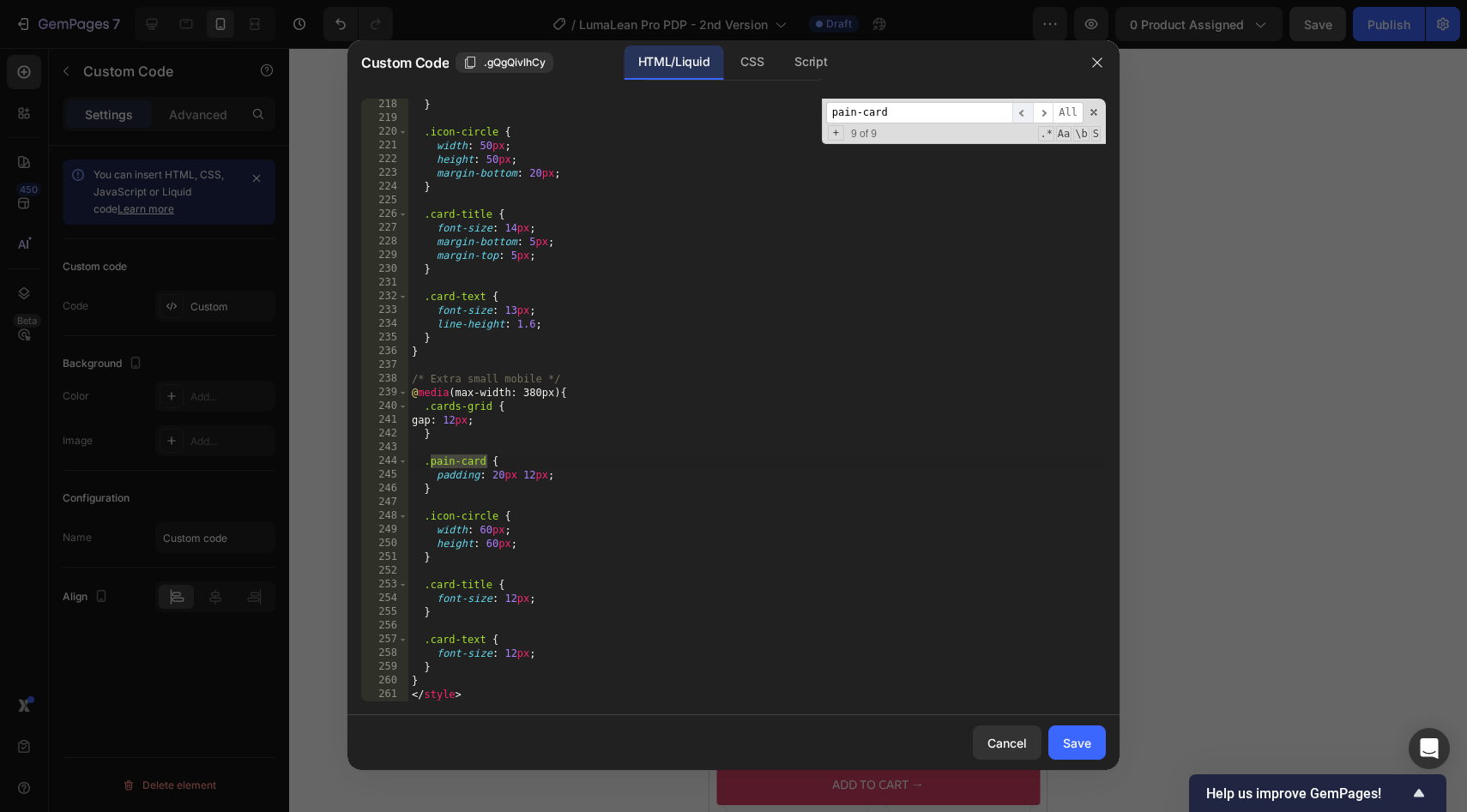
click at [1028, 109] on span "​" at bounding box center [1022, 112] width 20 height 21
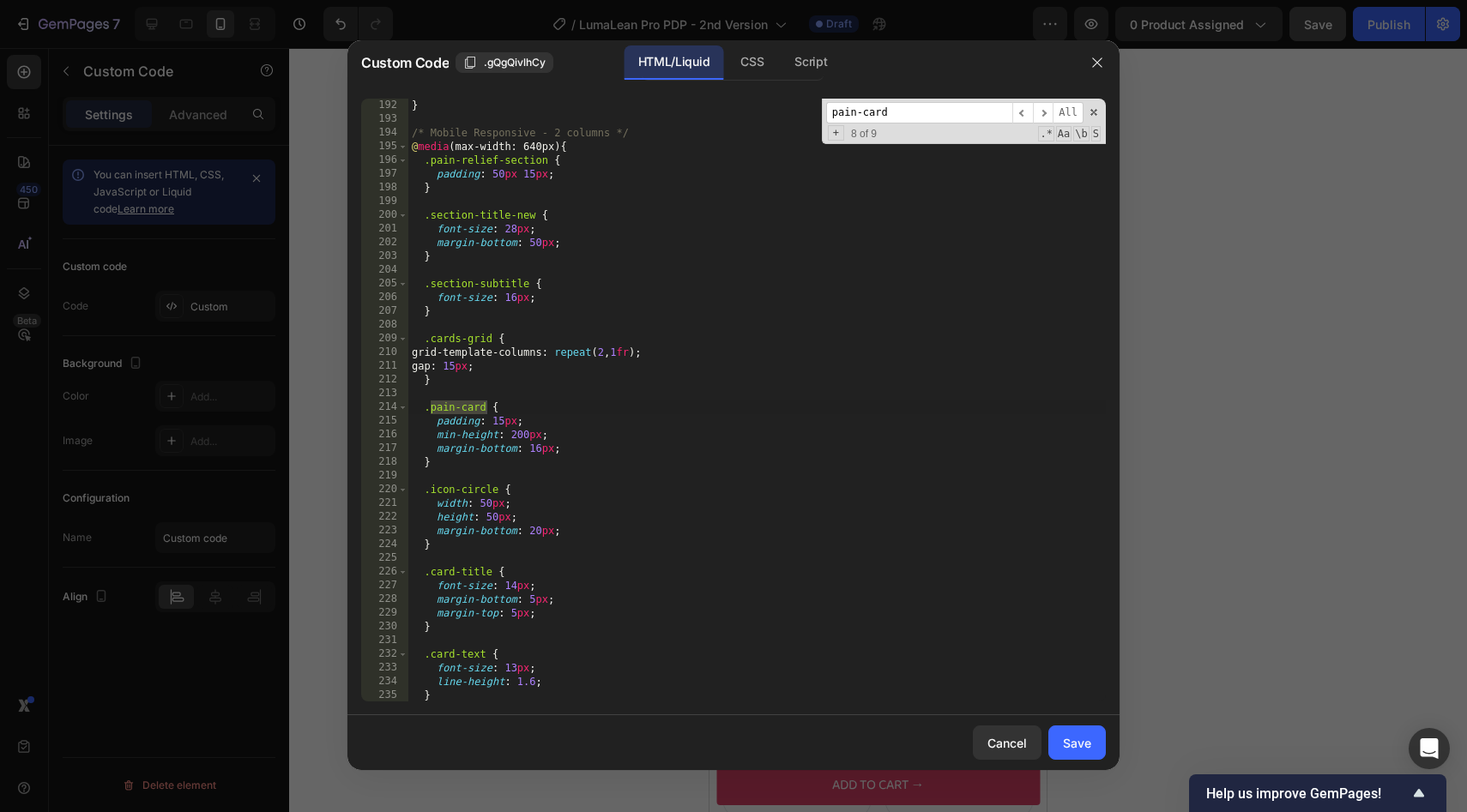
click at [518, 438] on div "} /* Mobile Responsive - 2 columns */ @ media (max-width: 640px) { .pain-relief…" at bounding box center [756, 413] width 698 height 630
type textarea "min-height: 240px;"
click at [1091, 735] on button "Save" at bounding box center [1077, 742] width 58 height 34
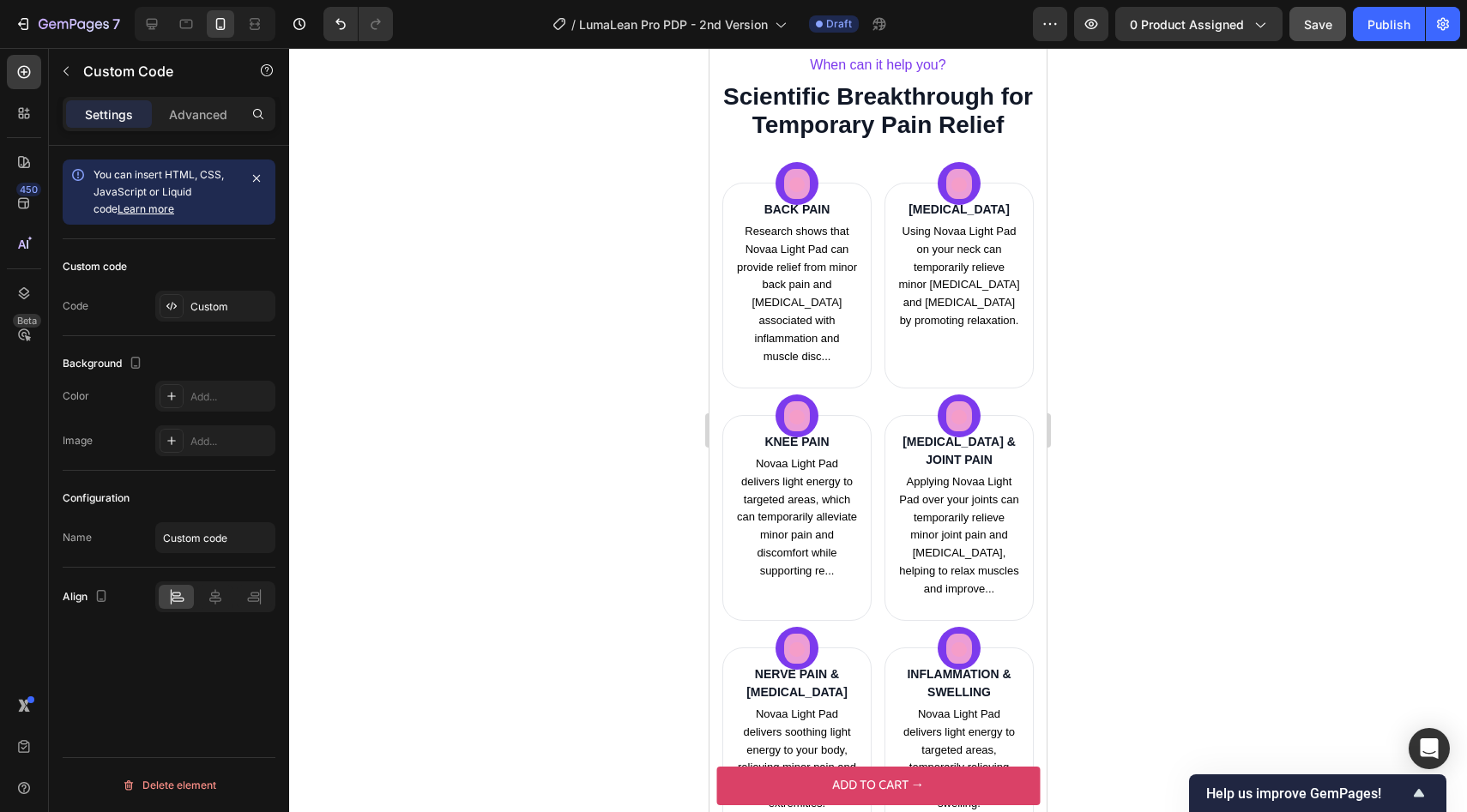
scroll to position [2233, 0]
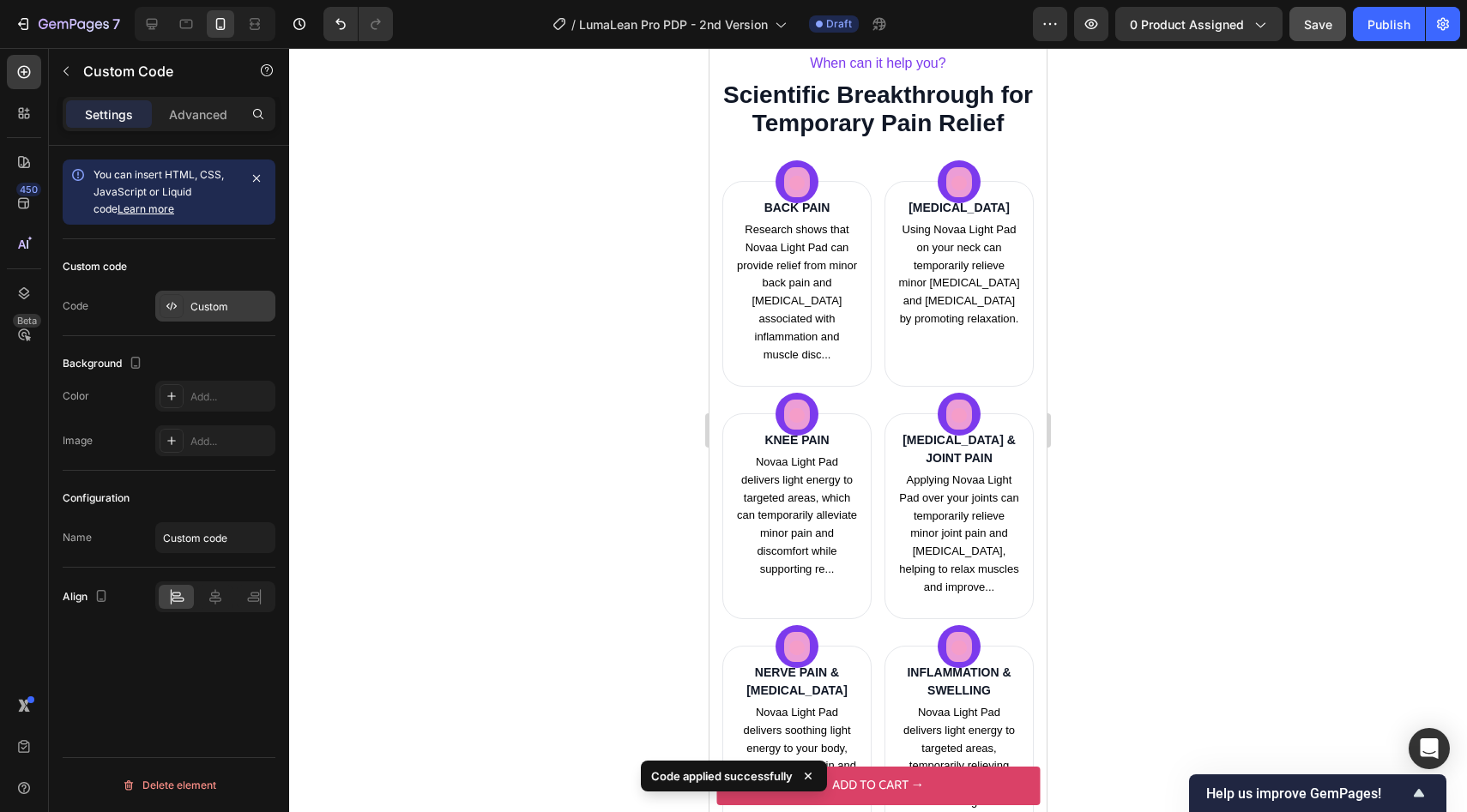
click at [231, 306] on div "Custom" at bounding box center [231, 307] width 81 height 16
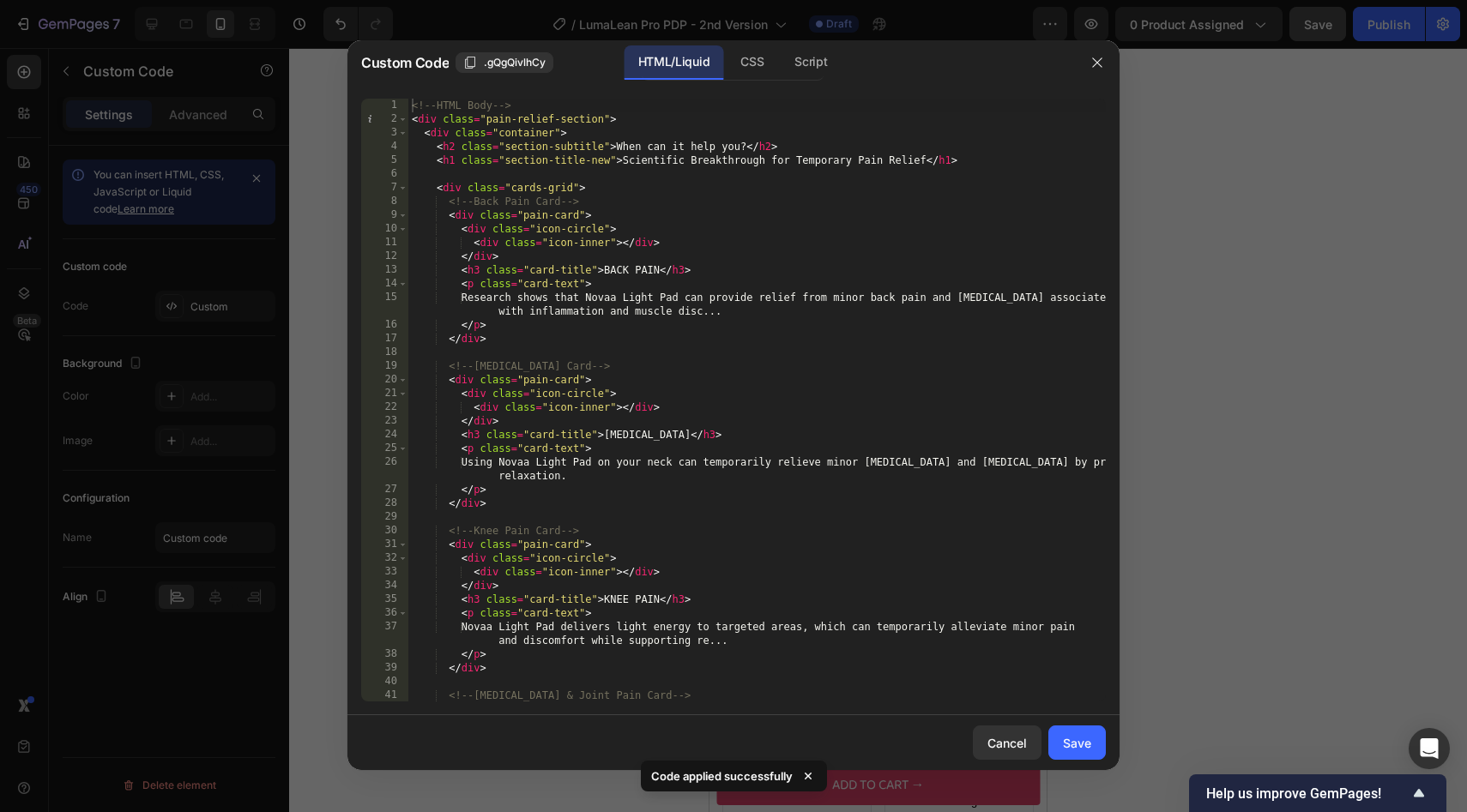
type textarea "</p>"
click at [627, 495] on div "<!-- HTML Body --> < div class = "pain-relief-section" > < div class = "contain…" at bounding box center [756, 413] width 698 height 630
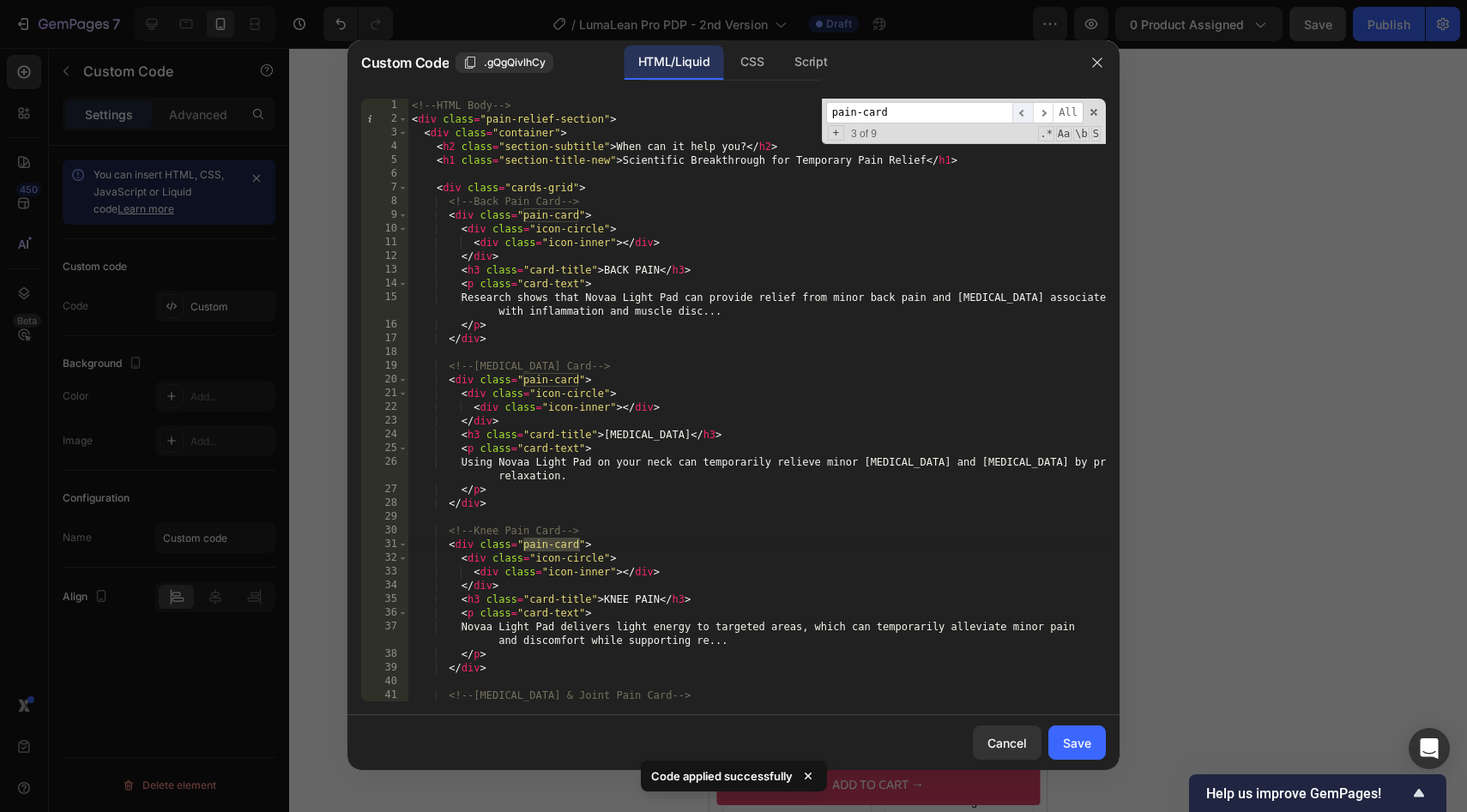
type input "pain-card"
click at [1018, 114] on span "​" at bounding box center [1022, 112] width 20 height 21
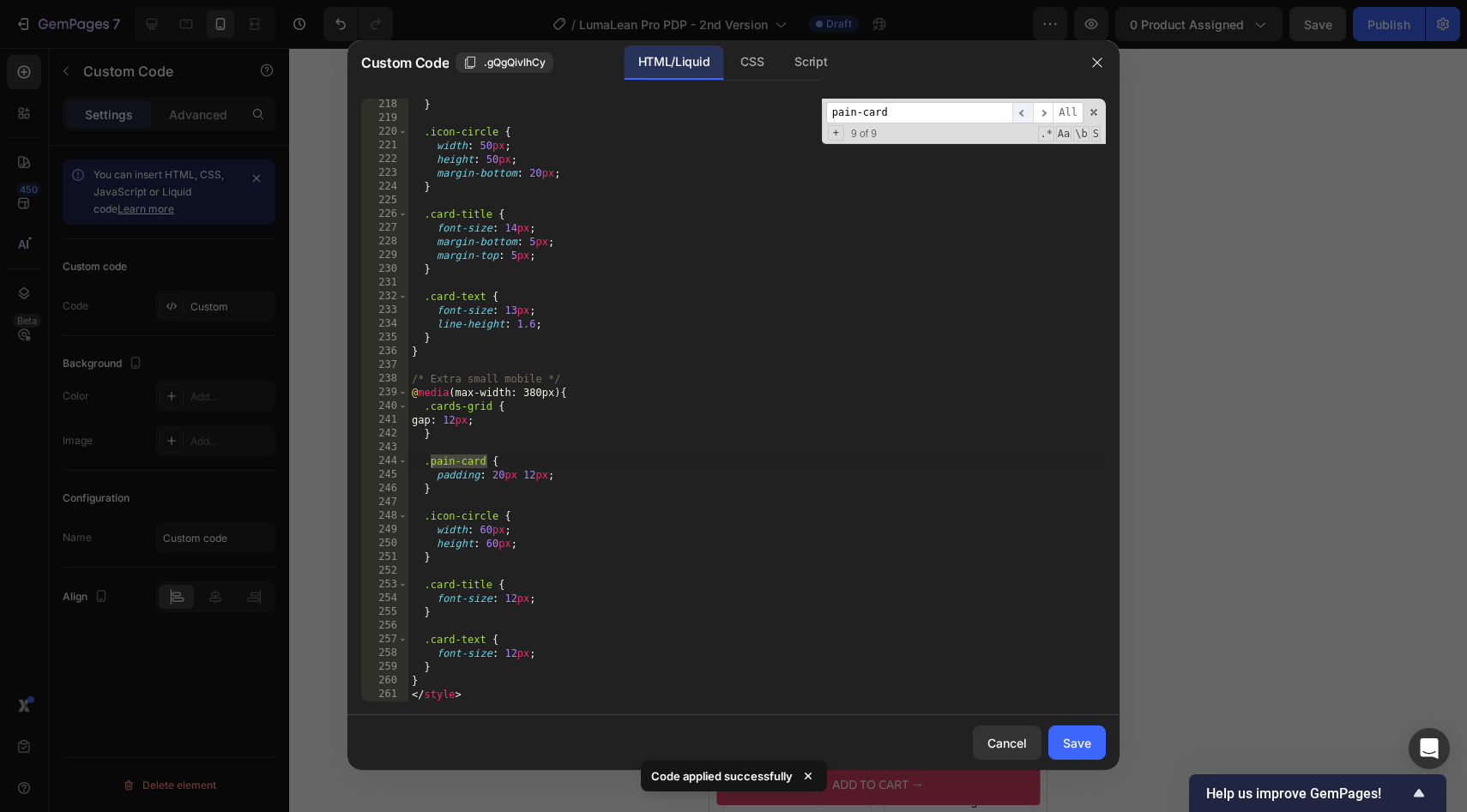
click at [1018, 114] on span "​" at bounding box center [1022, 112] width 20 height 21
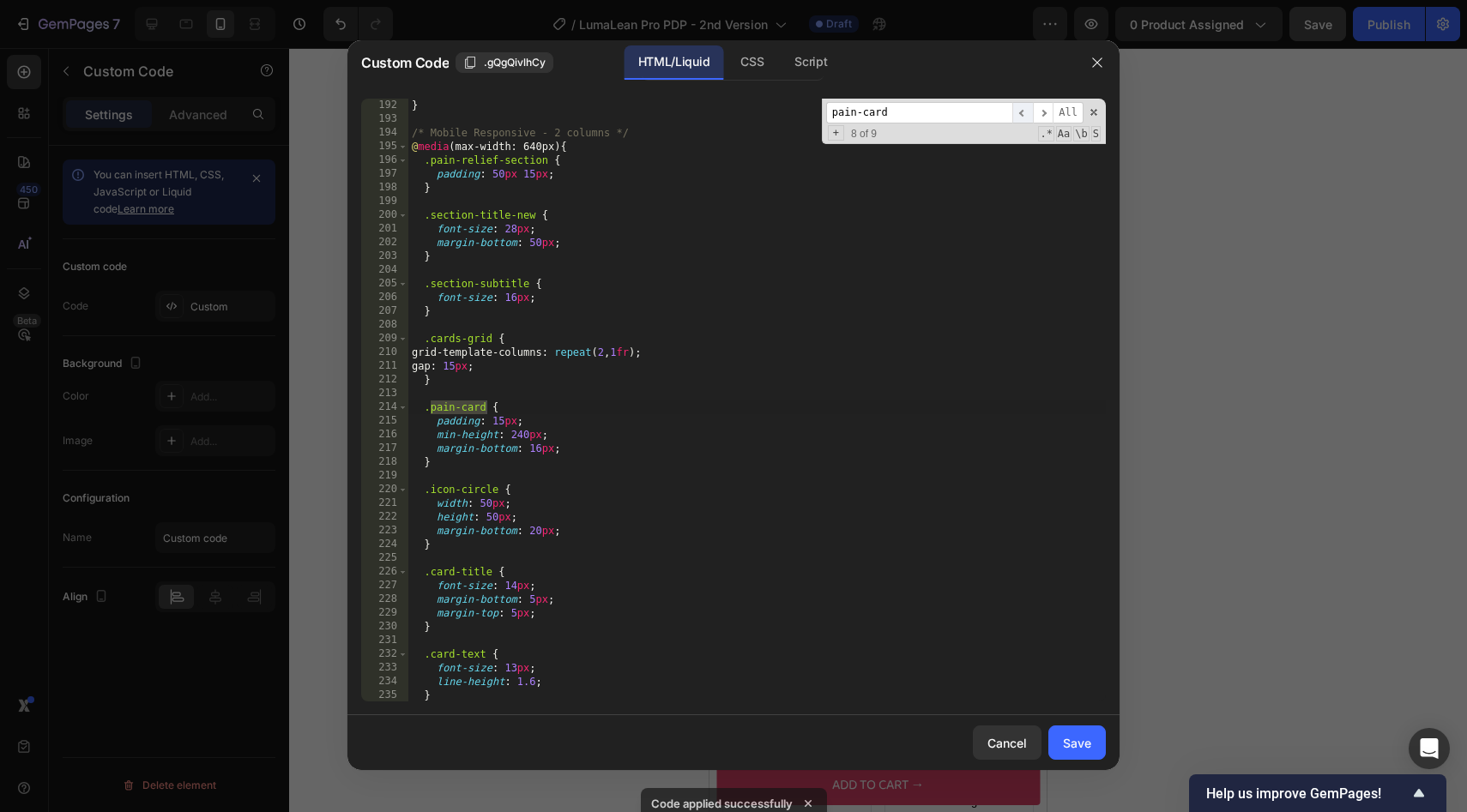
scroll to position [2703, 0]
click at [523, 437] on div "} /* Mobile Responsive - 2 columns */ @ media (max-width: 640px) { .pain-relief…" at bounding box center [756, 413] width 698 height 630
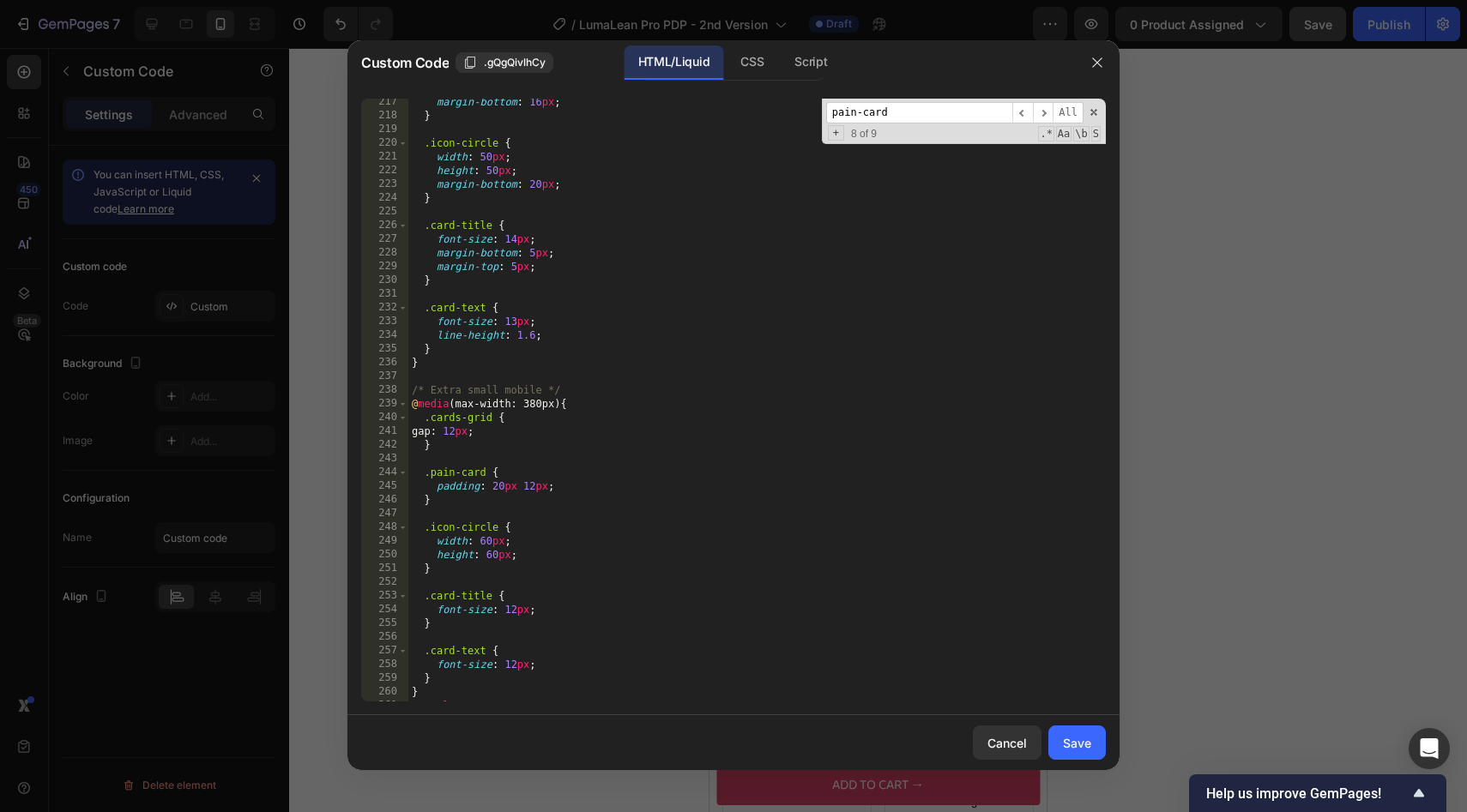
scroll to position [3055, 0]
drag, startPoint x: 560, startPoint y: 481, endPoint x: 494, endPoint y: 481, distance: 66.0
click at [493, 481] on div "margin-bottom : 16 px ; } .icon-circle { width : 50 px ; height : 50 px ; margi…" at bounding box center [756, 403] width 698 height 630
type textarea "padding: 12px;"
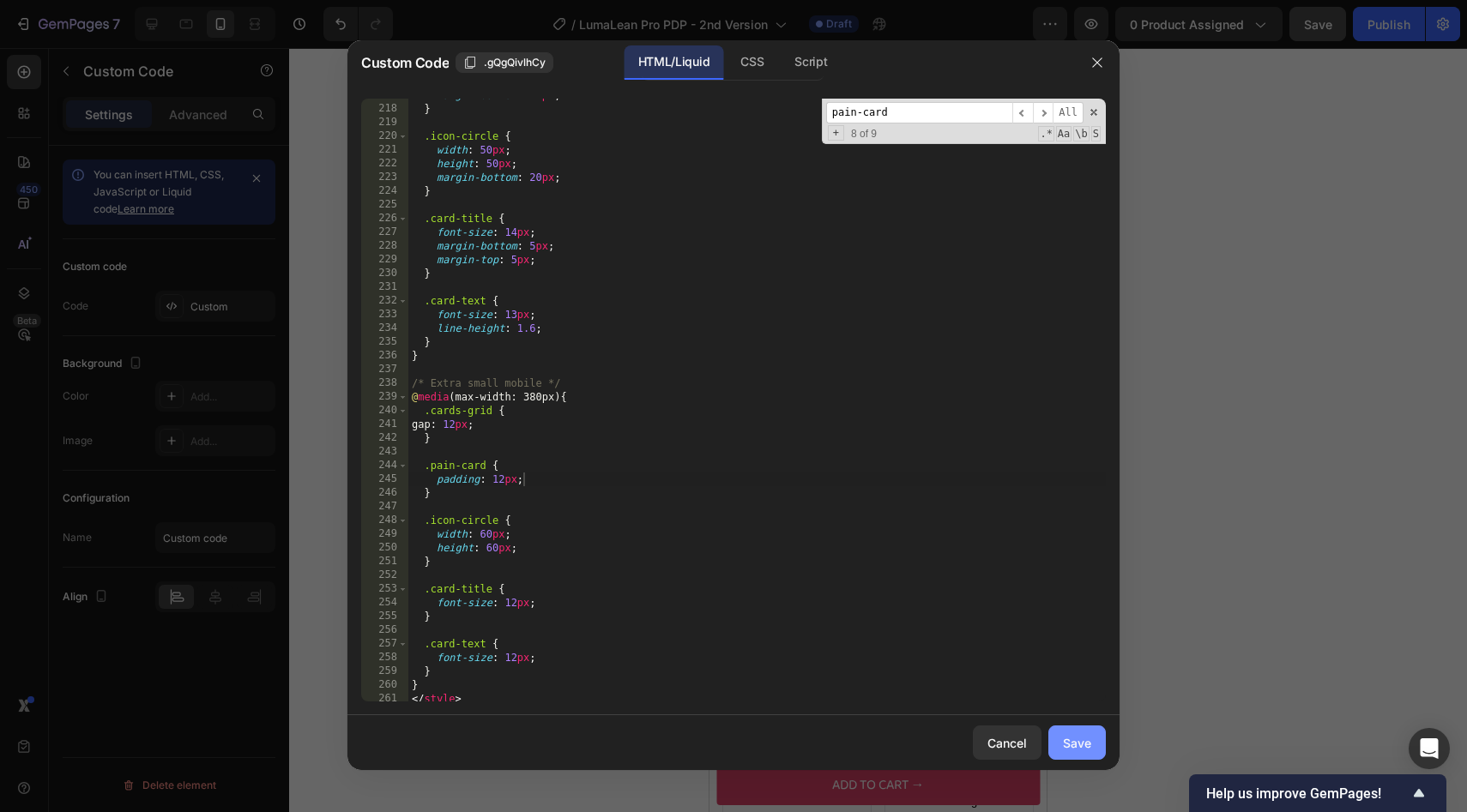
click at [1084, 734] on div "Save" at bounding box center [1077, 743] width 28 height 18
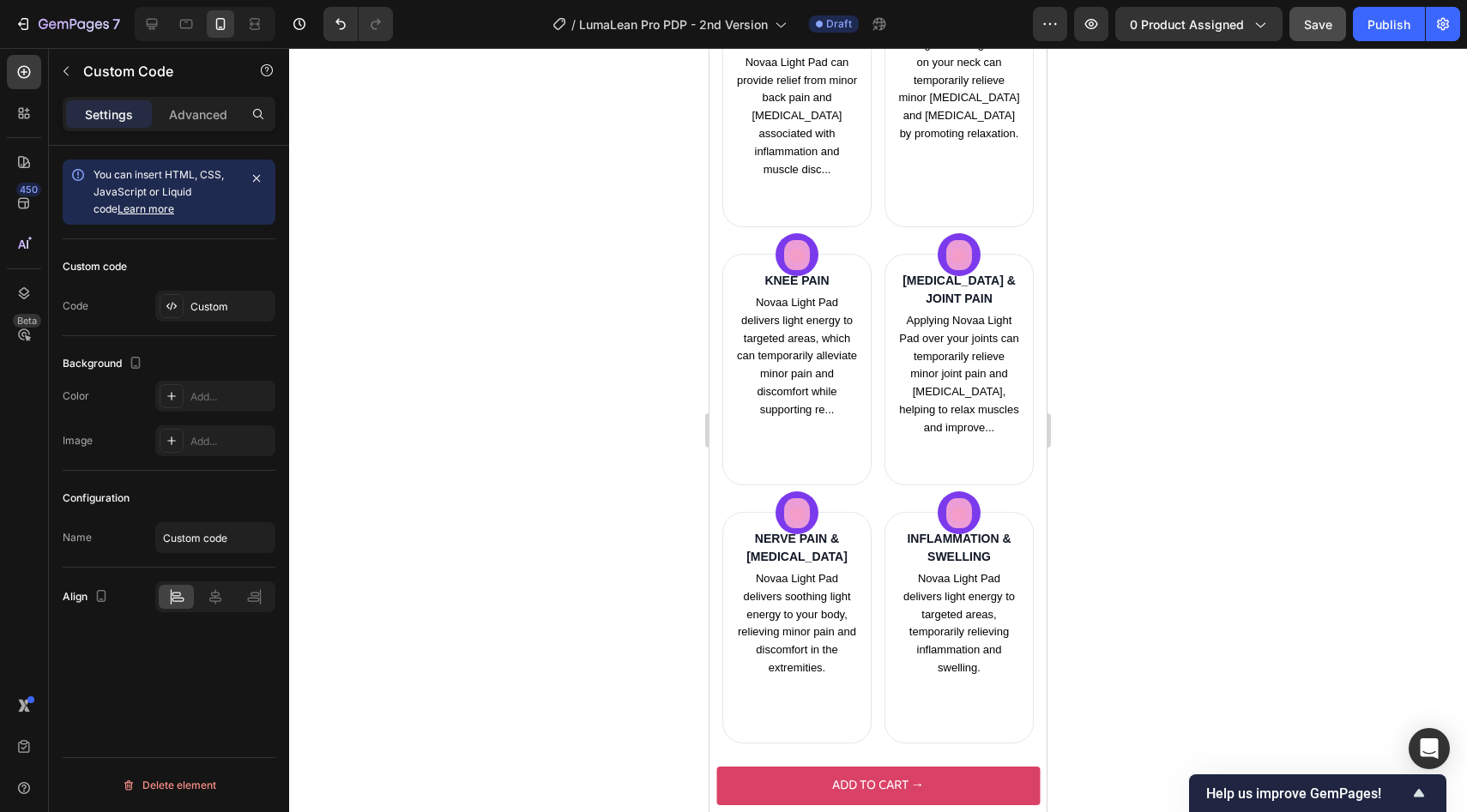
scroll to position [2414, 0]
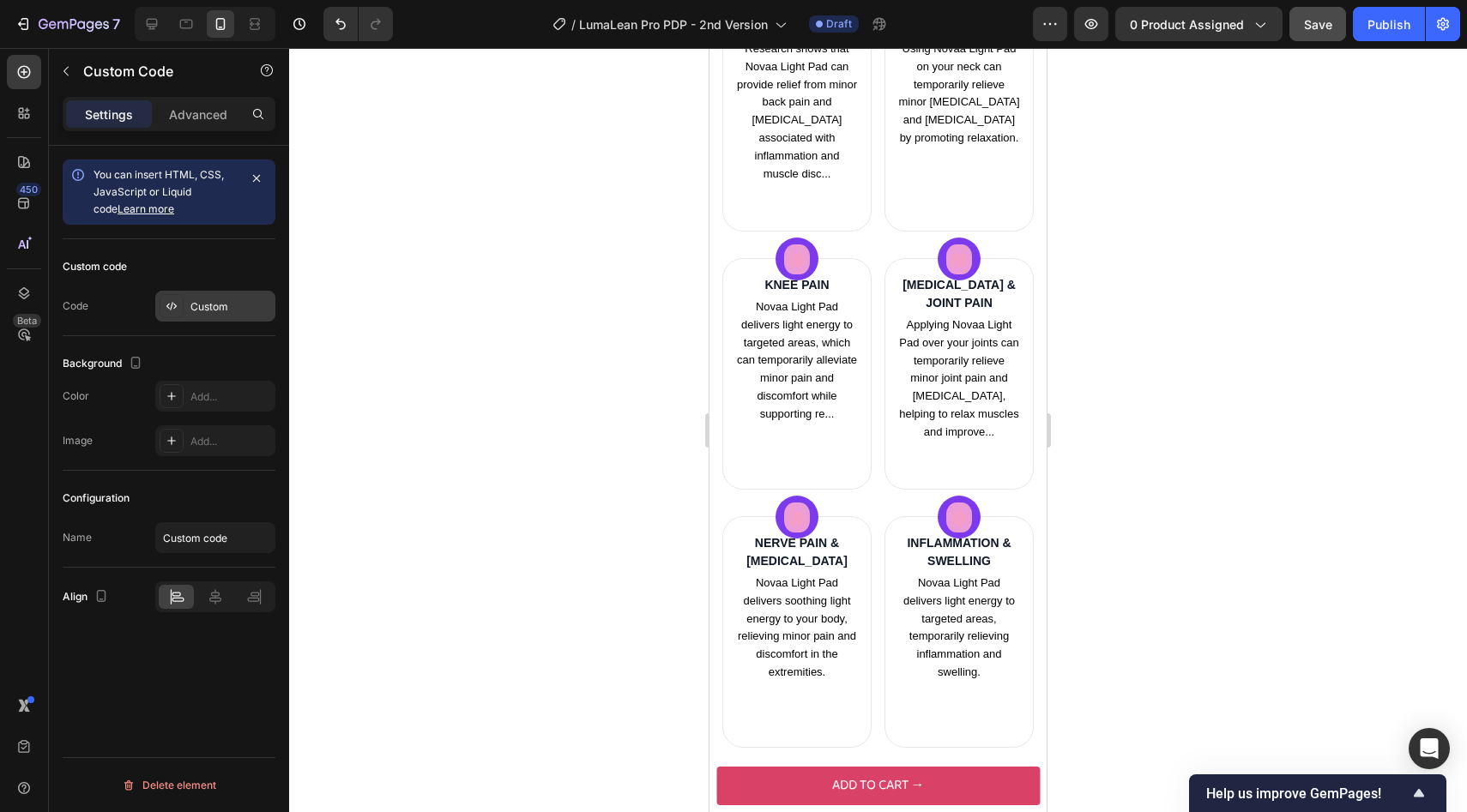
click at [203, 296] on div "Custom" at bounding box center [215, 305] width 120 height 31
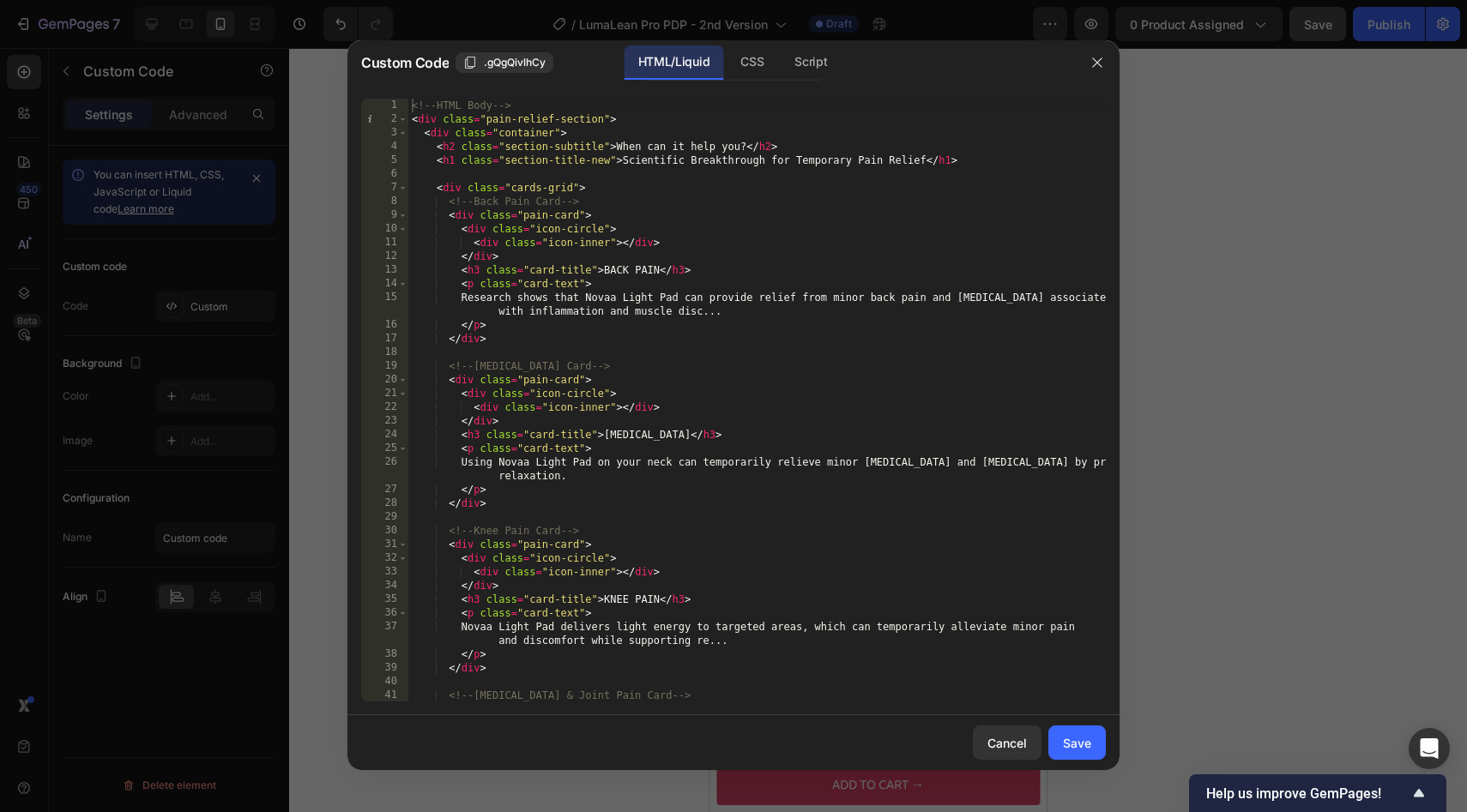
type textarea "</div>"
click at [669, 337] on div "<!-- HTML Body --> < div class = "pain-relief-section" > < div class = "contain…" at bounding box center [756, 413] width 698 height 630
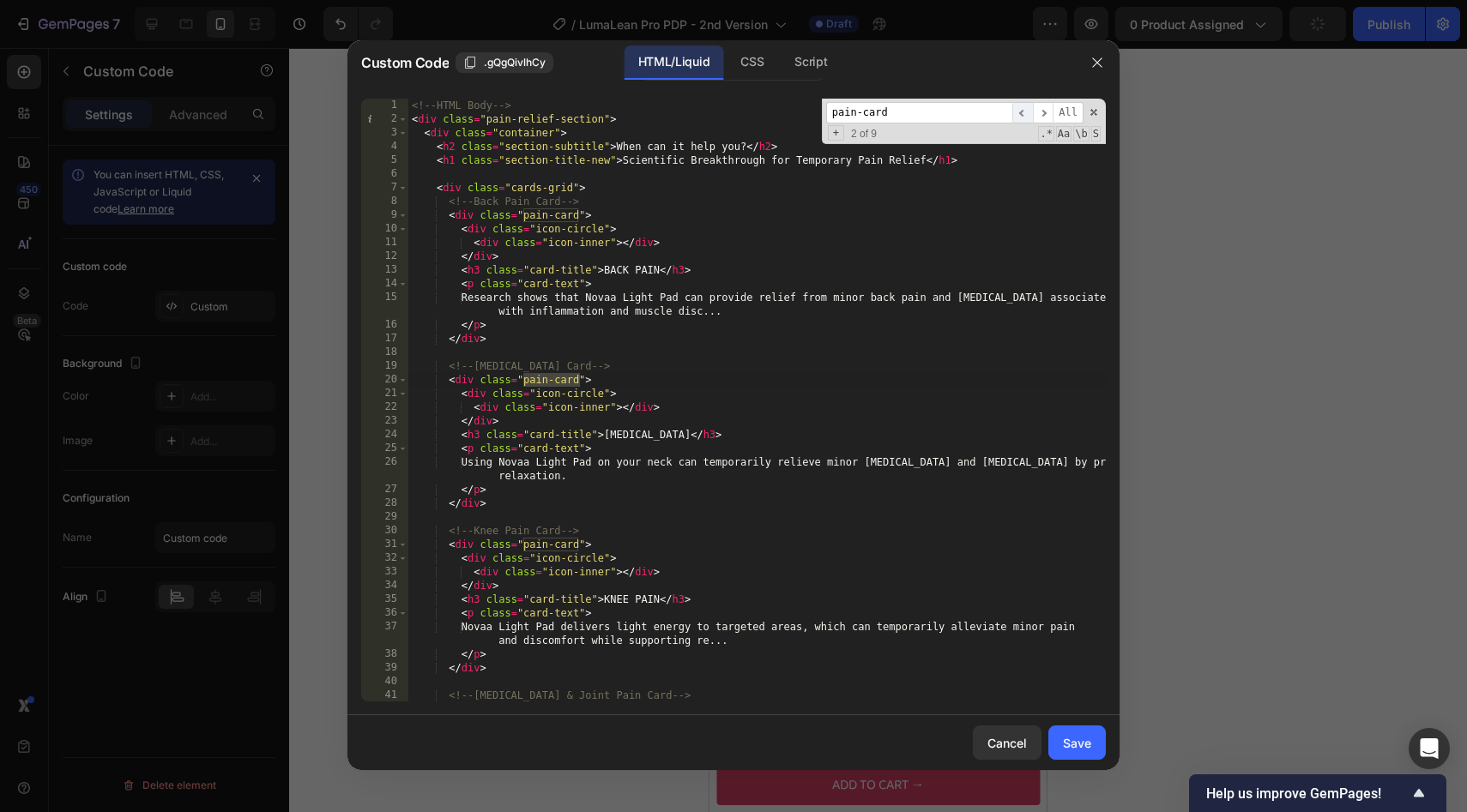
type input "pain-card"
click at [1019, 120] on span "​" at bounding box center [1022, 112] width 20 height 21
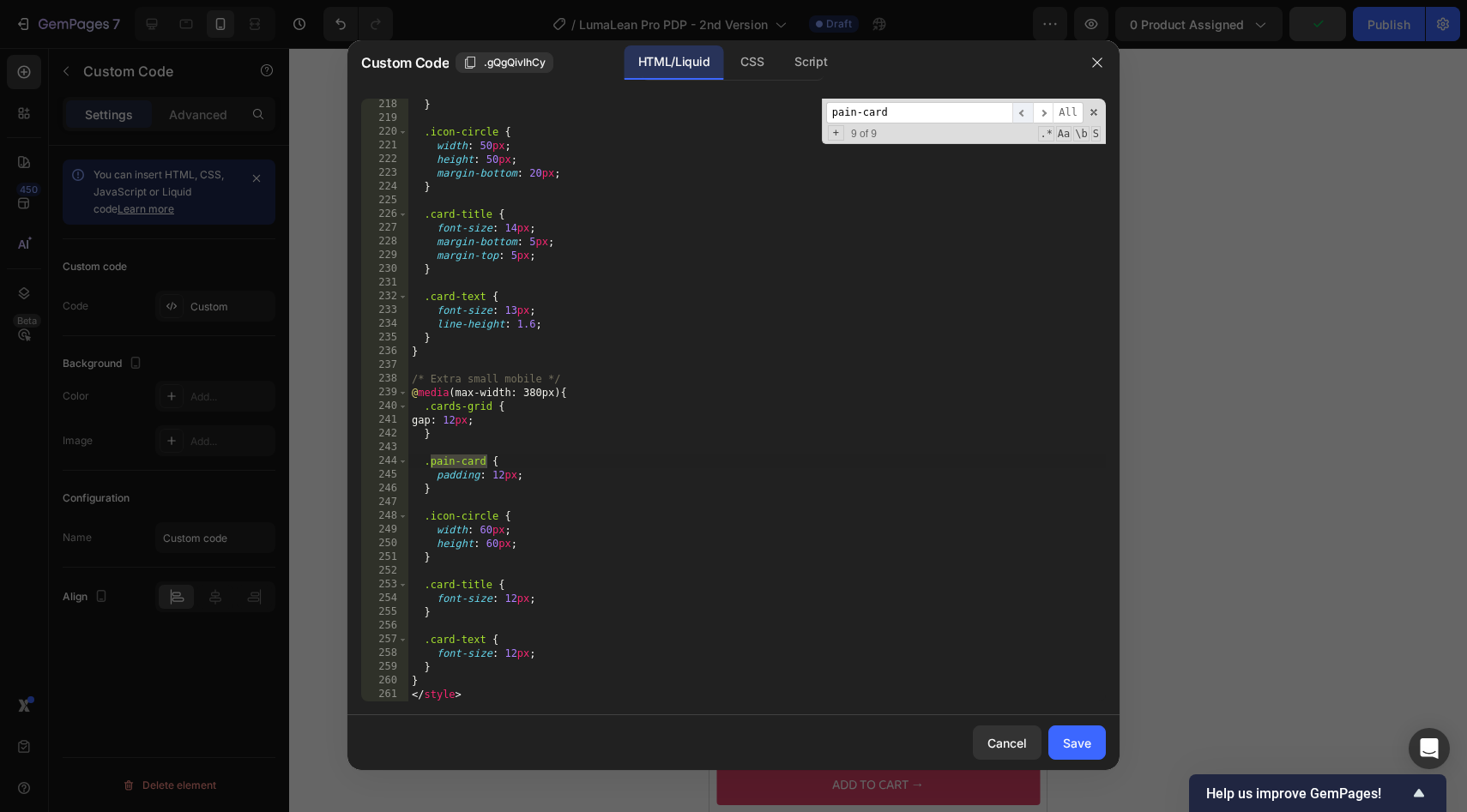
click at [1019, 120] on span "​" at bounding box center [1022, 112] width 20 height 21
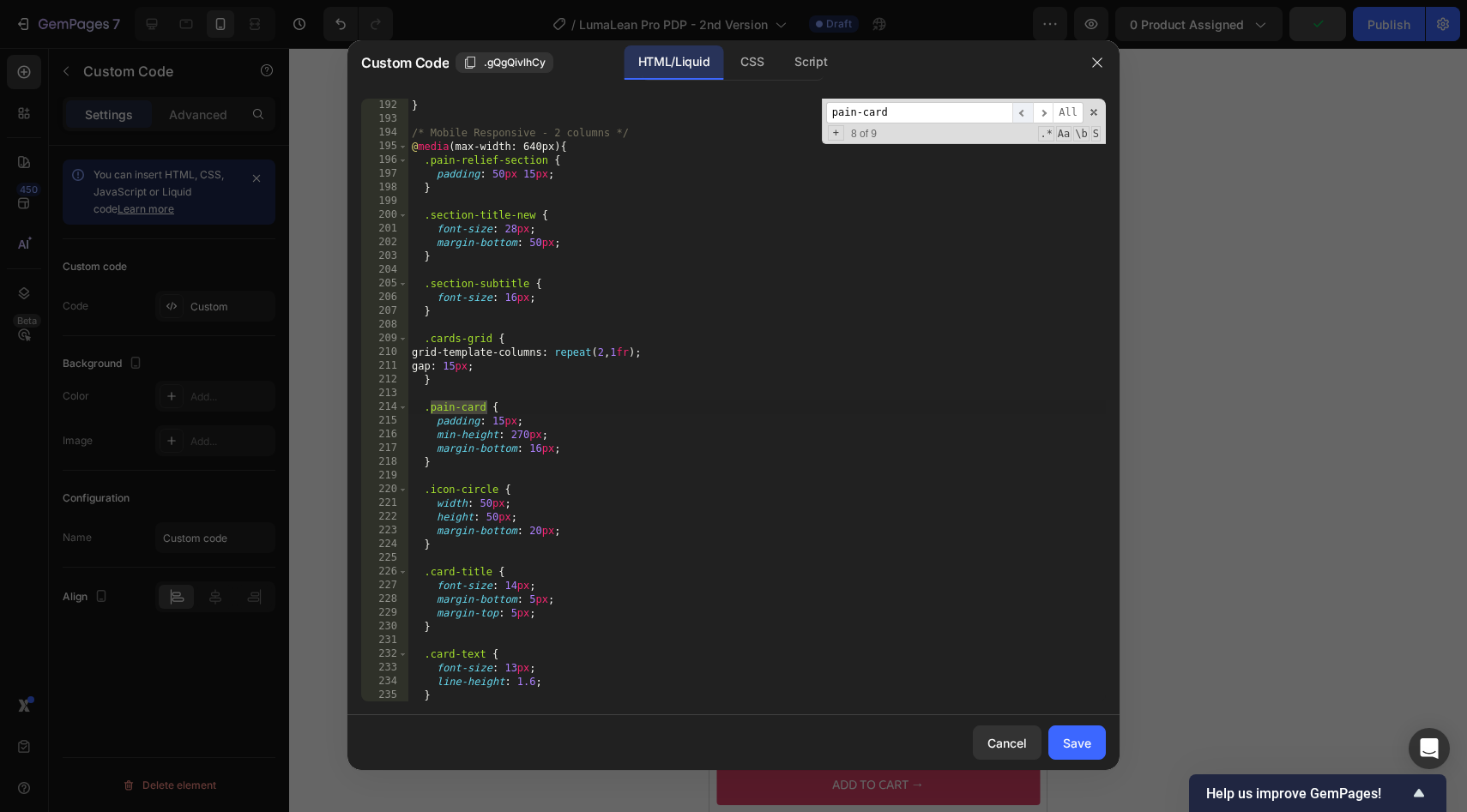
scroll to position [2703, 0]
click at [524, 434] on div "} /* Mobile Responsive - 2 columns */ @ media (max-width: 640px) { .pain-relief…" at bounding box center [756, 413] width 698 height 630
click at [620, 517] on div "} /* Mobile Responsive - 2 columns */ @ media (max-width: 640px) { .pain-relief…" at bounding box center [756, 413] width 698 height 630
click at [518, 616] on div "} /* Mobile Responsive - 2 columns */ @ media (max-width: 640px) { .pain-relief…" at bounding box center [756, 413] width 698 height 630
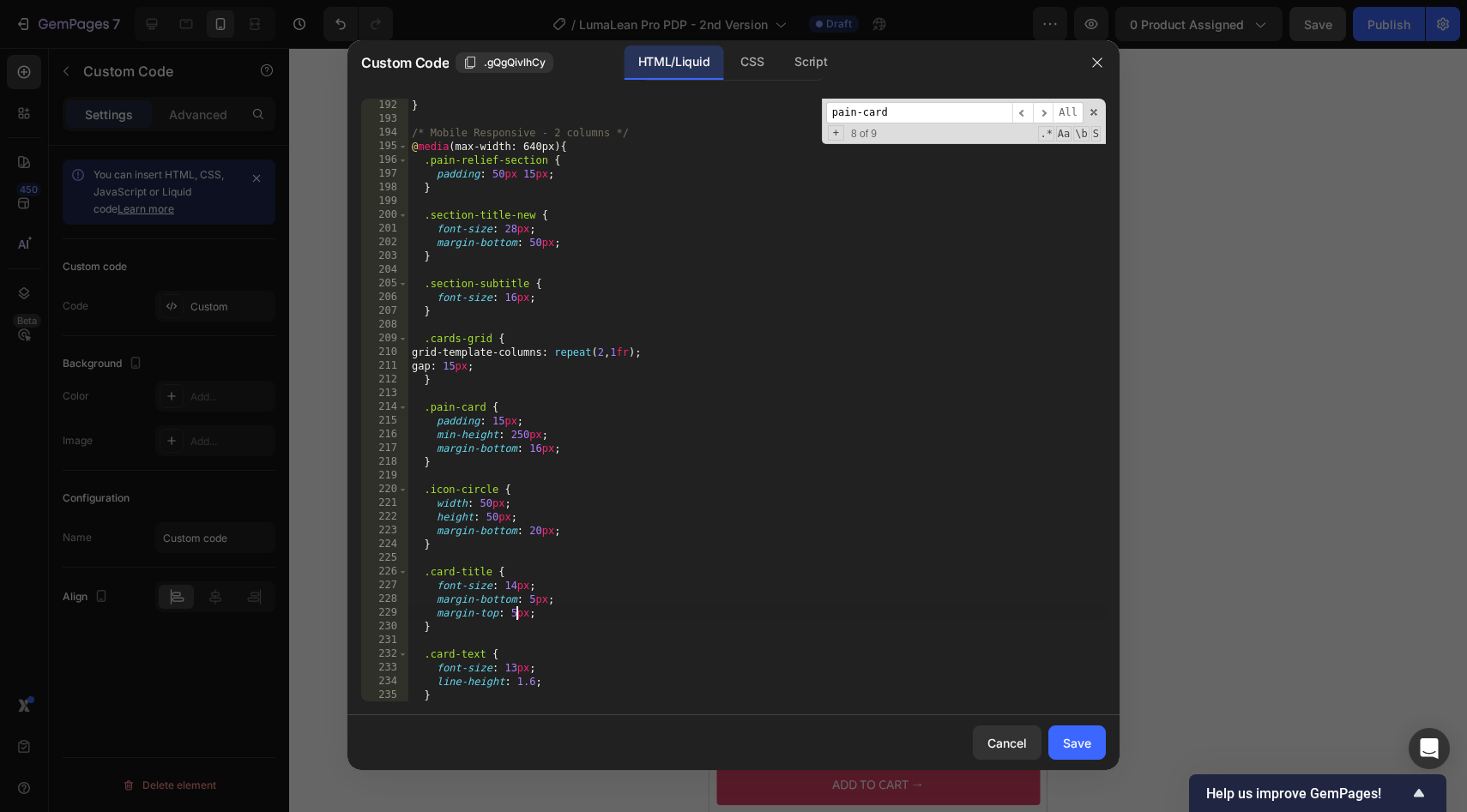
click at [533, 597] on div "} /* Mobile Responsive - 2 columns */ @ media (max-width: 640px) { .pain-relief…" at bounding box center [756, 413] width 698 height 630
click at [515, 617] on div "} /* Mobile Responsive - 2 columns */ @ media (max-width: 640px) { .pain-relief…" at bounding box center [756, 413] width 698 height 630
type textarea "margin-top: 12px;"
click at [1057, 744] on button "Save" at bounding box center [1077, 742] width 58 height 34
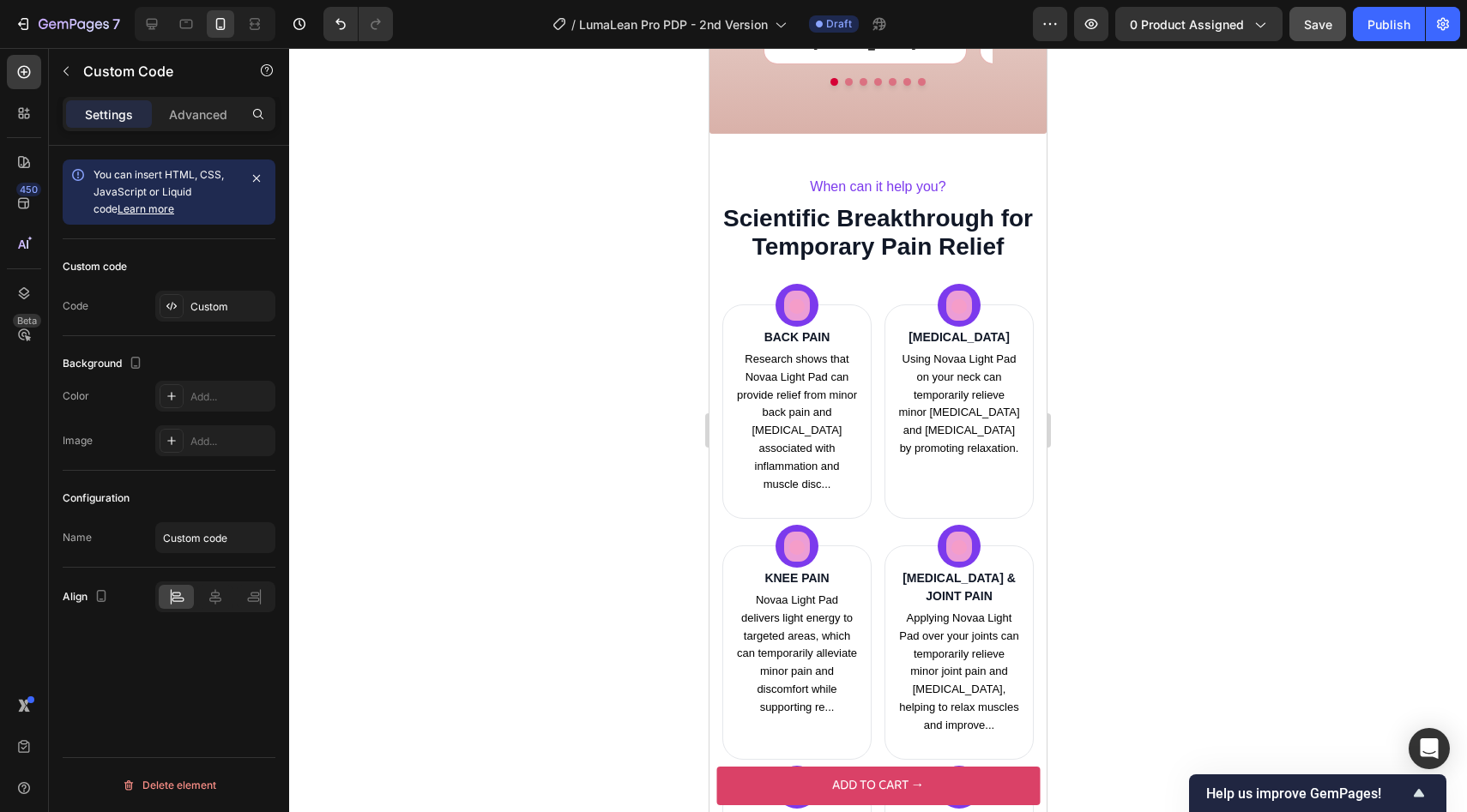
scroll to position [2119, 0]
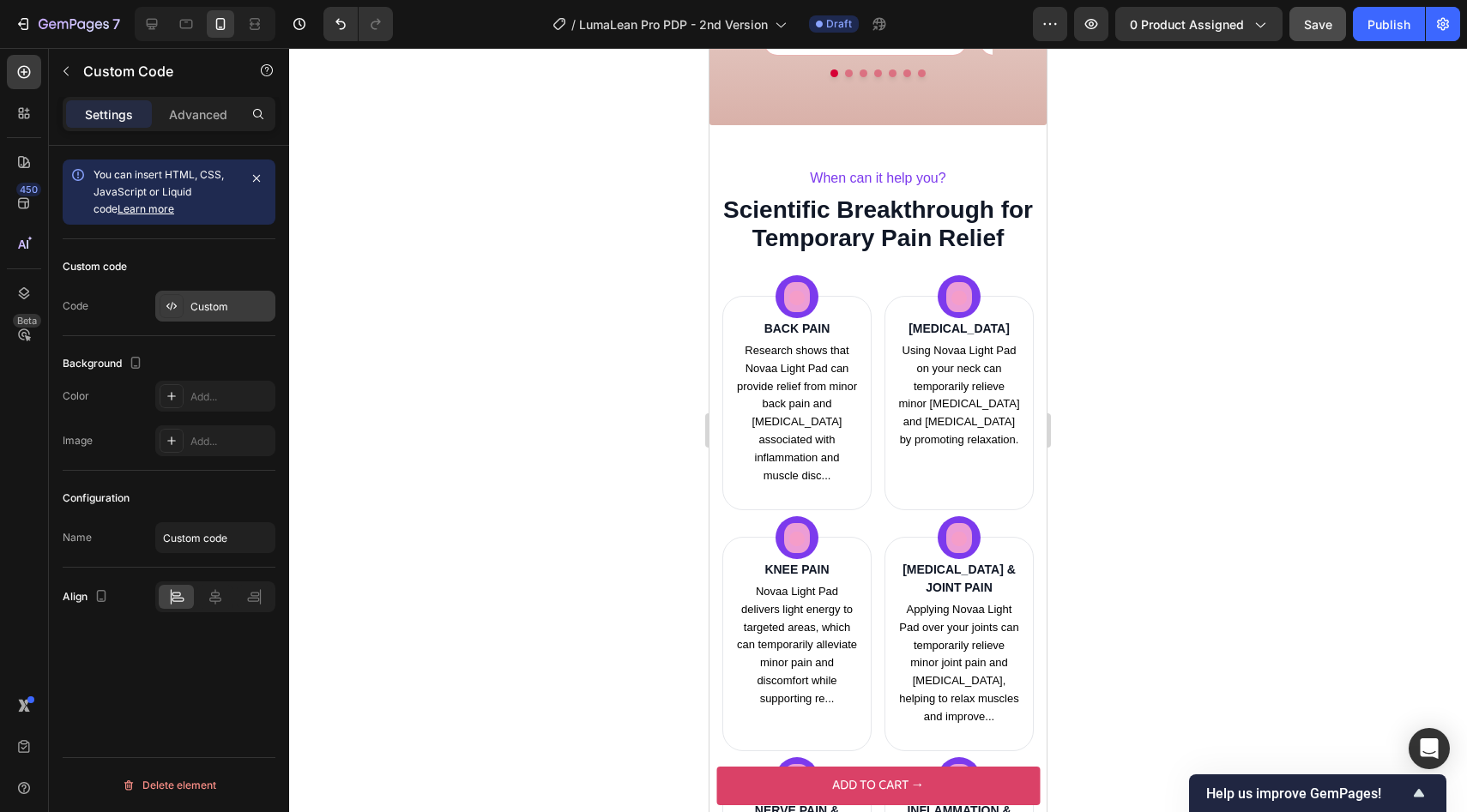
click at [209, 309] on div "Custom" at bounding box center [231, 307] width 81 height 16
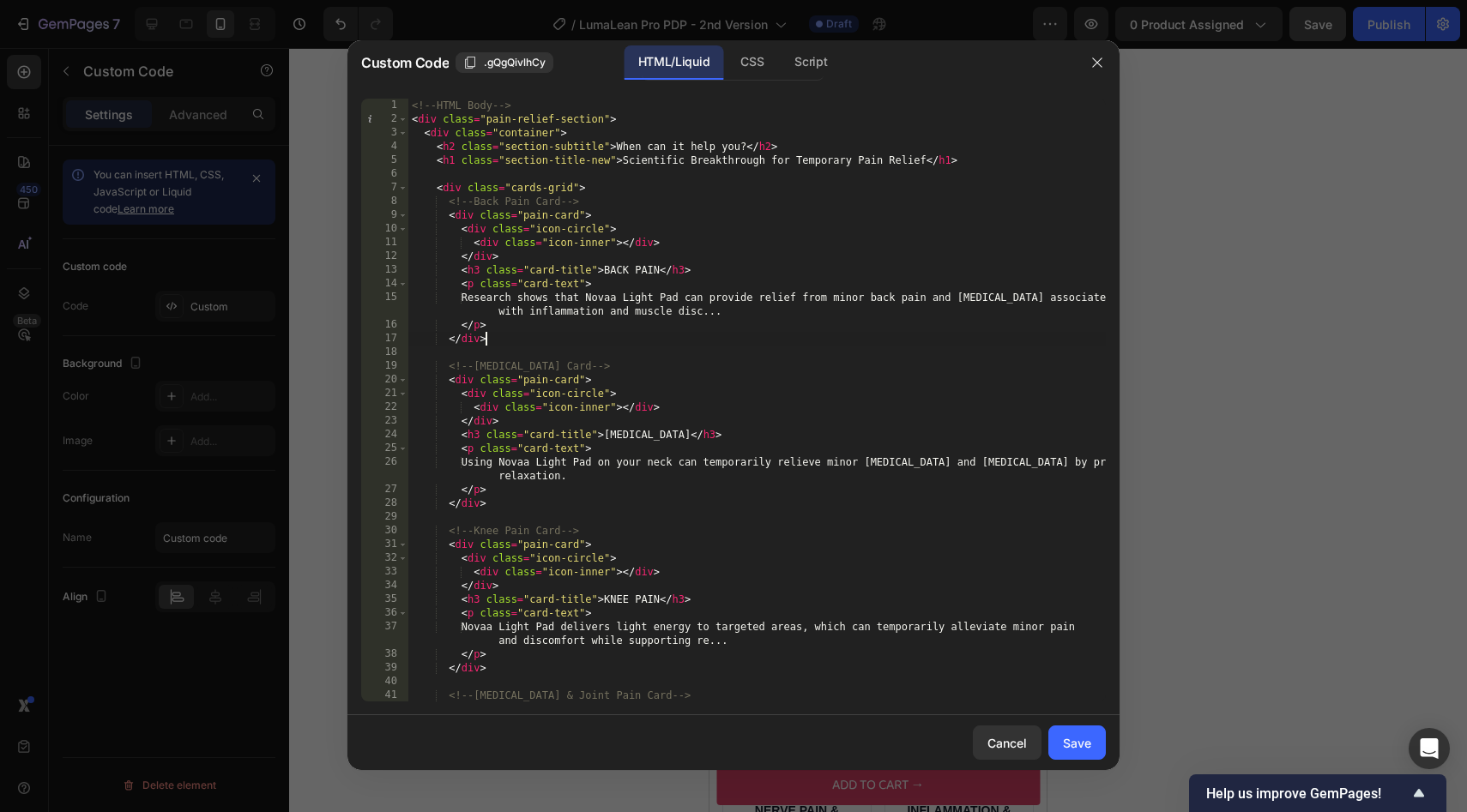
click at [622, 345] on div "<!-- HTML Body --> < div class = "pain-relief-section" > < div class = "contain…" at bounding box center [756, 413] width 698 height 630
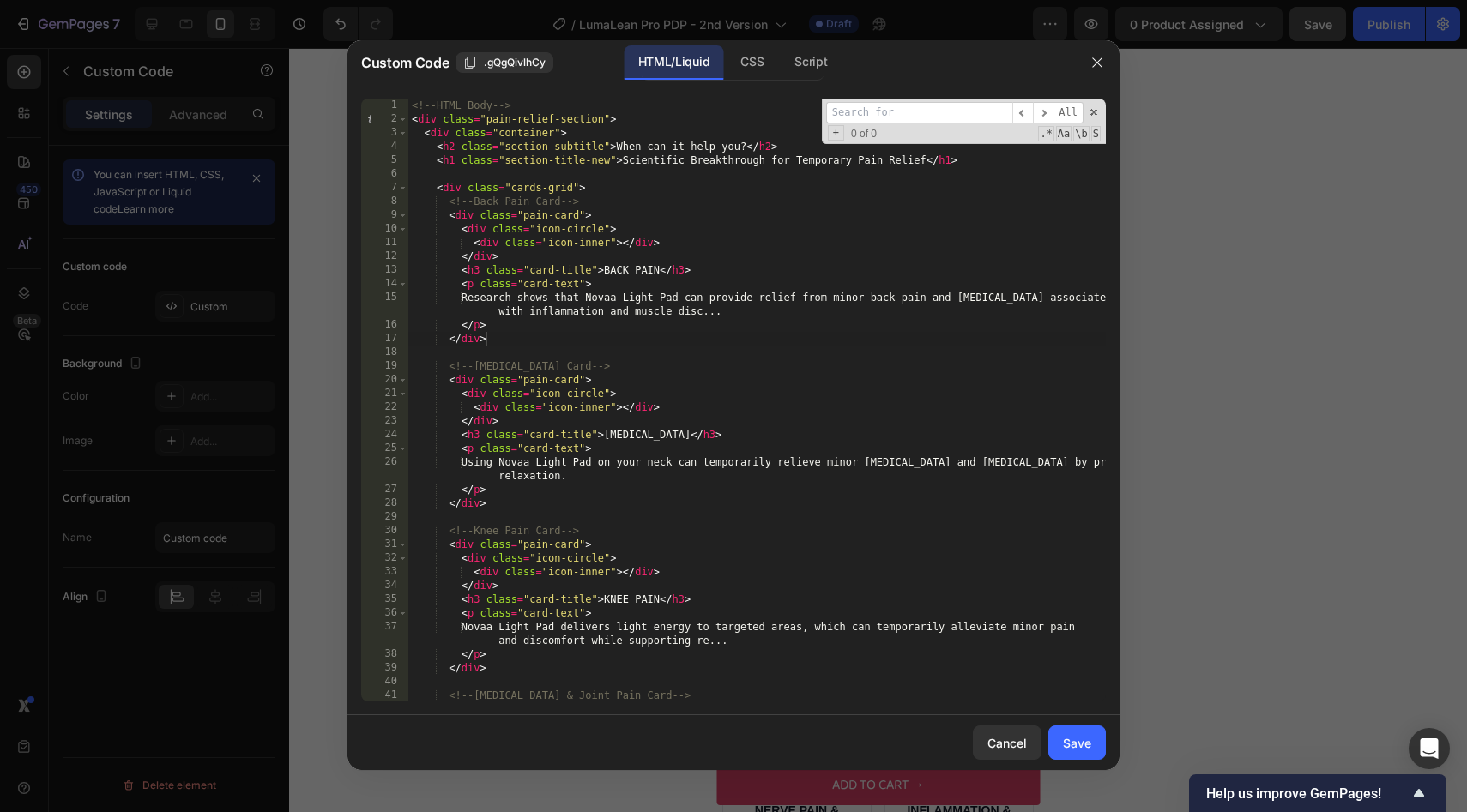
type textarea "<p class="card-text">"
drag, startPoint x: 576, startPoint y: 285, endPoint x: 525, endPoint y: 288, distance: 51.1
click at [525, 288] on div "<!-- HTML Body --> < div class = "pain-relief-section" > < div class = "contain…" at bounding box center [756, 413] width 698 height 630
type input "card-text"
click at [1017, 102] on span "​" at bounding box center [1022, 112] width 20 height 21
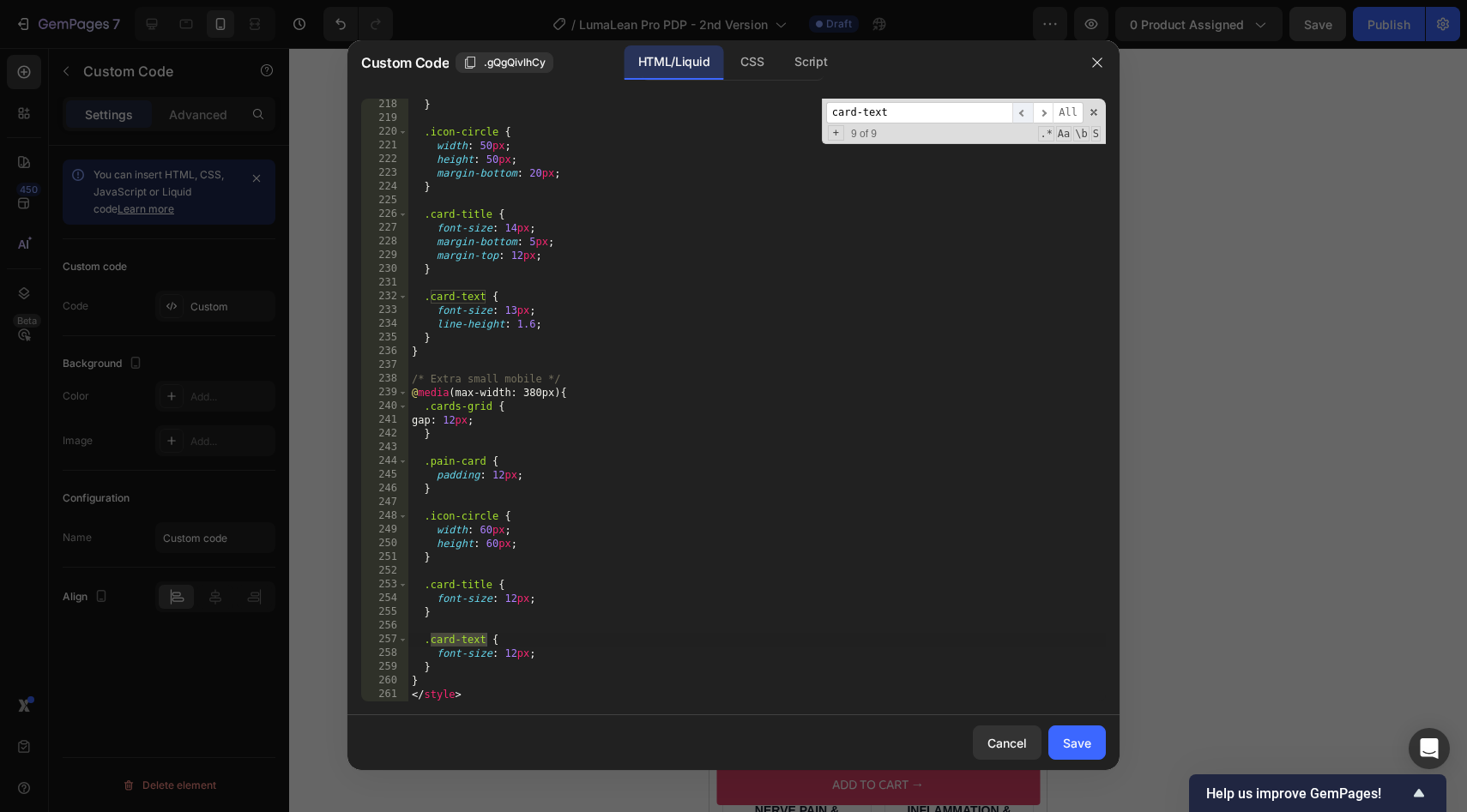
scroll to position [3059, 0]
click at [1017, 102] on span "​" at bounding box center [1022, 112] width 20 height 21
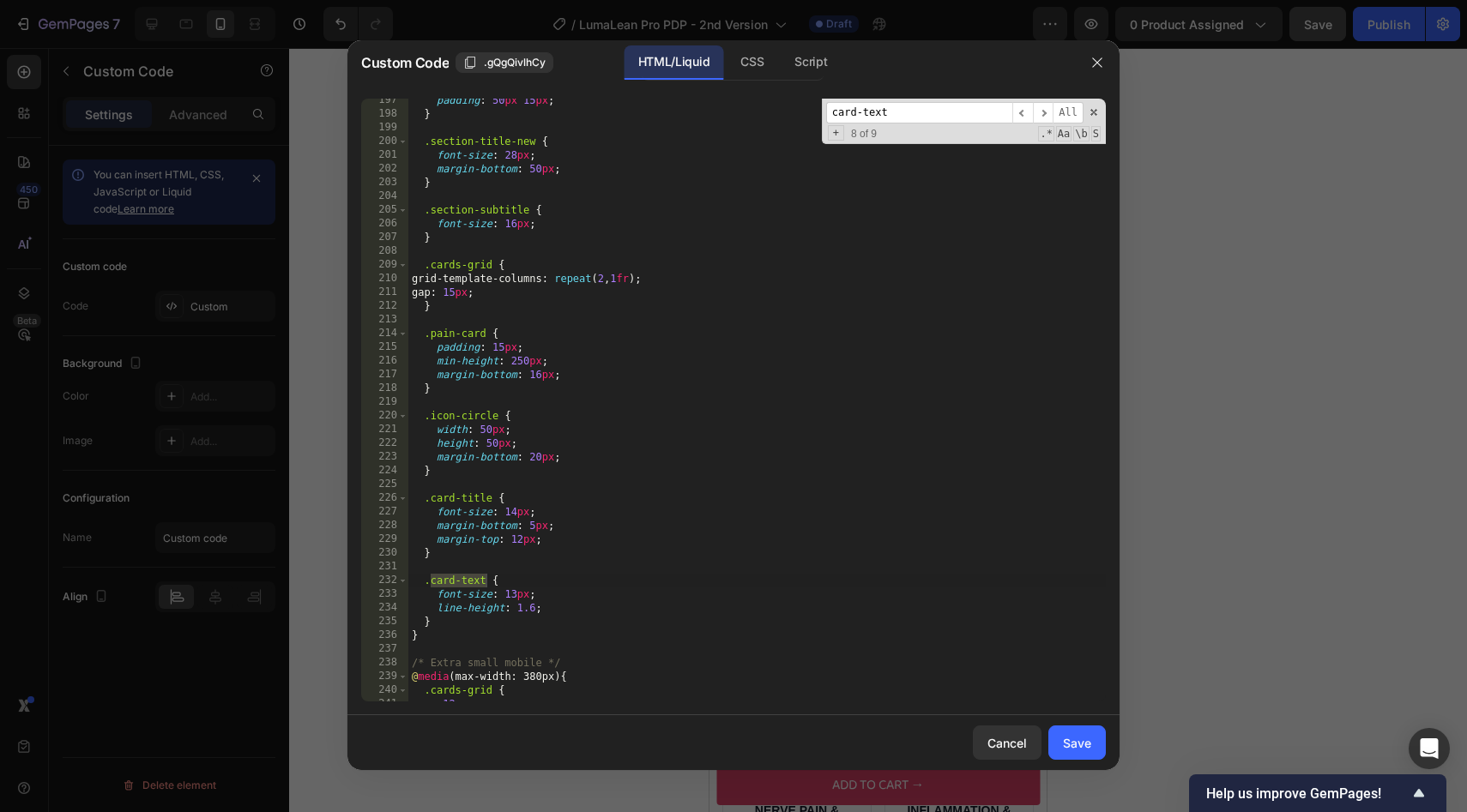
scroll to position [2776, 0]
type textarea "line-height: 1.6;"
click at [570, 610] on div "padding : 50 px 15 px ; } .section-title-new { font-size : 28 px ; margin-botto…" at bounding box center [756, 409] width 698 height 630
click at [1063, 730] on button "Save" at bounding box center [1077, 742] width 58 height 34
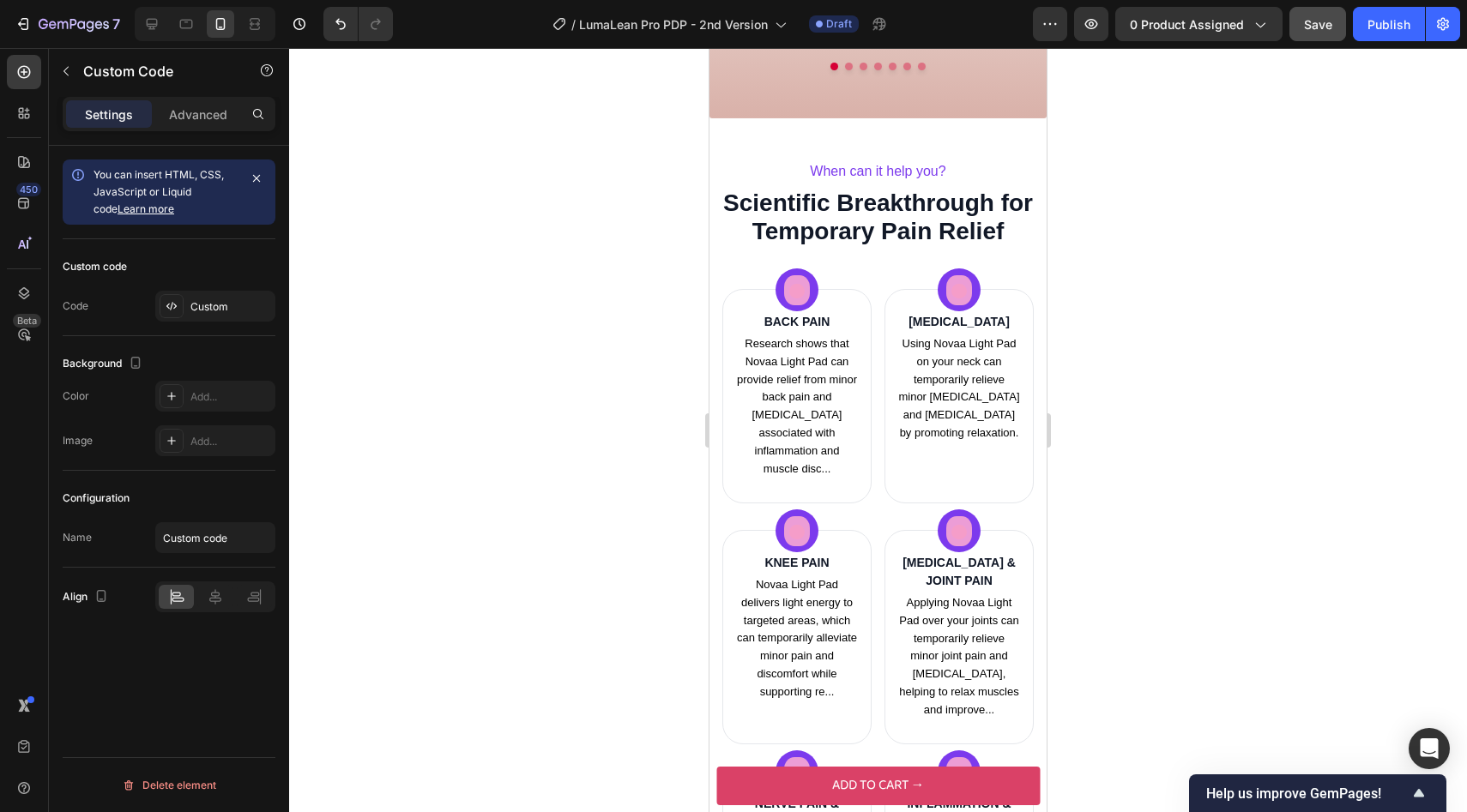
scroll to position [2117, 0]
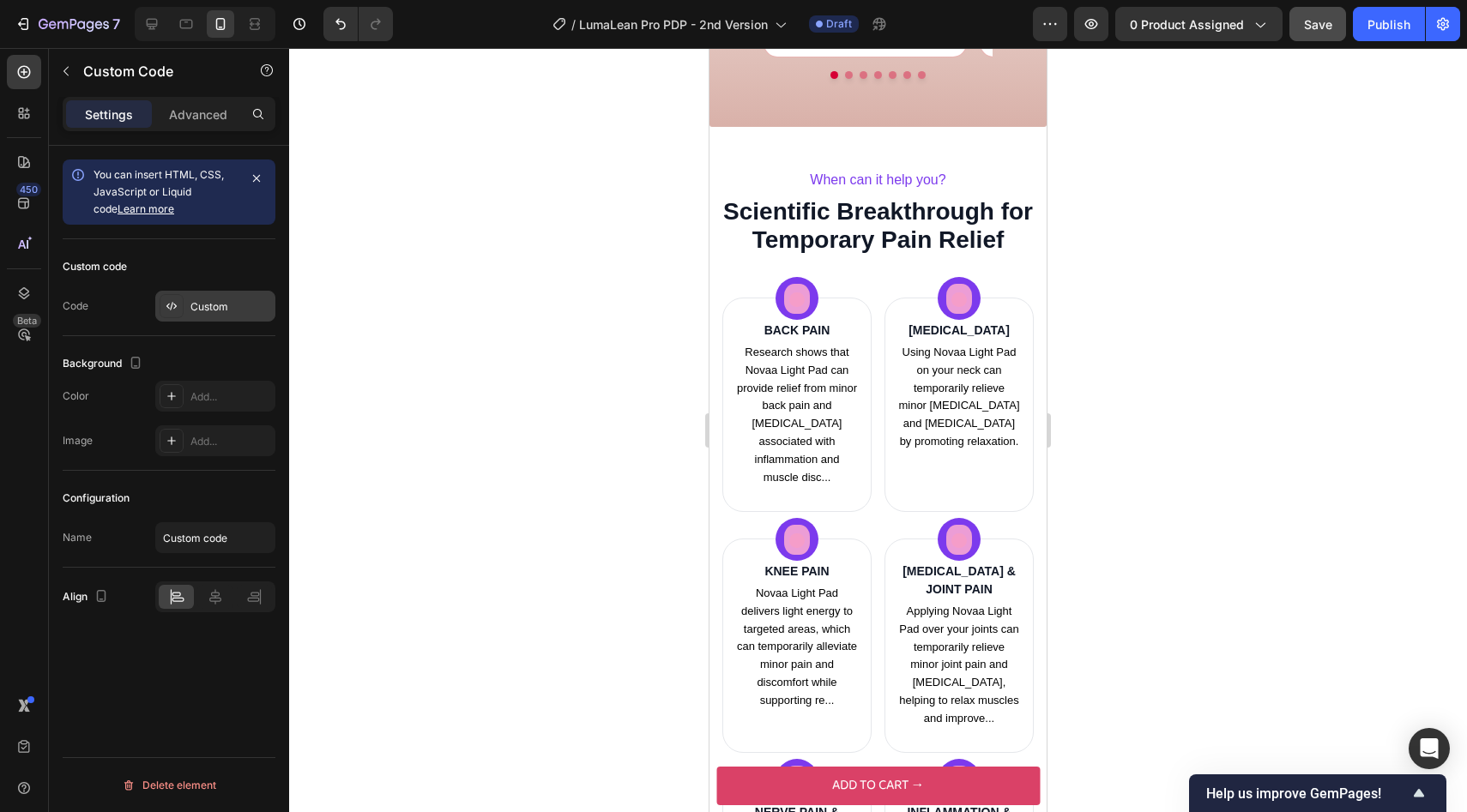
click at [214, 306] on div "Custom" at bounding box center [231, 307] width 81 height 16
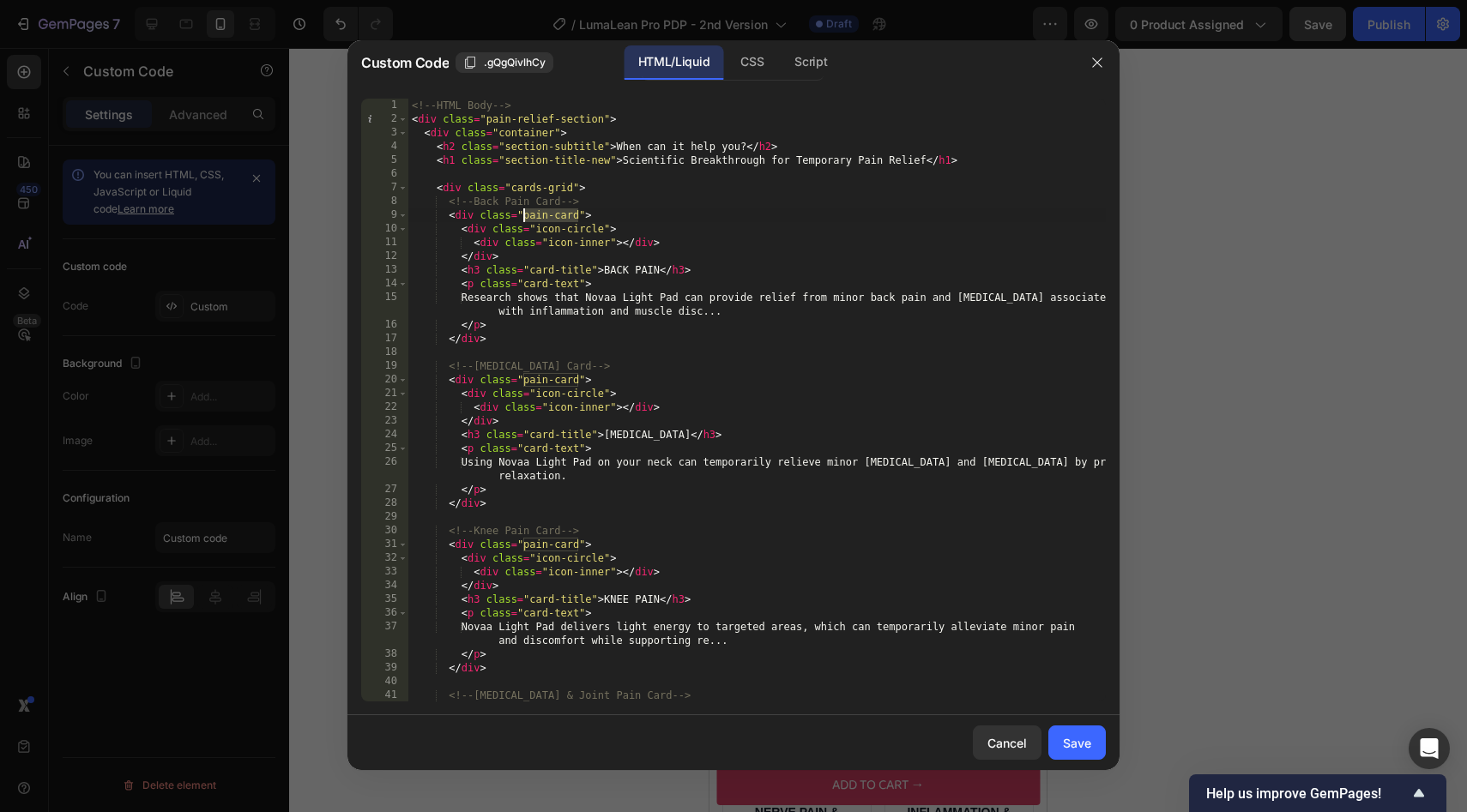
drag, startPoint x: 580, startPoint y: 219, endPoint x: 525, endPoint y: 220, distance: 55.0
click at [525, 220] on div "<!-- HTML Body --> < div class = "pain-relief-section" > < div class = "contain…" at bounding box center [756, 413] width 698 height 630
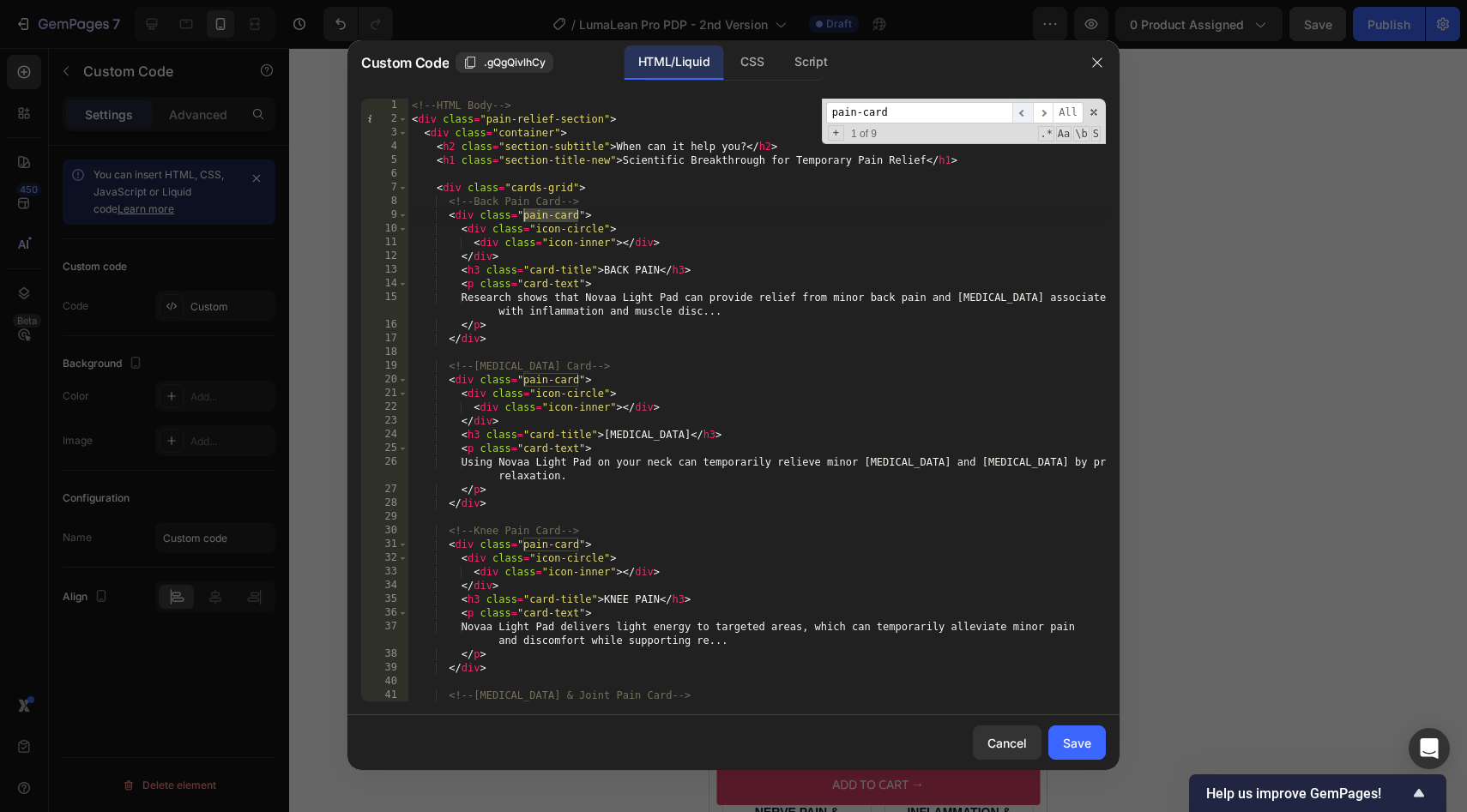
click at [1022, 105] on span "​" at bounding box center [1022, 112] width 20 height 21
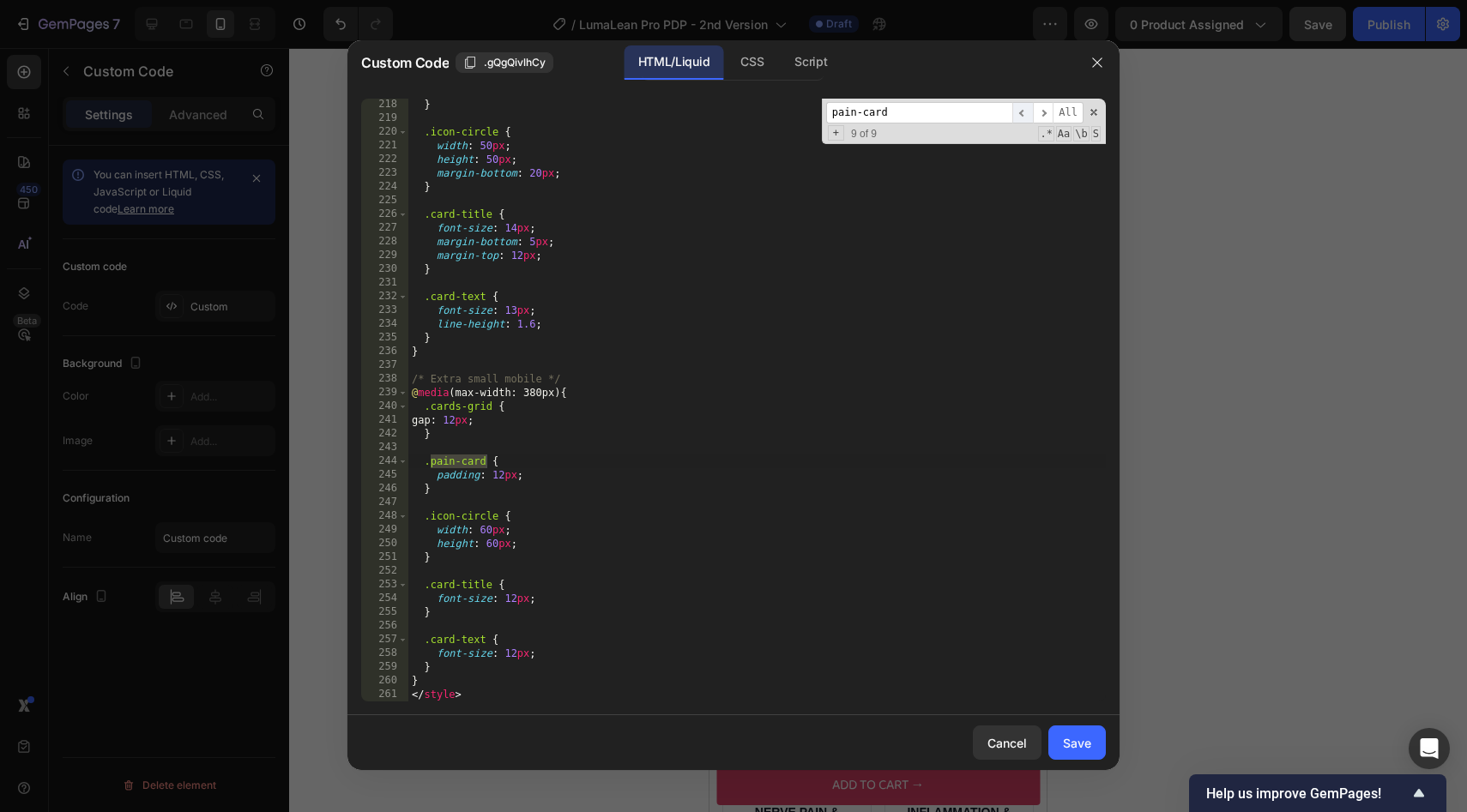
click at [1022, 105] on span "​" at bounding box center [1022, 112] width 20 height 21
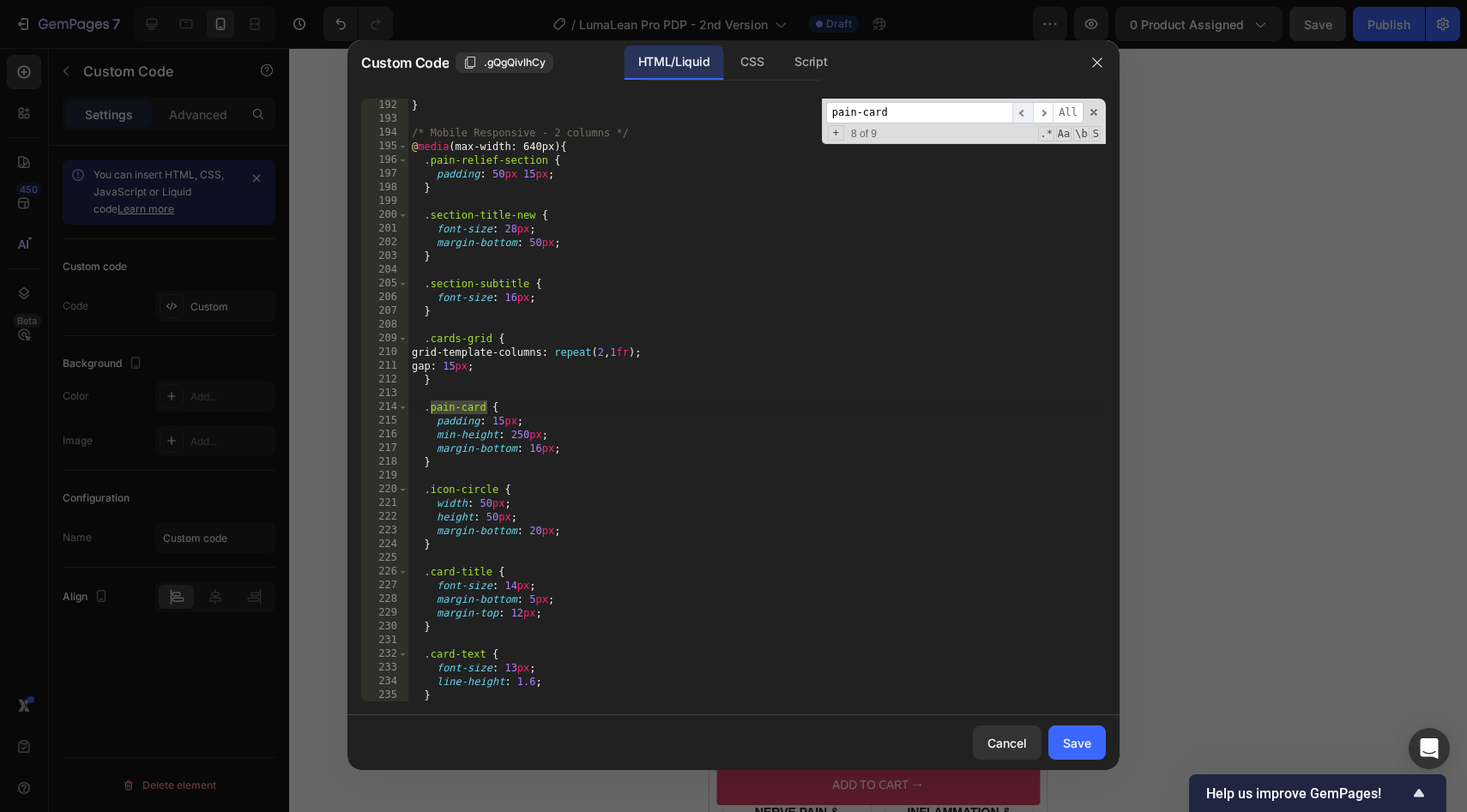
scroll to position [2703, 0]
click at [1022, 105] on span "​" at bounding box center [1022, 112] width 20 height 21
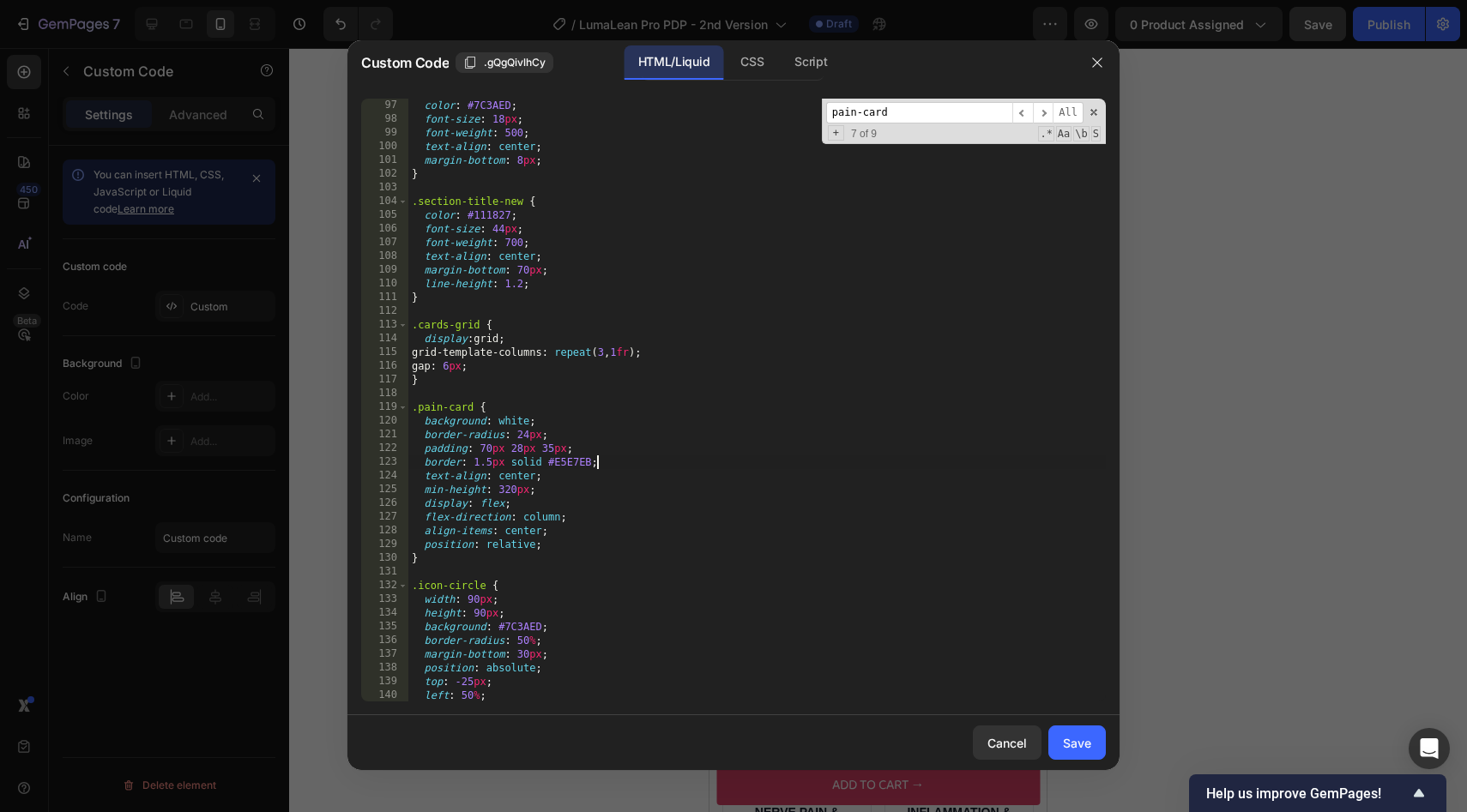
click at [610, 467] on div "color : #7C3AED ; font-size : 18 px ; font-weight : 500 ; text-align : center ;…" at bounding box center [756, 413] width 698 height 630
click at [524, 431] on div "color : #7C3AED ; font-size : 18 px ; font-weight : 500 ; text-align : center ;…" at bounding box center [756, 413] width 698 height 630
click at [530, 438] on div "color : #7C3AED ; font-size : 18 px ; font-weight : 500 ; text-align : center ;…" at bounding box center [756, 413] width 698 height 630
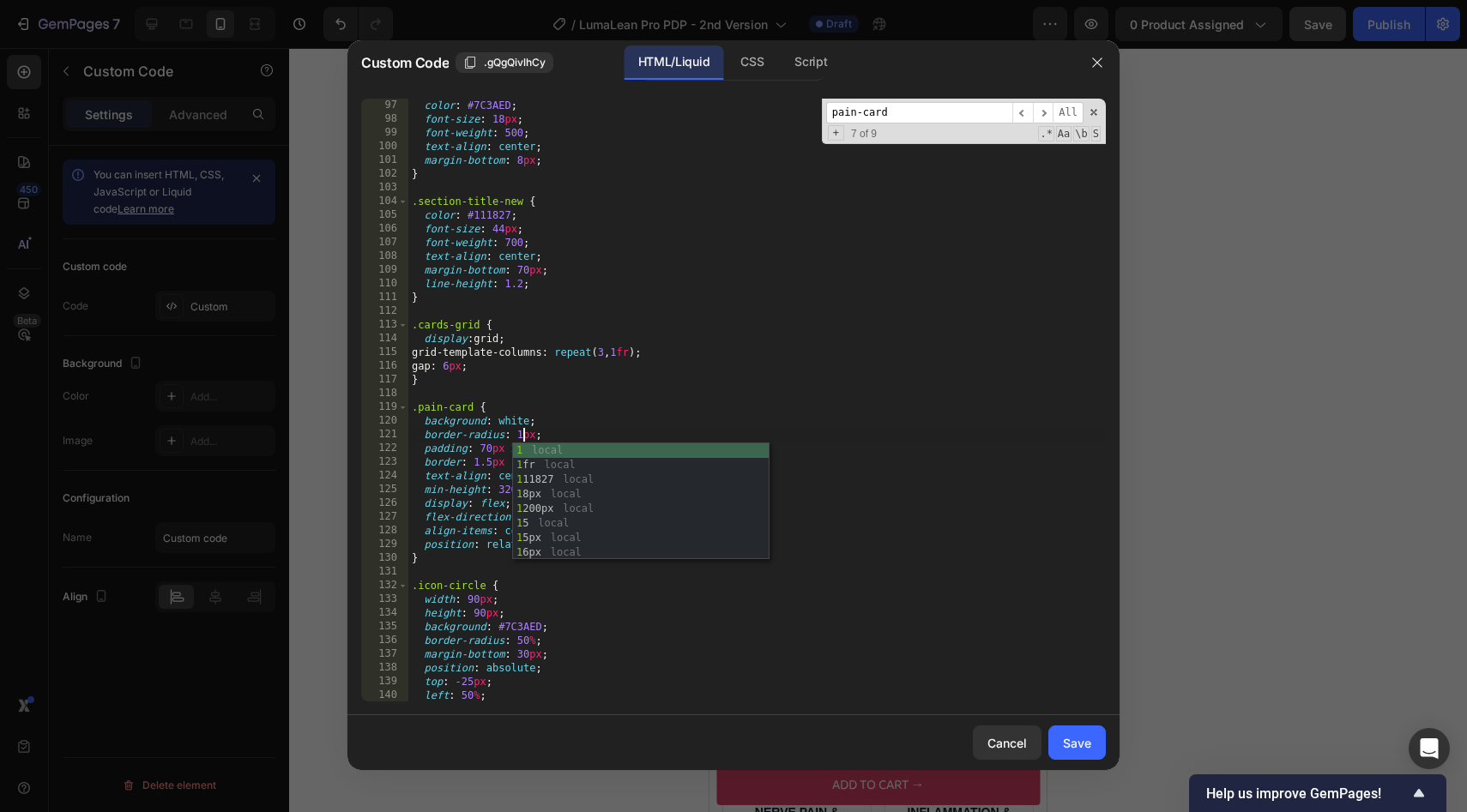
scroll to position [0, 10]
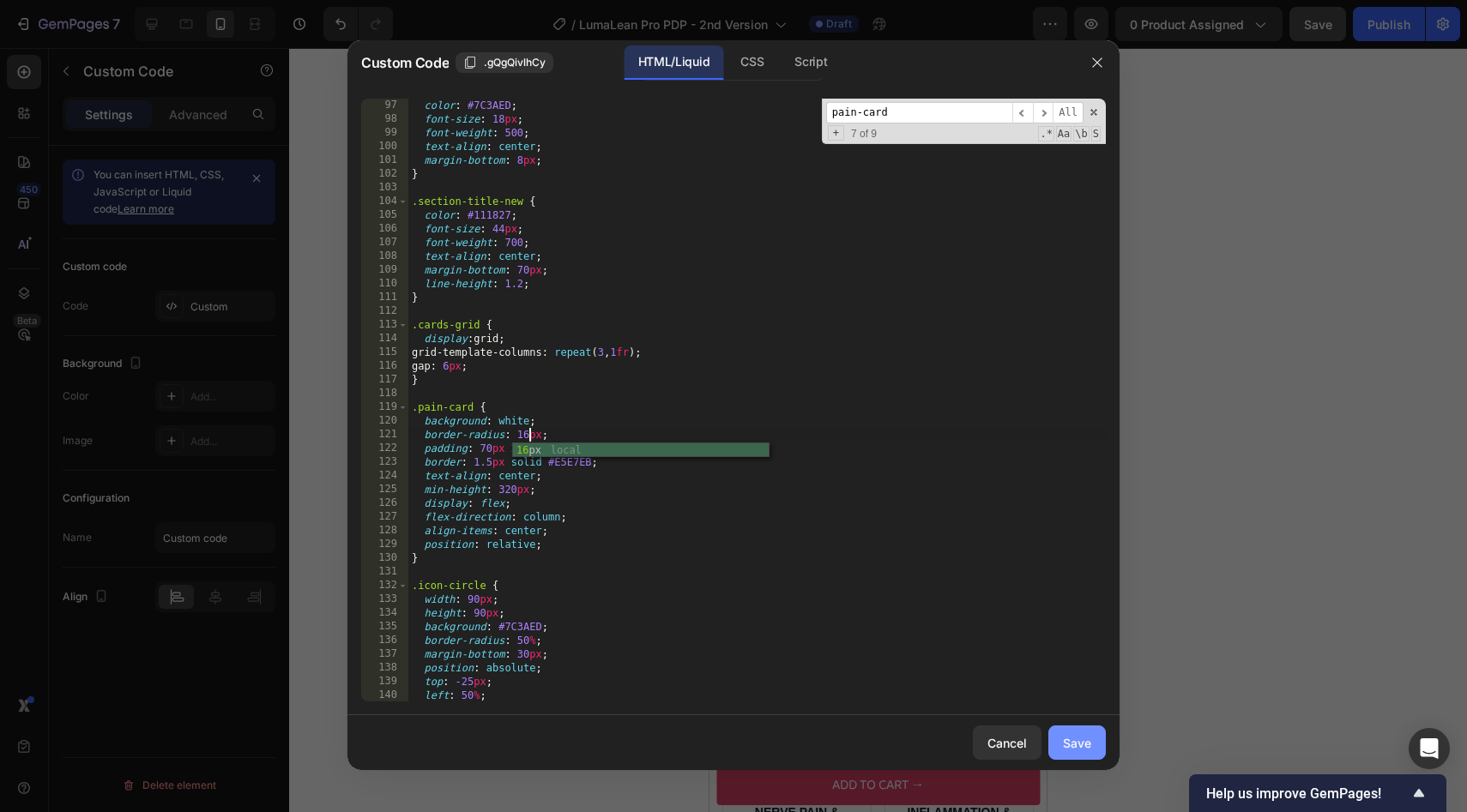
type textarea "border-radius: 16px;"
click at [1084, 737] on div "Save" at bounding box center [1077, 743] width 28 height 18
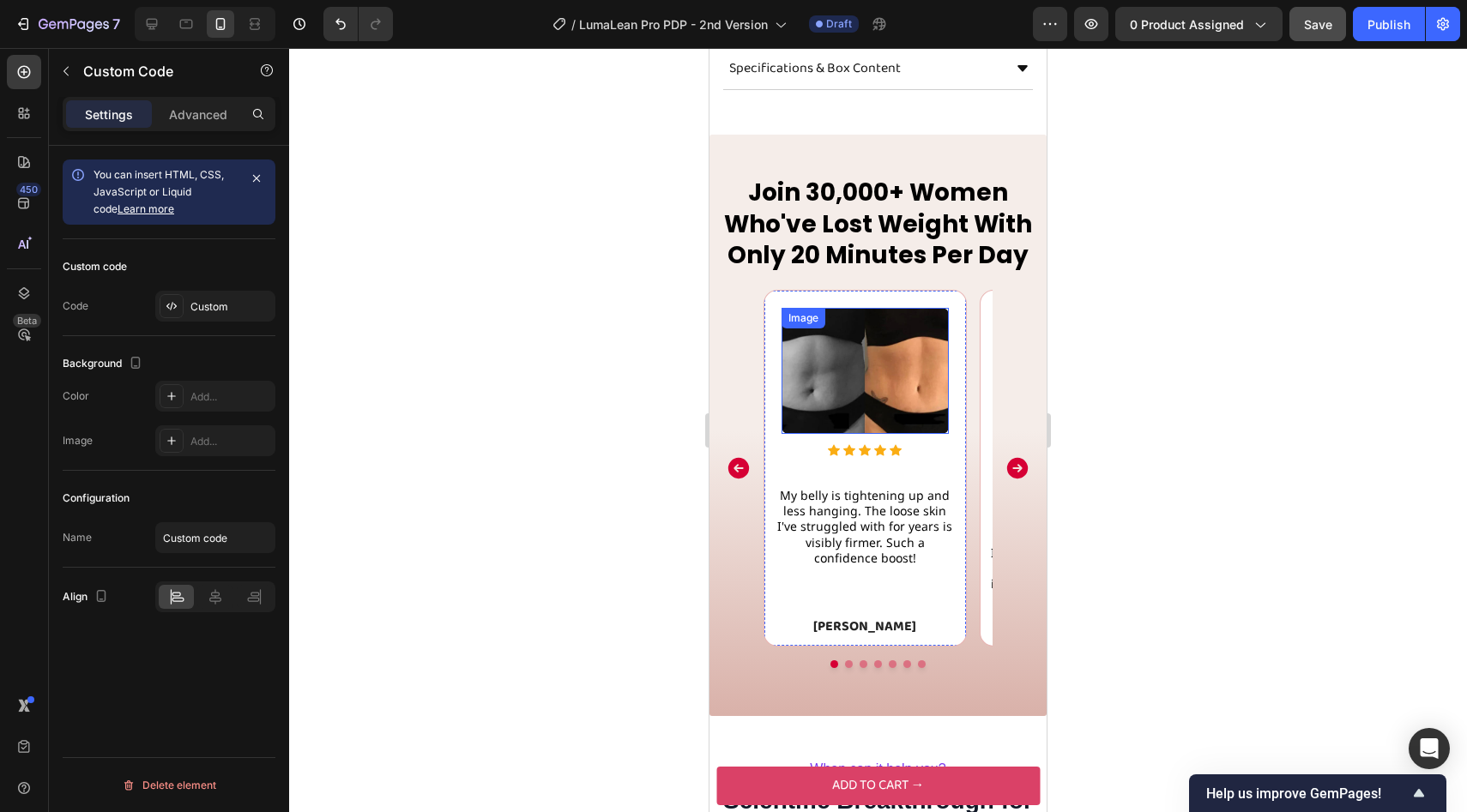
scroll to position [1589, 0]
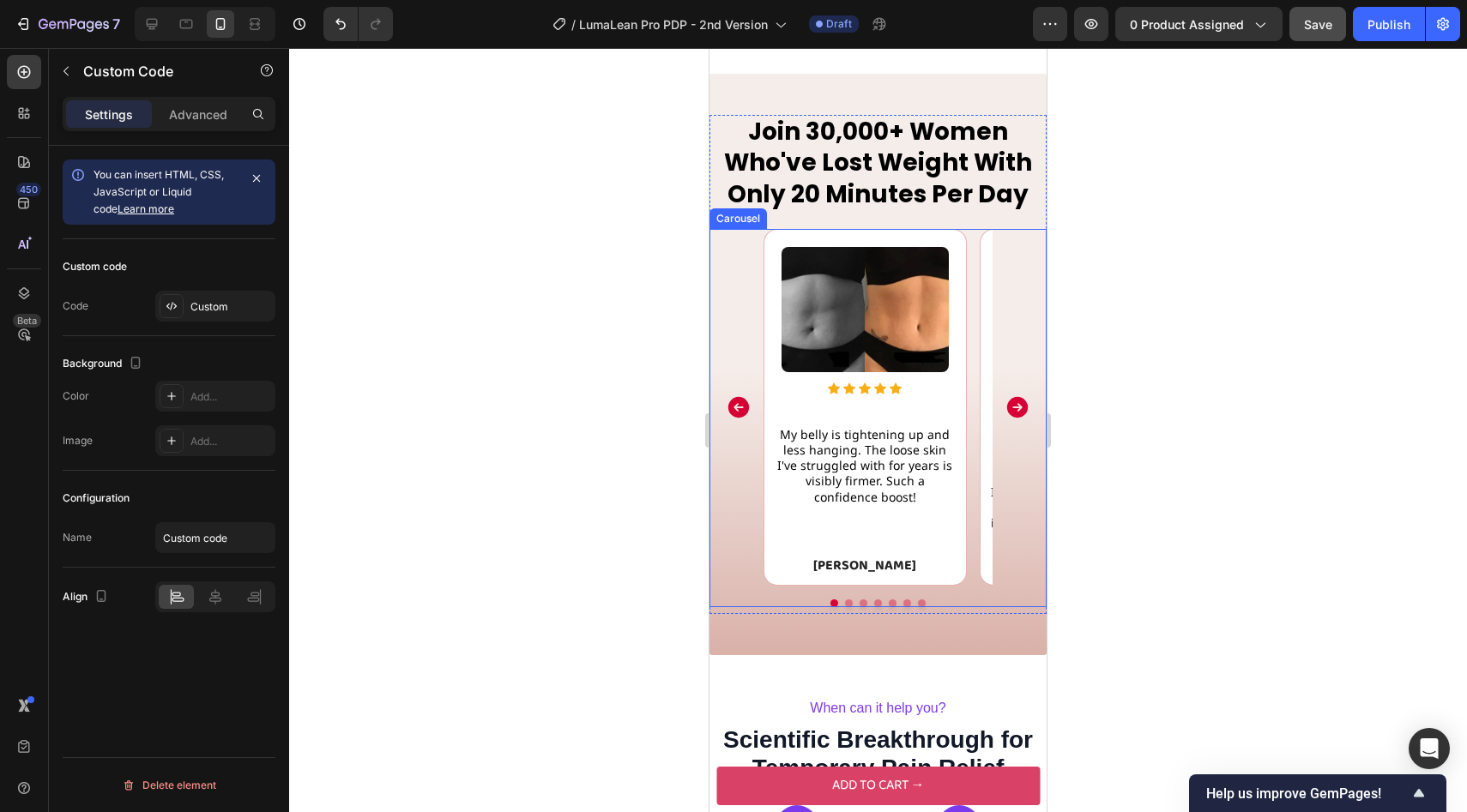
click at [736, 483] on div "Image Icon Icon Icon Icon Icon Icon List Hoz My belly is tightening up and less…" at bounding box center [877, 407] width 311 height 357
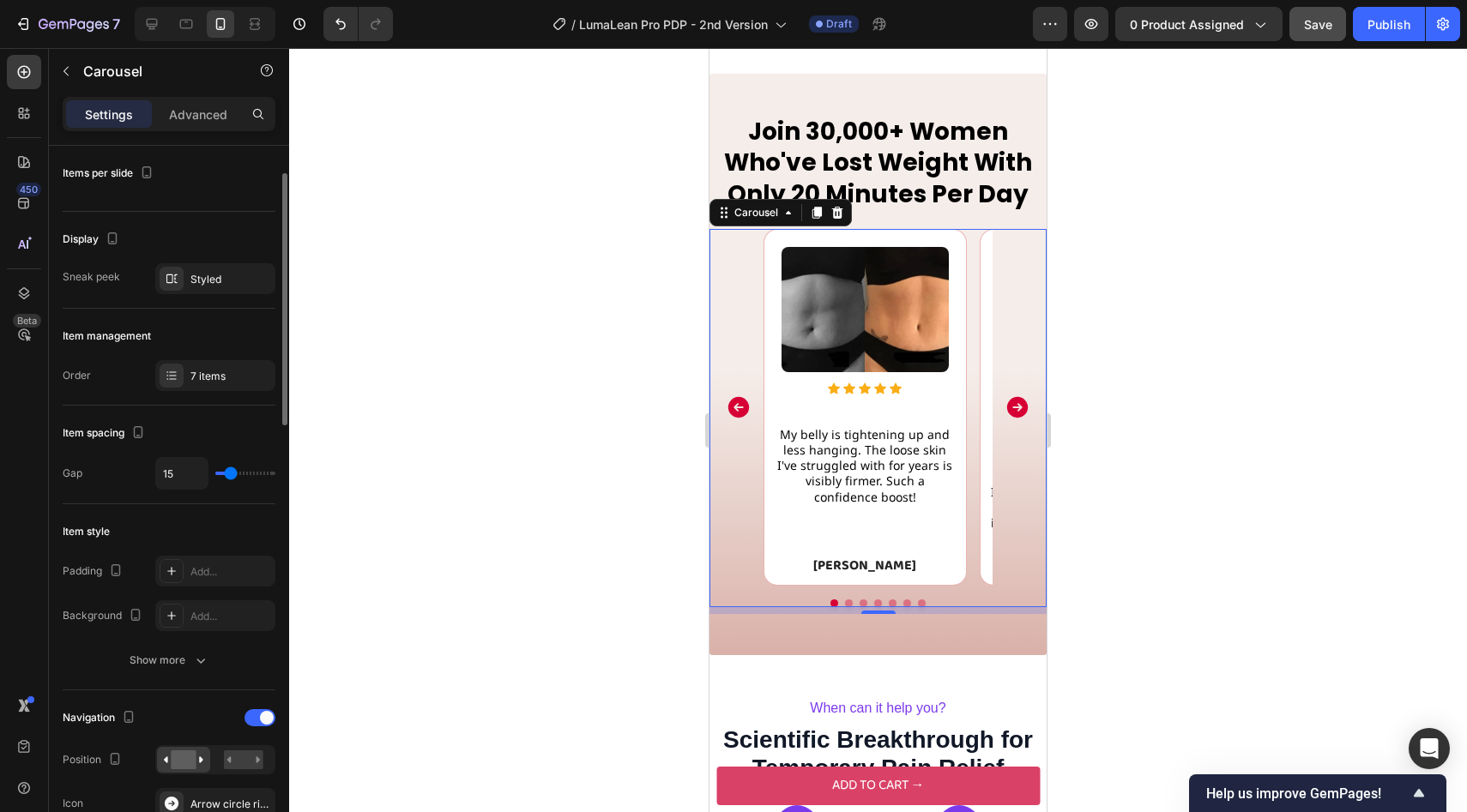
scroll to position [41, 0]
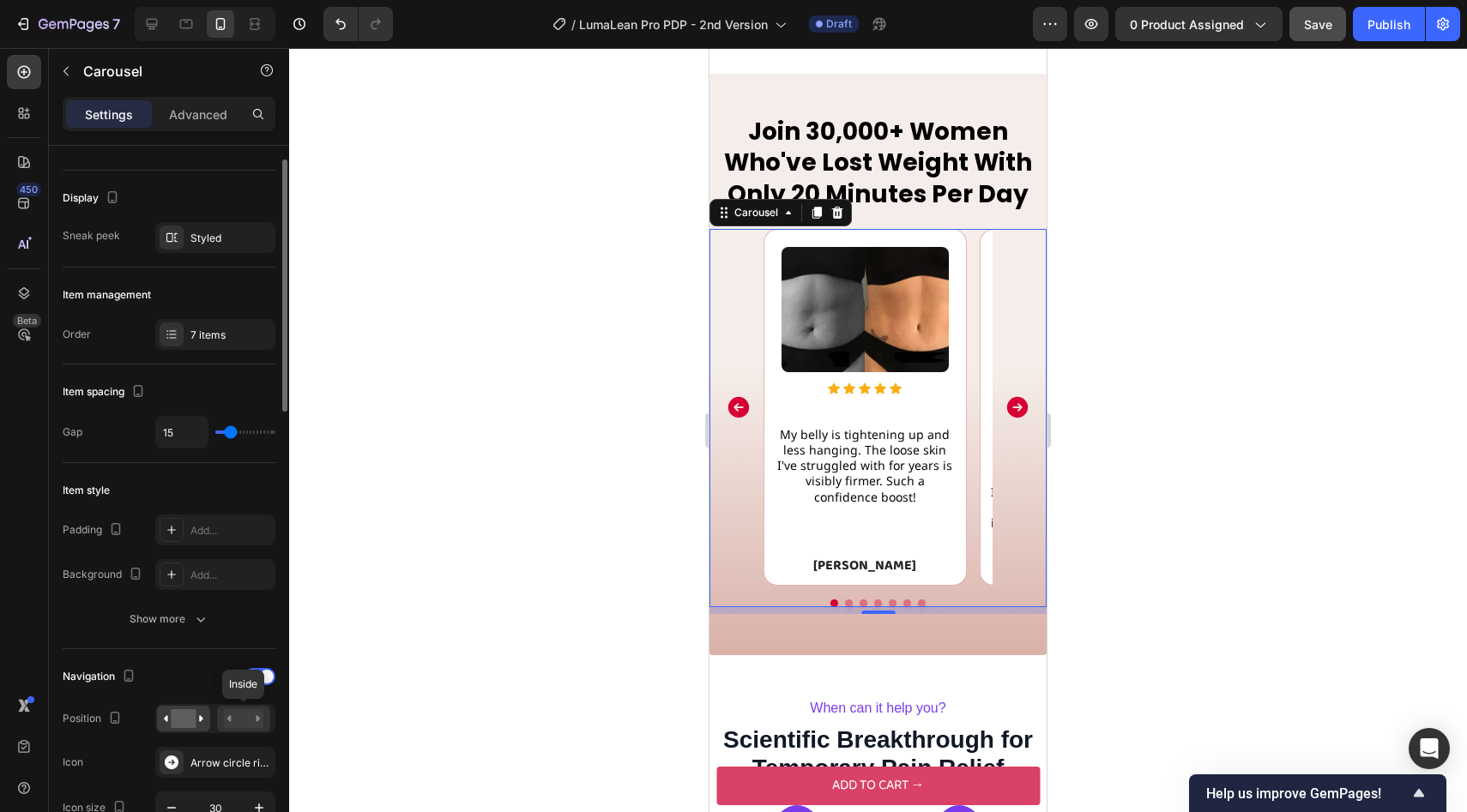
click at [251, 730] on div at bounding box center [243, 718] width 54 height 25
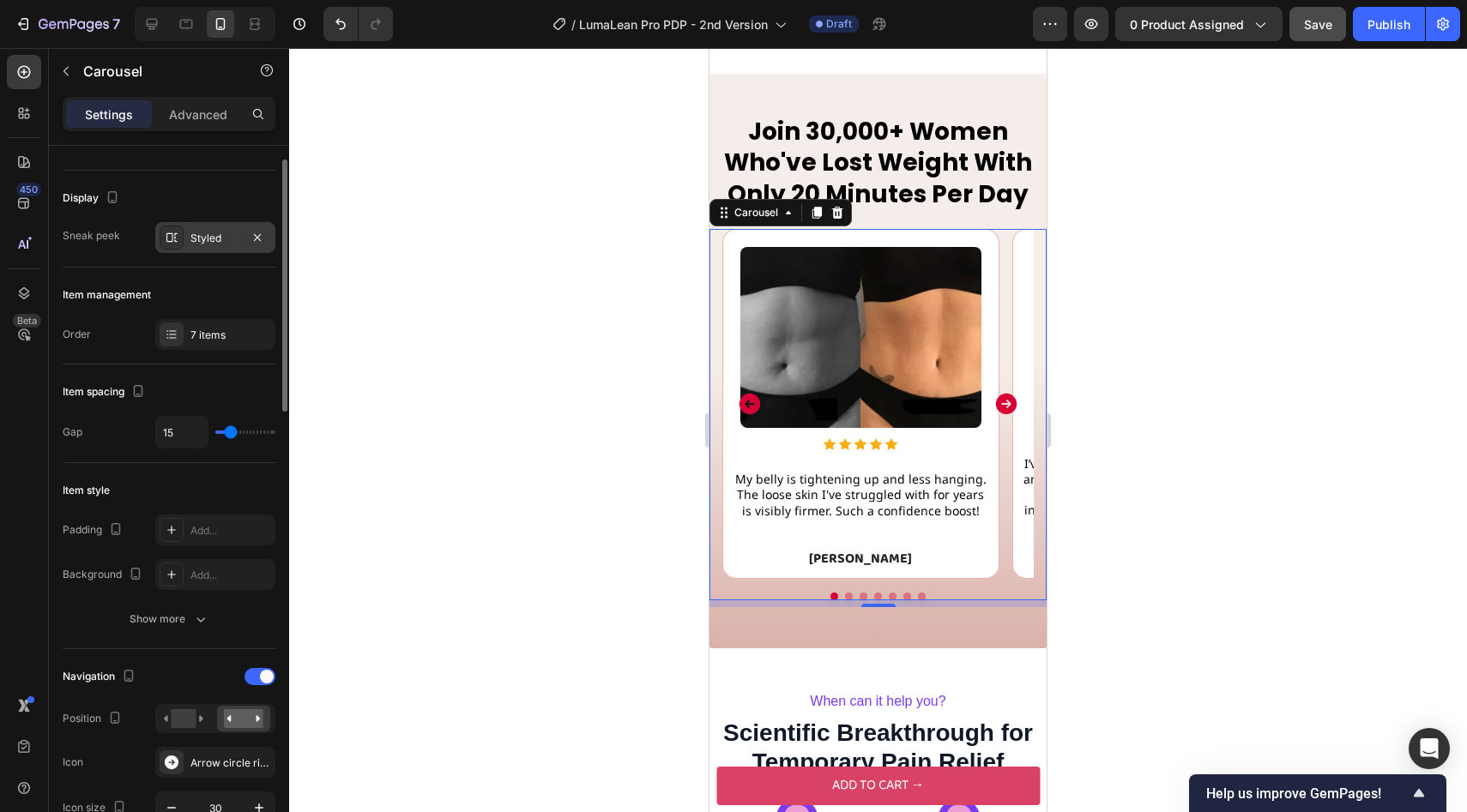
click at [209, 231] on div "Styled" at bounding box center [215, 239] width 50 height 16
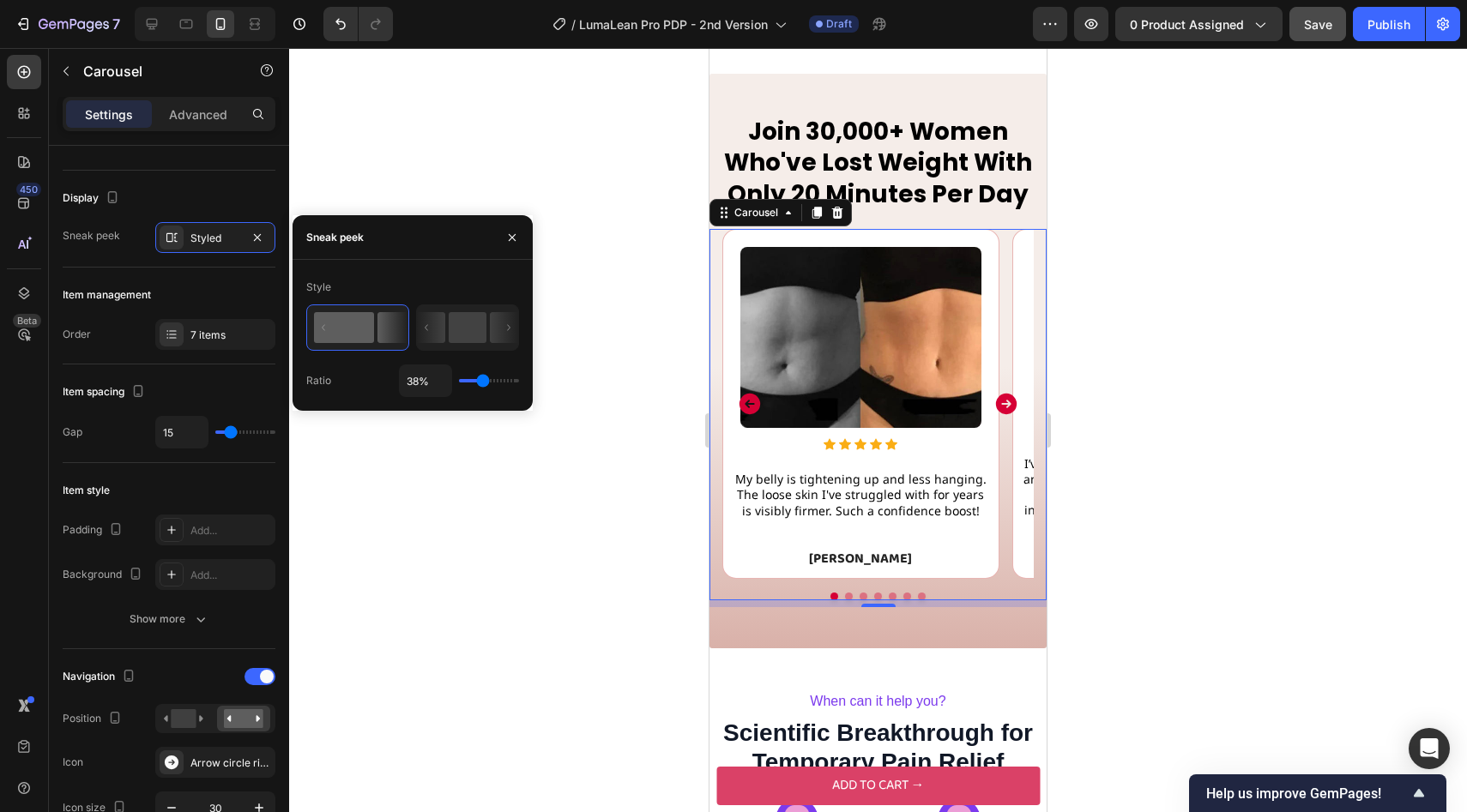
type input "26%"
type input "26"
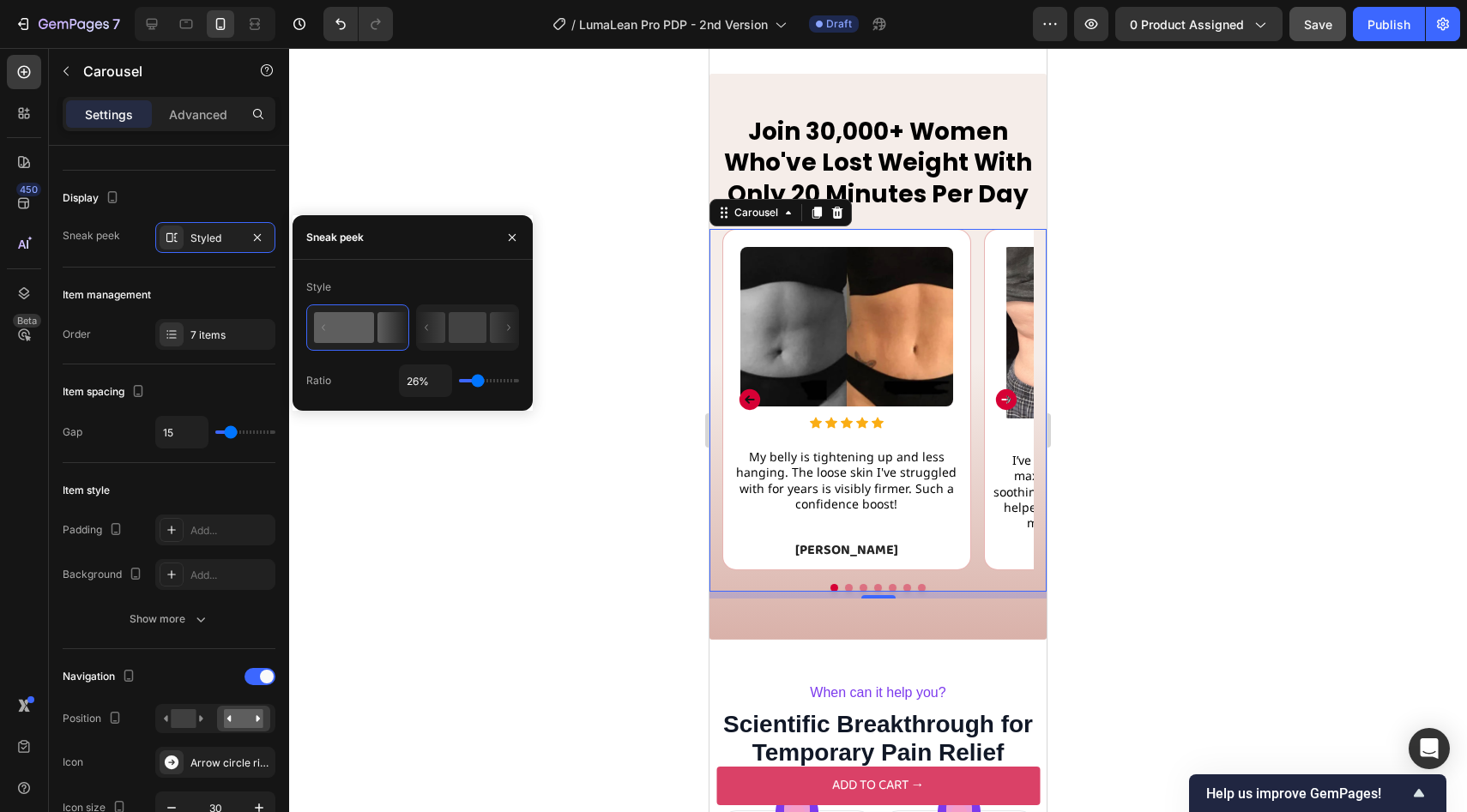
type input "19%"
type input "19"
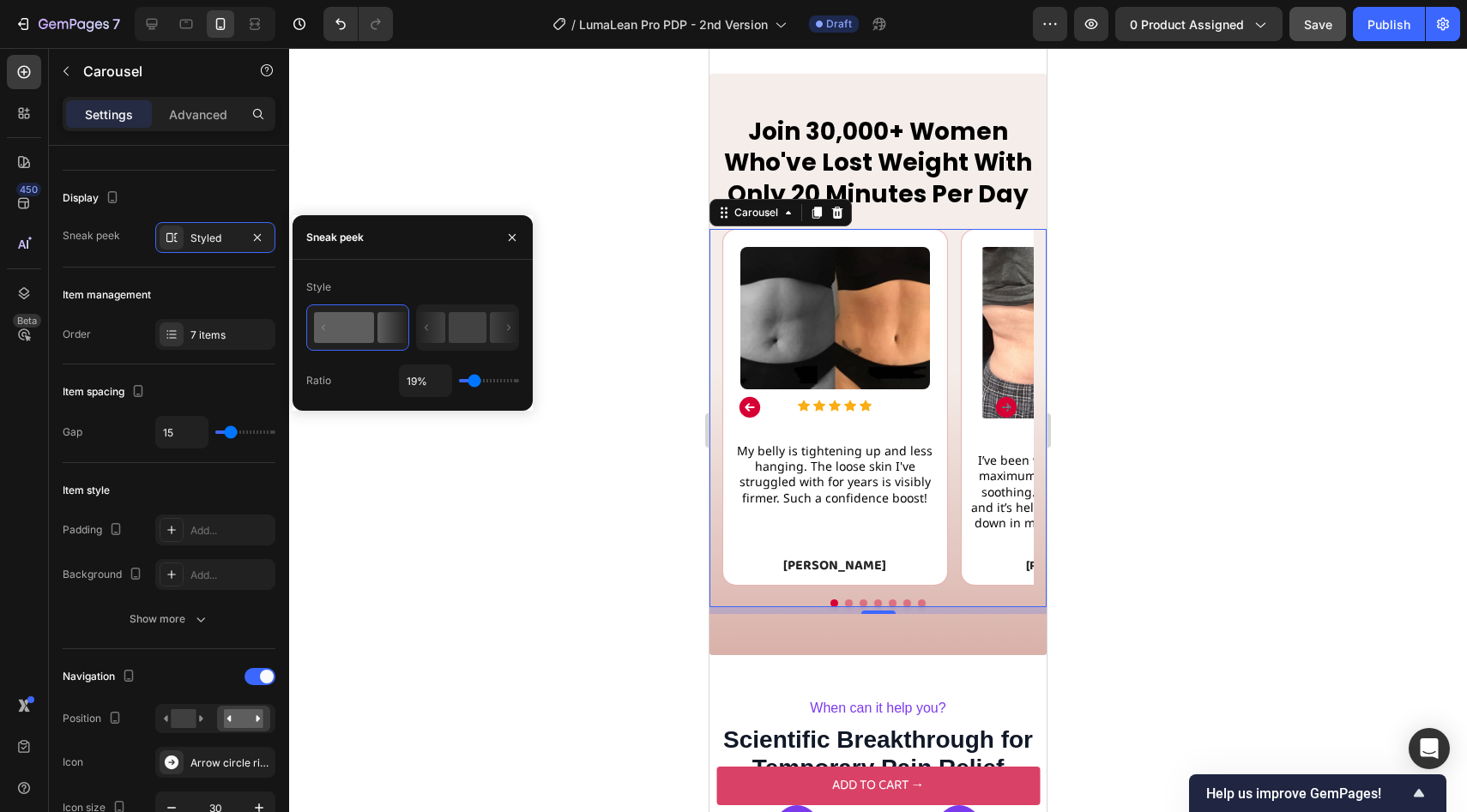
type input "14%"
type input "14"
type input "3%"
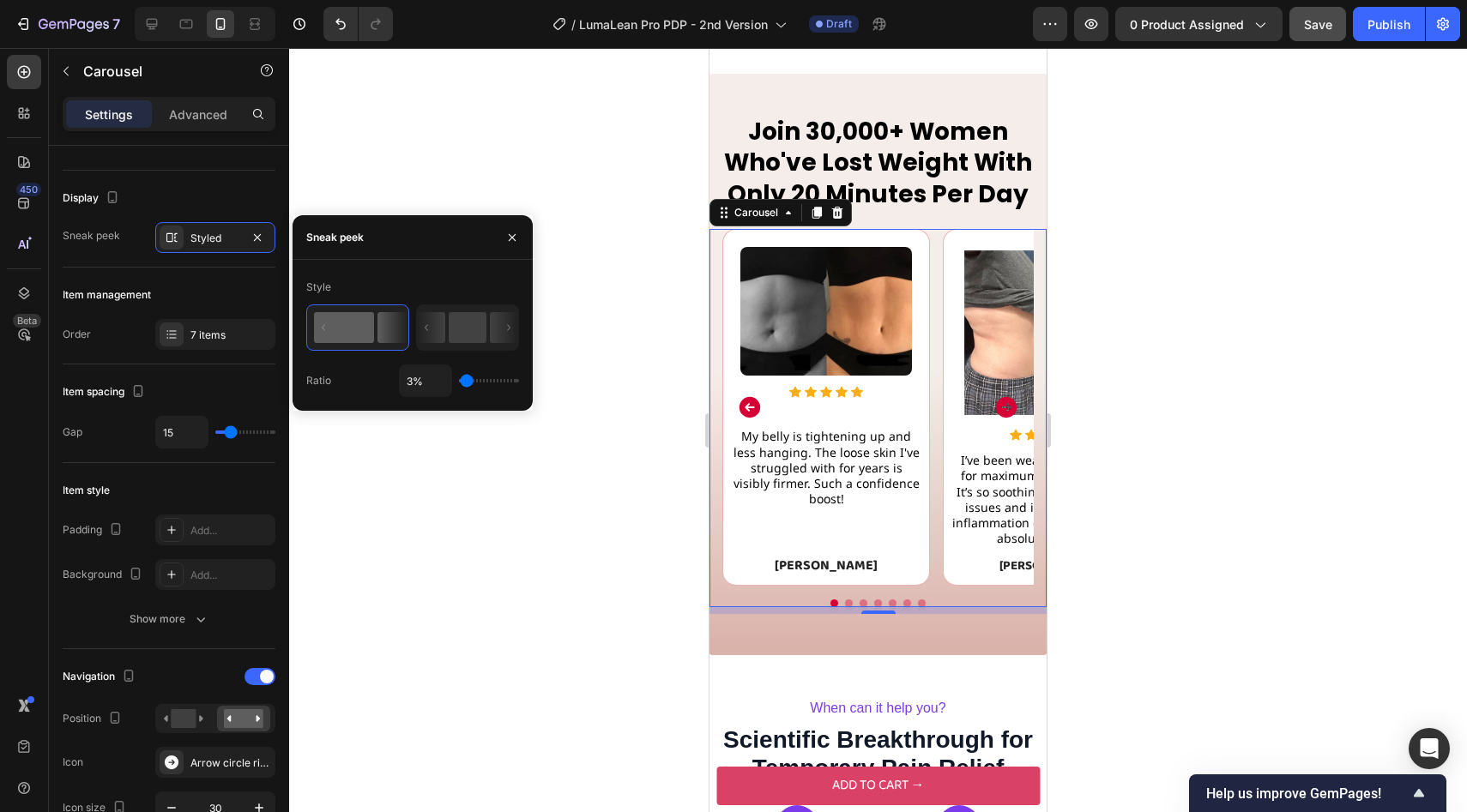
drag, startPoint x: 477, startPoint y: 381, endPoint x: 466, endPoint y: 381, distance: 11.0
type input "3"
click at [466, 381] on input "range" at bounding box center [489, 381] width 60 height 4
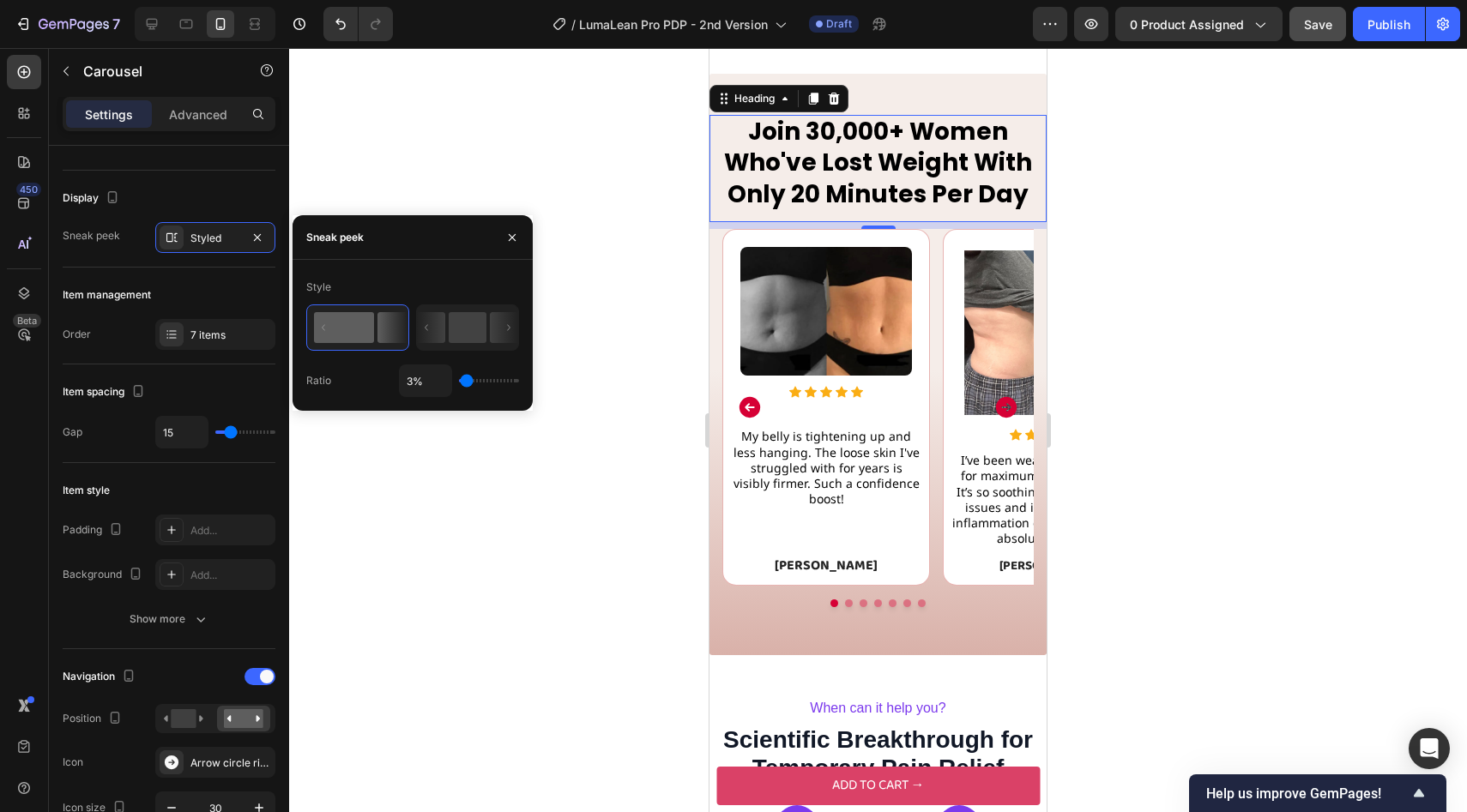
click at [1015, 157] on h2 "Join 30,000+ Women Who've Lost Weight With Only 20 Minutes Per Day" at bounding box center [878, 163] width 337 height 96
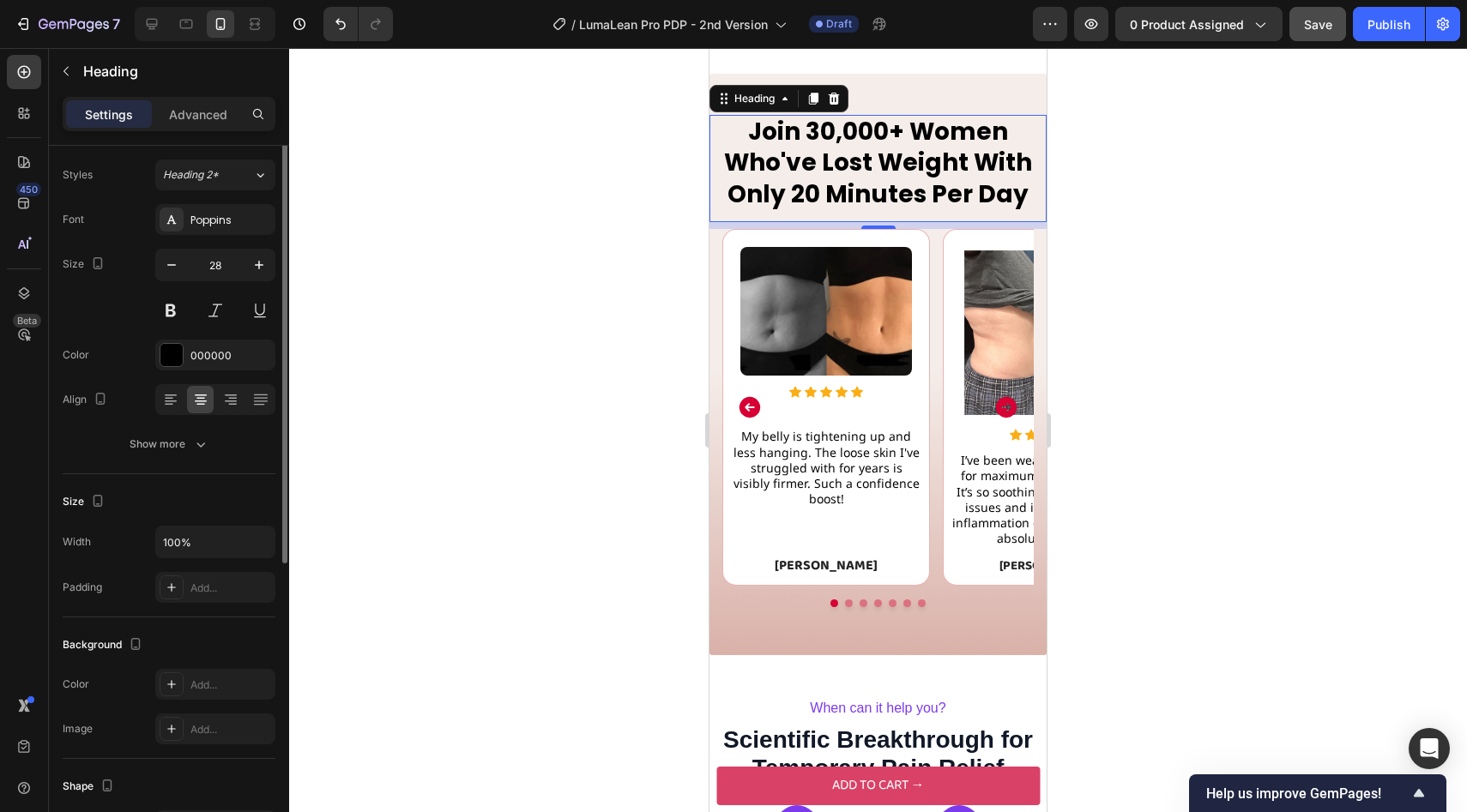
scroll to position [0, 0]
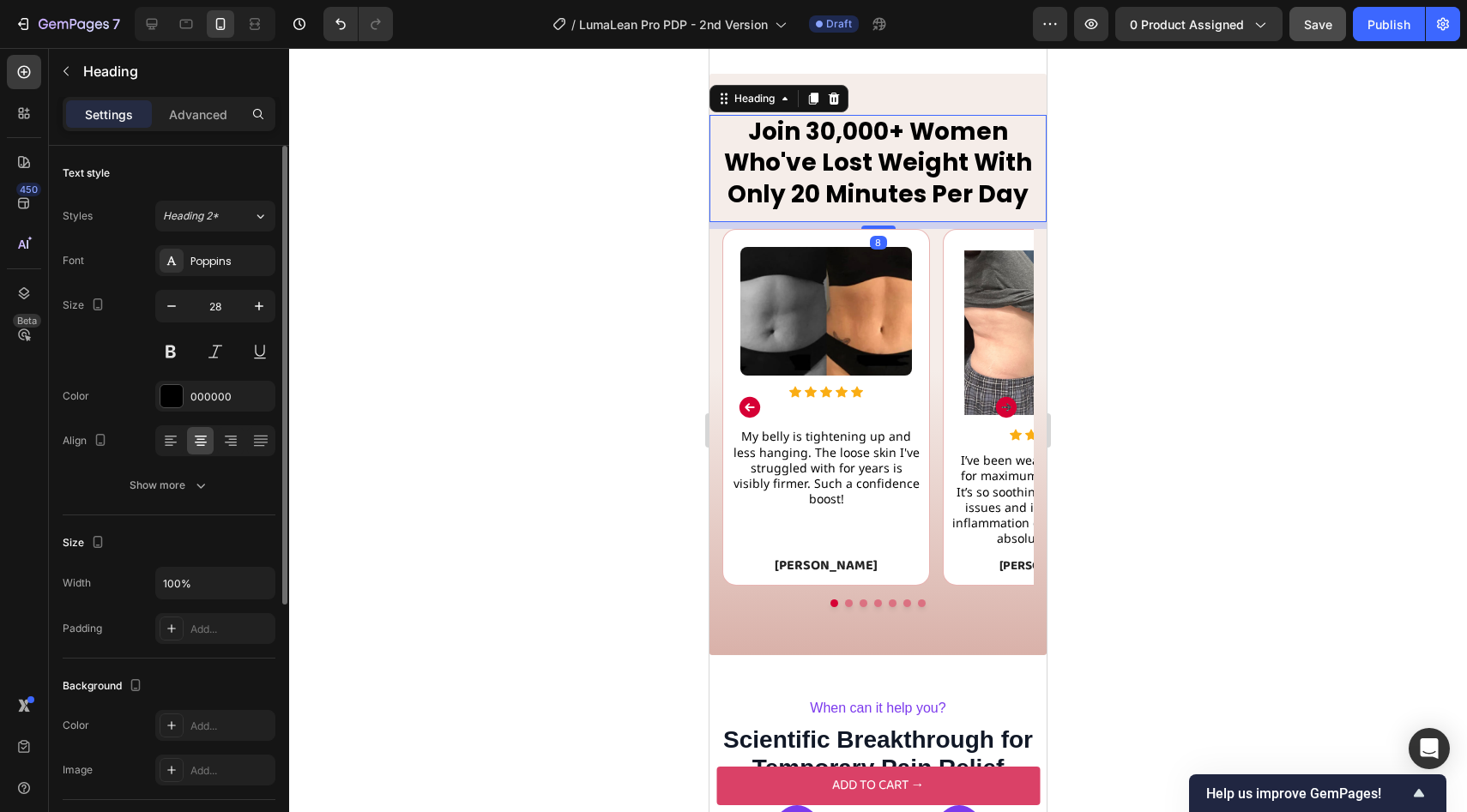
click at [1218, 142] on div at bounding box center [877, 430] width 1177 height 764
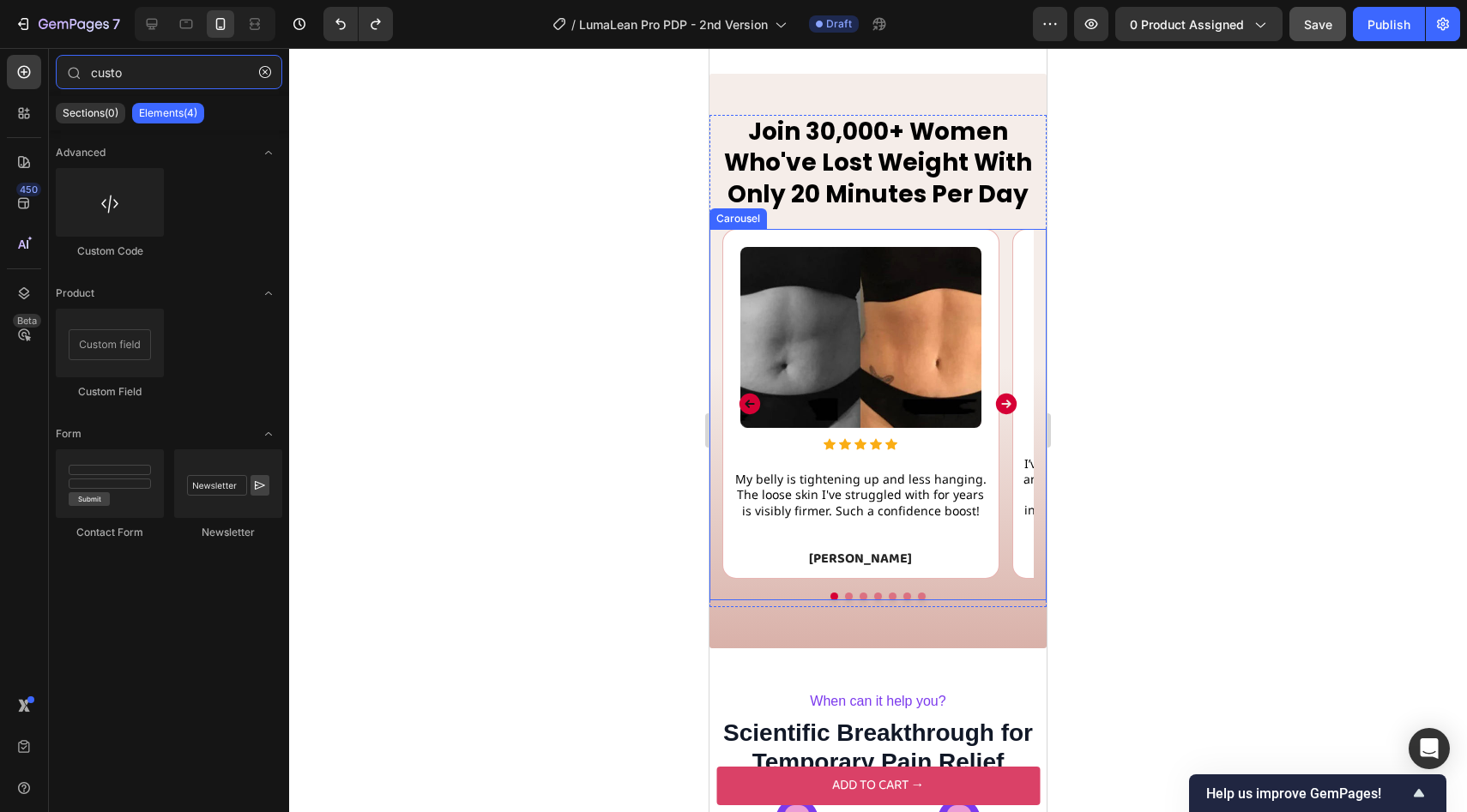
type input "cust"
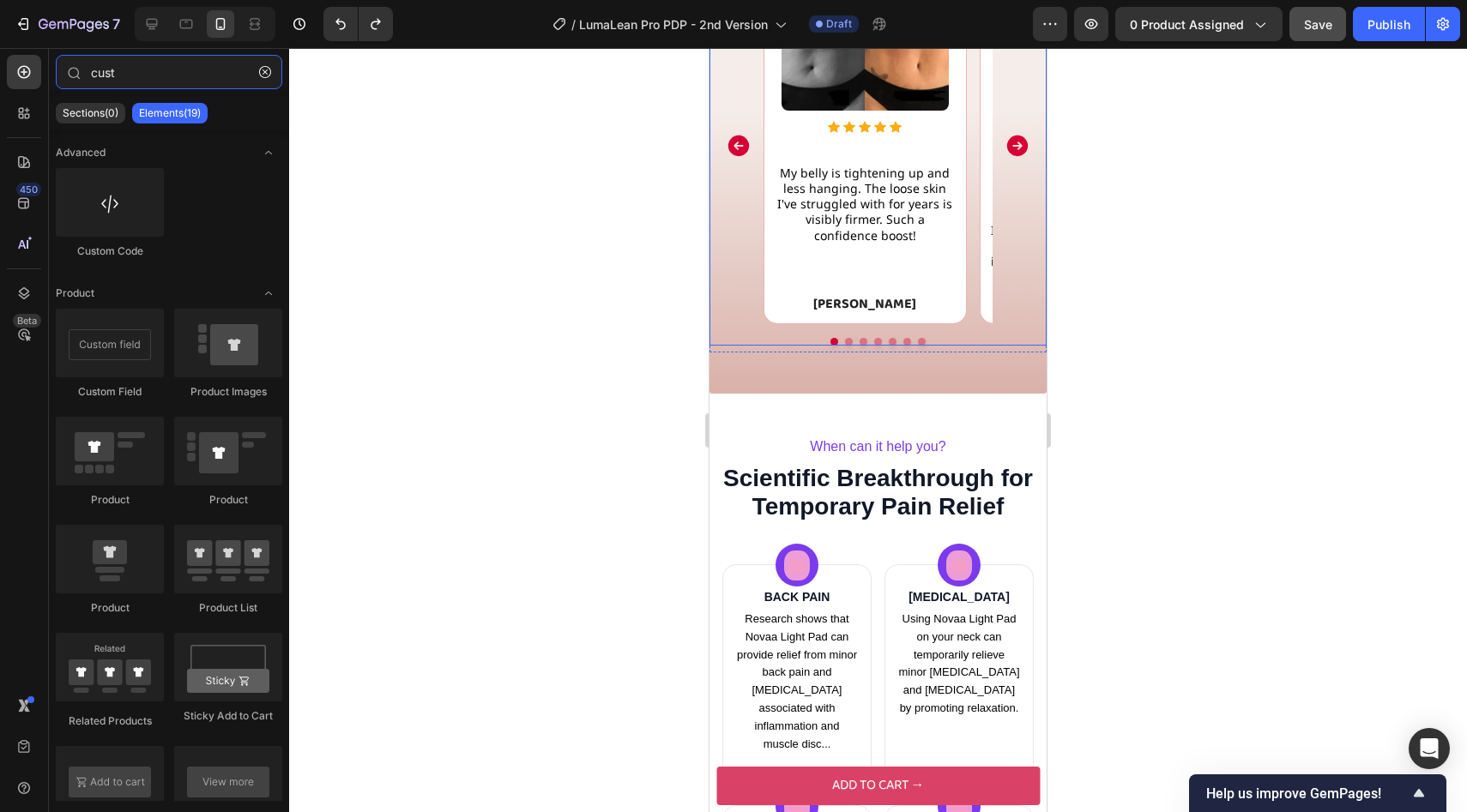
scroll to position [1846, 0]
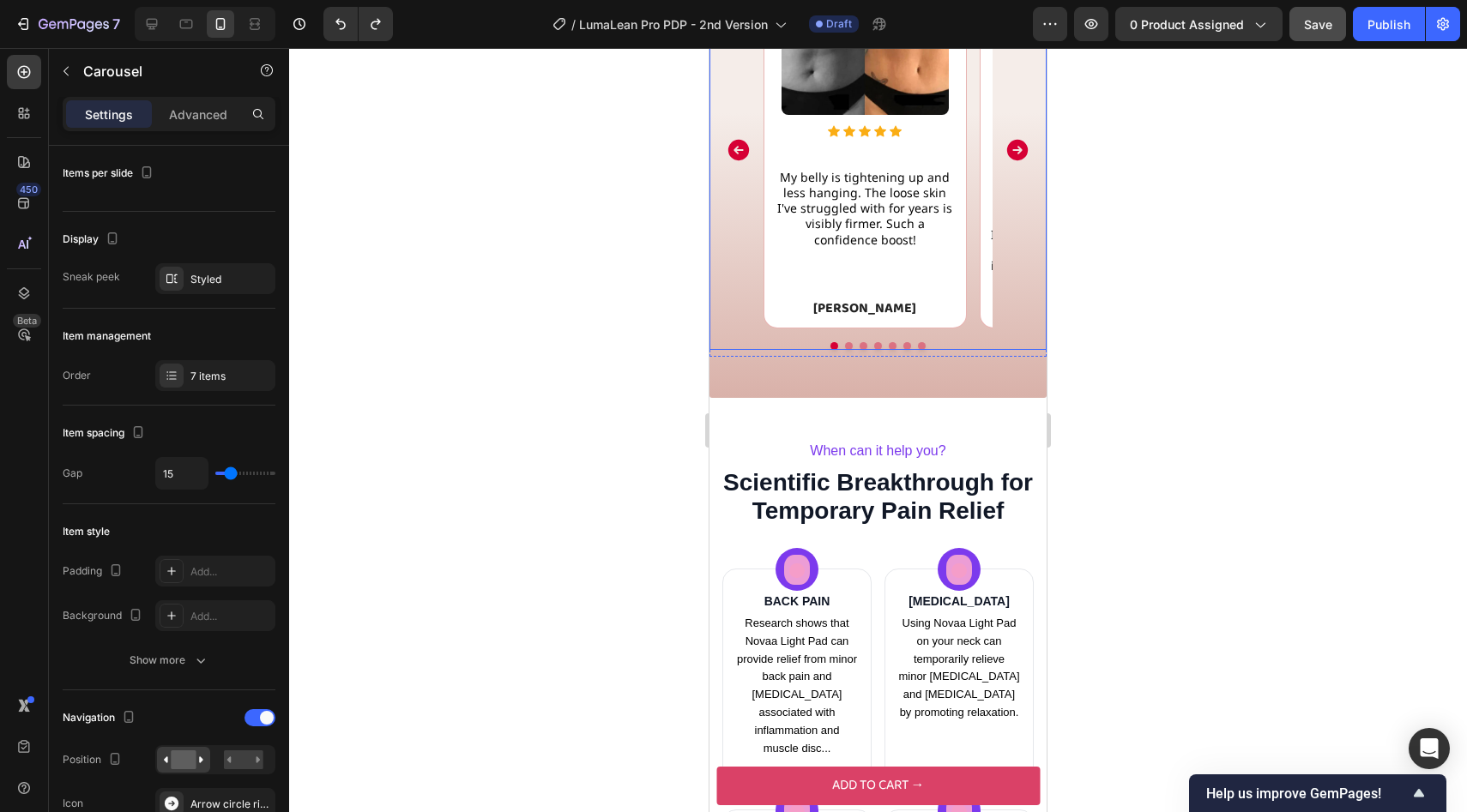
click at [748, 322] on div "Image Icon Icon Icon Icon Icon Icon List Hoz My belly is tightening up and less…" at bounding box center [877, 150] width 311 height 357
click at [197, 105] on p "Advanced" at bounding box center [198, 114] width 58 height 18
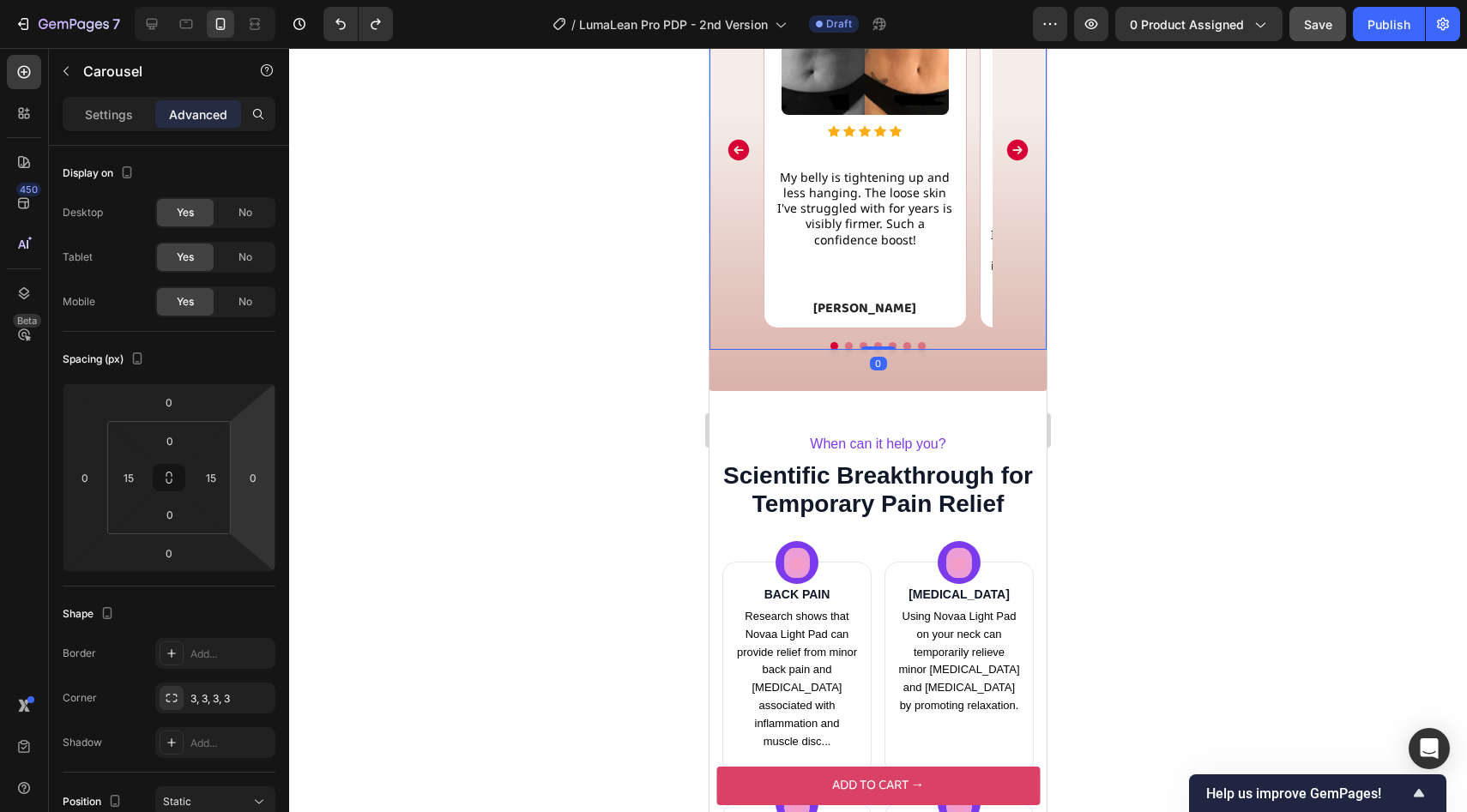
drag, startPoint x: 882, startPoint y: 355, endPoint x: 848, endPoint y: 348, distance: 34.7
click at [848, 348] on div "Image Icon Icon Icon Icon Icon Icon List Hoz My belly is tightening up and less…" at bounding box center [878, 160] width 337 height 378
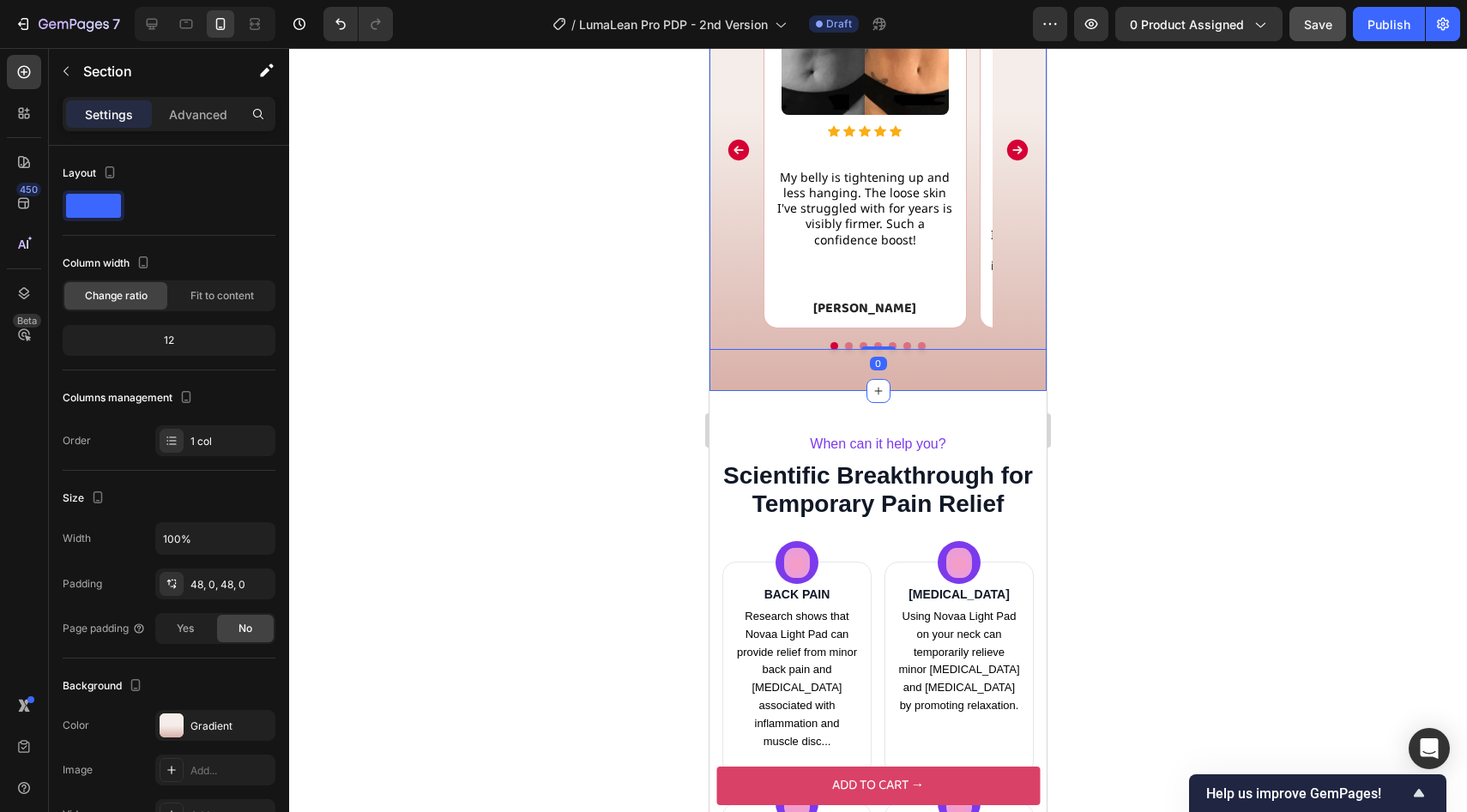
click at [813, 381] on div "Join 30,000+ Women Who've Lost Weight With Only 20 Minutes Per Day Heading Imag…" at bounding box center [878, 103] width 337 height 574
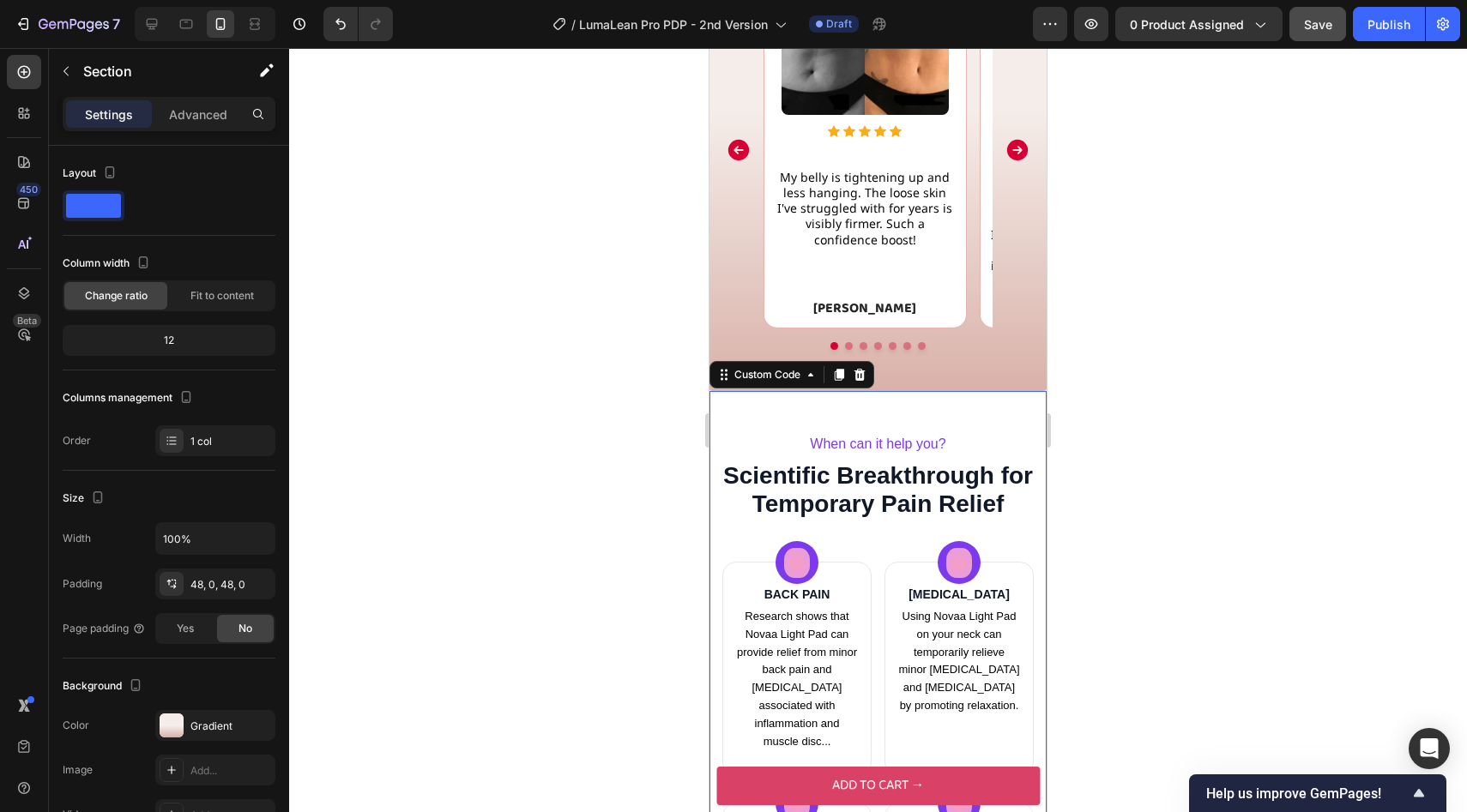
click at [770, 472] on h1 "Scientific Breakthrough for Temporary Pain Relief" at bounding box center [877, 490] width 311 height 58
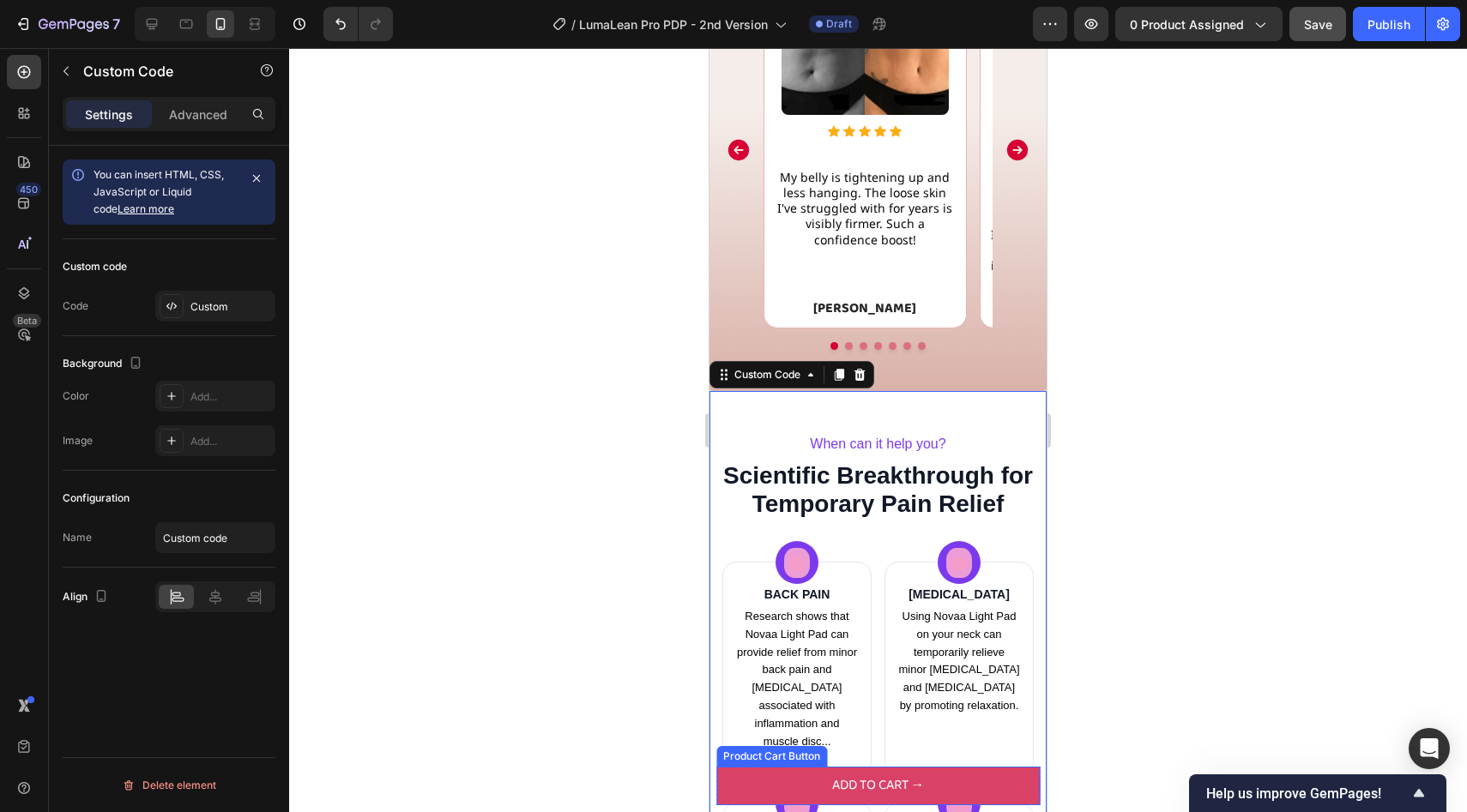
click at [806, 773] on button "ADD TO CART →" at bounding box center [877, 786] width 324 height 39
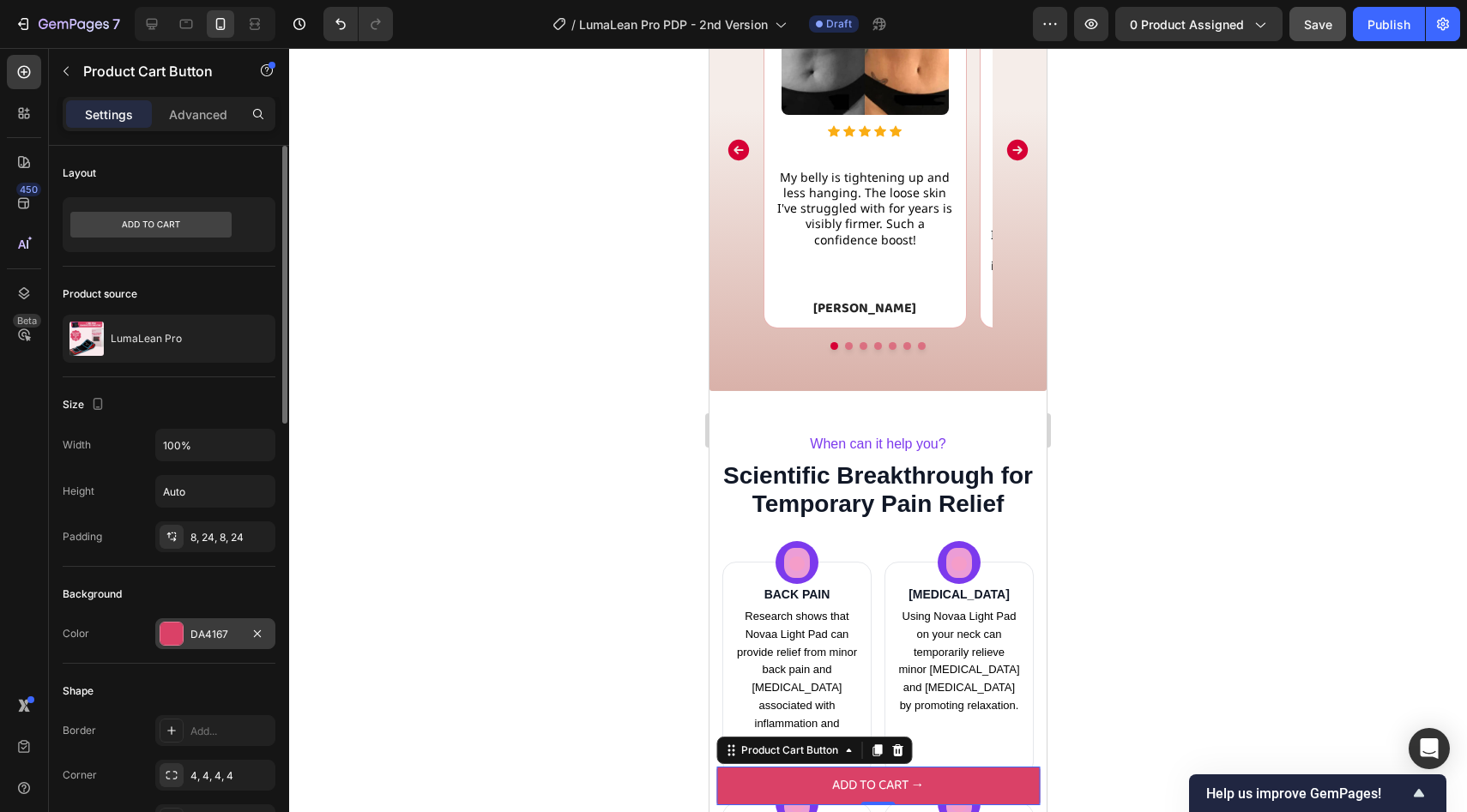
click at [218, 628] on div "DA4167" at bounding box center [215, 635] width 50 height 16
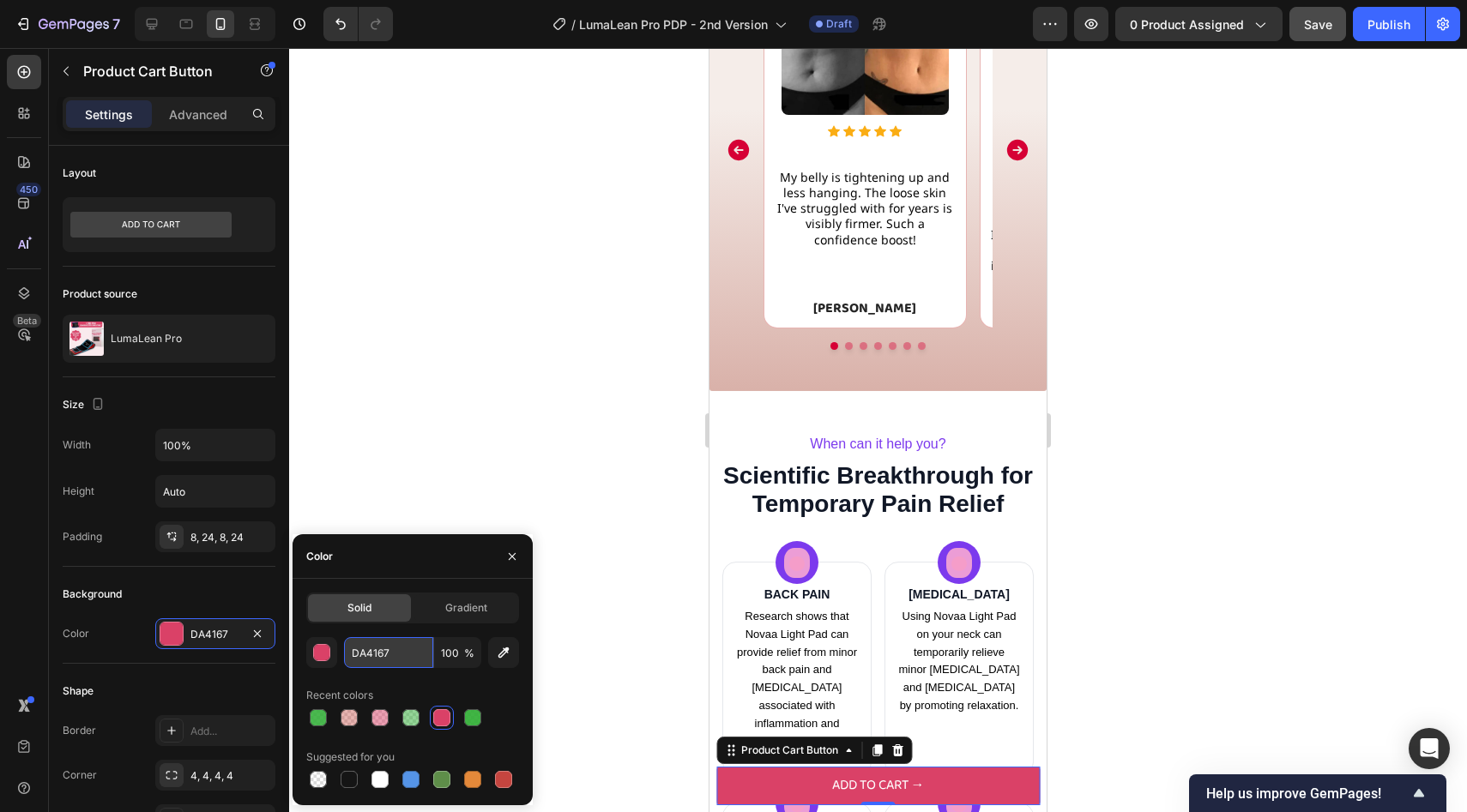
click at [406, 657] on input "DA4167" at bounding box center [389, 652] width 89 height 31
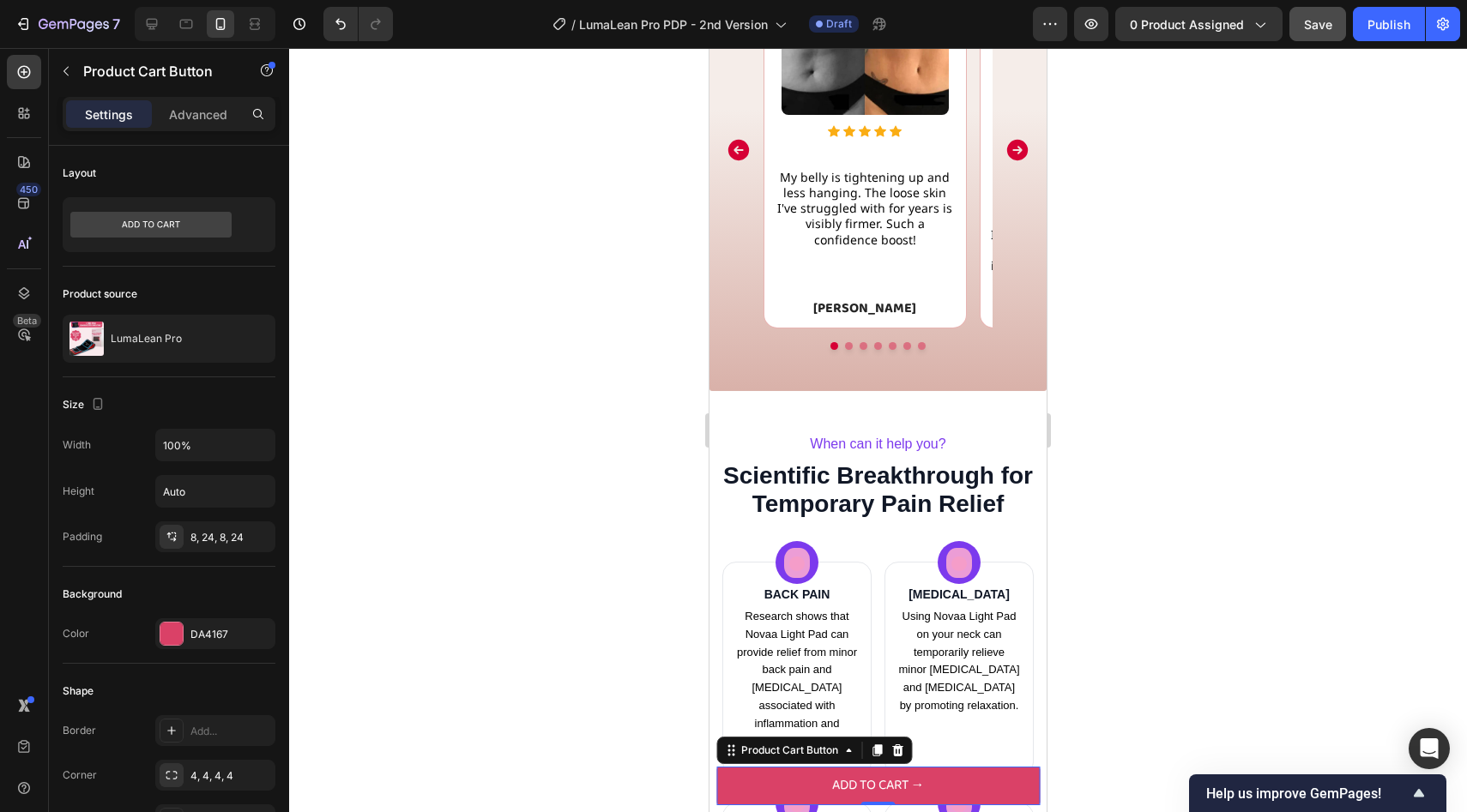
click at [578, 424] on div at bounding box center [877, 430] width 1177 height 764
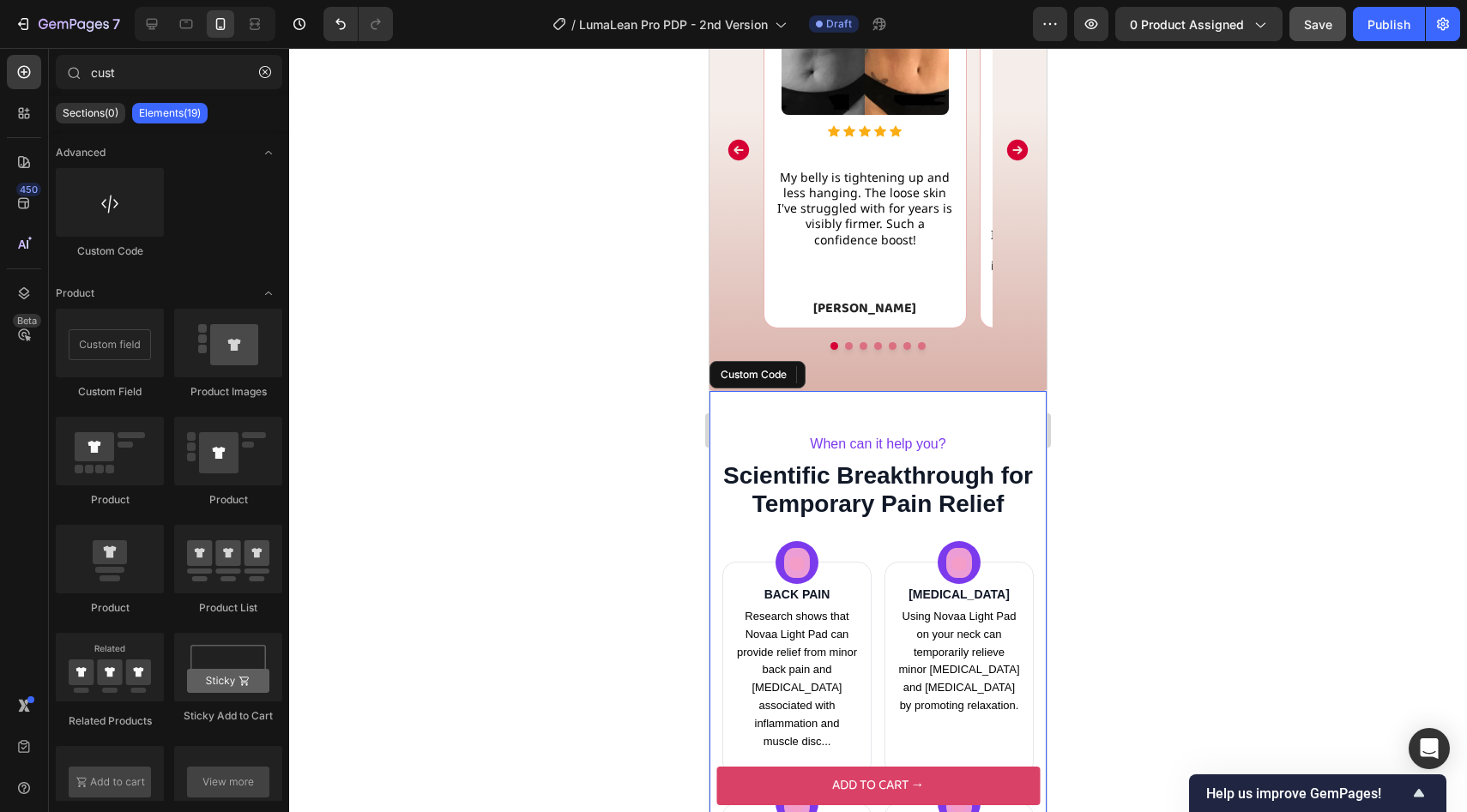
click at [895, 438] on h2 "When can it help you?" at bounding box center [877, 444] width 311 height 20
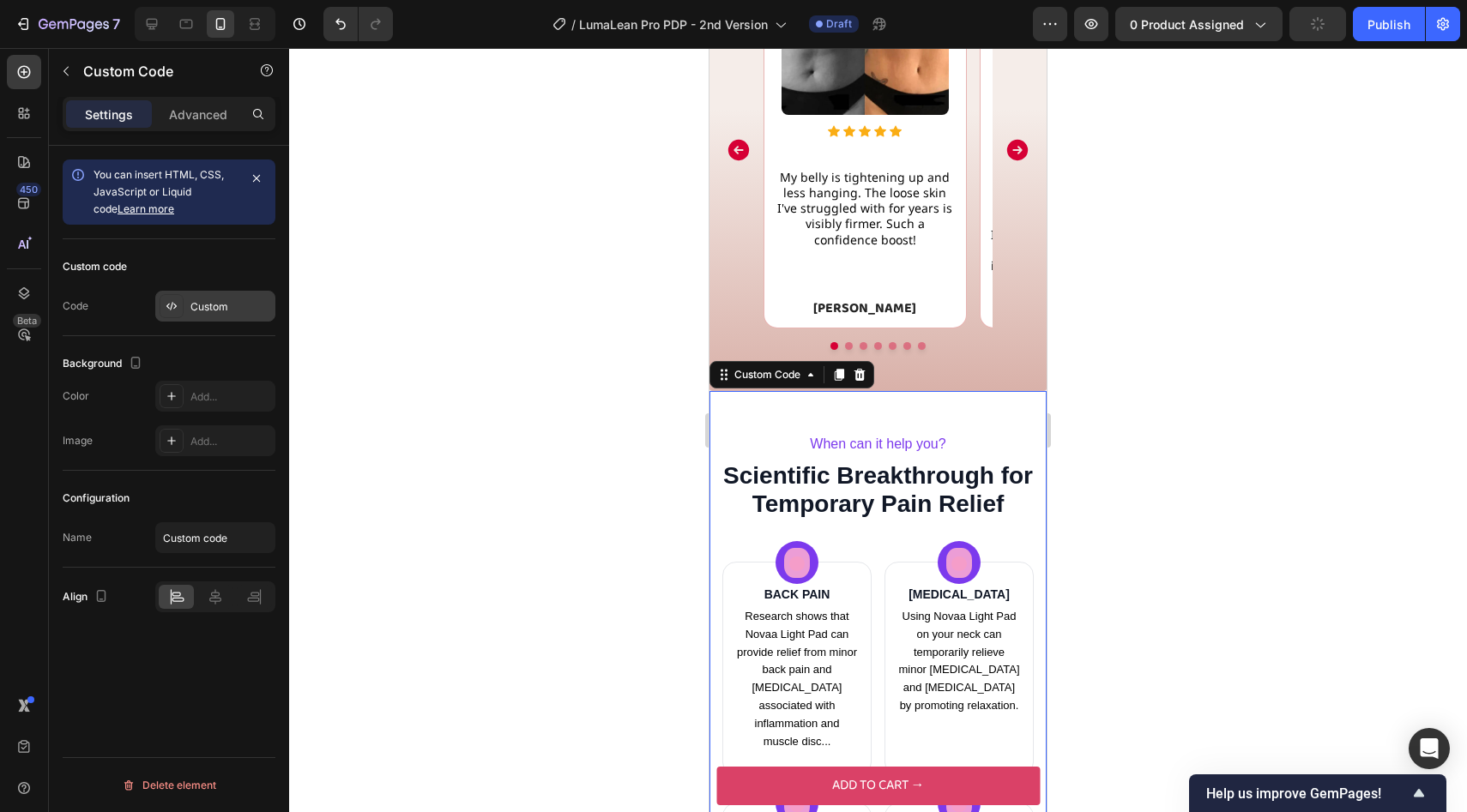
click at [222, 321] on div "Custom" at bounding box center [215, 305] width 120 height 31
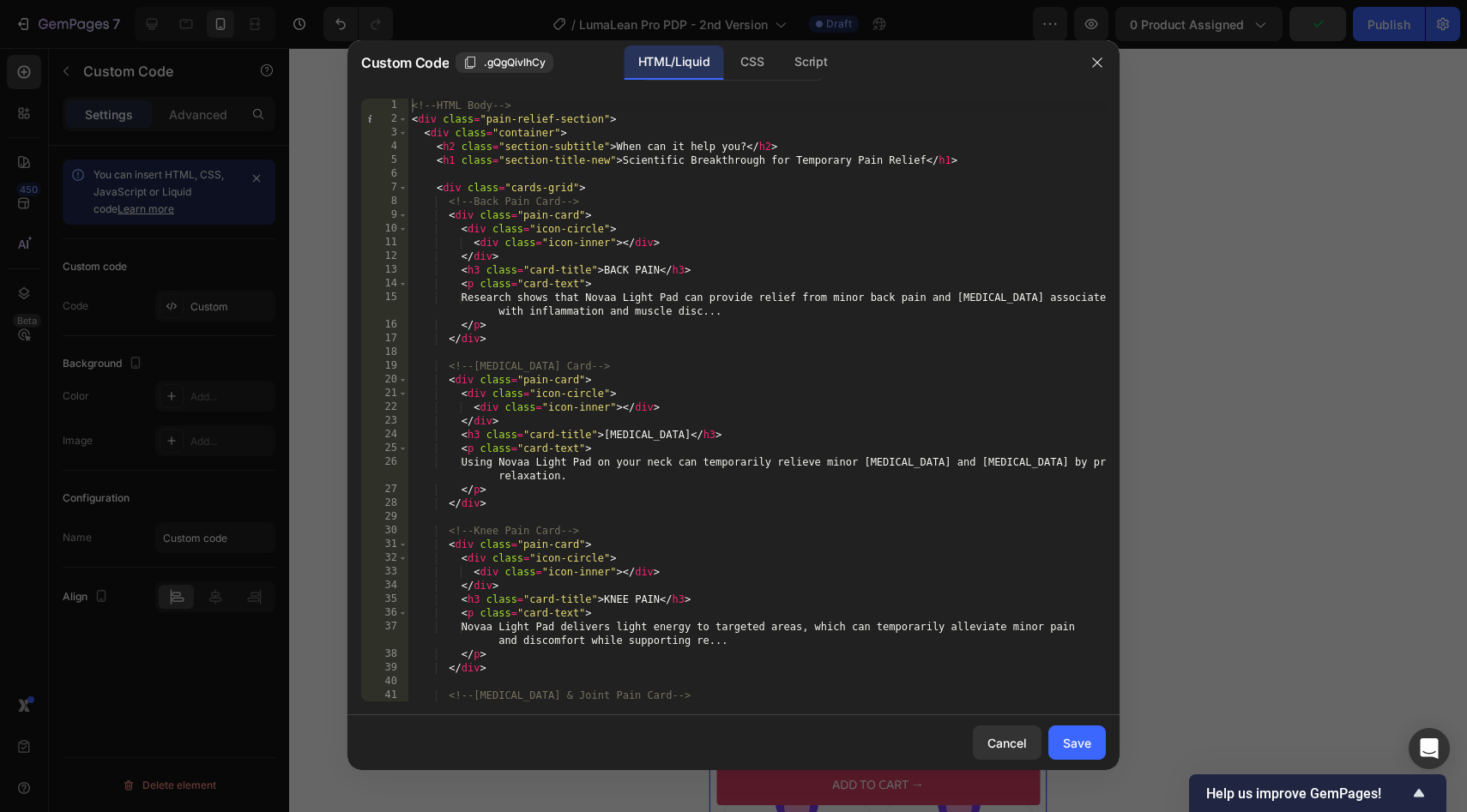
click at [579, 142] on div "<!-- HTML Body --> < div class = "pain-relief-section" > < div class = "contain…" at bounding box center [756, 413] width 698 height 630
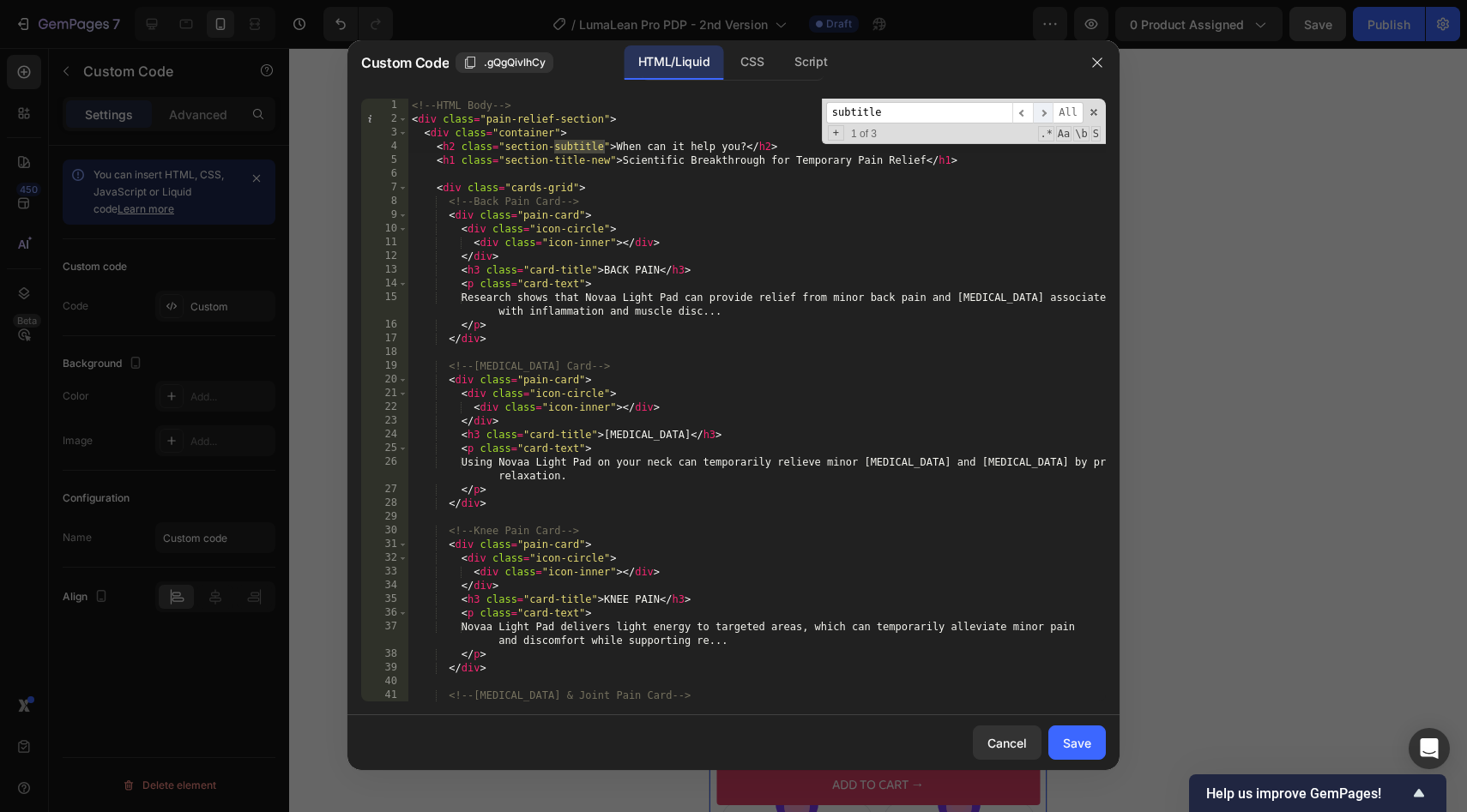
click at [1041, 112] on span "​" at bounding box center [1042, 112] width 20 height 21
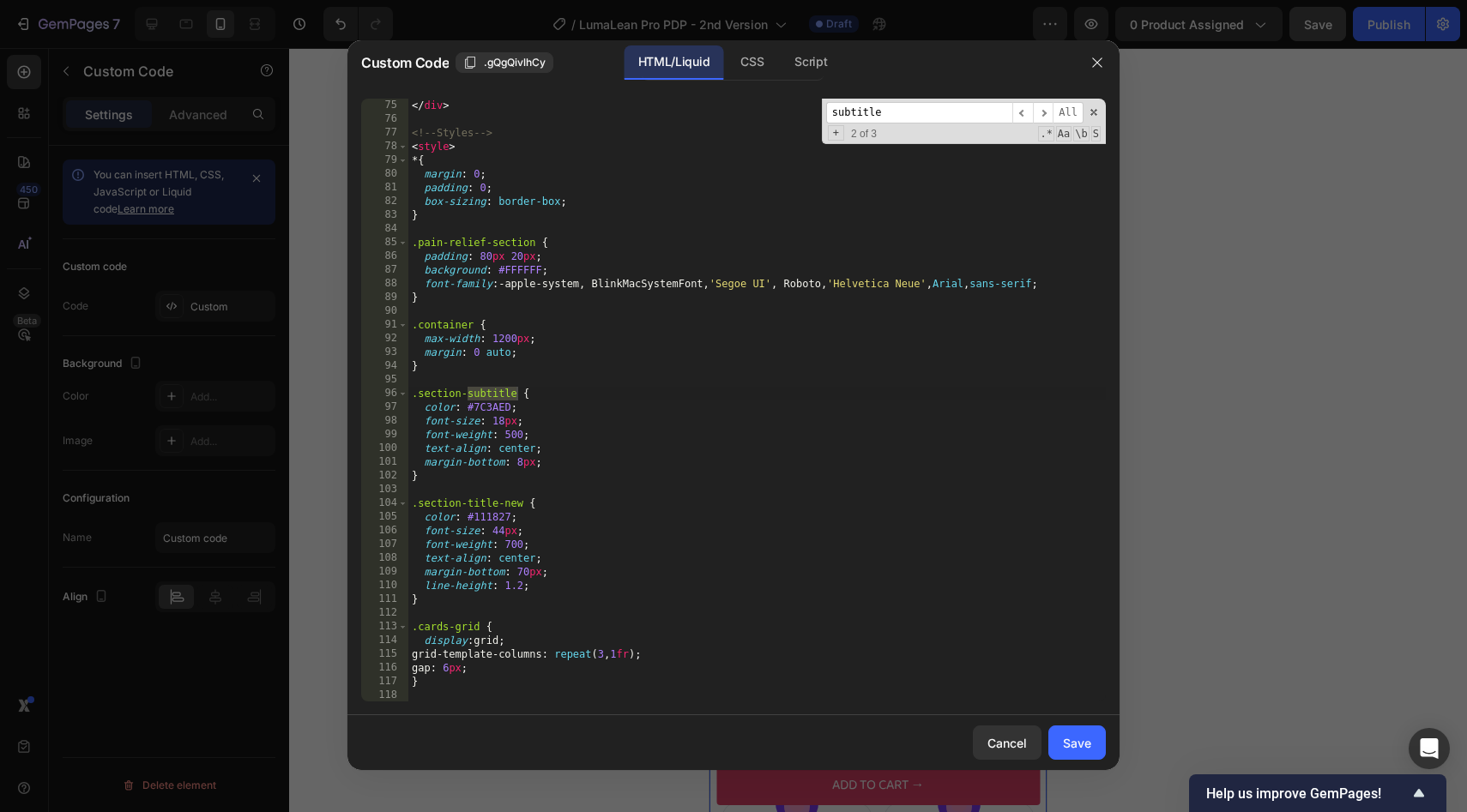
click at [490, 410] on div "</ div > <!-- Styles --> < style > * { margin : 0 ; padding : 0 ; box-sizing : …" at bounding box center [756, 413] width 698 height 630
paste textarea "DA4167"
type textarea "color: #DA4167;"
click at [1077, 745] on div "Save" at bounding box center [1077, 743] width 28 height 18
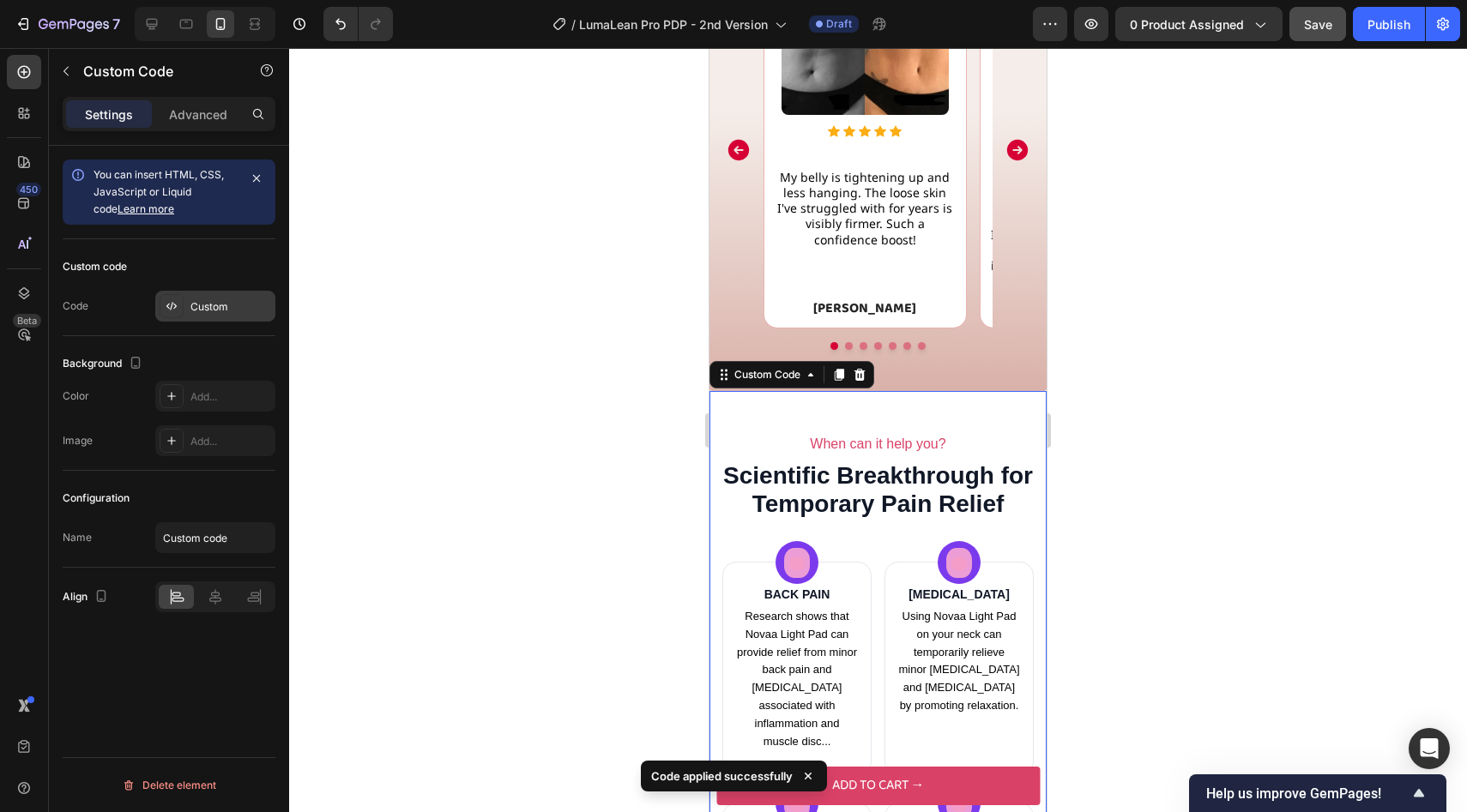
click at [227, 295] on div "Custom" at bounding box center [215, 305] width 120 height 31
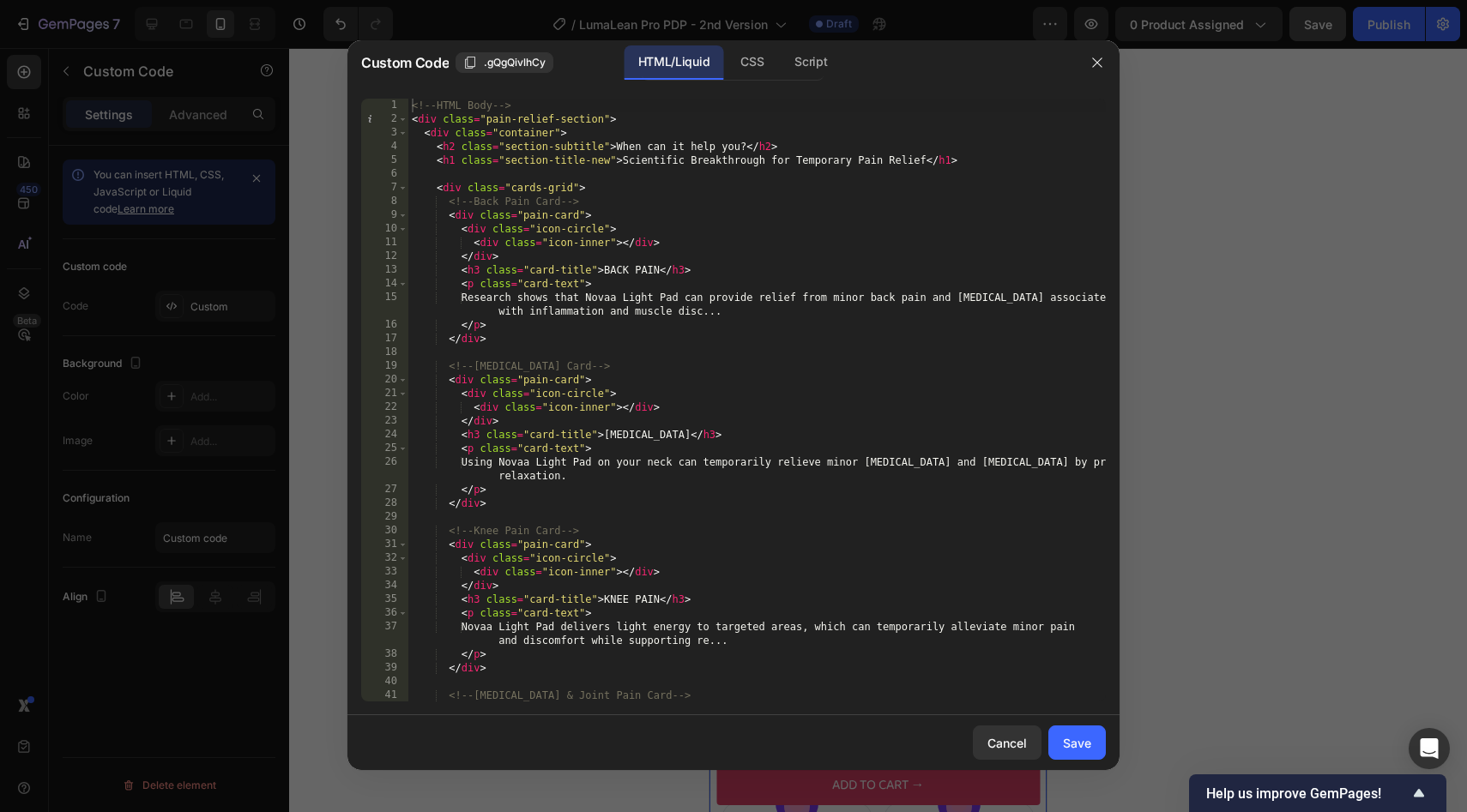
click at [584, 138] on div "<!-- HTML Body --> < div class = "pain-relief-section" > < div class = "contain…" at bounding box center [756, 413] width 698 height 630
click at [584, 152] on div "<!-- HTML Body --> < div class = "pain-relief-section" > < div class = "contain…" at bounding box center [756, 413] width 698 height 630
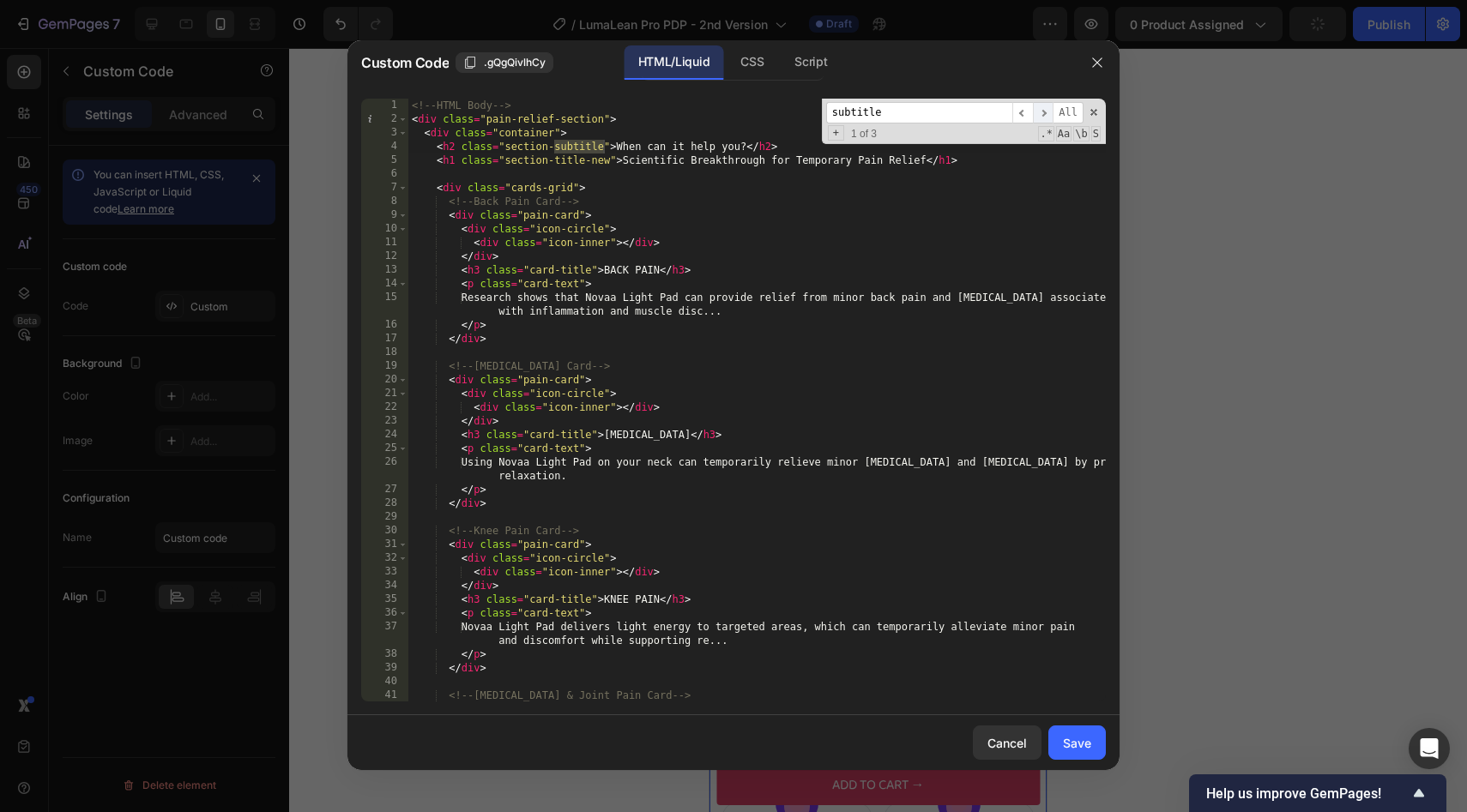
click at [1048, 117] on span "​" at bounding box center [1042, 112] width 20 height 21
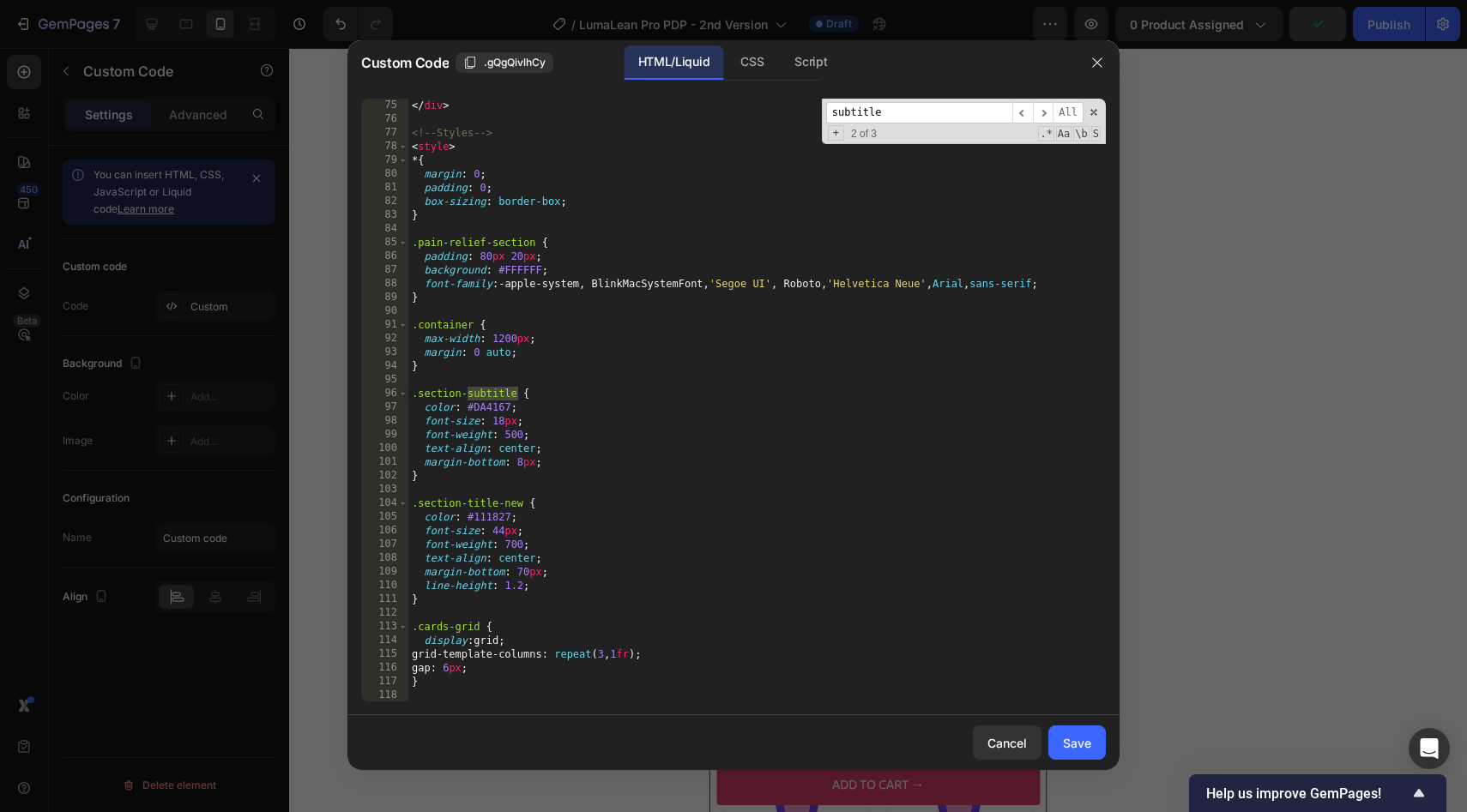
click at [590, 458] on div "</ div > <!-- Styles --> < style > * { margin : 0 ; padding : 0 ; box-sizing : …" at bounding box center [756, 413] width 698 height 630
click at [511, 435] on div "</ div > <!-- Styles --> < style > * { margin : 0 ; padding : 0 ; box-sizing : …" at bounding box center [756, 413] width 698 height 630
type textarea "font-weight: 600;"
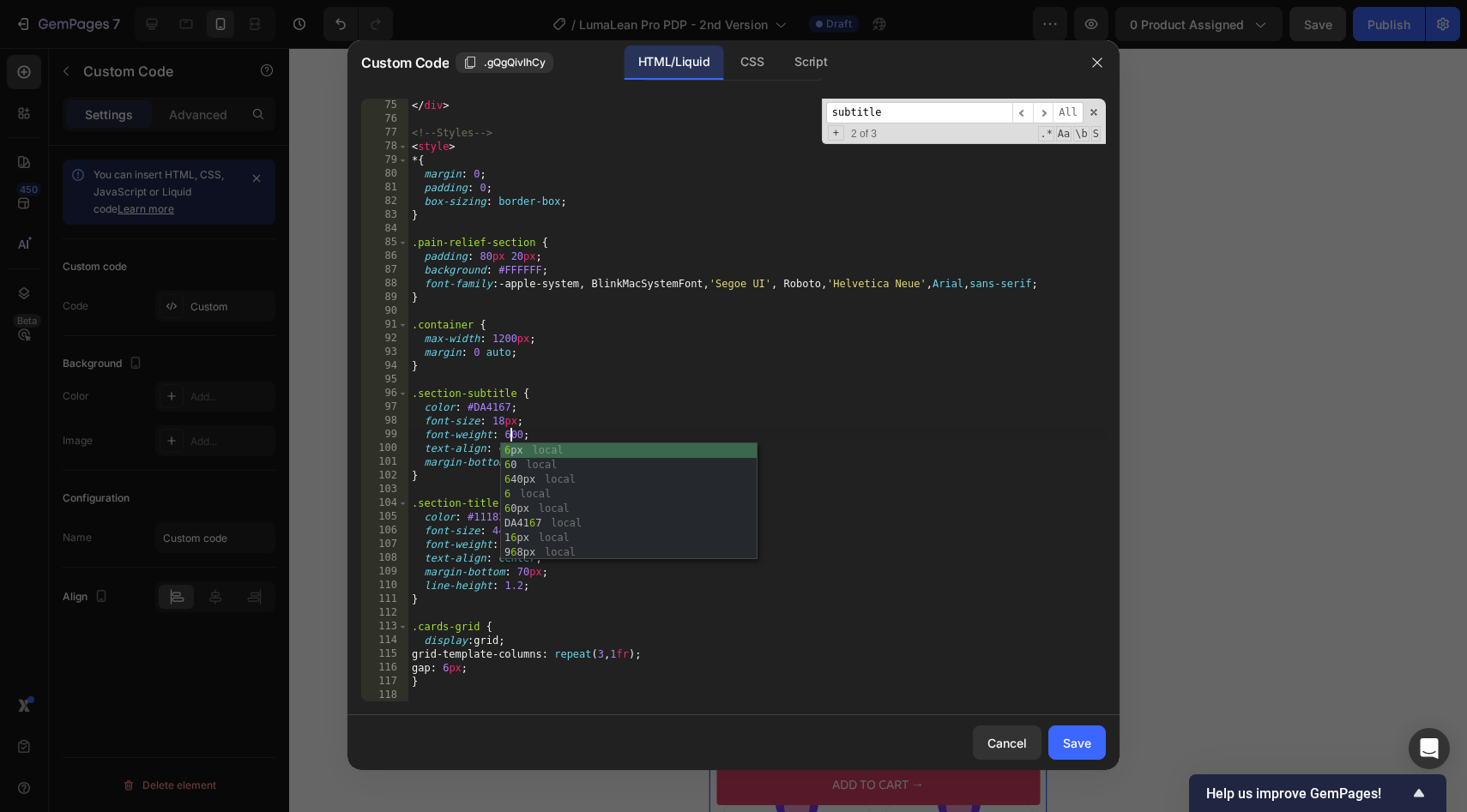
scroll to position [0, 8]
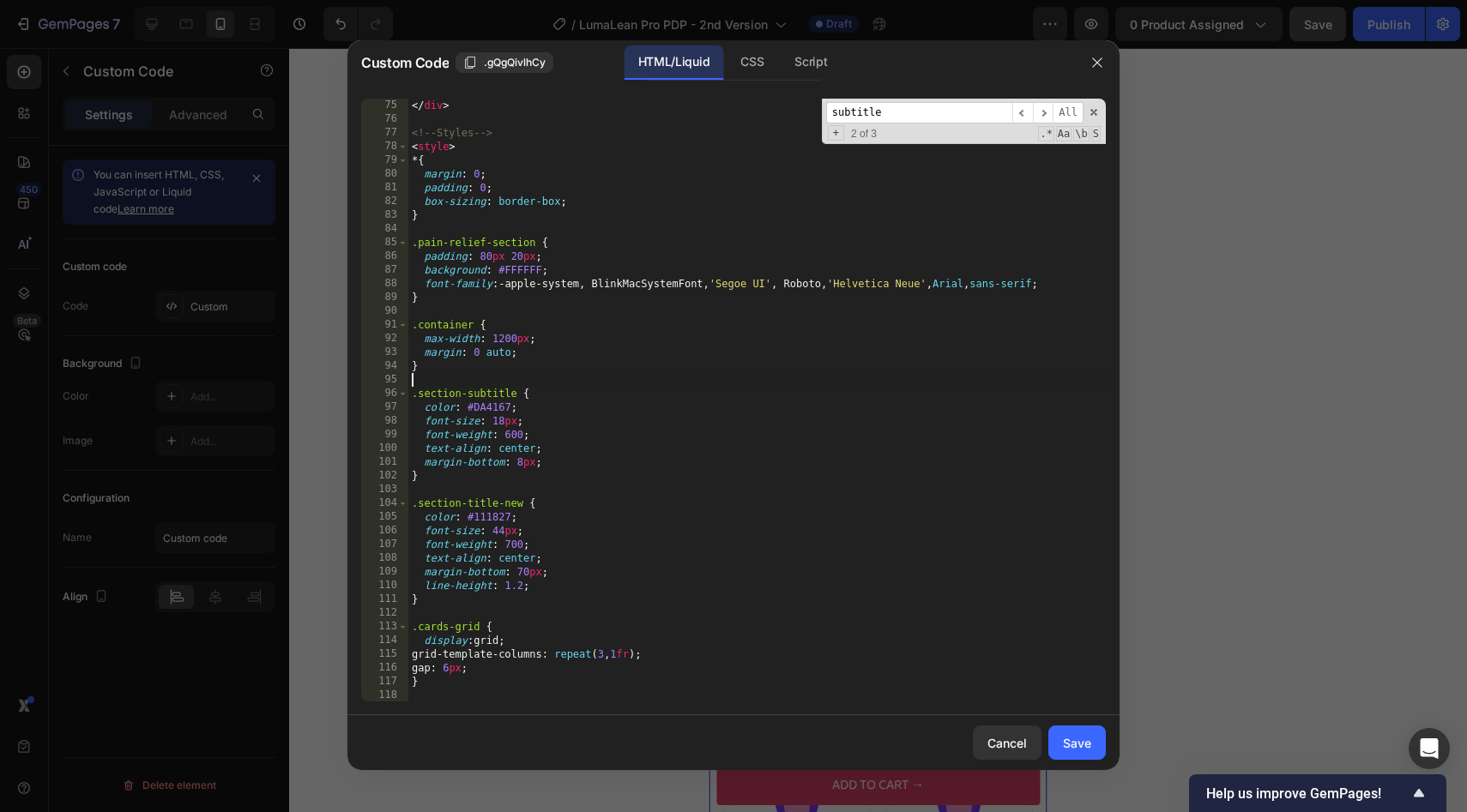
click at [586, 383] on div "</ div > <!-- Styles --> < style > * { margin : 0 ; padding : 0 ; box-sizing : …" at bounding box center [756, 413] width 698 height 630
click at [522, 467] on div "</ div > <!-- Styles --> < style > * { margin : 0 ; padding : 0 ; box-sizing : …" at bounding box center [756, 413] width 698 height 630
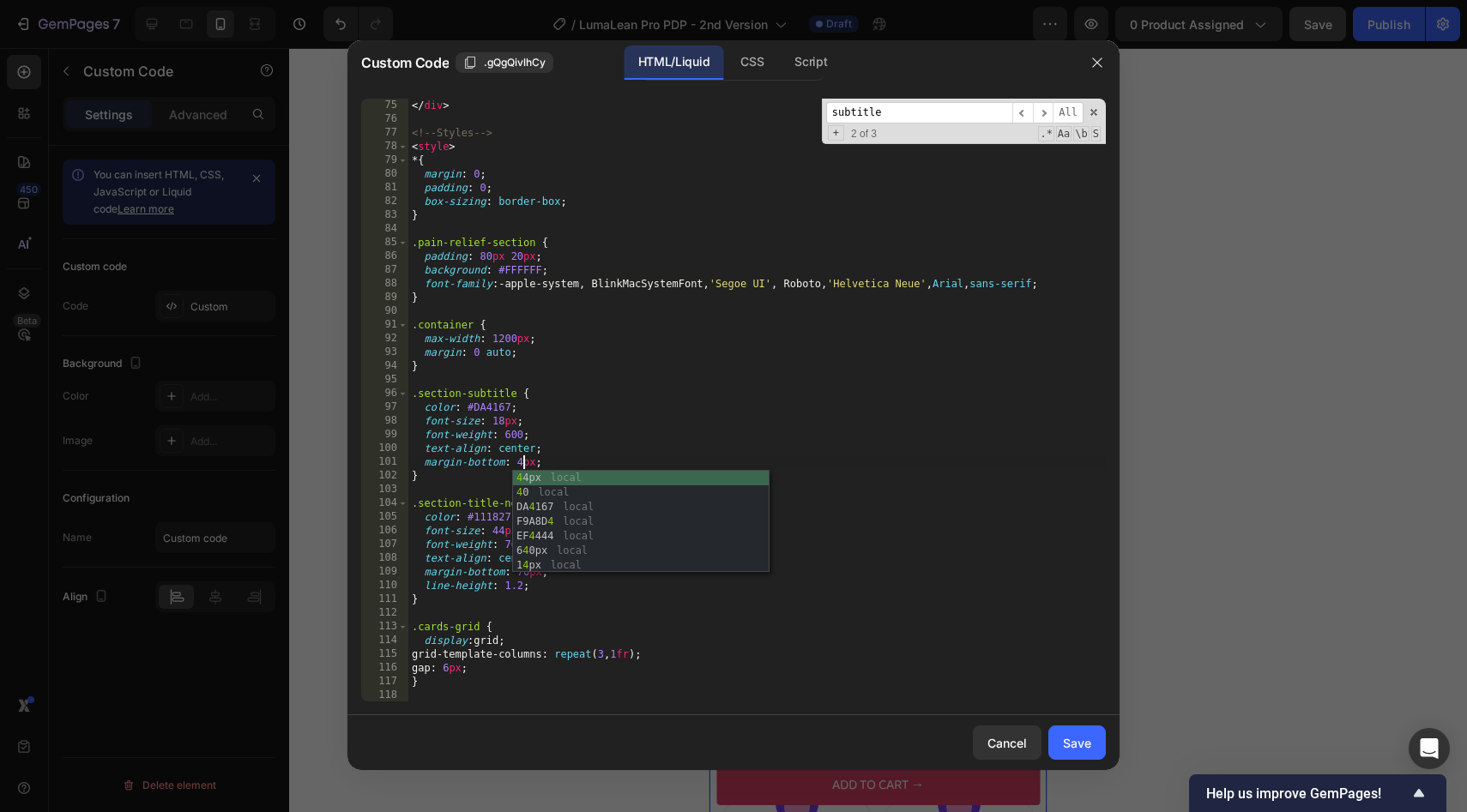
scroll to position [0, 9]
type textarea "margin-bottom: 4px;"
click at [1077, 747] on div "Save" at bounding box center [1077, 743] width 28 height 18
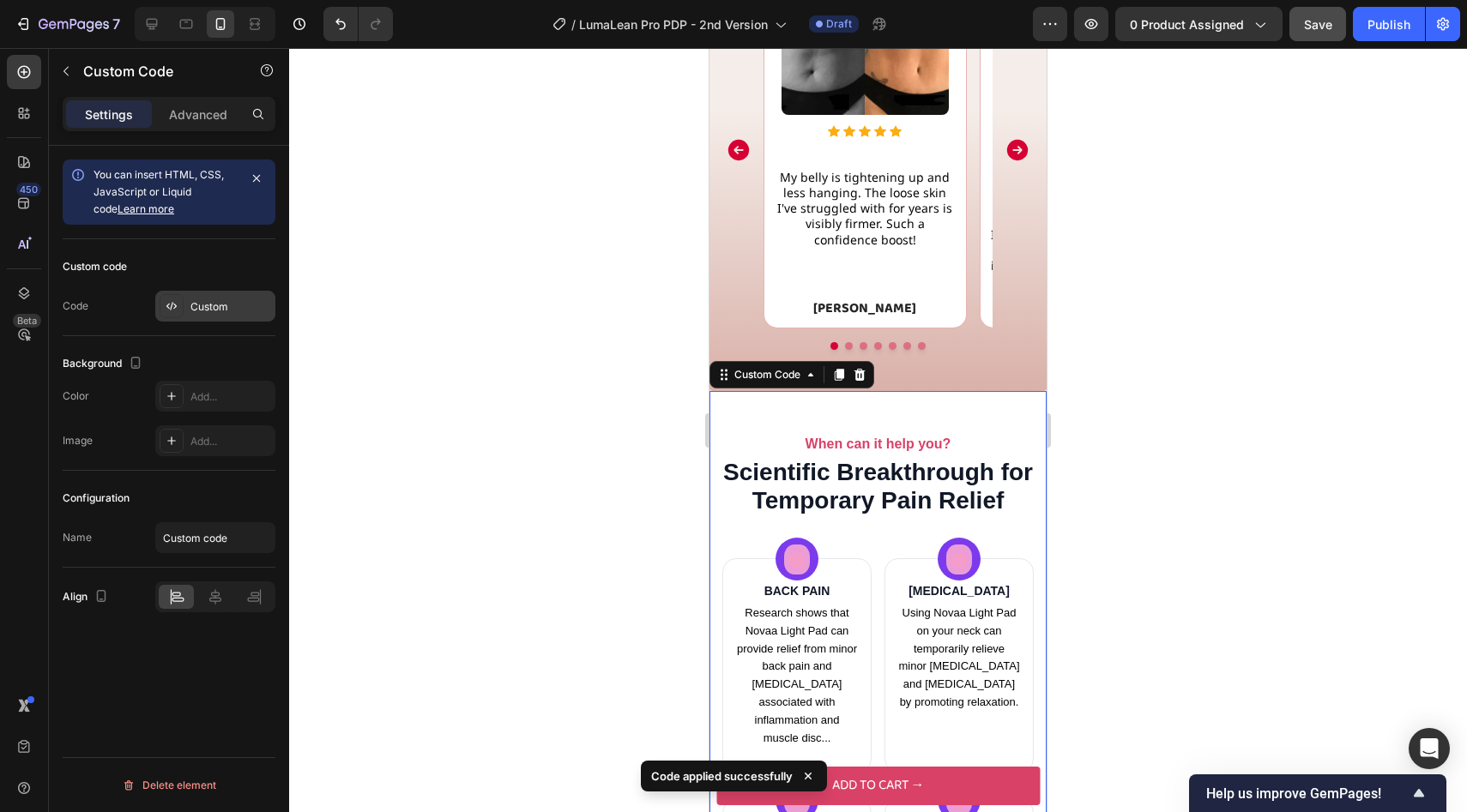
click at [219, 297] on div "Custom" at bounding box center [215, 305] width 120 height 31
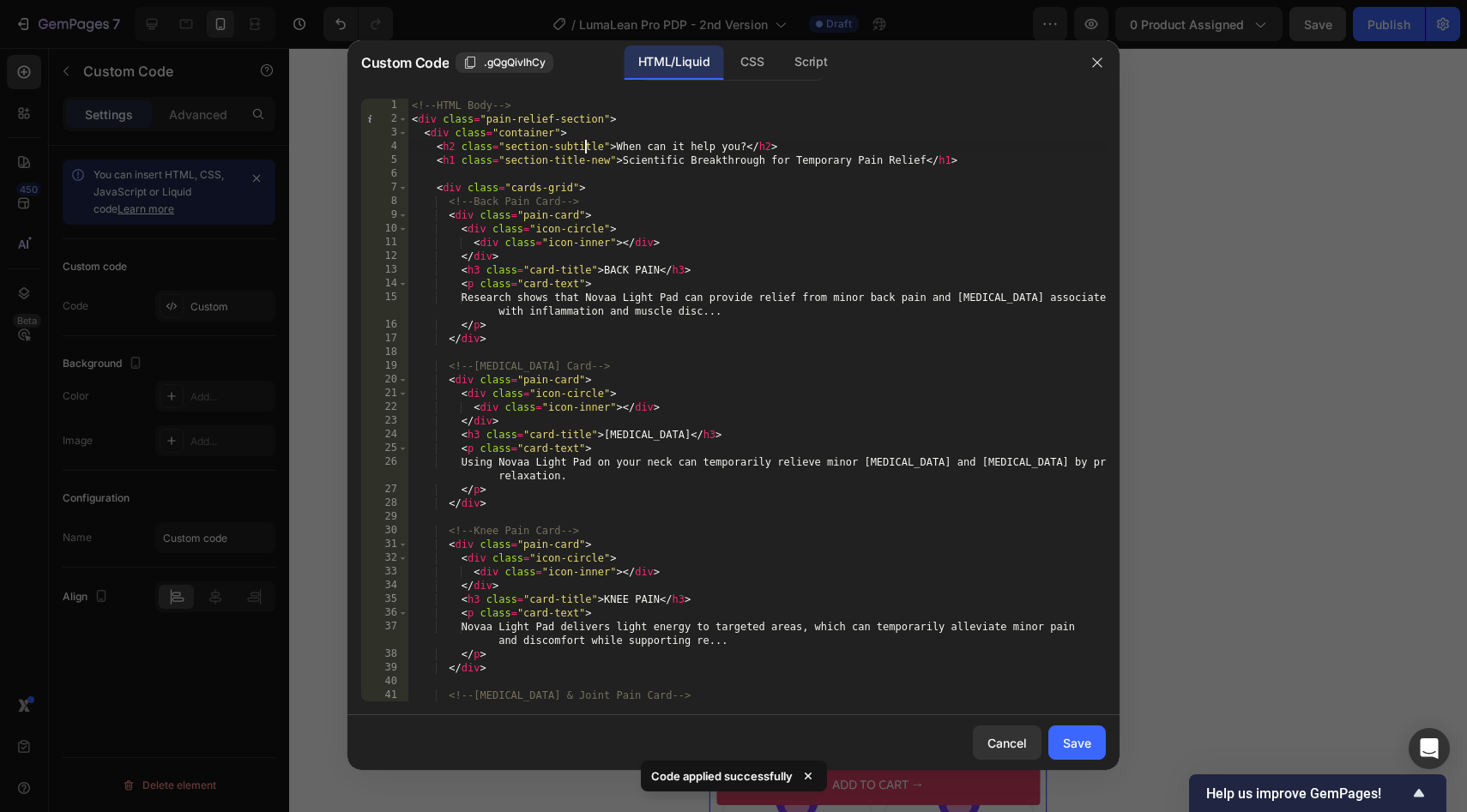
click at [583, 153] on div "<!-- HTML Body --> < div class = "pain-relief-section" > < div class = "contain…" at bounding box center [756, 413] width 698 height 630
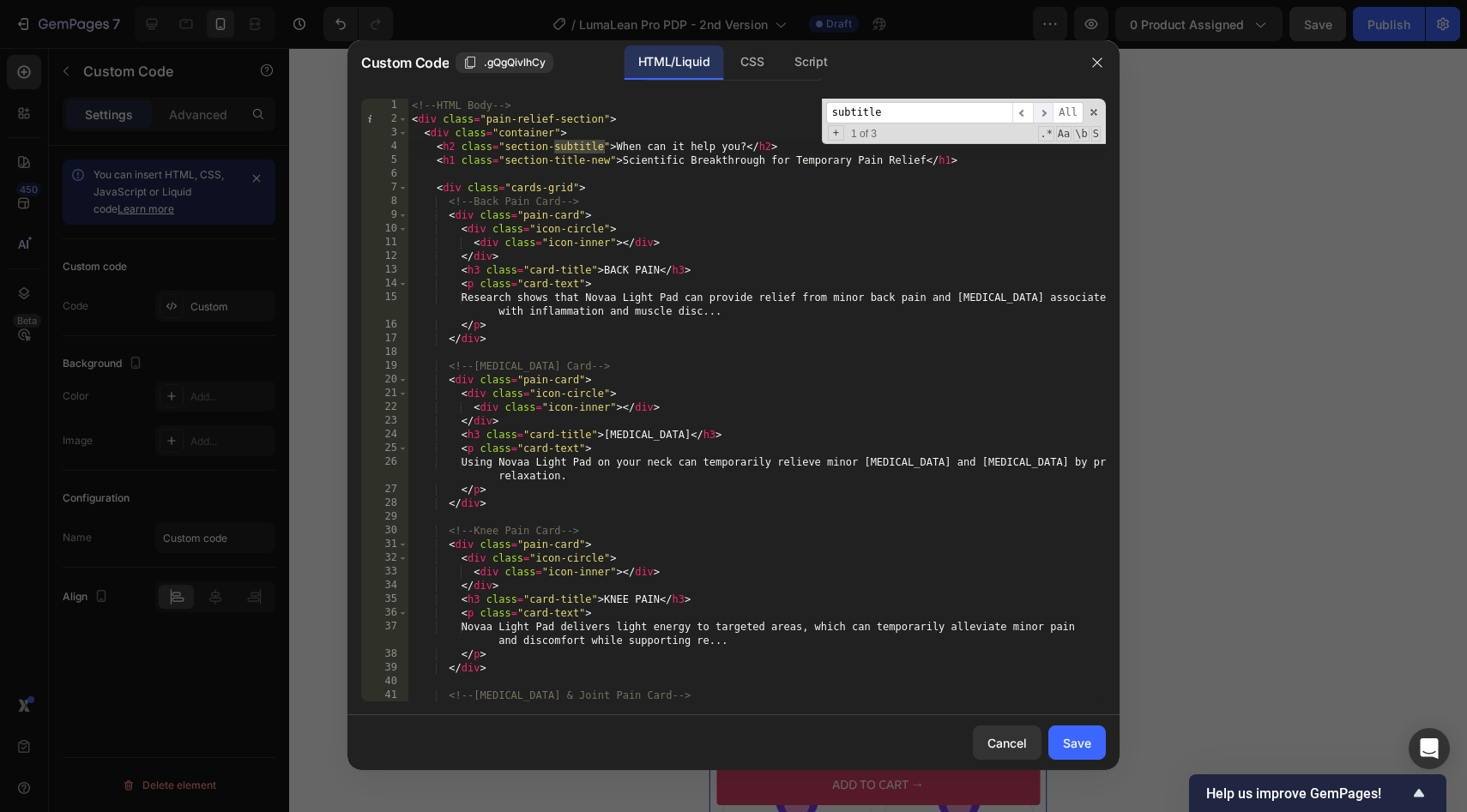
click at [1044, 111] on span "​" at bounding box center [1042, 112] width 20 height 21
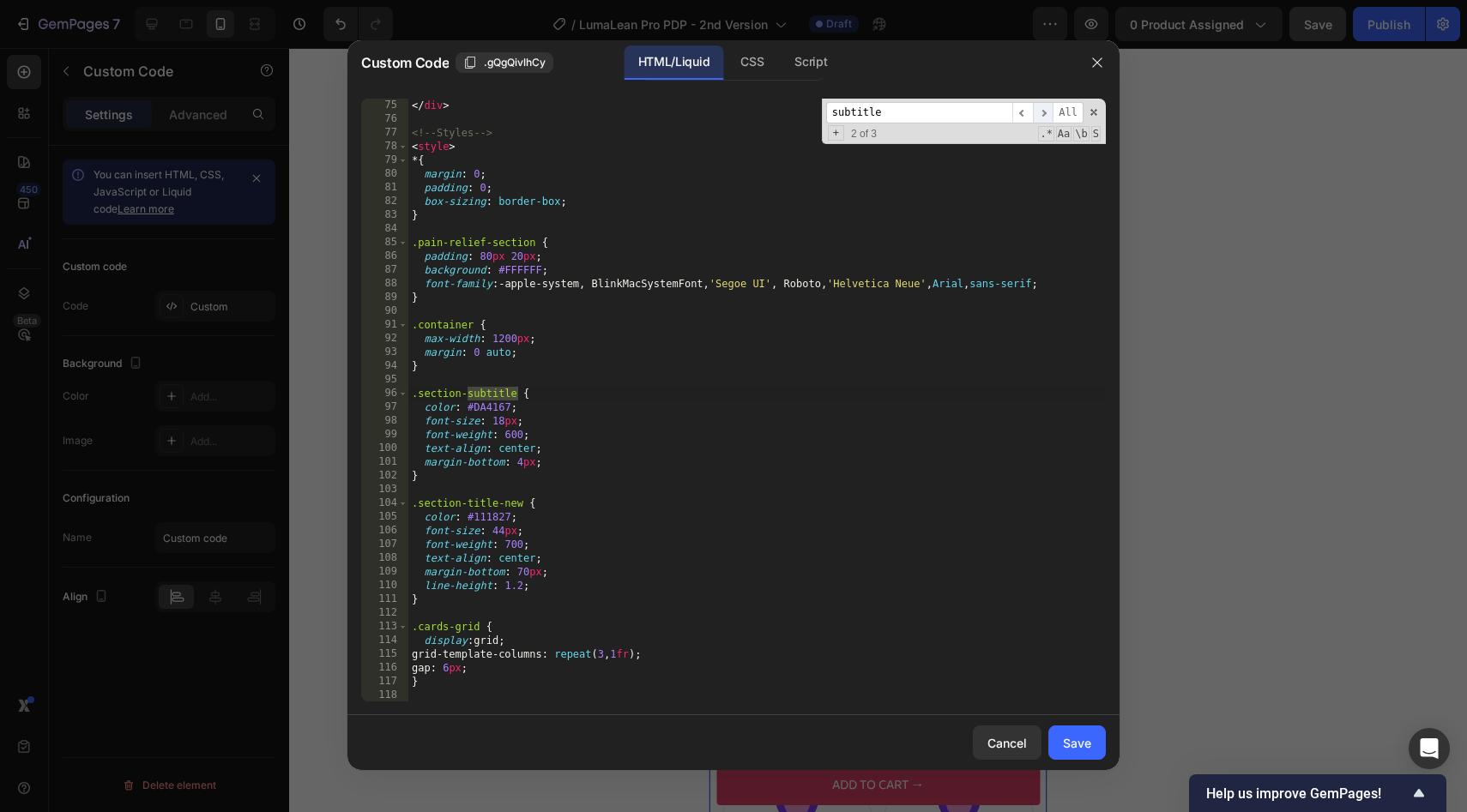
scroll to position [1097, 0]
click at [524, 466] on div "</ div > <!-- Styles --> < style > * { margin : 0 ; padding : 0 ; box-sizing : …" at bounding box center [756, 413] width 698 height 630
click at [507, 434] on div "</ div > <!-- Styles --> < style > * { margin : 0 ; padding : 0 ; box-sizing : …" at bounding box center [756, 413] width 698 height 630
click at [566, 392] on div "</ div > <!-- Styles --> < style > * { margin : 0 ; padding : 0 ; box-sizing : …" at bounding box center [756, 413] width 698 height 630
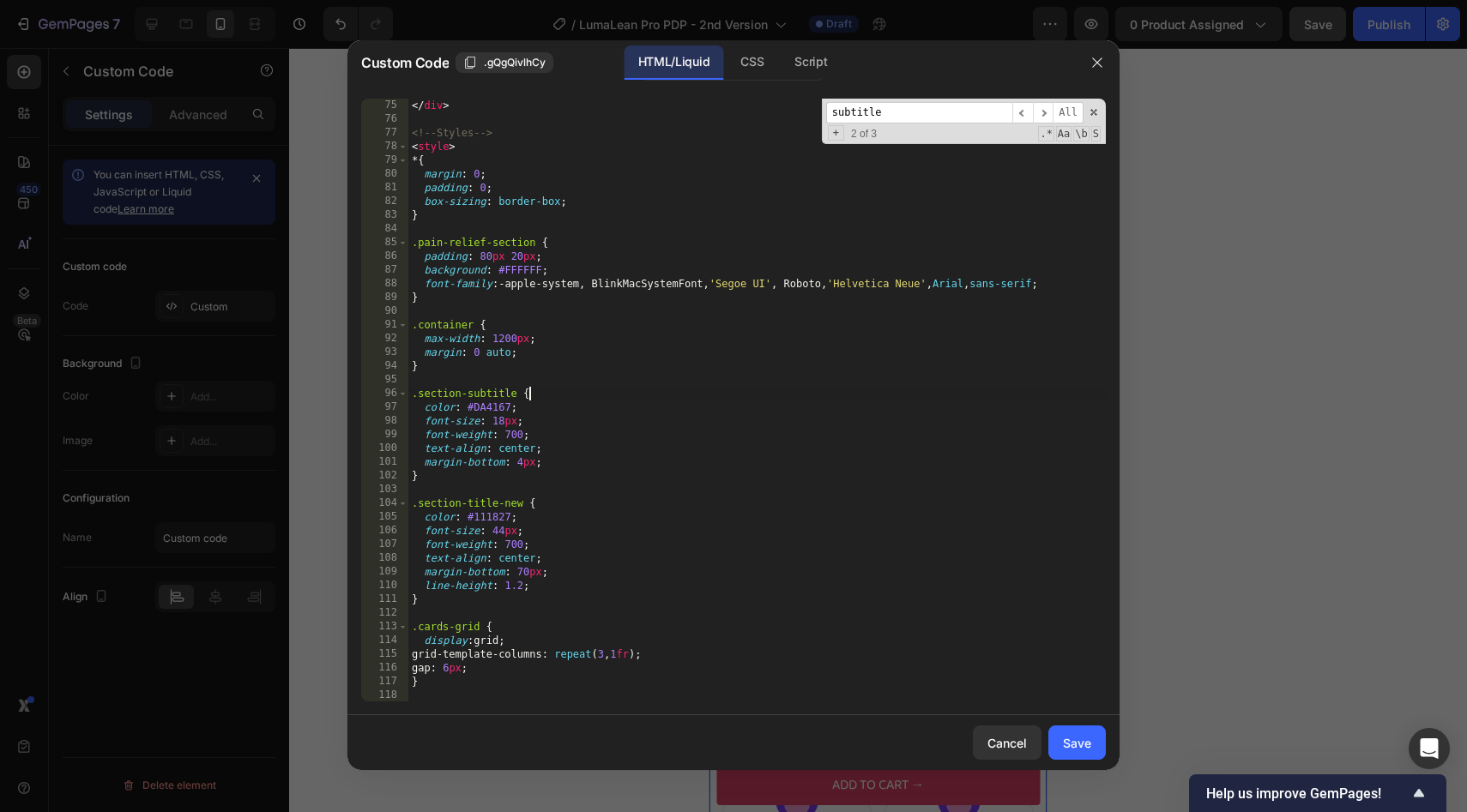
type textarea ".section-subtitle {"
click at [1084, 739] on div "Save" at bounding box center [1077, 743] width 28 height 18
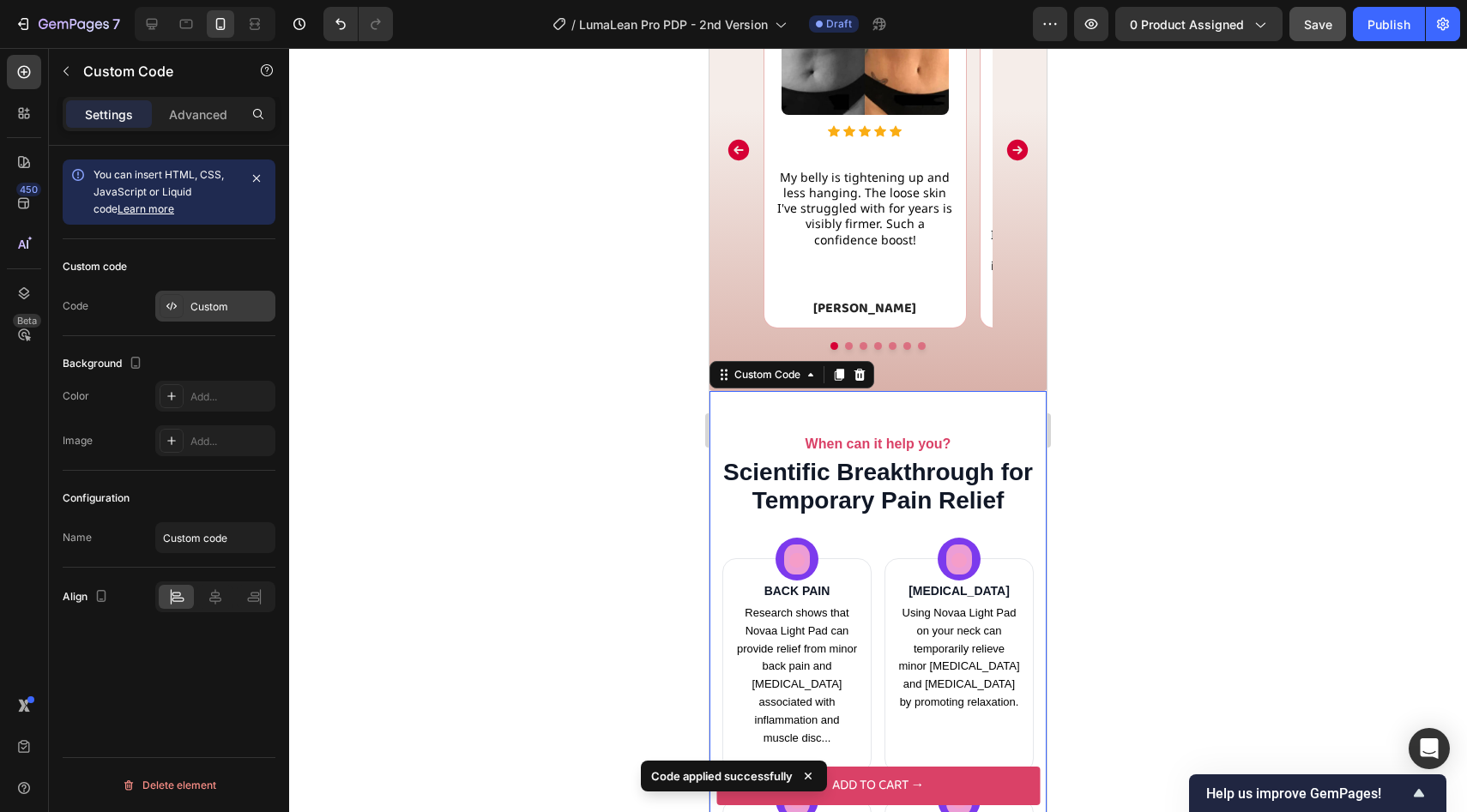
click at [210, 296] on div "Custom" at bounding box center [215, 305] width 120 height 31
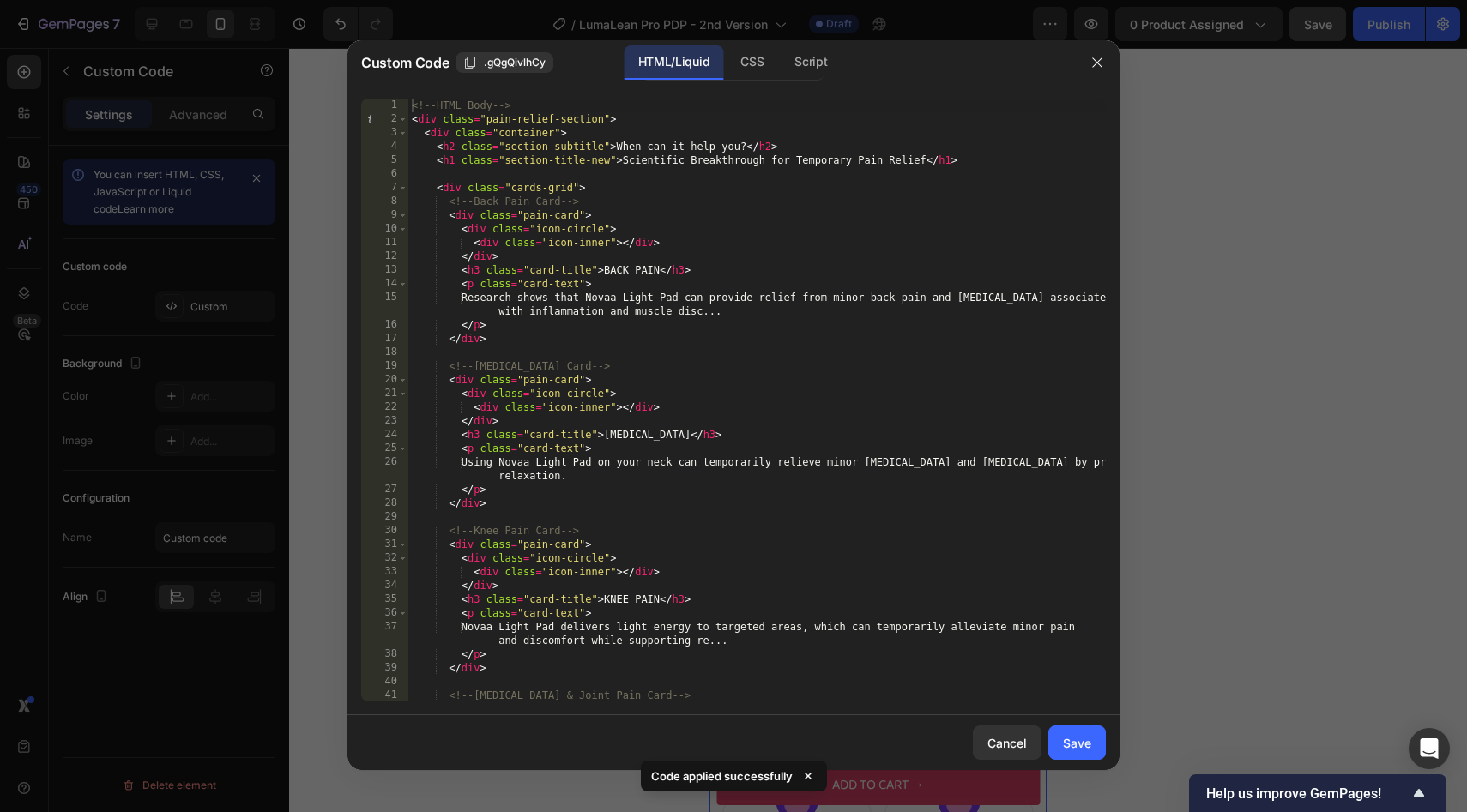
click at [576, 160] on div "<!-- HTML Body --> < div class = "pain-relief-section" > < div class = "contain…" at bounding box center [756, 413] width 698 height 630
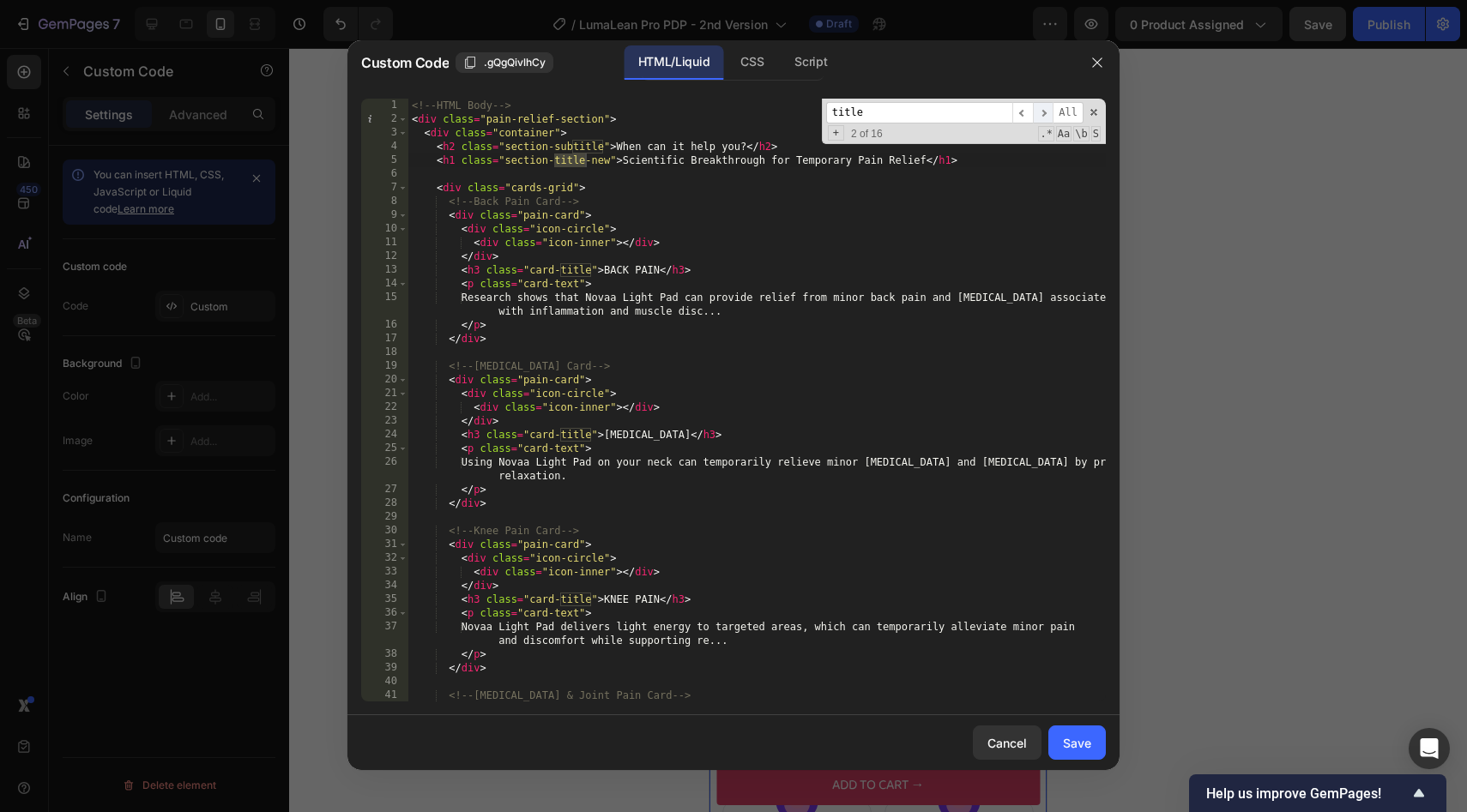
click at [1041, 119] on span "​" at bounding box center [1042, 112] width 20 height 21
click at [1041, 116] on span "​" at bounding box center [1042, 112] width 20 height 21
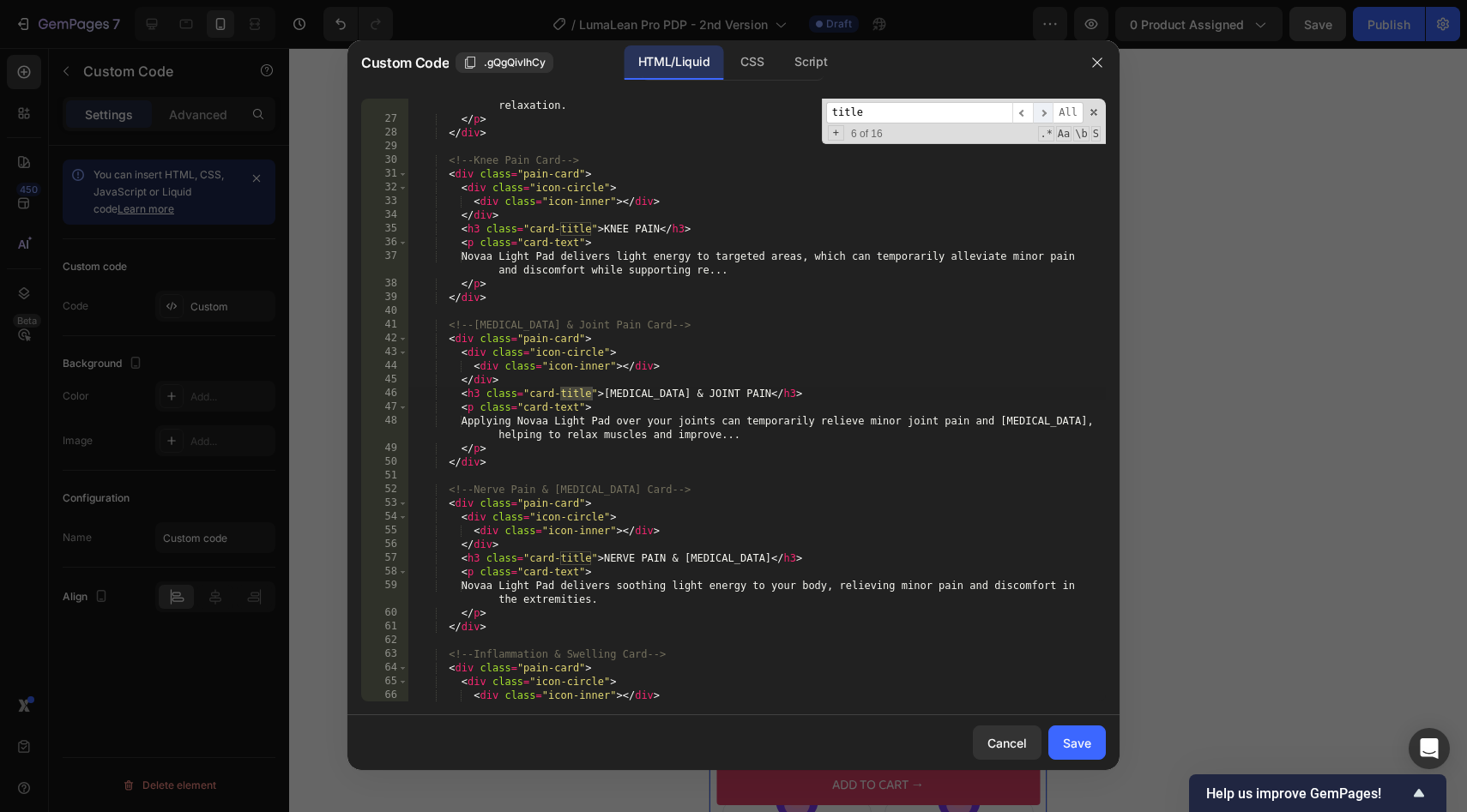
click at [1041, 116] on span "​" at bounding box center [1042, 112] width 20 height 21
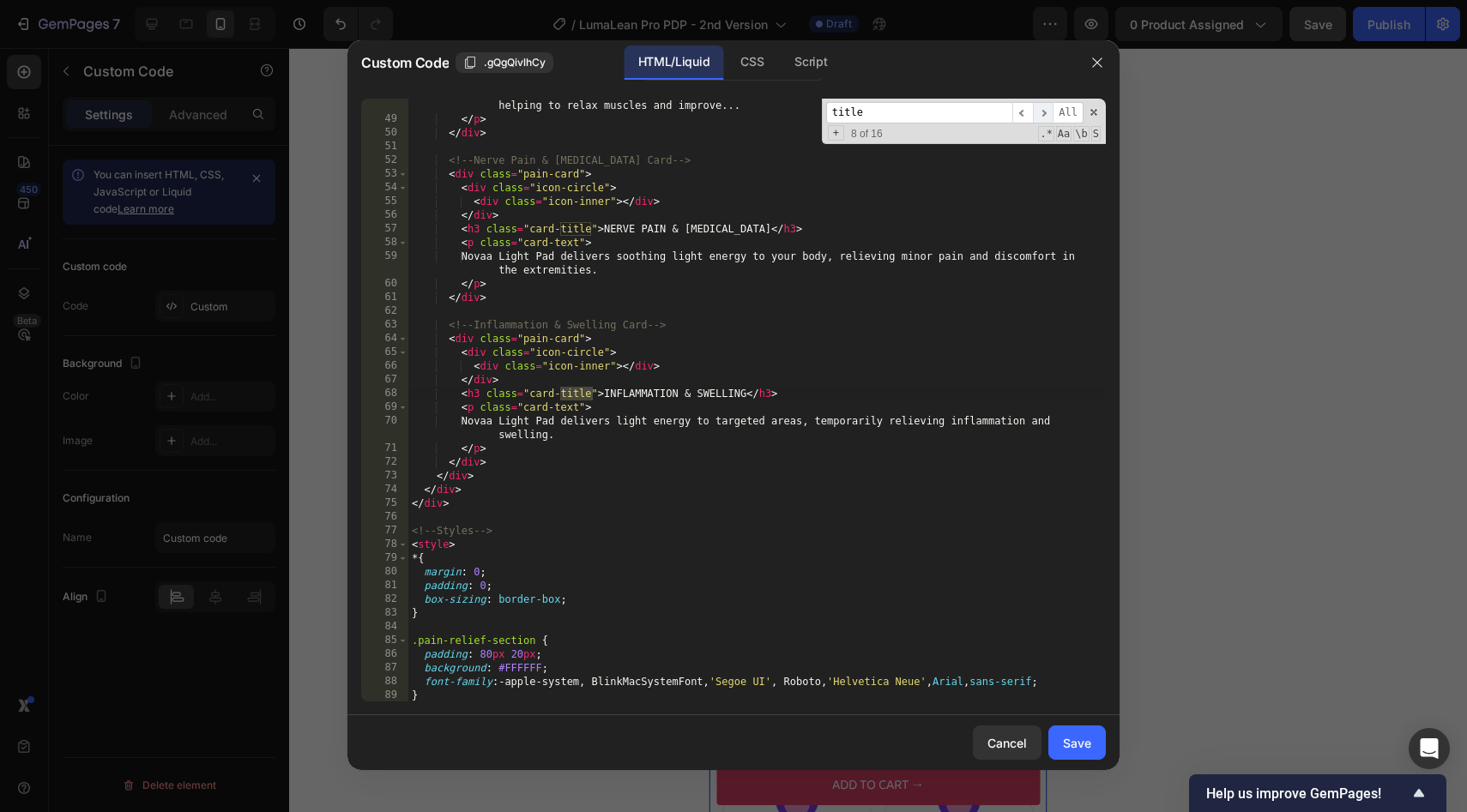
click at [1041, 116] on span "​" at bounding box center [1042, 112] width 20 height 21
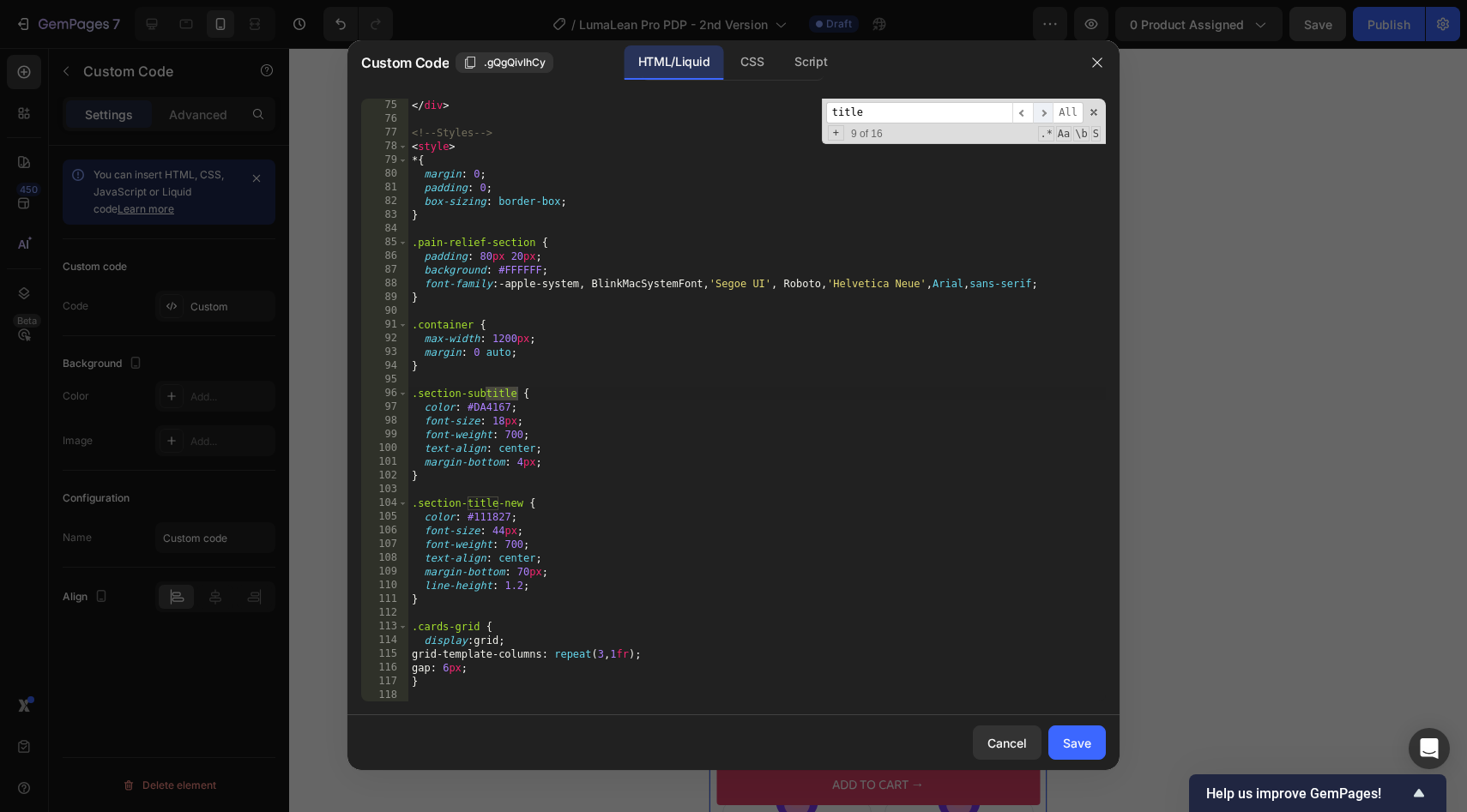
scroll to position [1097, 0]
click at [1022, 111] on span "​" at bounding box center [1022, 112] width 20 height 21
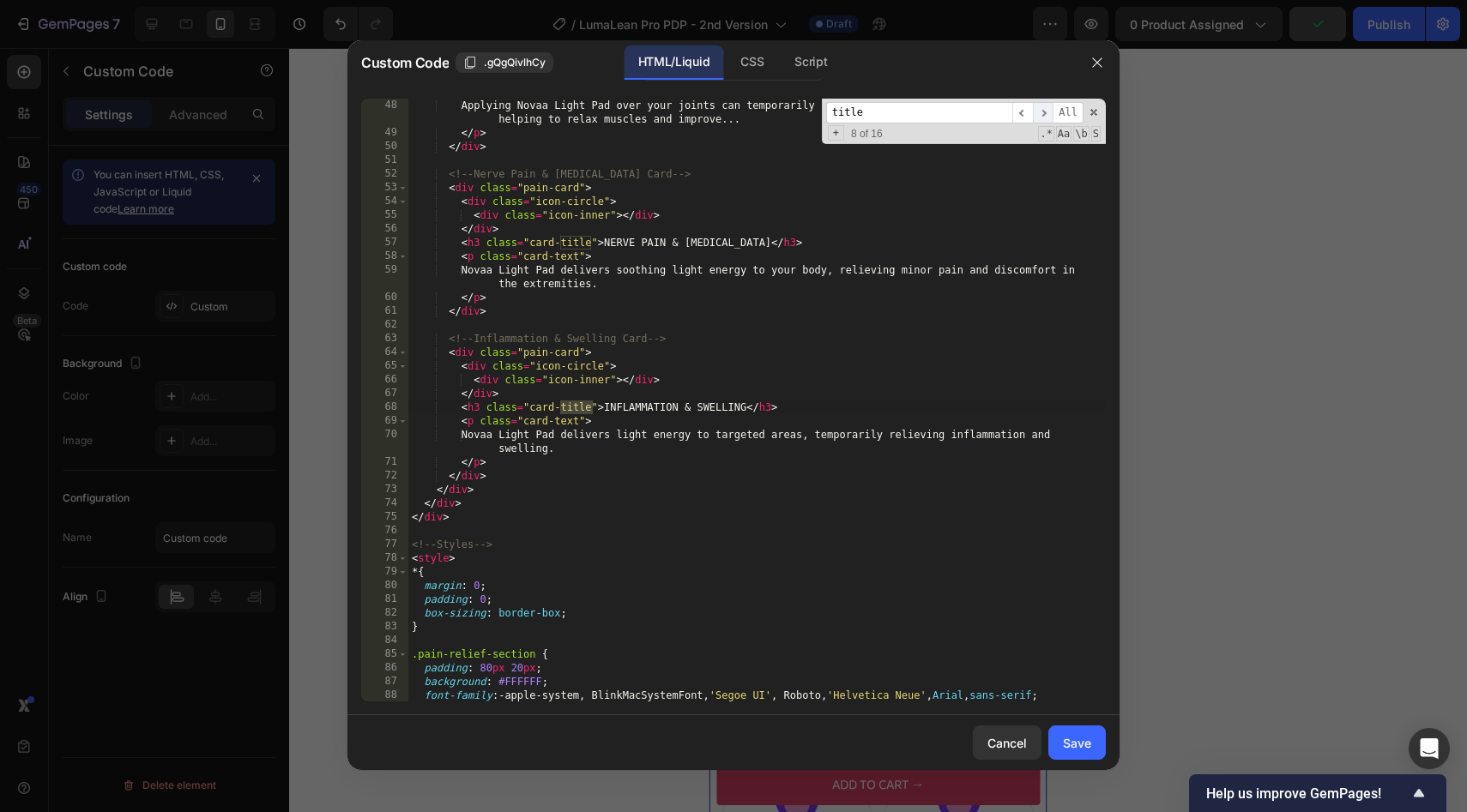
click at [1050, 118] on span "​" at bounding box center [1042, 112] width 20 height 21
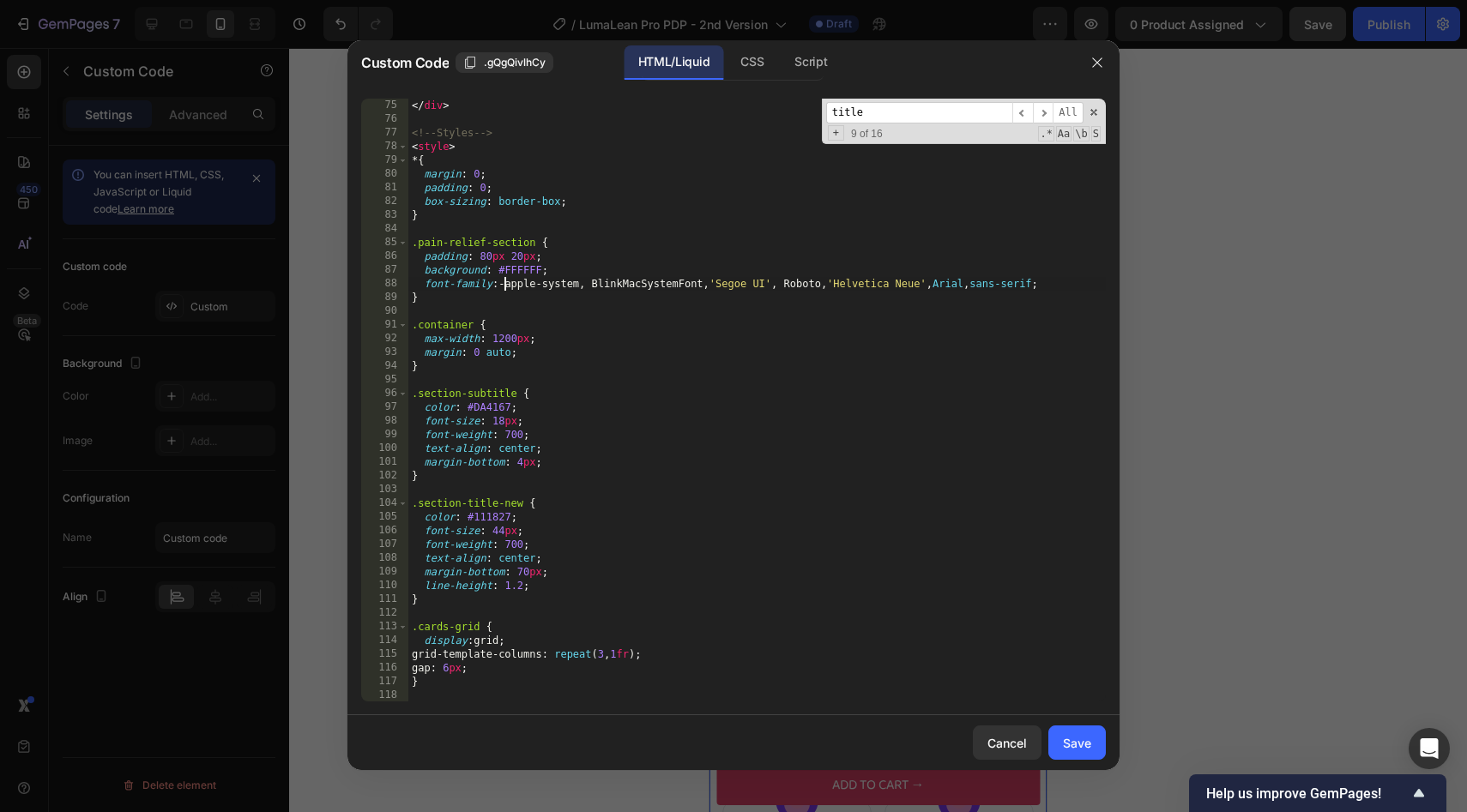
click at [505, 288] on div "</ div > <!-- Styles --> < style > * { margin : 0 ; padding : 0 ; box-sizing : …" at bounding box center [756, 413] width 698 height 630
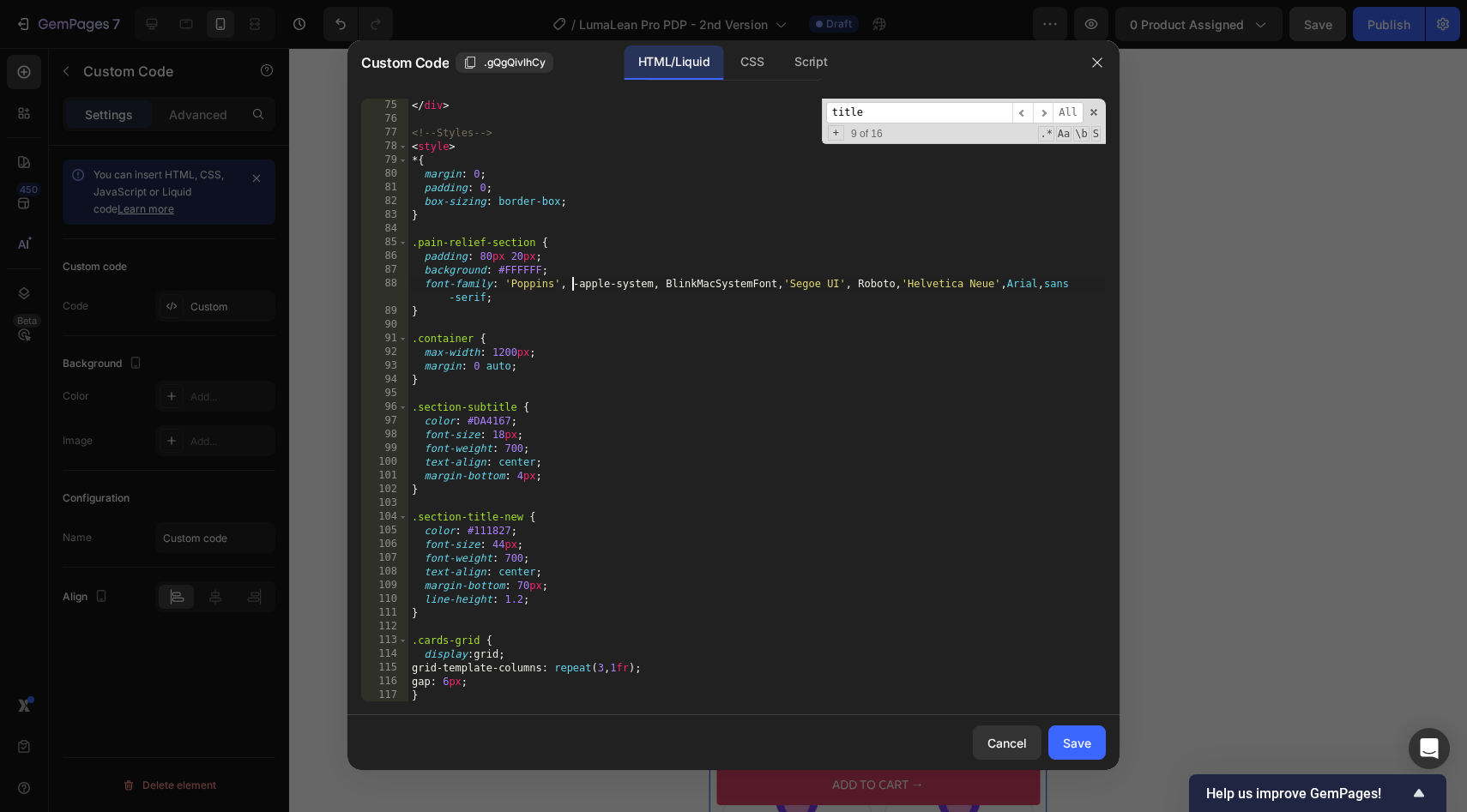
scroll to position [0, 13]
type textarea "font-family: 'Poppins', -apple-system, BlinkMacSystemFont, 'Segoe UI', Roboto, …"
click at [1065, 748] on div "Save" at bounding box center [1077, 743] width 28 height 18
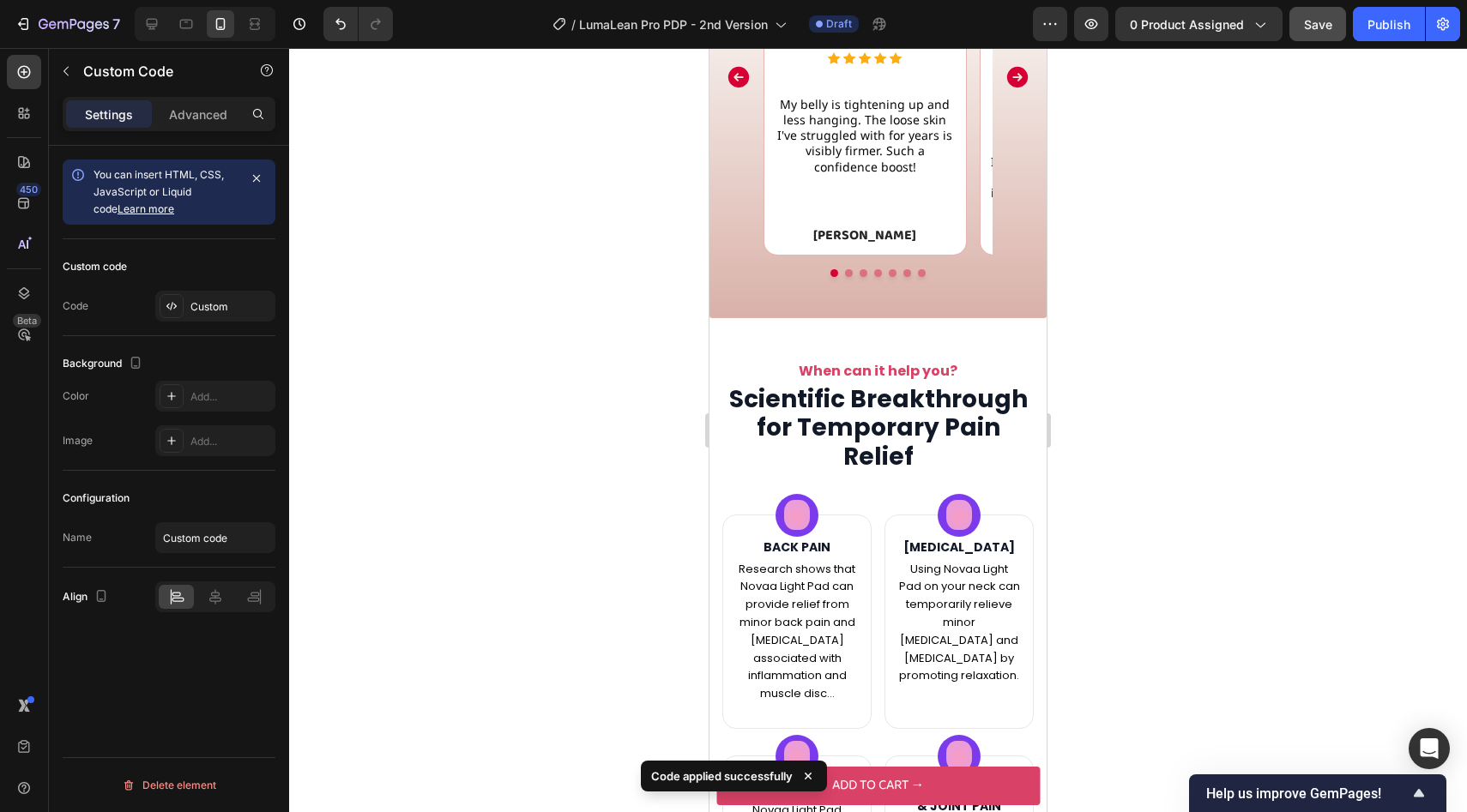
scroll to position [1917, 0]
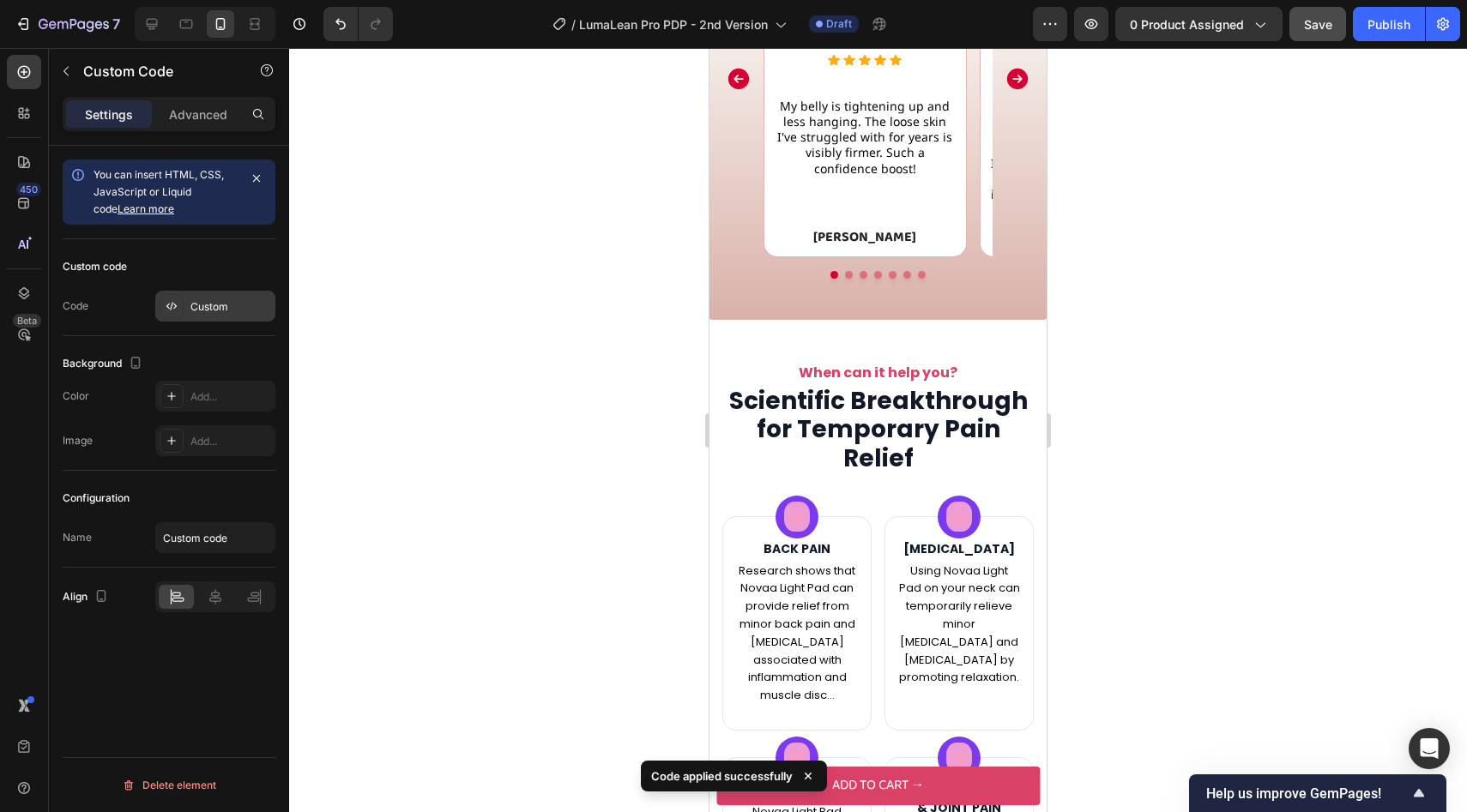
click at [214, 299] on div "Custom" at bounding box center [231, 307] width 81 height 16
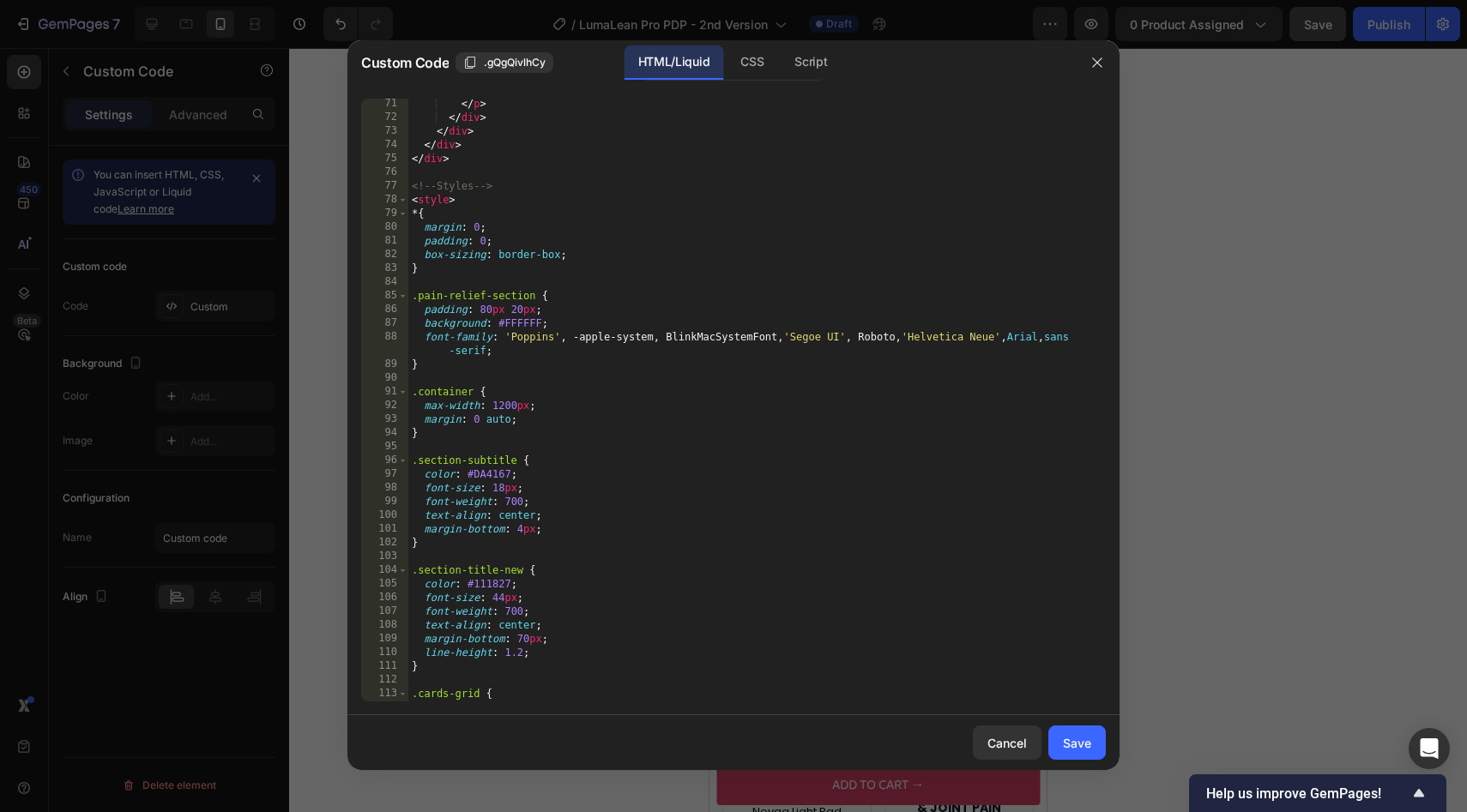
scroll to position [1044, 0]
click at [288, 366] on div at bounding box center [734, 406] width 1467 height 812
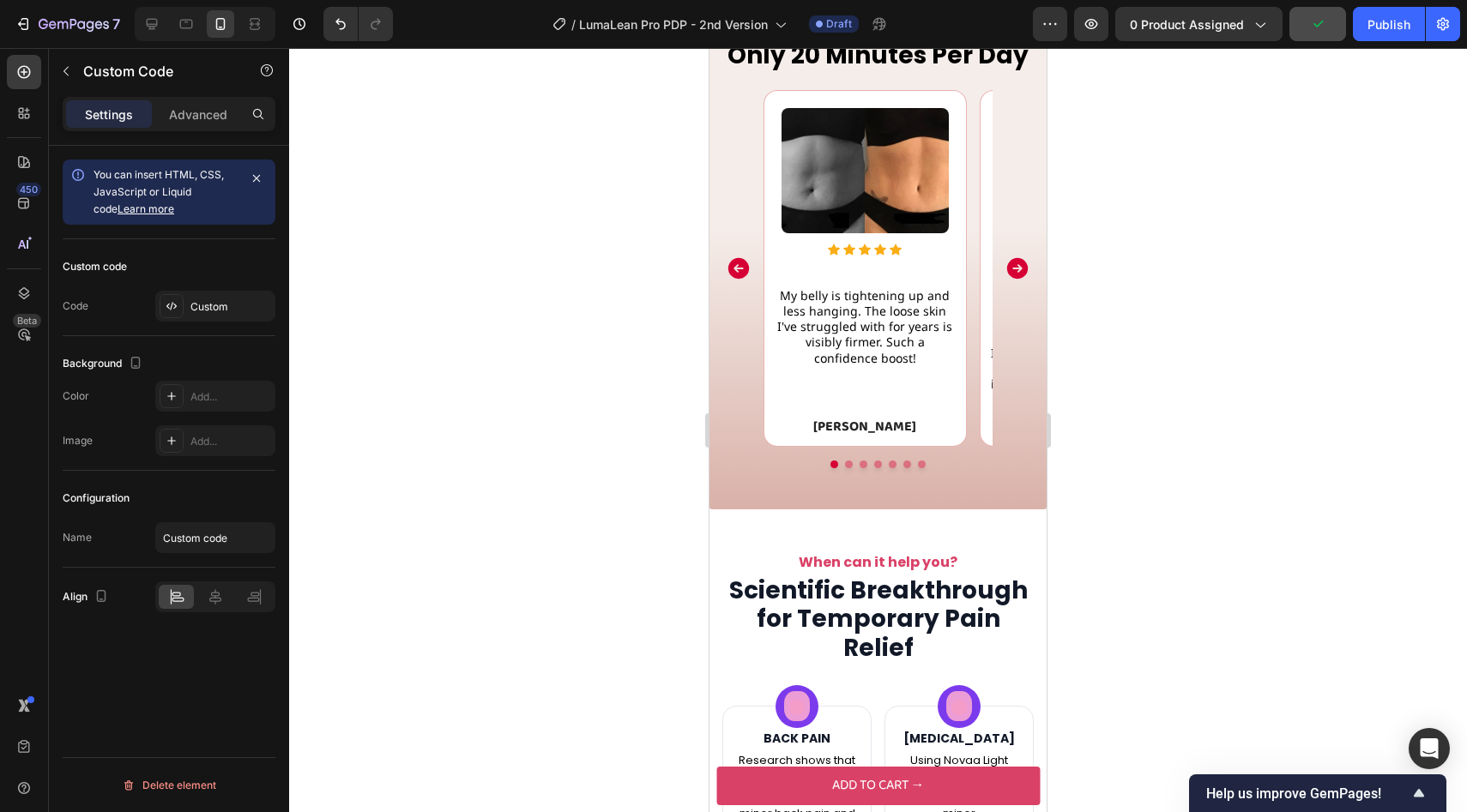
scroll to position [1438, 0]
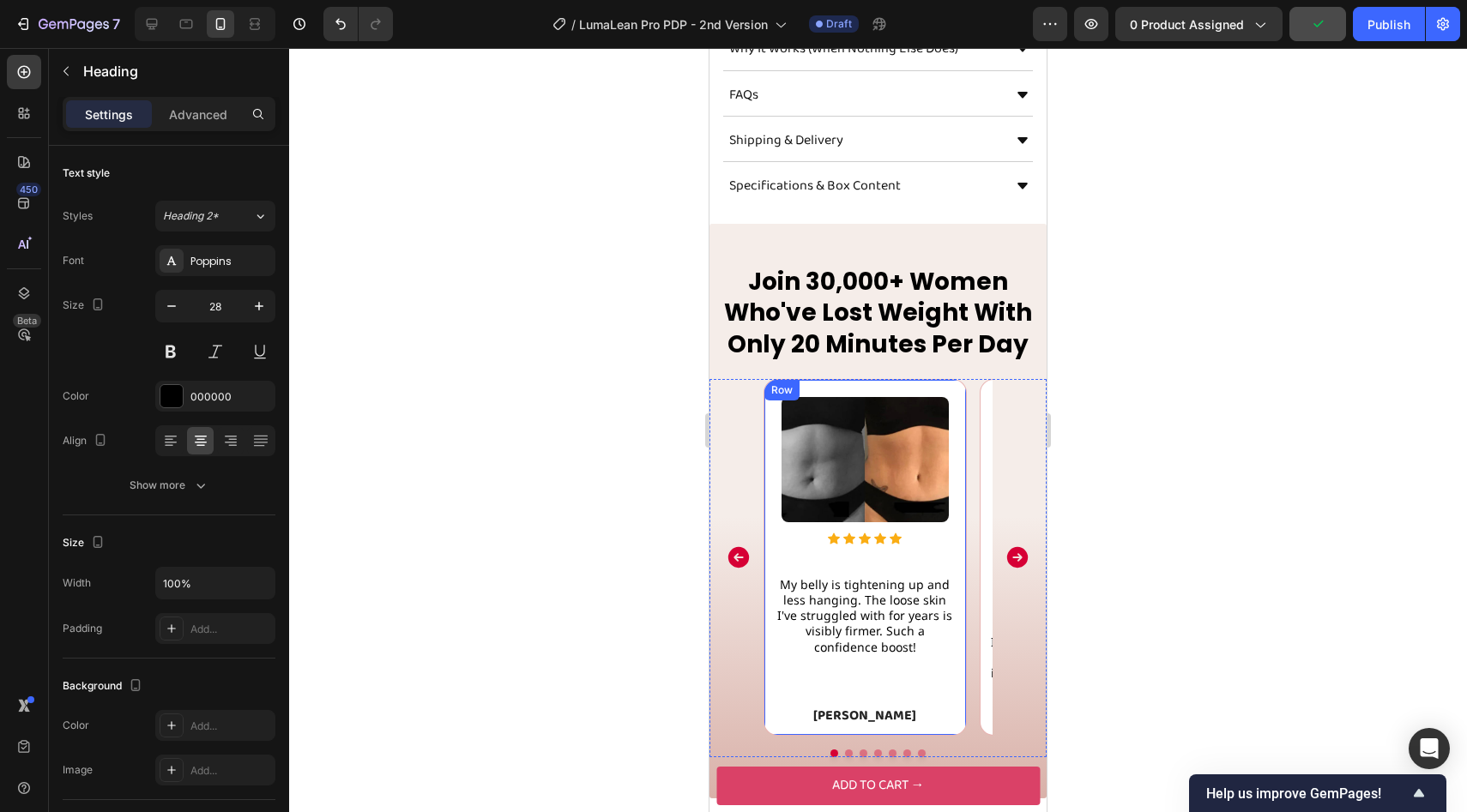
click at [846, 338] on h2 "Join 30,000+ Women Who've Lost Weight With Only 20 Minutes Per Day" at bounding box center [878, 313] width 337 height 96
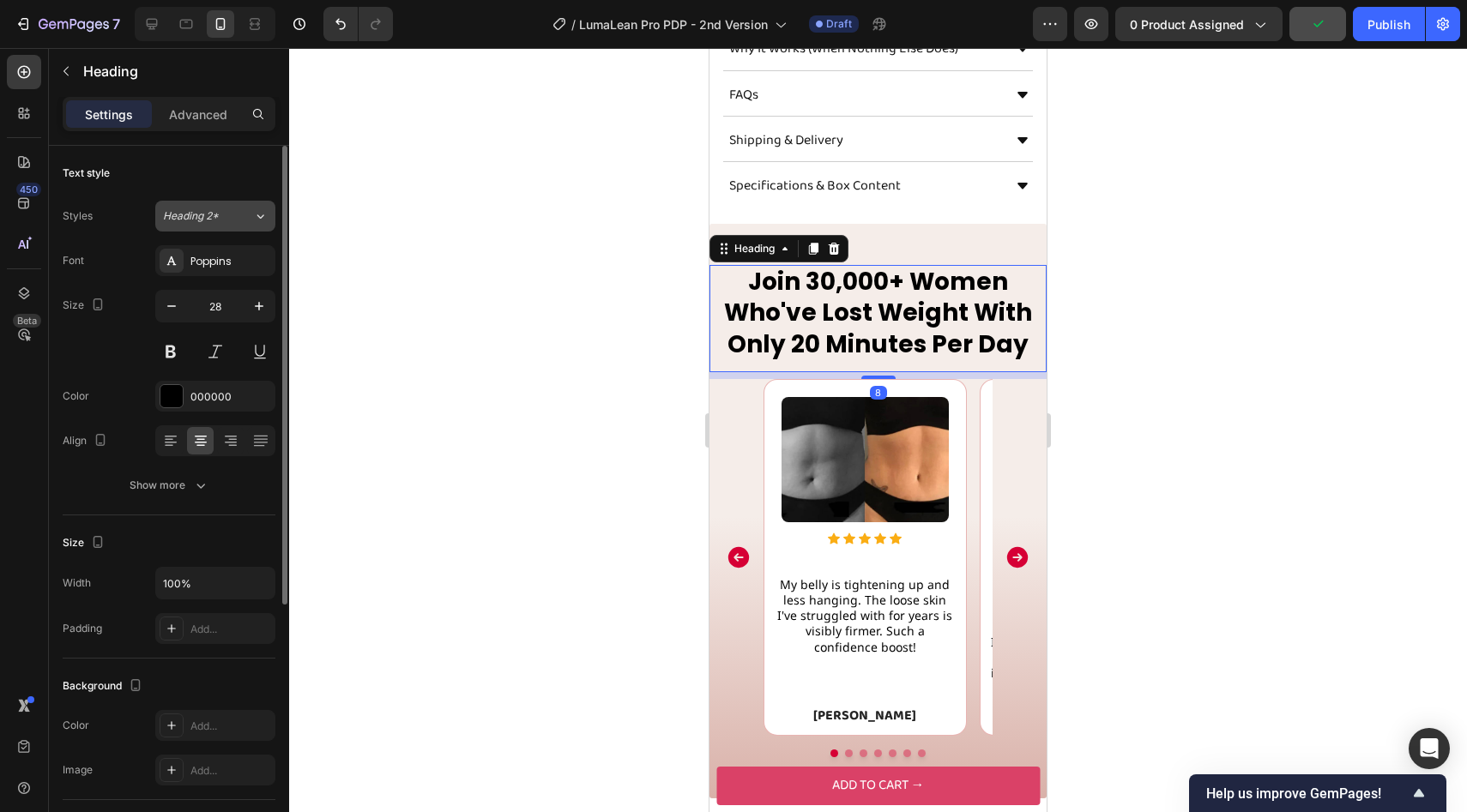
click at [218, 228] on button "Heading 2*" at bounding box center [215, 216] width 120 height 31
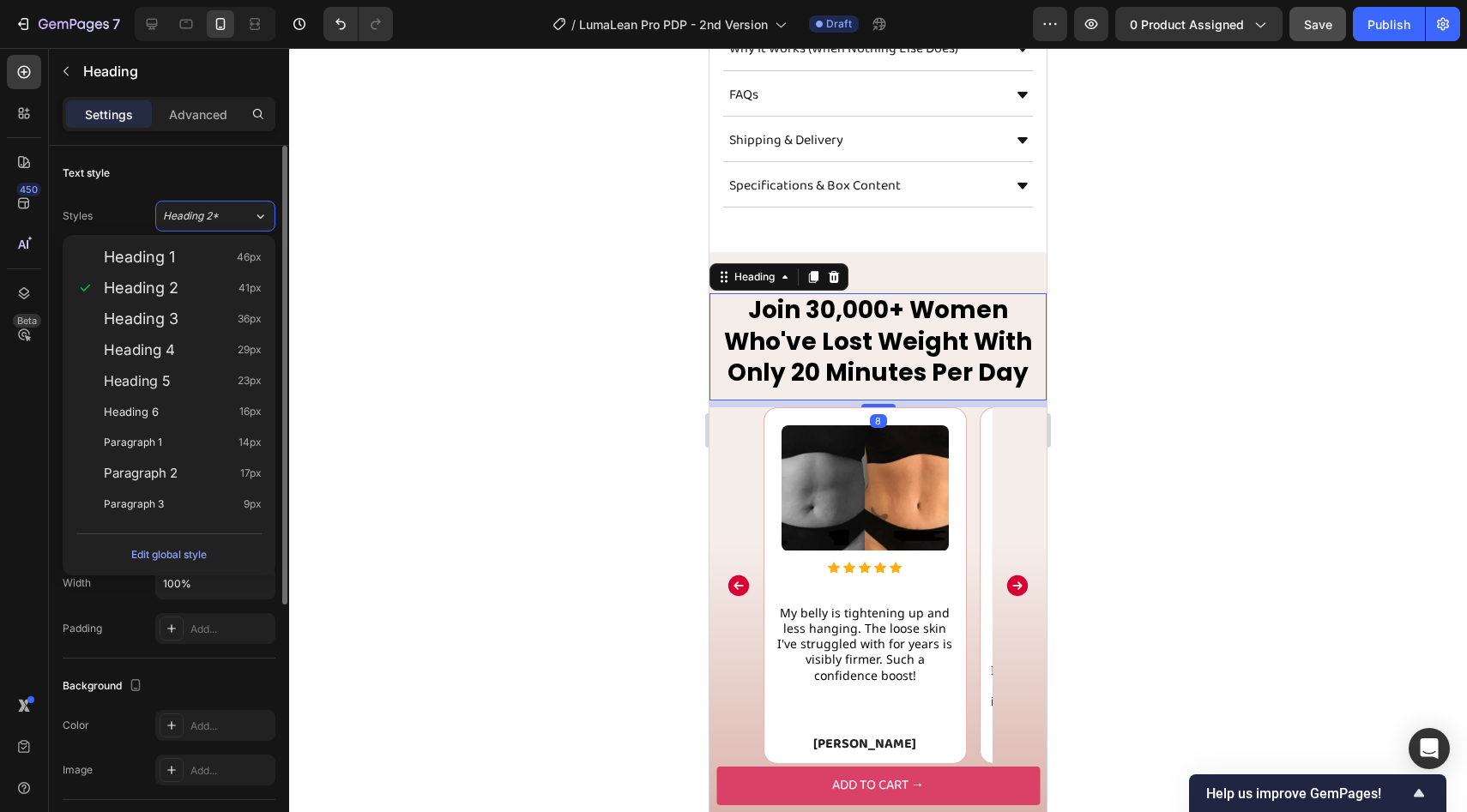
click at [161, 184] on div "Text style" at bounding box center [168, 173] width 212 height 27
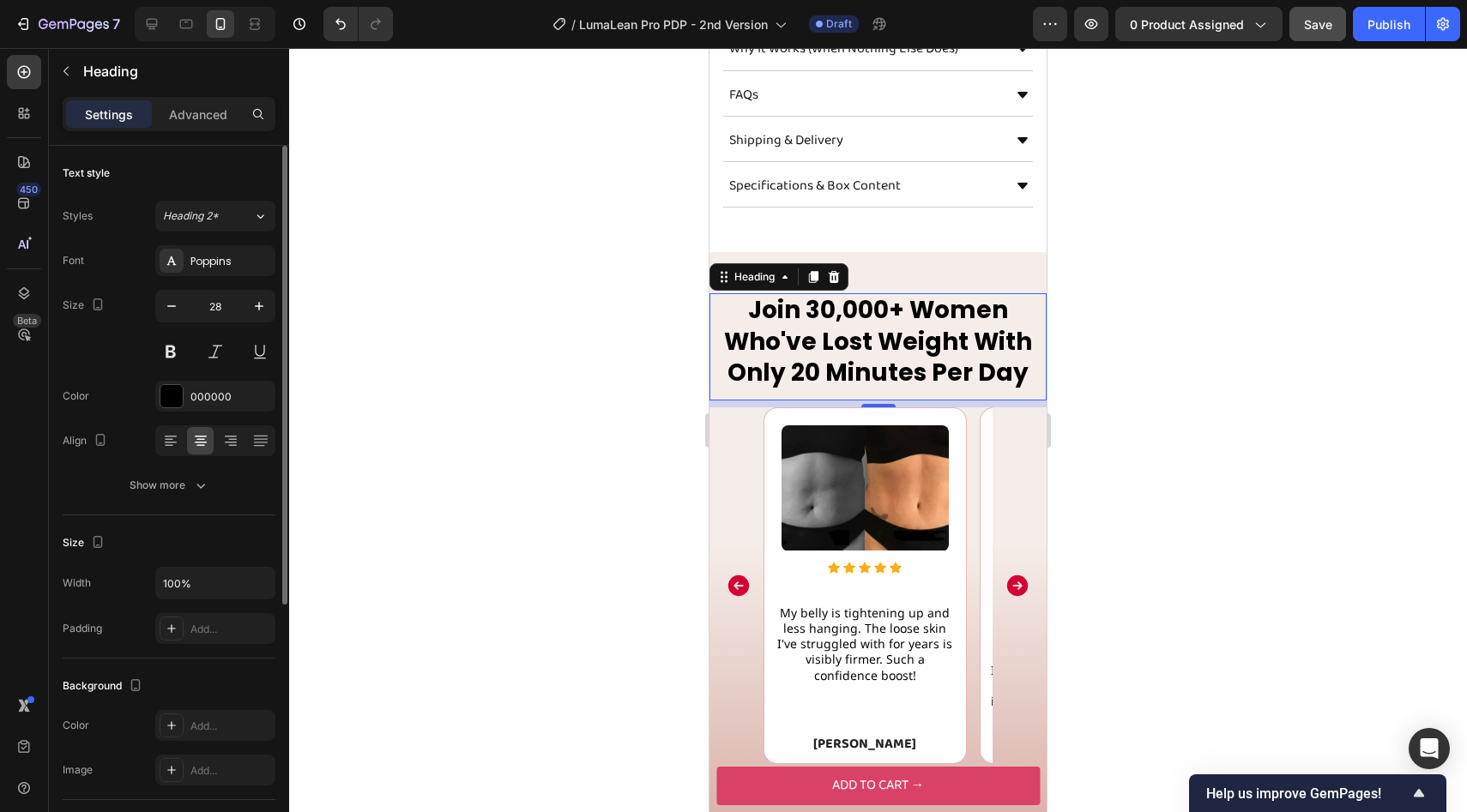
click at [188, 236] on div "Styles Heading 2* Font Poppins Size 28 Color 000000 Align Show more" at bounding box center [168, 351] width 212 height 300
click at [211, 259] on div "Poppins" at bounding box center [231, 261] width 81 height 16
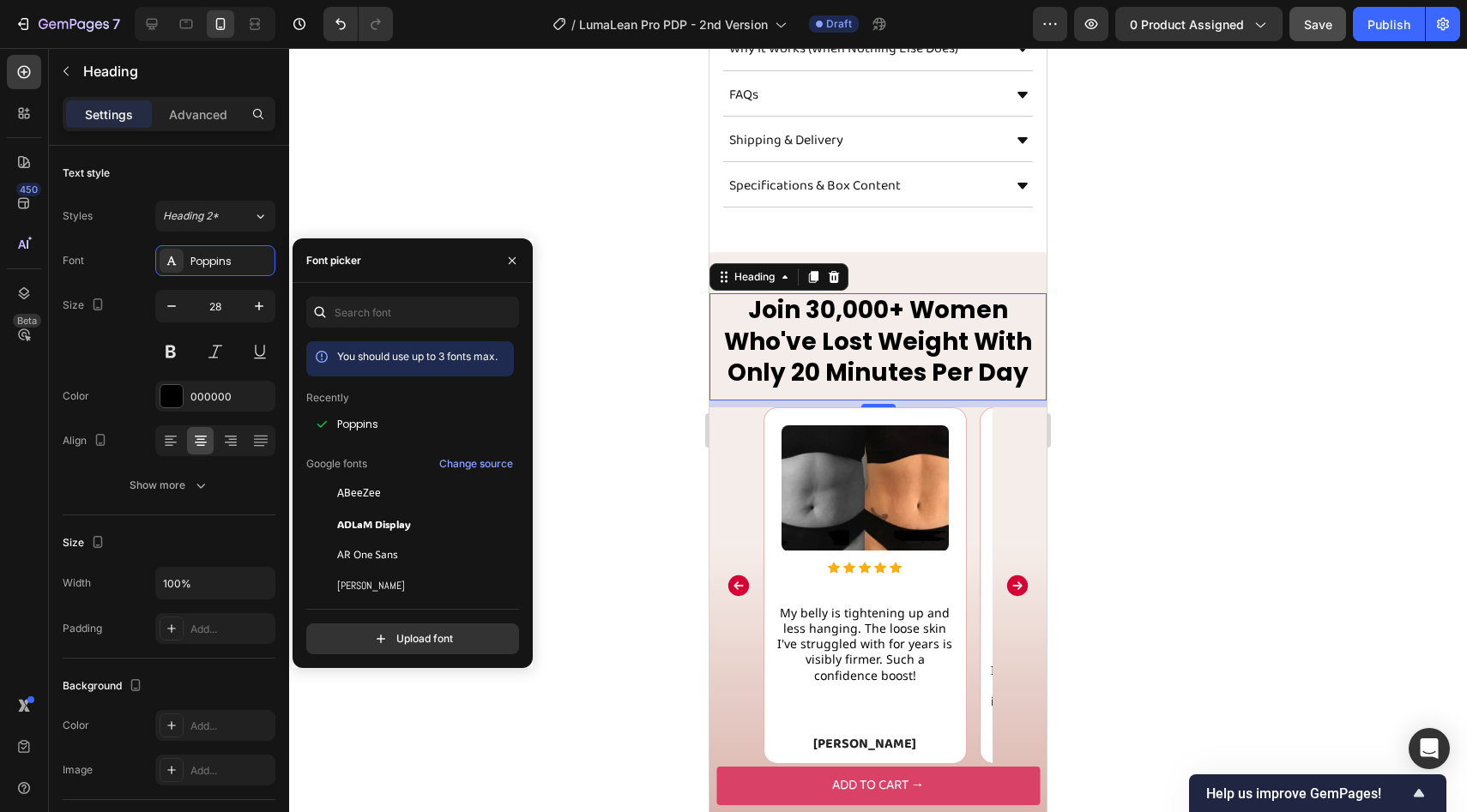
click at [429, 331] on div "You should use up to 3 fonts max. Recently Poppins Google fonts Change source A…" at bounding box center [412, 475] width 212 height 358
click at [426, 313] on input "text" at bounding box center [412, 311] width 212 height 31
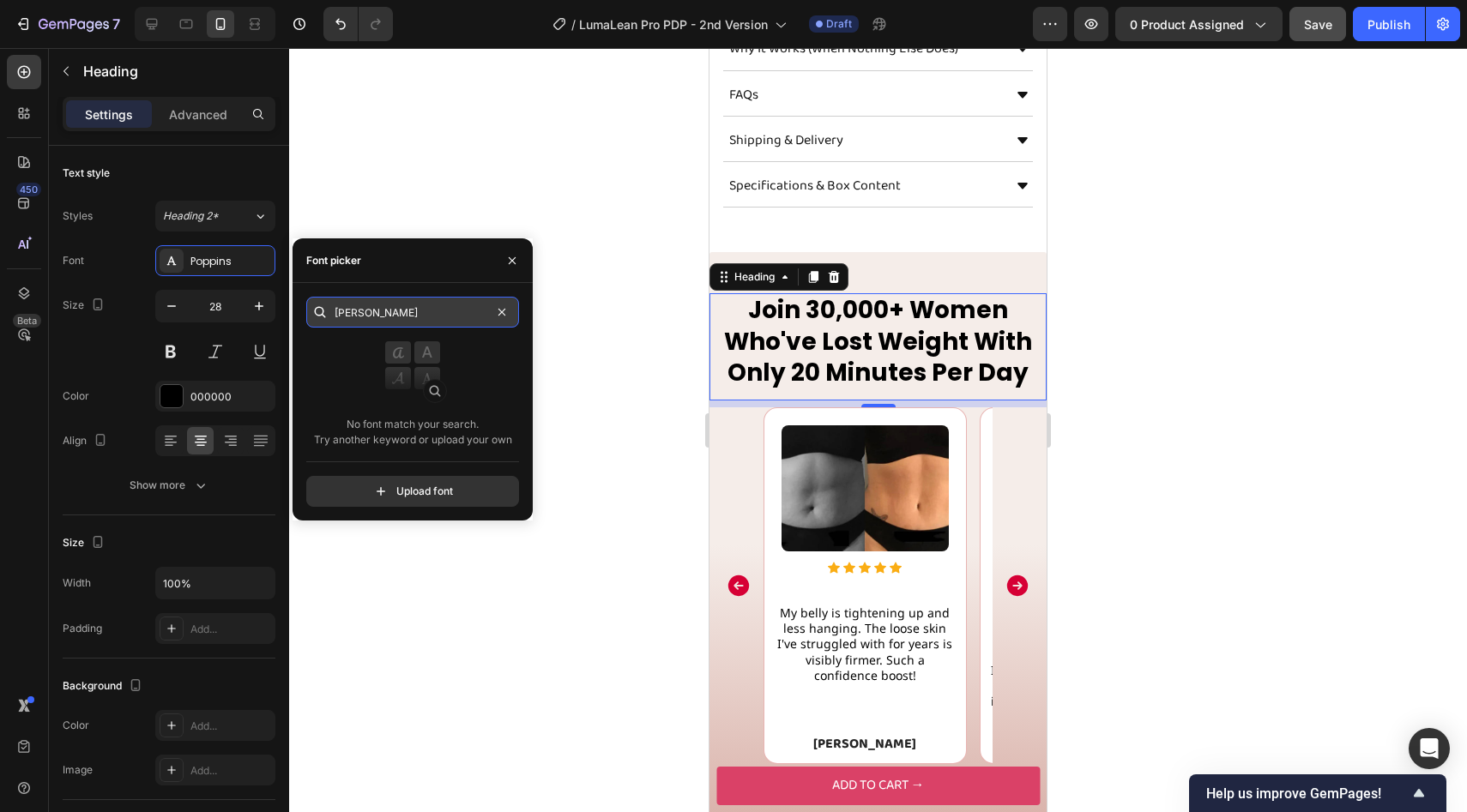
type input "segoe"
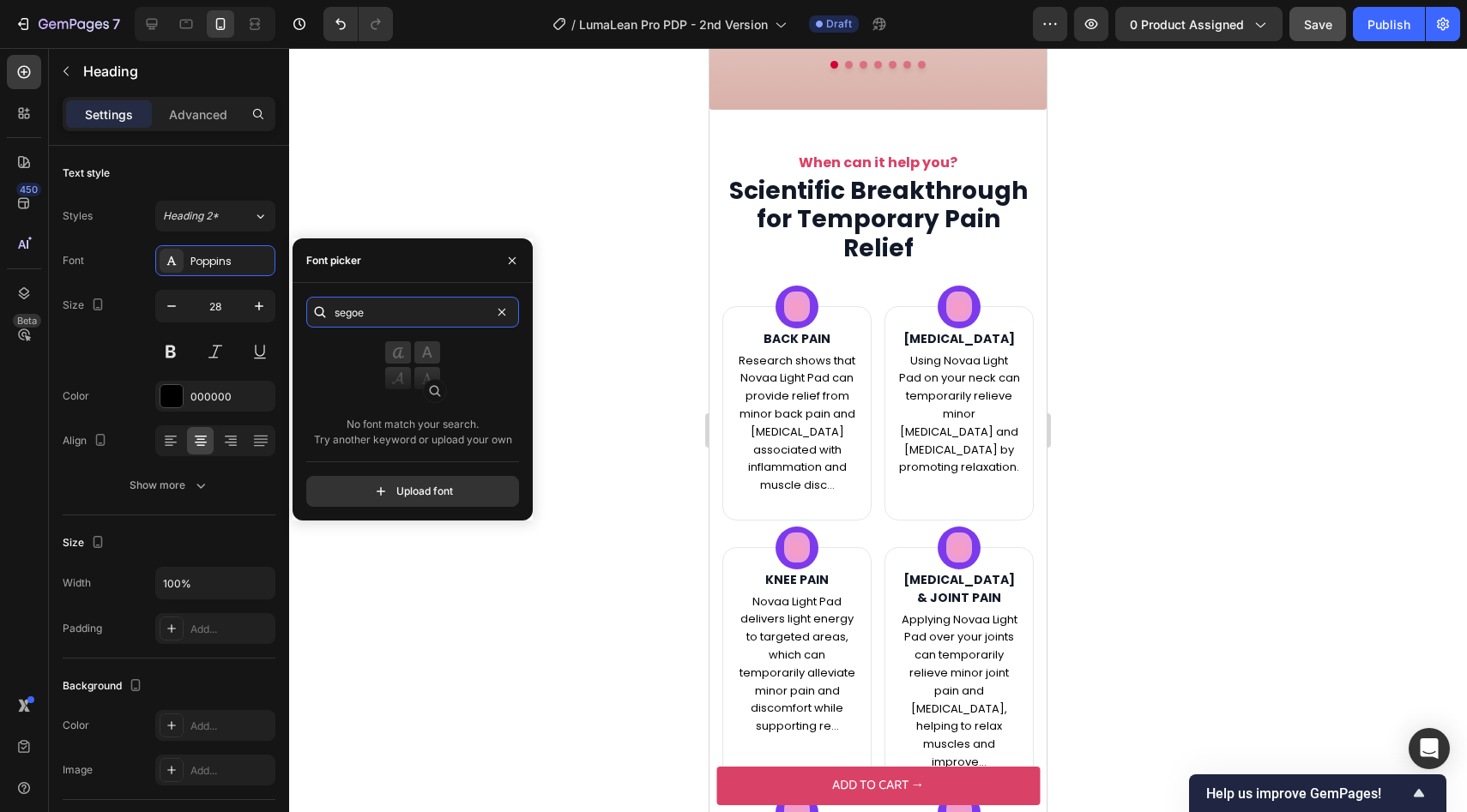
scroll to position [2126, 0]
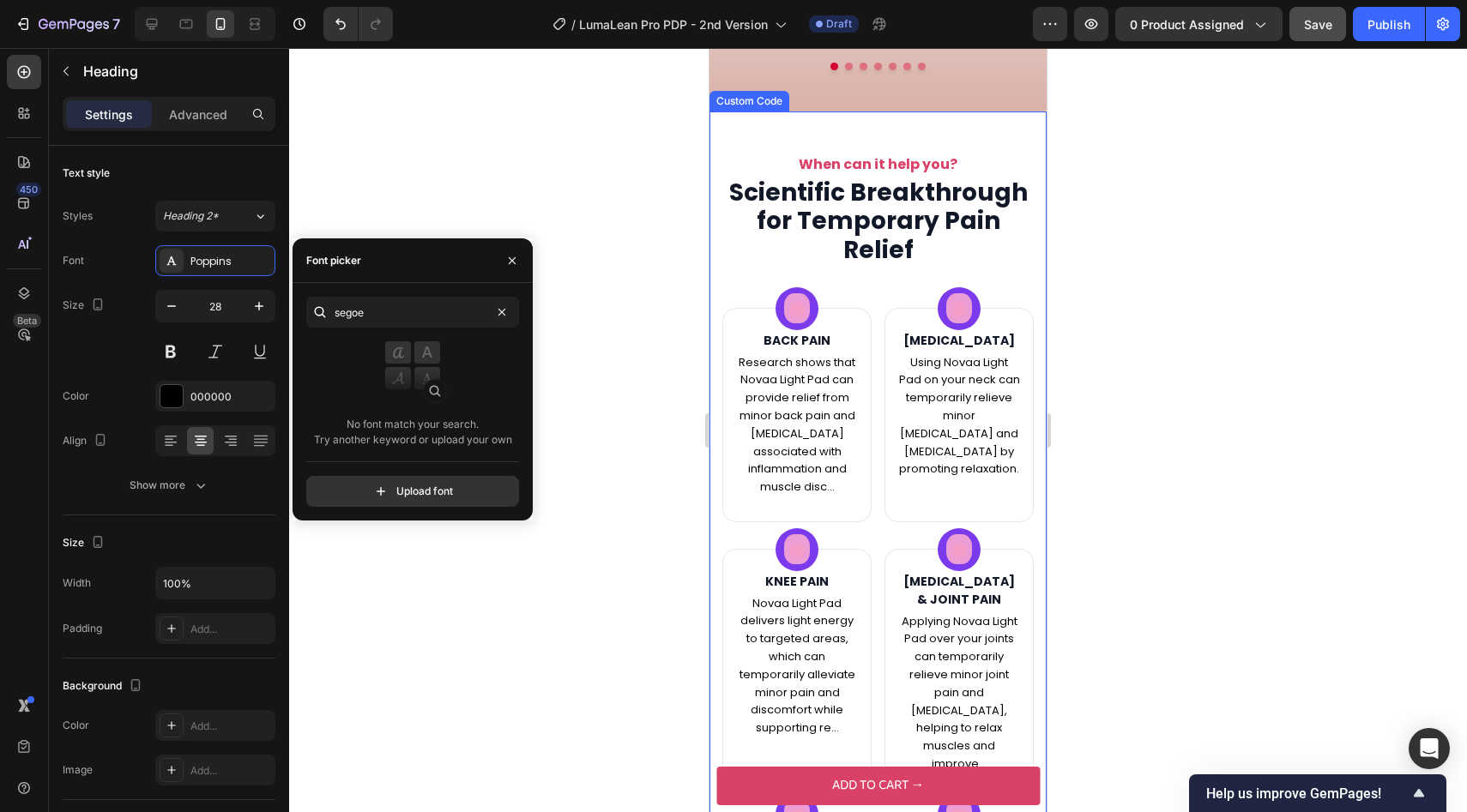
click at [827, 224] on h1 "Scientific Breakthrough for Temporary Pain Relief" at bounding box center [877, 221] width 311 height 87
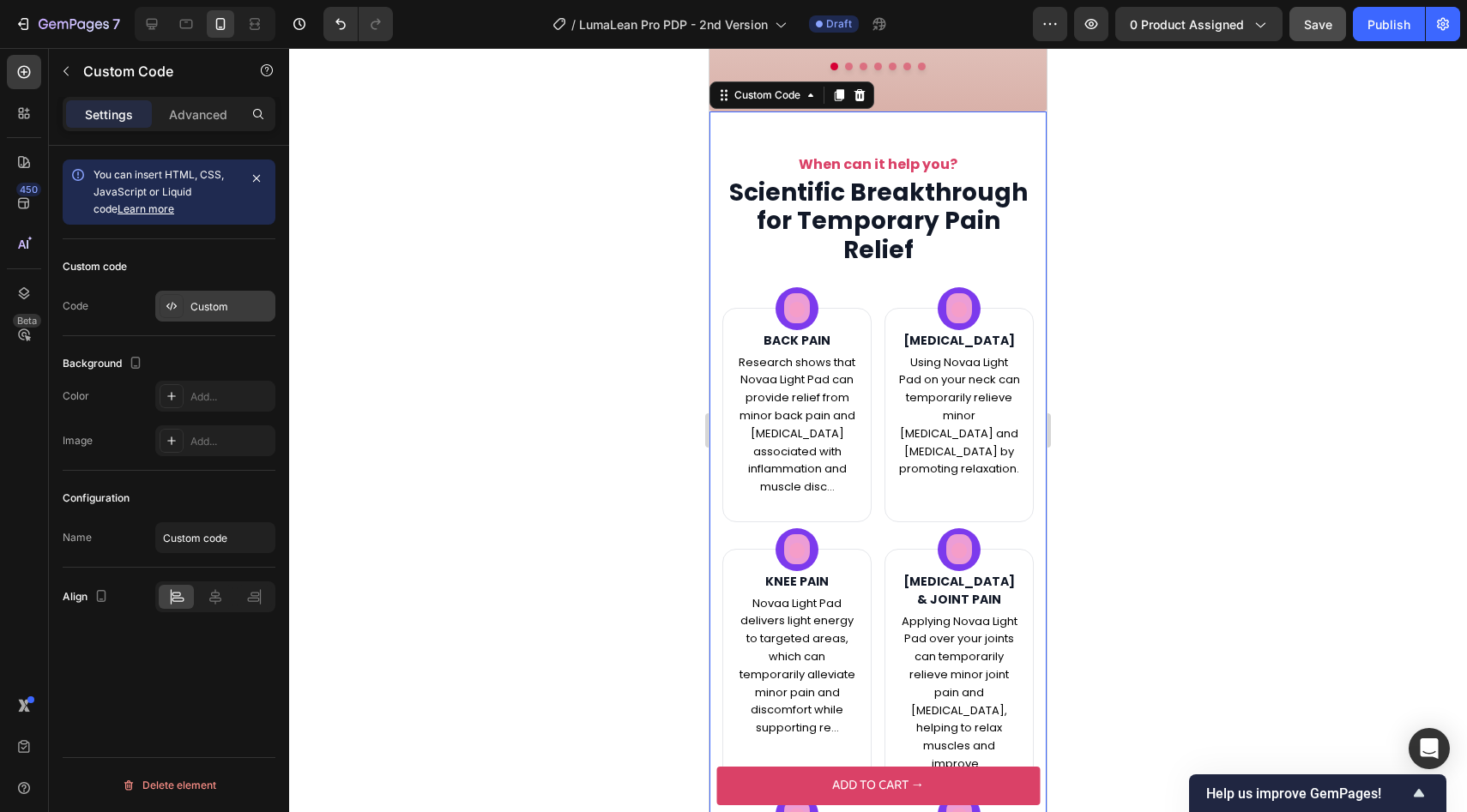
click at [250, 312] on div "Custom" at bounding box center [231, 307] width 81 height 16
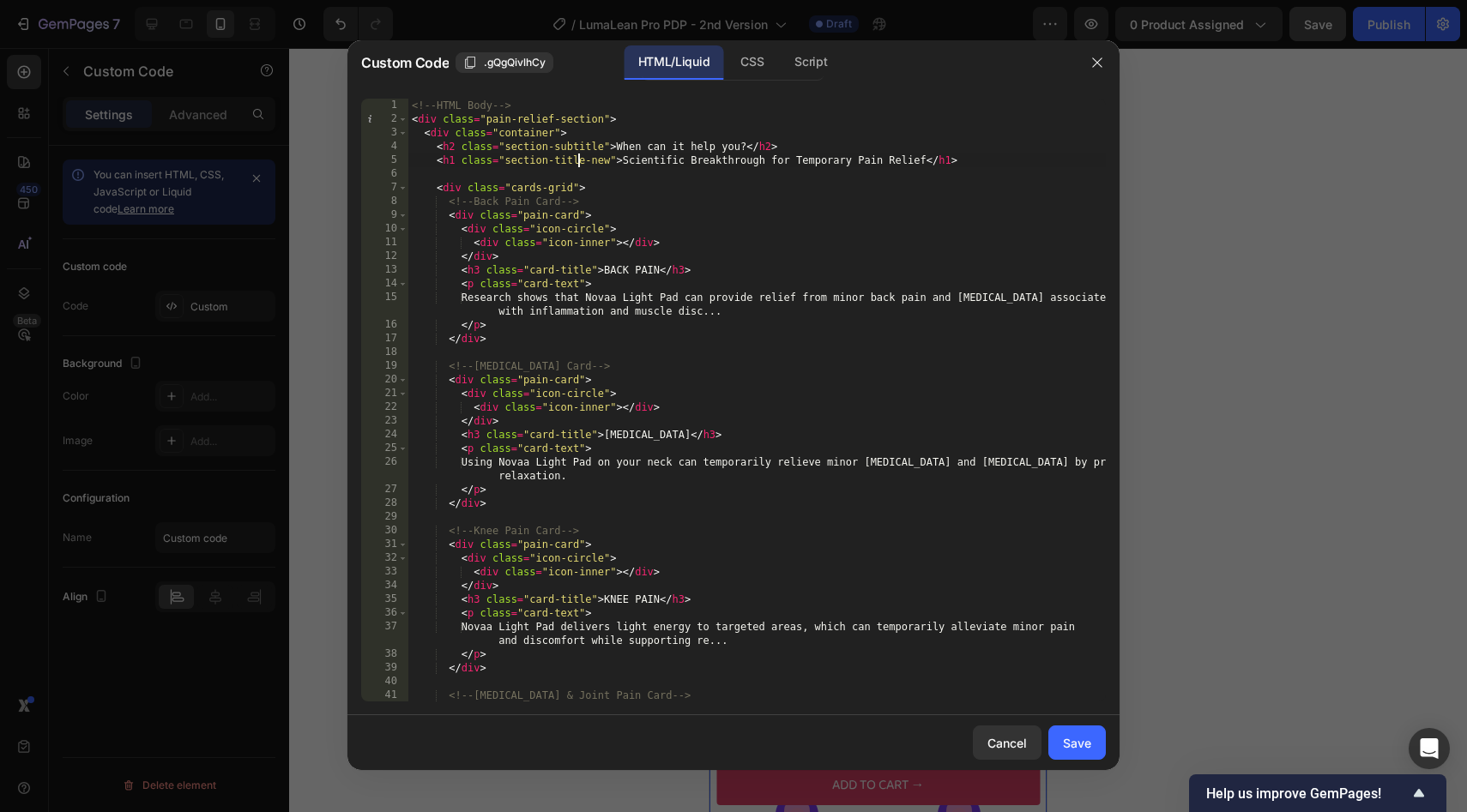
click at [578, 158] on div "<!-- HTML Body --> < div class = "pain-relief-section" > < div class = "contain…" at bounding box center [756, 413] width 698 height 630
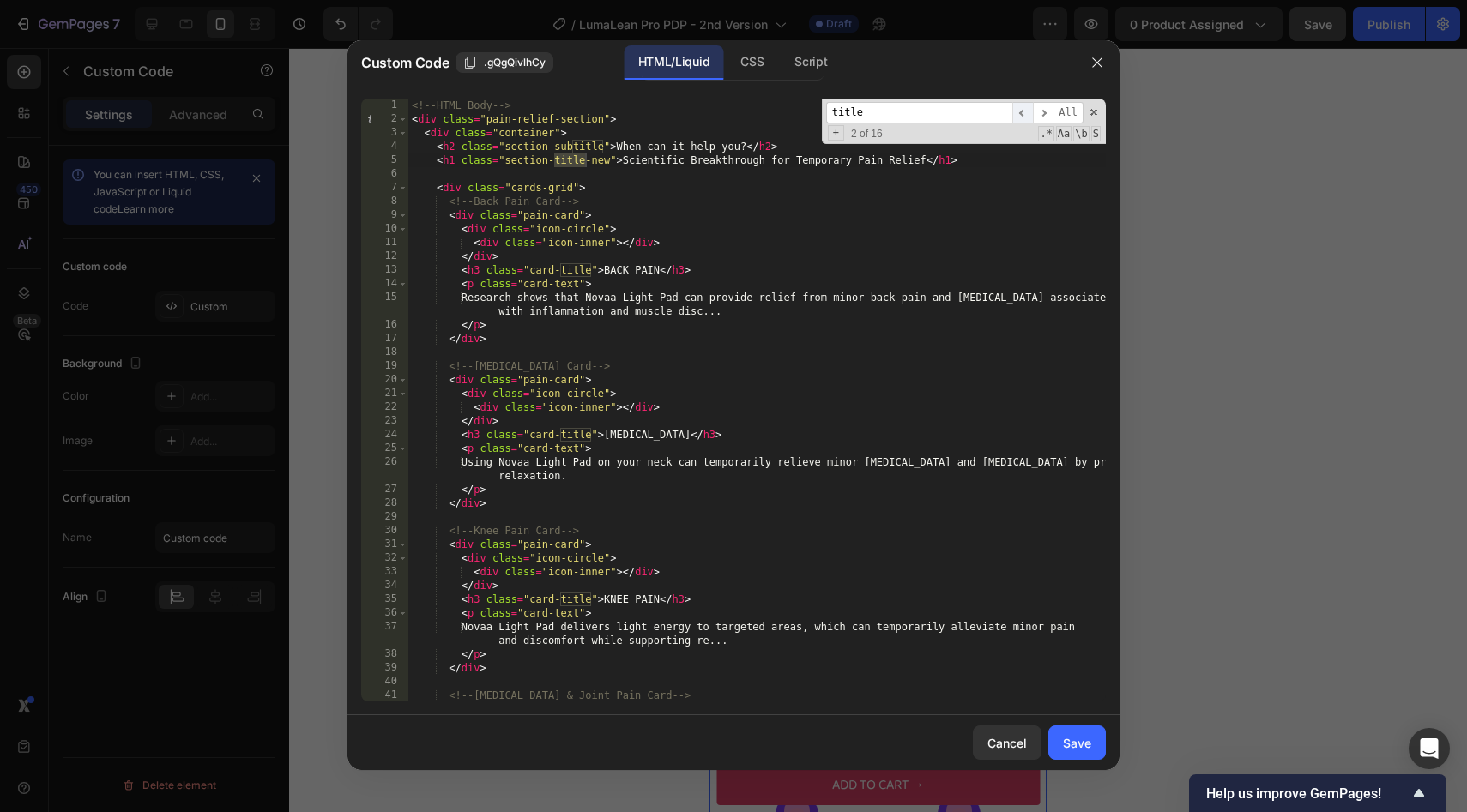
click at [1026, 113] on span "​" at bounding box center [1022, 112] width 20 height 21
click at [1045, 114] on span "​" at bounding box center [1042, 112] width 20 height 21
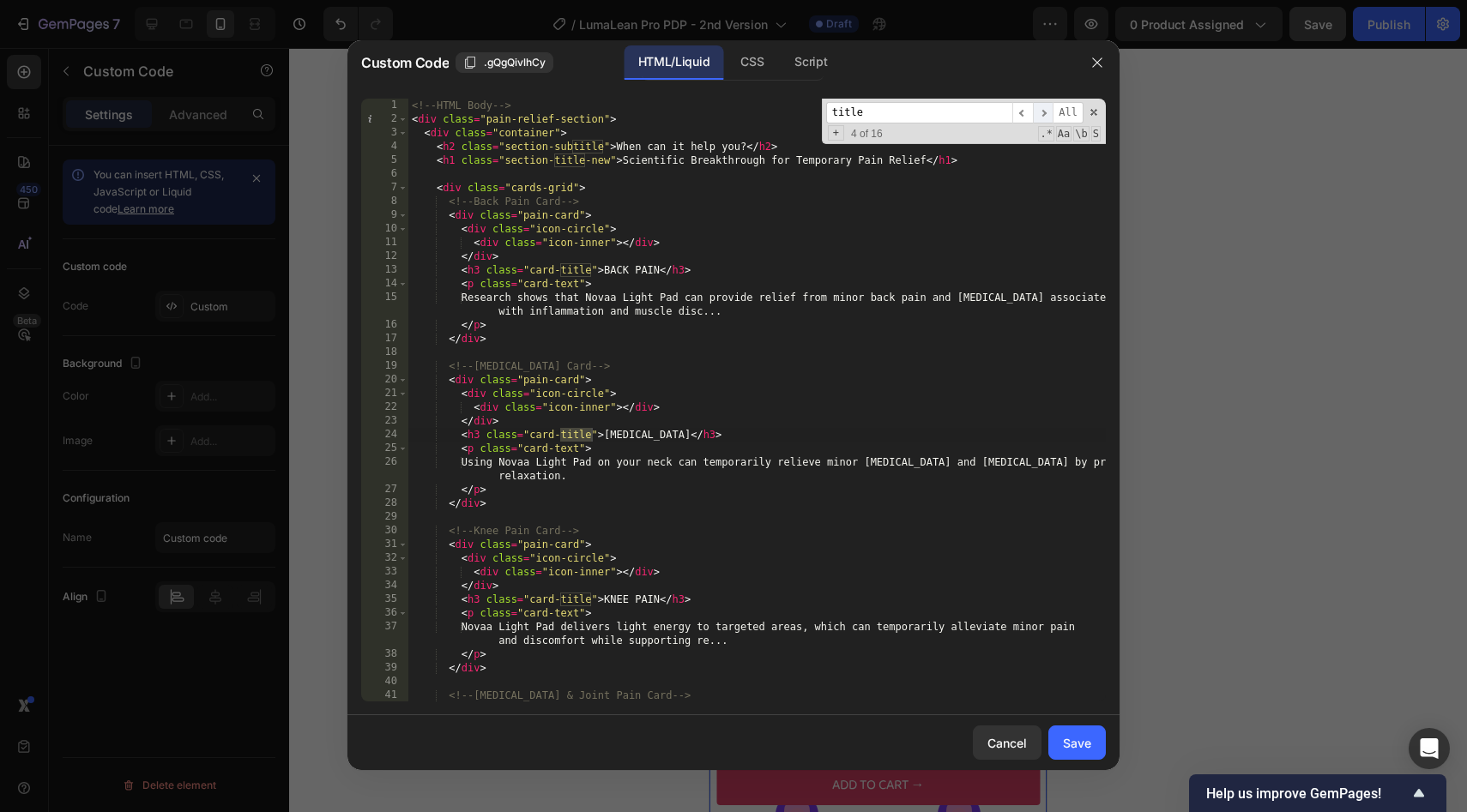
click at [1045, 114] on span "​" at bounding box center [1042, 112] width 20 height 21
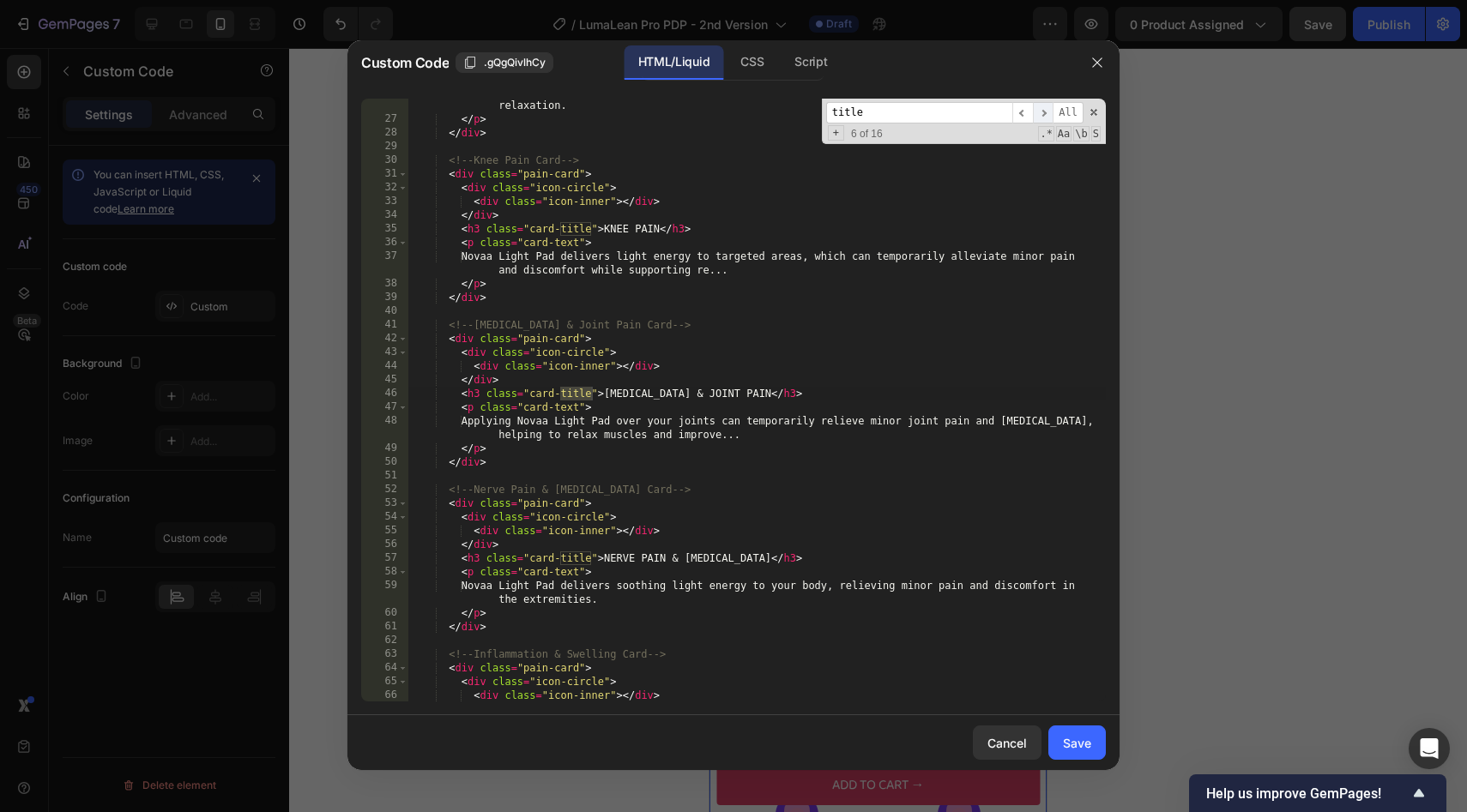
click at [1045, 114] on span "​" at bounding box center [1042, 112] width 20 height 21
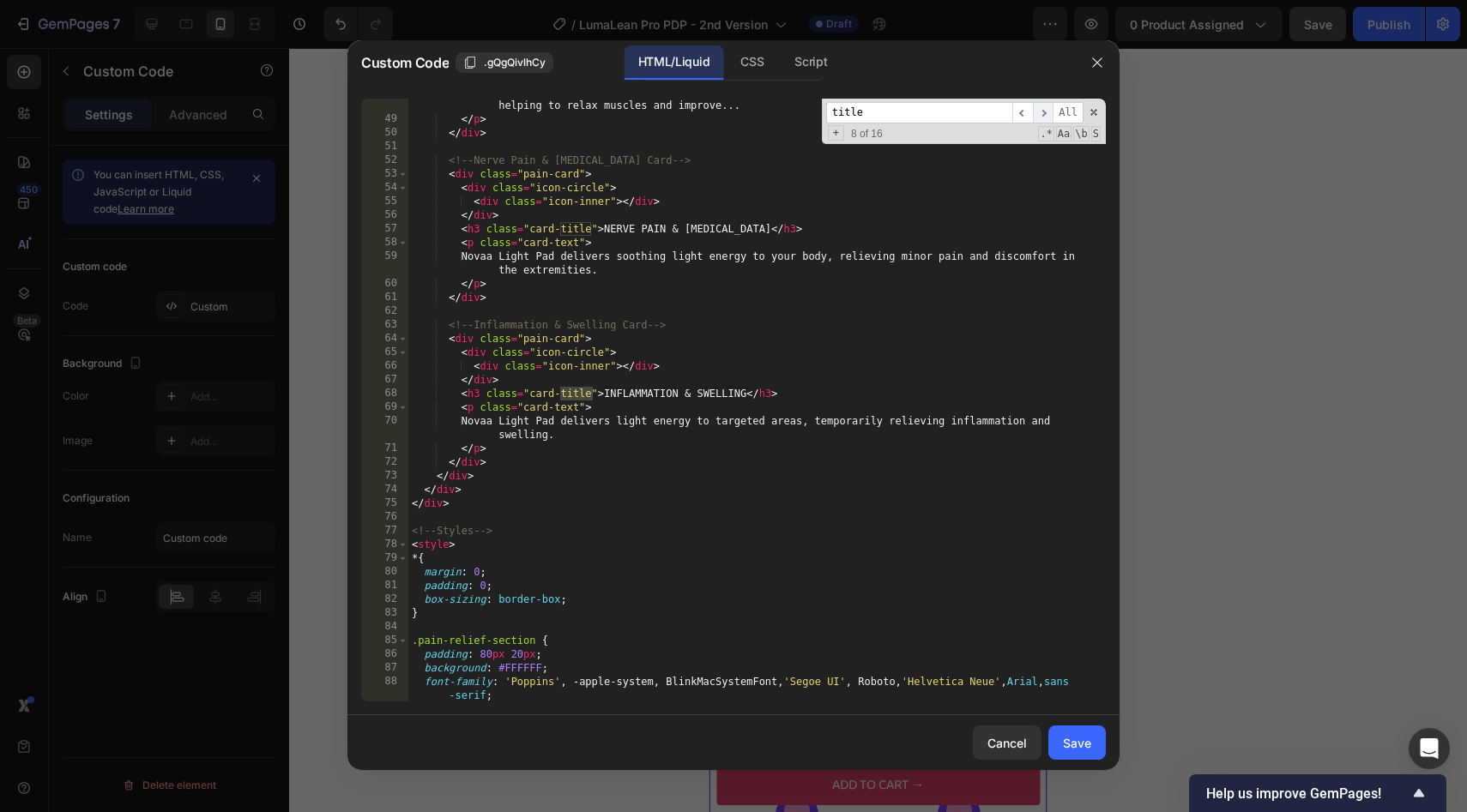
click at [1045, 114] on span "​" at bounding box center [1042, 112] width 20 height 21
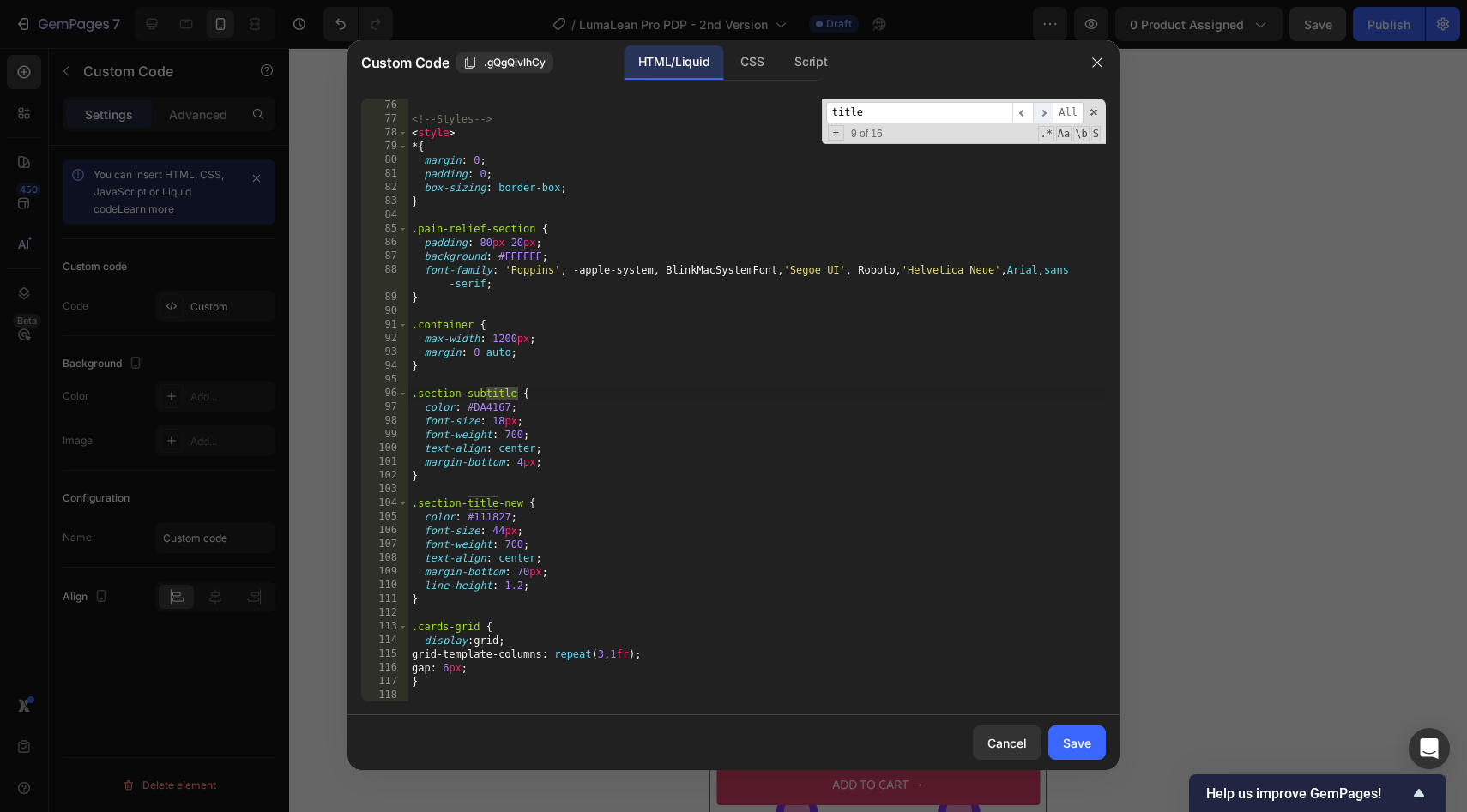
click at [1045, 114] on span "​" at bounding box center [1042, 112] width 20 height 21
click at [1029, 115] on span "​" at bounding box center [1022, 112] width 20 height 21
click at [507, 435] on div "<!-- Styles --> < style > * { margin : 0 ; padding : 0 ; box-sizing : border-bo…" at bounding box center [756, 413] width 698 height 630
click at [500, 531] on div "<!-- Styles --> < style > * { margin : 0 ; padding : 0 ; box-sizing : border-bo…" at bounding box center [756, 413] width 698 height 630
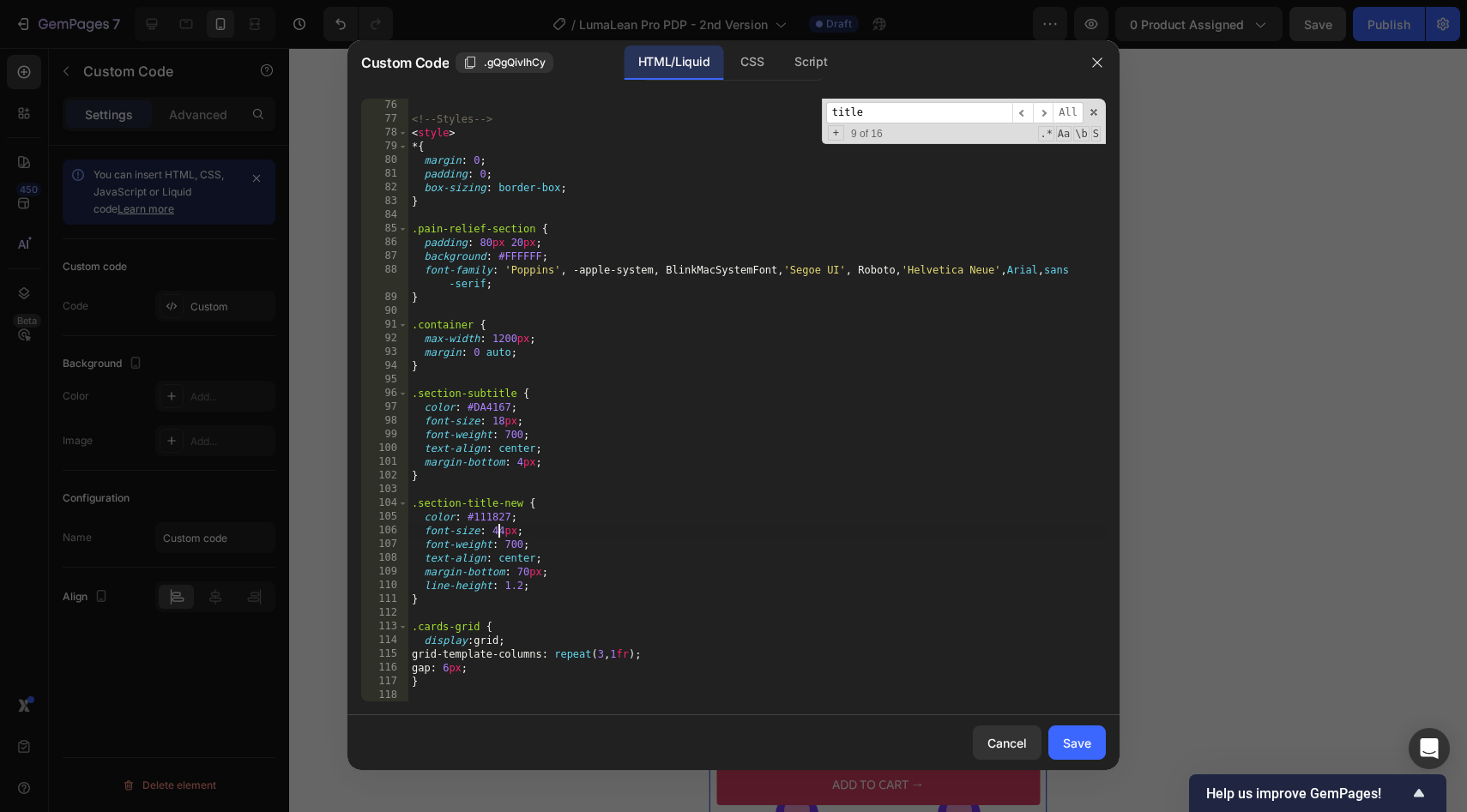
click at [513, 554] on div "<!-- Styles --> < style > * { margin : 0 ; padding : 0 ; box-sizing : border-bo…" at bounding box center [756, 413] width 698 height 630
click at [510, 544] on div "<!-- Styles --> < style > * { margin : 0 ; padding : 0 ; box-sizing : border-bo…" at bounding box center [756, 413] width 698 height 630
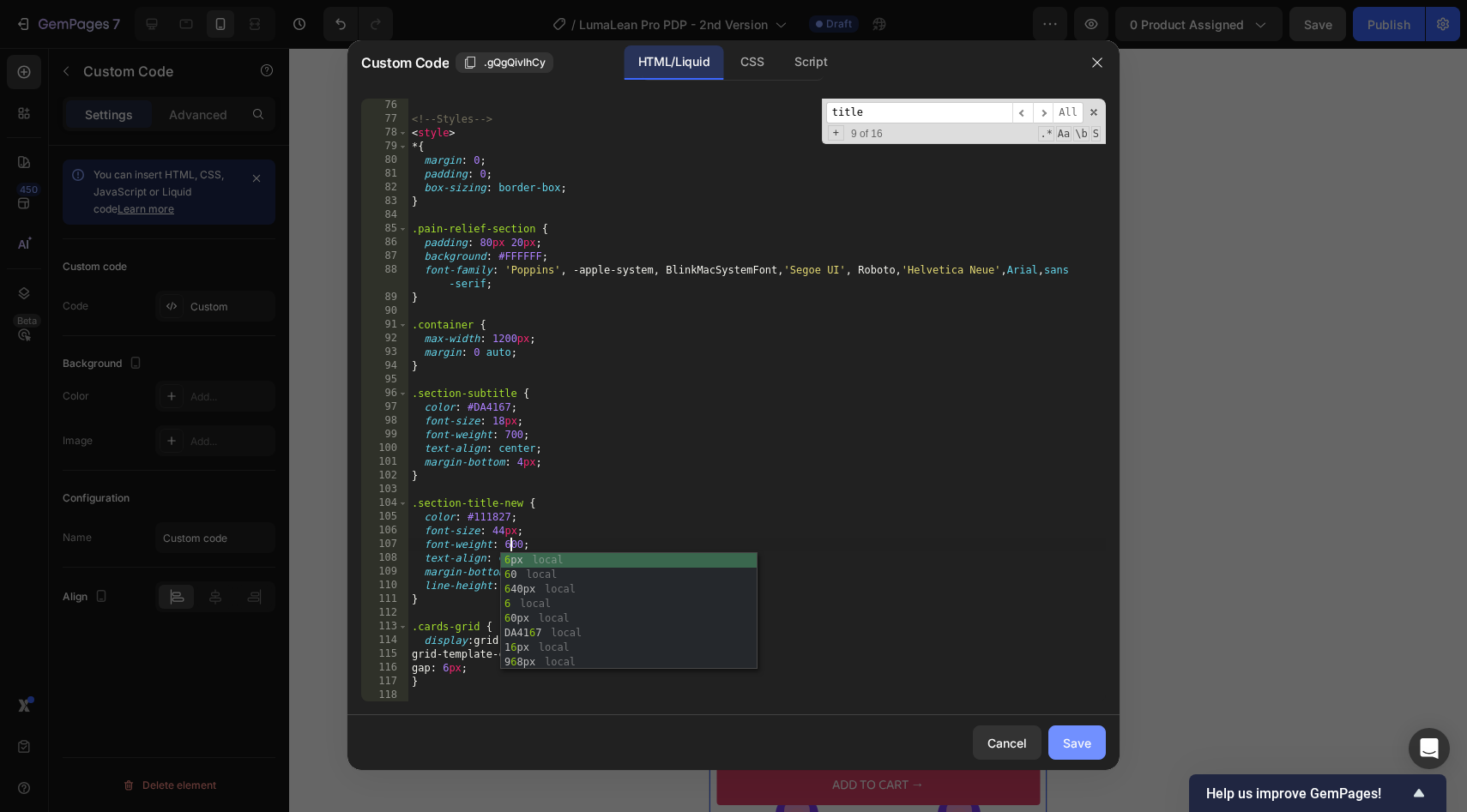
type textarea "font-weight: 600;"
click at [1084, 751] on button "Save" at bounding box center [1077, 742] width 58 height 34
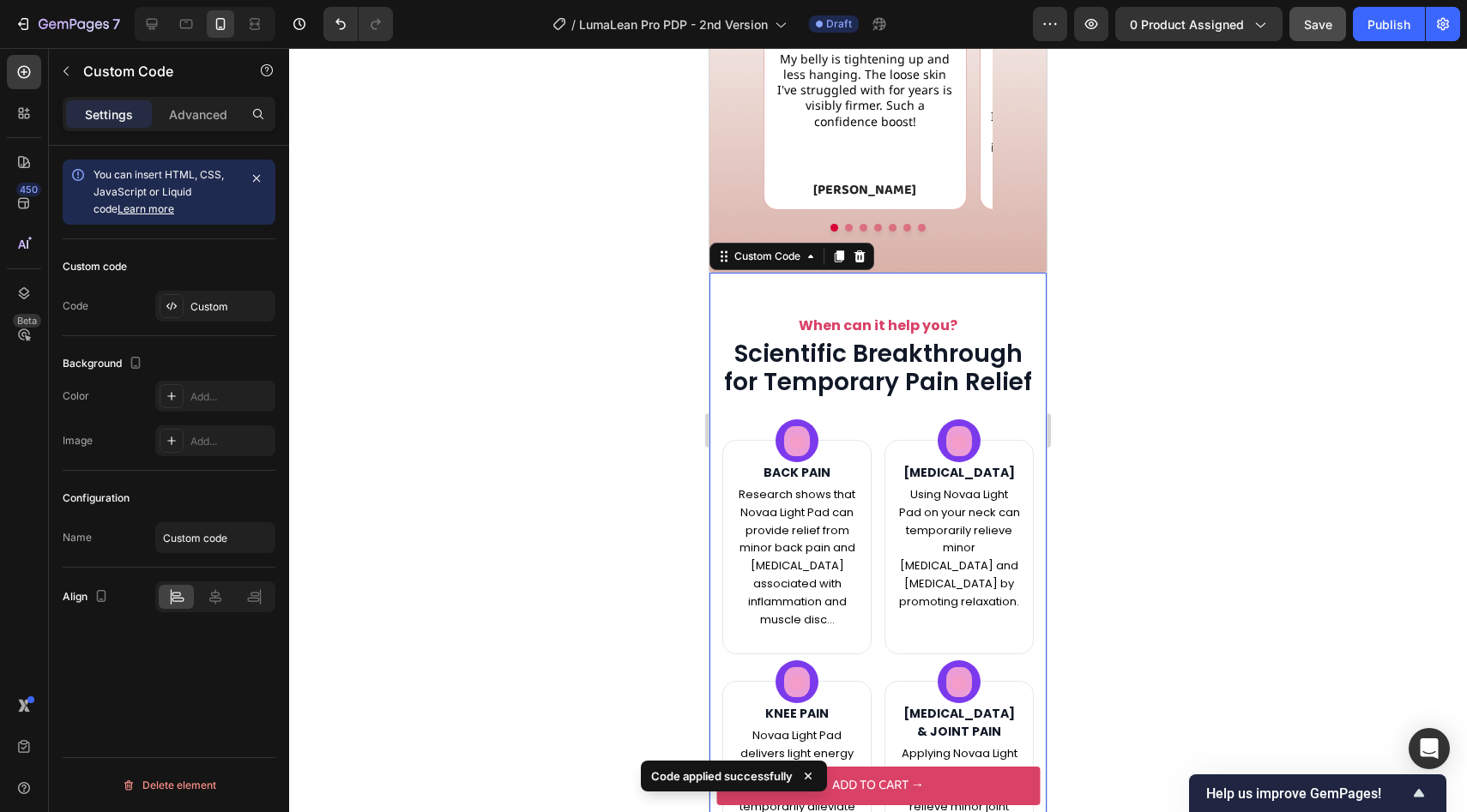
scroll to position [1962, 0]
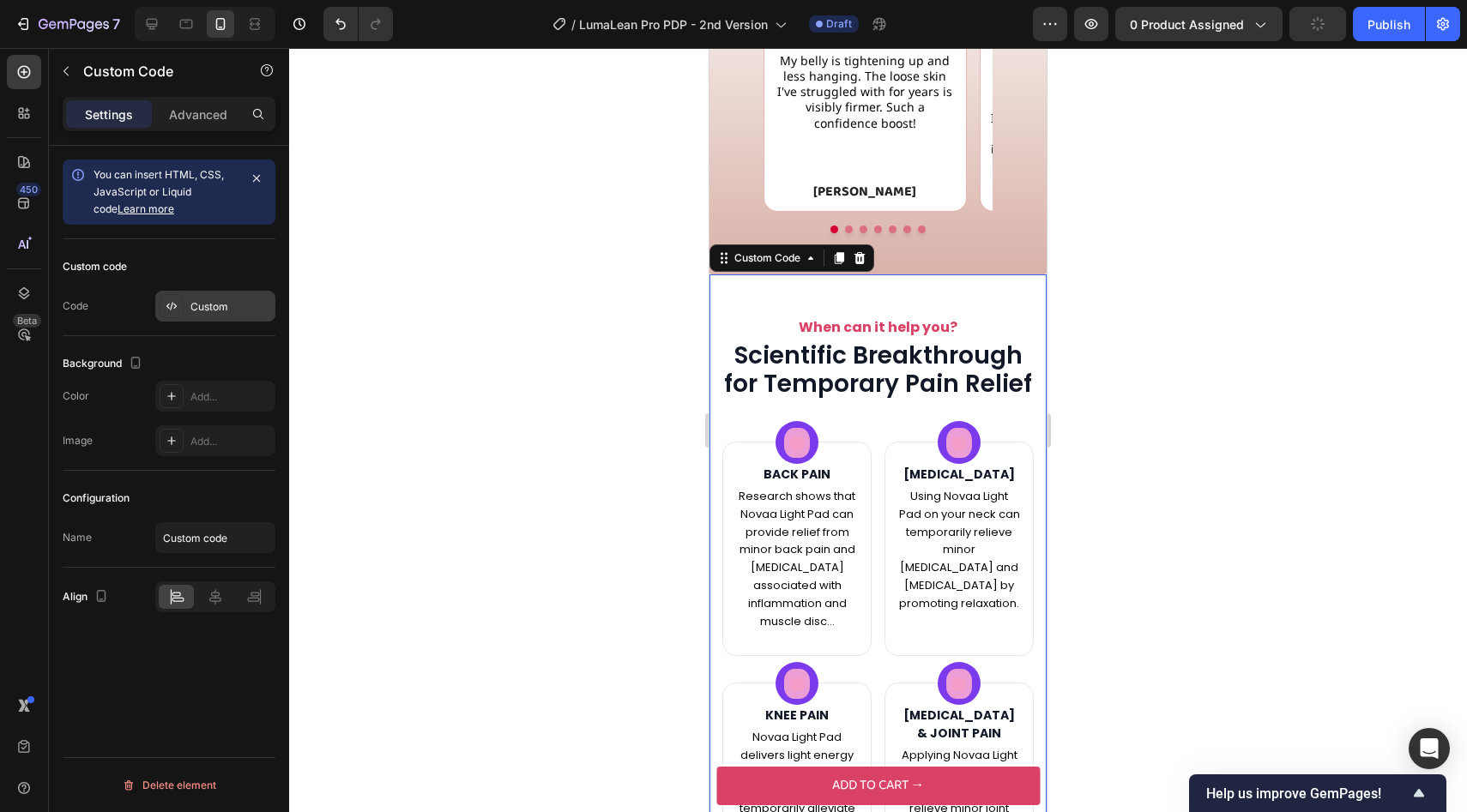
click at [223, 319] on div "Custom" at bounding box center [215, 305] width 120 height 31
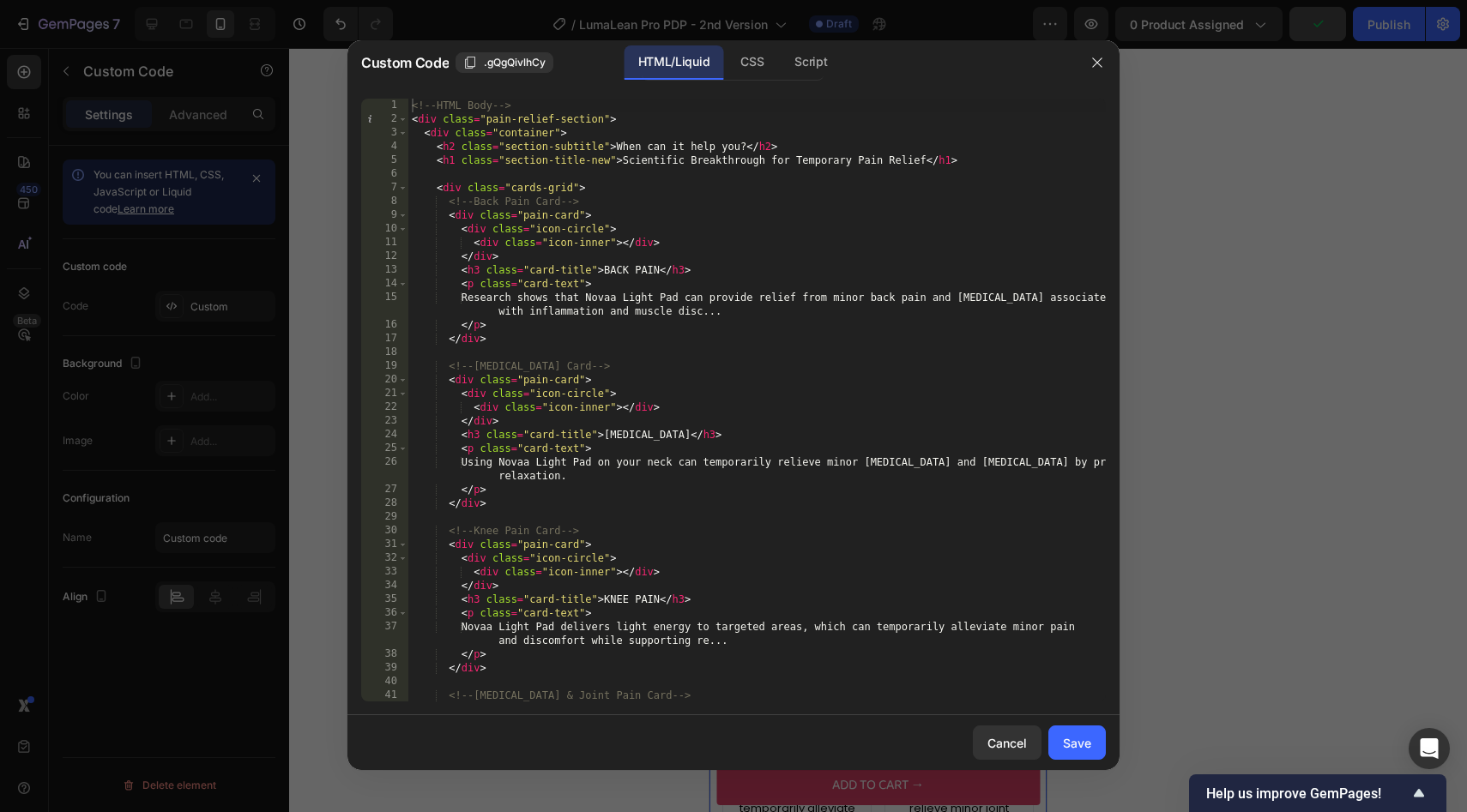
click at [562, 164] on div "<!-- HTML Body --> < div class = "pain-relief-section" > < div class = "contain…" at bounding box center [756, 413] width 698 height 630
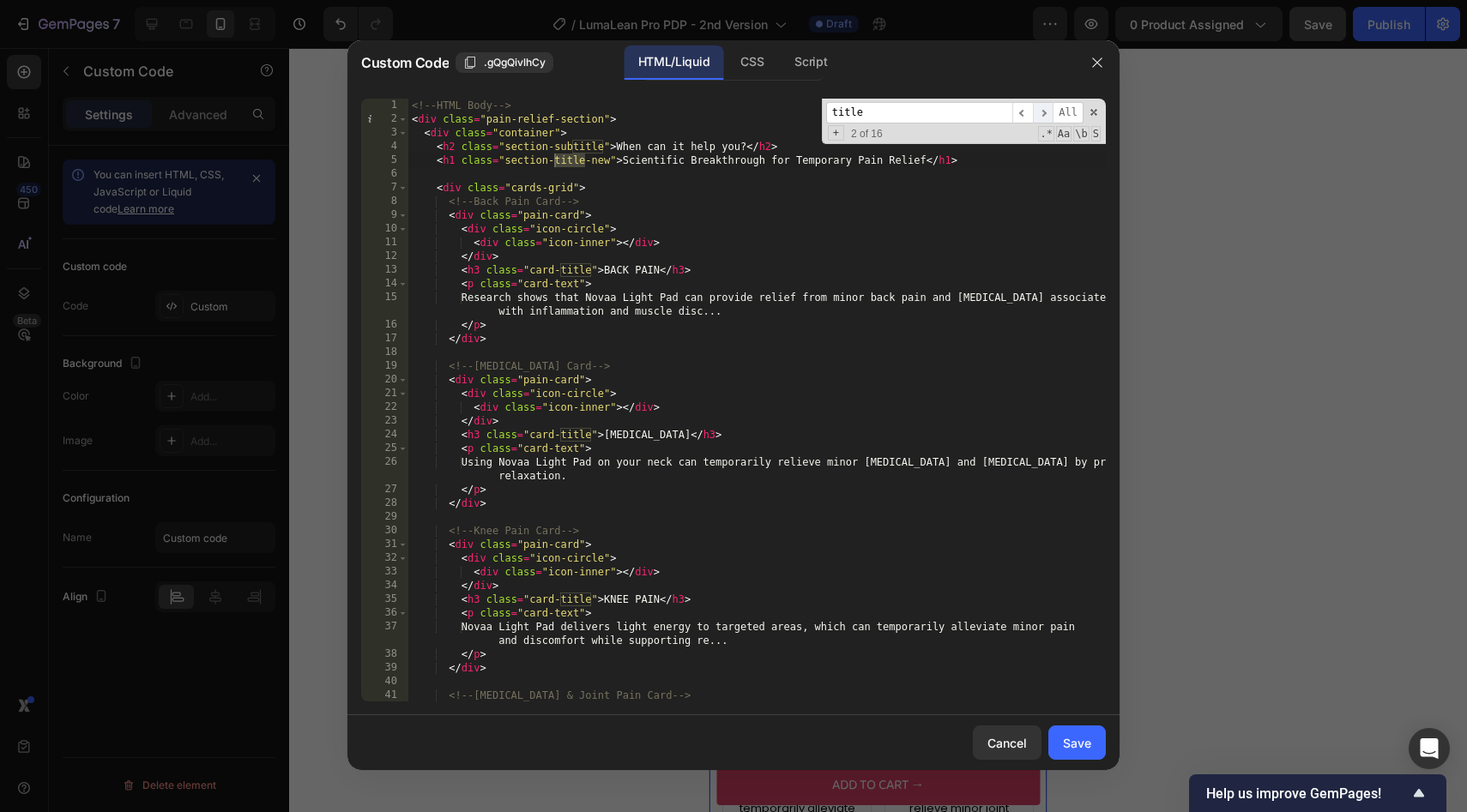
click at [1041, 108] on span "​" at bounding box center [1042, 112] width 20 height 21
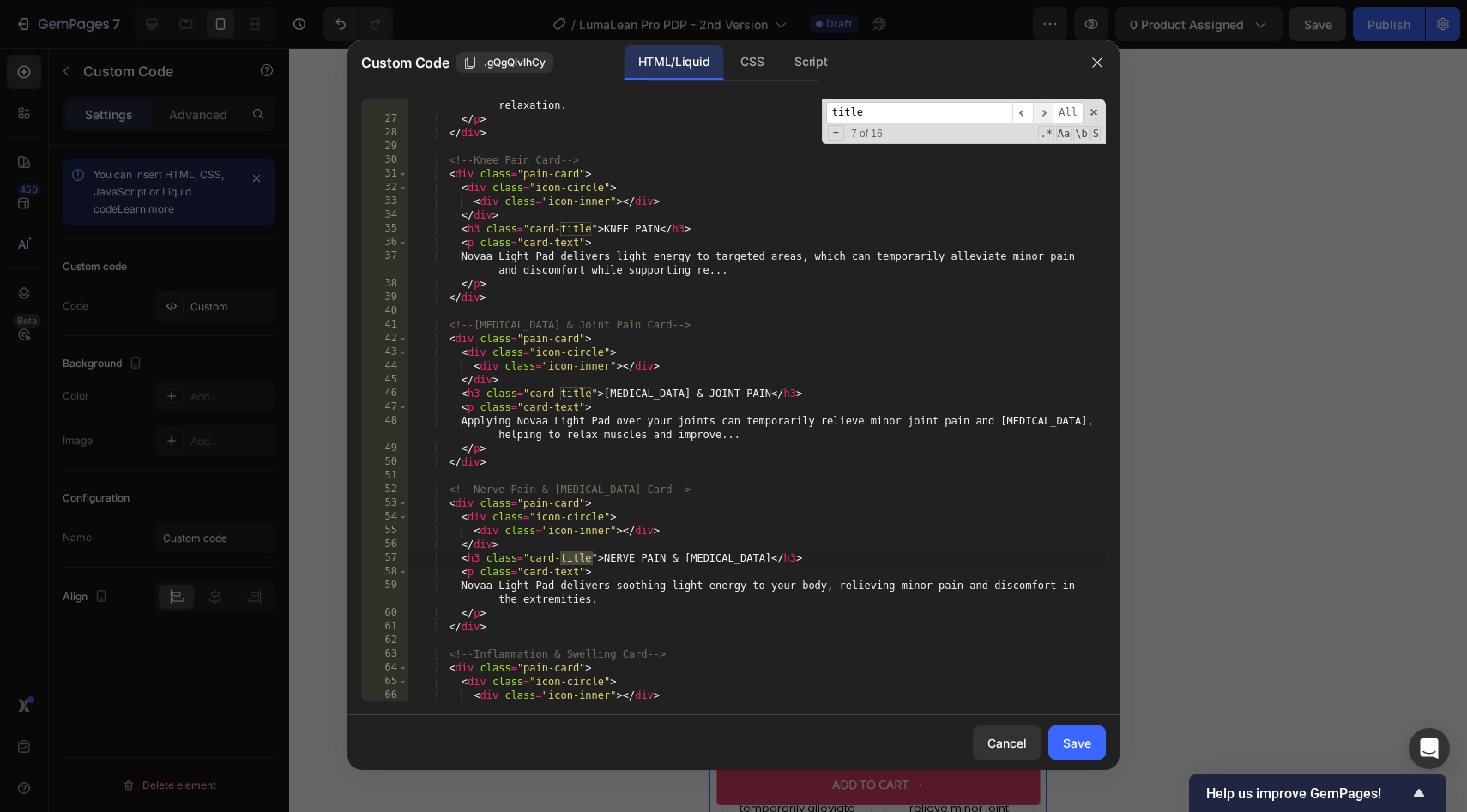
click at [1041, 108] on span "​" at bounding box center [1042, 112] width 20 height 21
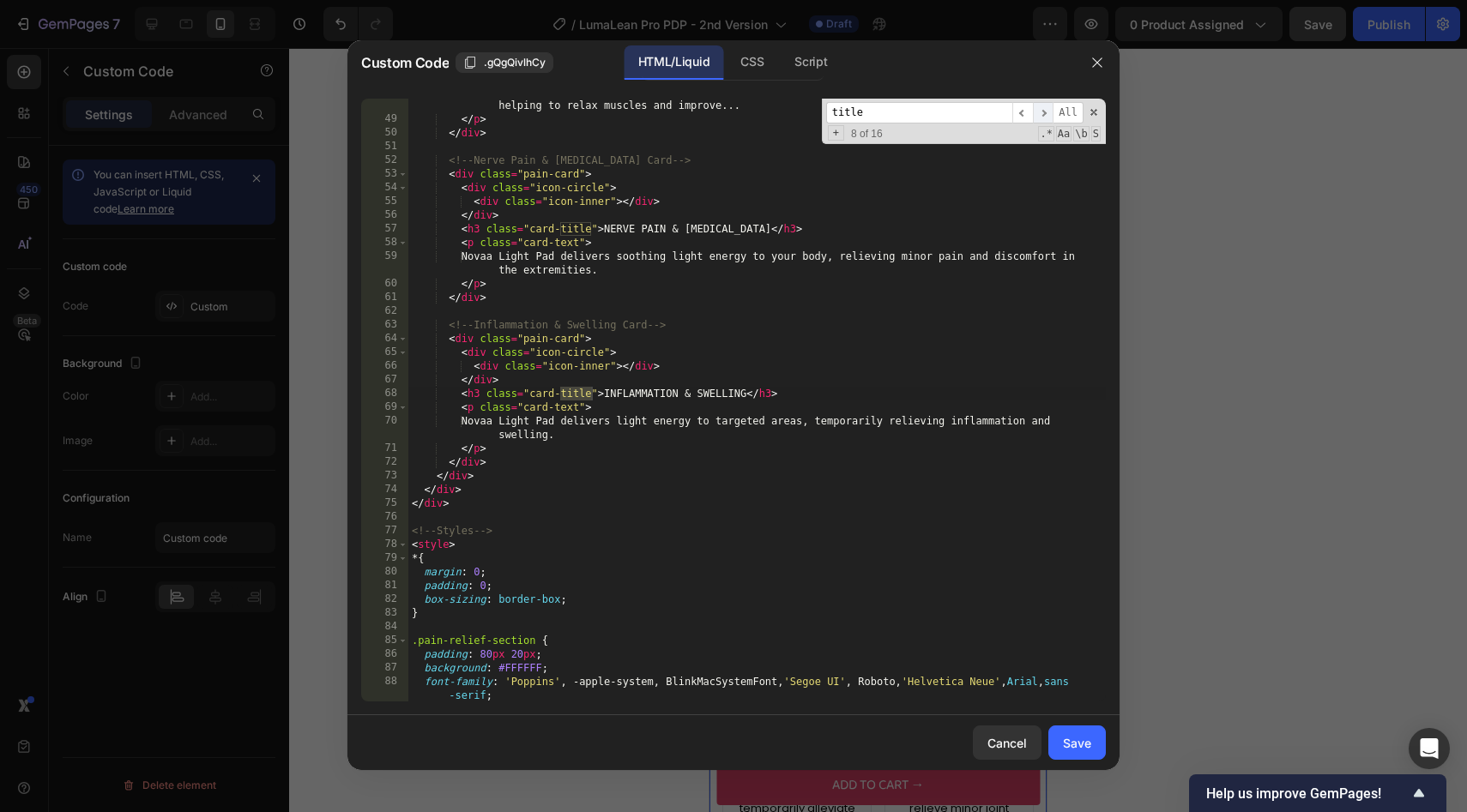
click at [1041, 108] on span "​" at bounding box center [1042, 112] width 20 height 21
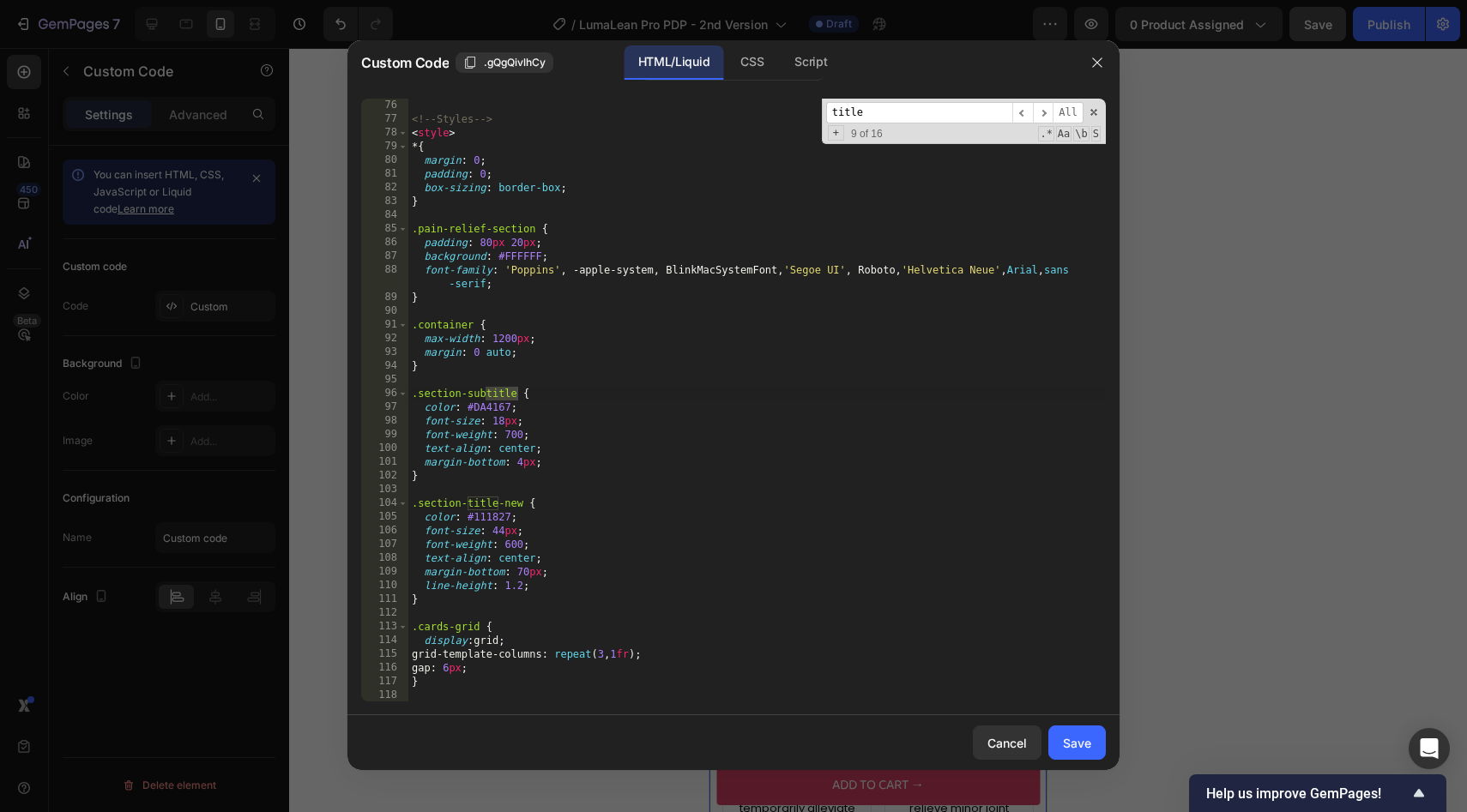
click at [493, 410] on div "<!-- Styles --> < style > * { margin : 0 ; padding : 0 ; box-sizing : border-bo…" at bounding box center [756, 413] width 698 height 630
click at [488, 514] on div "<!-- Styles --> < style > * { margin : 0 ; padding : 0 ; box-sizing : border-bo…" at bounding box center [756, 413] width 698 height 630
type textarea "color: #111827;"
click at [488, 514] on div "<!-- Styles --> < style > * { margin : 0 ; padding : 0 ; box-sizing : border-bo…" at bounding box center [756, 413] width 698 height 630
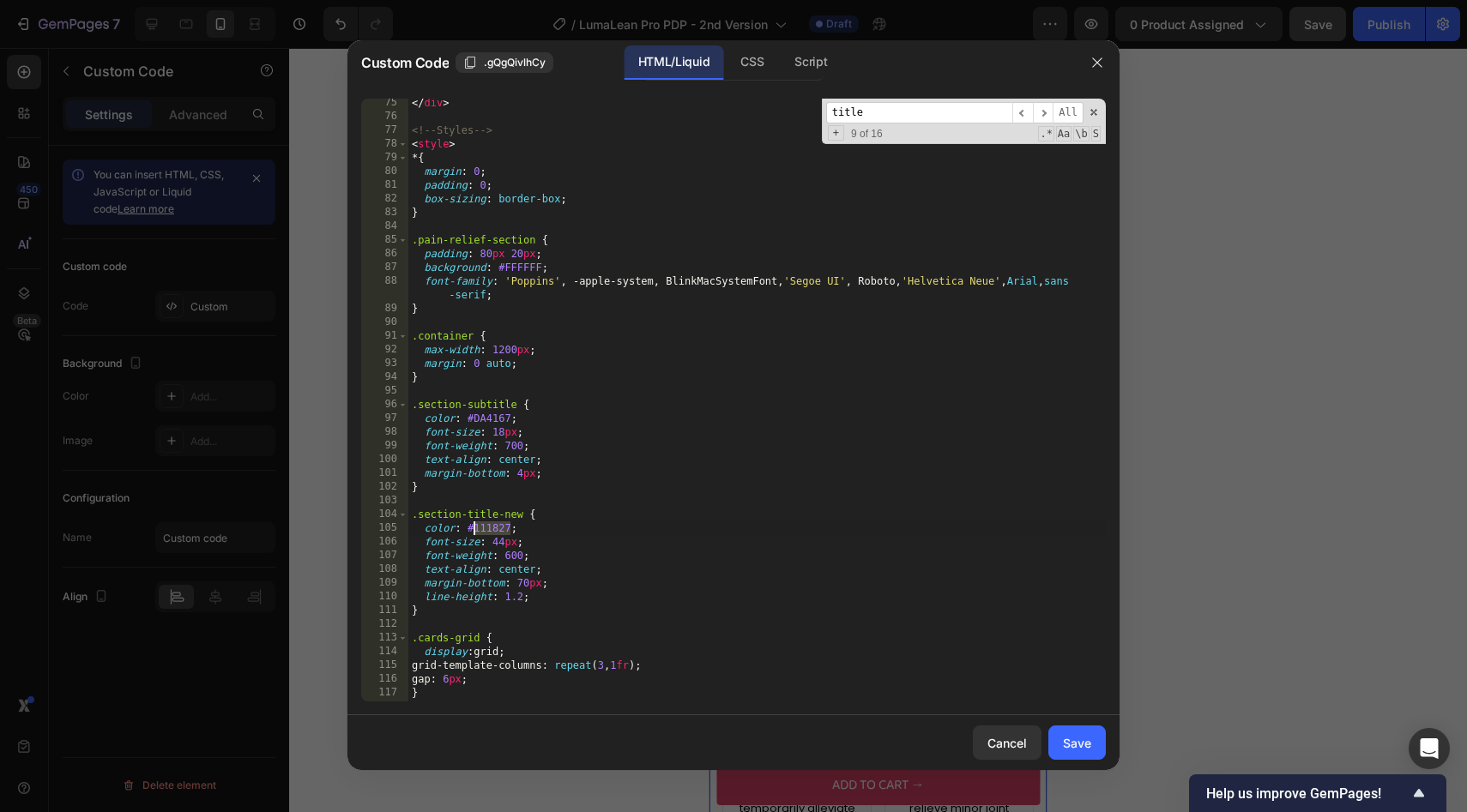
click at [1149, 269] on div at bounding box center [734, 406] width 1467 height 812
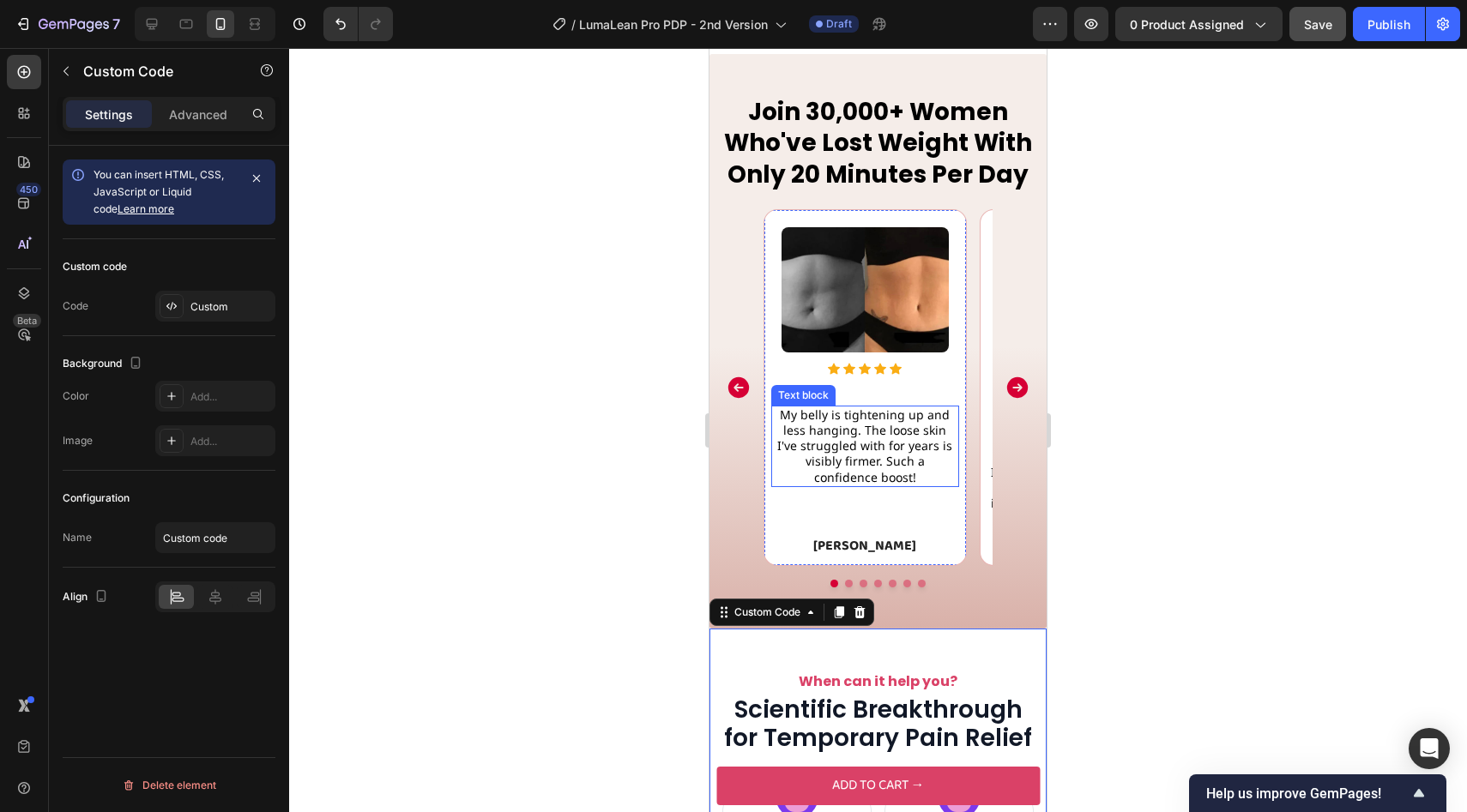
scroll to position [1549, 0]
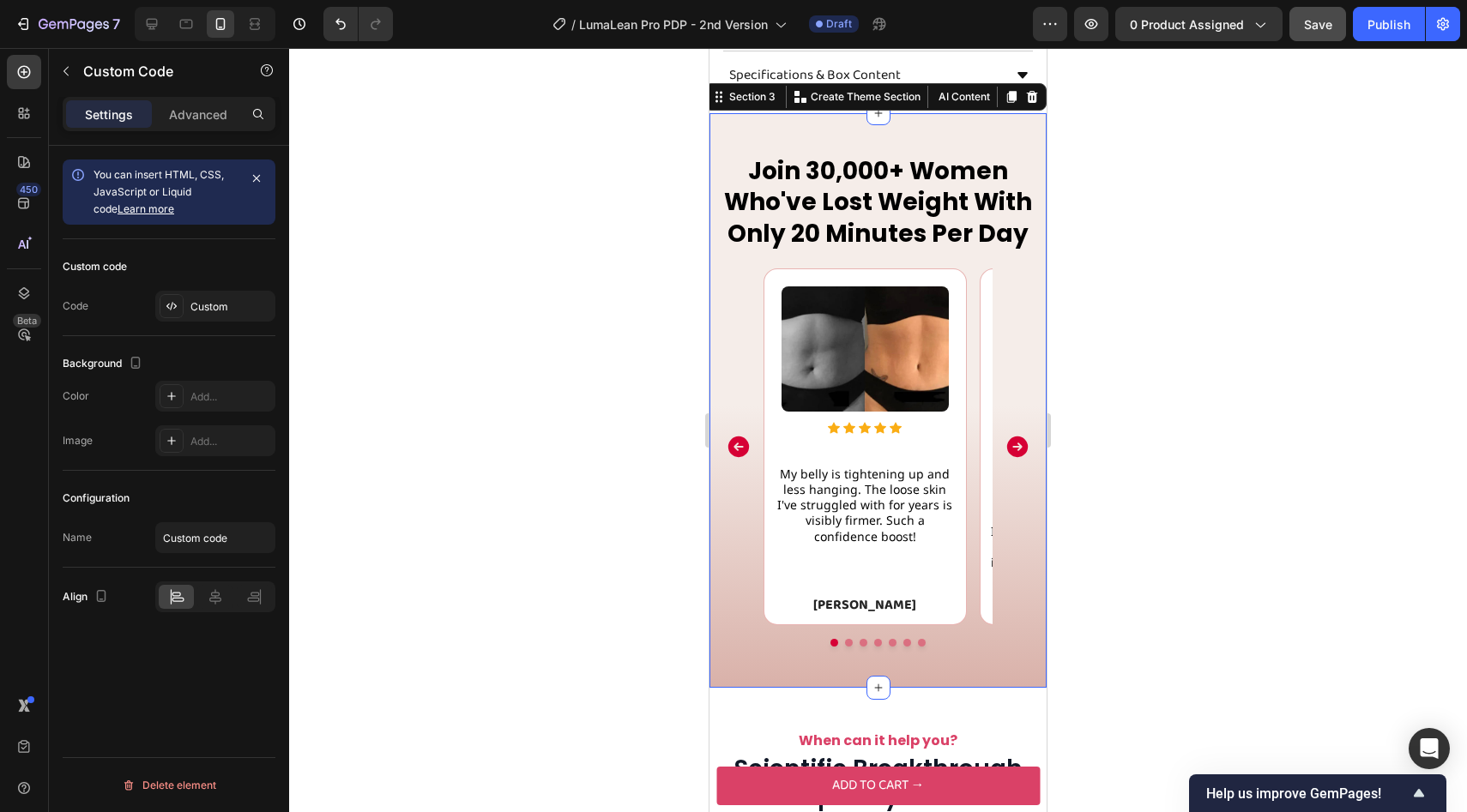
click at [833, 146] on div "Join 30,000+ Women Who've Lost Weight With Only 20 Minutes Per Day Heading Imag…" at bounding box center [878, 400] width 337 height 574
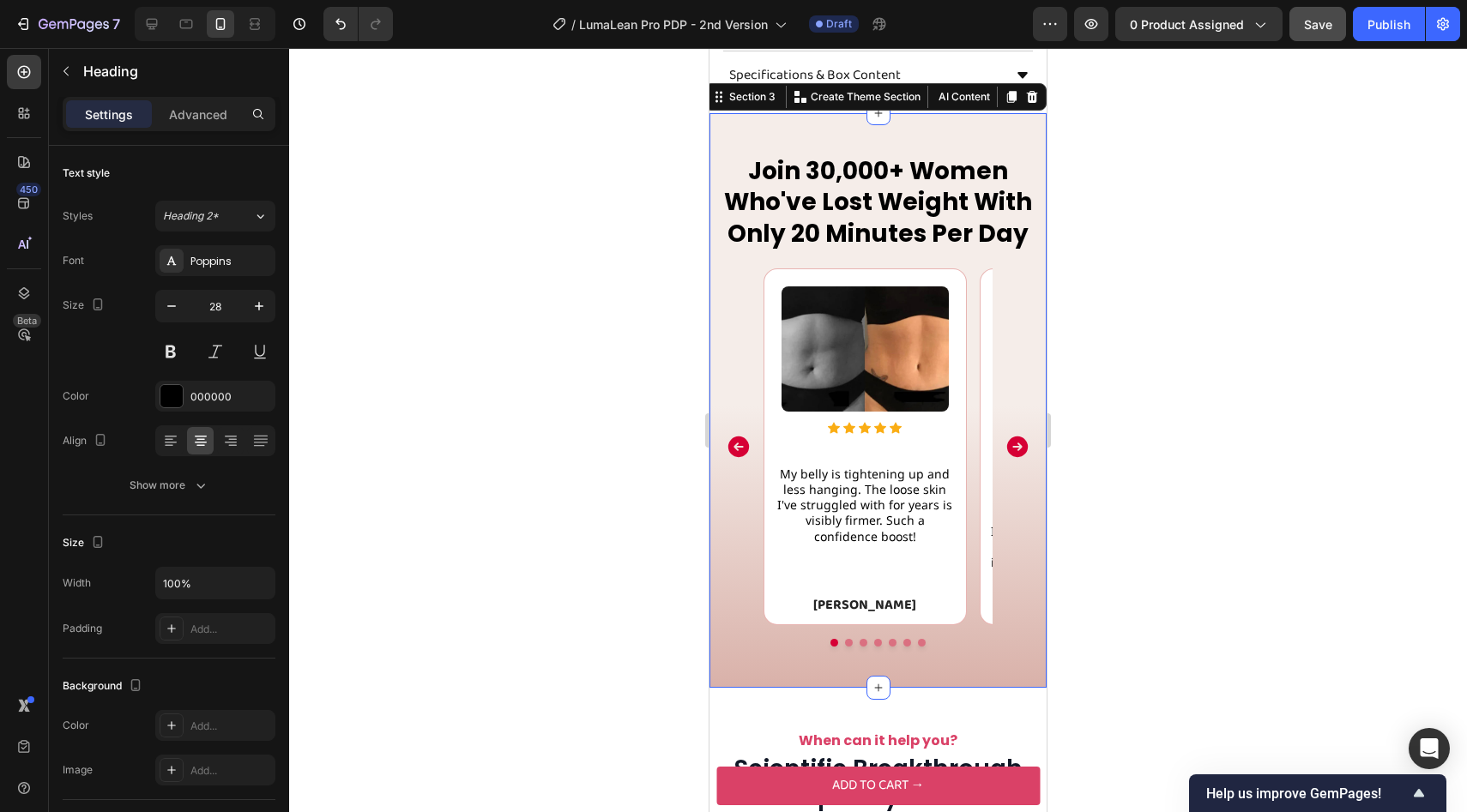
click at [823, 194] on h2 "Join 30,000+ Women Who've Lost Weight With Only 20 Minutes Per Day" at bounding box center [878, 203] width 337 height 96
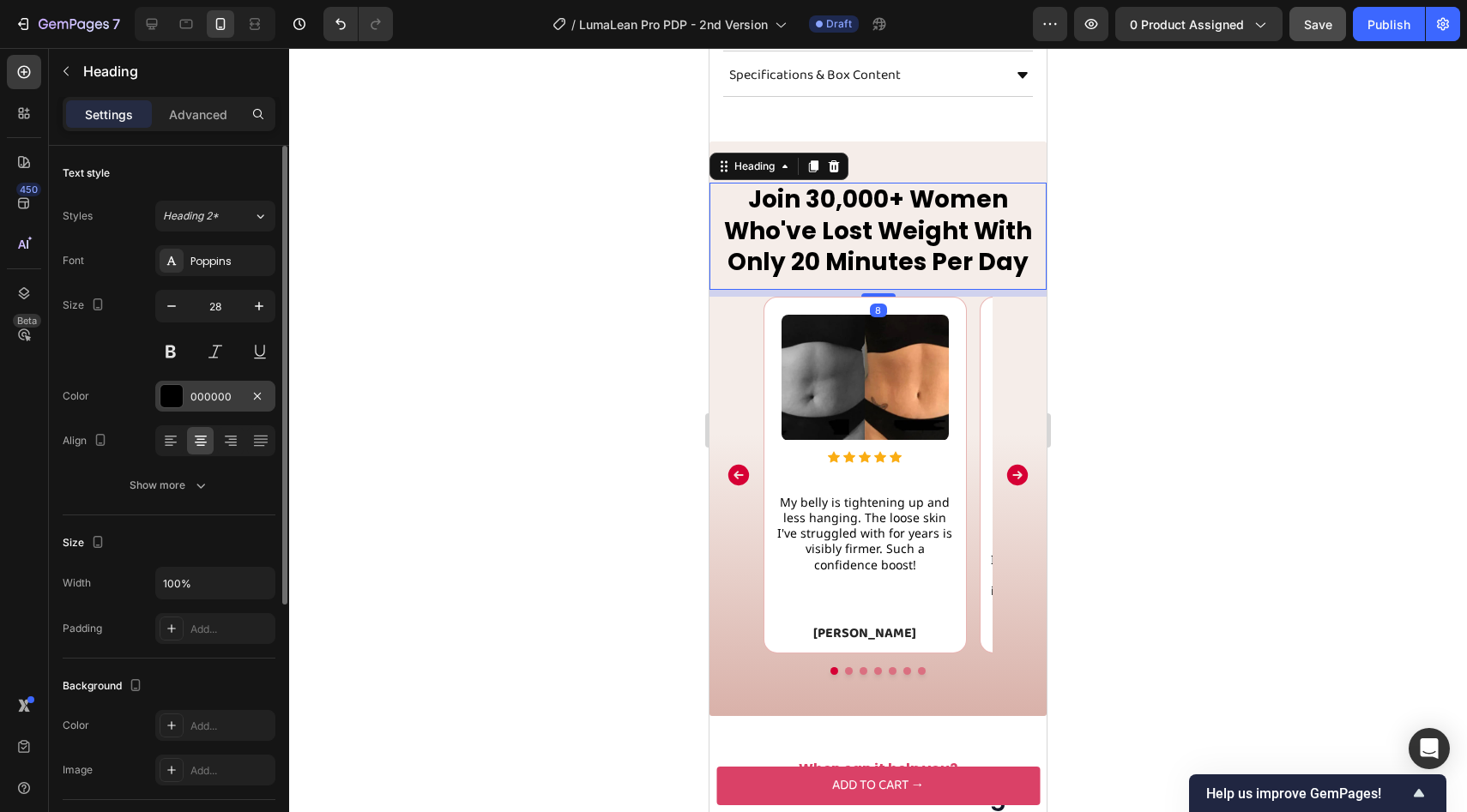
click at [205, 407] on div "000000" at bounding box center [215, 395] width 120 height 31
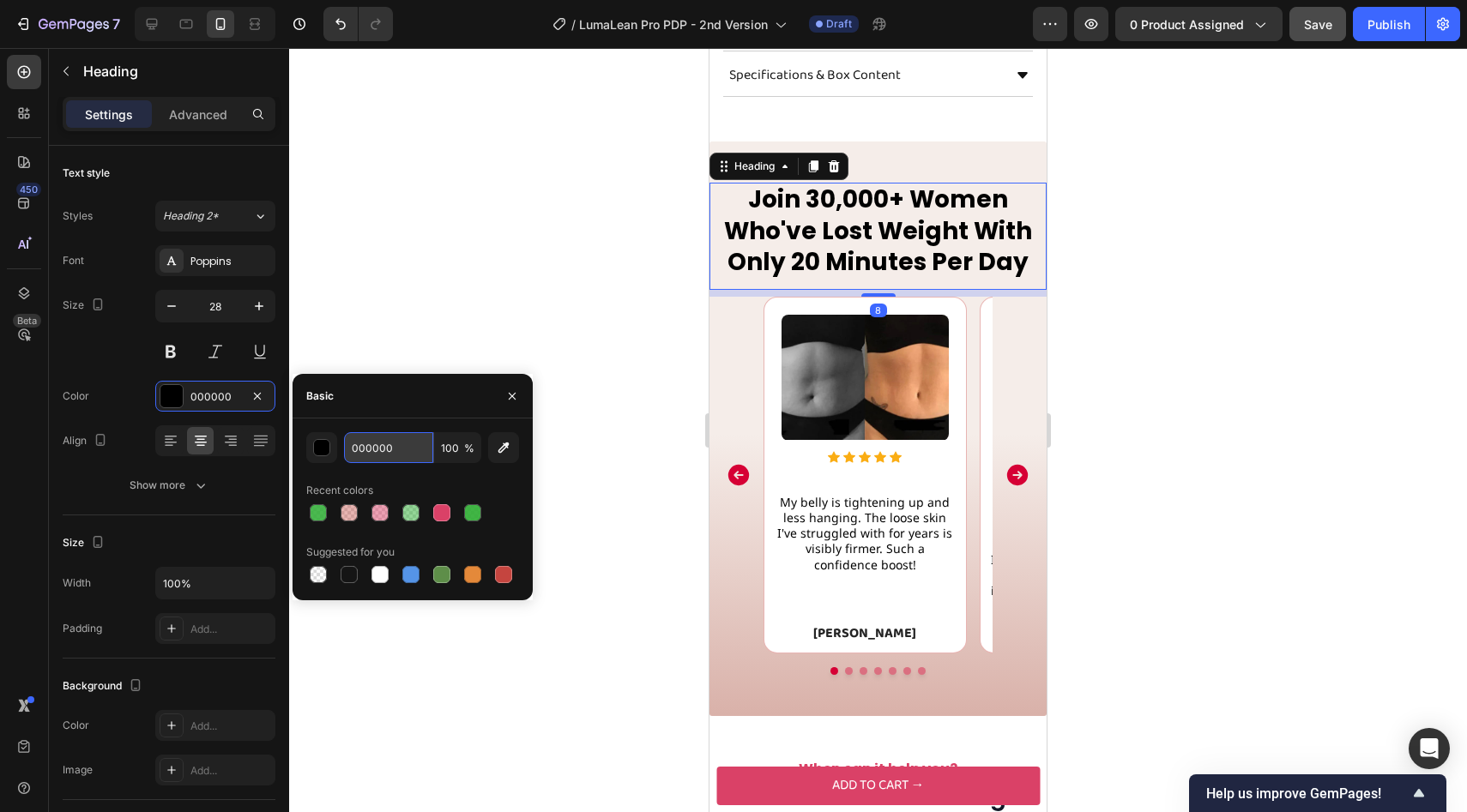
click at [404, 450] on input "000000" at bounding box center [389, 447] width 89 height 31
paste input "111827"
type input "111827"
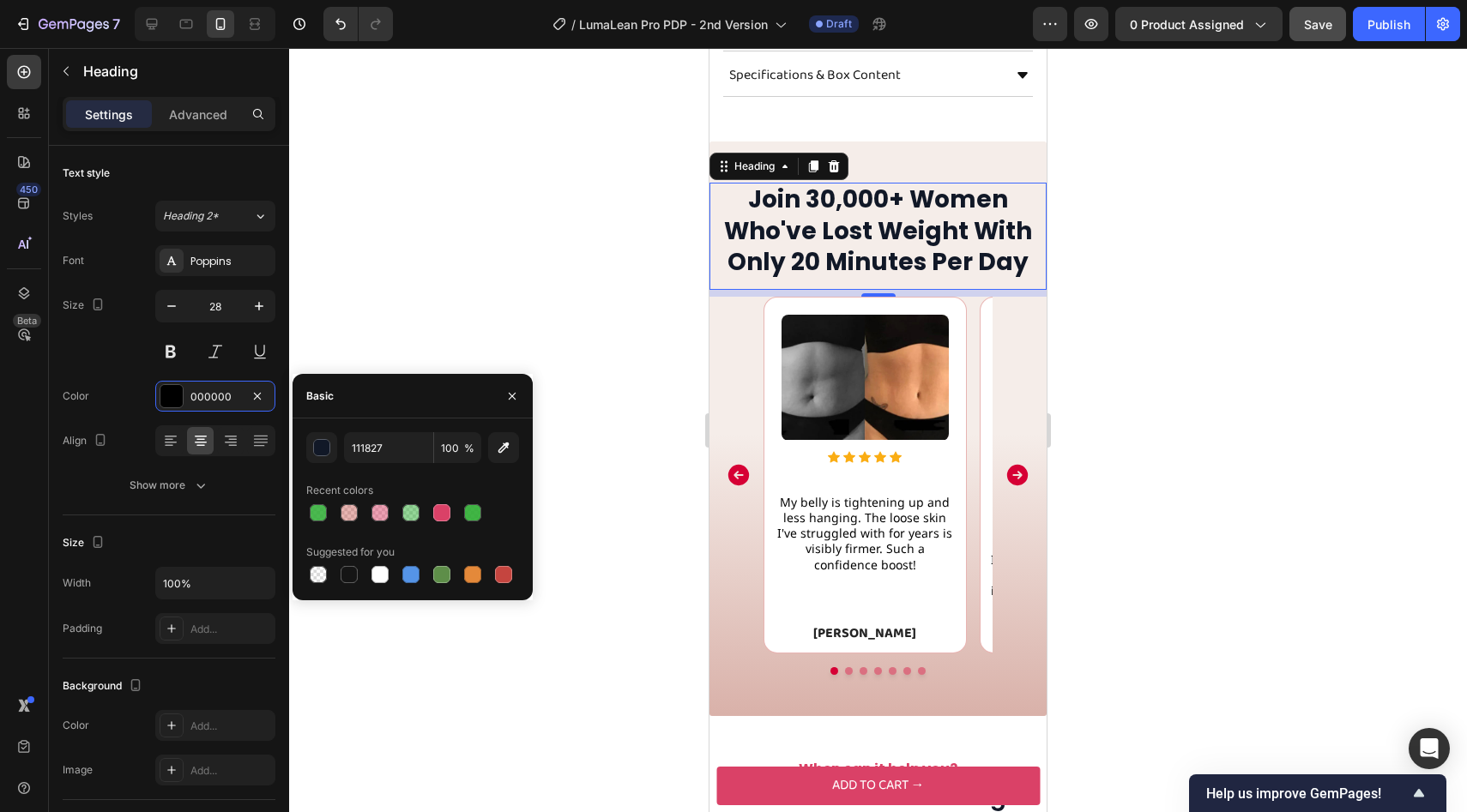
click at [598, 272] on div at bounding box center [877, 430] width 1177 height 764
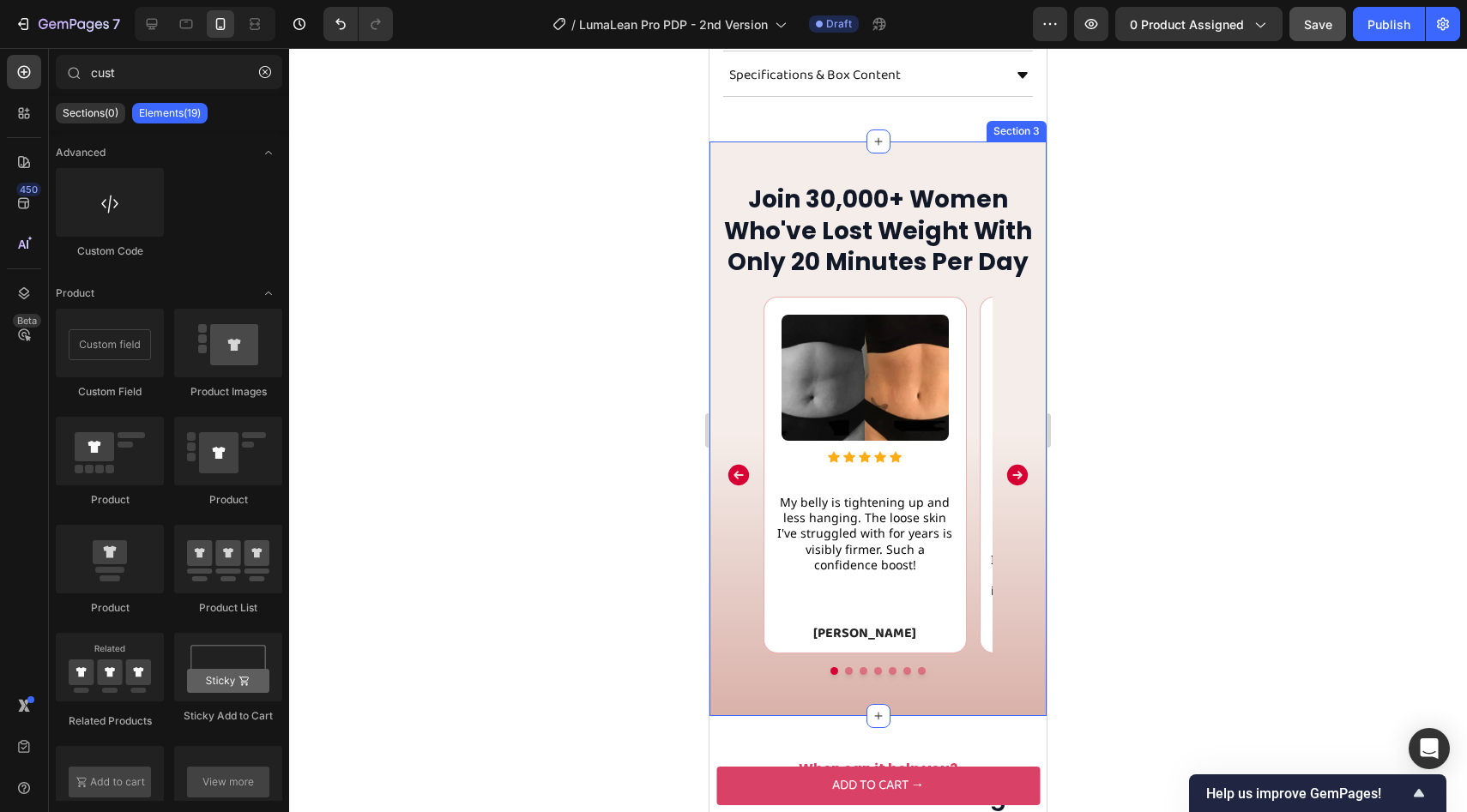
click at [863, 653] on div "Join 30,000+ Women Who've Lost Weight With Only 20 Minutes Per Day Heading Imag…" at bounding box center [878, 428] width 337 height 574
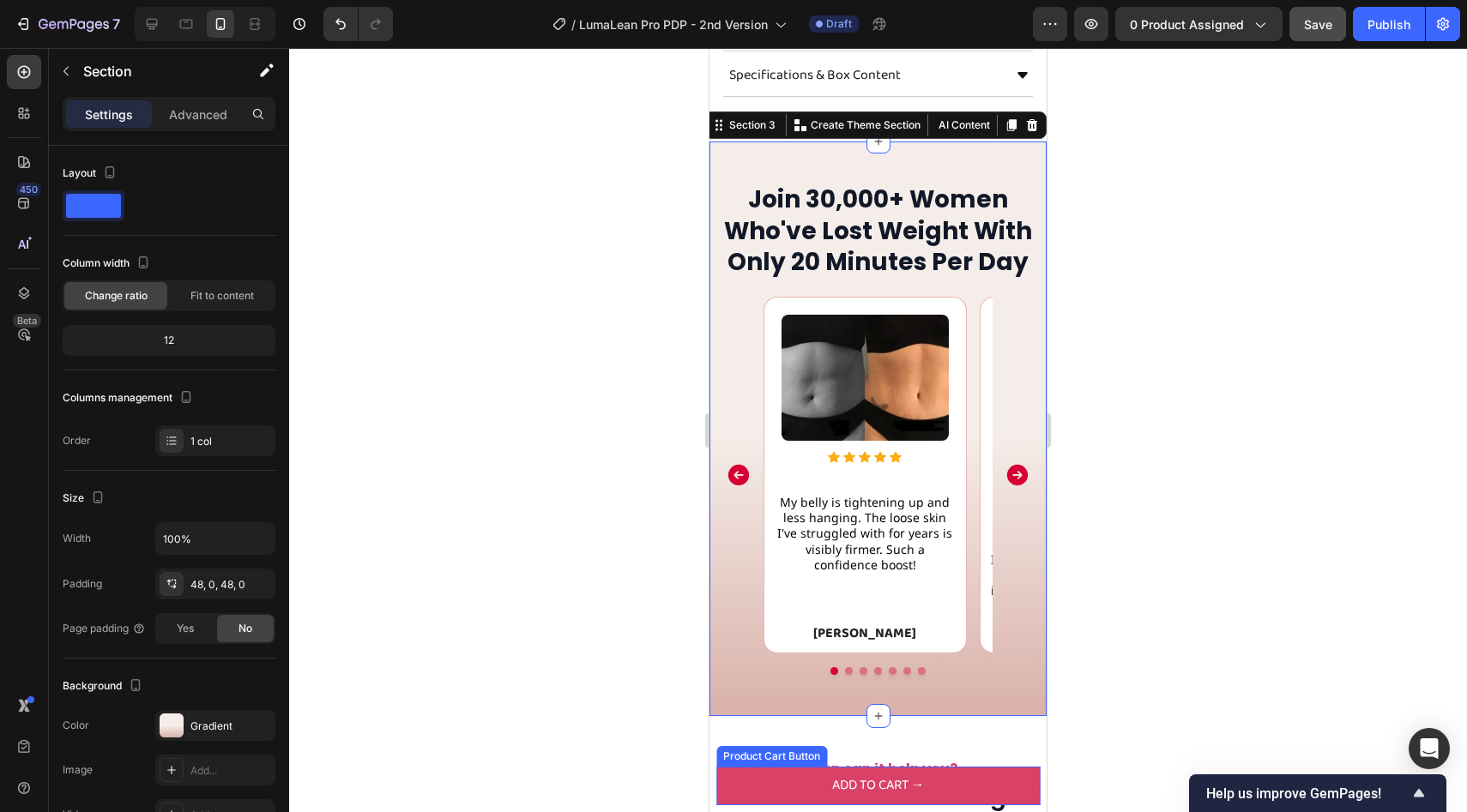
click at [762, 759] on div "Product Cart Button" at bounding box center [771, 756] width 104 height 16
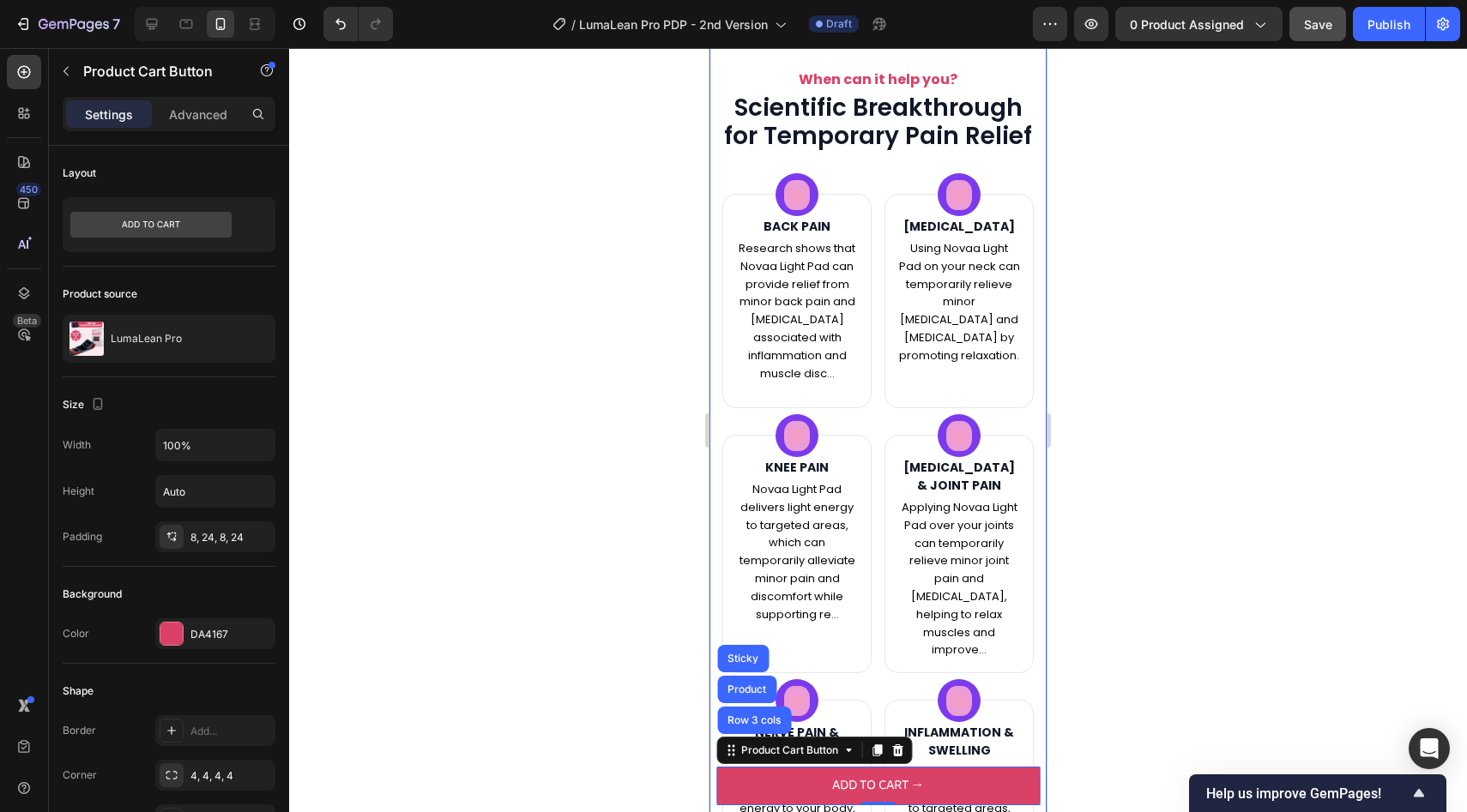
scroll to position [2152, 0]
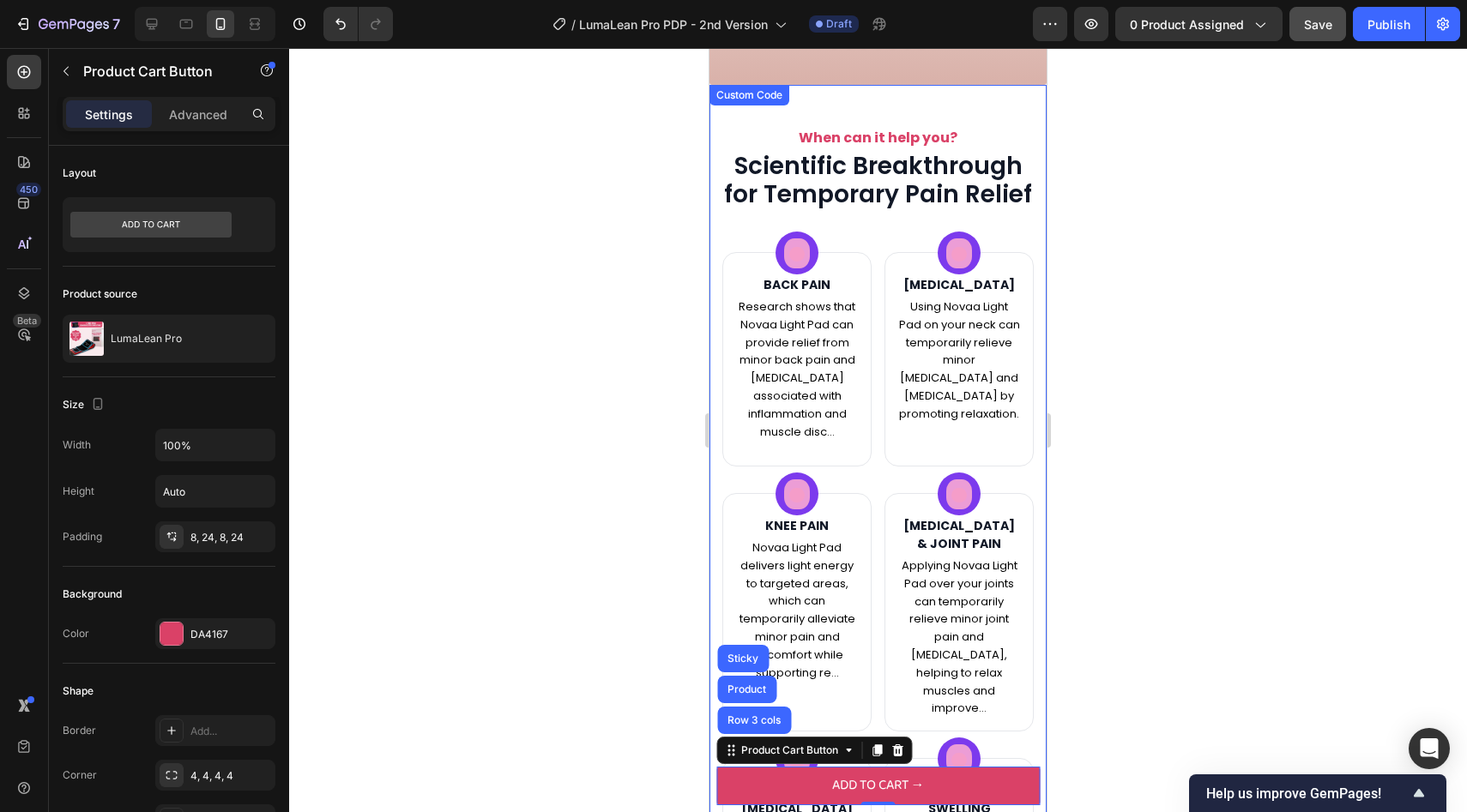
click at [875, 460] on div "BACK PAIN Research shows that Novaa Light Pad can provide relief from minor bac…" at bounding box center [877, 618] width 311 height 734
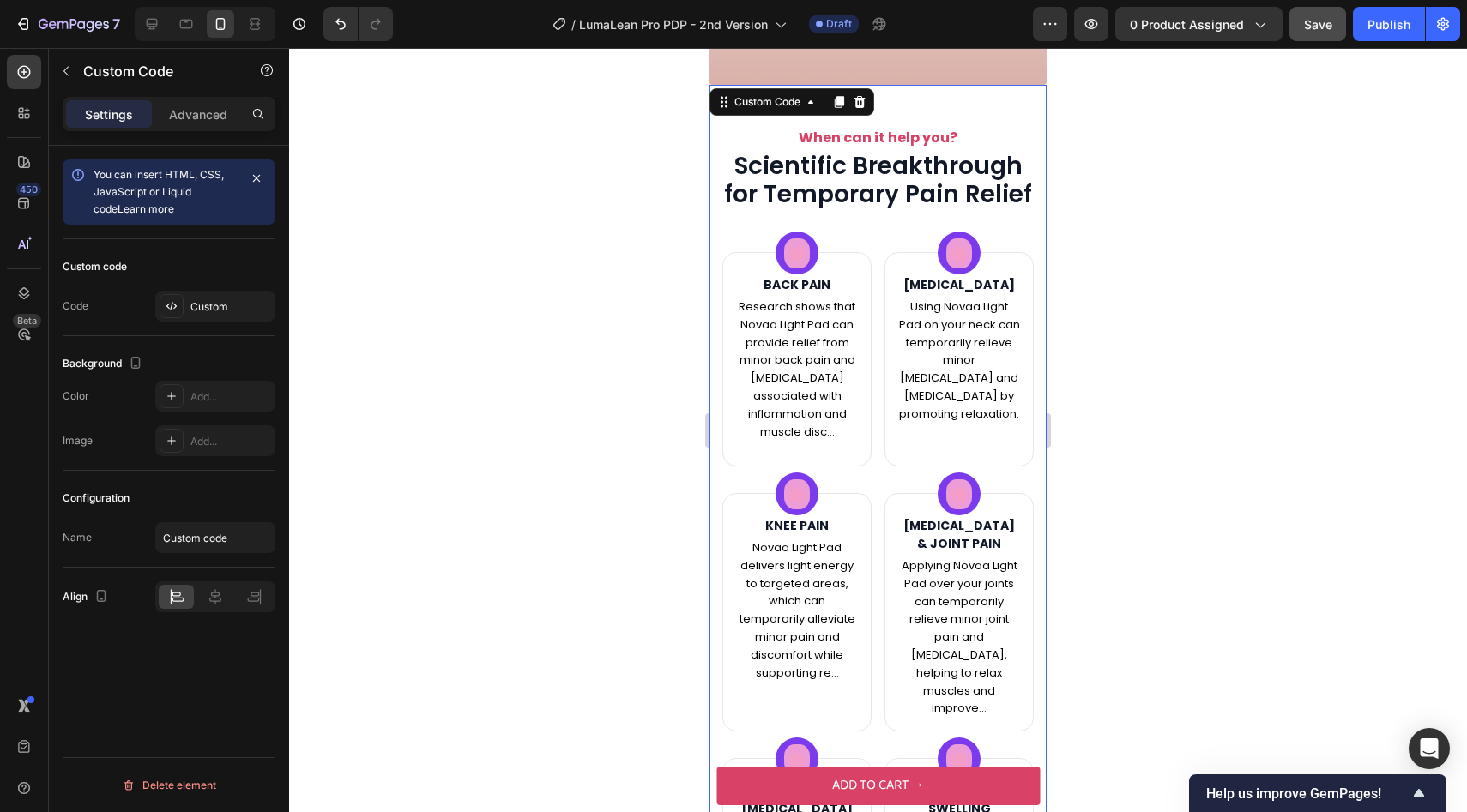
click at [1067, 460] on div at bounding box center [877, 430] width 1177 height 764
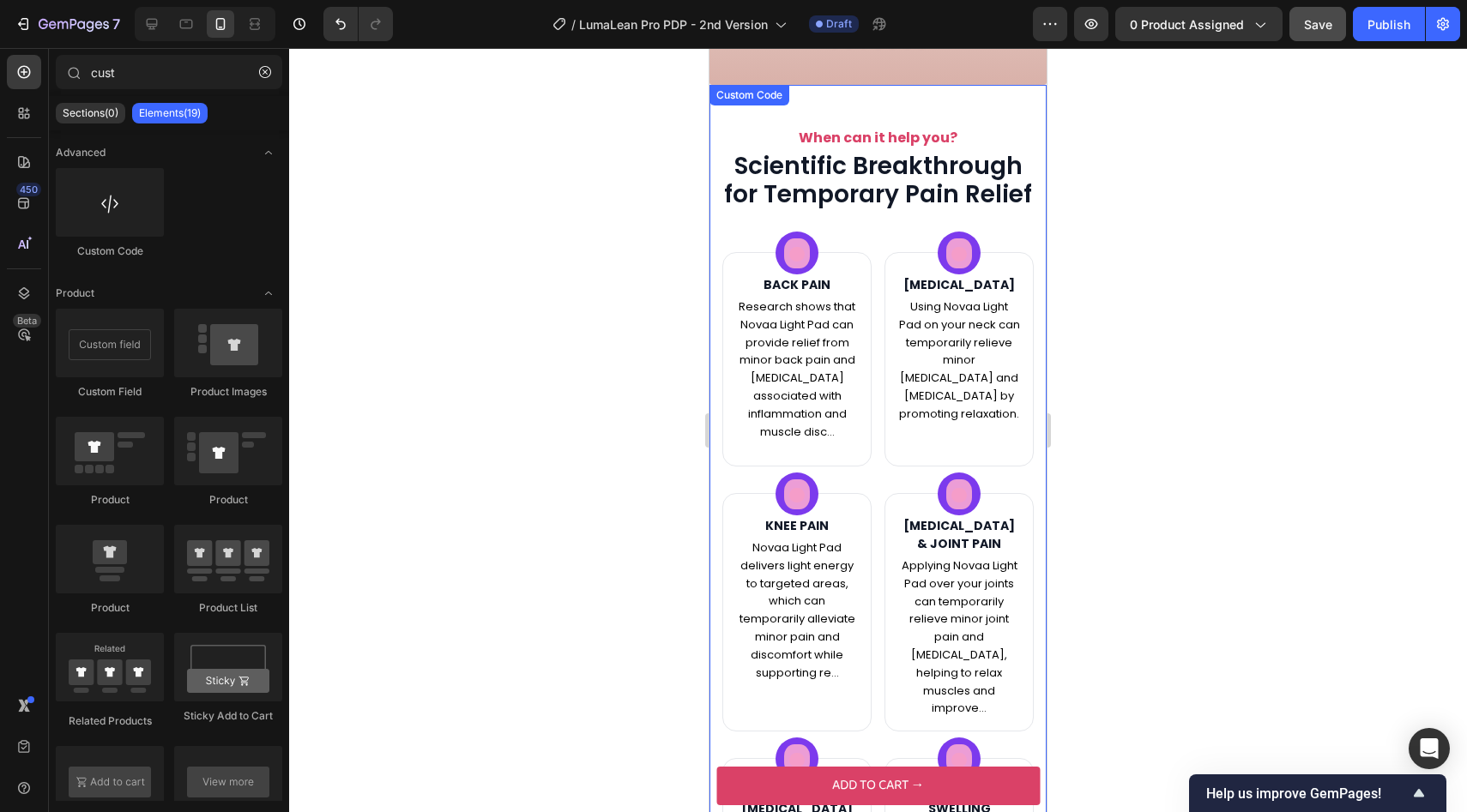
click at [948, 431] on div "[MEDICAL_DATA] Using Novaa Light Pad on your neck can temporarily relieve minor…" at bounding box center [959, 359] width 149 height 214
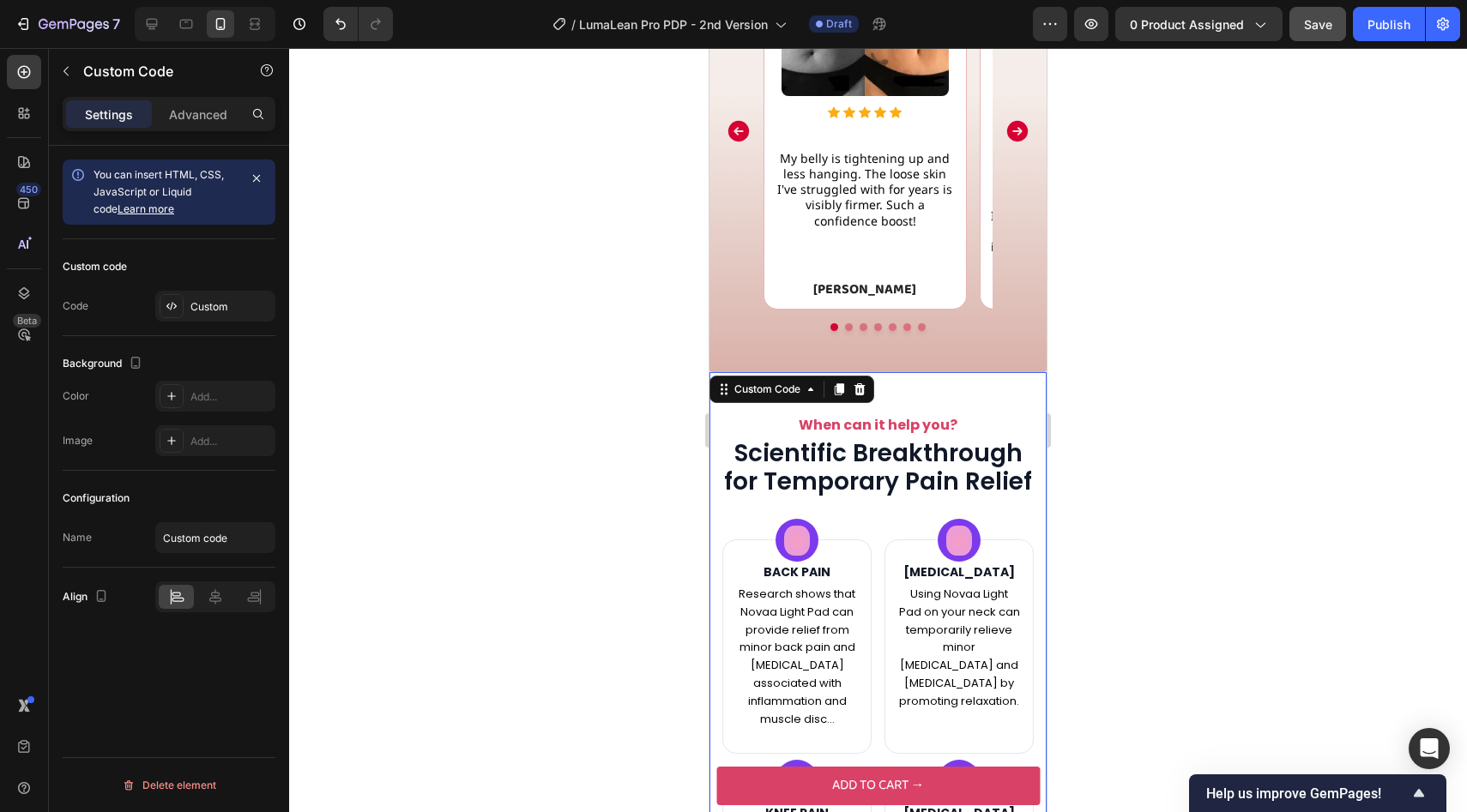
scroll to position [1867, 0]
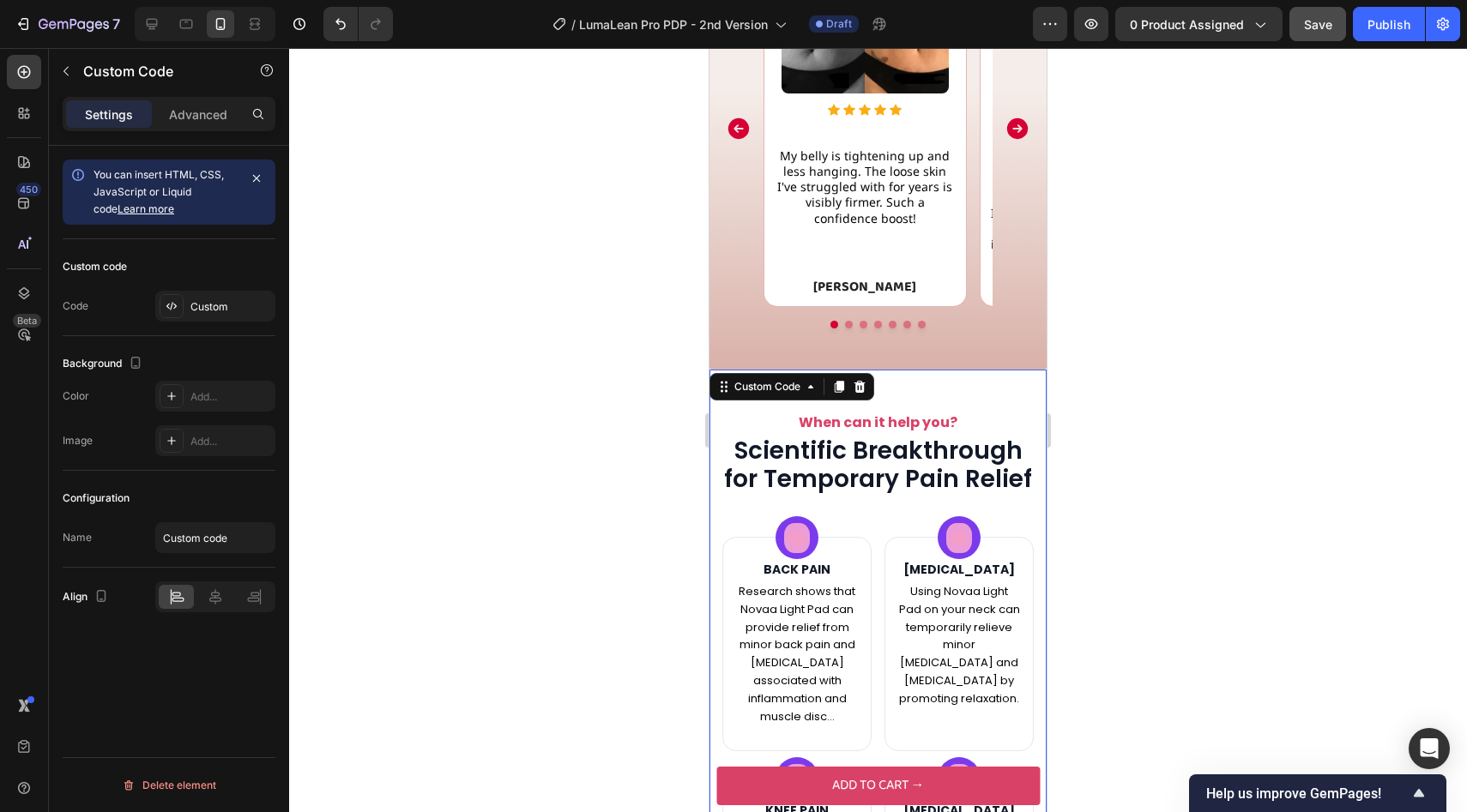
click at [502, 591] on div at bounding box center [877, 430] width 1177 height 764
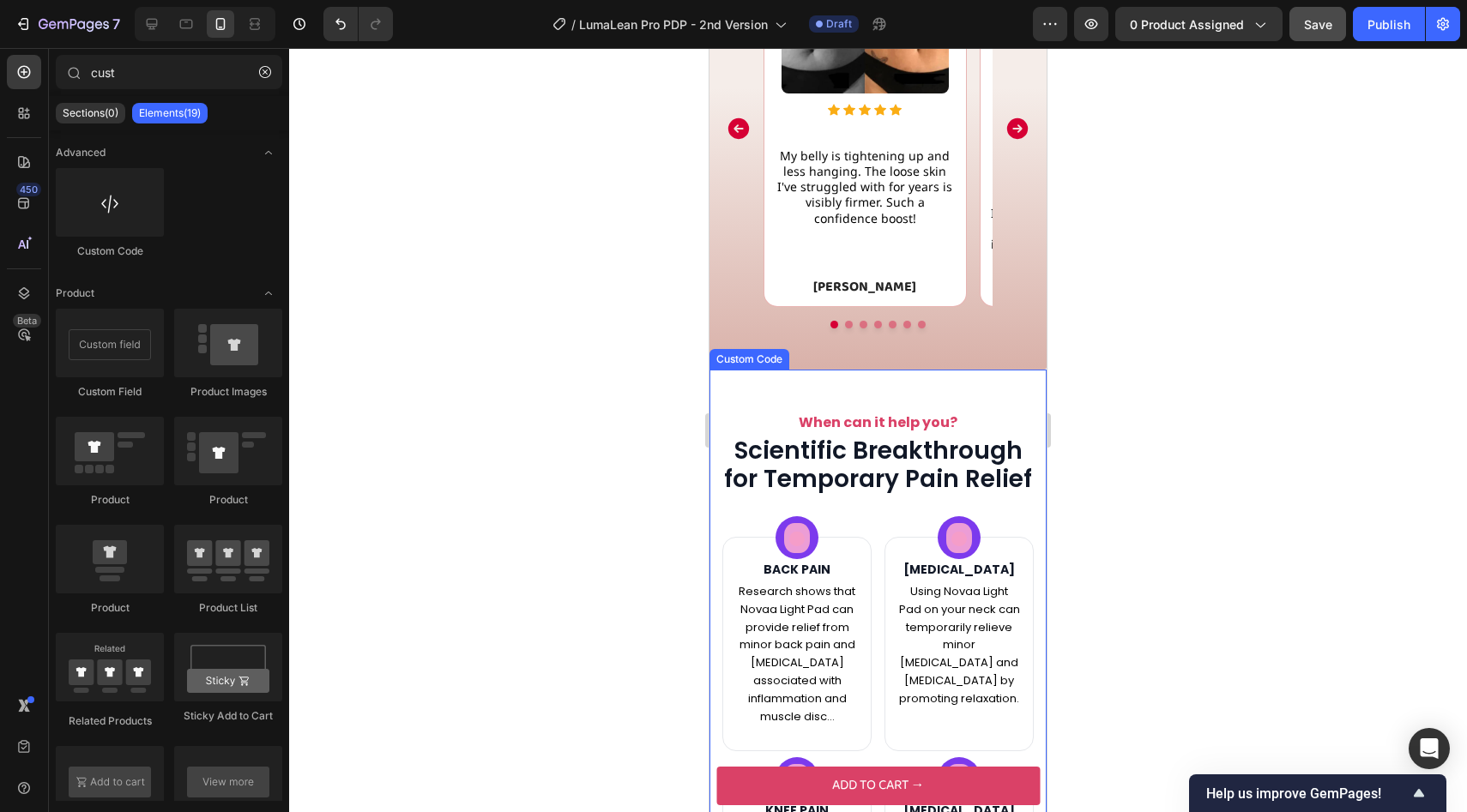
scroll to position [1952, 0]
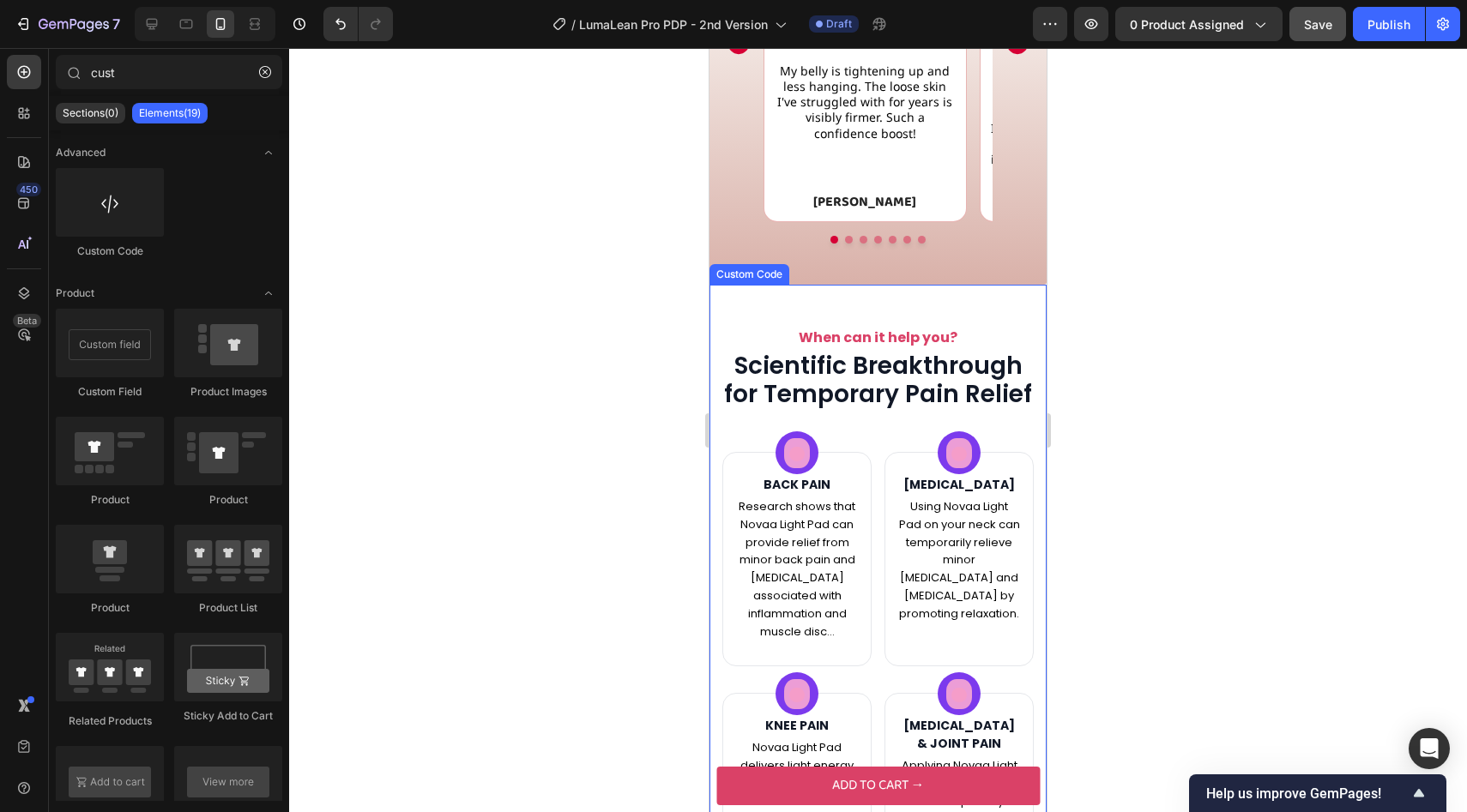
click at [848, 348] on div "When can it help you? Scientific Breakthrough for Temporary Pain Relief BACK PA…" at bounding box center [877, 756] width 311 height 858
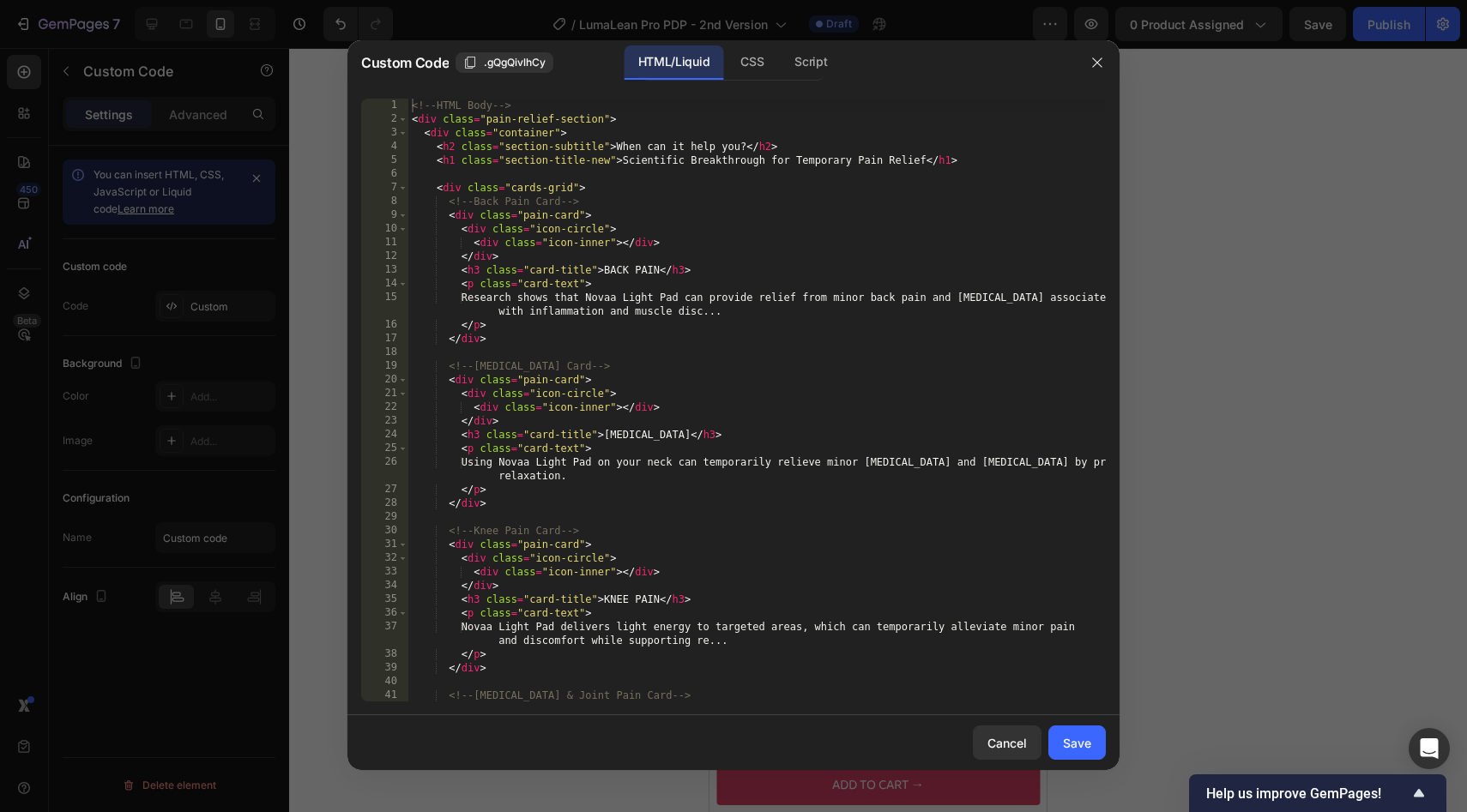
scroll to position [1952, 0]
click at [295, 322] on div at bounding box center [734, 406] width 1467 height 812
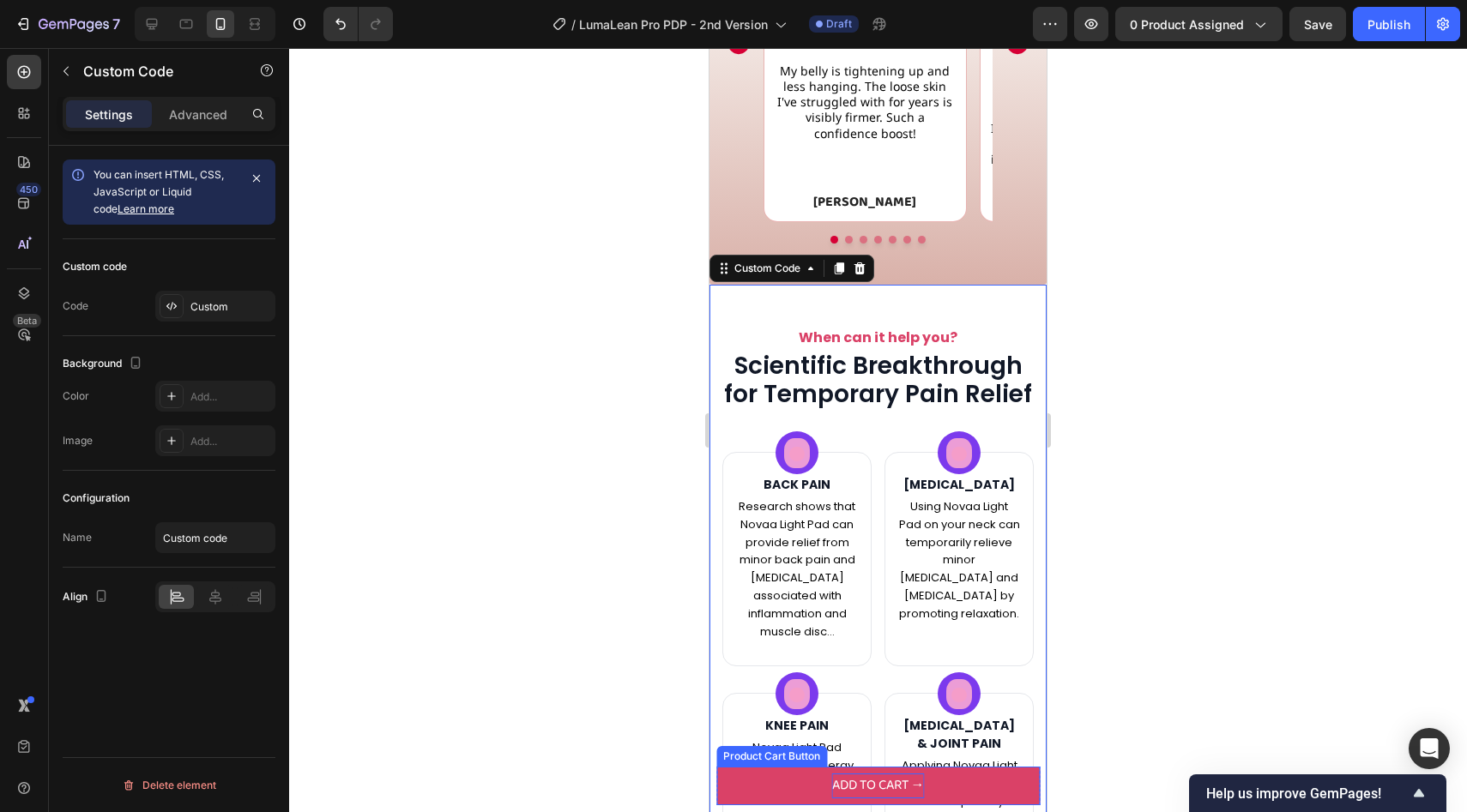
click at [848, 775] on div "ADD TO CART →" at bounding box center [878, 786] width 93 height 25
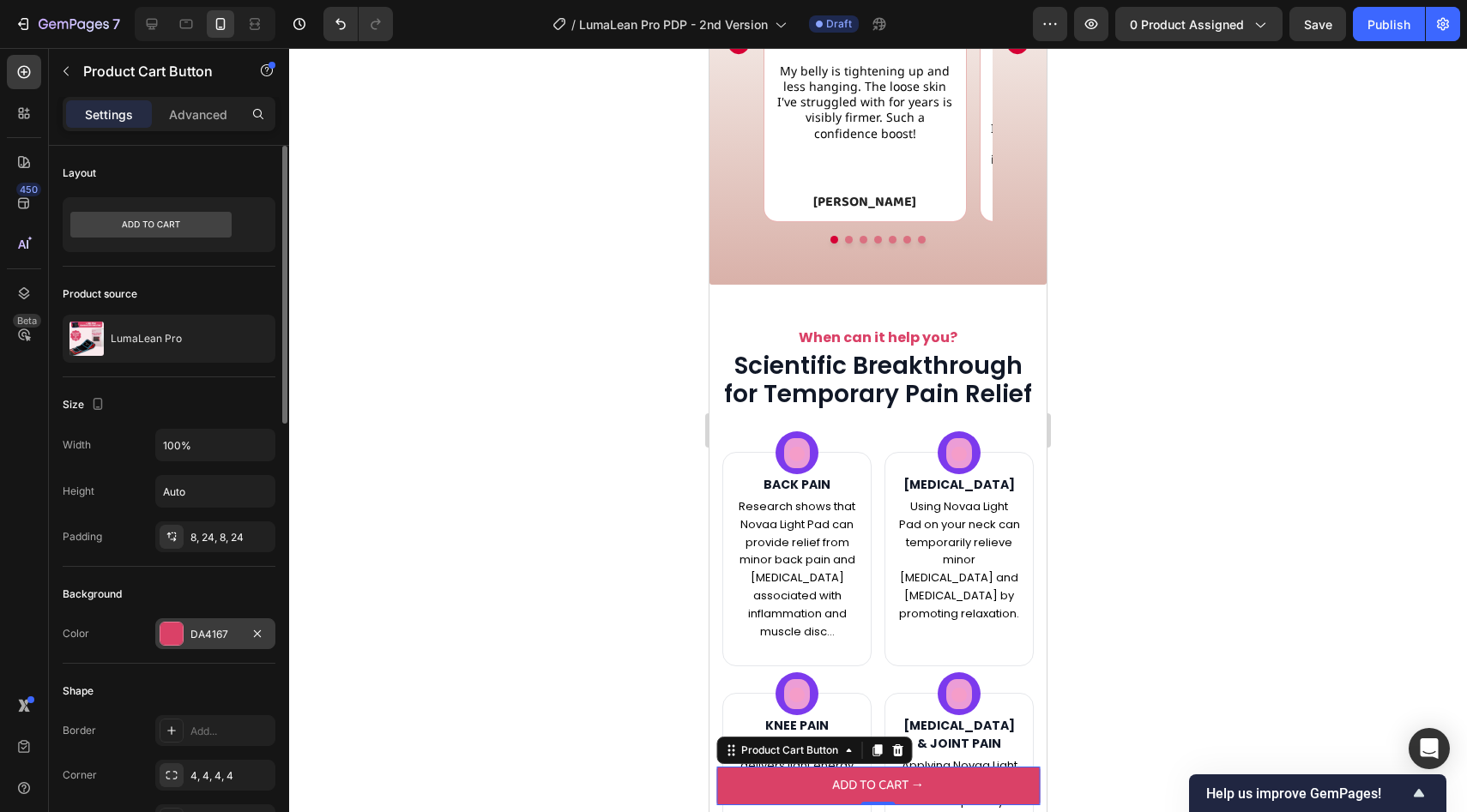
click at [218, 627] on div "DA4167" at bounding box center [215, 635] width 50 height 16
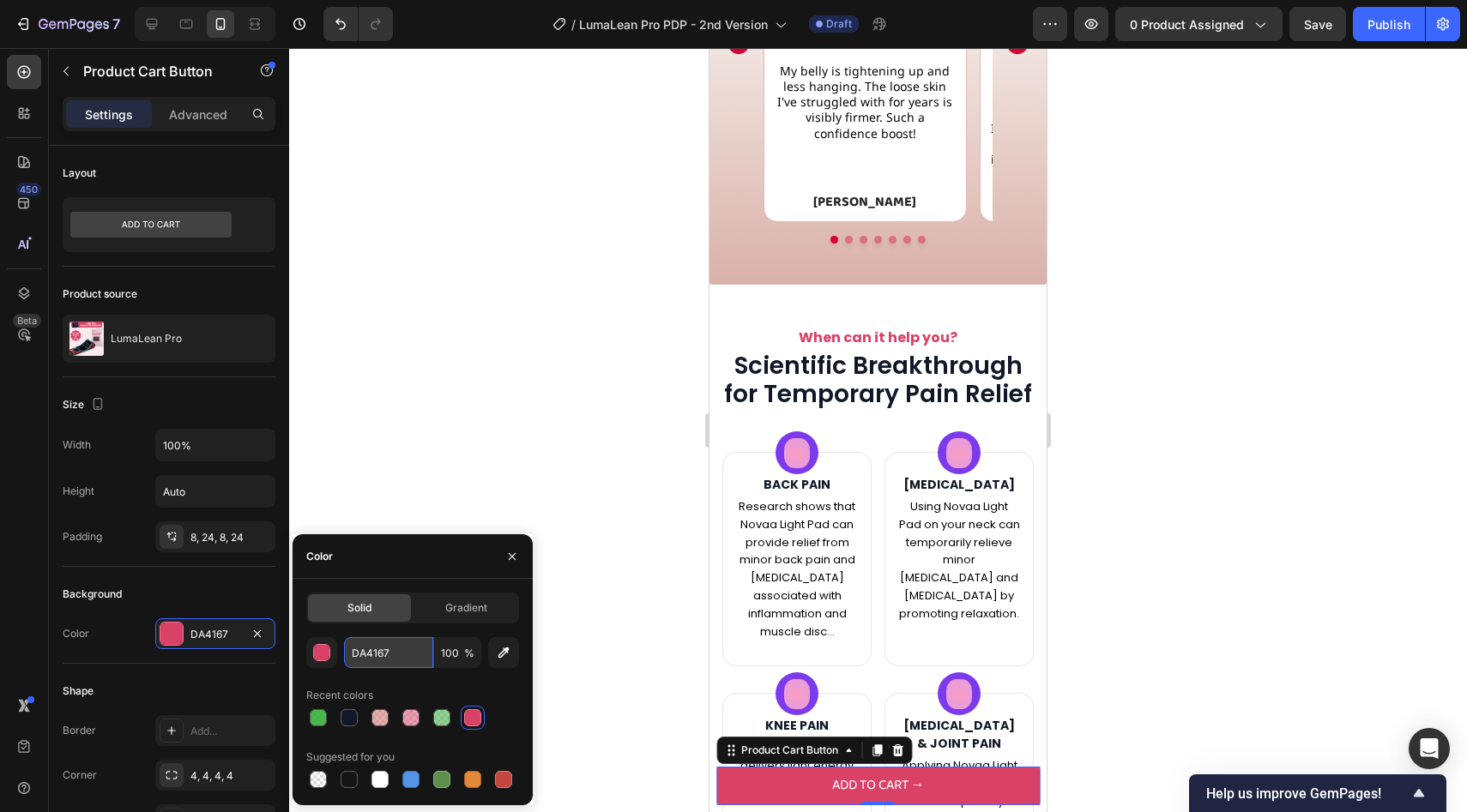
click at [354, 659] on input "DA4167" at bounding box center [389, 652] width 89 height 31
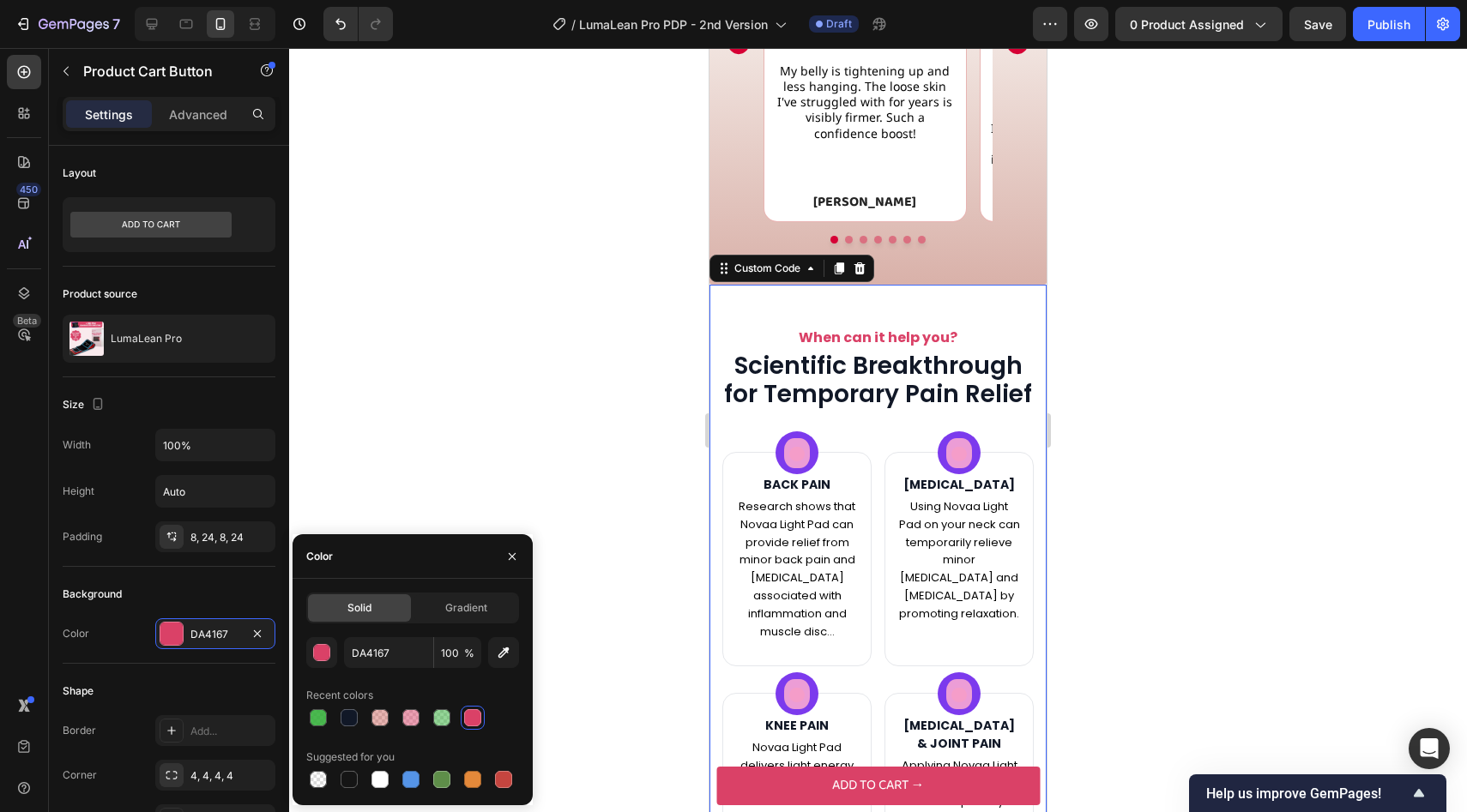
click at [828, 450] on div "When can it help you? Scientific Breakthrough for Temporary Pain Relief BACK PA…" at bounding box center [877, 756] width 311 height 858
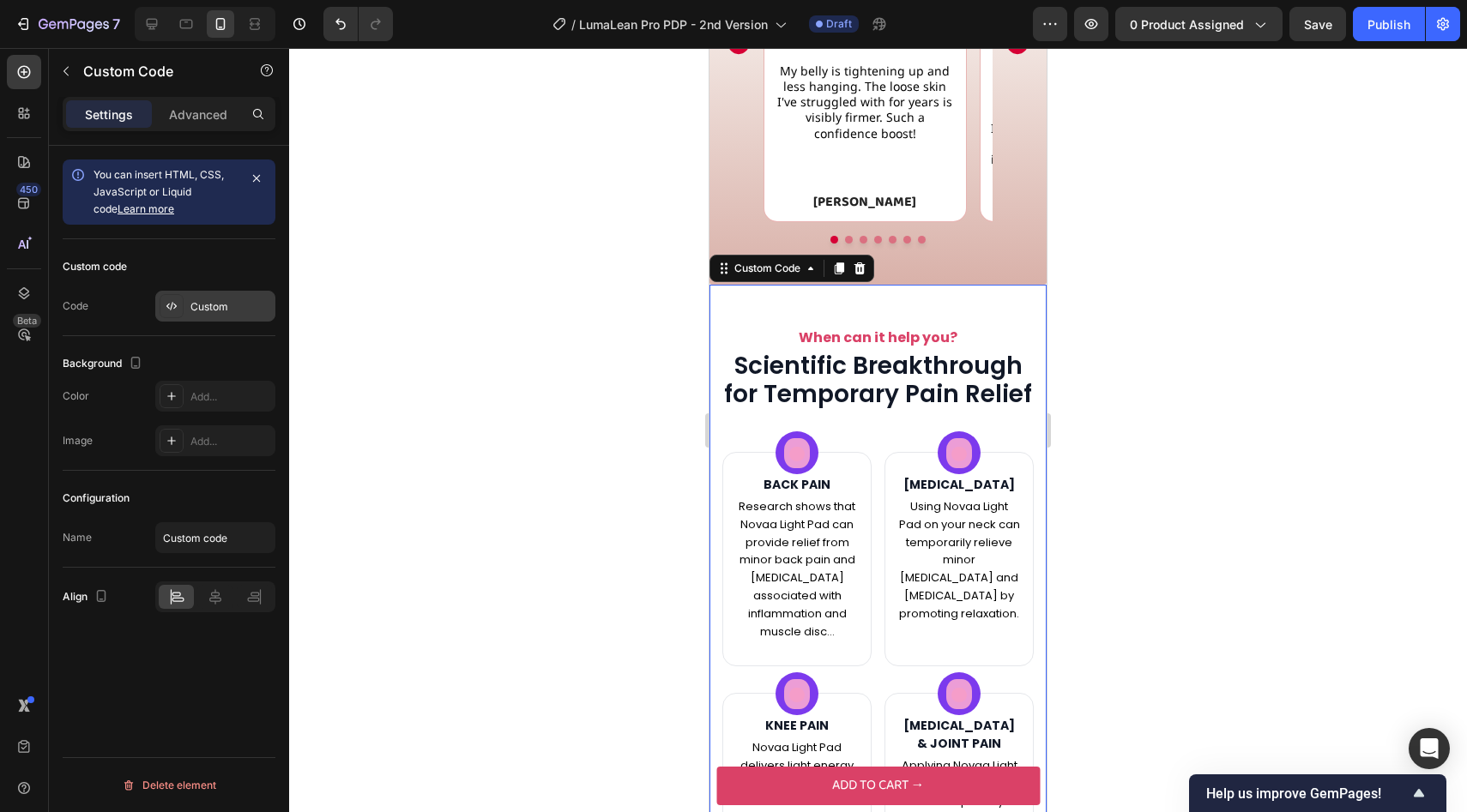
click at [187, 305] on div "Custom" at bounding box center [215, 305] width 120 height 31
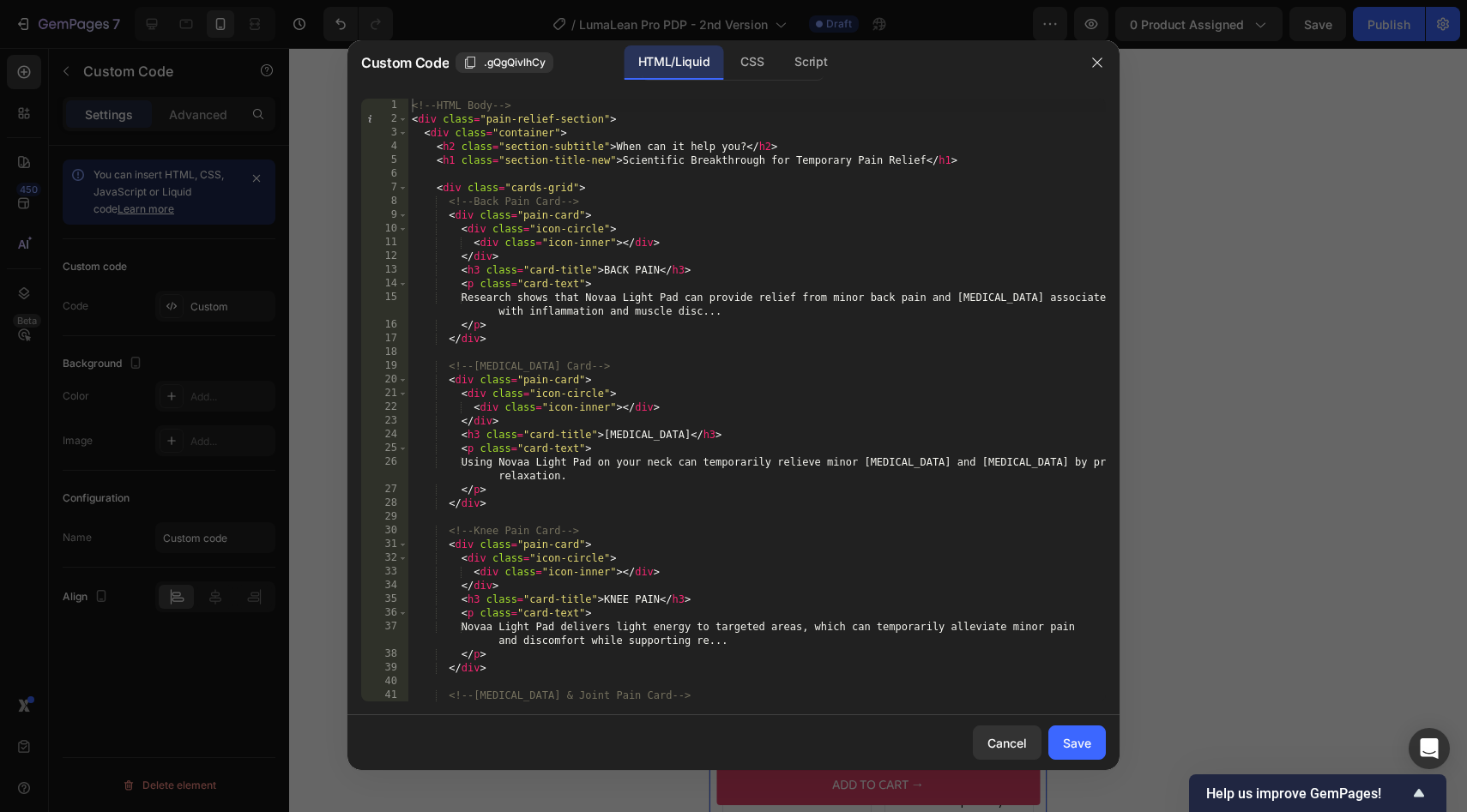
click at [592, 231] on div "<!-- HTML Body --> < div class = "pain-relief-section" > < div class = "contain…" at bounding box center [756, 413] width 698 height 630
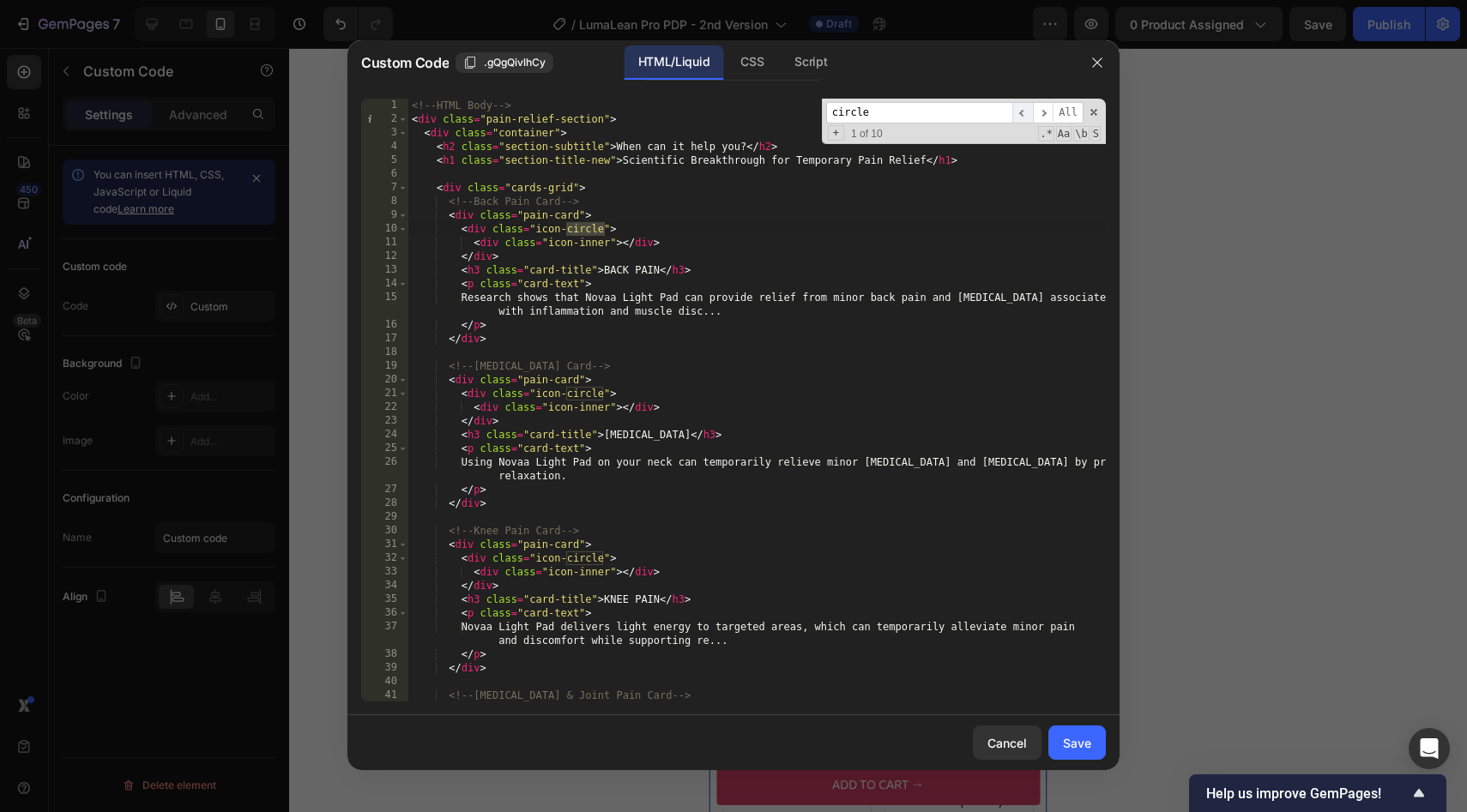
click at [1028, 113] on span "​" at bounding box center [1022, 112] width 20 height 21
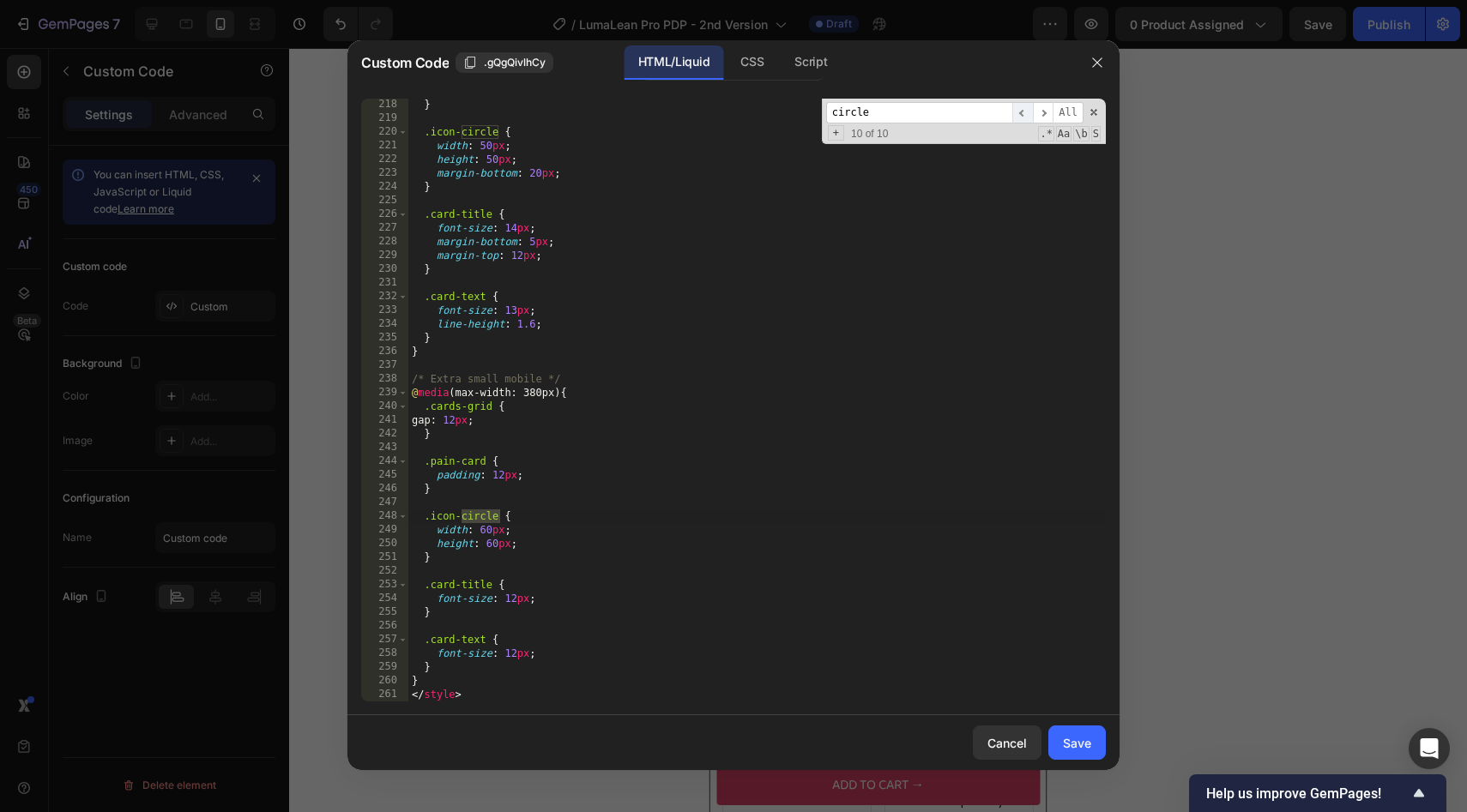
click at [1028, 112] on span "​" at bounding box center [1022, 112] width 20 height 21
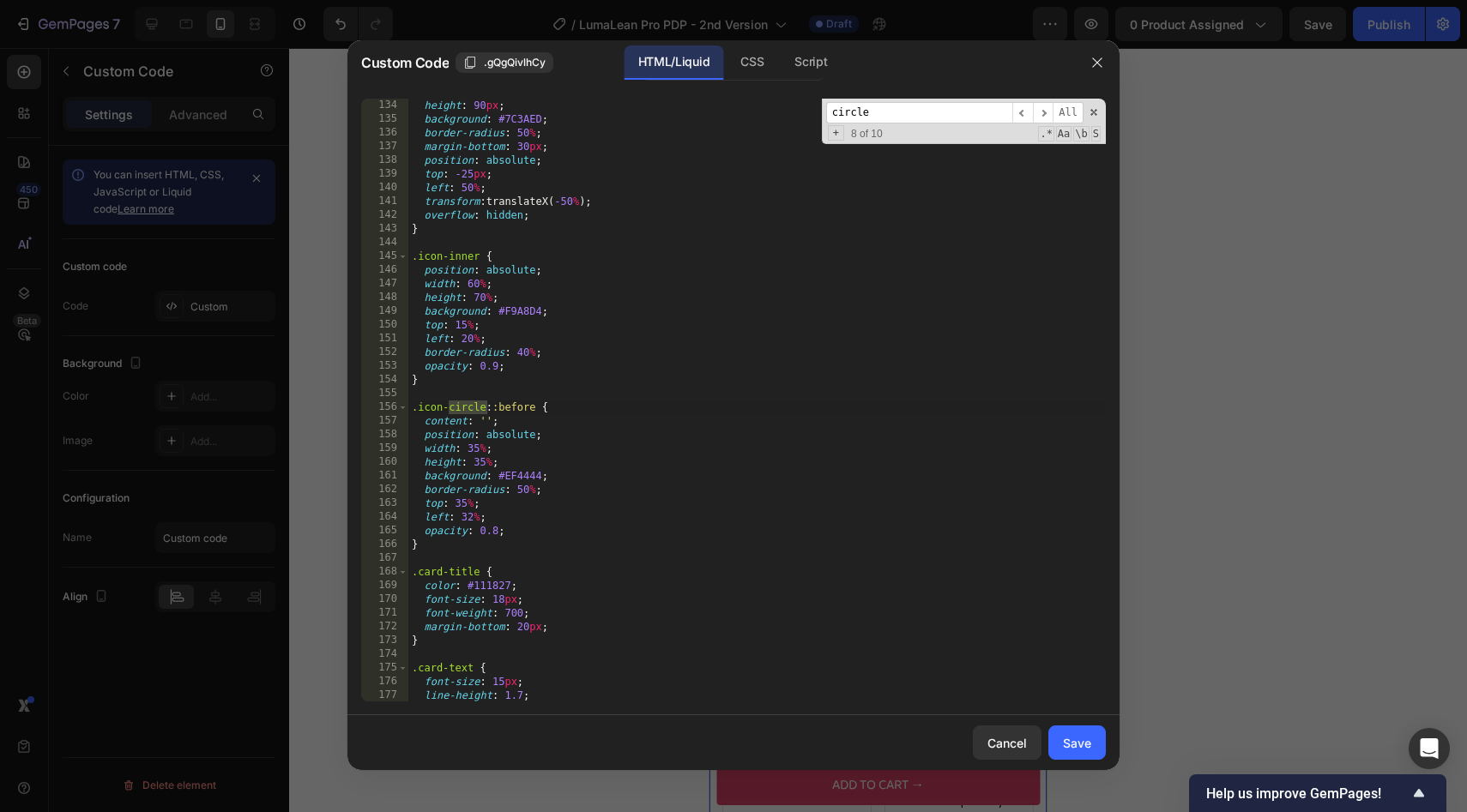
click at [525, 472] on div "height : 90 px ; background : #7C3AED ; border-radius : 50 % ; margin-bottom : …" at bounding box center [756, 413] width 698 height 630
paste textarea "DA4167"
type textarea "background: #DA4167;"
click at [1088, 744] on div "Save" at bounding box center [1077, 743] width 28 height 18
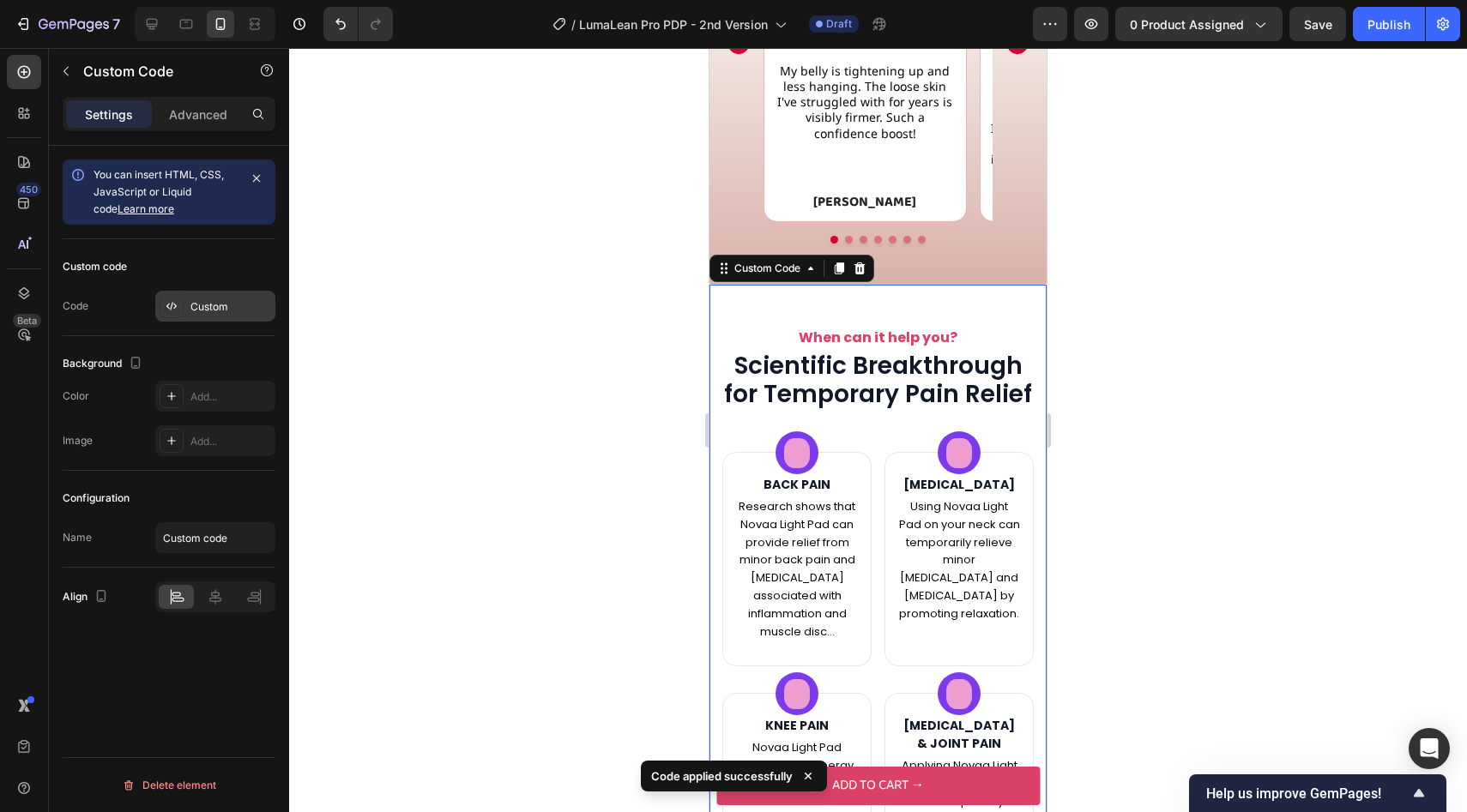
click at [195, 301] on div "Custom" at bounding box center [231, 307] width 81 height 16
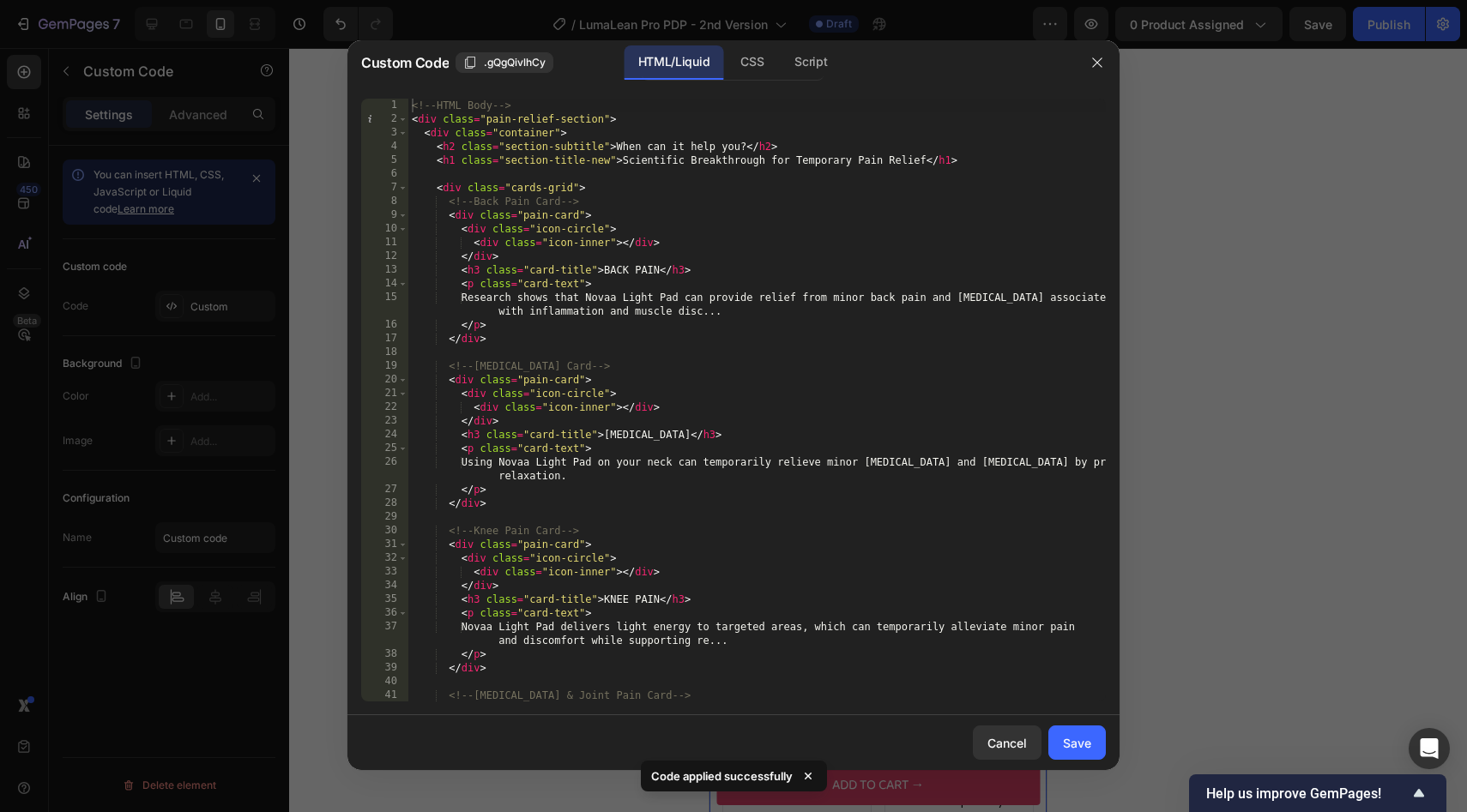
click at [579, 269] on div "<!-- HTML Body --> < div class = "pain-relief-section" > < div class = "contain…" at bounding box center [756, 413] width 698 height 630
click at [582, 225] on div "<!-- HTML Body --> < div class = "pain-relief-section" > < div class = "contain…" at bounding box center [756, 413] width 698 height 630
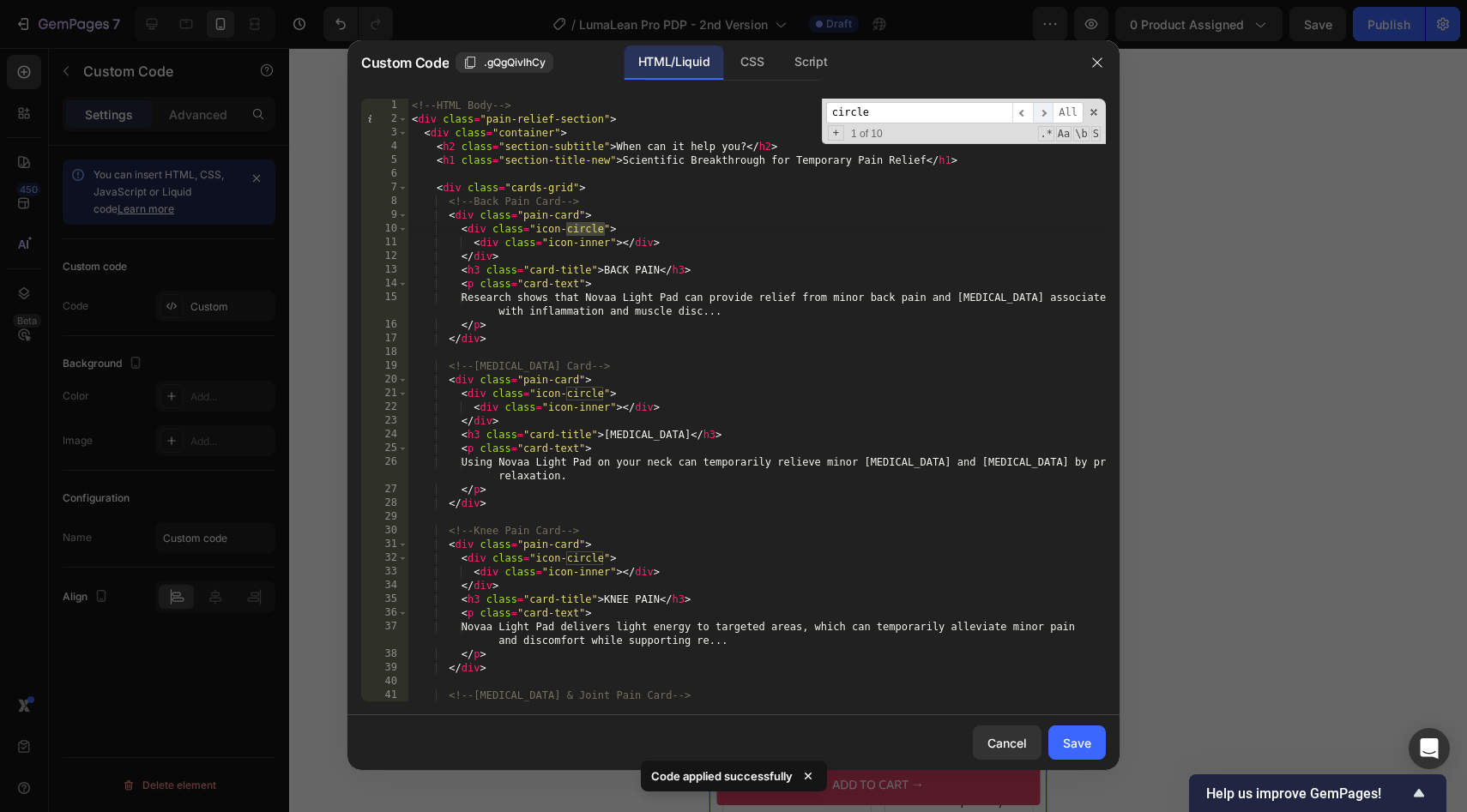
click at [1050, 116] on span "​" at bounding box center [1042, 112] width 20 height 21
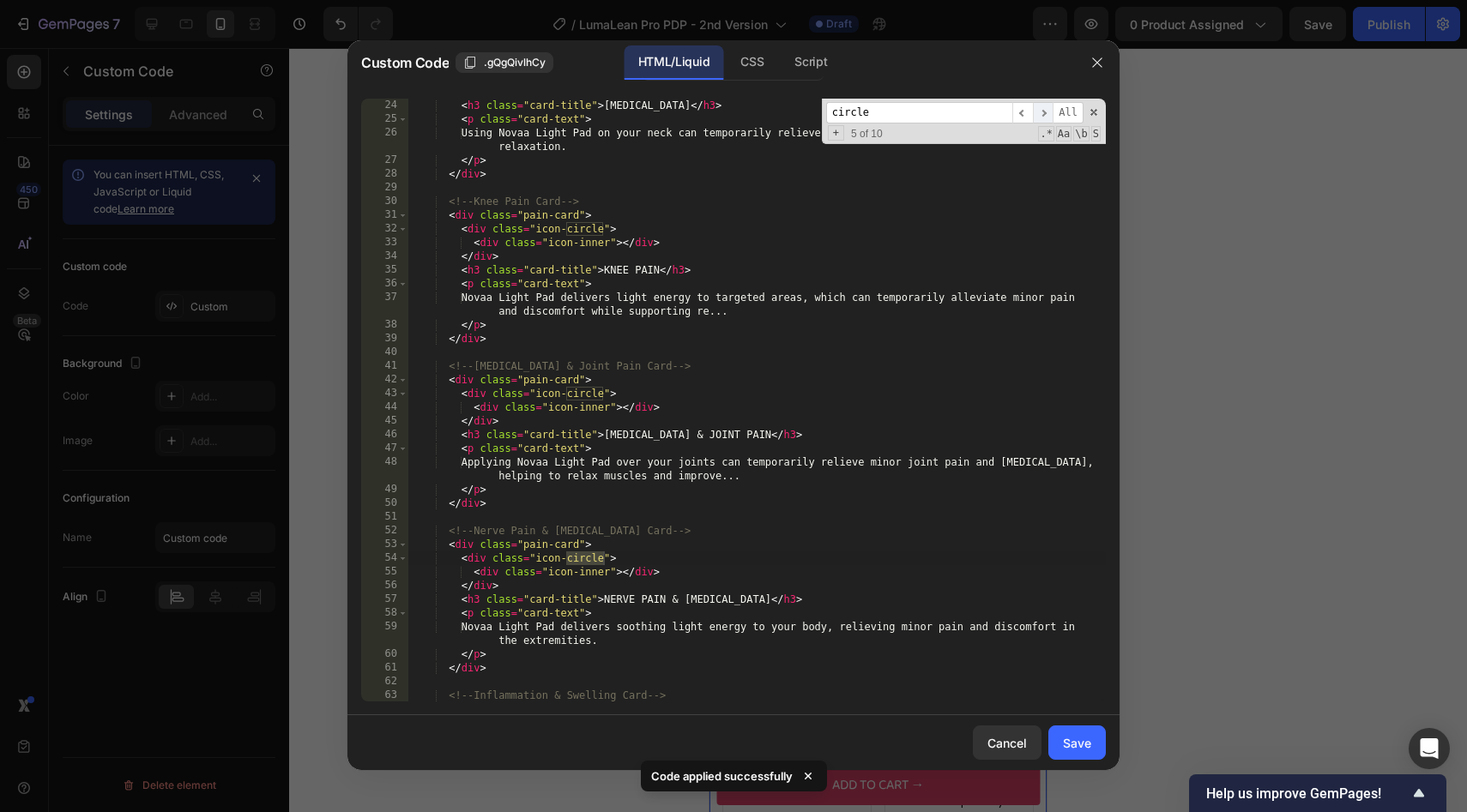
click at [1050, 116] on span "​" at bounding box center [1042, 112] width 20 height 21
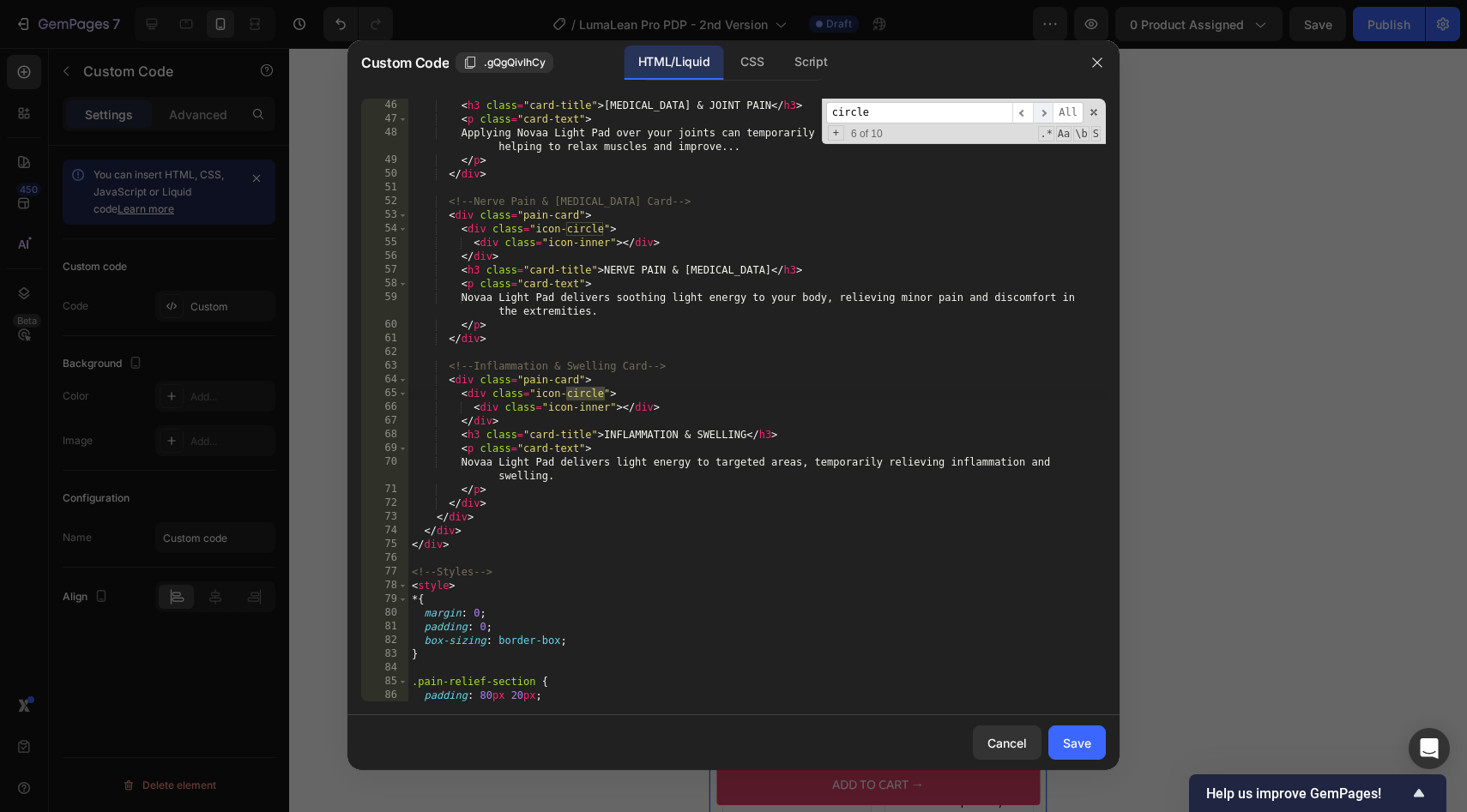
click at [1050, 116] on span "​" at bounding box center [1042, 112] width 20 height 21
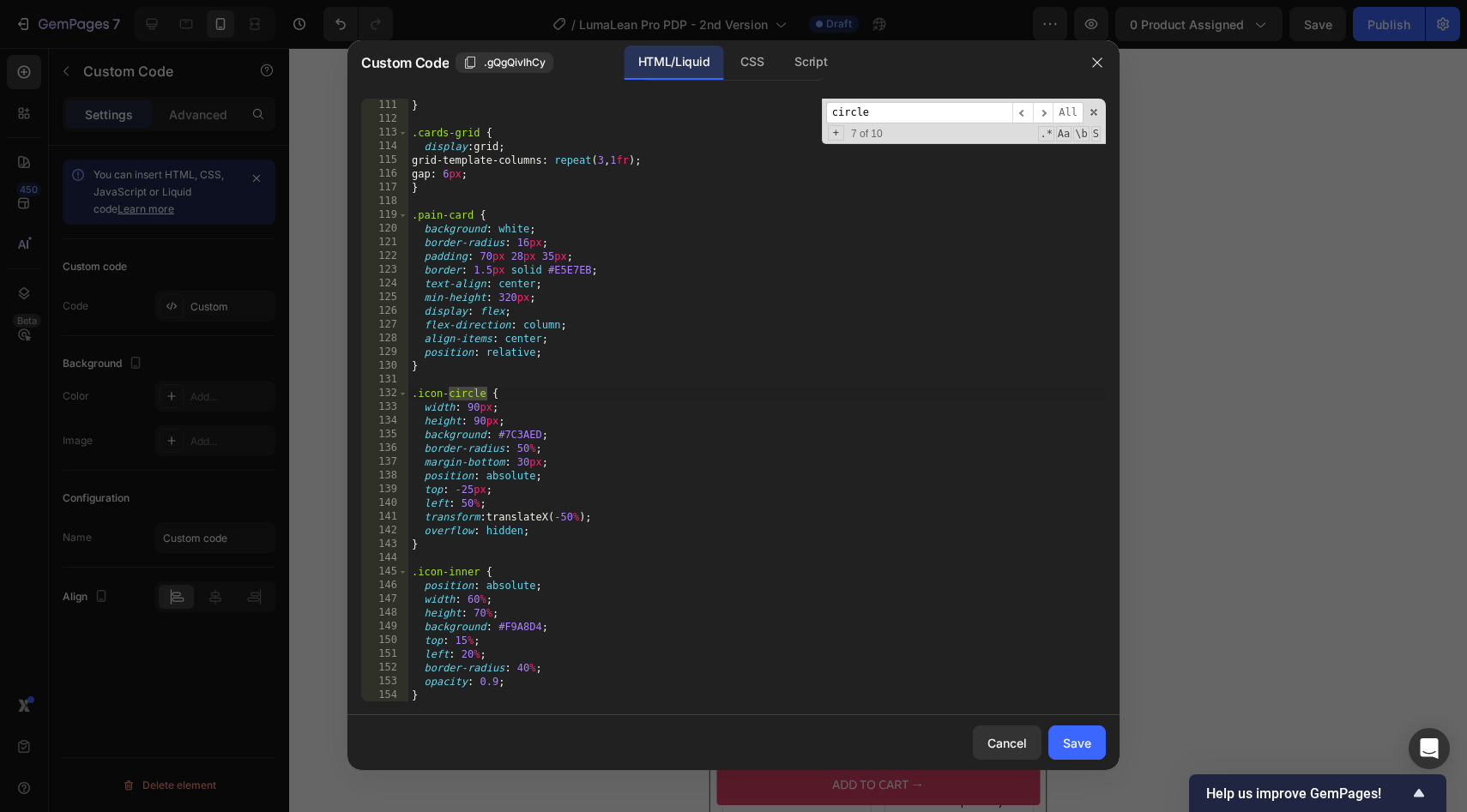
click at [539, 433] on div "} .cards-grid { display : grid ; grid-template-columns : repeat ( 3 , 1 fr ) ; …" at bounding box center [756, 413] width 698 height 630
paste textarea "DA4167"
type textarea "background: #DA4167;"
click at [1084, 744] on div "Save" at bounding box center [1077, 743] width 28 height 18
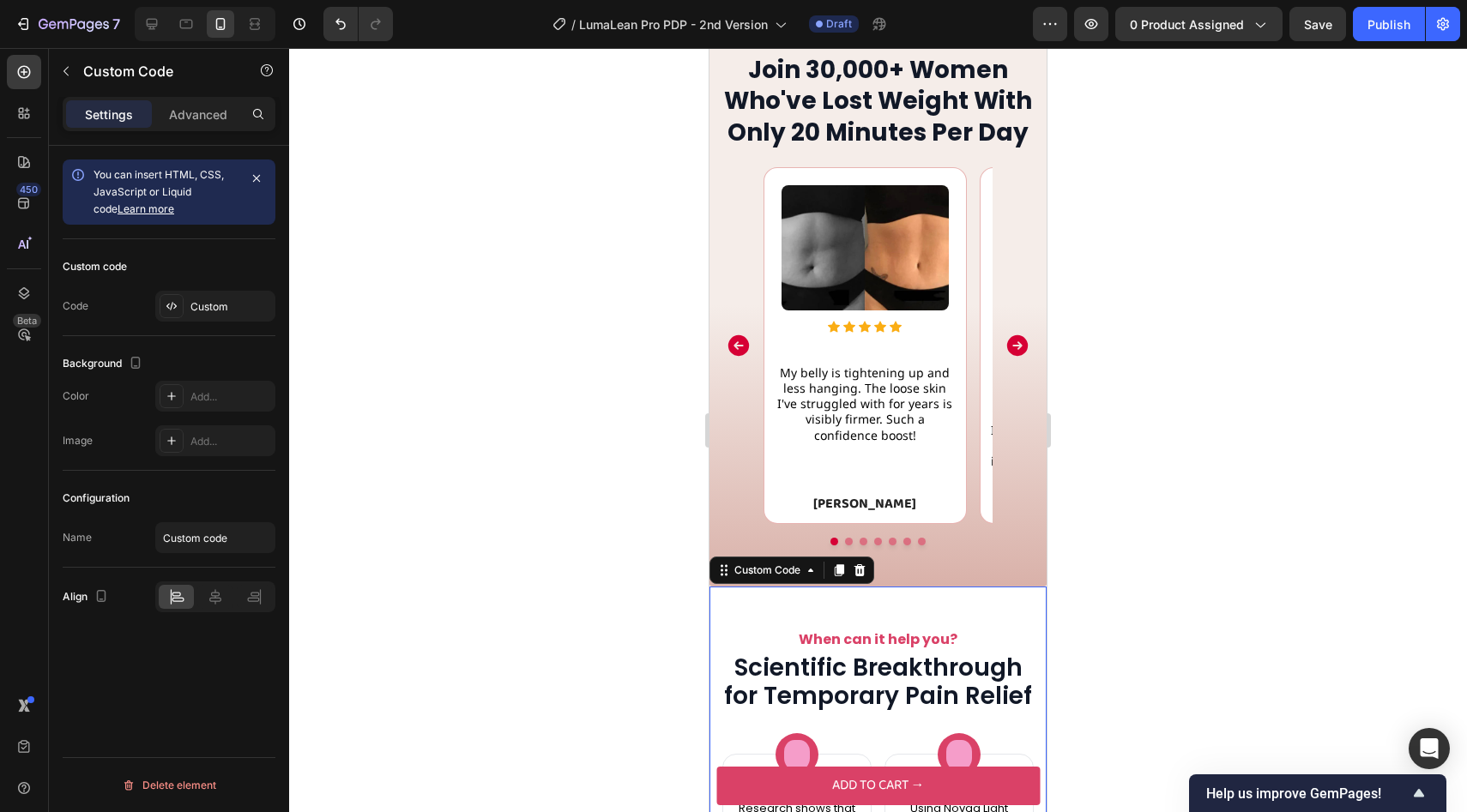
scroll to position [1510, 0]
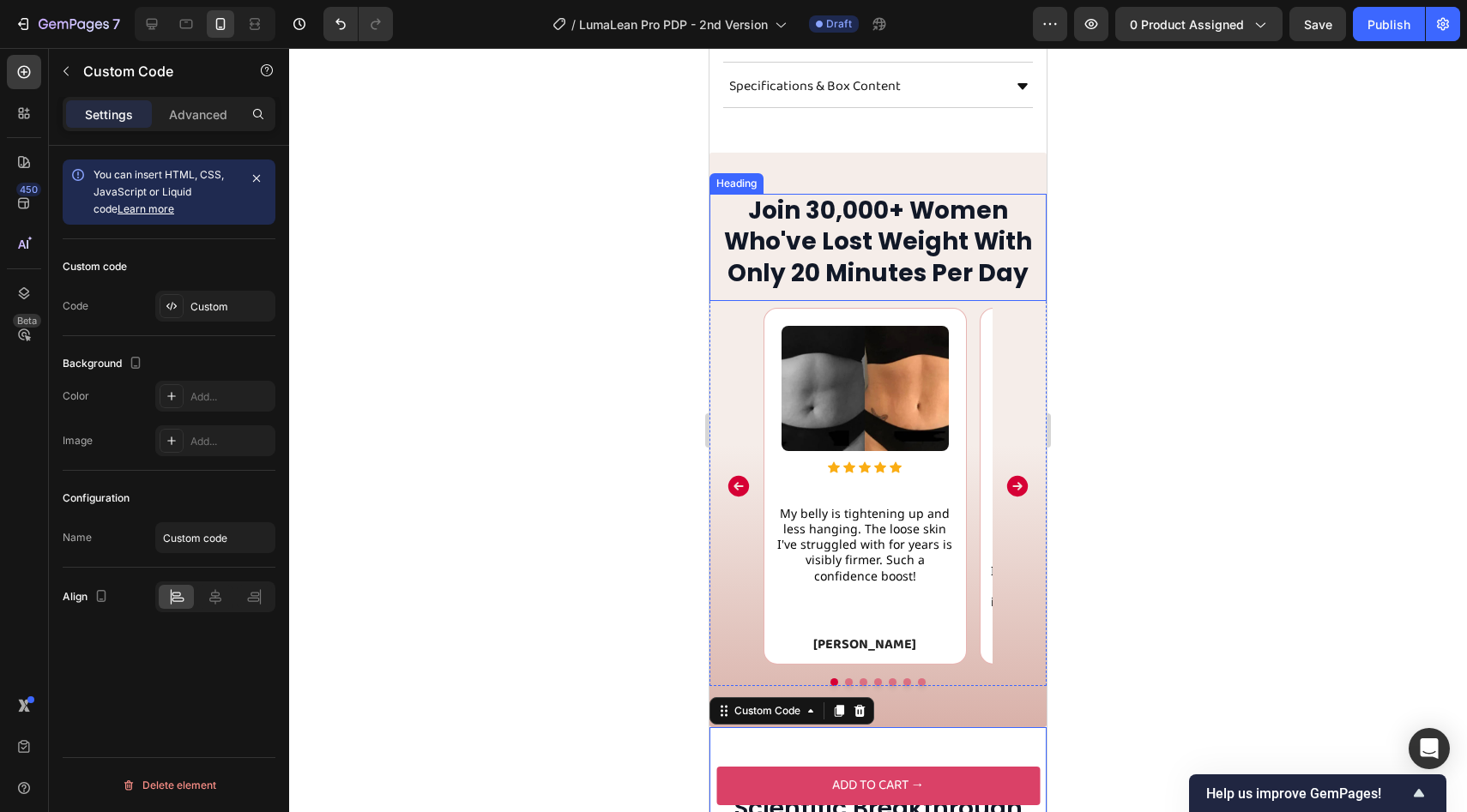
click at [824, 264] on h2 "Join 30,000+ Women Who've Lost Weight With Only 20 Minutes Per Day" at bounding box center [878, 242] width 337 height 96
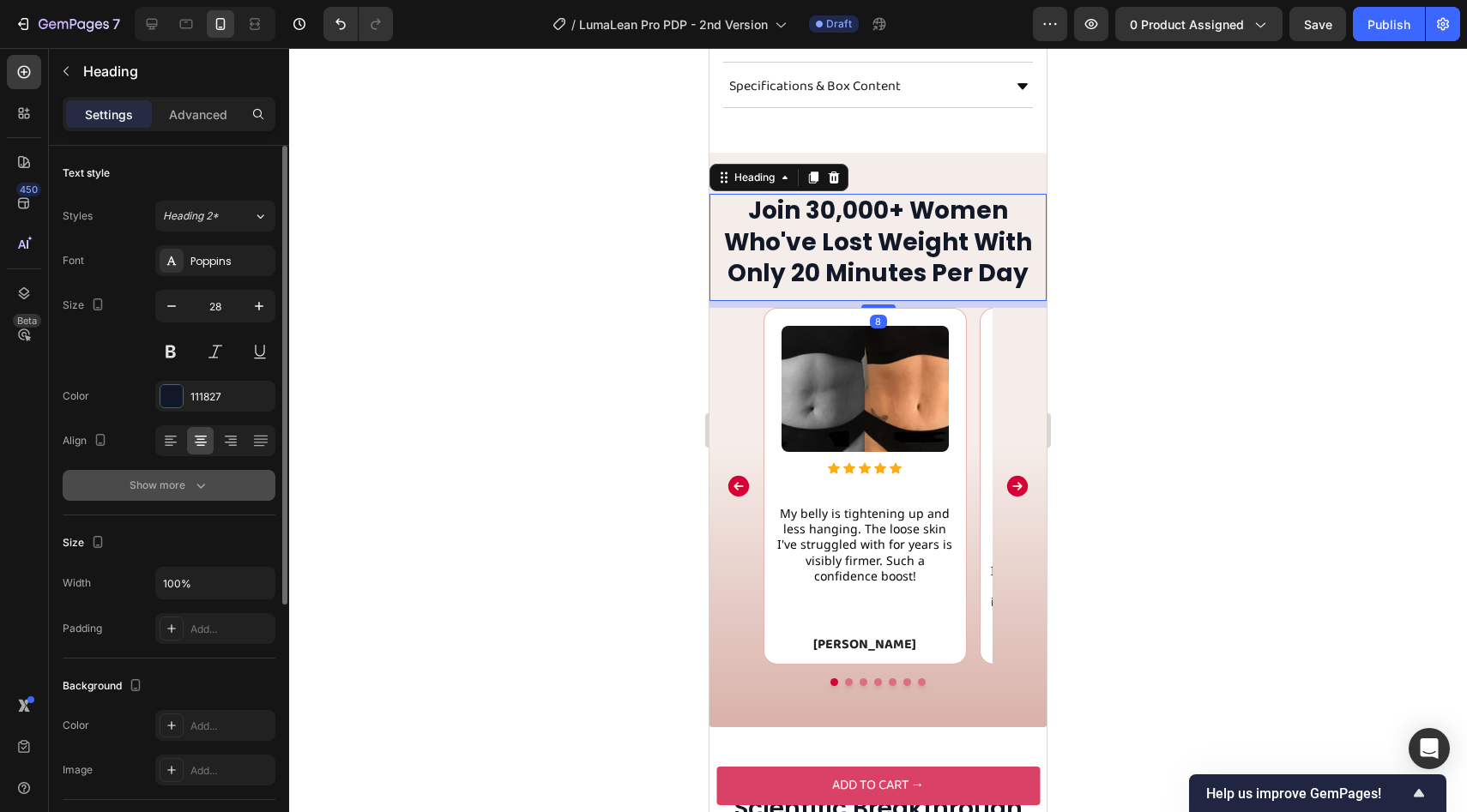
click at [180, 491] on div "Show more" at bounding box center [169, 486] width 80 height 18
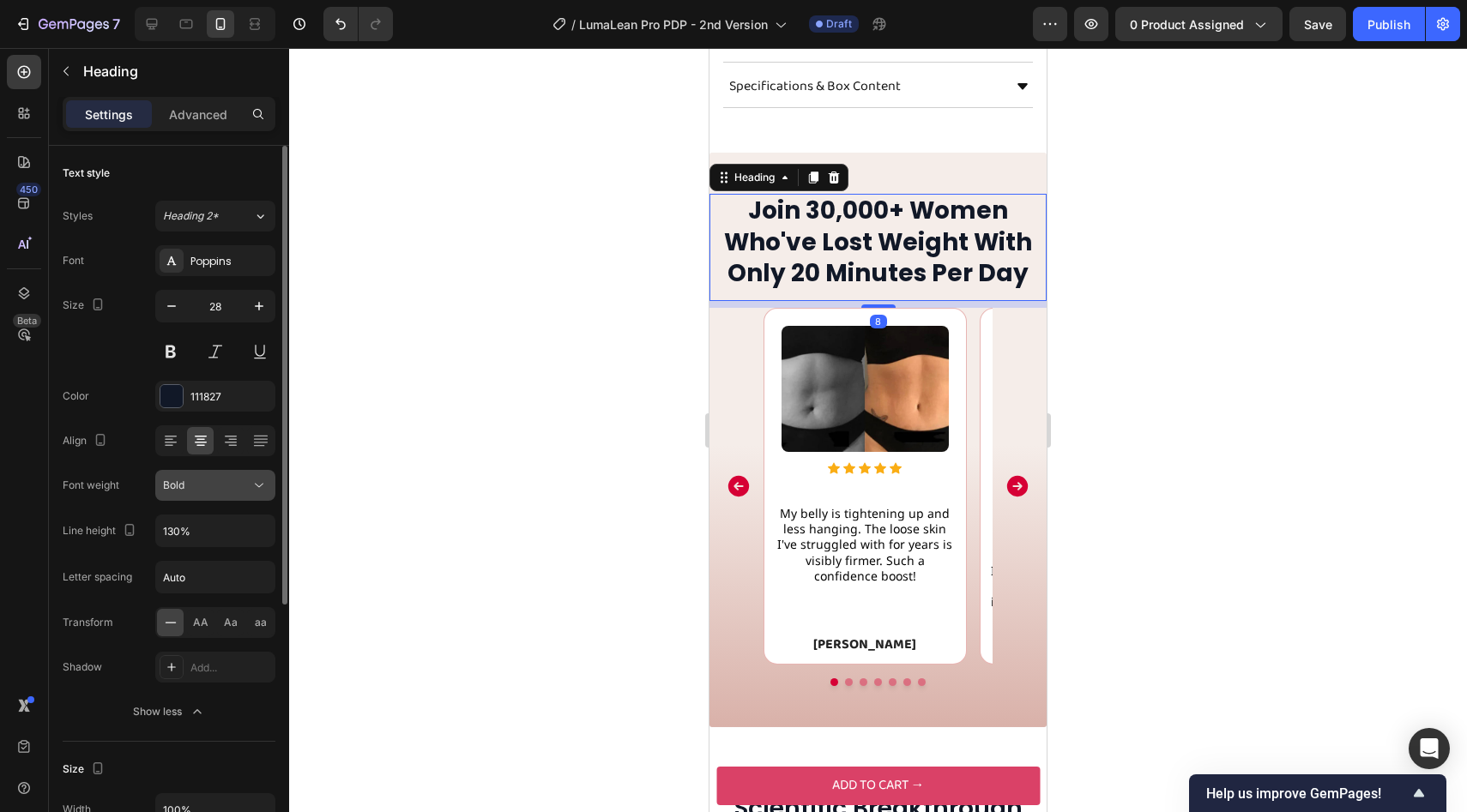
click at [221, 483] on div "Bold" at bounding box center [207, 486] width 88 height 16
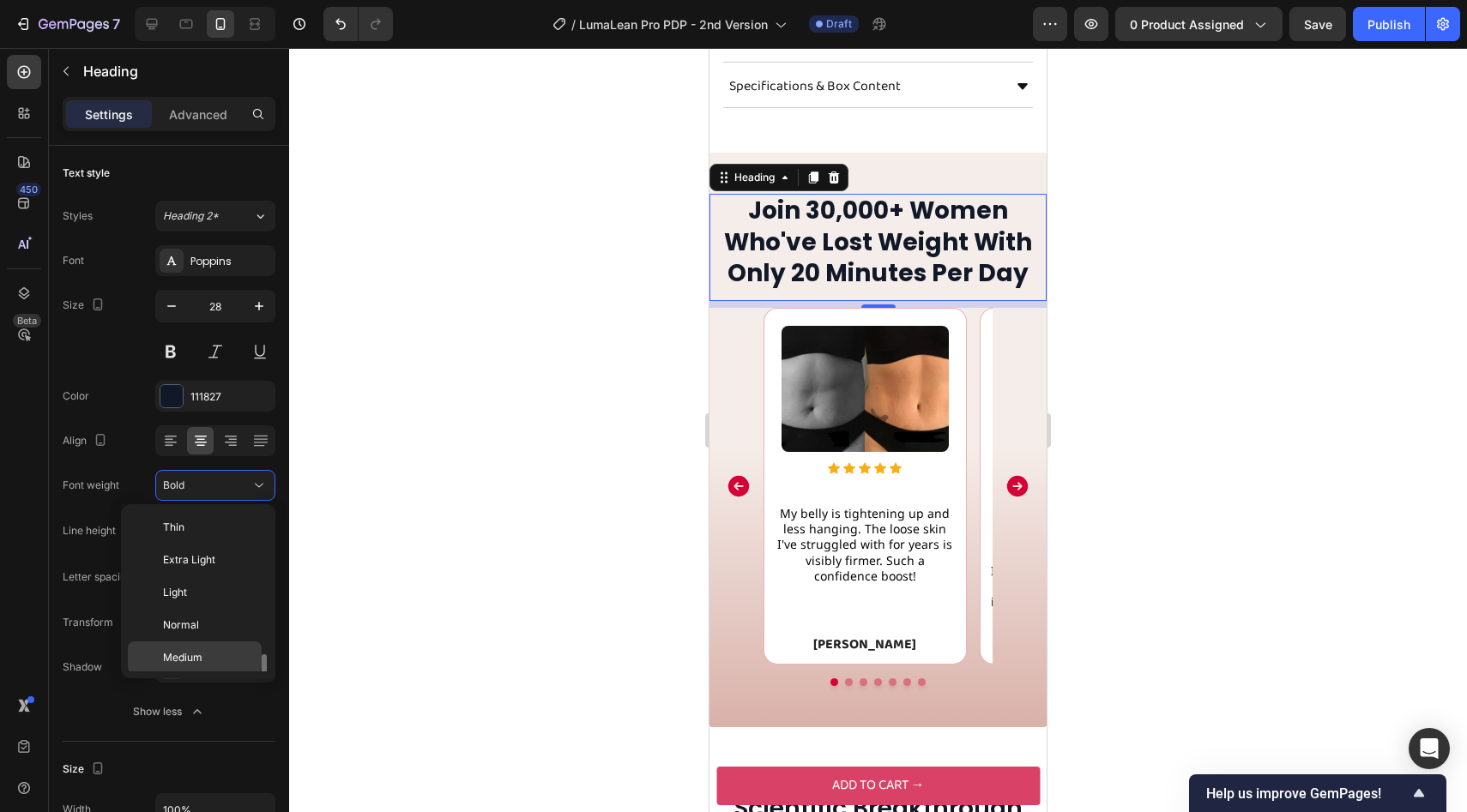
scroll to position [93, 0]
click at [214, 602] on p "Semi Bold" at bounding box center [209, 598] width 91 height 16
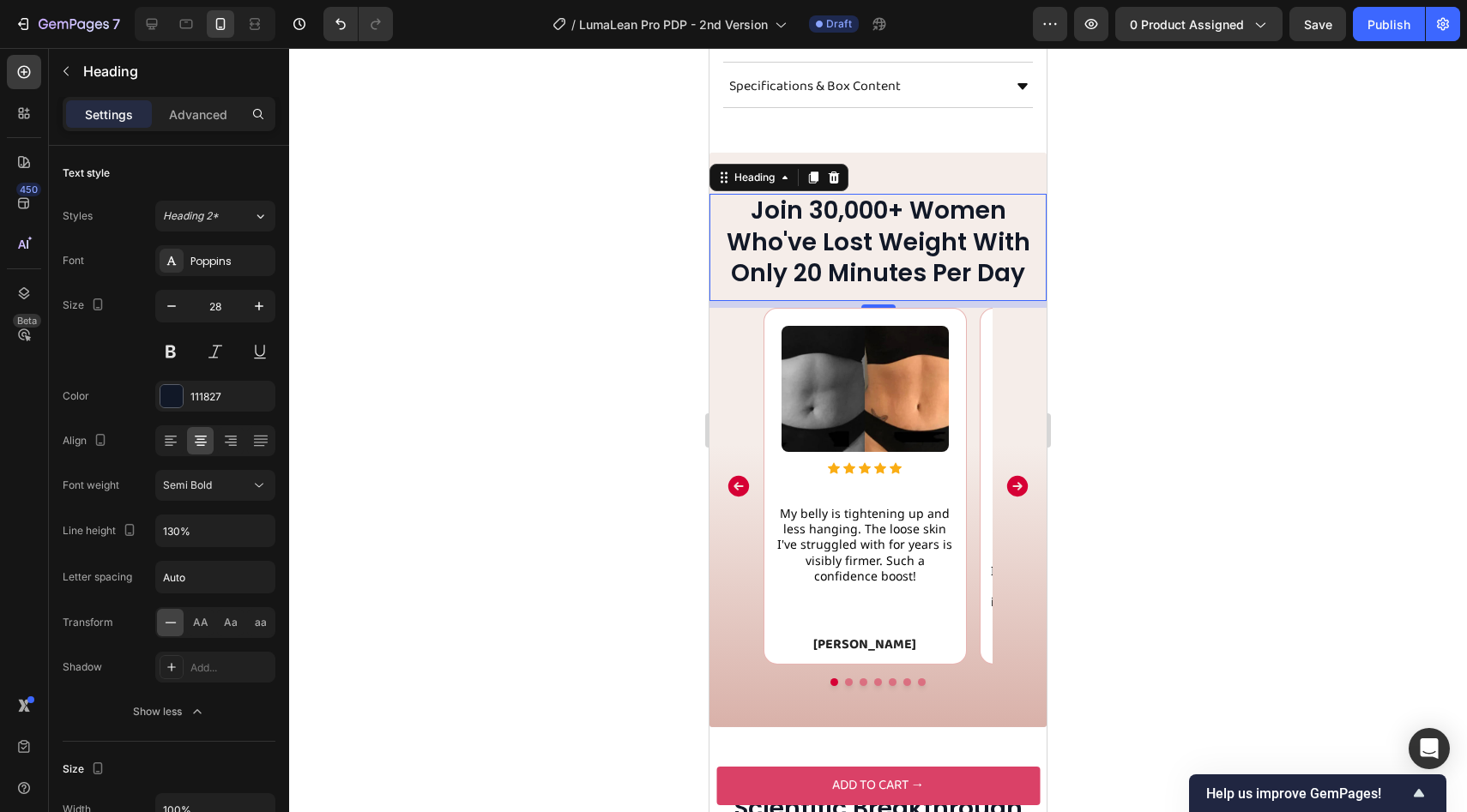
click at [461, 467] on div at bounding box center [877, 430] width 1177 height 764
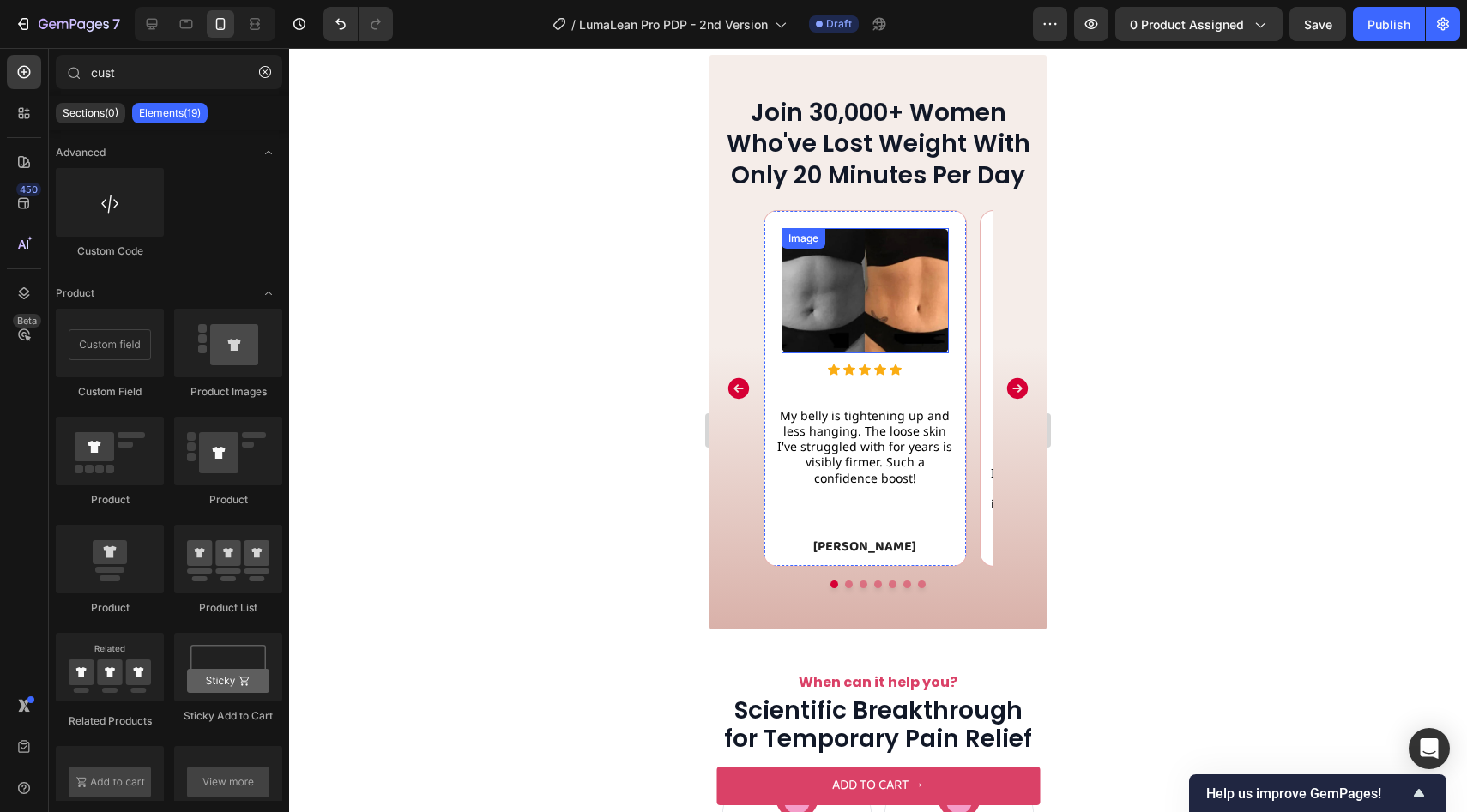
scroll to position [1561, 0]
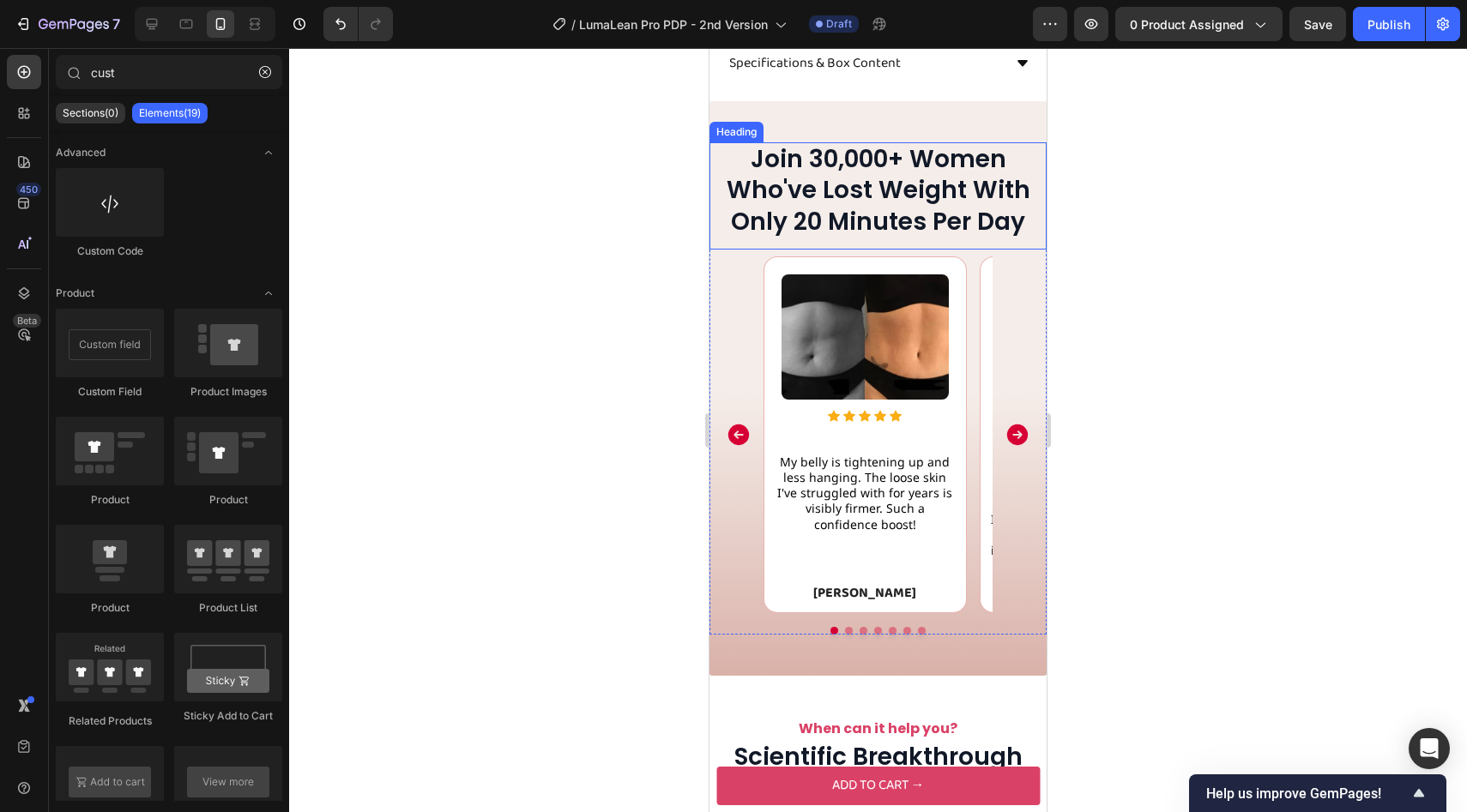
click at [822, 190] on h2 "Join 30,000+ Women Who've Lost Weight With Only 20 Minutes Per Day" at bounding box center [878, 190] width 337 height 96
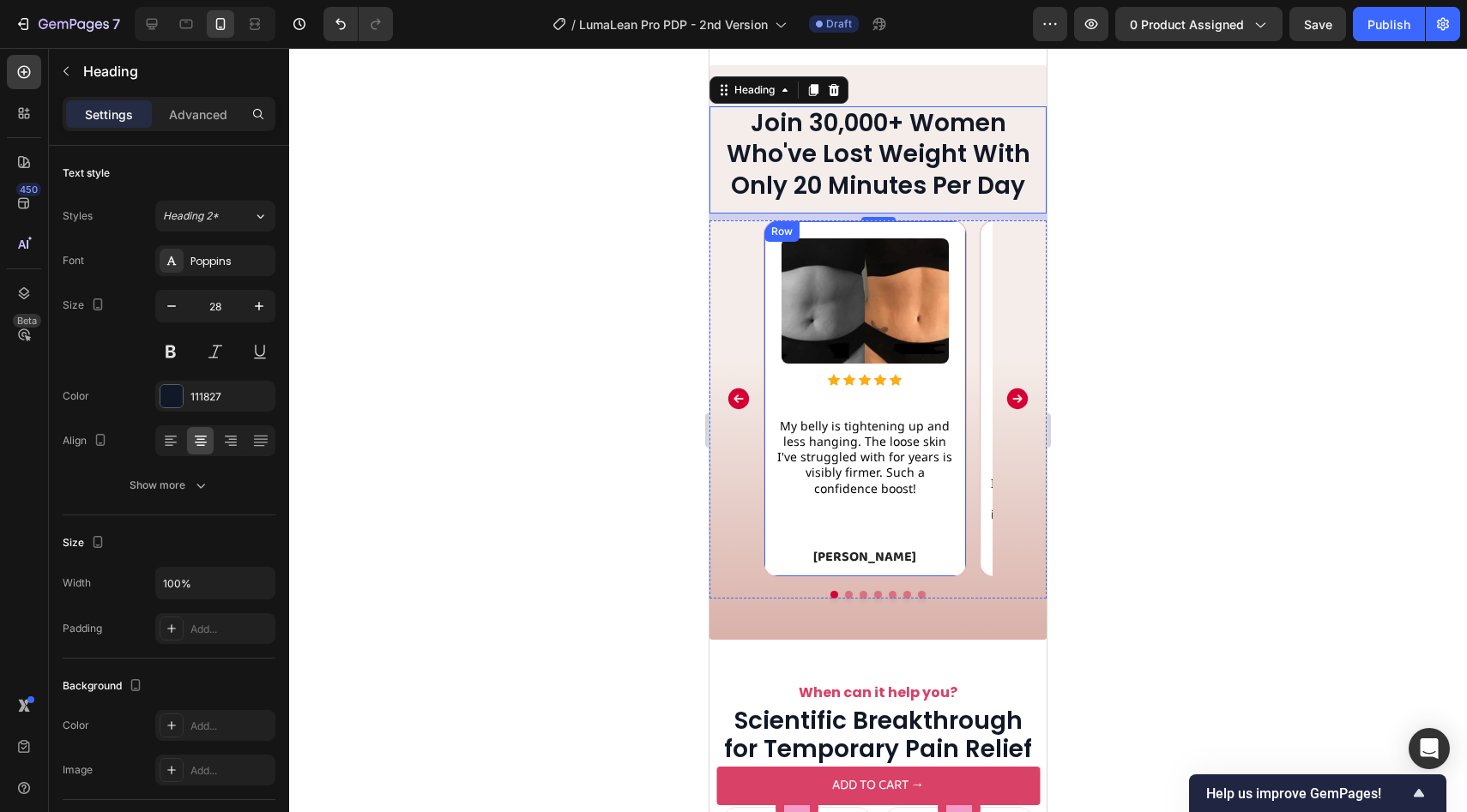
scroll to position [1576, 0]
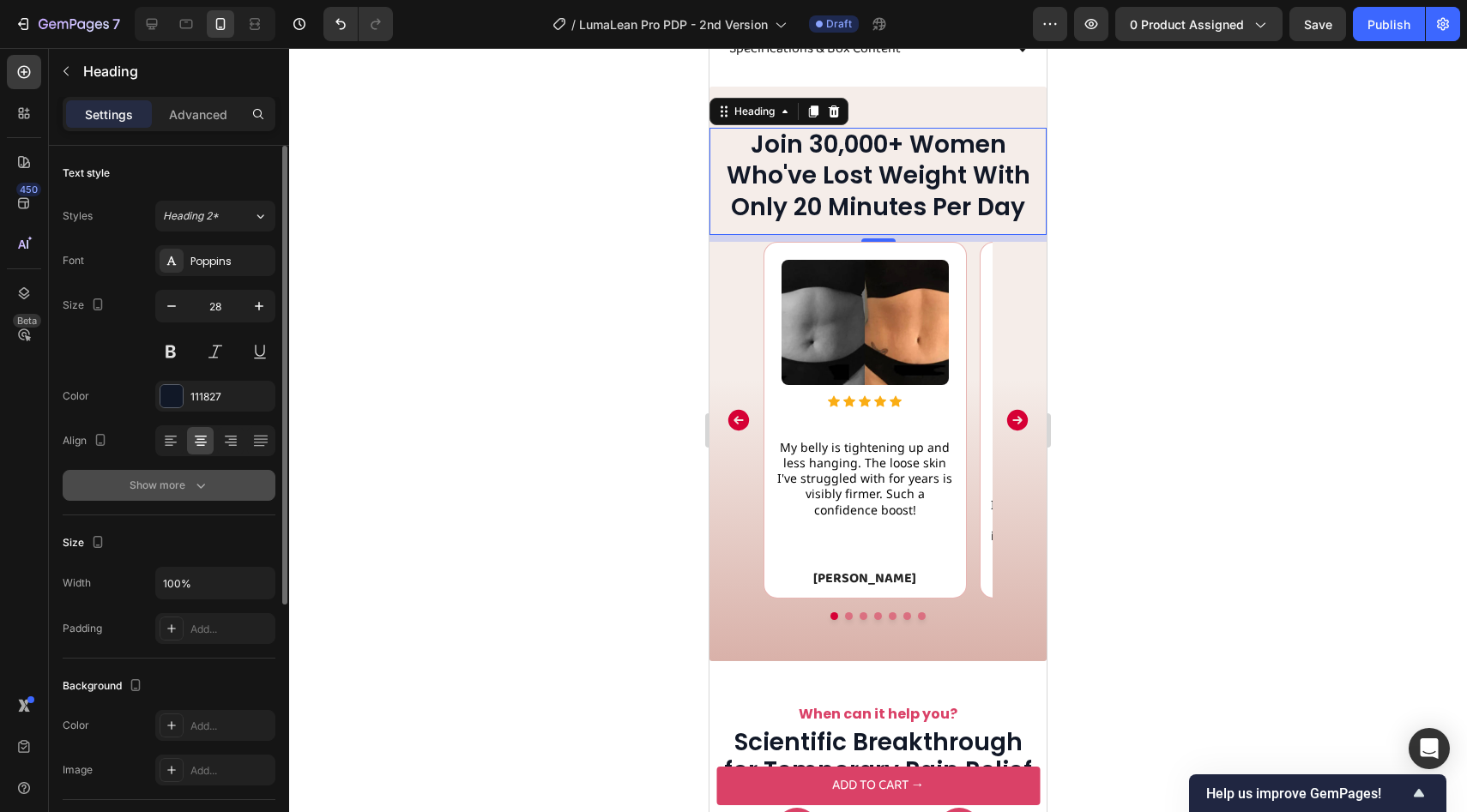
click at [147, 477] on div "Show more" at bounding box center [169, 486] width 80 height 18
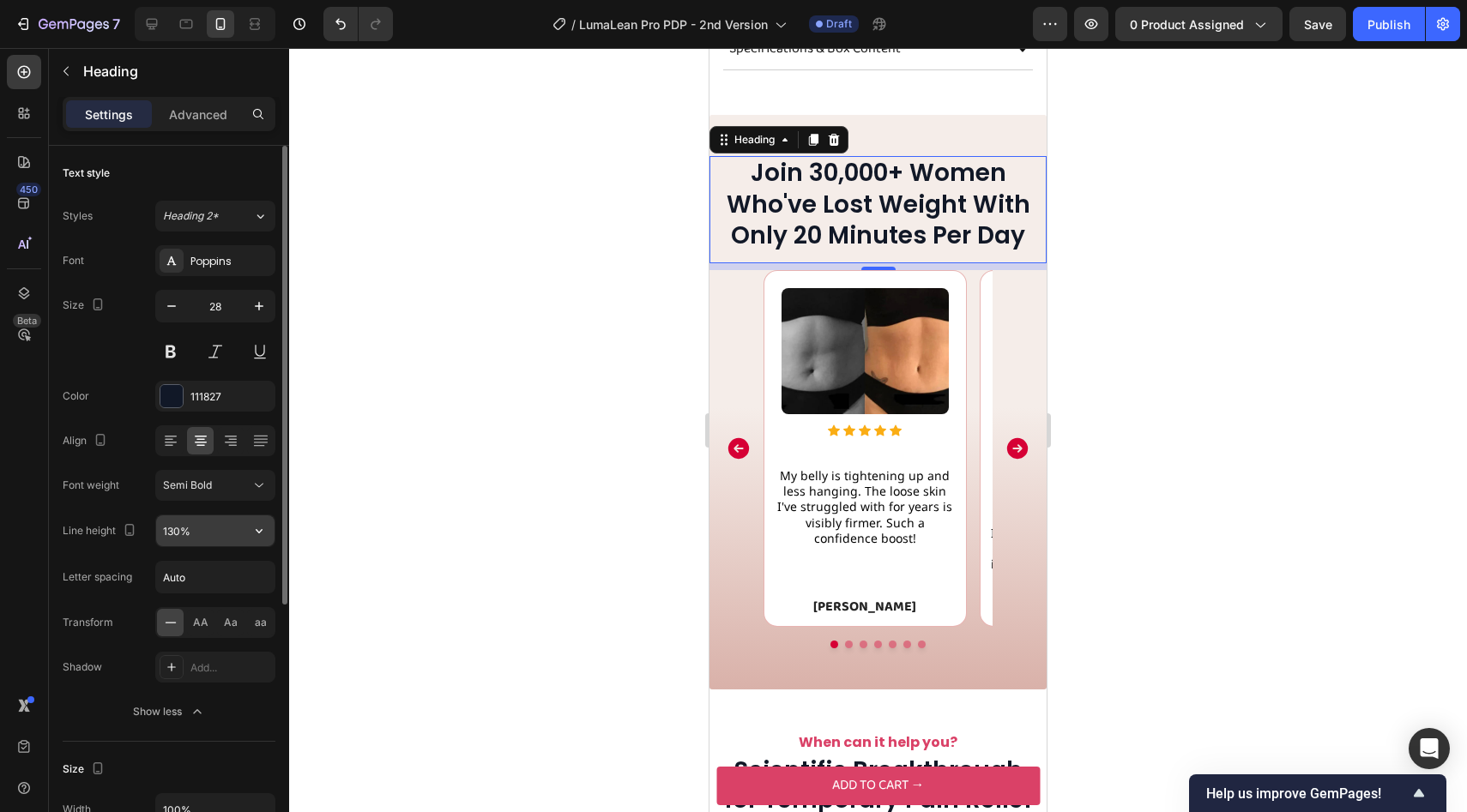
click at [179, 531] on input "130%" at bounding box center [215, 531] width 118 height 31
click at [174, 529] on input "130%" at bounding box center [215, 531] width 118 height 31
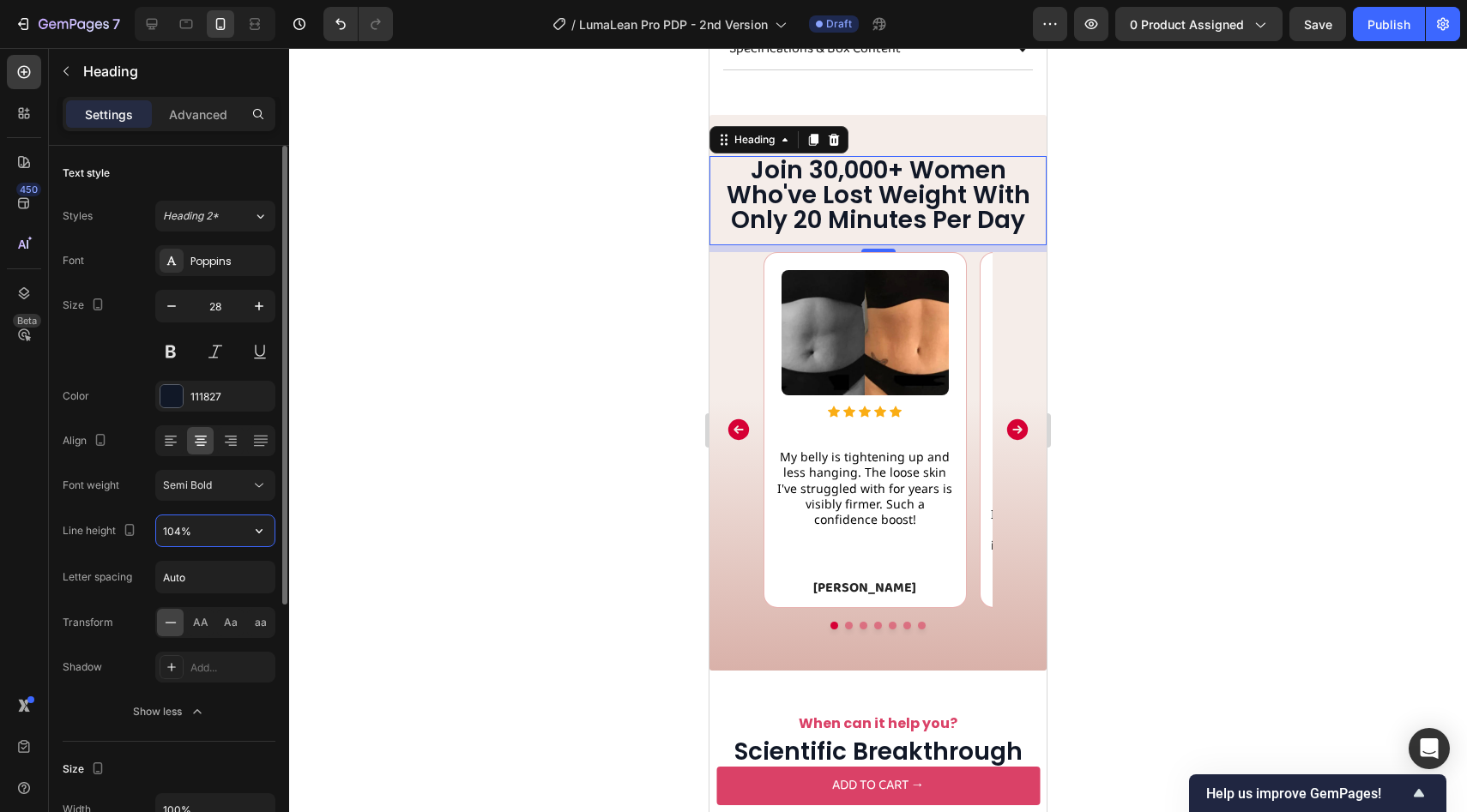
type input "105%"
click at [421, 452] on div at bounding box center [877, 430] width 1177 height 764
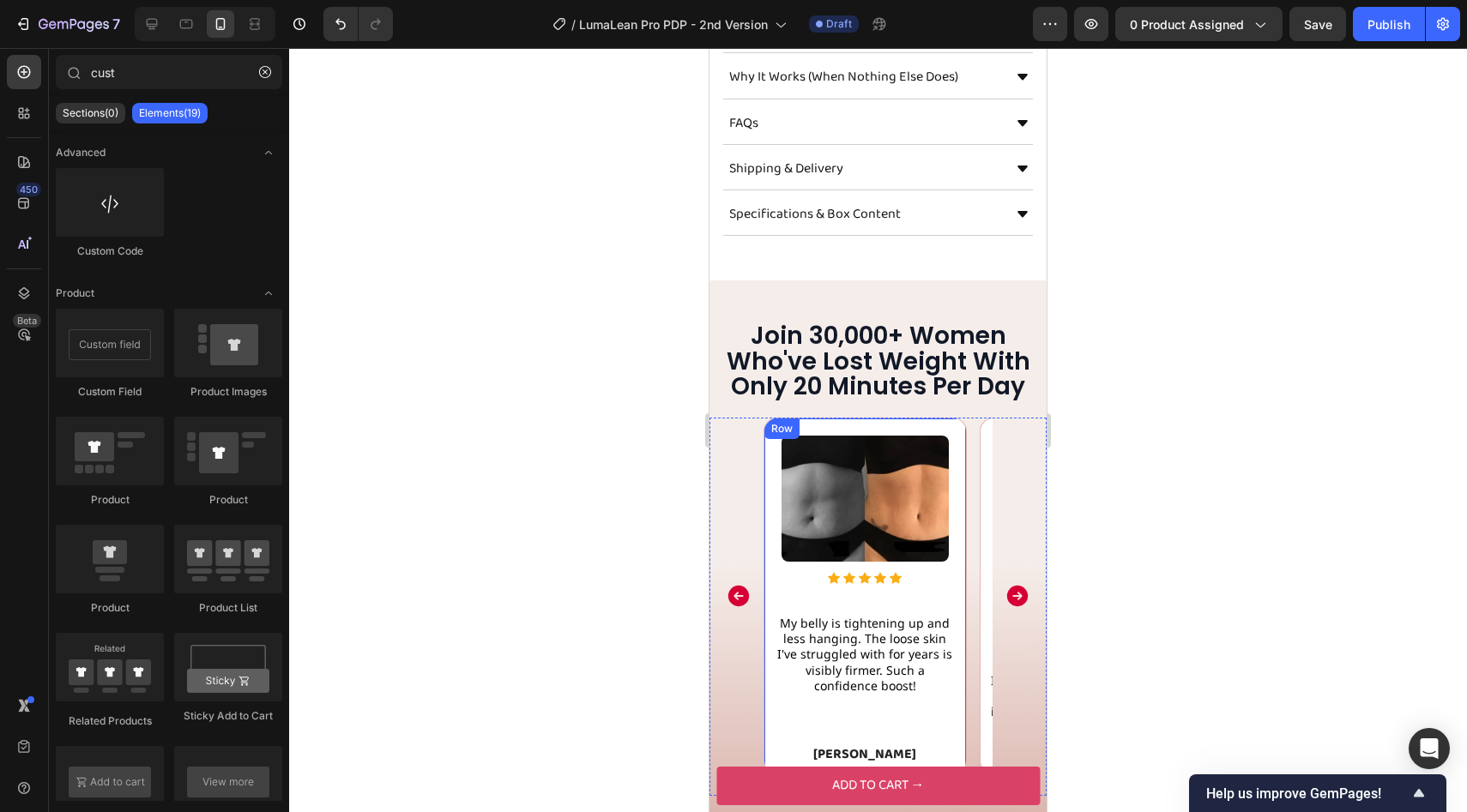
scroll to position [1311, 0]
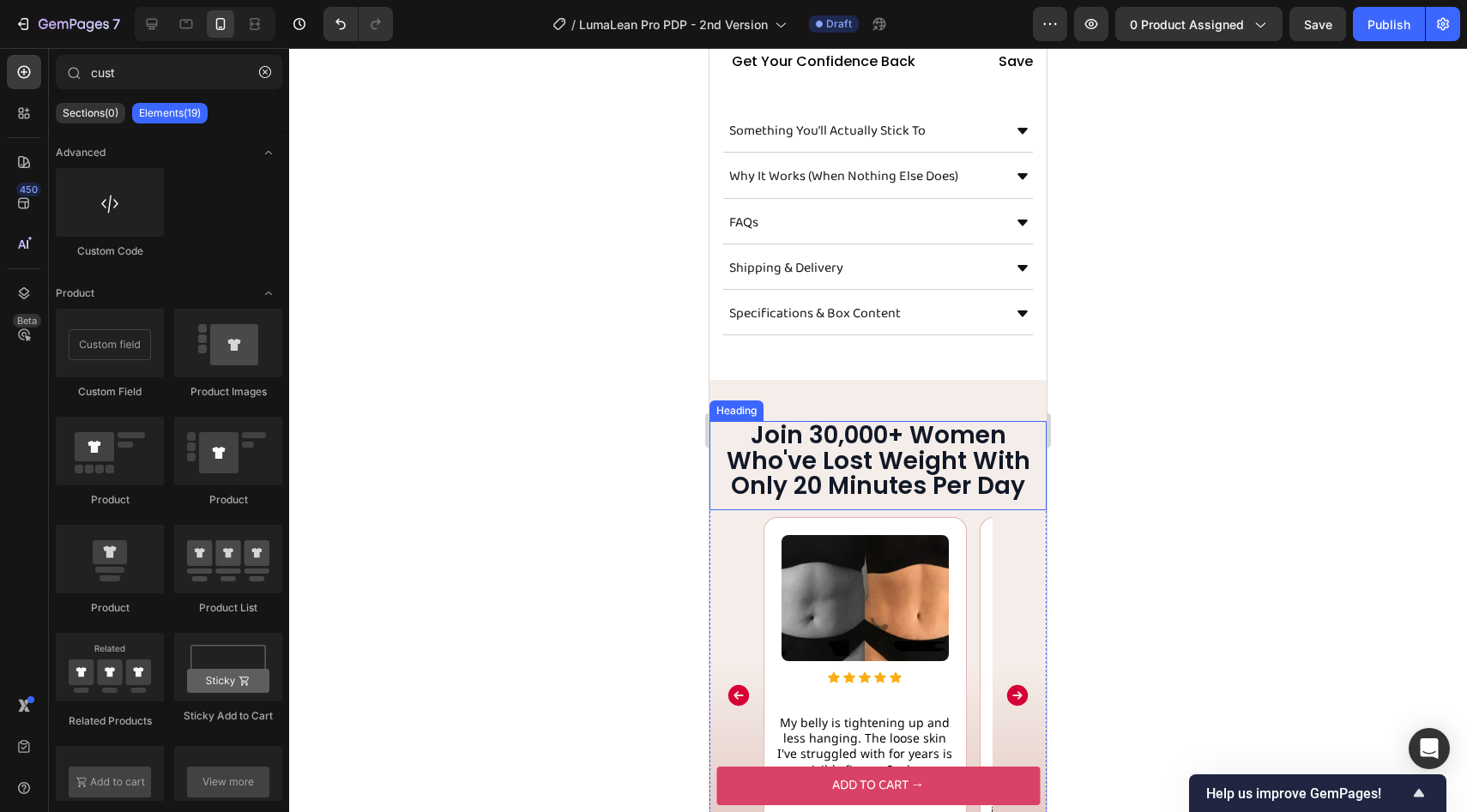
click at [797, 421] on h2 "Join 30,000+ Women Who've Lost Weight With Only 20 Minutes Per Day" at bounding box center [878, 460] width 337 height 79
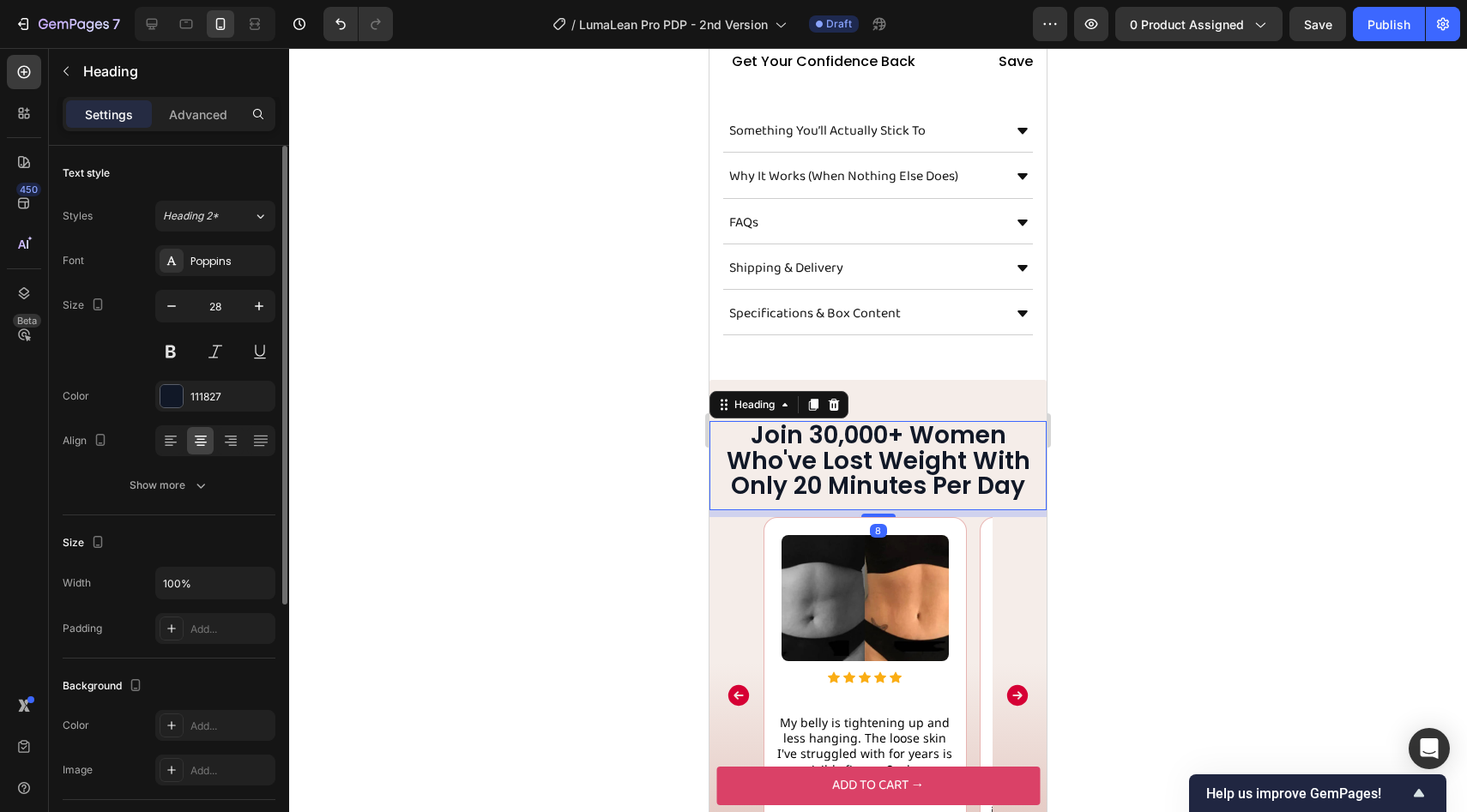
click at [185, 503] on div "Text style Styles Heading 2* Font Poppins Size 28 Color 111827 Align Show more" at bounding box center [168, 330] width 212 height 369
click at [176, 494] on button "Show more" at bounding box center [168, 485] width 212 height 31
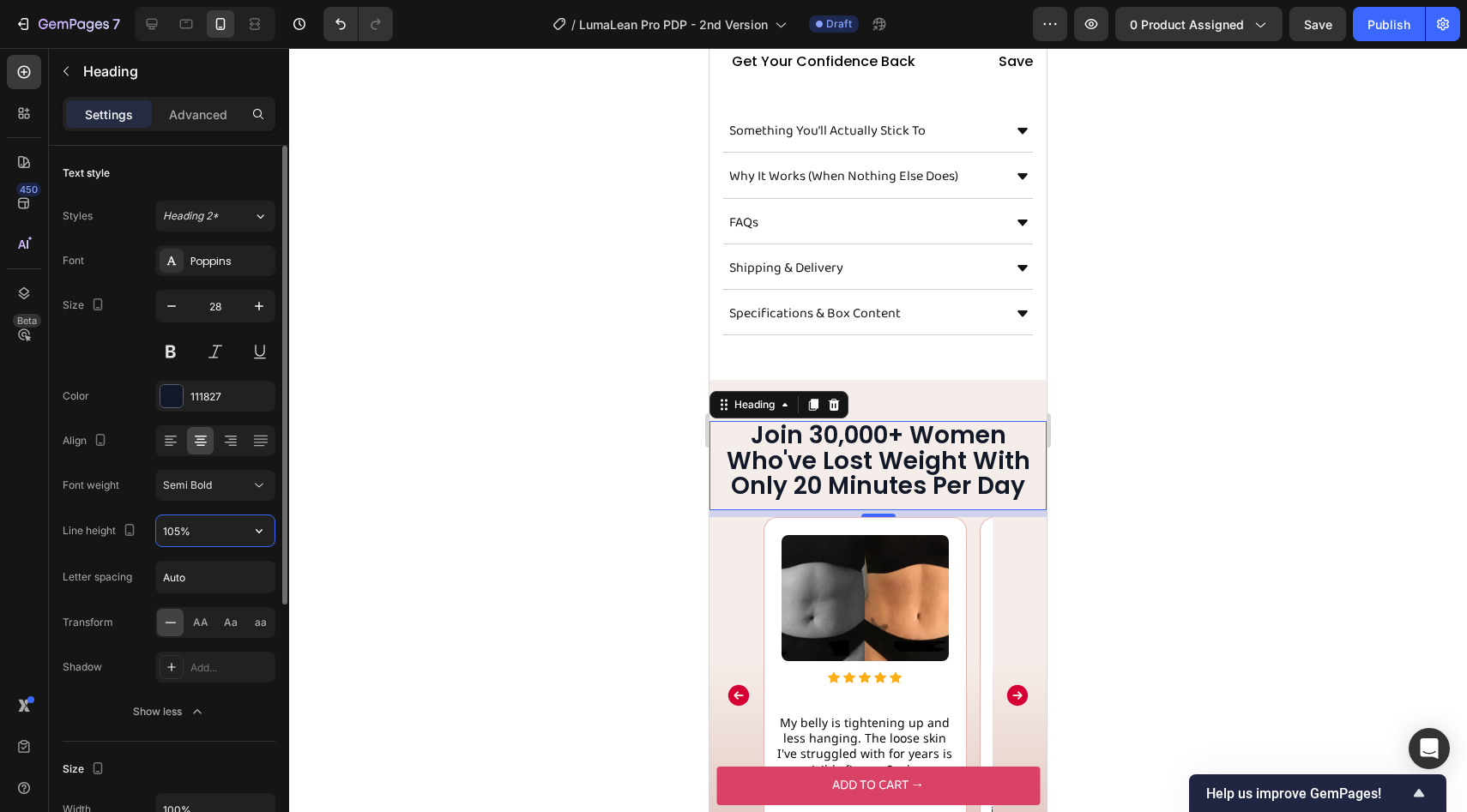
click at [205, 531] on input "105%" at bounding box center [215, 531] width 118 height 31
click at [192, 531] on input "105%" at bounding box center [215, 531] width 118 height 31
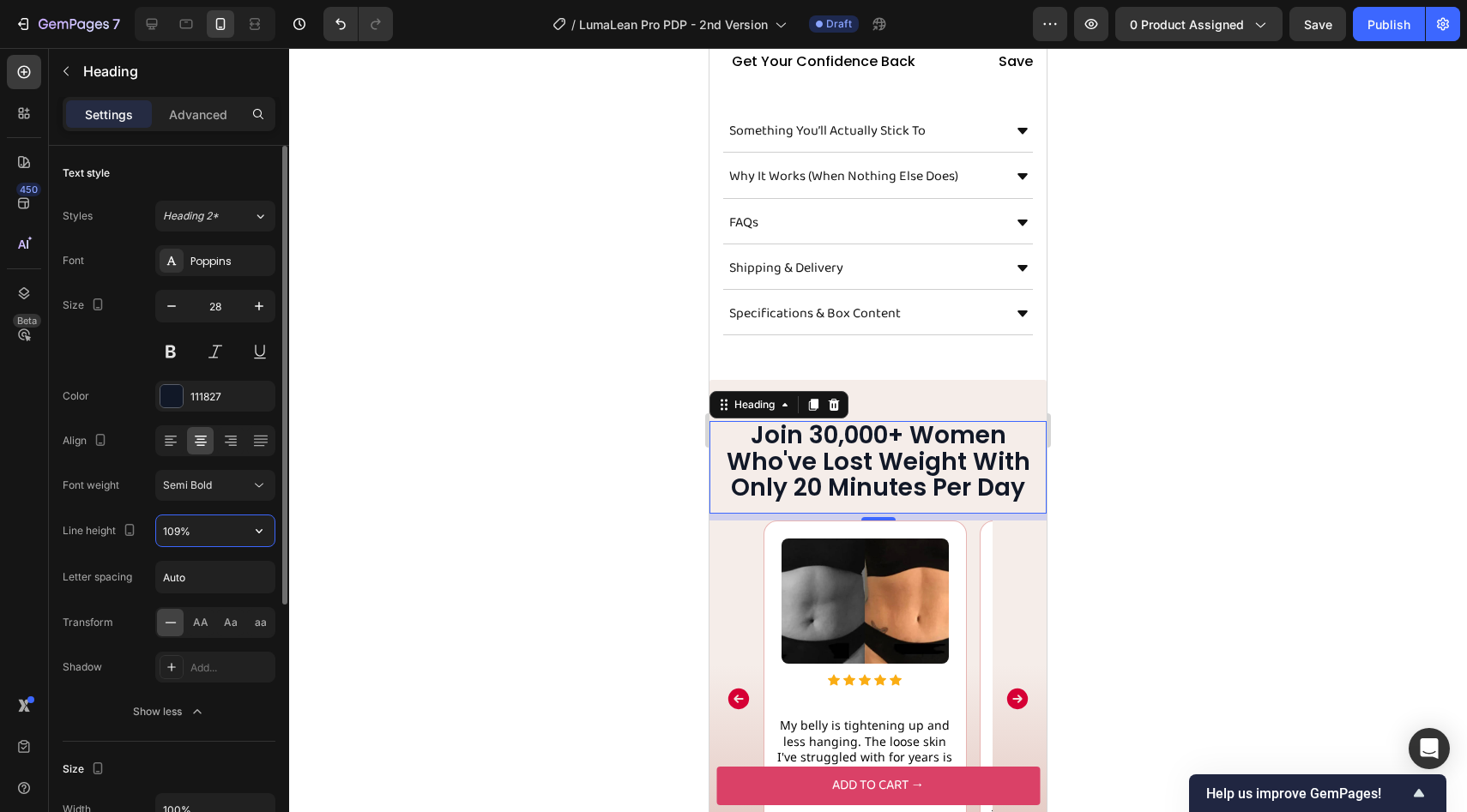
type input "110%"
click at [166, 375] on div "Font Poppins Size 28 Color 111827 Align Font weight Semi Bold Line height 110% …" at bounding box center [168, 486] width 212 height 481
click at [166, 379] on div "Font Poppins Size 28 Color 111827 Align Font weight Semi Bold Line height 110% …" at bounding box center [168, 486] width 212 height 481
click at [168, 398] on div at bounding box center [171, 395] width 22 height 22
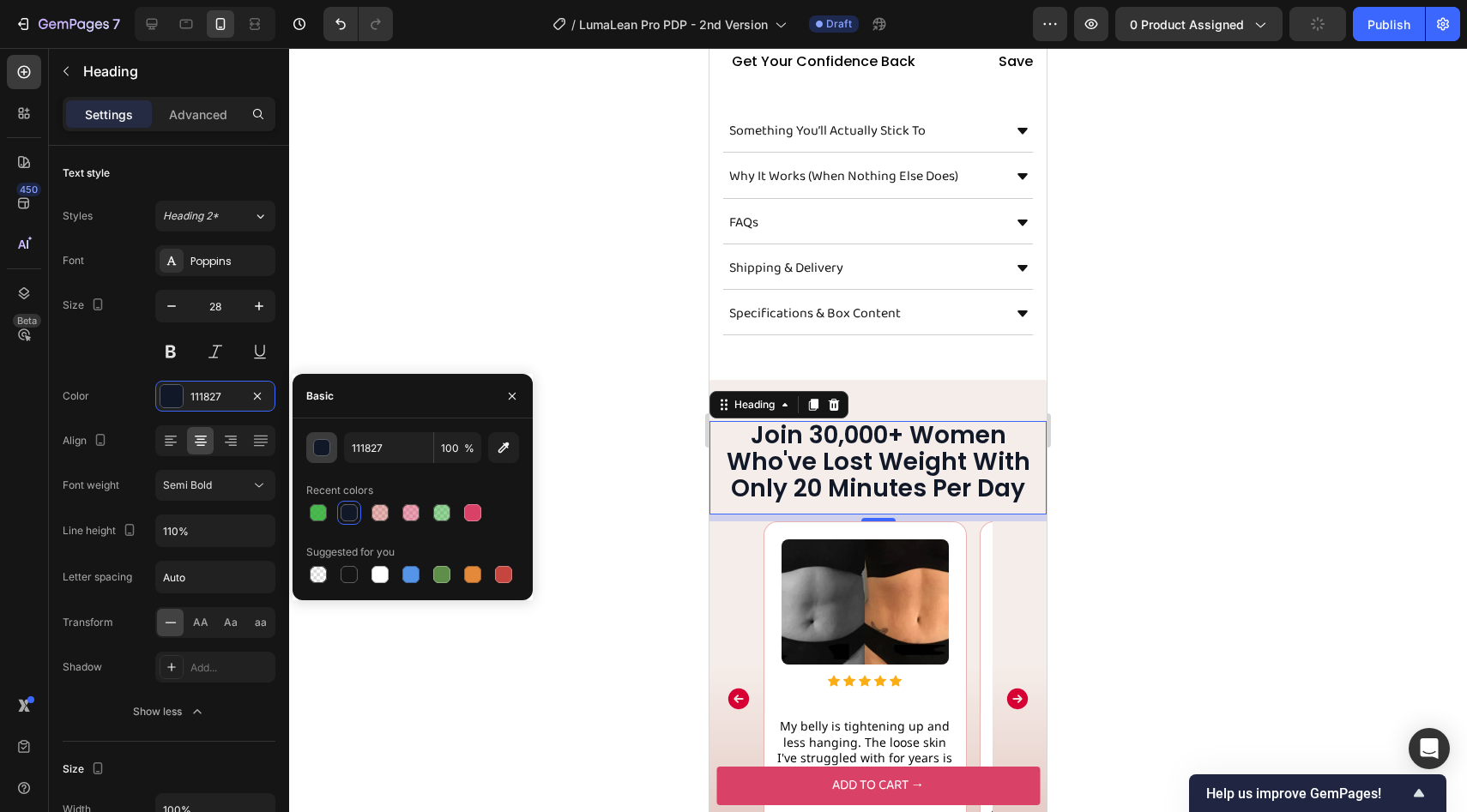
click at [311, 442] on button "button" at bounding box center [321, 447] width 31 height 31
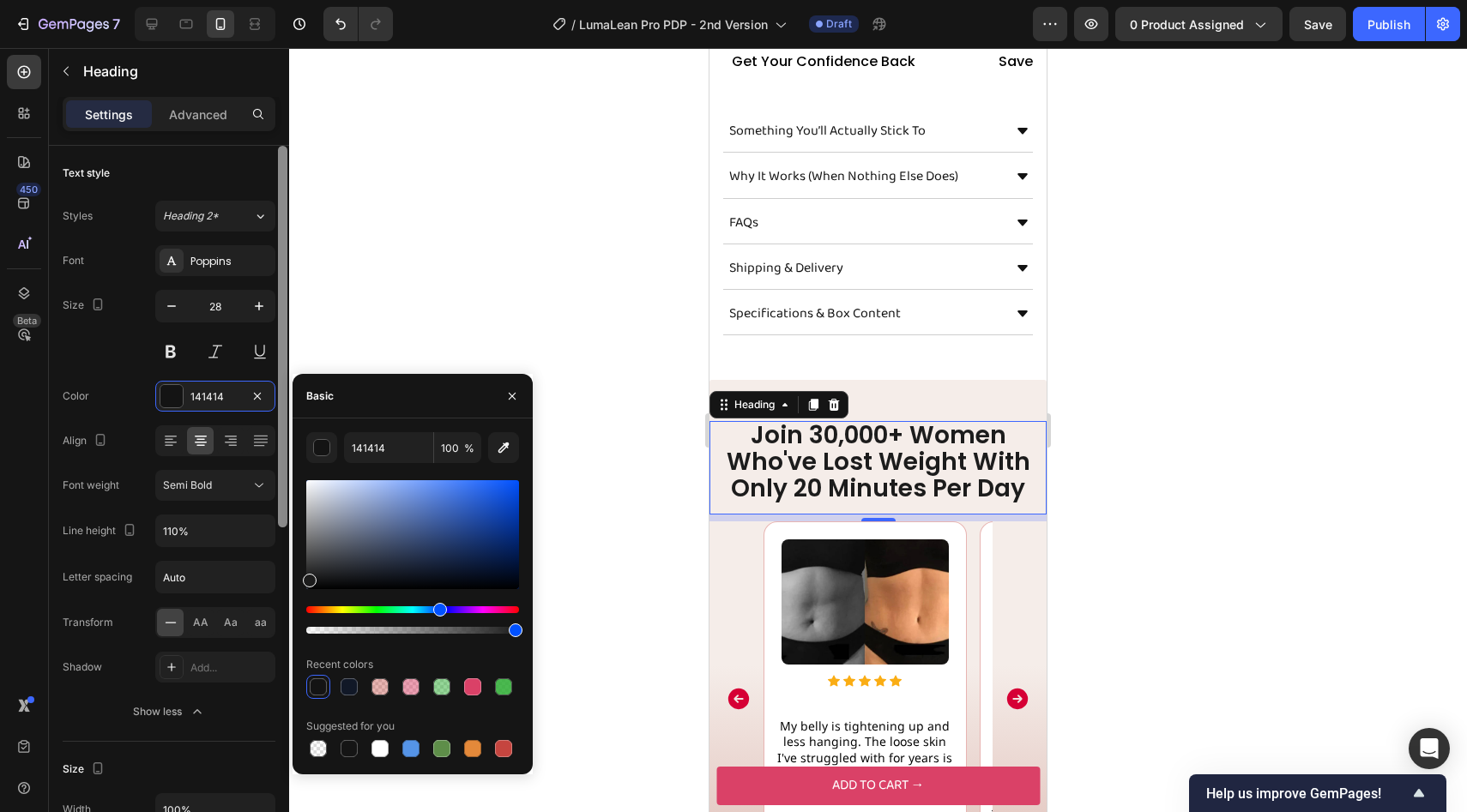
type input "1C1C1C"
drag, startPoint x: 312, startPoint y: 575, endPoint x: 276, endPoint y: 576, distance: 36.0
click at [276, 576] on div "450 Beta cust Sections(0) Elements(19) We couldn’t find any matches for “cust” …" at bounding box center [144, 430] width 289 height 764
click at [378, 439] on input "1C1C1C" at bounding box center [389, 447] width 89 height 31
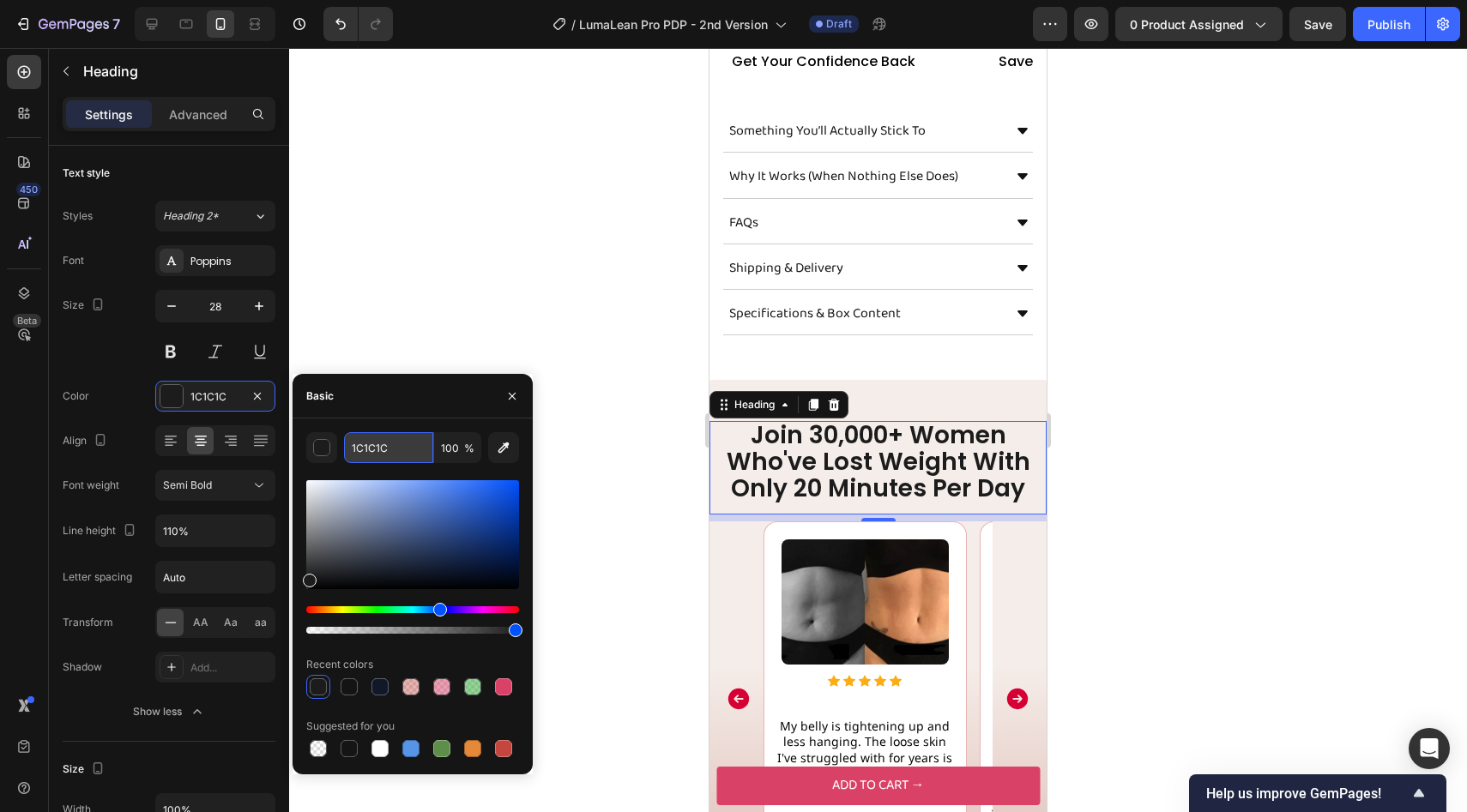
click at [378, 439] on input "1C1C1C" at bounding box center [389, 447] width 89 height 31
click at [430, 286] on div at bounding box center [877, 430] width 1177 height 764
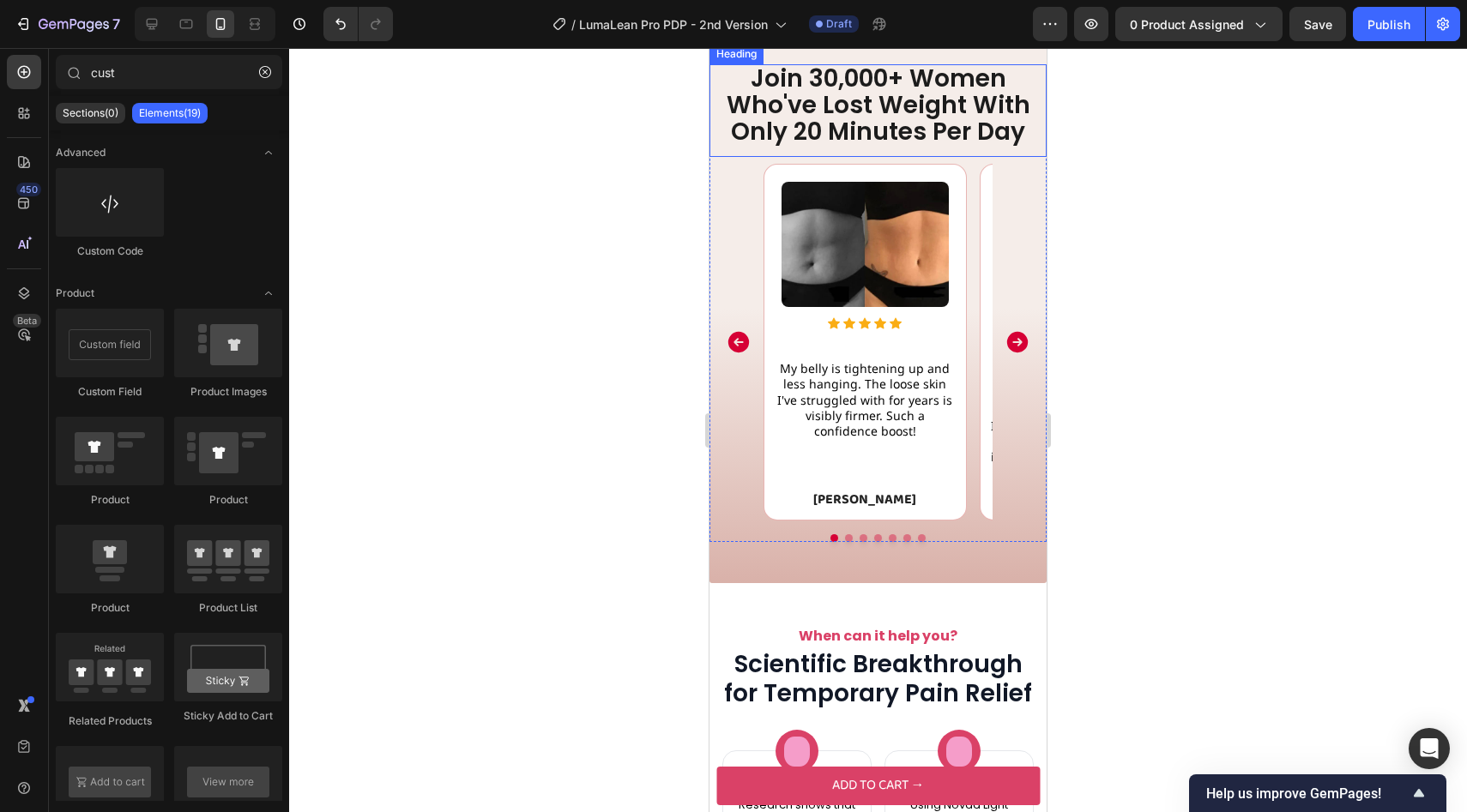
scroll to position [1670, 0]
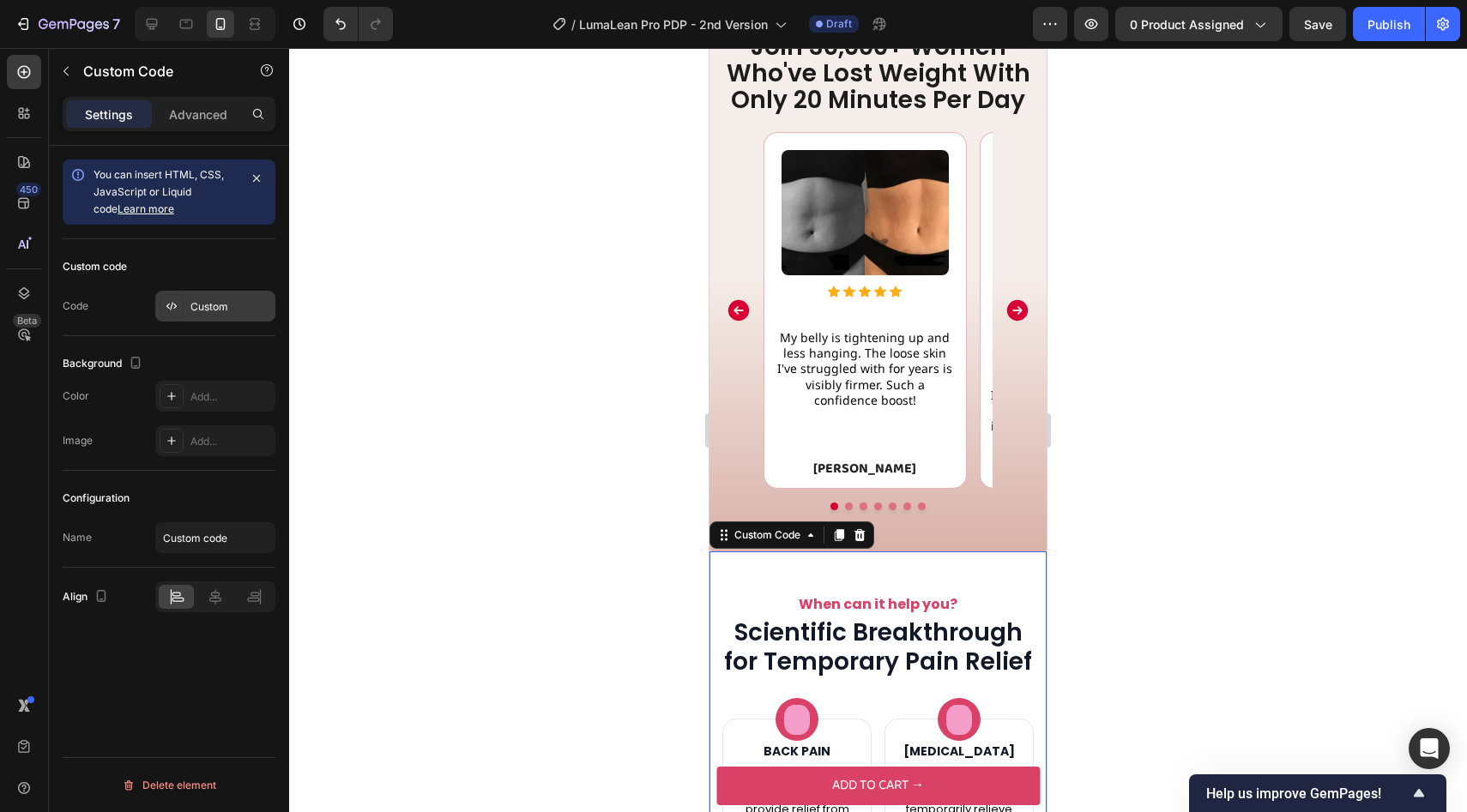
click at [210, 315] on div "Custom" at bounding box center [215, 305] width 120 height 31
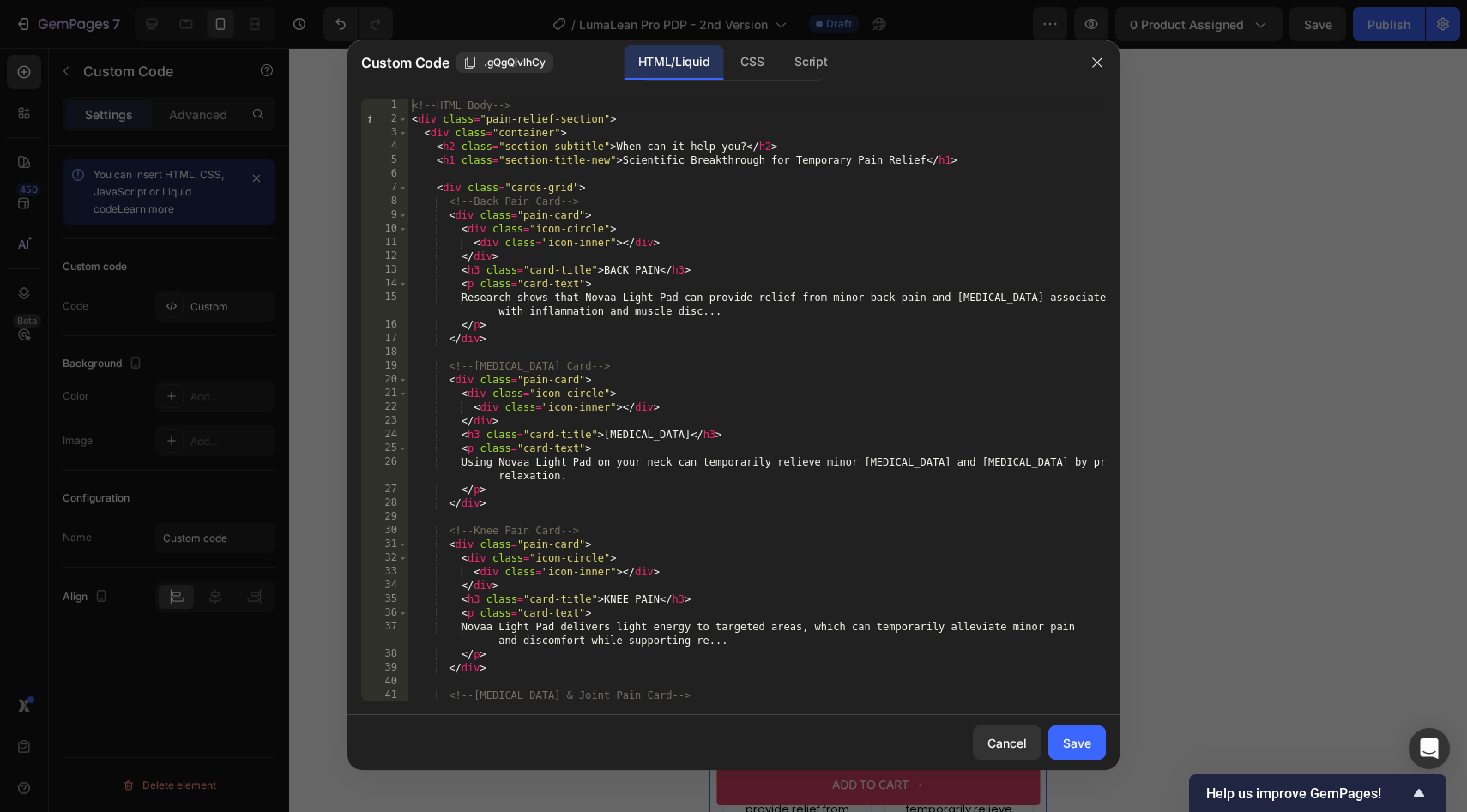
click at [575, 154] on div "<!-- HTML Body --> < div class = "pain-relief-section" > < div class = "contain…" at bounding box center [756, 413] width 698 height 630
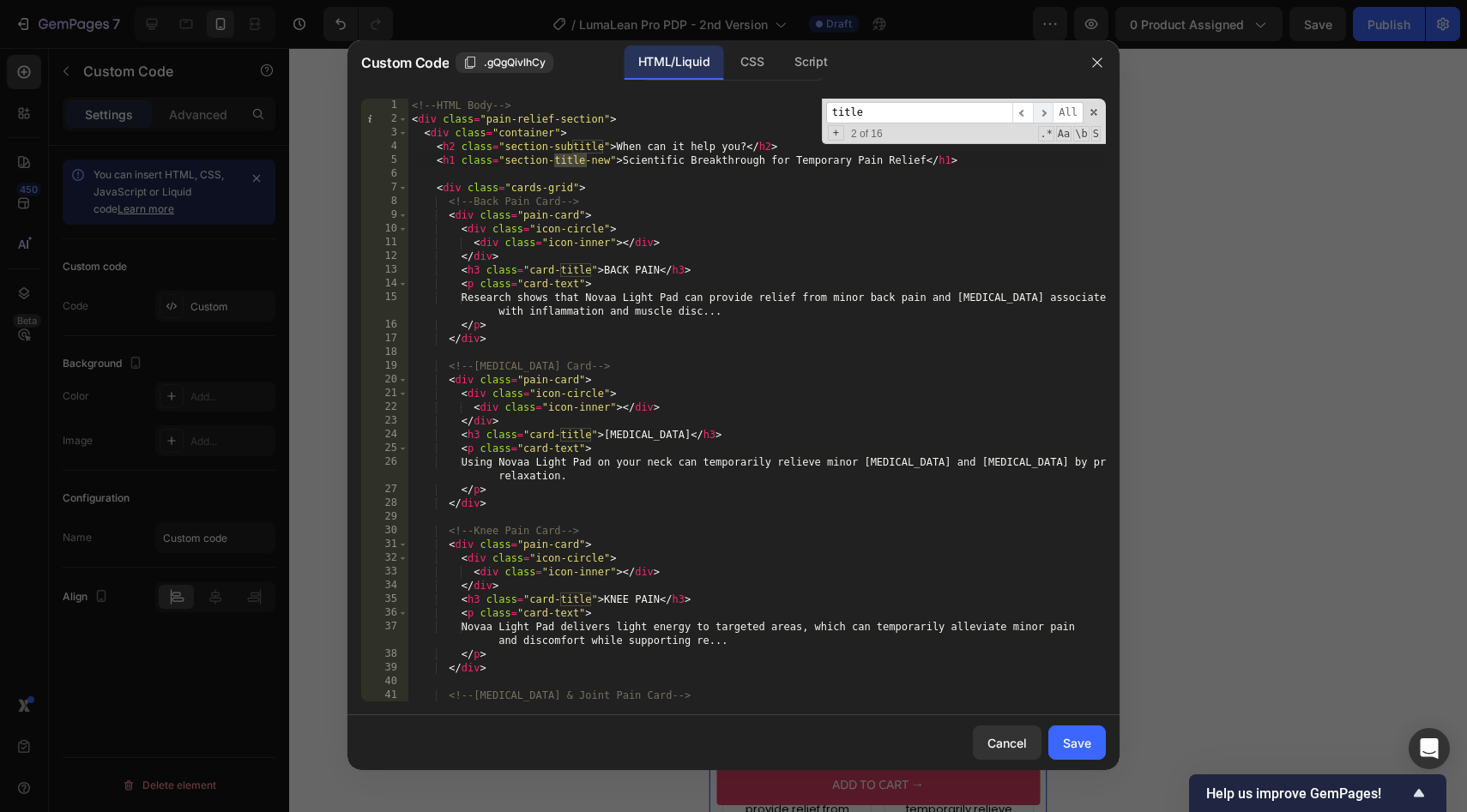
click at [1045, 107] on span "​" at bounding box center [1042, 112] width 20 height 21
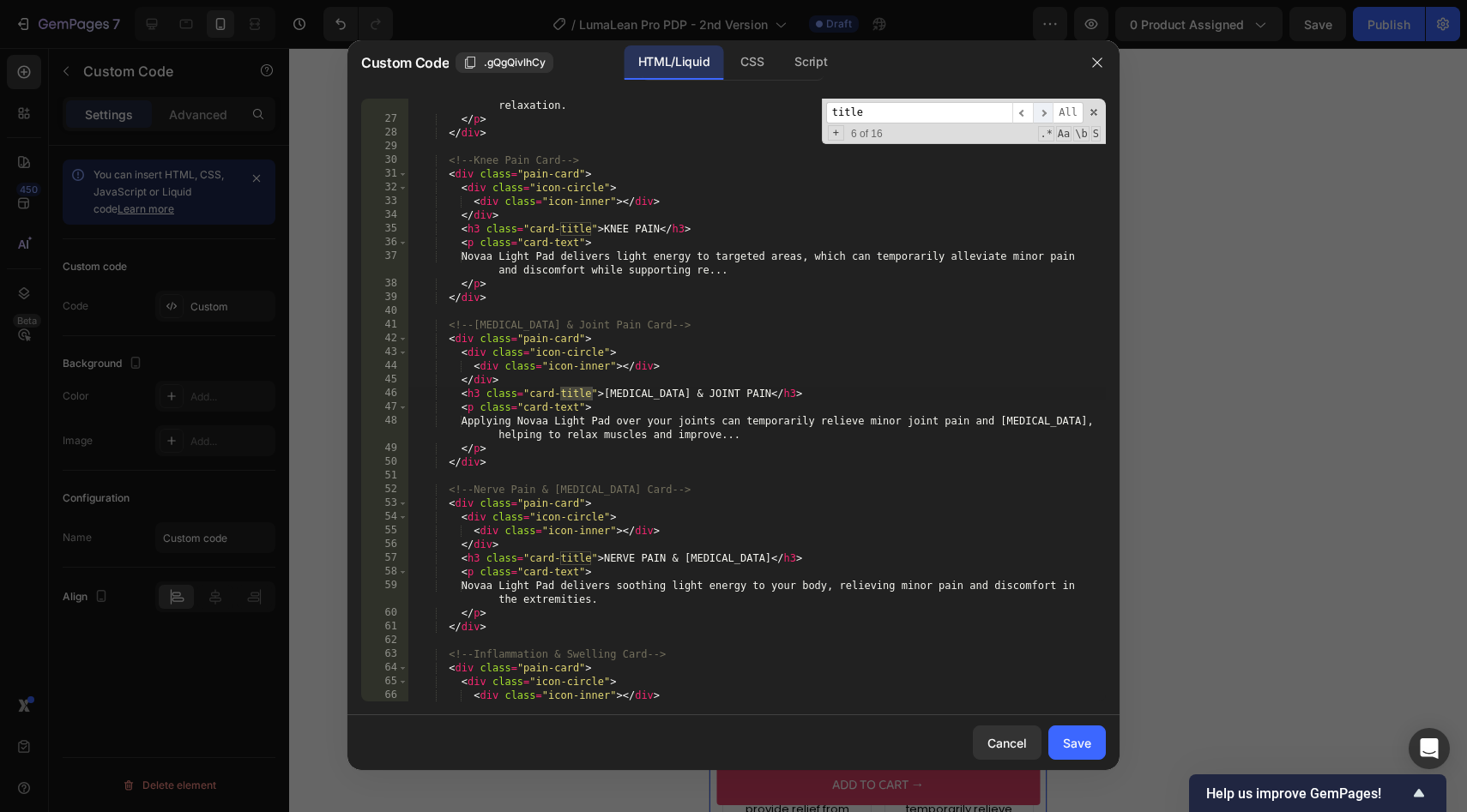
click at [1045, 107] on span "​" at bounding box center [1042, 112] width 20 height 21
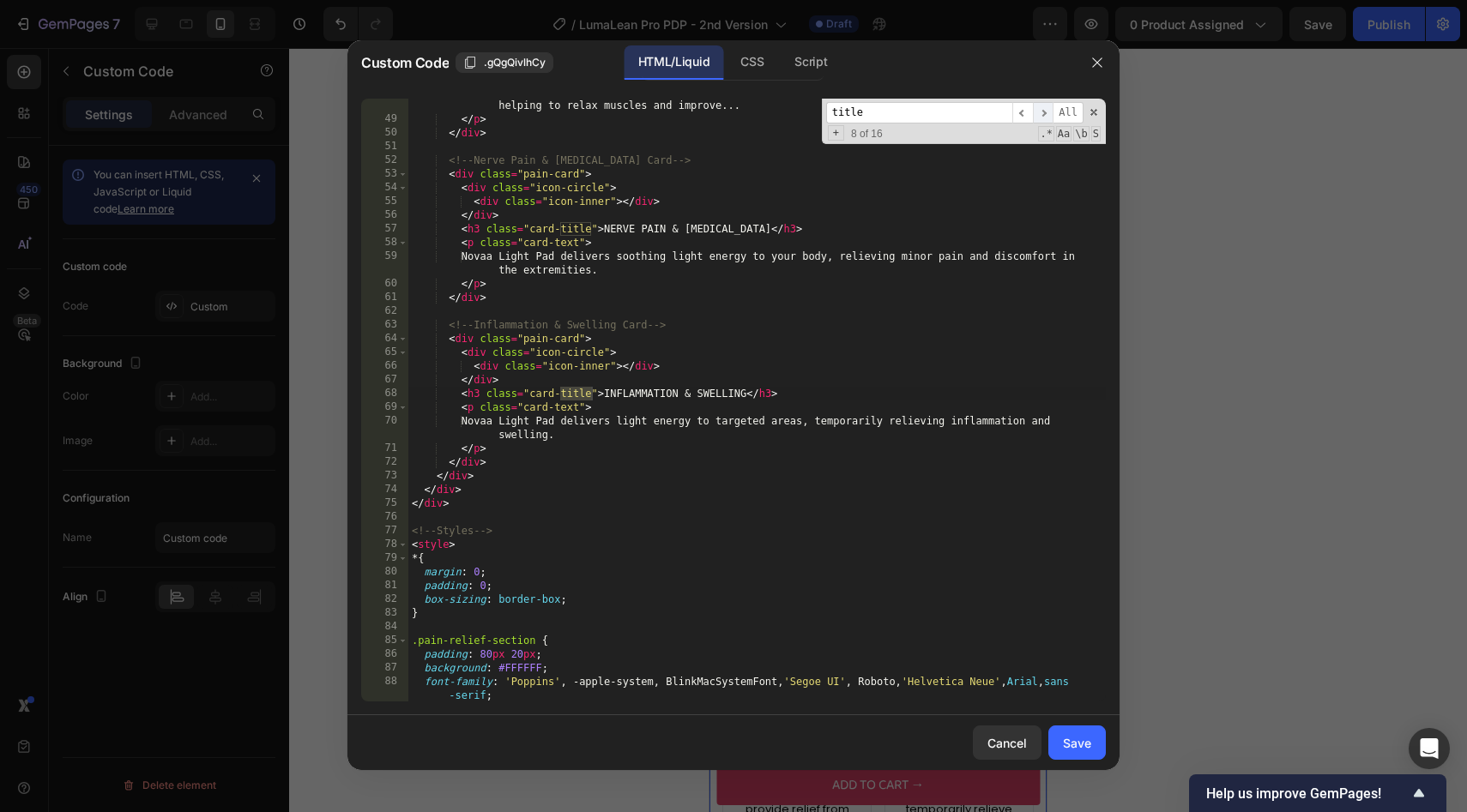
click at [1045, 107] on span "​" at bounding box center [1042, 112] width 20 height 21
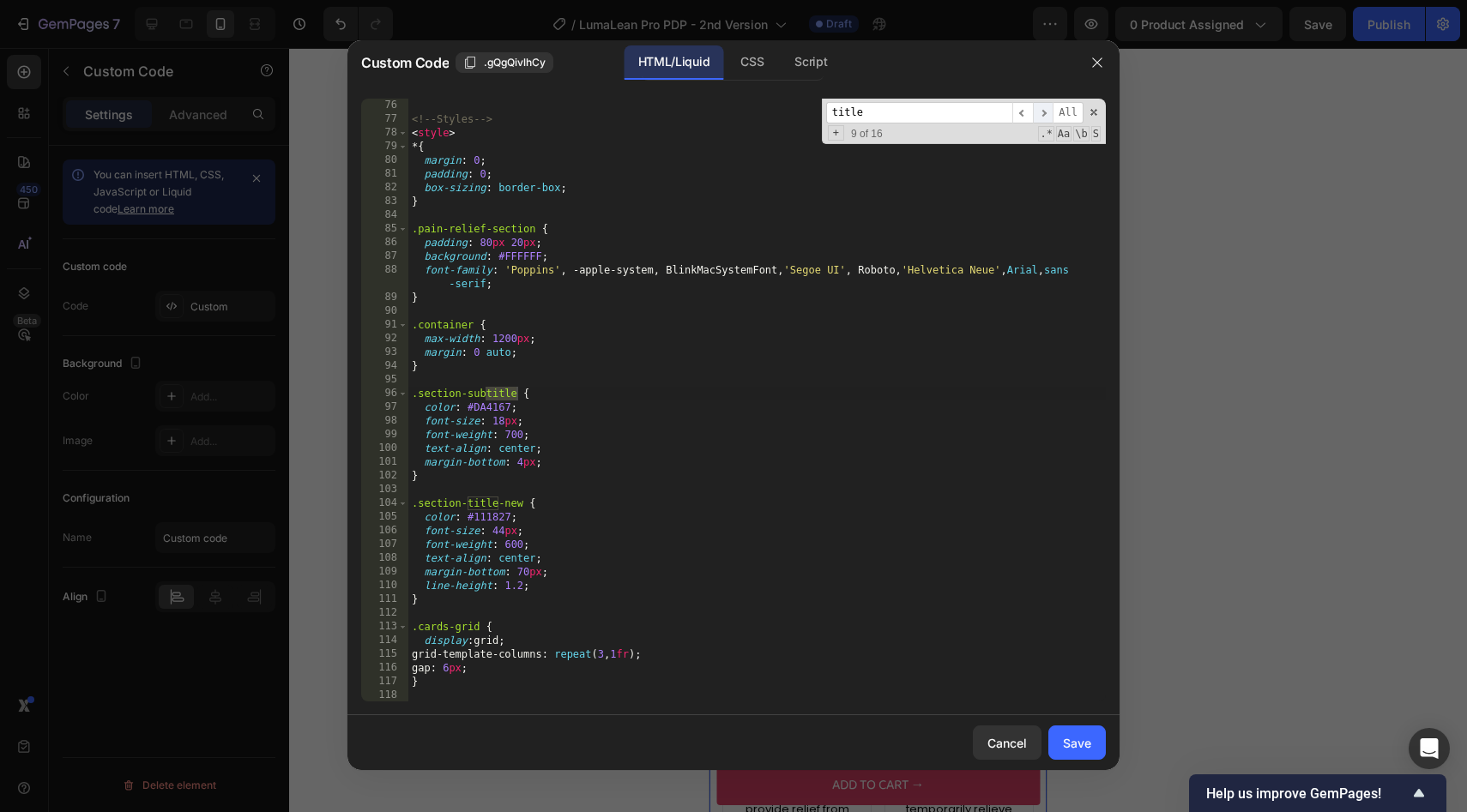
scroll to position [1111, 0]
click at [487, 517] on div "<!-- Styles --> < style > * { margin : 0 ; padding : 0 ; box-sizing : border-bo…" at bounding box center [756, 413] width 698 height 630
paste textarea "C1C1C"
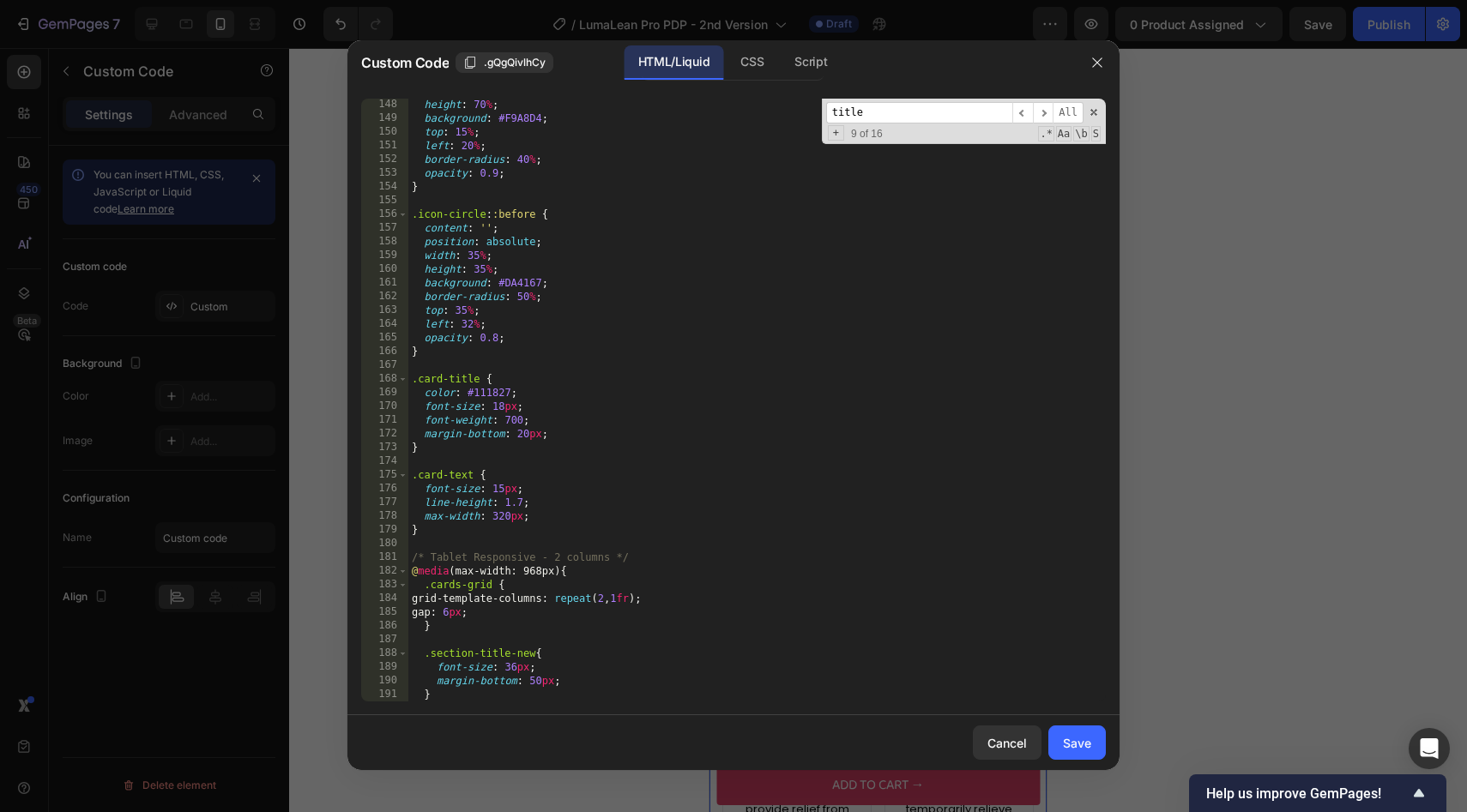
scroll to position [2112, 0]
click at [493, 394] on div "height : 70 % ; background : #F9A8D4 ; top : 15 % ; left : 20 % ; border-radius…" at bounding box center [756, 412] width 698 height 630
paste textarea "C1C1C"
type textarea "color: #1C1C1C;"
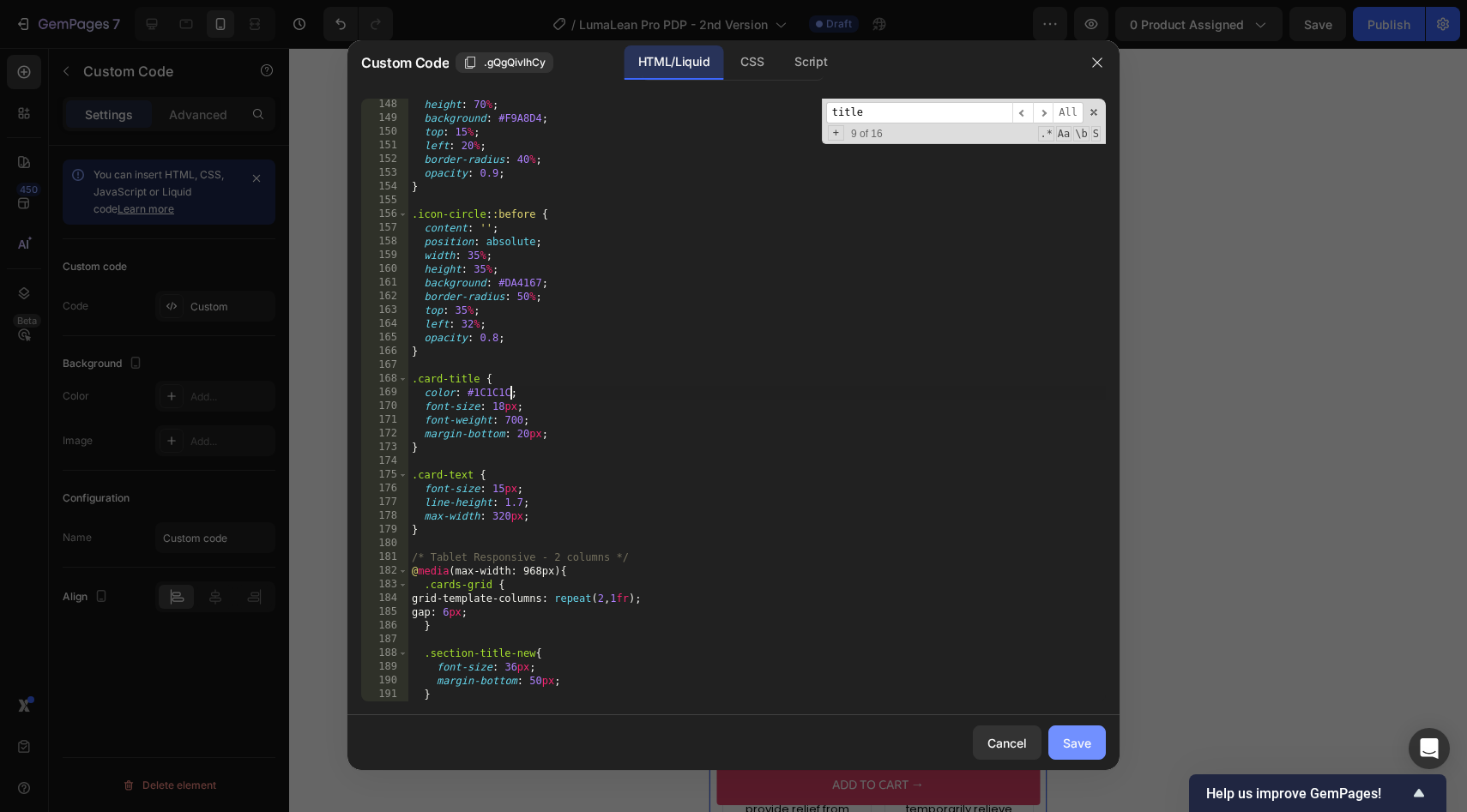
click at [1069, 746] on div "Save" at bounding box center [1077, 743] width 28 height 18
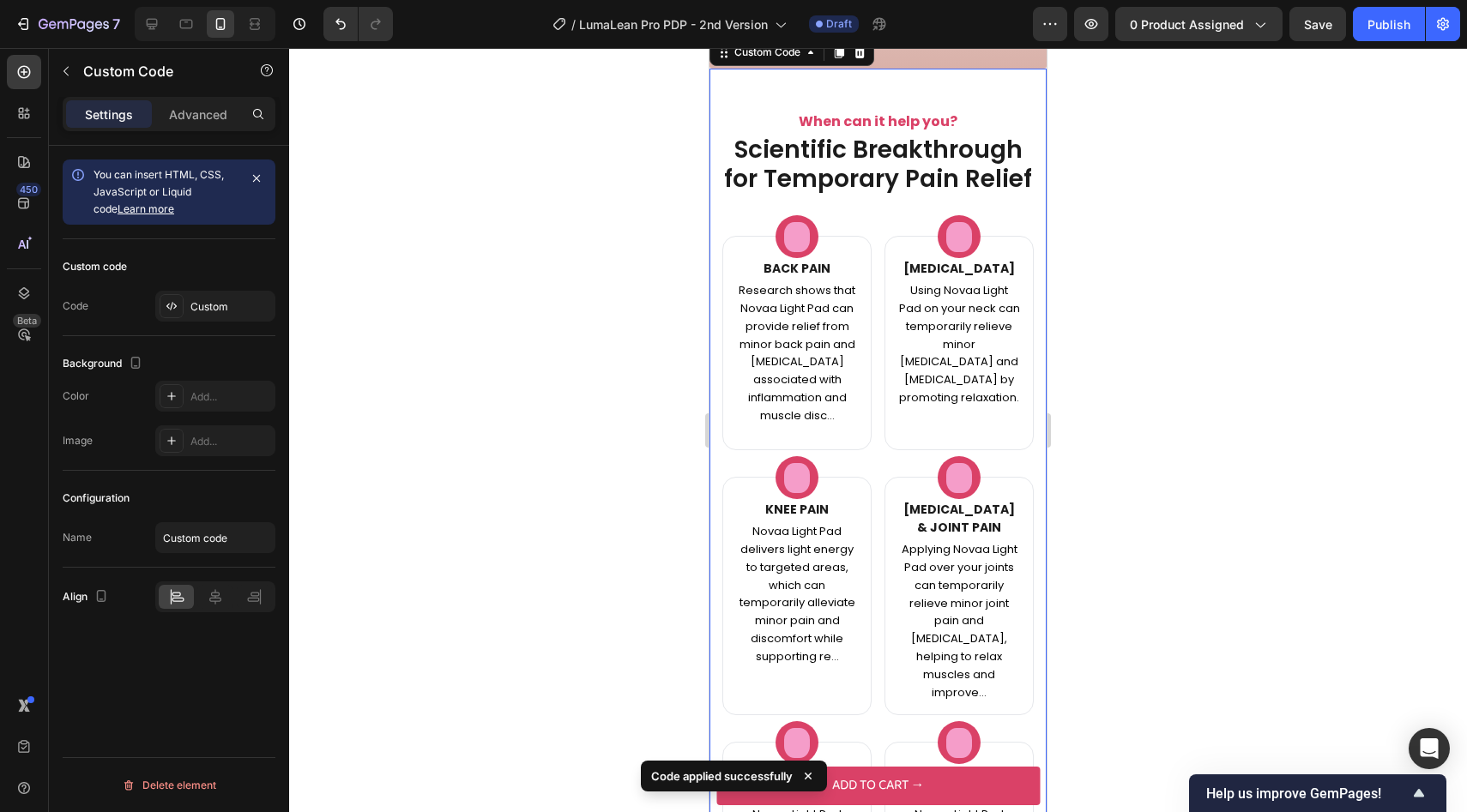
scroll to position [2155, 0]
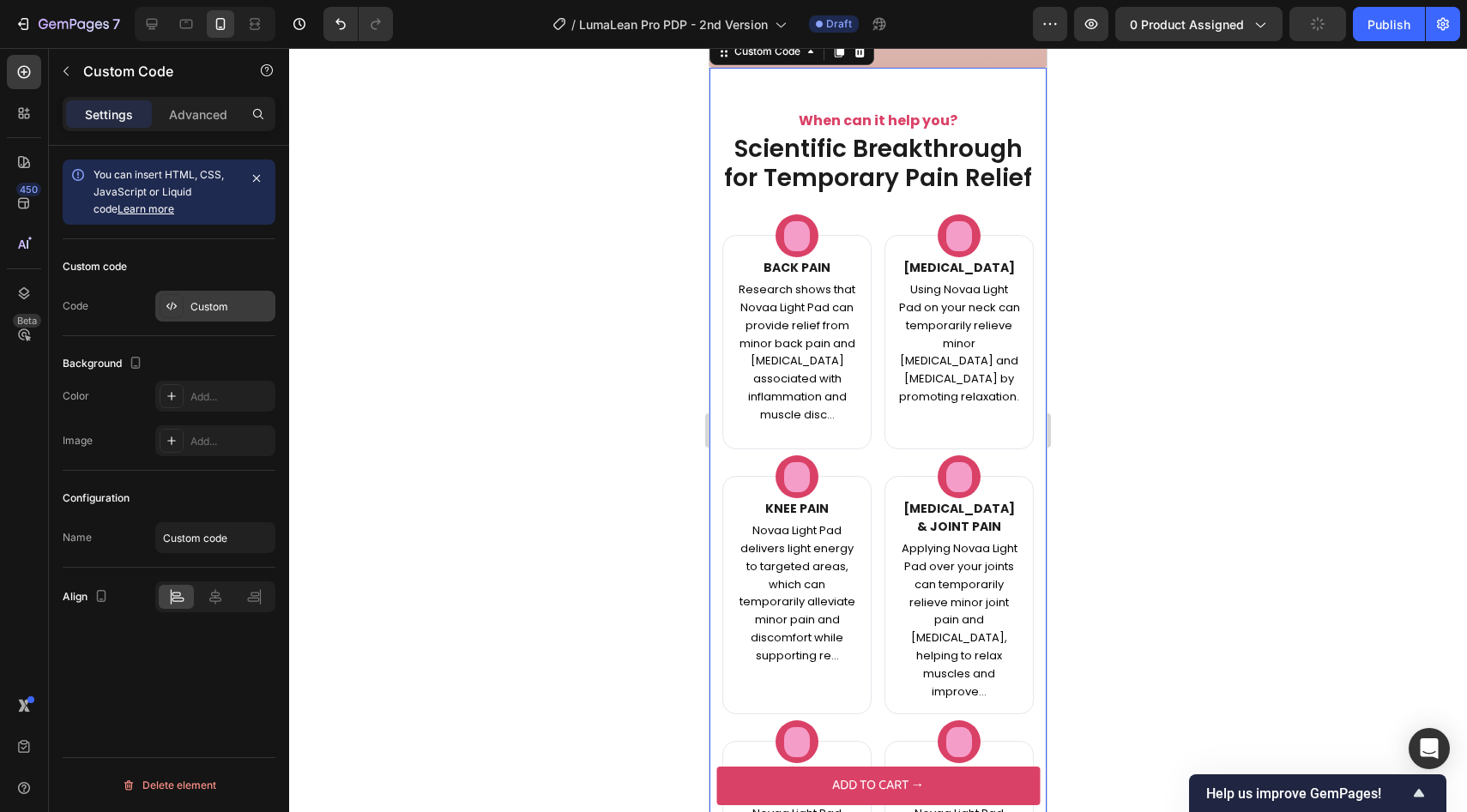
click at [216, 300] on div "Custom" at bounding box center [231, 307] width 81 height 16
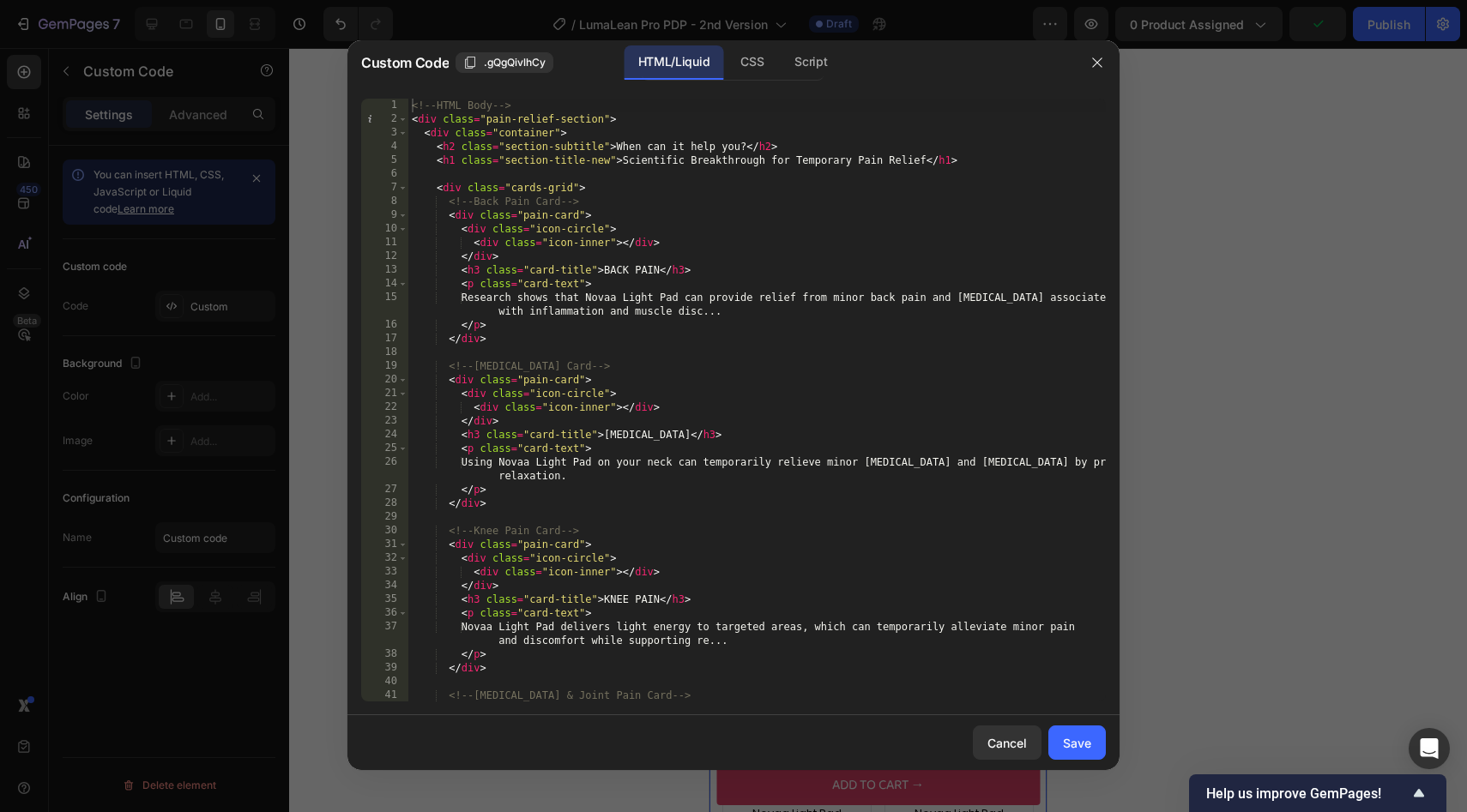
click at [561, 288] on div "<!-- HTML Body --> < div class = "pain-relief-section" > < div class = "contain…" at bounding box center [756, 413] width 698 height 630
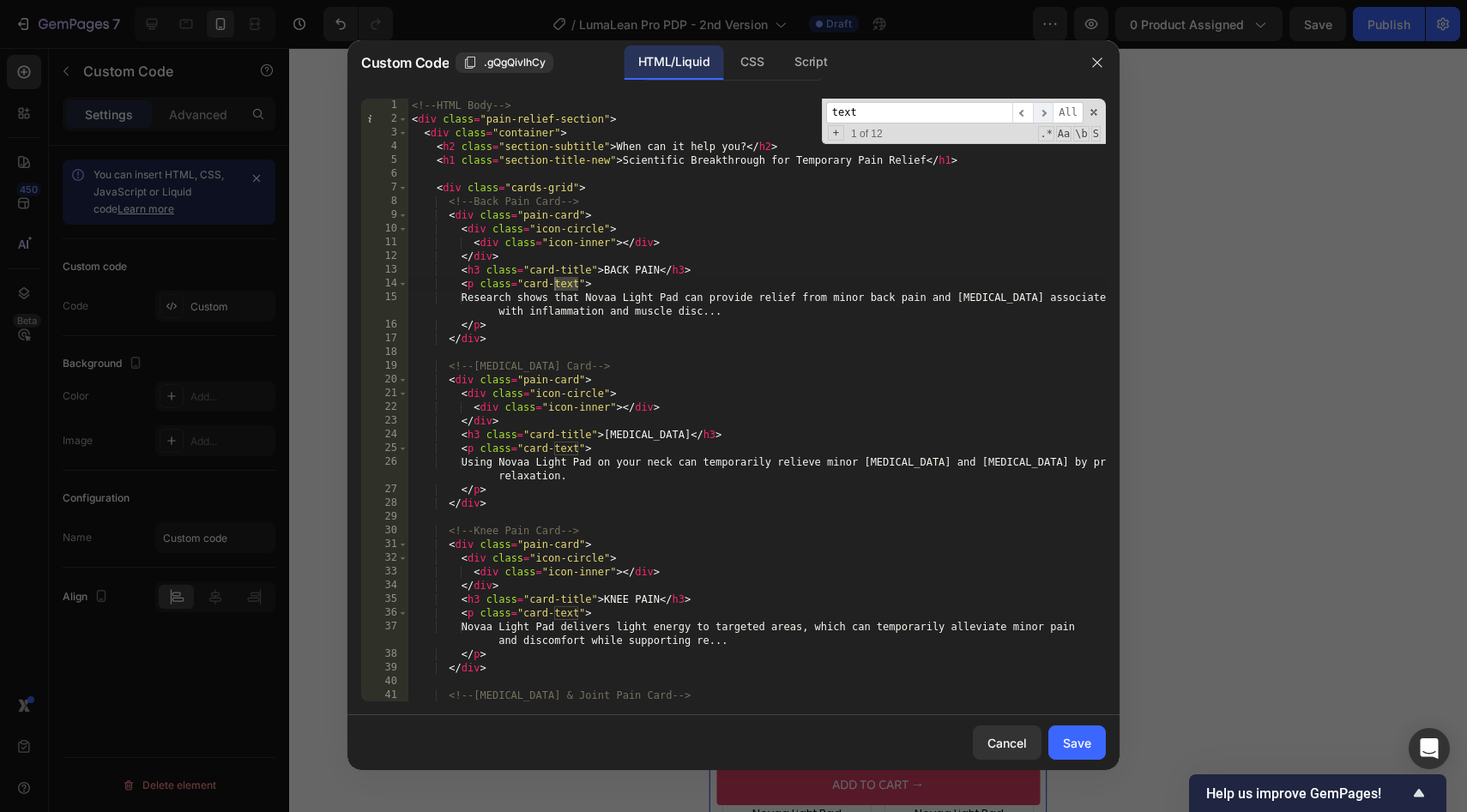
click at [1050, 118] on span "​" at bounding box center [1042, 112] width 20 height 21
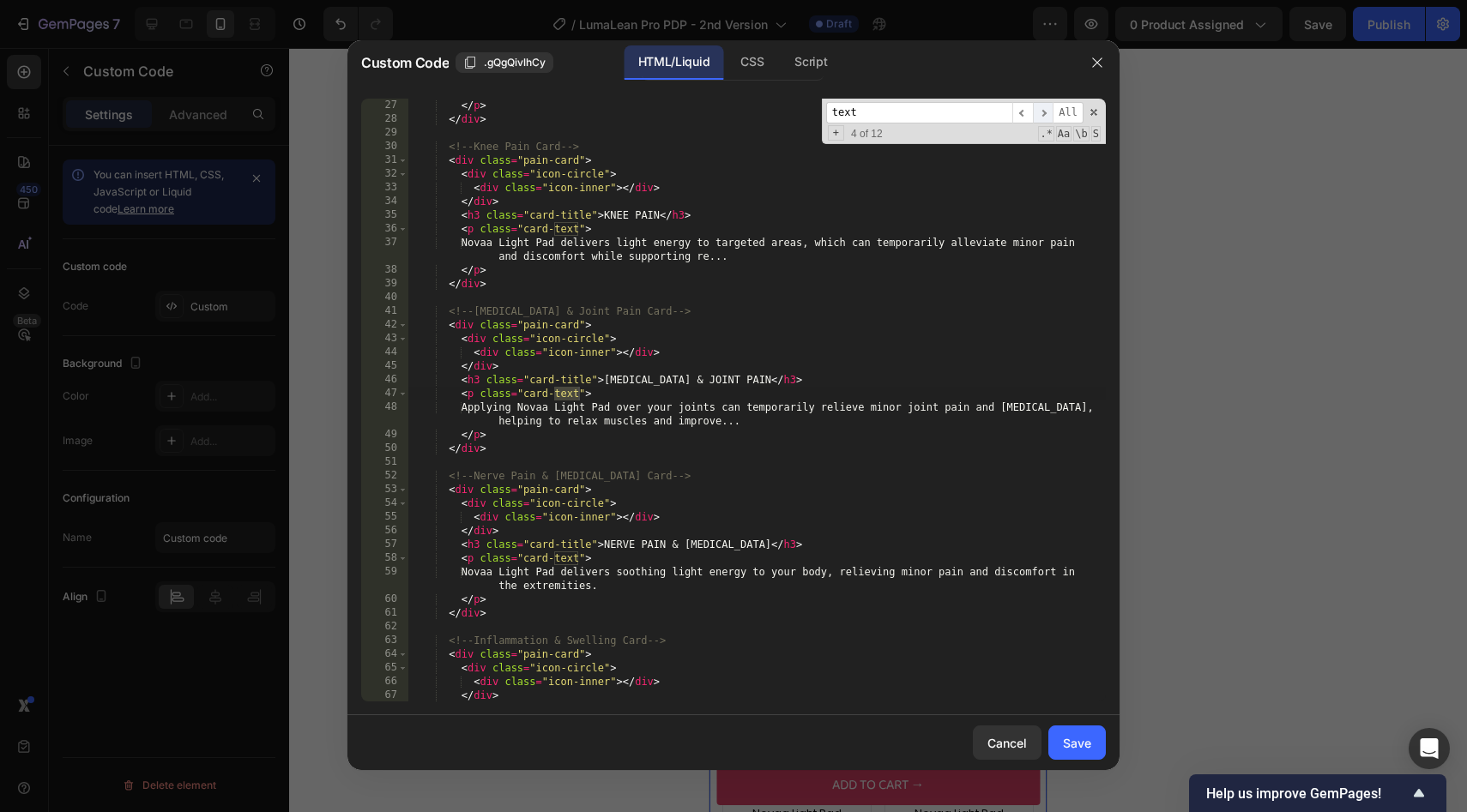
click at [1050, 118] on span "​" at bounding box center [1042, 112] width 20 height 21
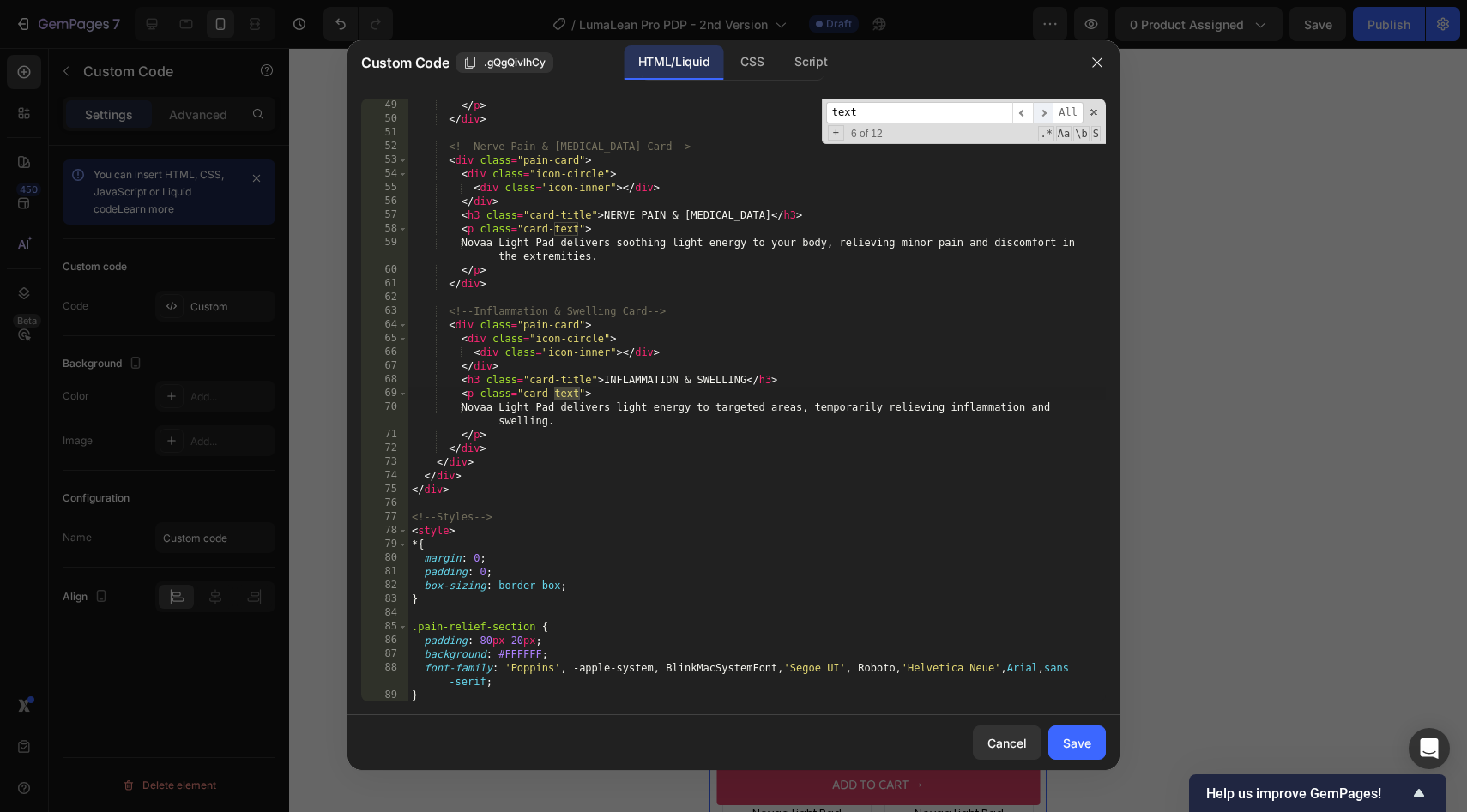
click at [1050, 118] on span "​" at bounding box center [1042, 112] width 20 height 21
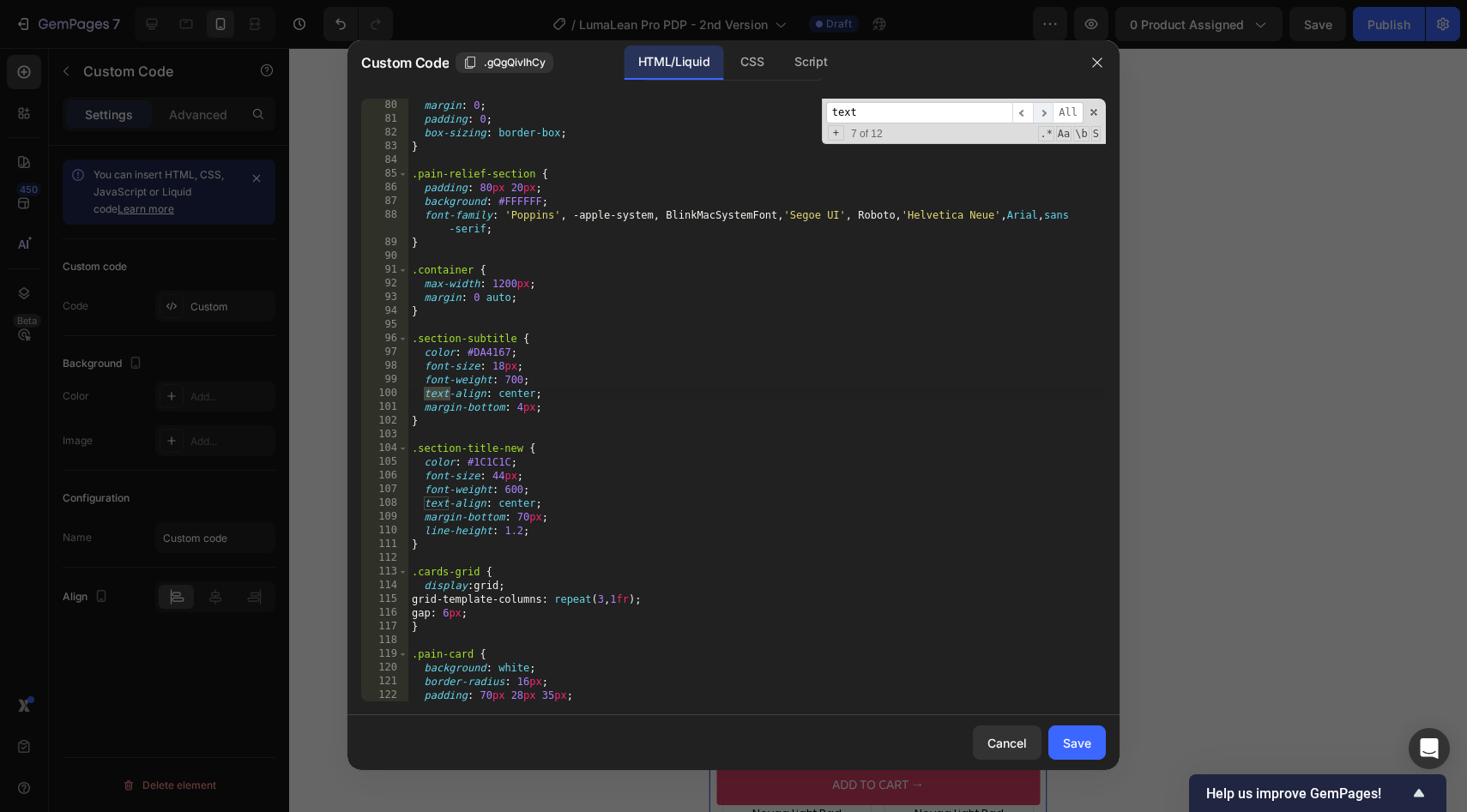
click at [1048, 115] on span "​" at bounding box center [1042, 112] width 20 height 21
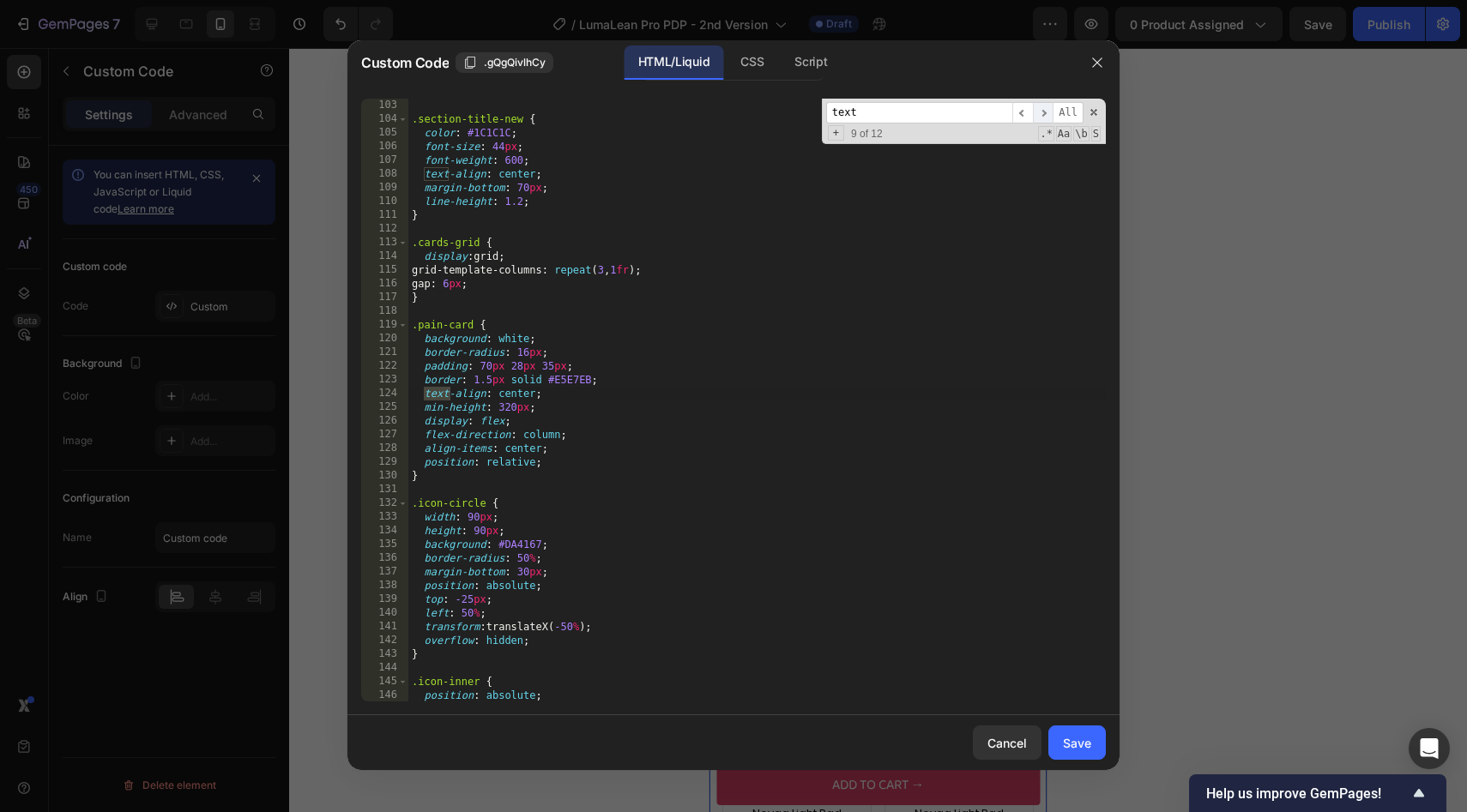
scroll to position [1495, 0]
click at [1043, 123] on span "​" at bounding box center [1042, 112] width 20 height 21
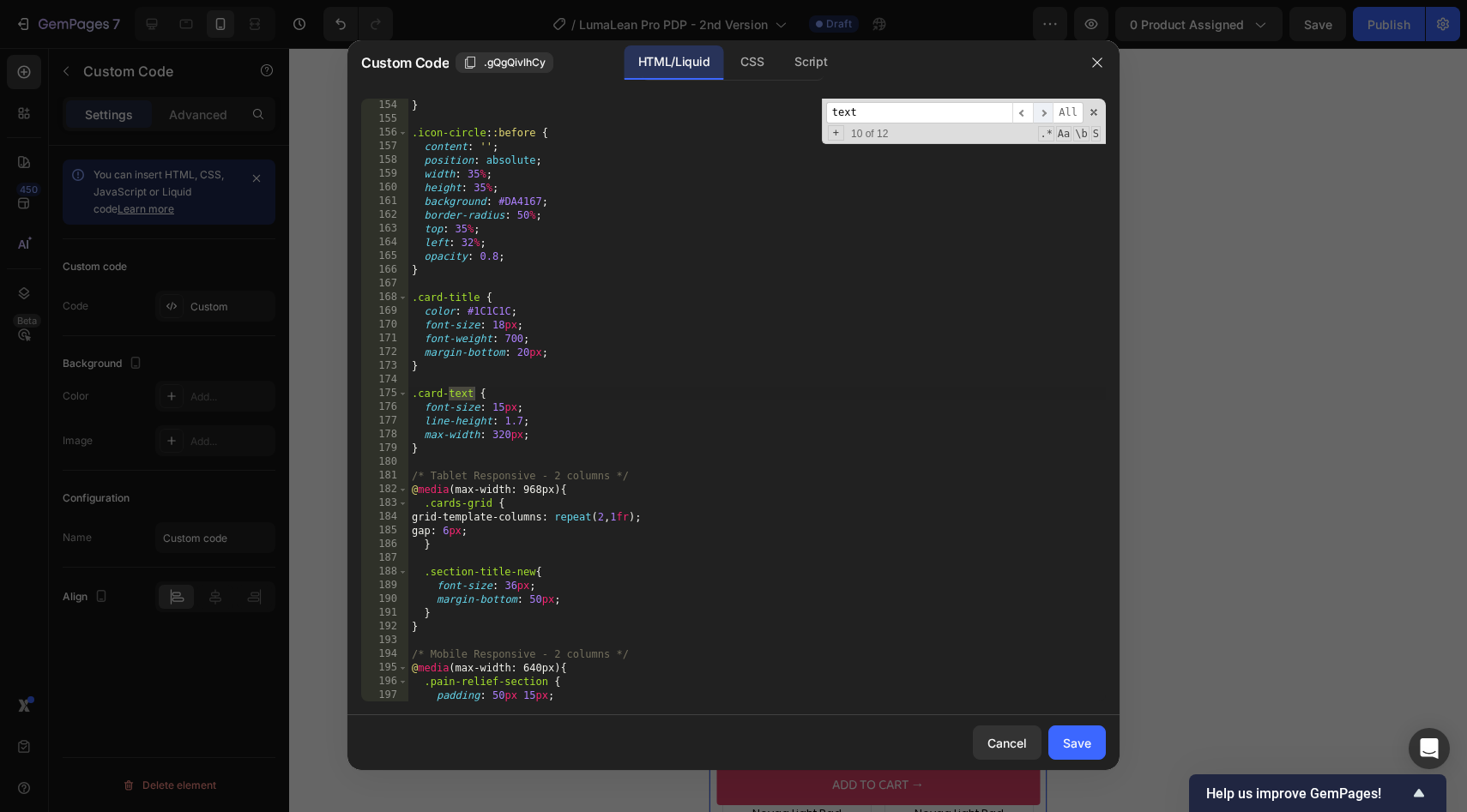
click at [1041, 111] on span "​" at bounding box center [1042, 112] width 20 height 21
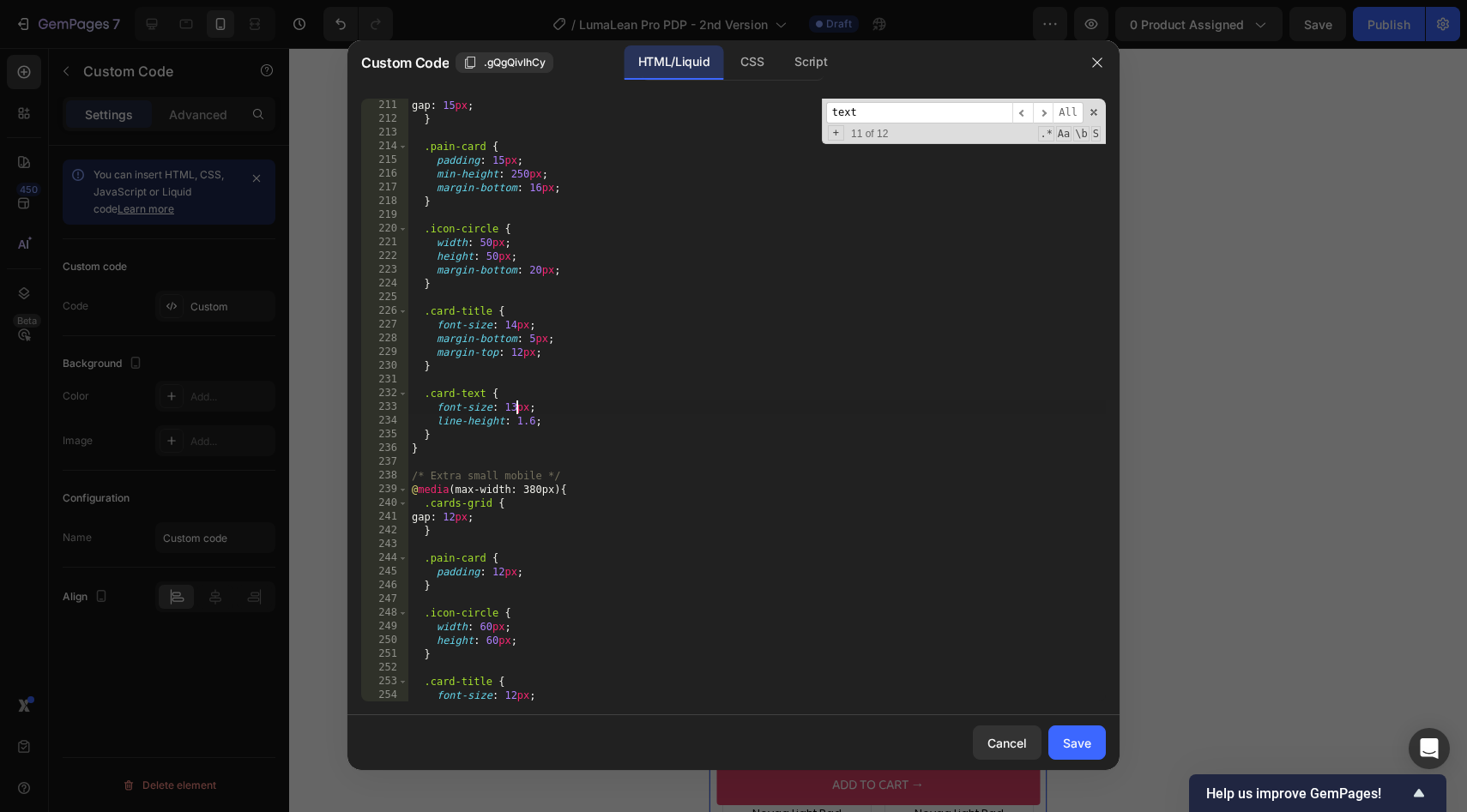
click at [515, 406] on div "gap : 15 px ; } .pain-card { padding : 15 px ; min-height : 250 px ; margin-bot…" at bounding box center [756, 413] width 698 height 630
type textarea "font-size: 12px;"
click at [1092, 750] on button "Save" at bounding box center [1077, 742] width 58 height 34
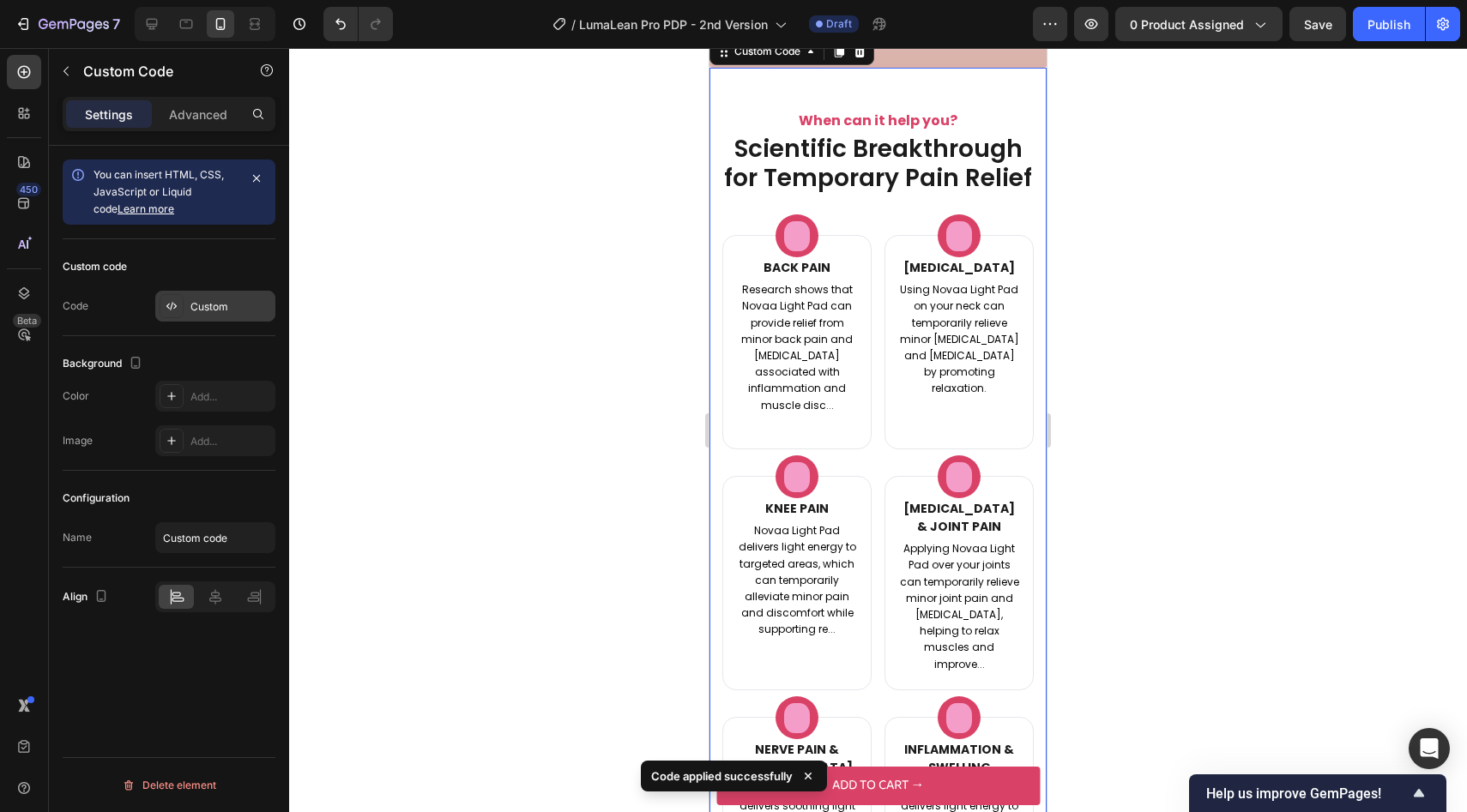
click at [209, 315] on div "Custom" at bounding box center [215, 305] width 120 height 31
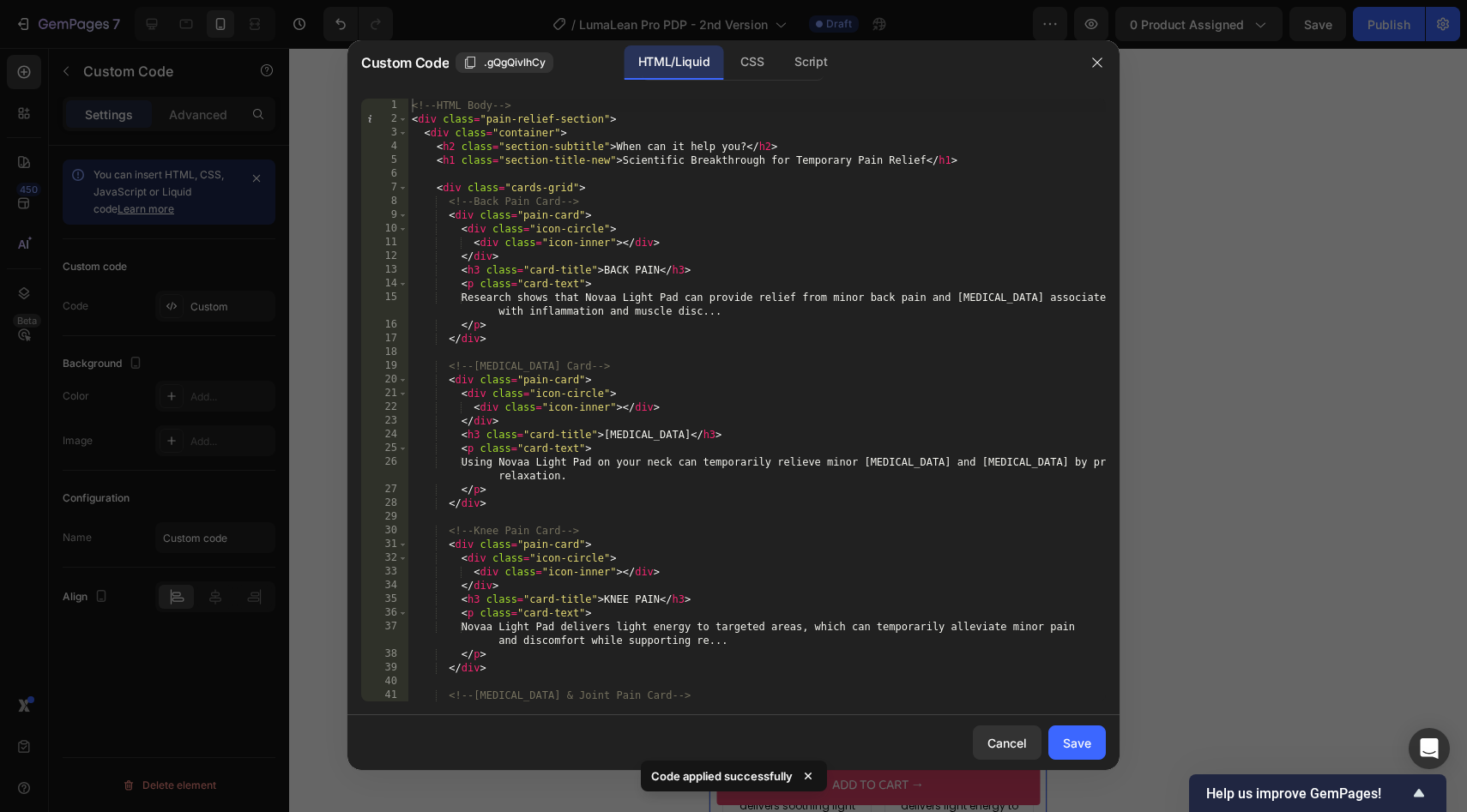
type textarea "<div class="icon-inner"></div>"
click at [617, 410] on div "<!-- HTML Body --> < div class = "pain-relief-section" > < div class = "contain…" at bounding box center [756, 413] width 698 height 630
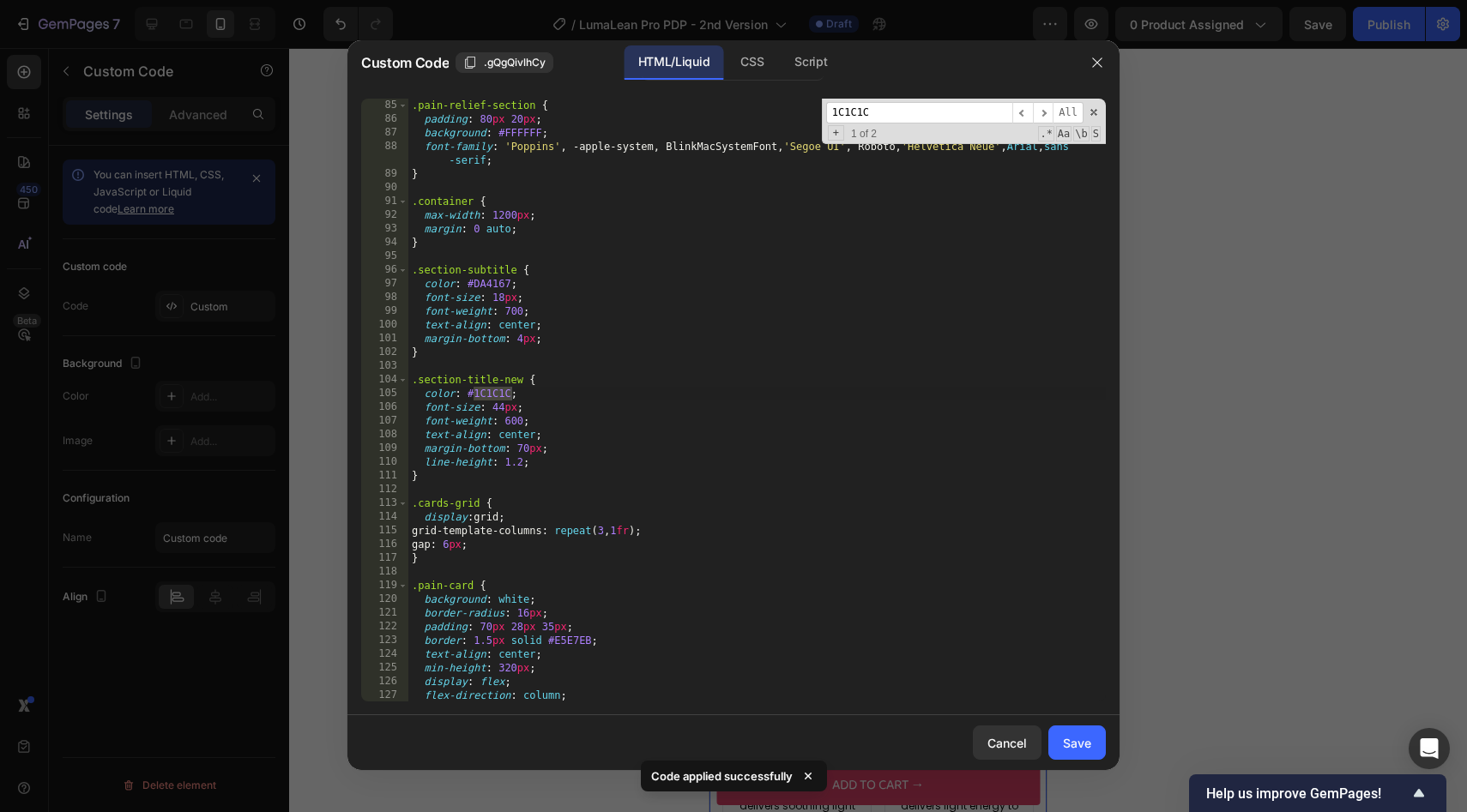
scroll to position [1235, 0]
click at [962, 116] on input "1C1C1C" at bounding box center [919, 112] width 186 height 21
type input "text"
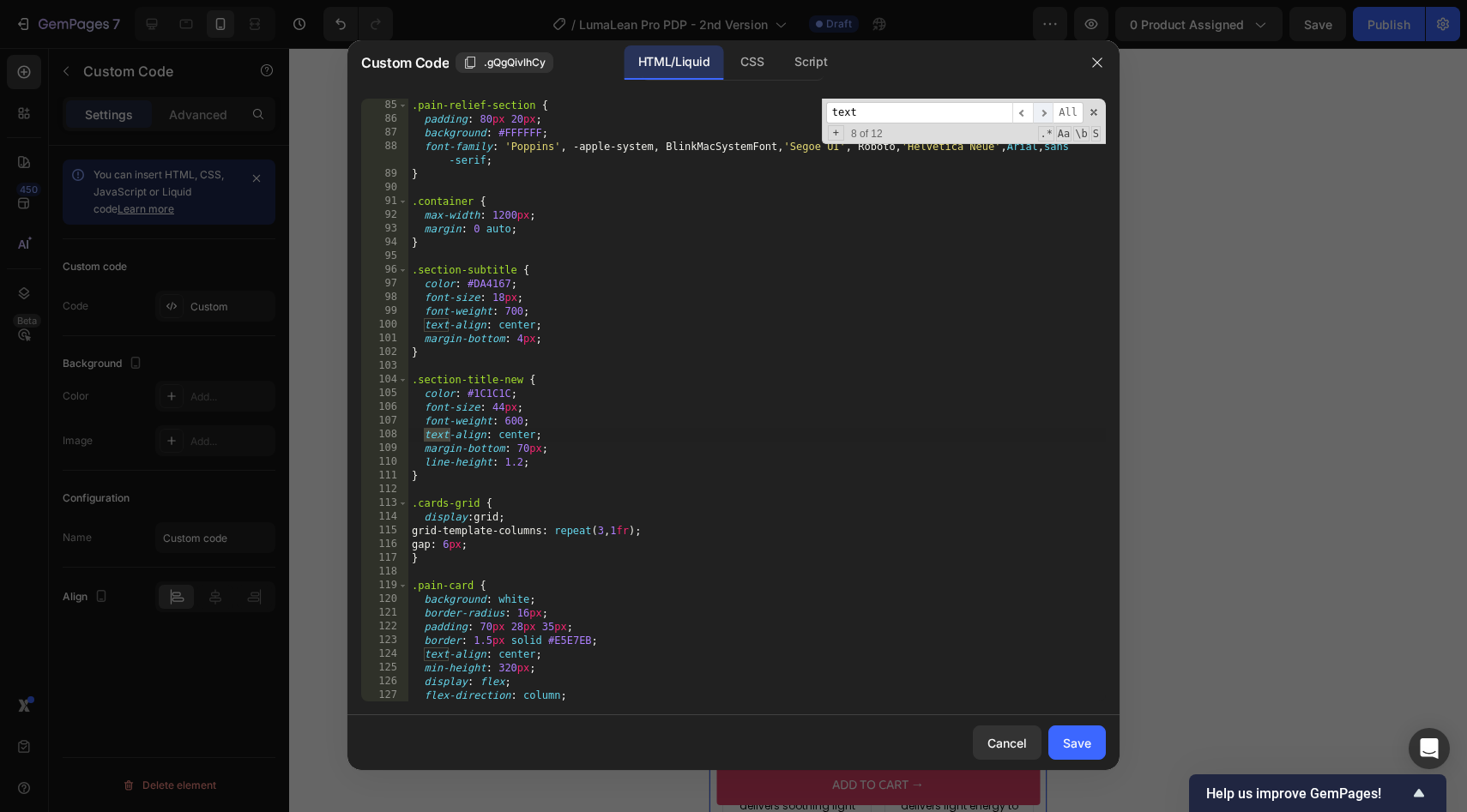
click at [1045, 108] on span "​" at bounding box center [1042, 112] width 20 height 21
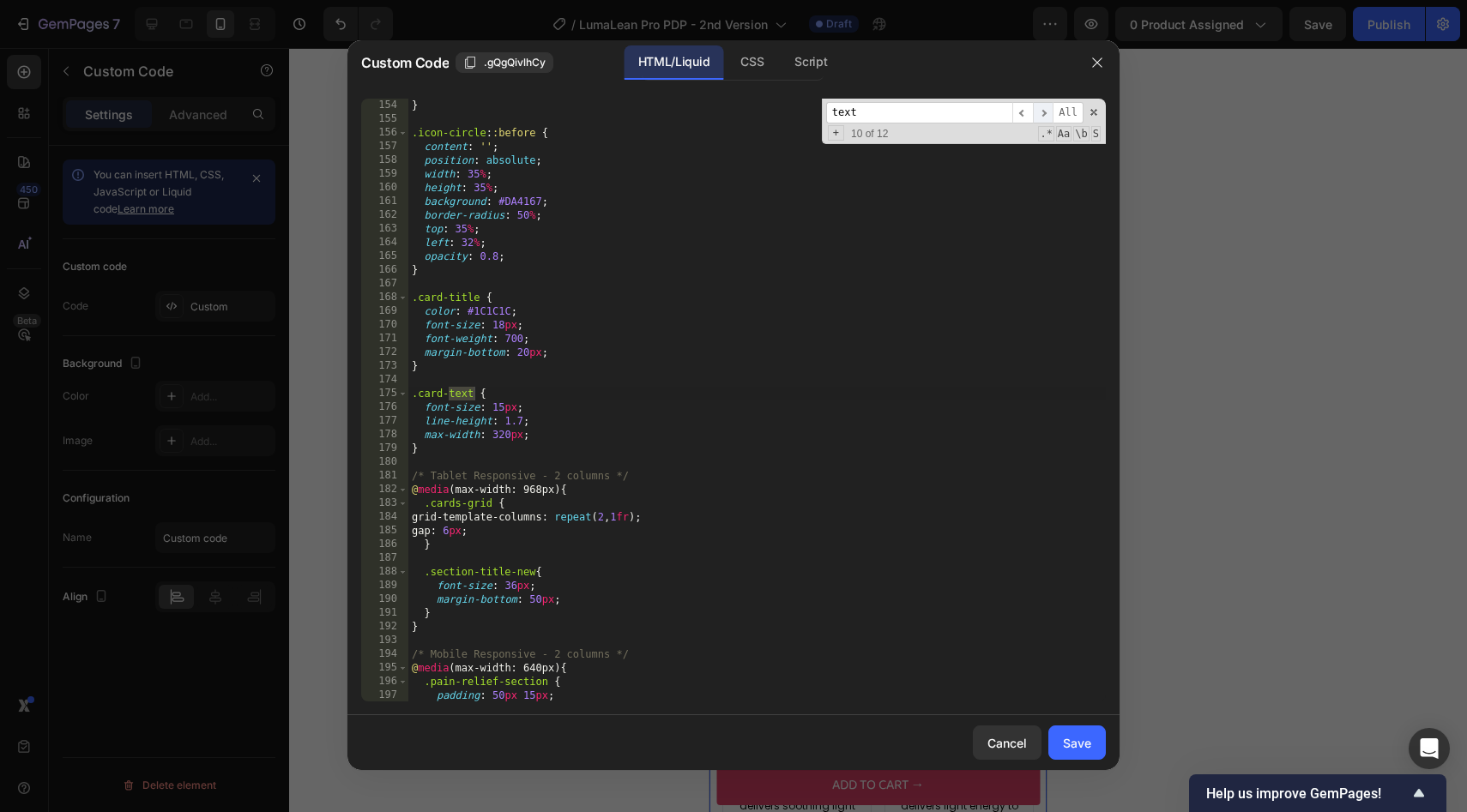
click at [1045, 108] on span "​" at bounding box center [1042, 112] width 20 height 21
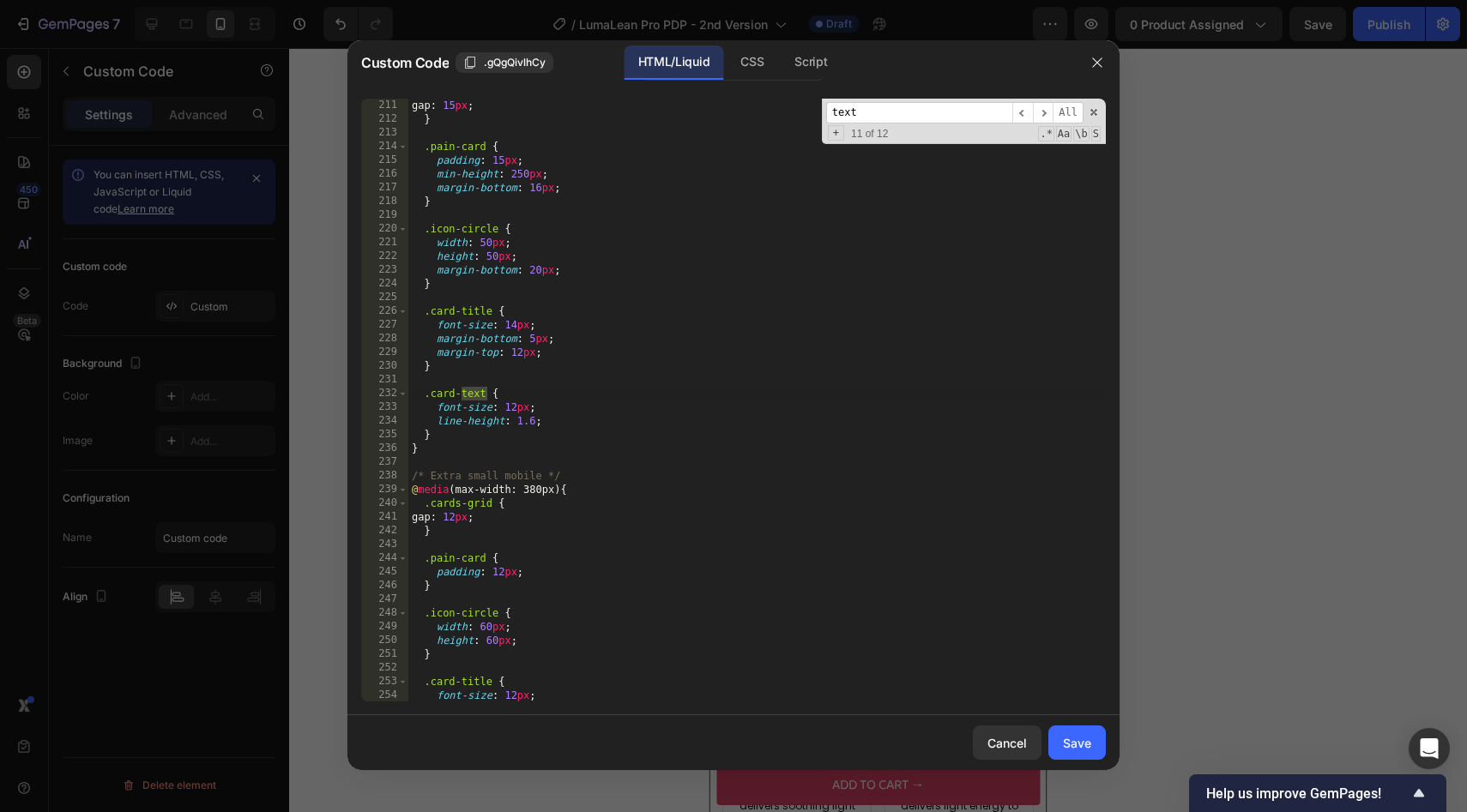
click at [537, 417] on div "gap : 15 px ; } .pain-card { padding : 15 px ; min-height : 250 px ; margin-bot…" at bounding box center [756, 413] width 698 height 630
click at [540, 417] on div "gap : 15 px ; } .pain-card { padding : 15 px ; min-height : 250 px ; margin-bot…" at bounding box center [756, 413] width 698 height 630
click at [533, 419] on div "gap : 15 px ; } .pain-card { padding : 15 px ; min-height : 250 px ; margin-bot…" at bounding box center [756, 413] width 698 height 630
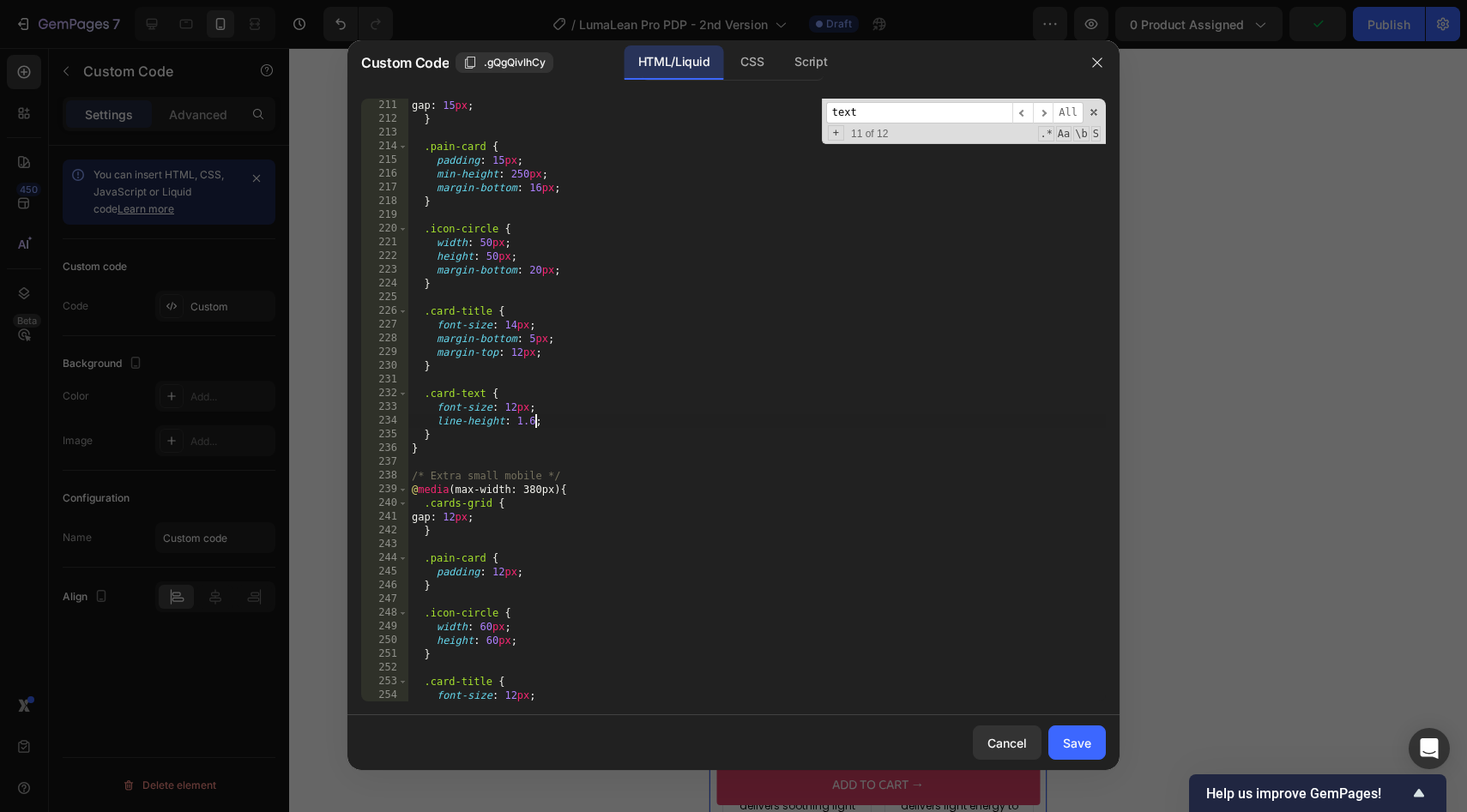
scroll to position [0, 10]
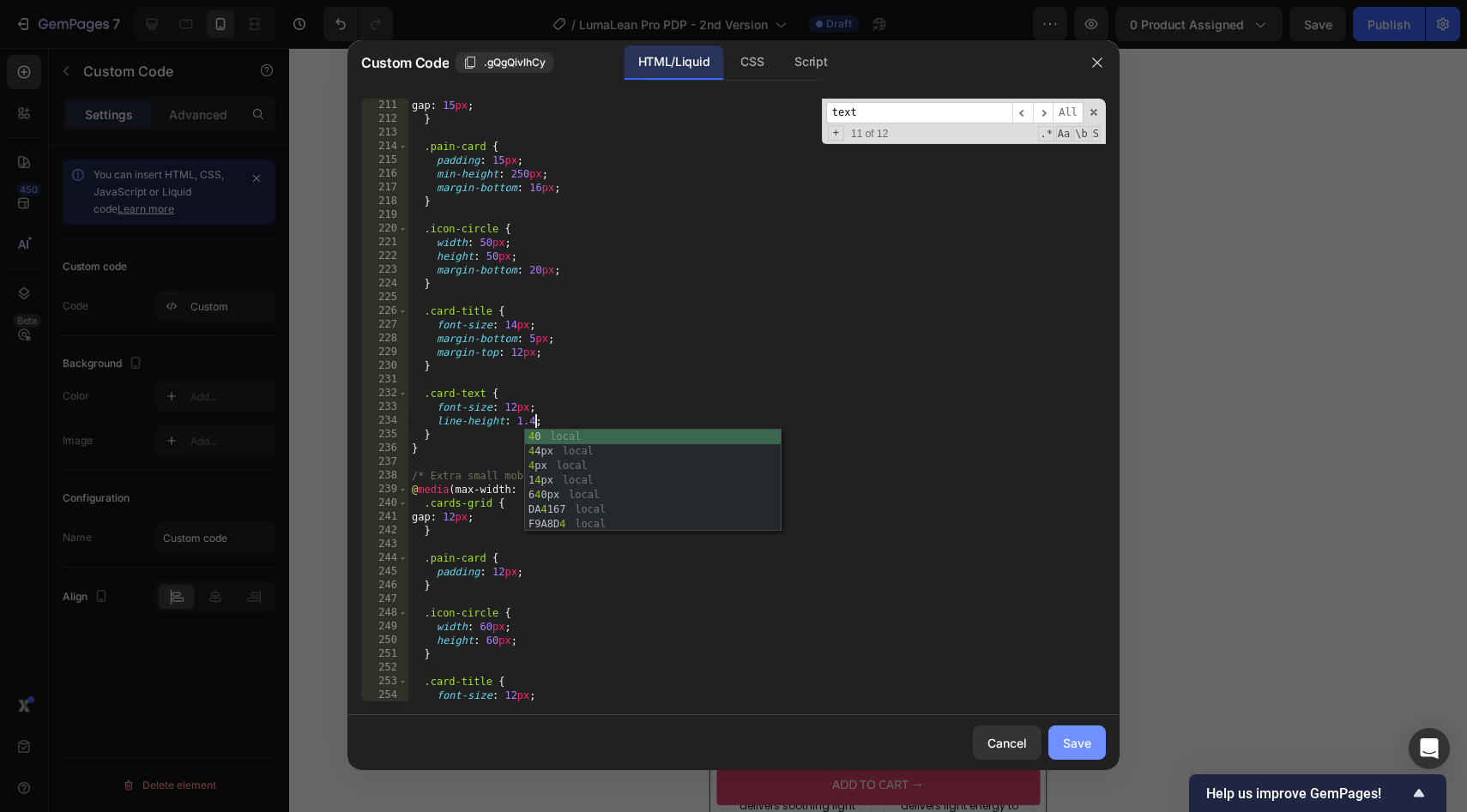
type textarea "line-height: 1.4;"
click at [1094, 746] on button "Save" at bounding box center [1077, 742] width 58 height 34
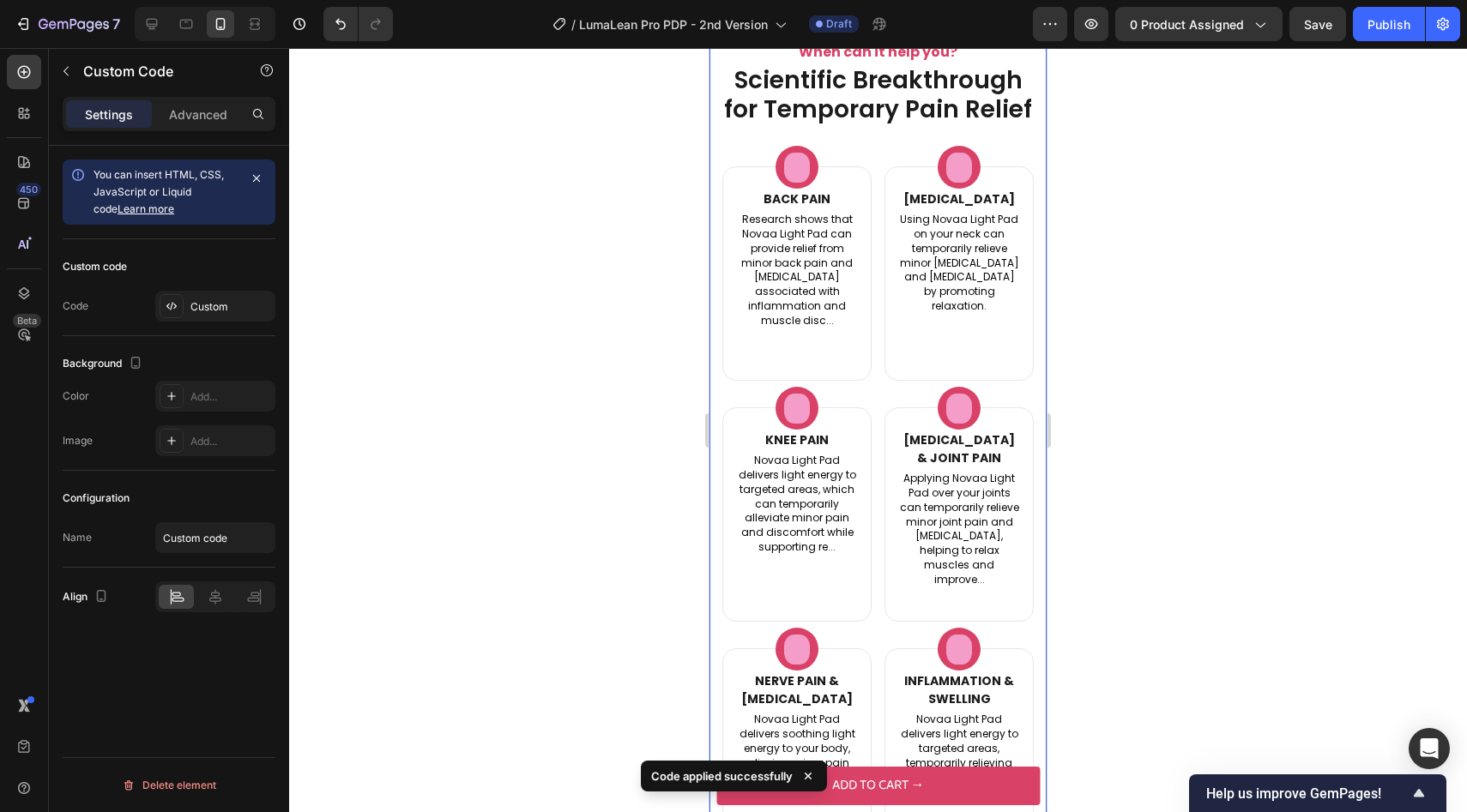
scroll to position [2226, 0]
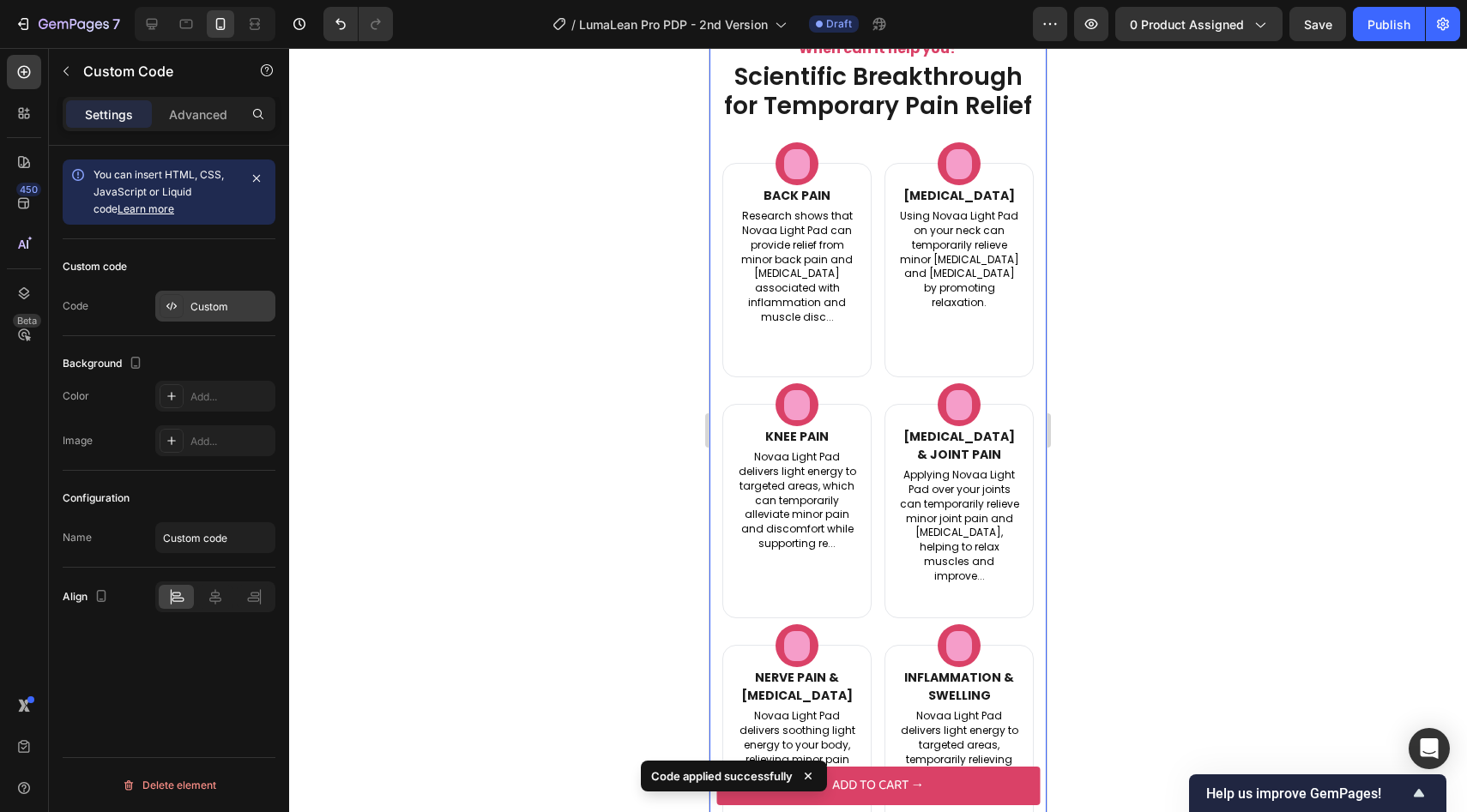
click at [236, 294] on div "Custom" at bounding box center [215, 305] width 120 height 31
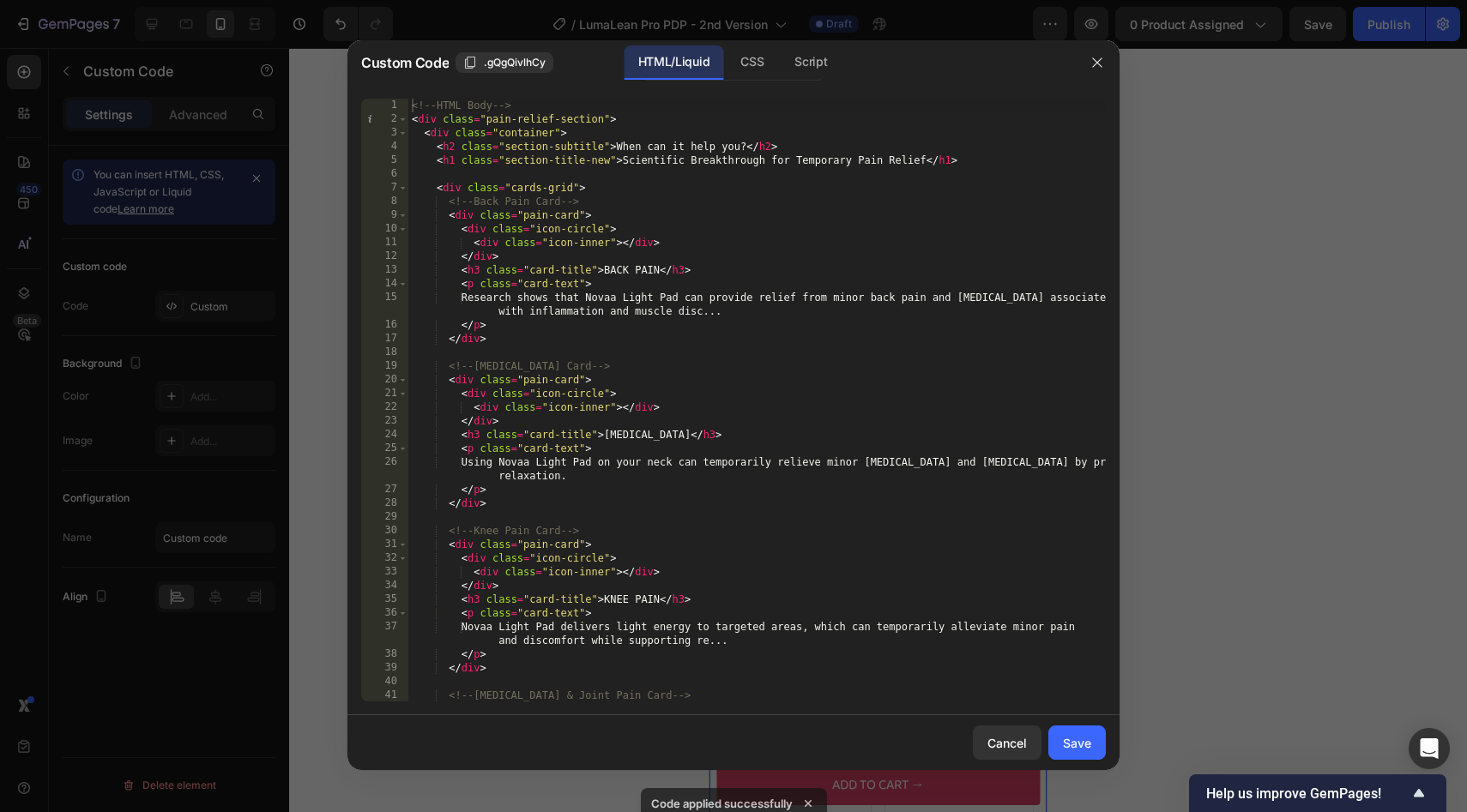
type textarea "<div class="icon-circle">"
click at [611, 391] on div "<!-- HTML Body --> < div class = "pain-relief-section" > < div class = "contain…" at bounding box center [756, 413] width 698 height 630
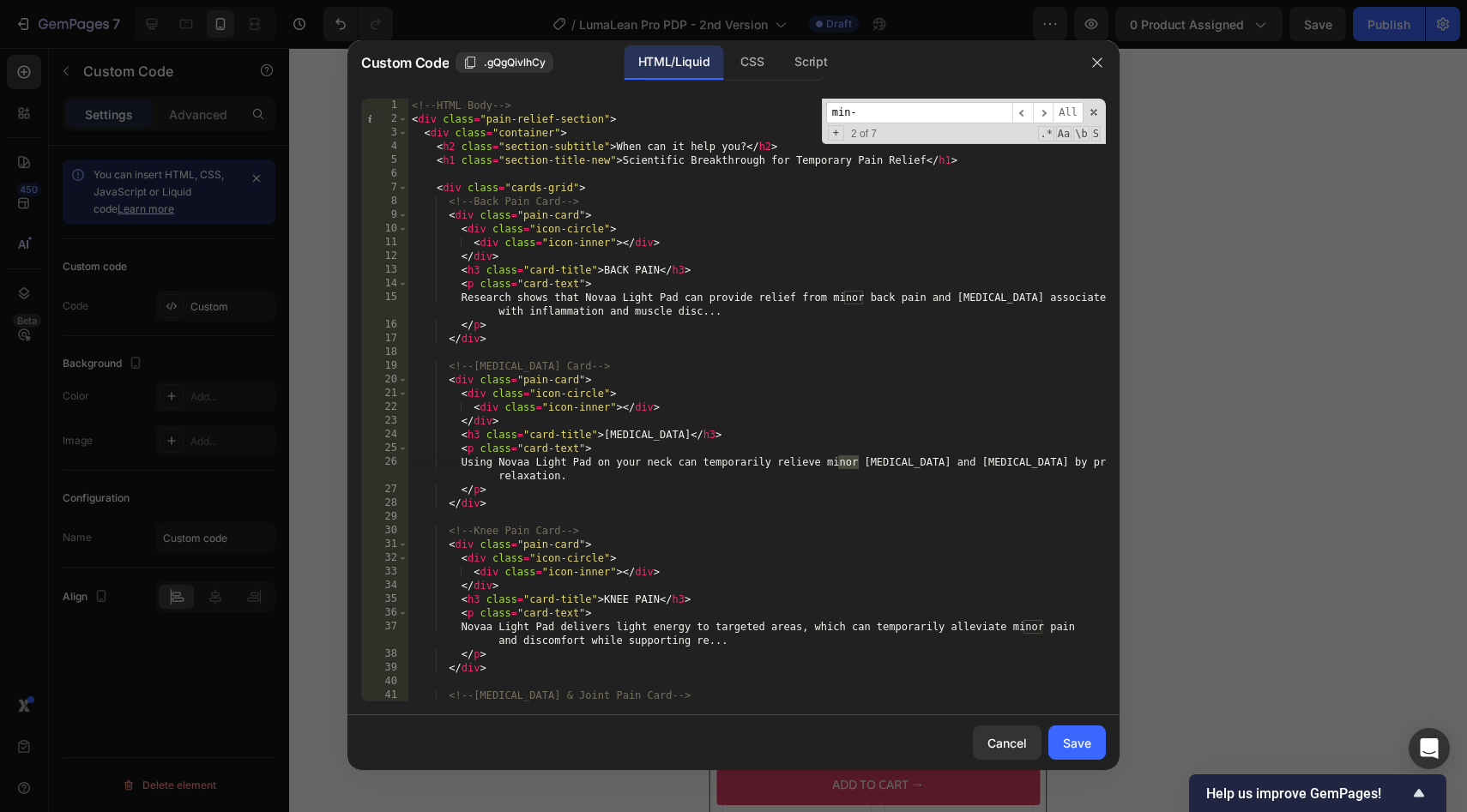
scroll to position [1509, 0]
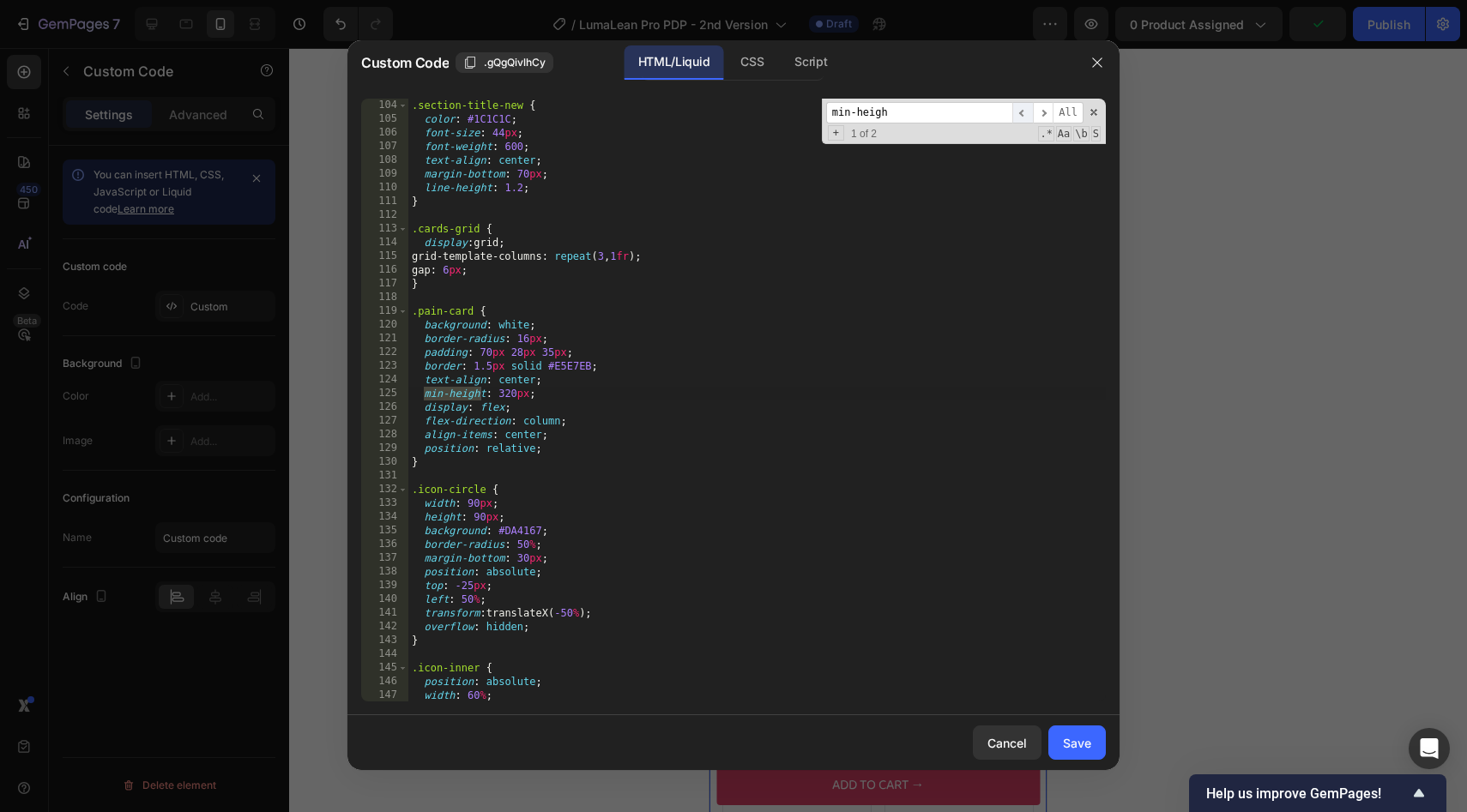
type input "min-heigh"
click at [1018, 107] on span "​" at bounding box center [1022, 112] width 20 height 21
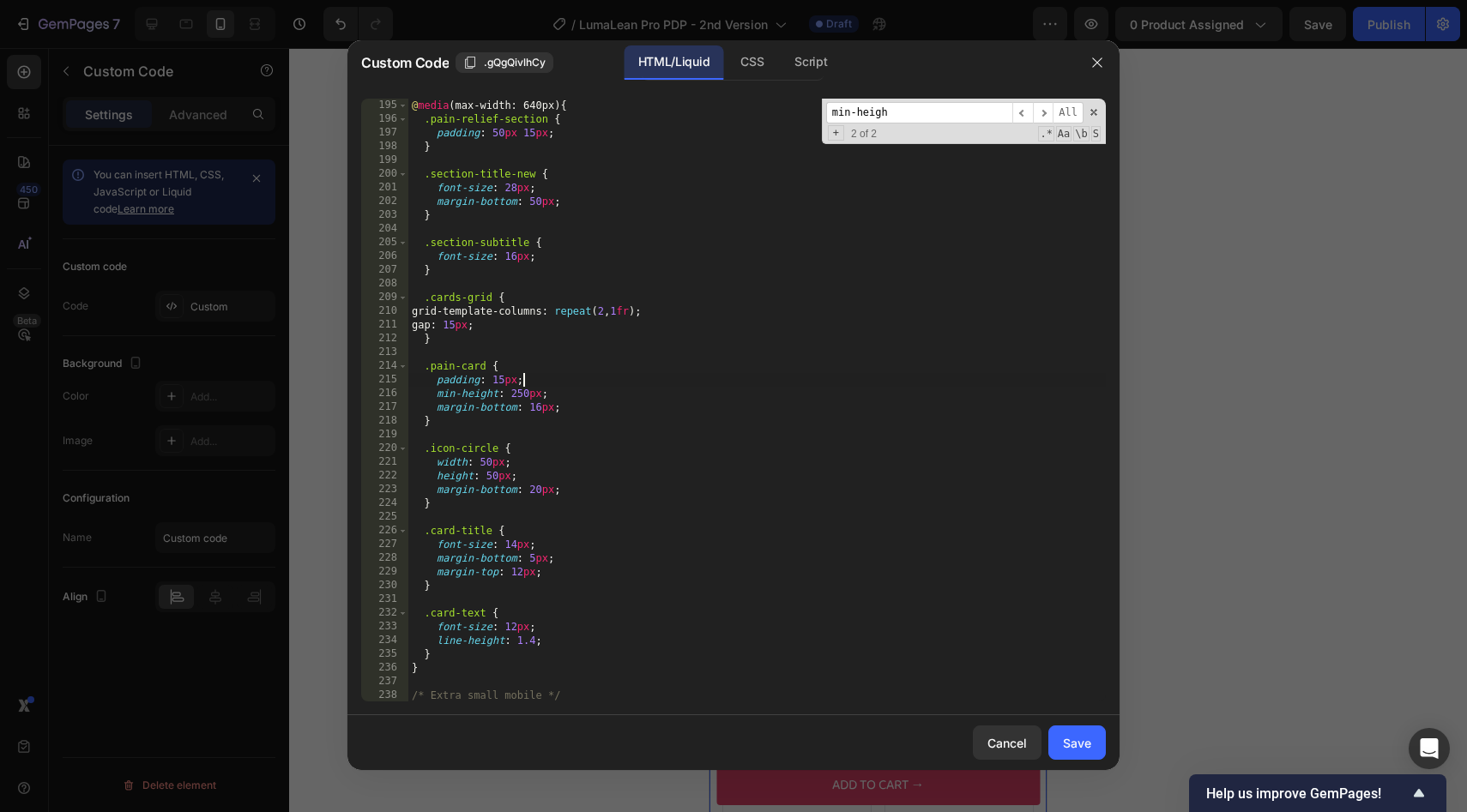
click at [526, 386] on div "@ media (max-width: 640px) { .pain-relief-section { padding : 50 px 15 px ; } .…" at bounding box center [756, 413] width 698 height 630
click at [525, 397] on div "@ media (max-width: 640px) { .pain-relief-section { padding : 50 px 15 px ; } .…" at bounding box center [756, 413] width 698 height 630
type textarea "min-height: 220px;"
click at [1091, 737] on div "Save" at bounding box center [1077, 743] width 28 height 18
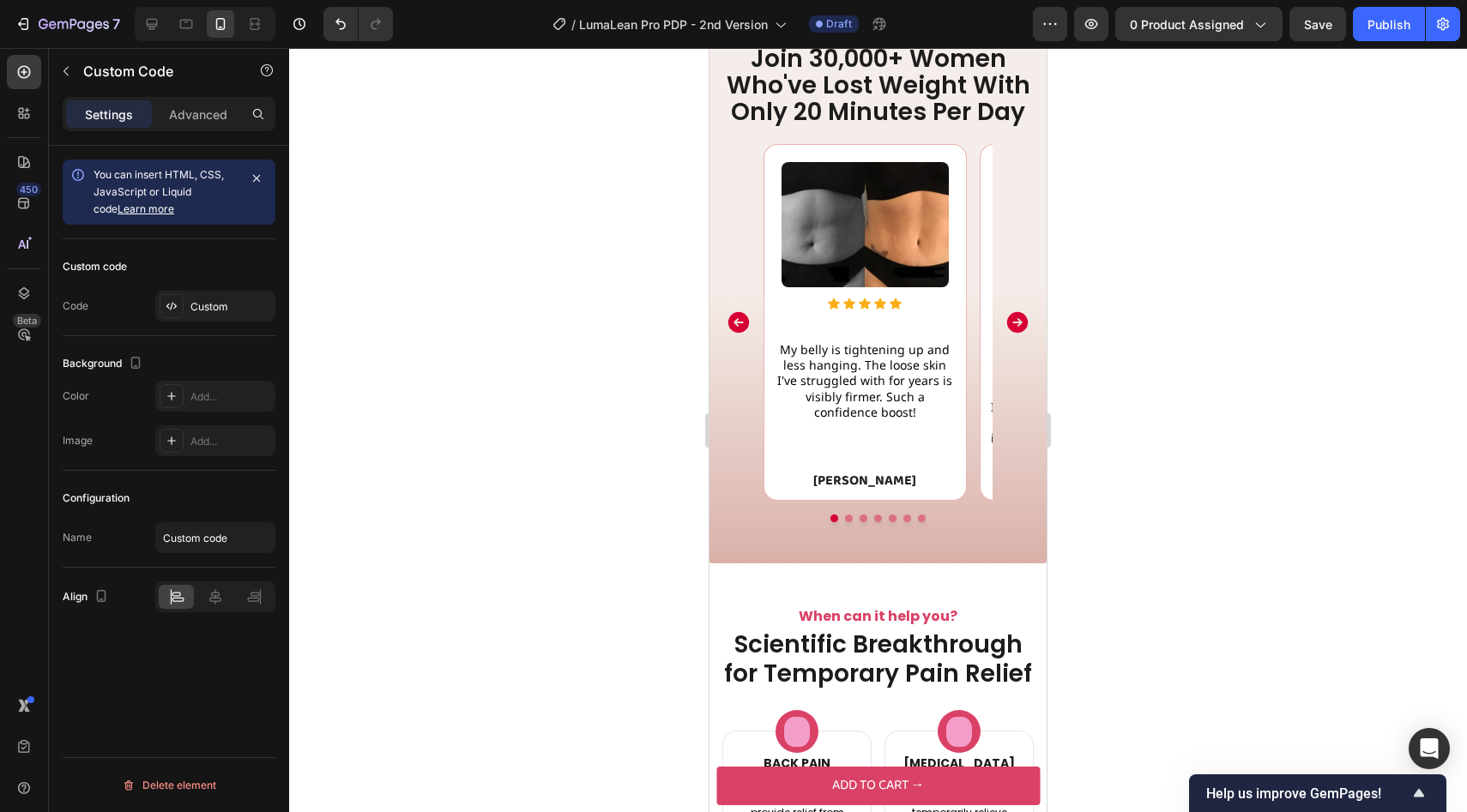
scroll to position [1660, 0]
